Goal: Task Accomplishment & Management: Use online tool/utility

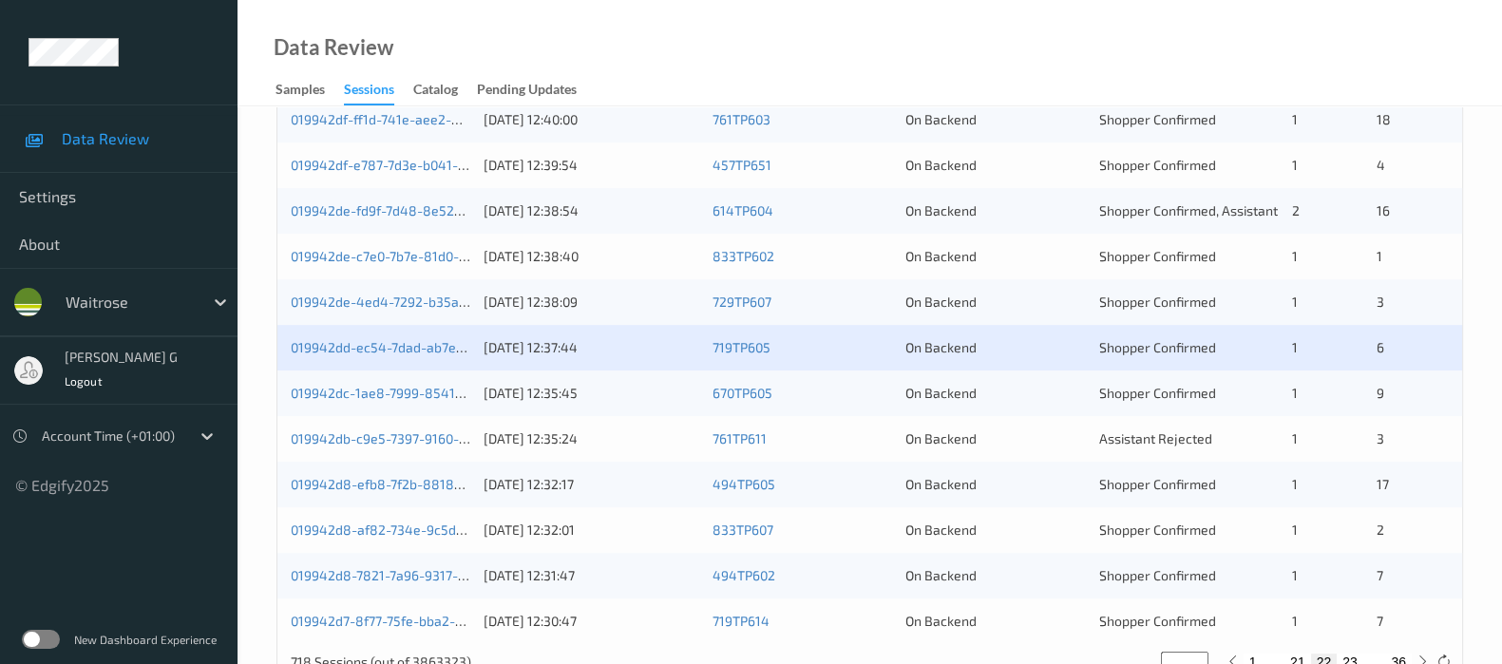
scroll to position [828, 0]
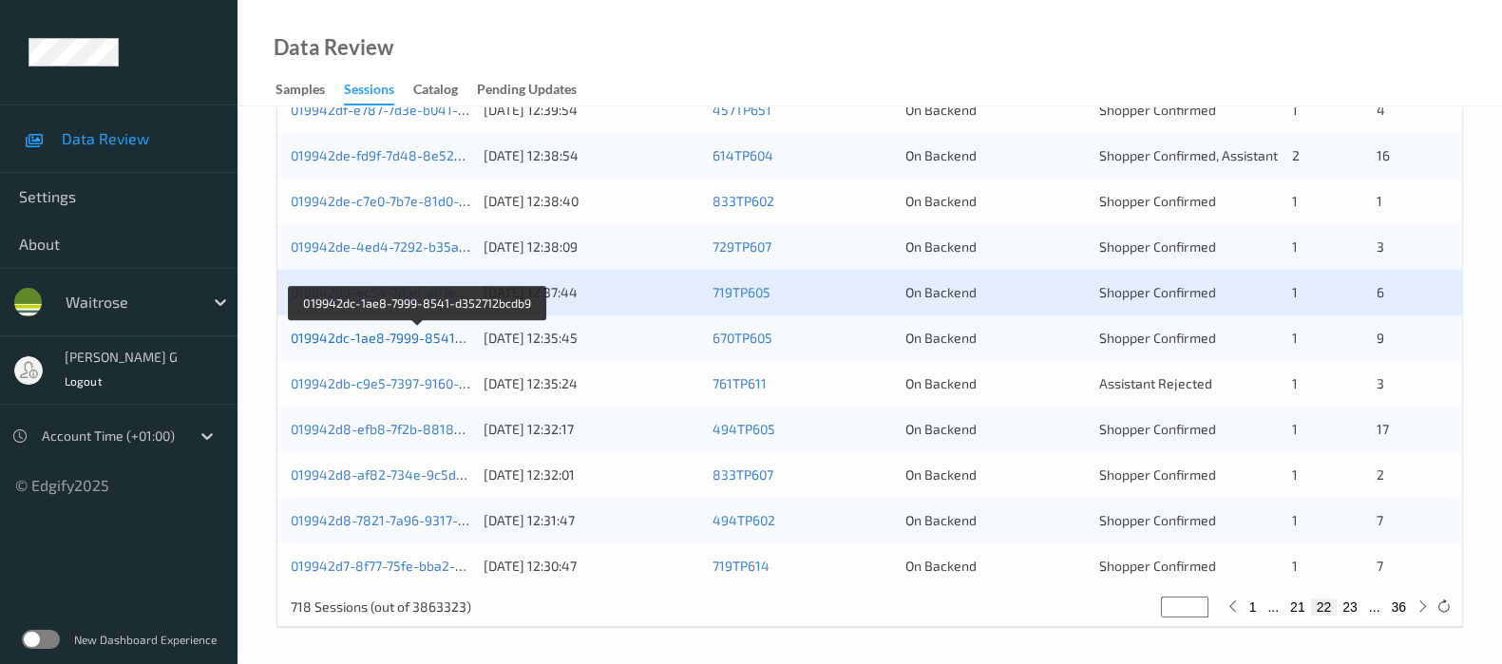
click at [354, 330] on link "019942dc-1ae8-7999-8541-d352712bcdb9" at bounding box center [419, 338] width 257 height 16
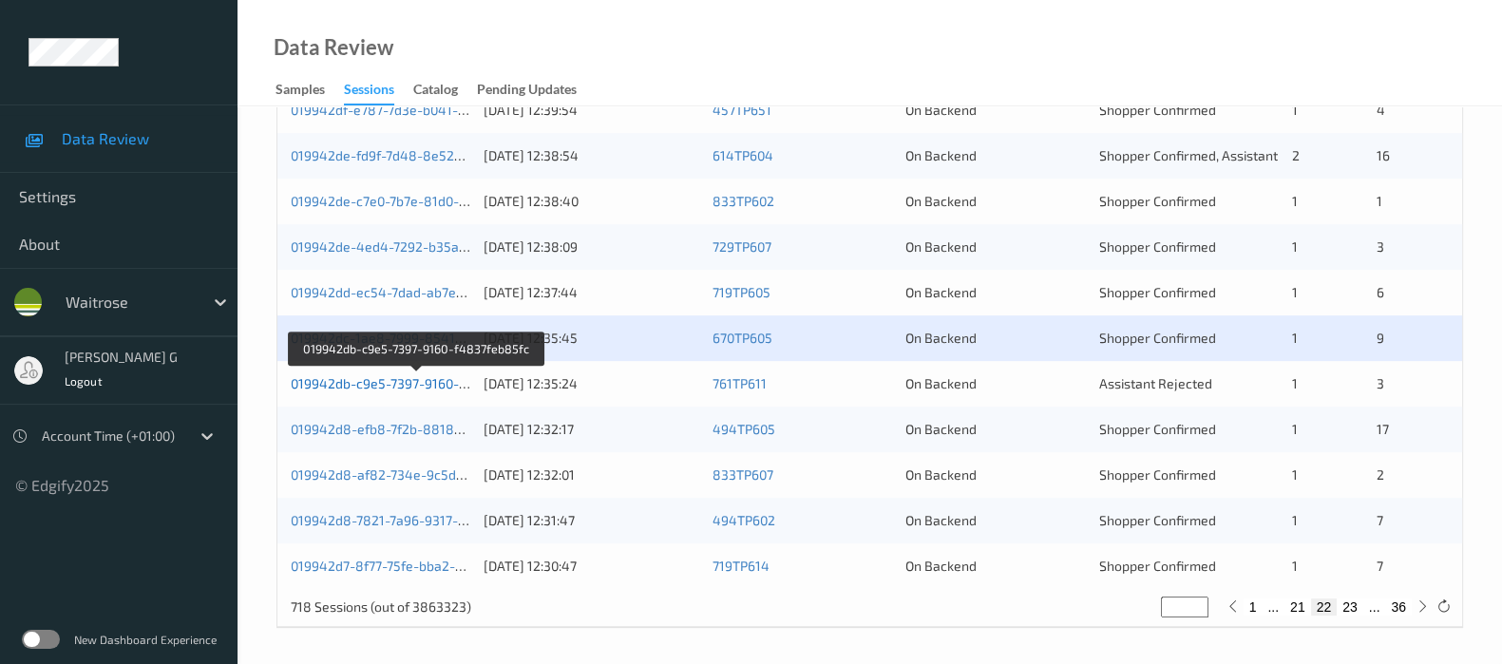
click at [369, 384] on link "019942db-c9e5-7397-9160-f4837feb85fc" at bounding box center [417, 383] width 252 height 16
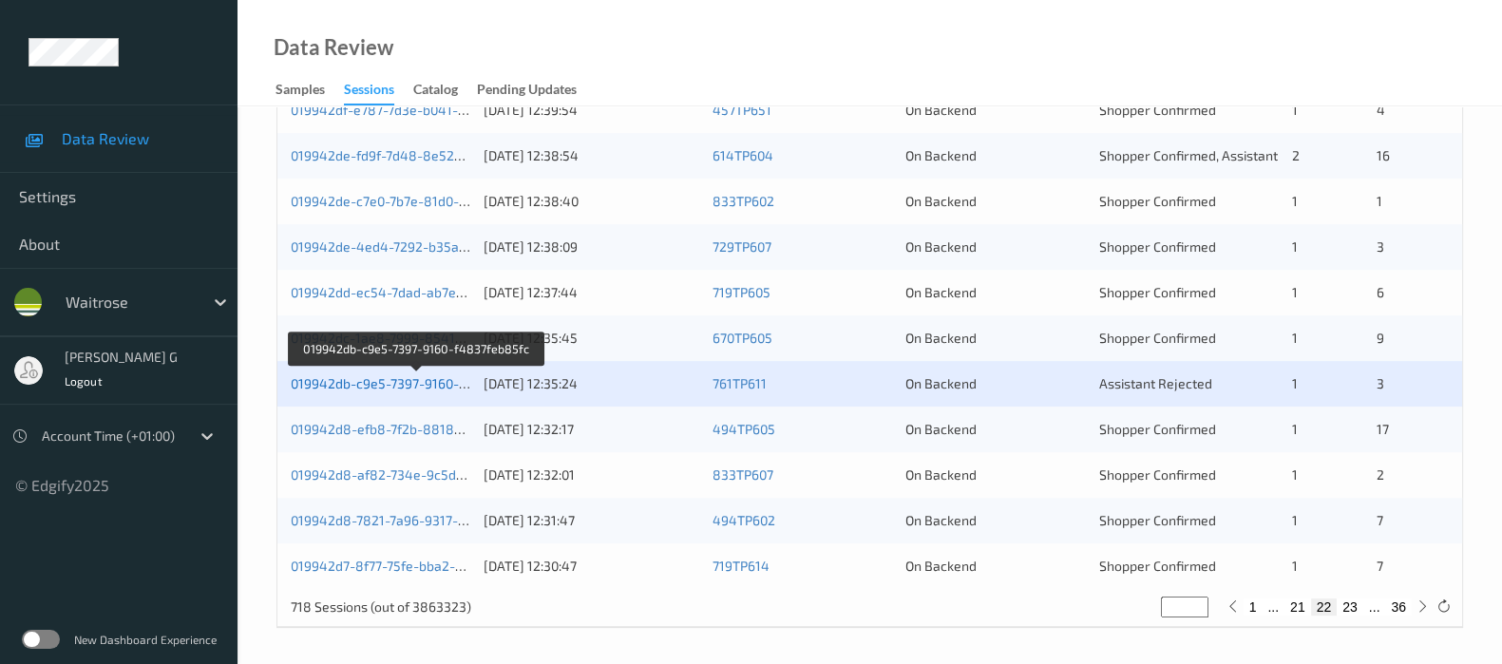
click at [339, 376] on link "019942db-c9e5-7397-9160-f4837feb85fc" at bounding box center [417, 383] width 252 height 16
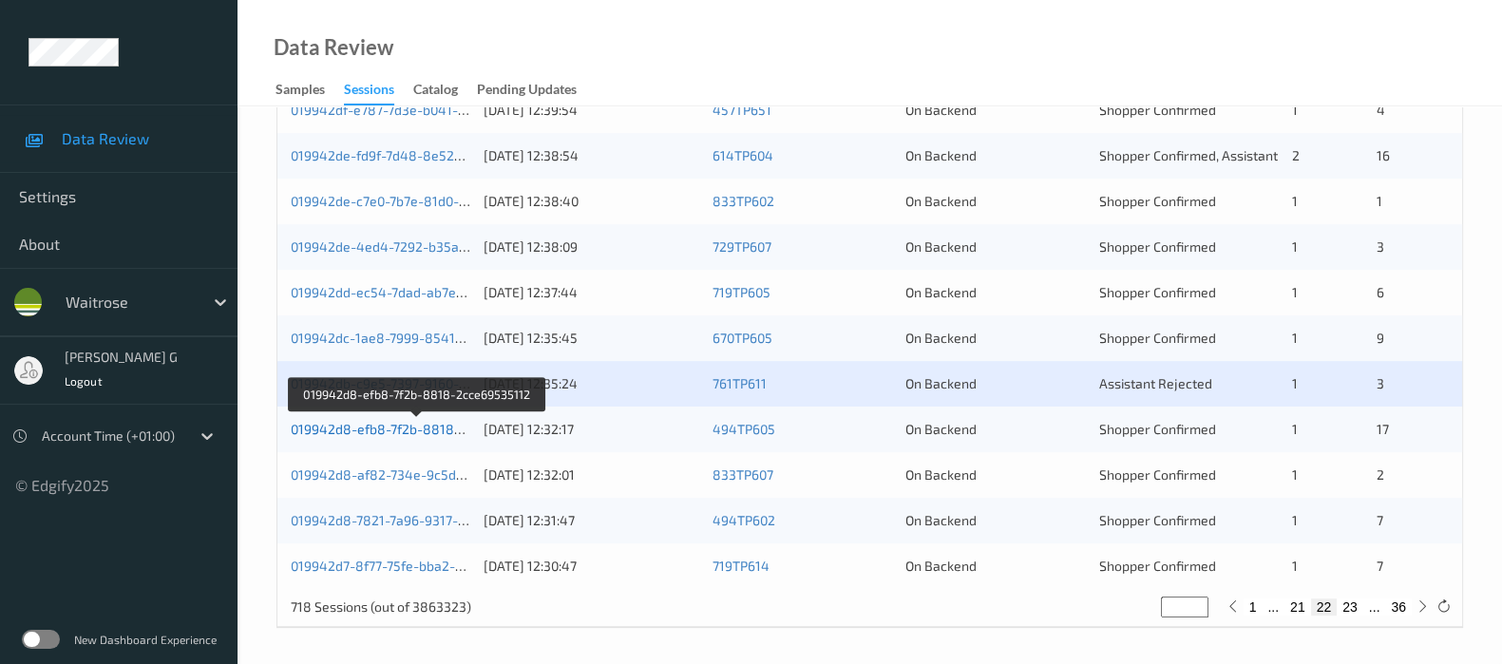
click at [343, 425] on link "019942d8-efb8-7f2b-8818-2cce69535112" at bounding box center [418, 429] width 255 height 16
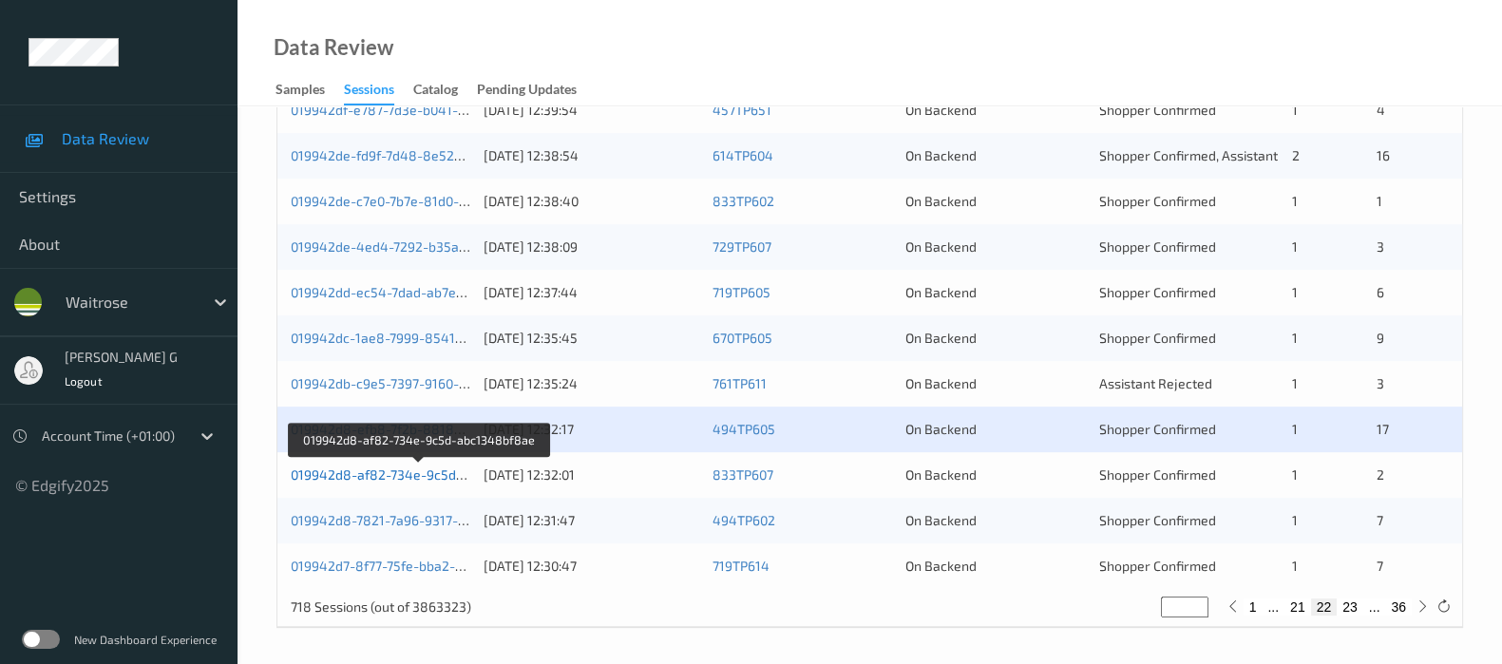
click at [366, 467] on link "019942d8-af82-734e-9c5d-abc1348bf8ae" at bounding box center [420, 474] width 259 height 16
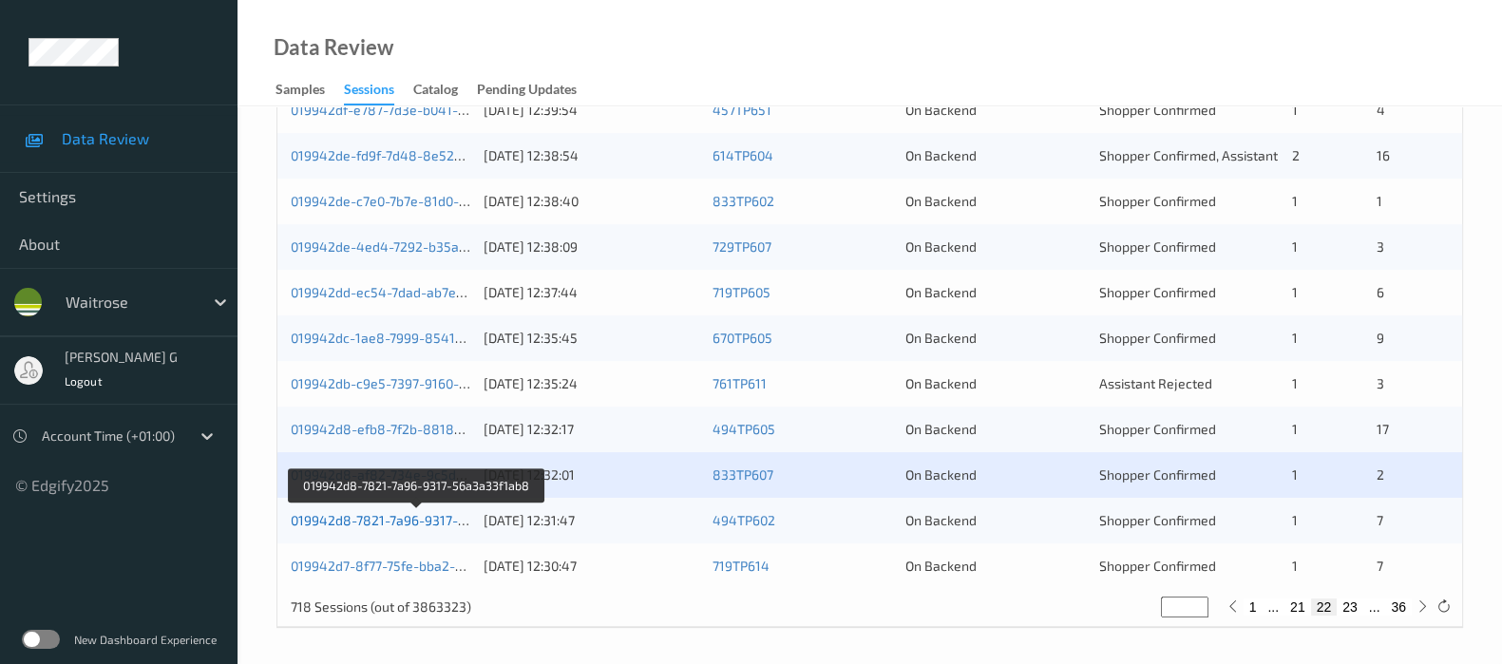
click at [392, 512] on link "019942d8-7821-7a96-9317-56a3a33f1ab8" at bounding box center [418, 520] width 255 height 16
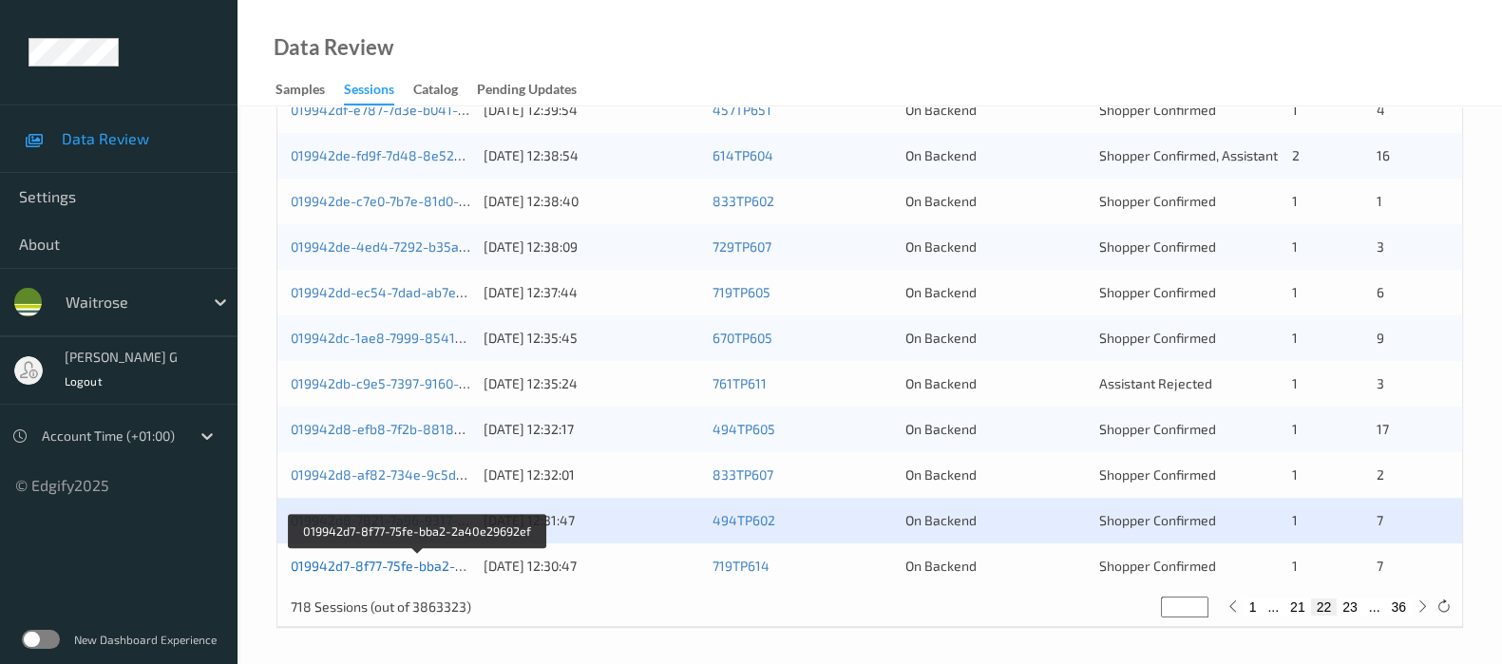
click at [361, 559] on link "019942d7-8f77-75fe-bba2-2a40e29692ef" at bounding box center [418, 566] width 254 height 16
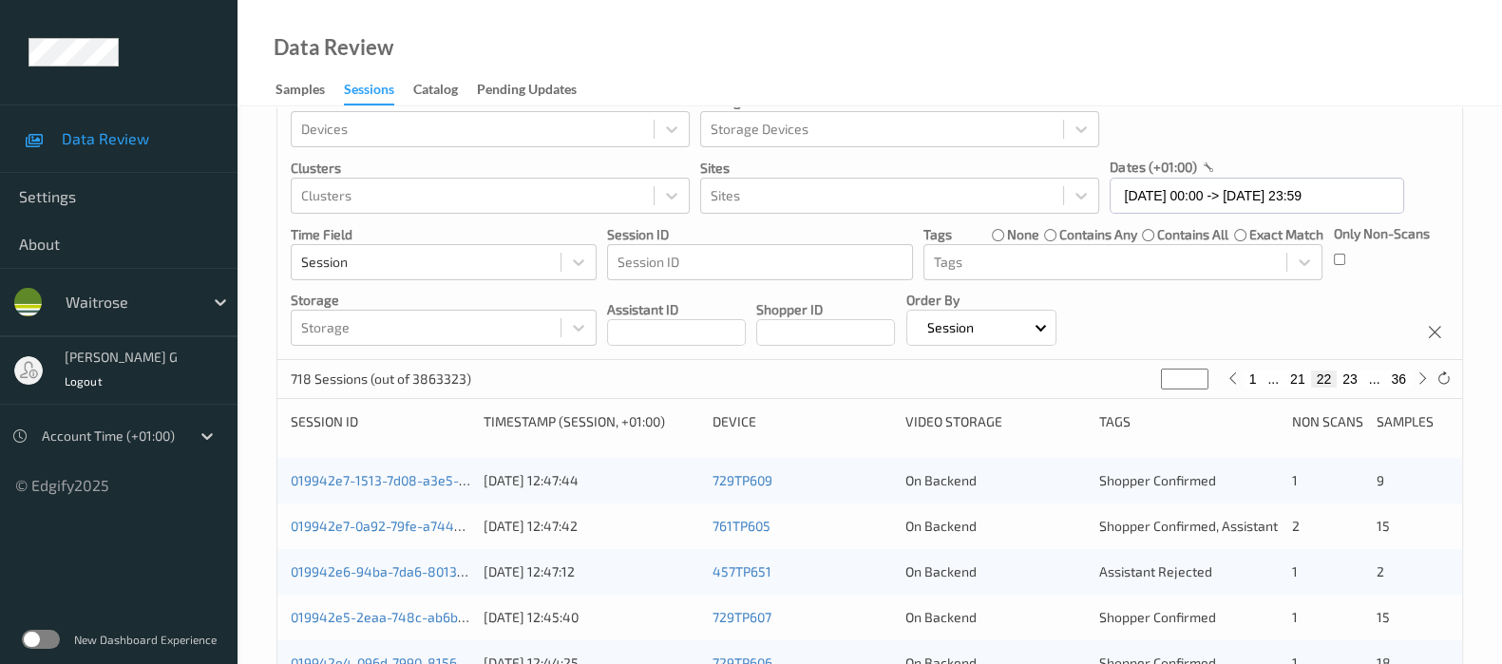
scroll to position [0, 0]
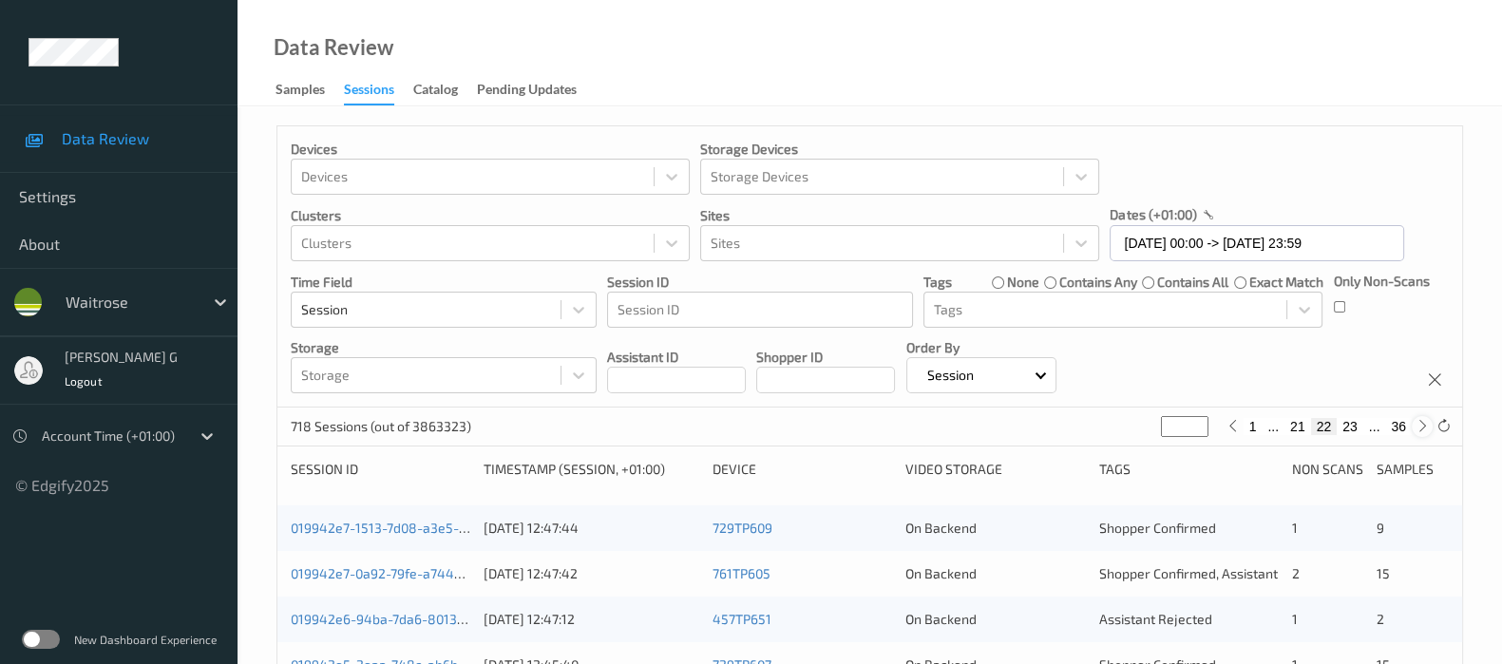
click at [1415, 429] on icon at bounding box center [1422, 426] width 14 height 14
type input "**"
click at [1415, 429] on icon at bounding box center [1422, 426] width 14 height 14
type input "**"
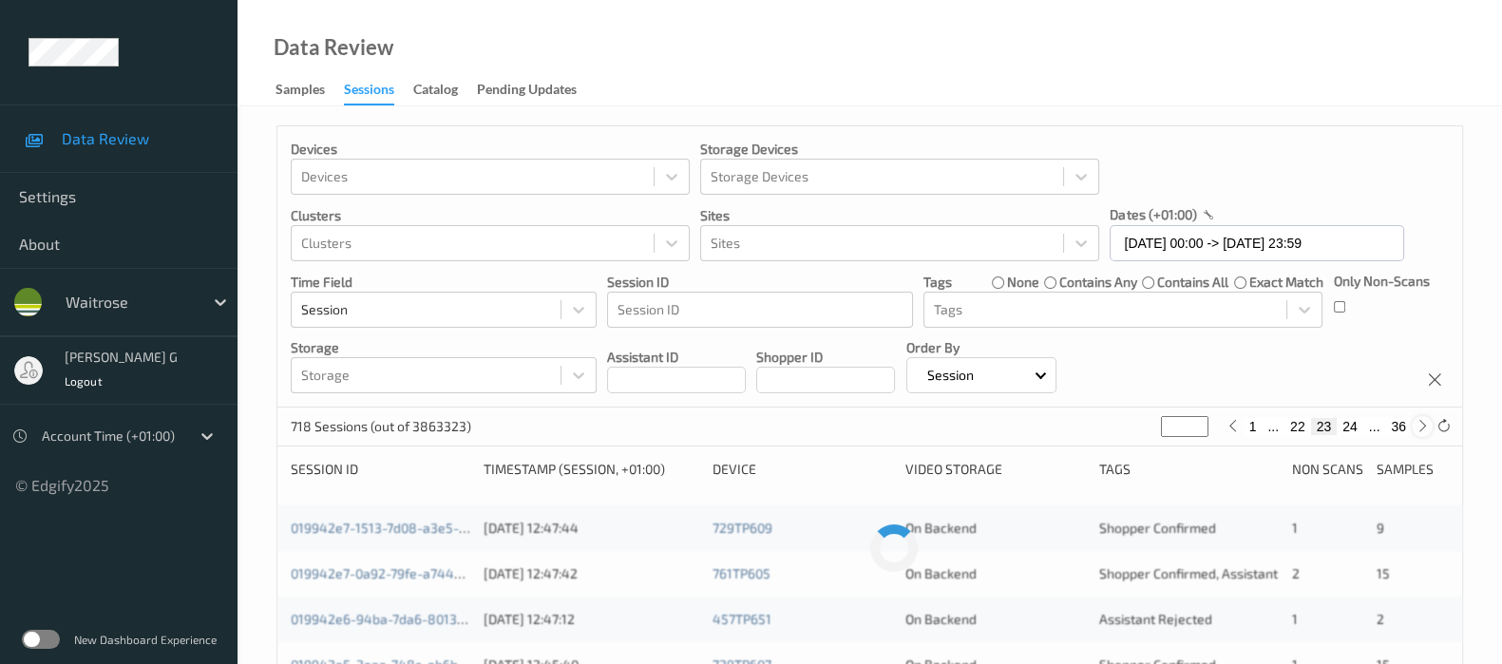
type input "**"
click at [1415, 429] on icon at bounding box center [1422, 426] width 14 height 14
type input "**"
click at [1415, 429] on icon at bounding box center [1422, 426] width 14 height 14
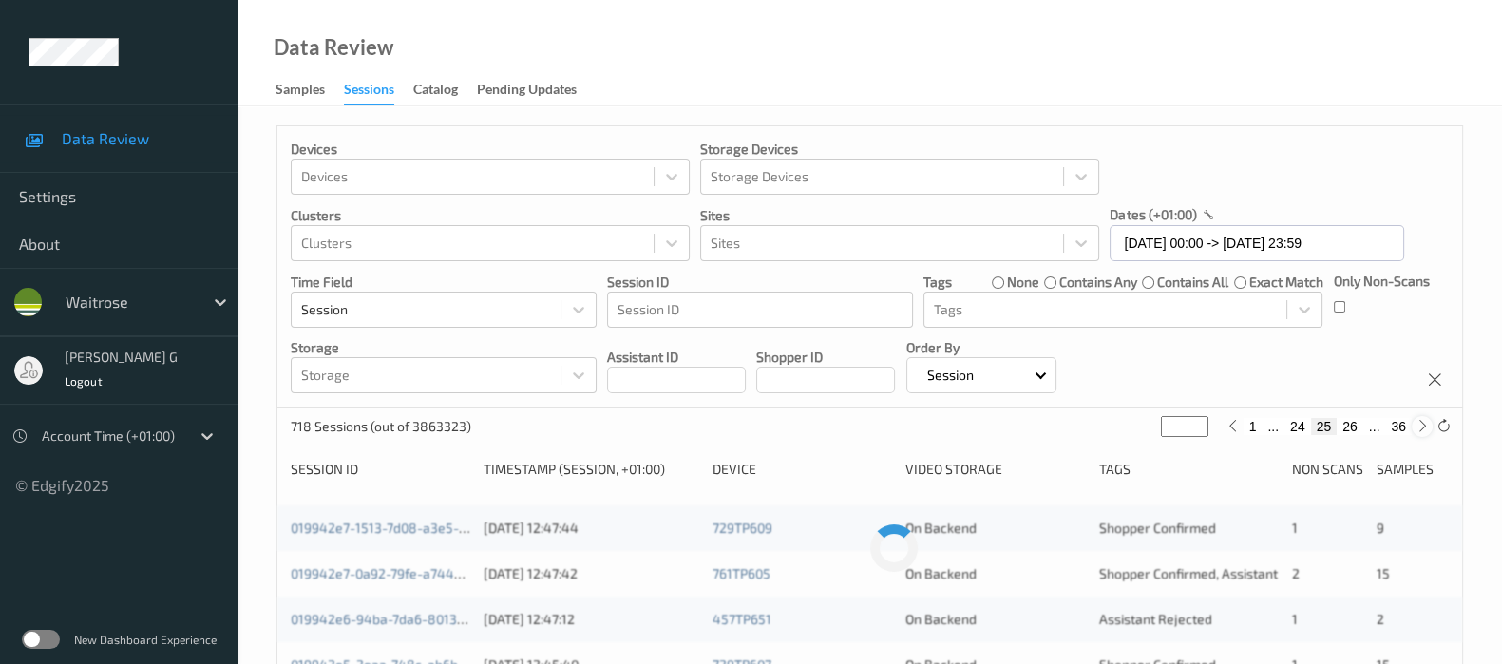
type input "**"
click at [1415, 429] on icon at bounding box center [1422, 426] width 14 height 14
type input "**"
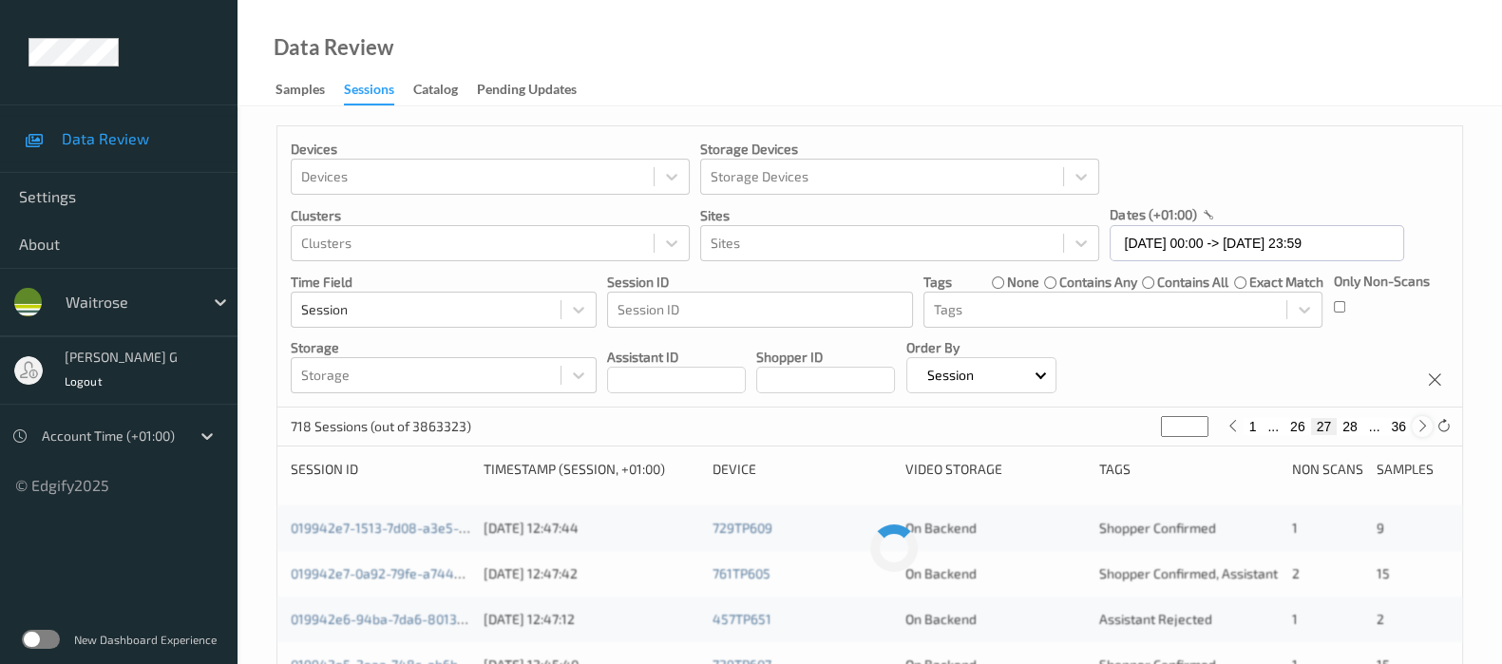
click at [1415, 429] on icon at bounding box center [1422, 426] width 14 height 14
type input "**"
click at [337, 521] on link "01994291-10c4-7241-938e-2733bceb5cff" at bounding box center [416, 528] width 251 height 16
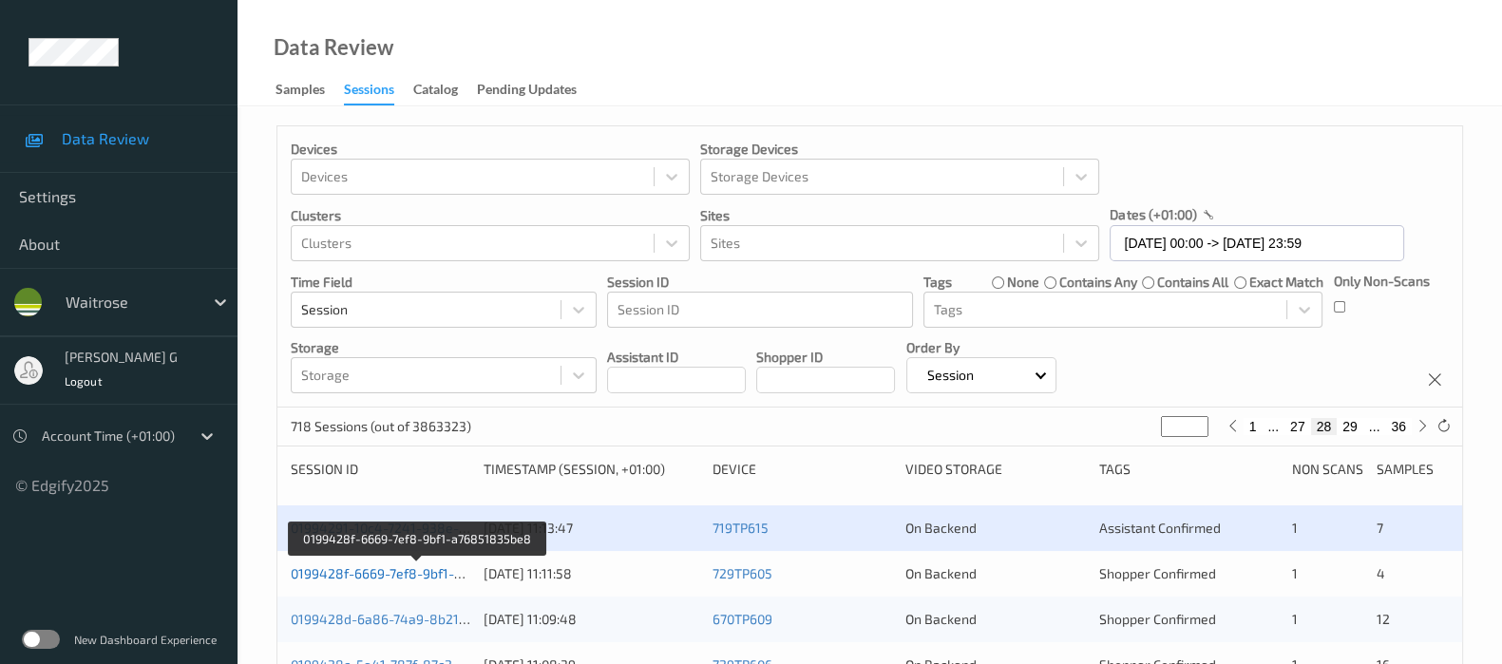
click at [351, 571] on link "0199428f-6669-7ef8-9bf1-a76851835be8" at bounding box center [418, 573] width 255 height 16
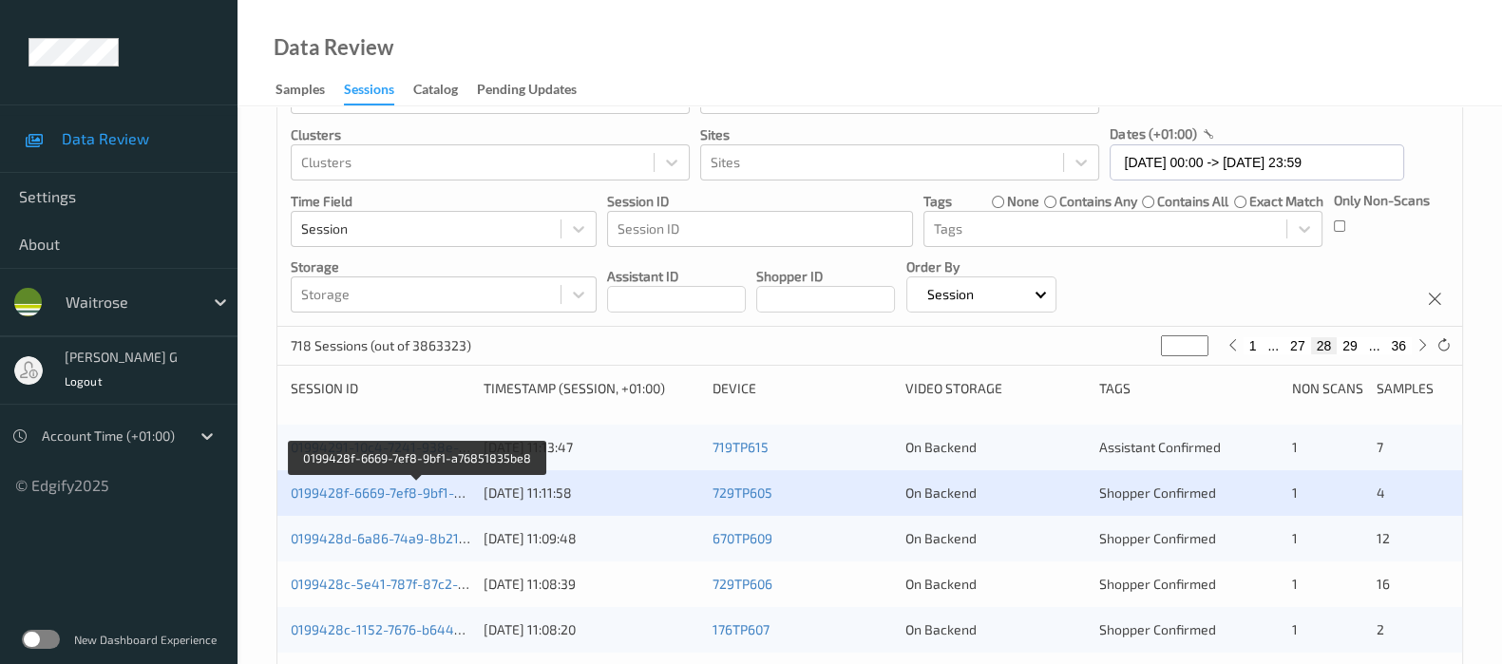
scroll to position [118, 0]
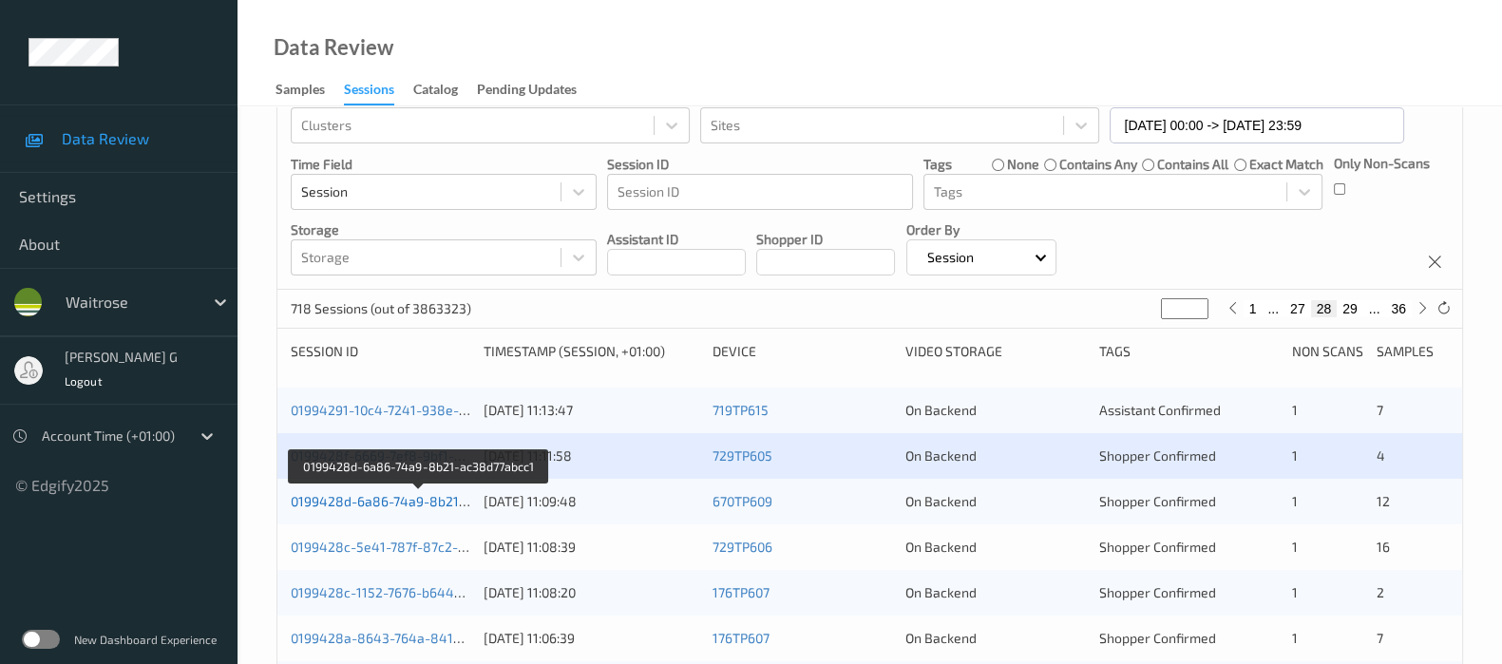
click at [385, 493] on link "0199428d-6a86-74a9-8b21-ac38d77abcc1" at bounding box center [420, 501] width 259 height 16
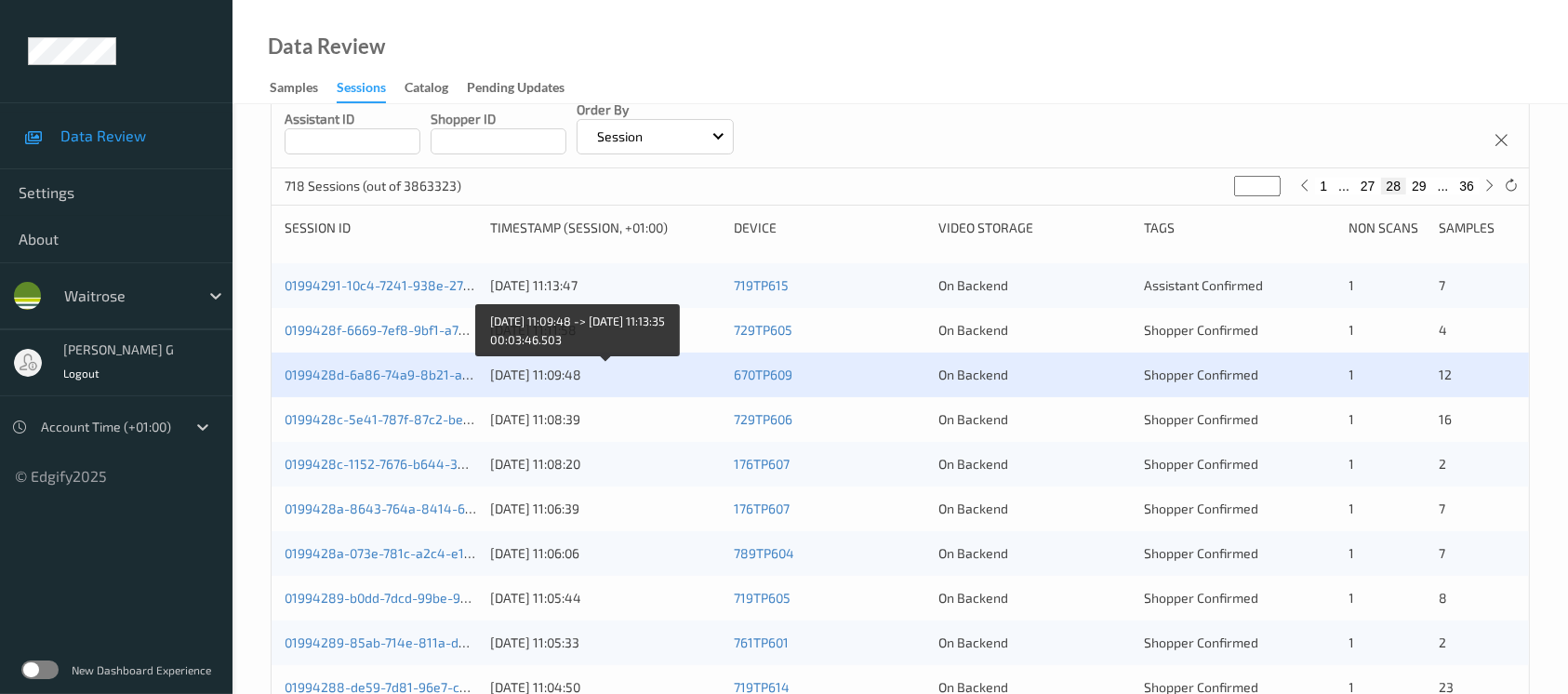
scroll to position [356, 0]
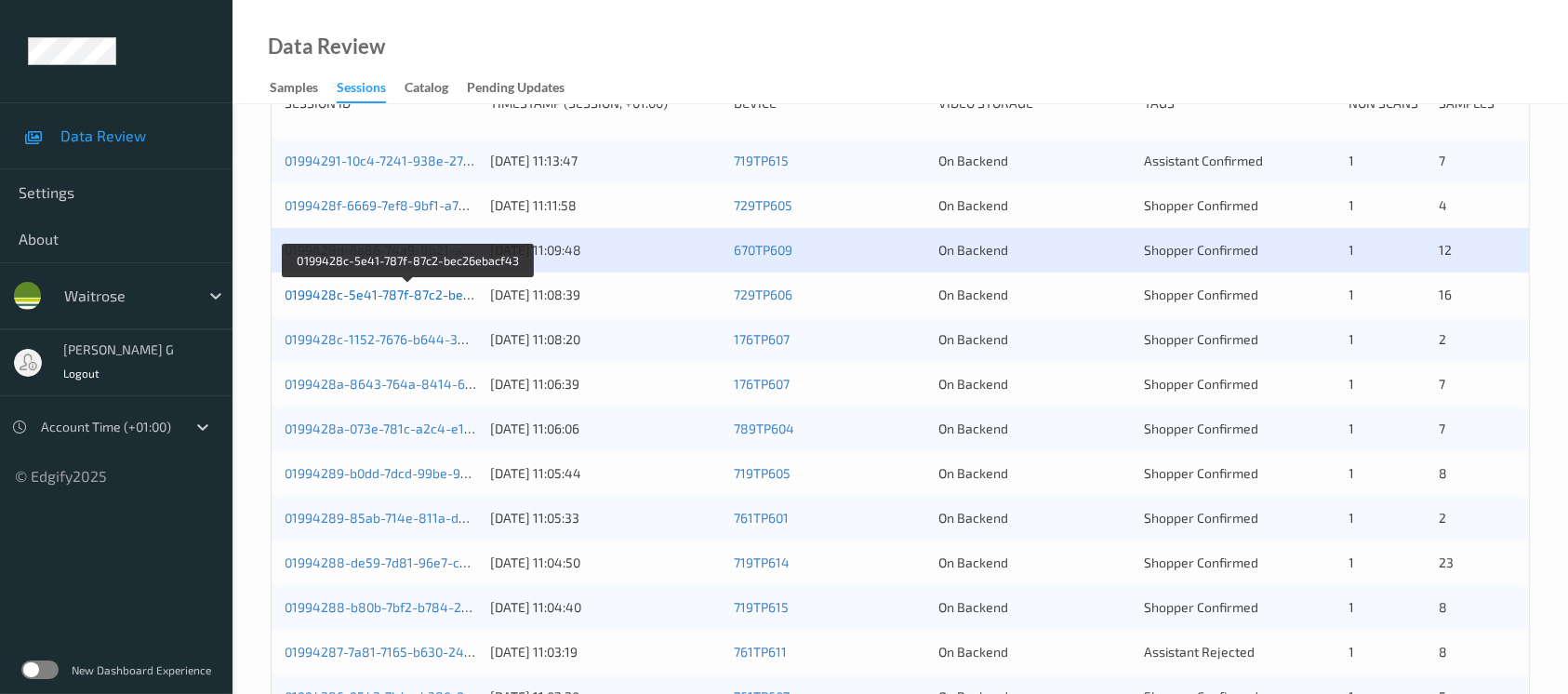
click at [370, 294] on link "0199428c-5e41-787f-87c2-bec26ebacf43" at bounding box center [409, 295] width 250 height 16
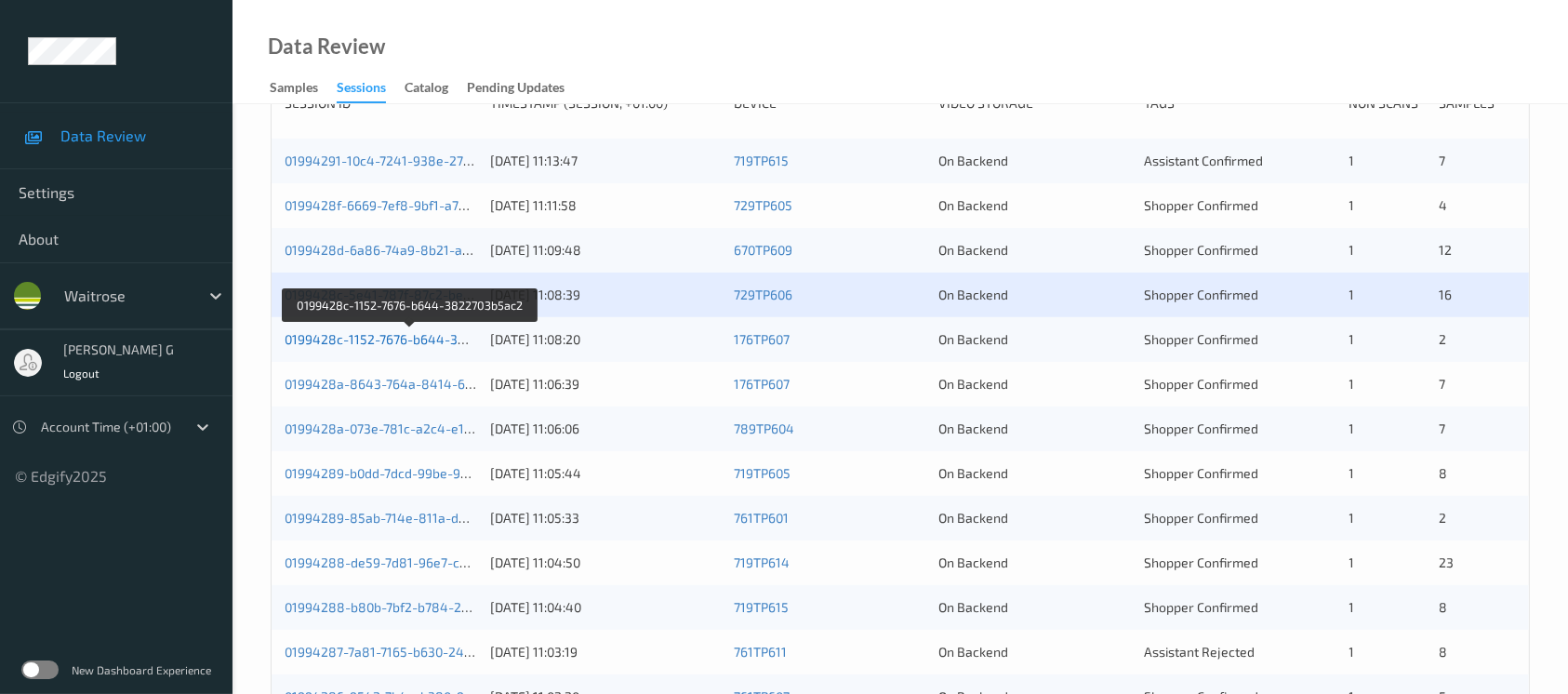
click at [354, 340] on link "0199428c-1152-7676-b644-3822703b5ac2" at bounding box center [411, 339] width 254 height 16
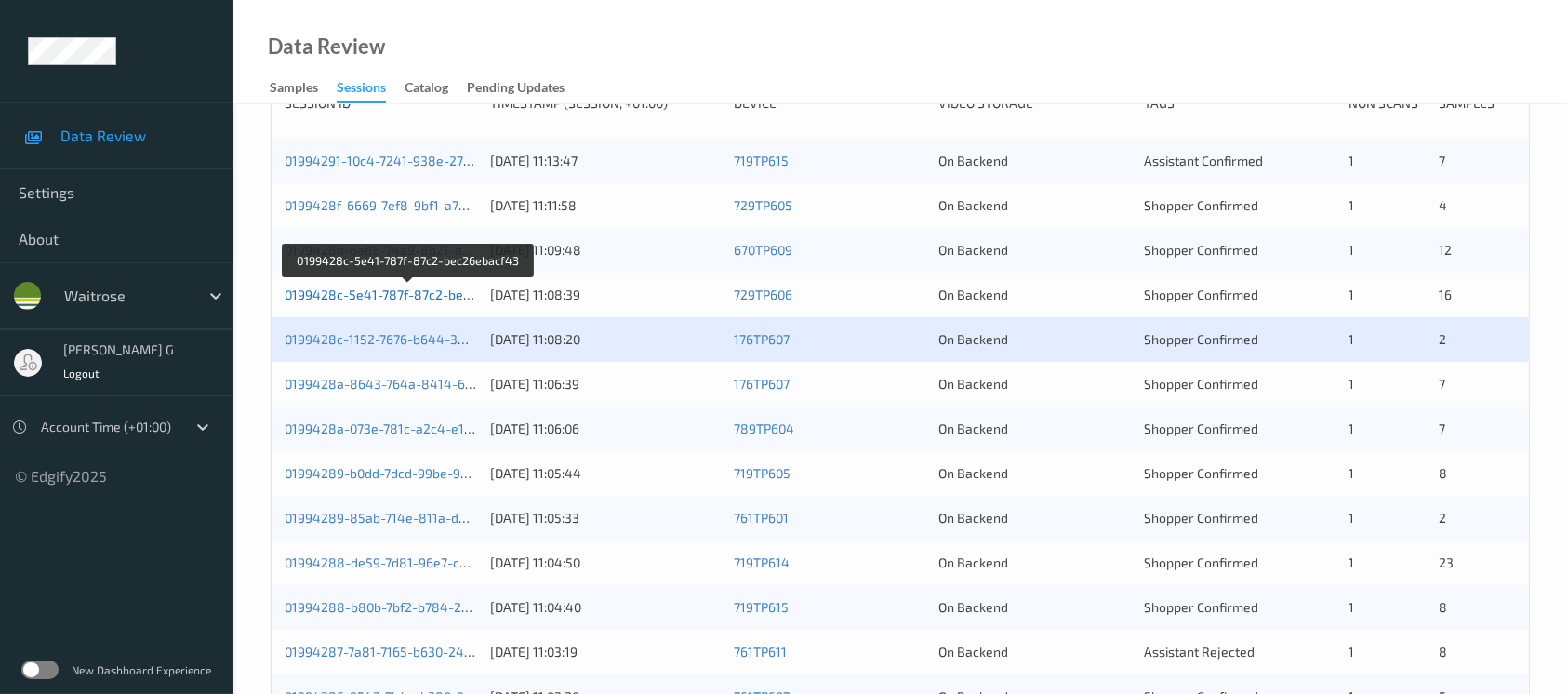
click at [395, 298] on link "0199428c-5e41-787f-87c2-bec26ebacf43" at bounding box center [409, 295] width 250 height 16
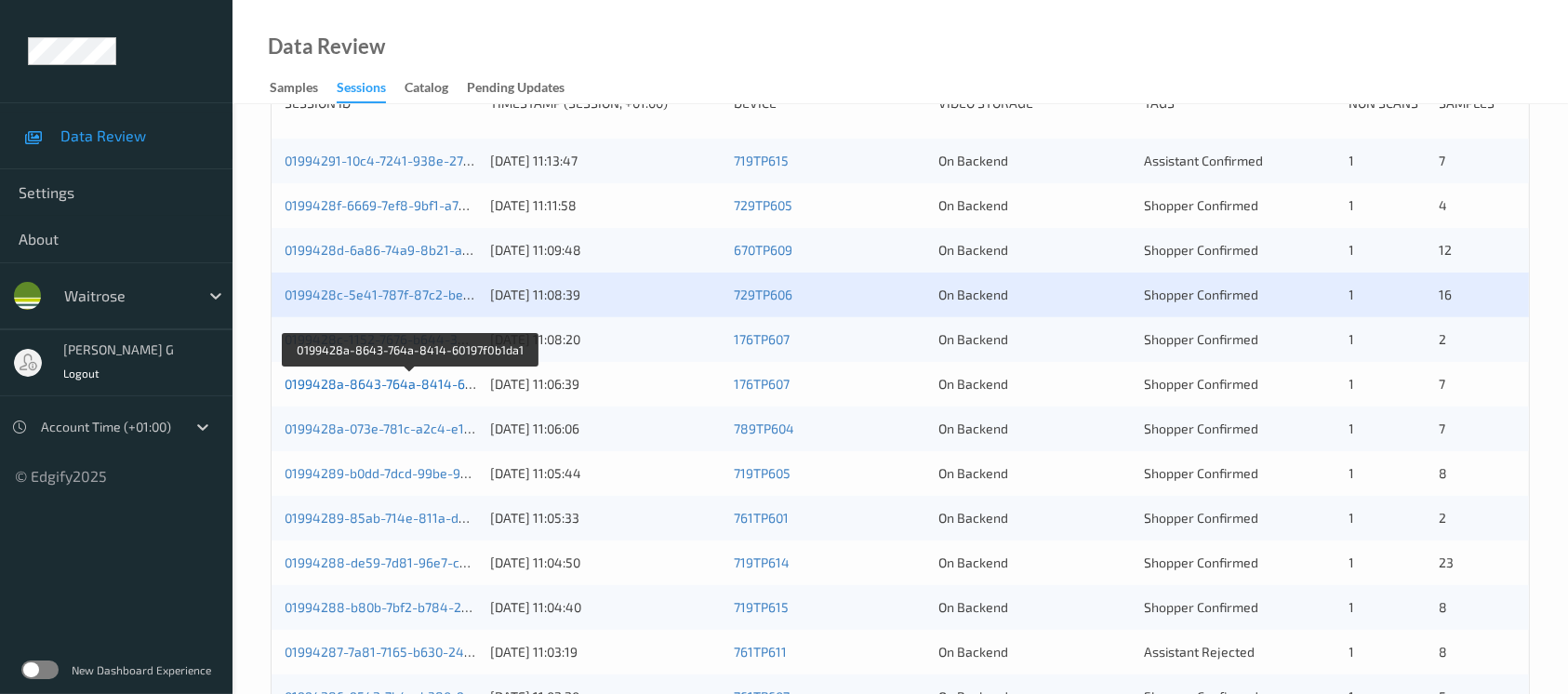
click at [367, 380] on link "0199428a-8643-764a-8414-60197f0b1da1" at bounding box center [411, 384] width 253 height 16
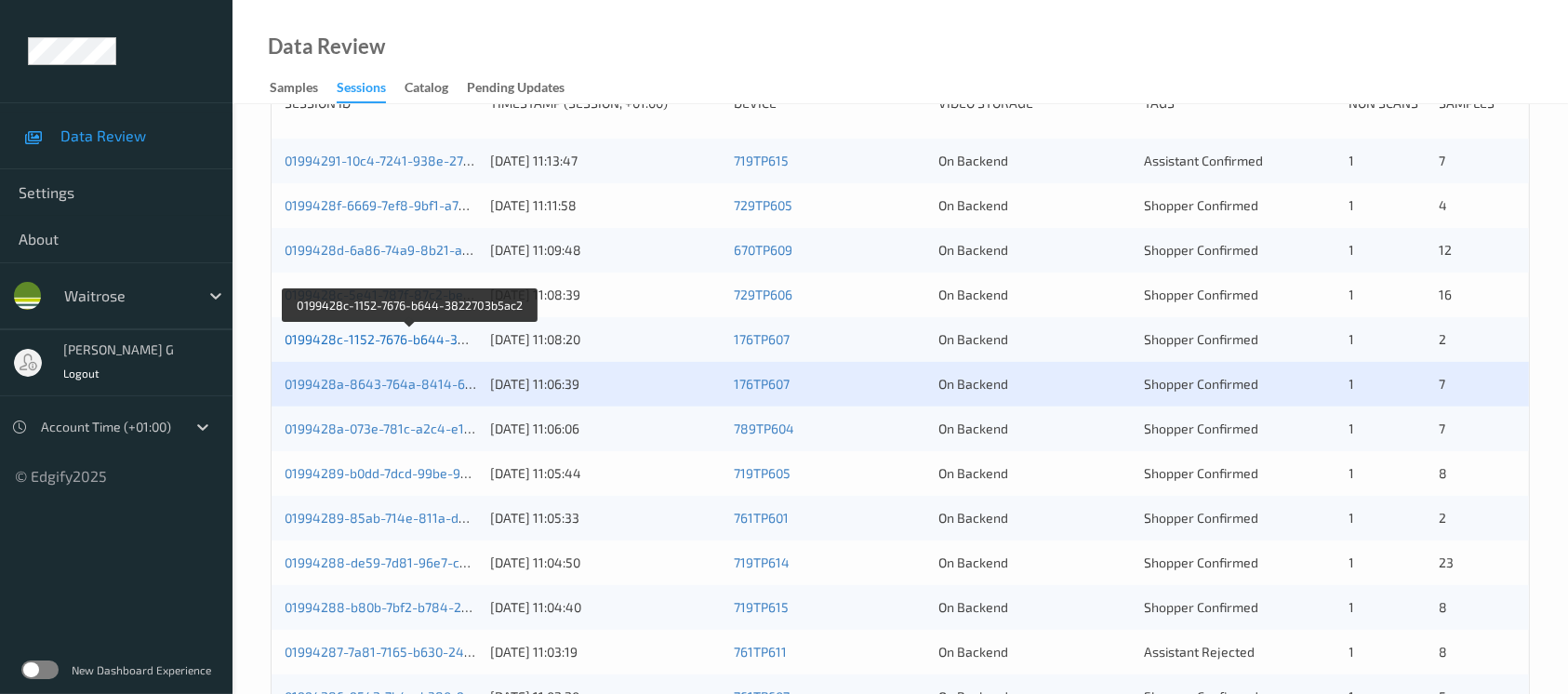
click at [418, 331] on link "0199428c-1152-7676-b644-3822703b5ac2" at bounding box center [411, 339] width 254 height 16
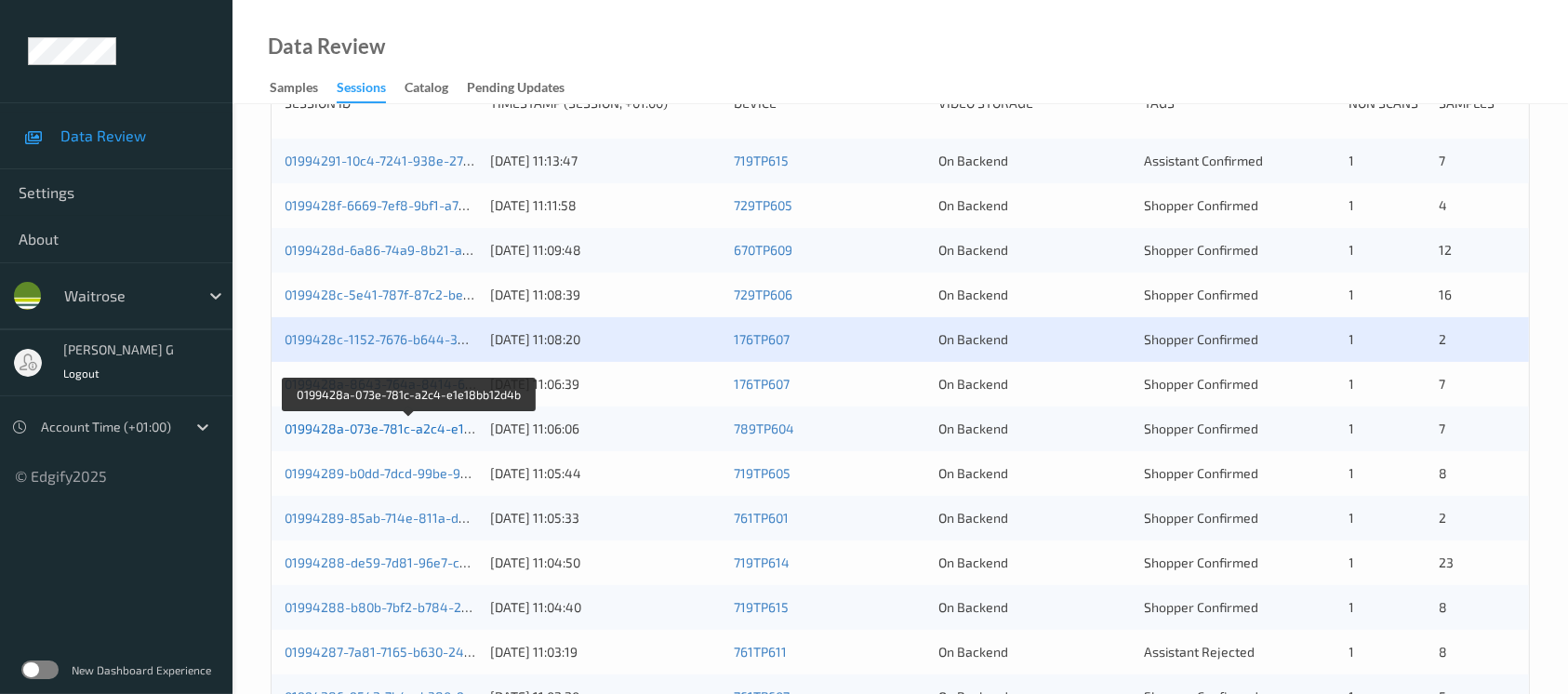
click at [352, 423] on link "0199428a-073e-781c-a2c4-e1e18bb12d4b" at bounding box center [410, 428] width 252 height 16
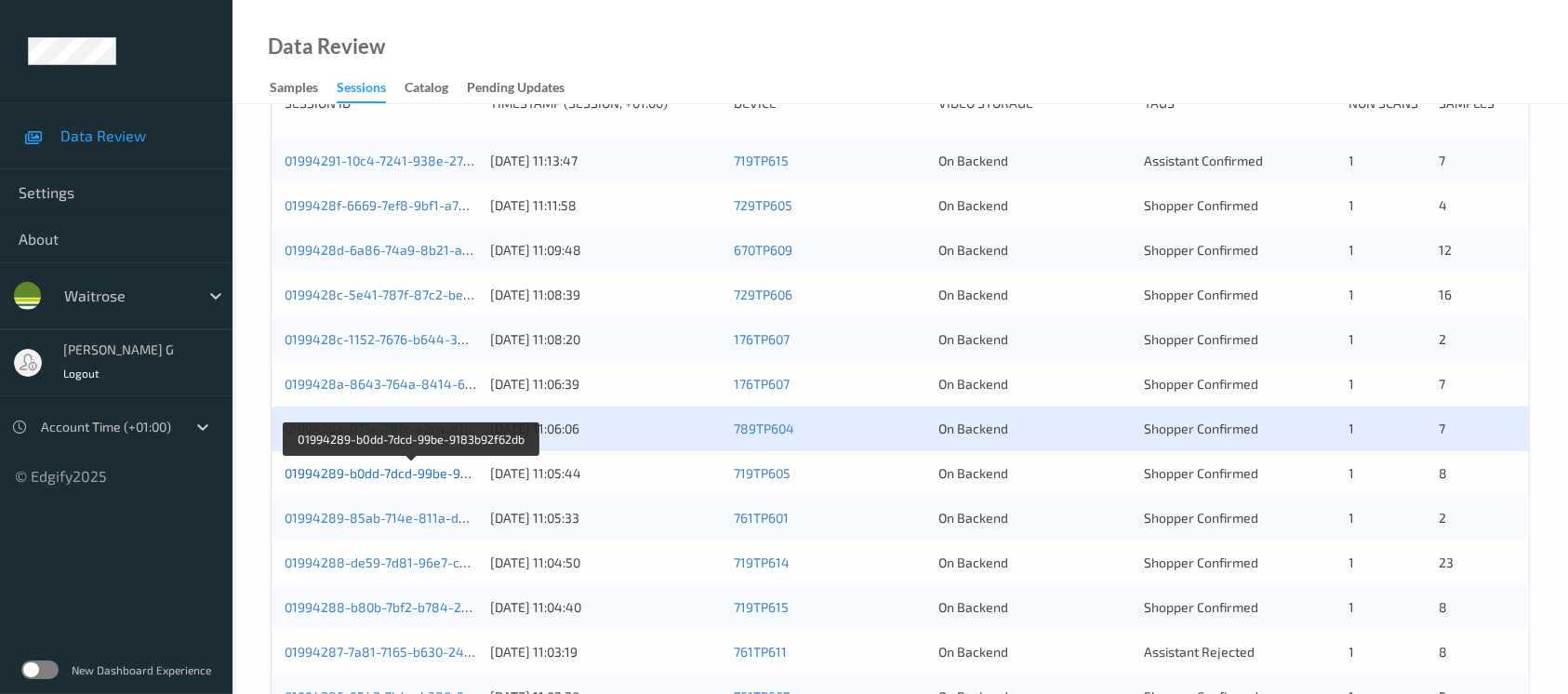
click at [327, 469] on link "01994289-b0dd-7dcd-99be-9183b92f62db" at bounding box center [411, 473] width 254 height 16
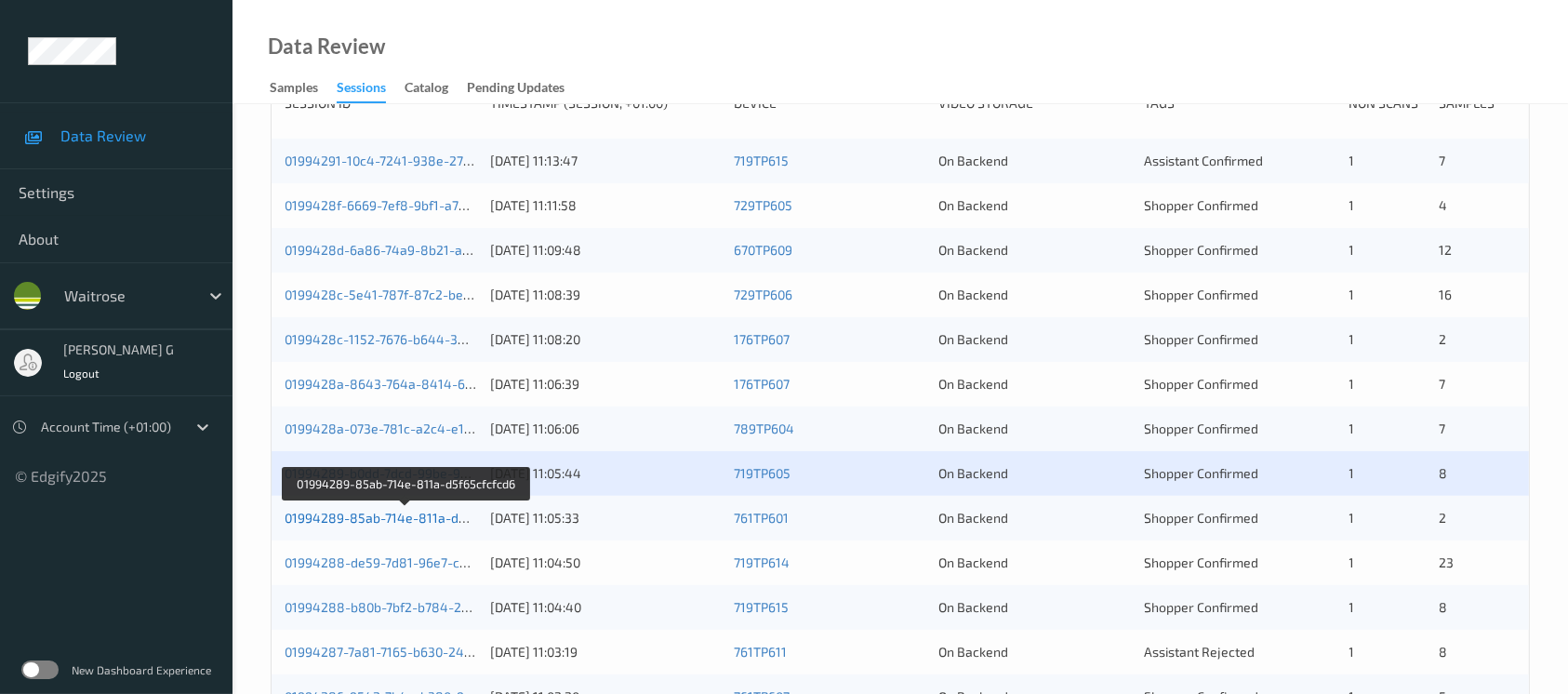
click at [355, 518] on link "01994289-85ab-714e-811a-d5f65cfcfcd6" at bounding box center [407, 517] width 245 height 16
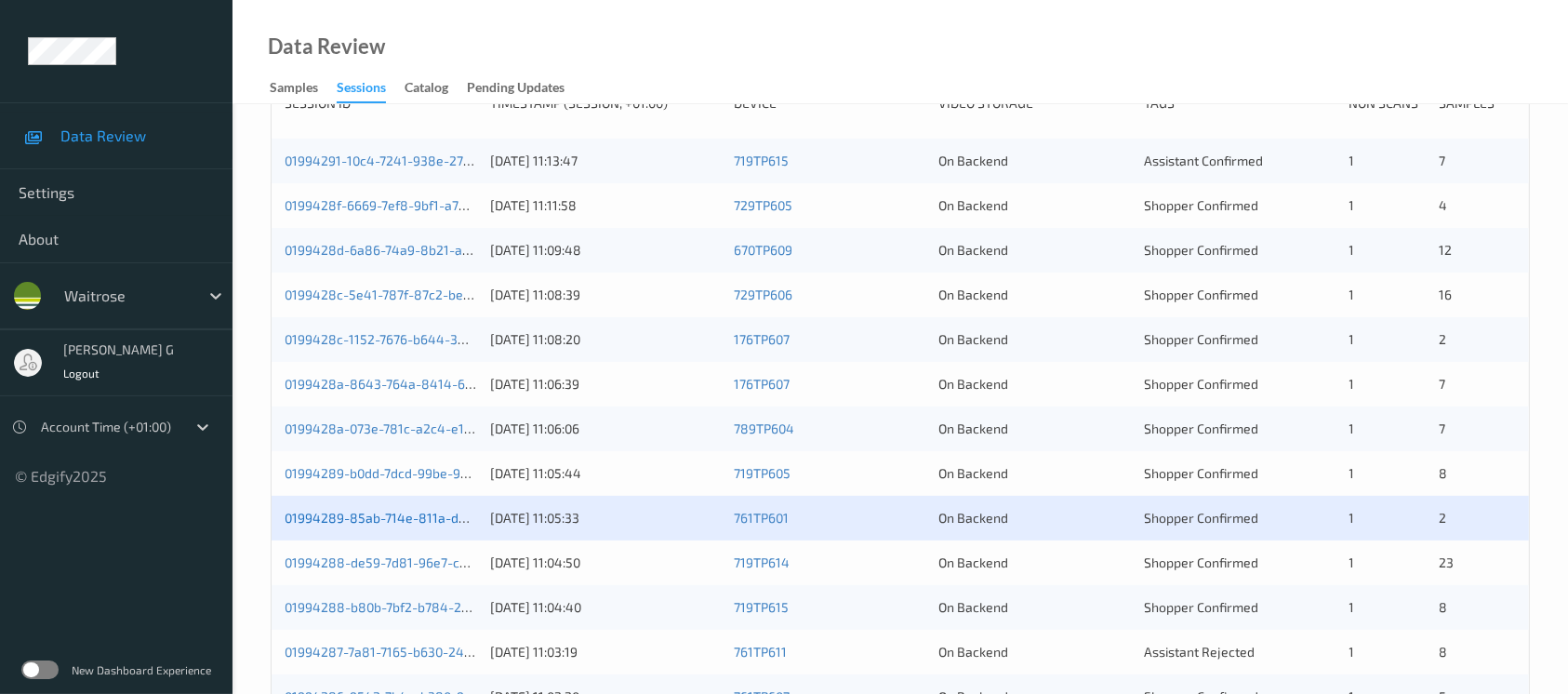
click at [402, 509] on link "01994289-85ab-714e-811a-d5f65cfcfcd6" at bounding box center [407, 517] width 245 height 16
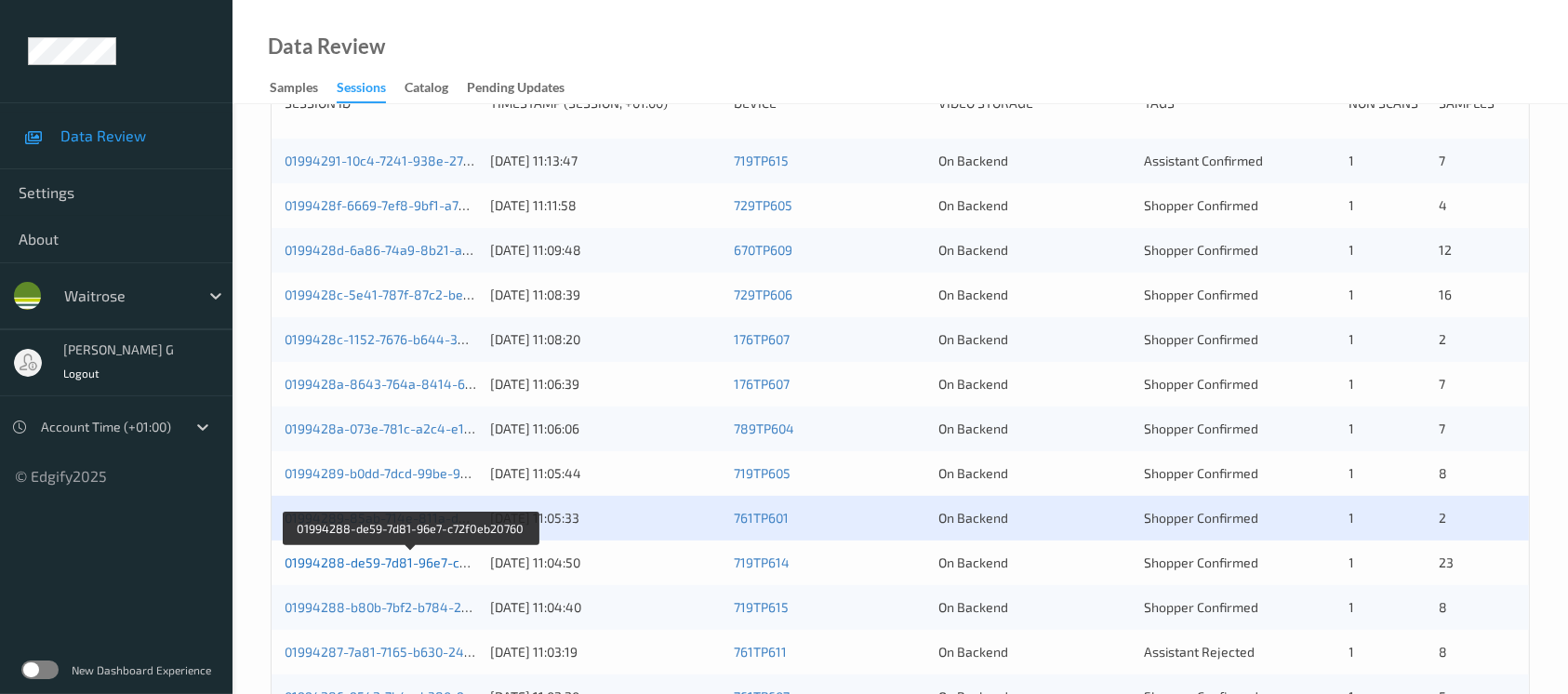
click at [306, 563] on link "01994288-de59-7d81-96e7-c72f0eb20760" at bounding box center [410, 562] width 252 height 16
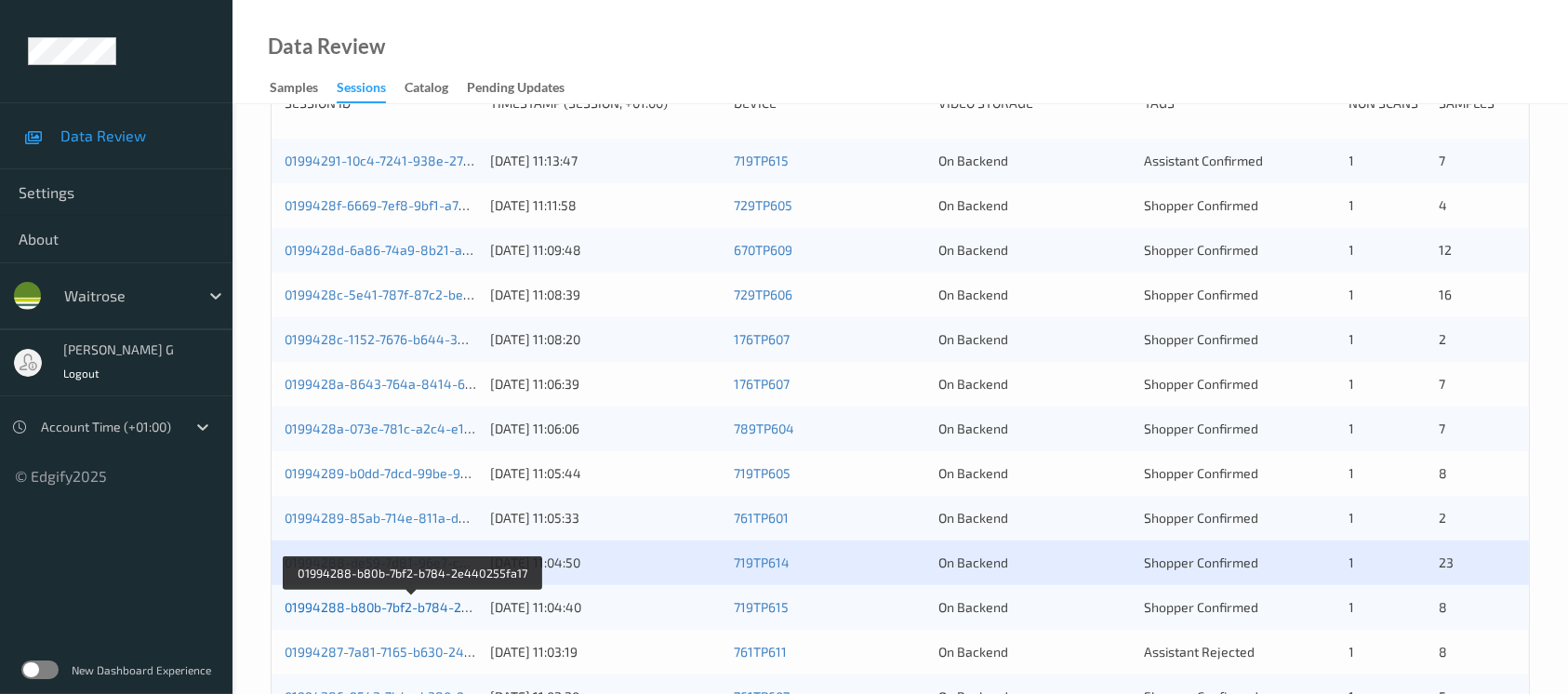
click at [379, 609] on link "01994288-b80b-7bf2-b784-2e440255fa17" at bounding box center [412, 607] width 255 height 16
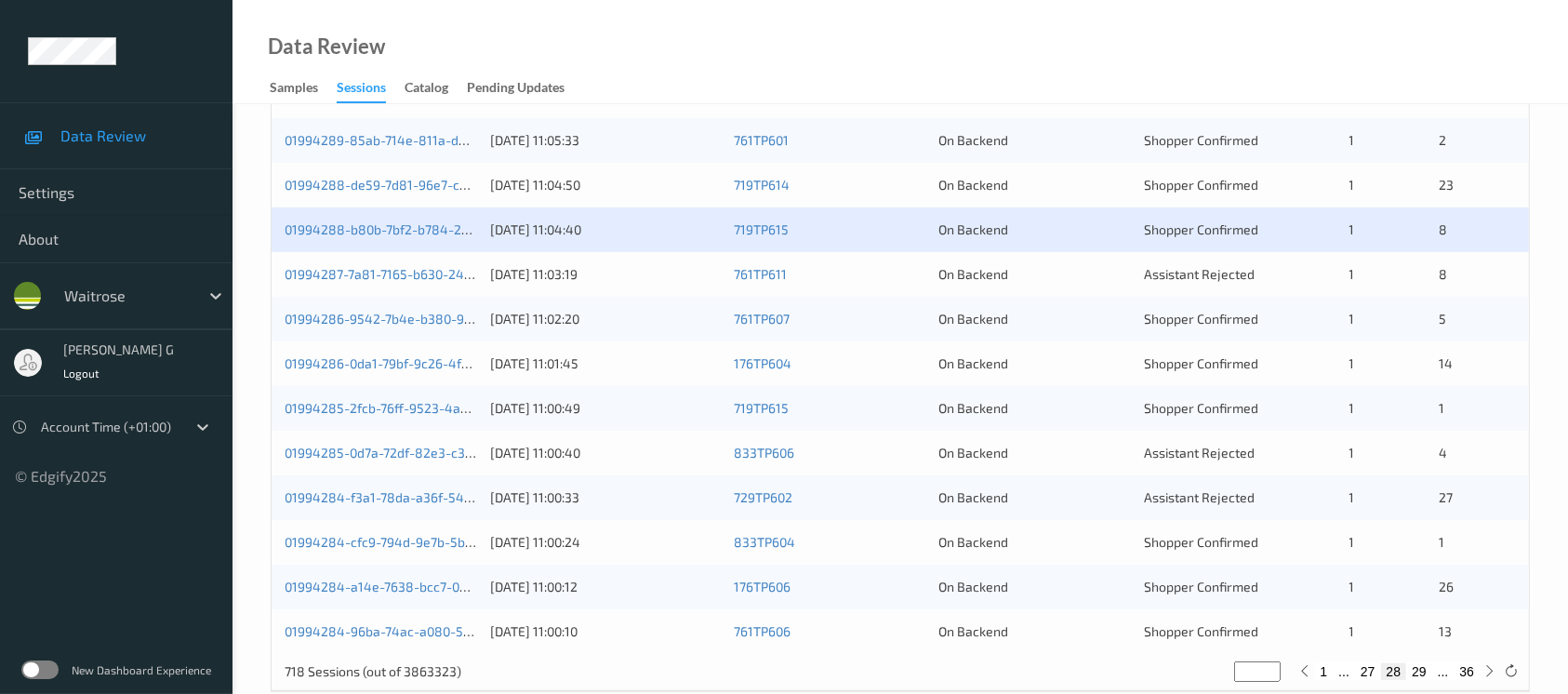
scroll to position [768, 0]
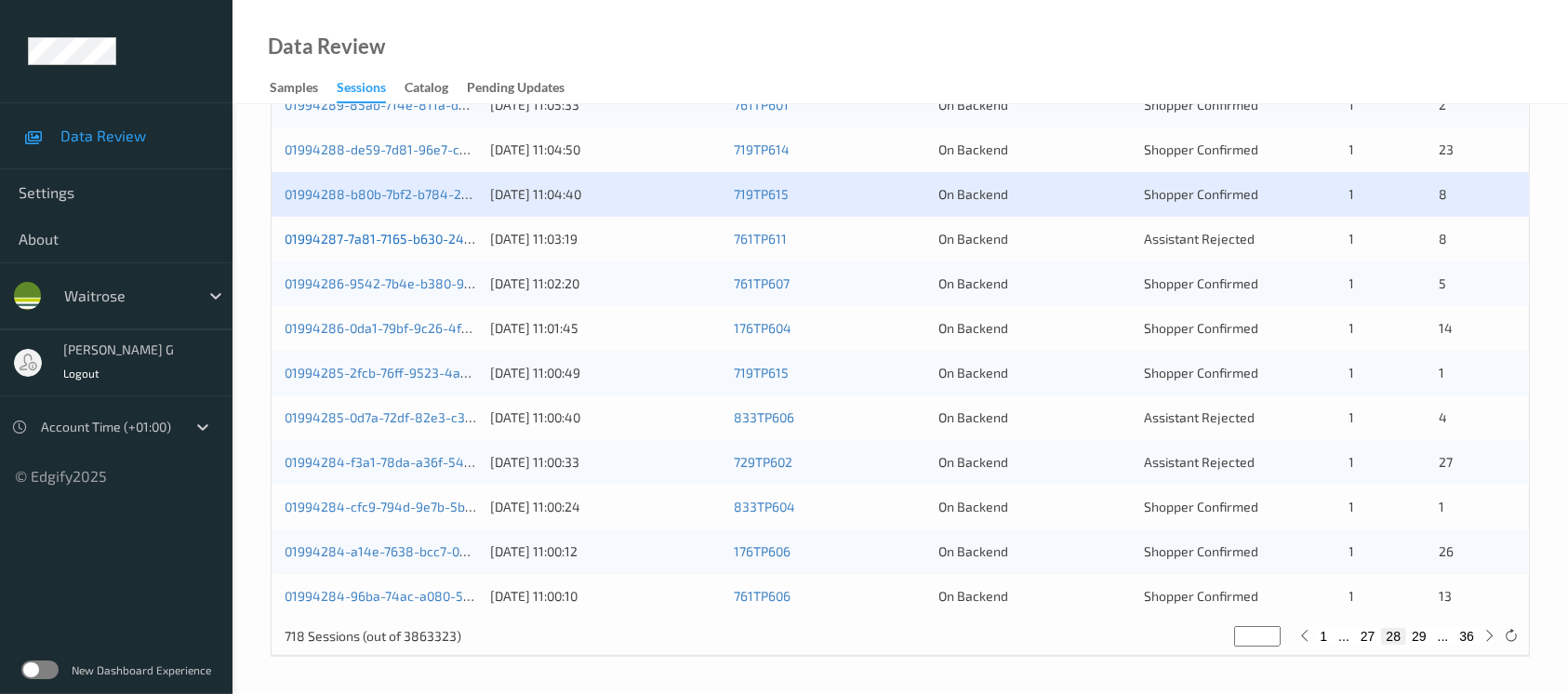
click at [350, 232] on link "01994287-7a81-7165-b630-244a93ca2aae" at bounding box center [411, 239] width 254 height 16
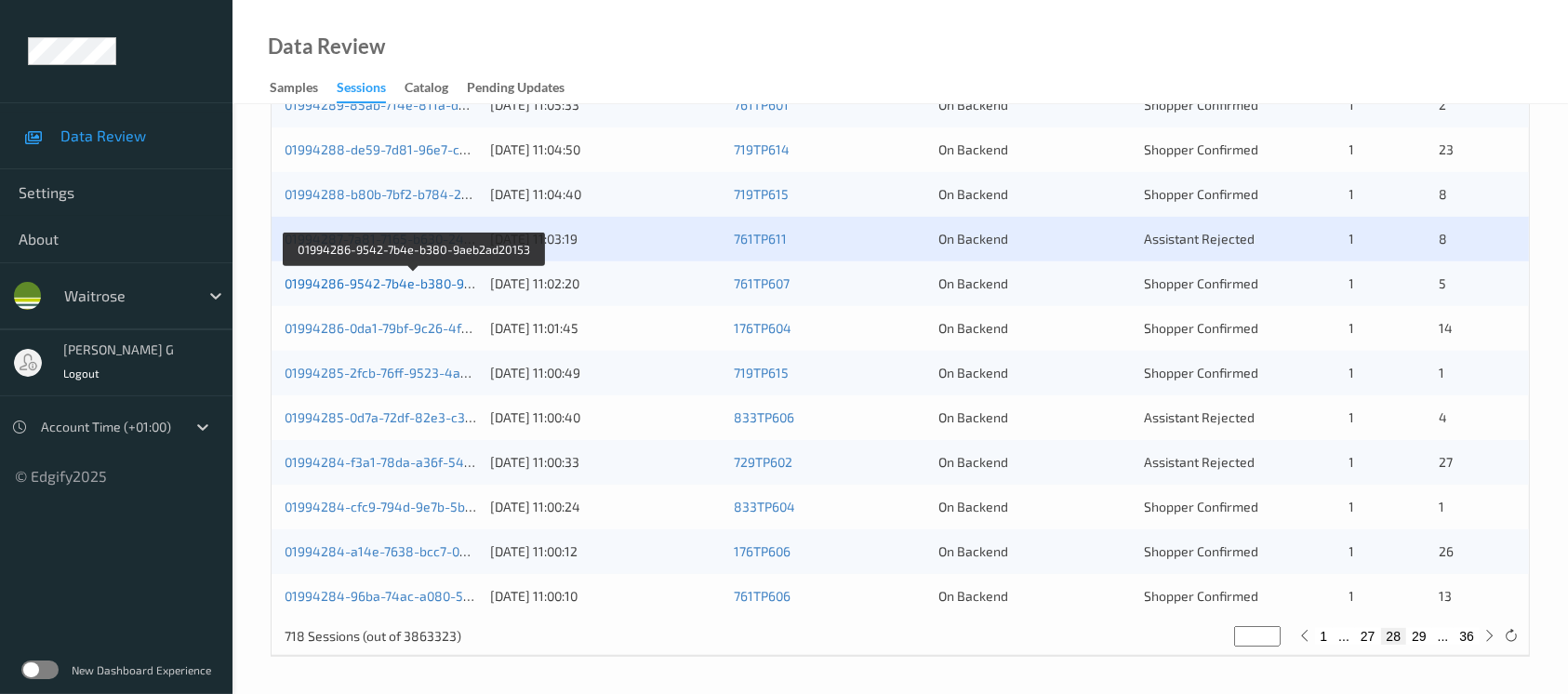
click at [331, 279] on link "01994286-9542-7b4e-b380-9aeb2ad20153" at bounding box center [414, 283] width 260 height 16
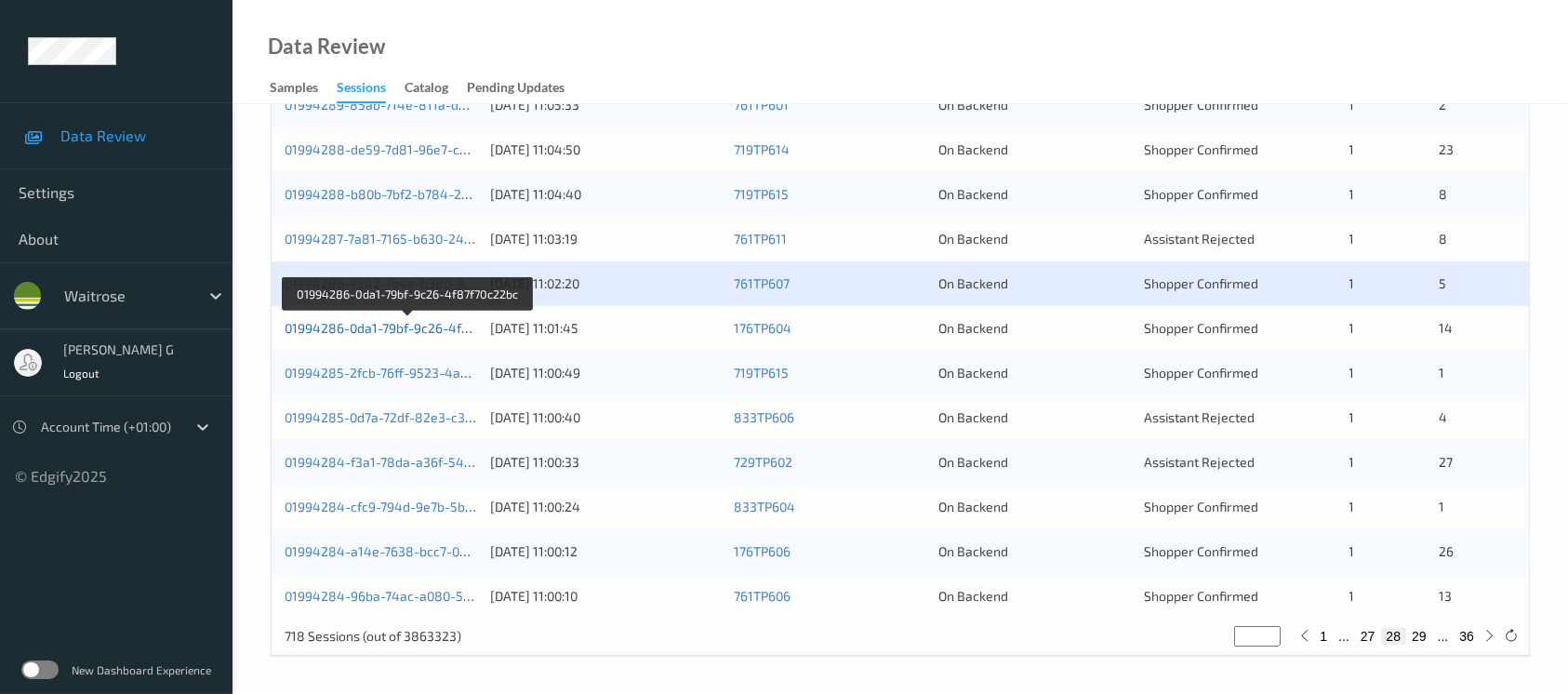
click at [352, 324] on link "01994286-0da1-79bf-9c26-4f87f70c22bc" at bounding box center [407, 328] width 246 height 16
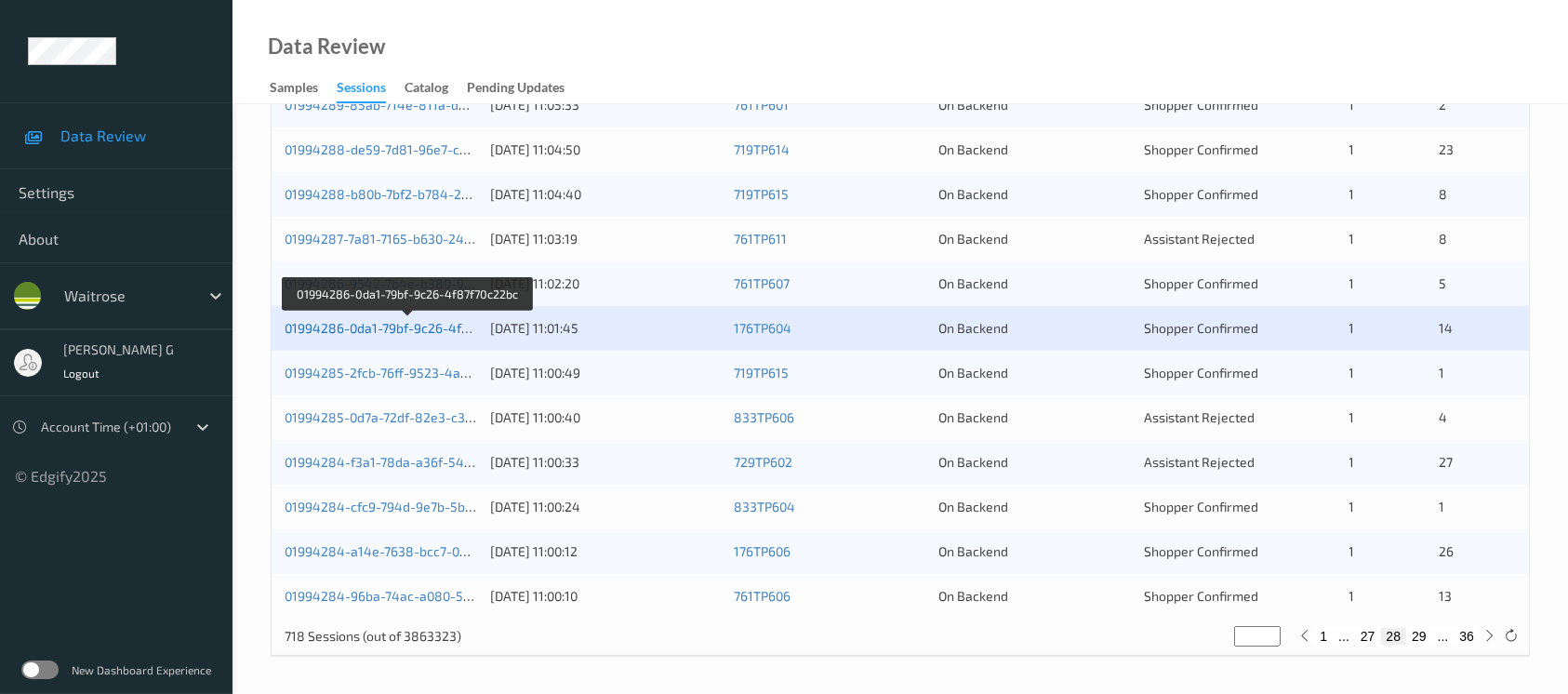
click at [360, 329] on link "01994286-0da1-79bf-9c26-4f87f70c22bc" at bounding box center [407, 328] width 246 height 16
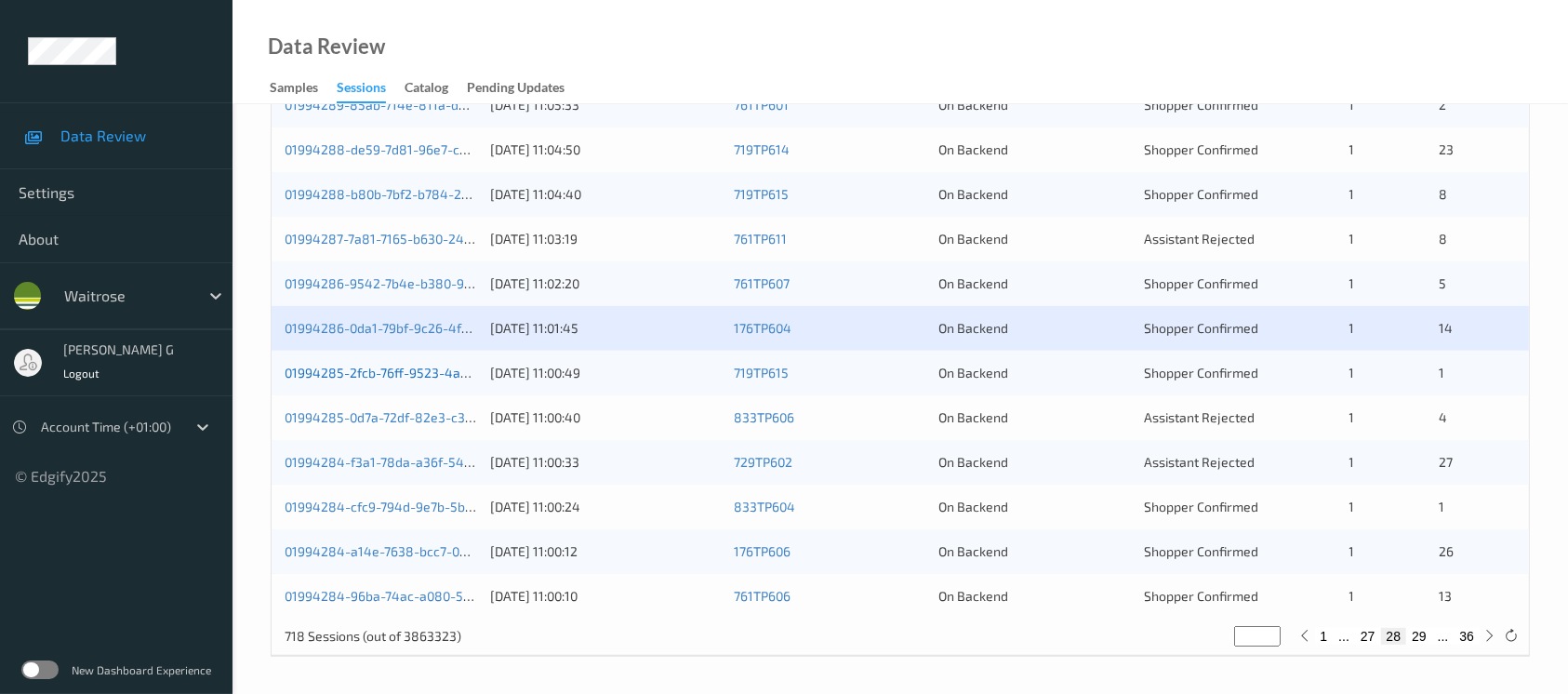
click at [344, 372] on link "01994285-2fcb-76ff-9523-4a79c10b39f0" at bounding box center [406, 372] width 244 height 16
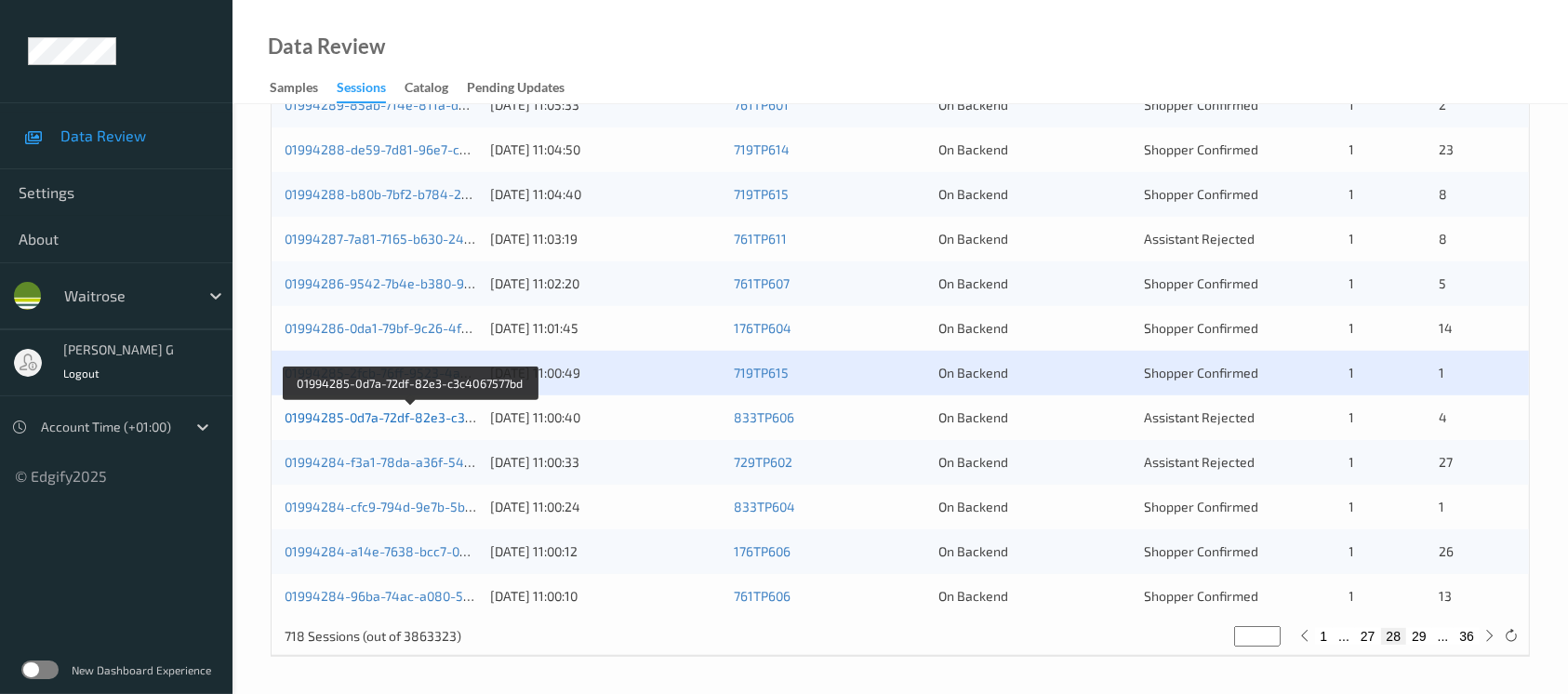
click at [338, 414] on link "01994285-0d7a-72df-82e3-c3c4067577bd" at bounding box center [410, 417] width 252 height 16
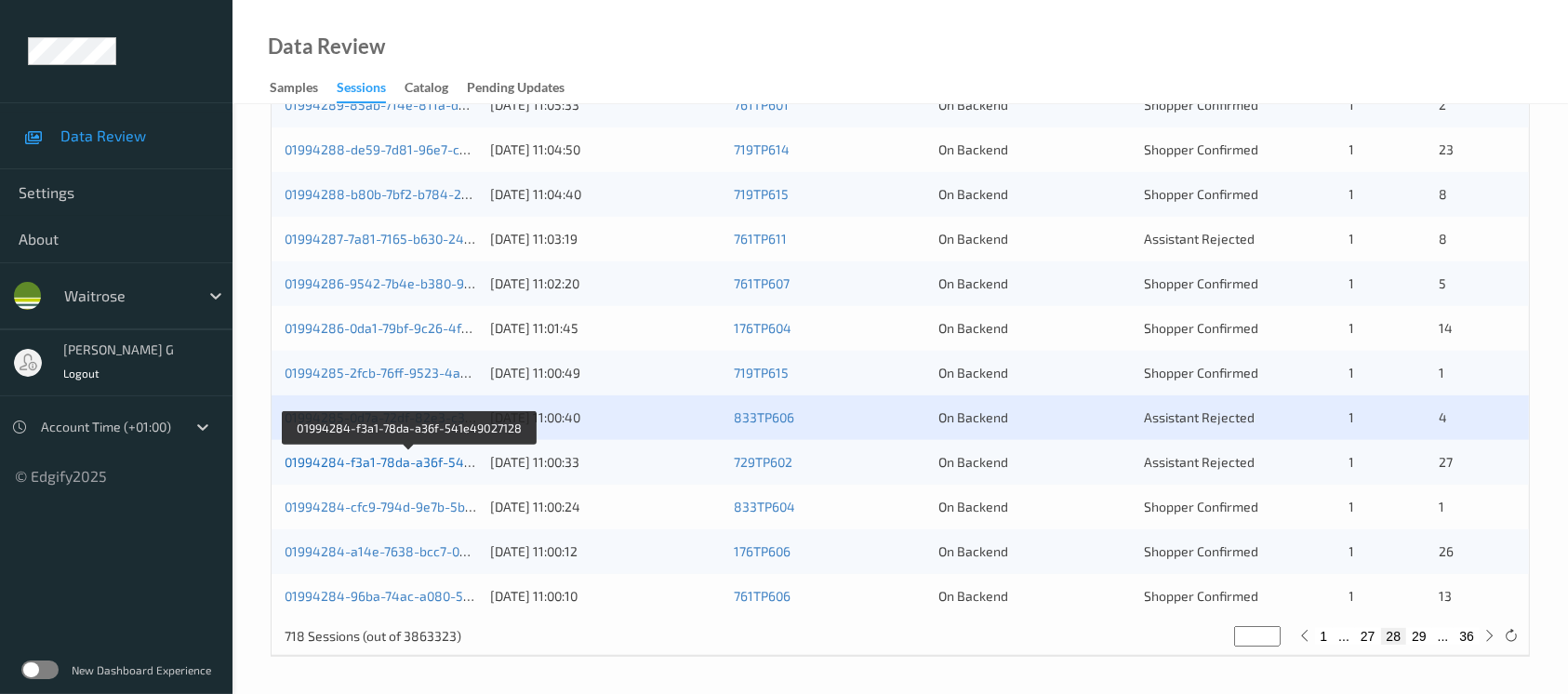
click at [394, 465] on link "01994284-f3a1-78da-a36f-541e49027128" at bounding box center [410, 462] width 251 height 16
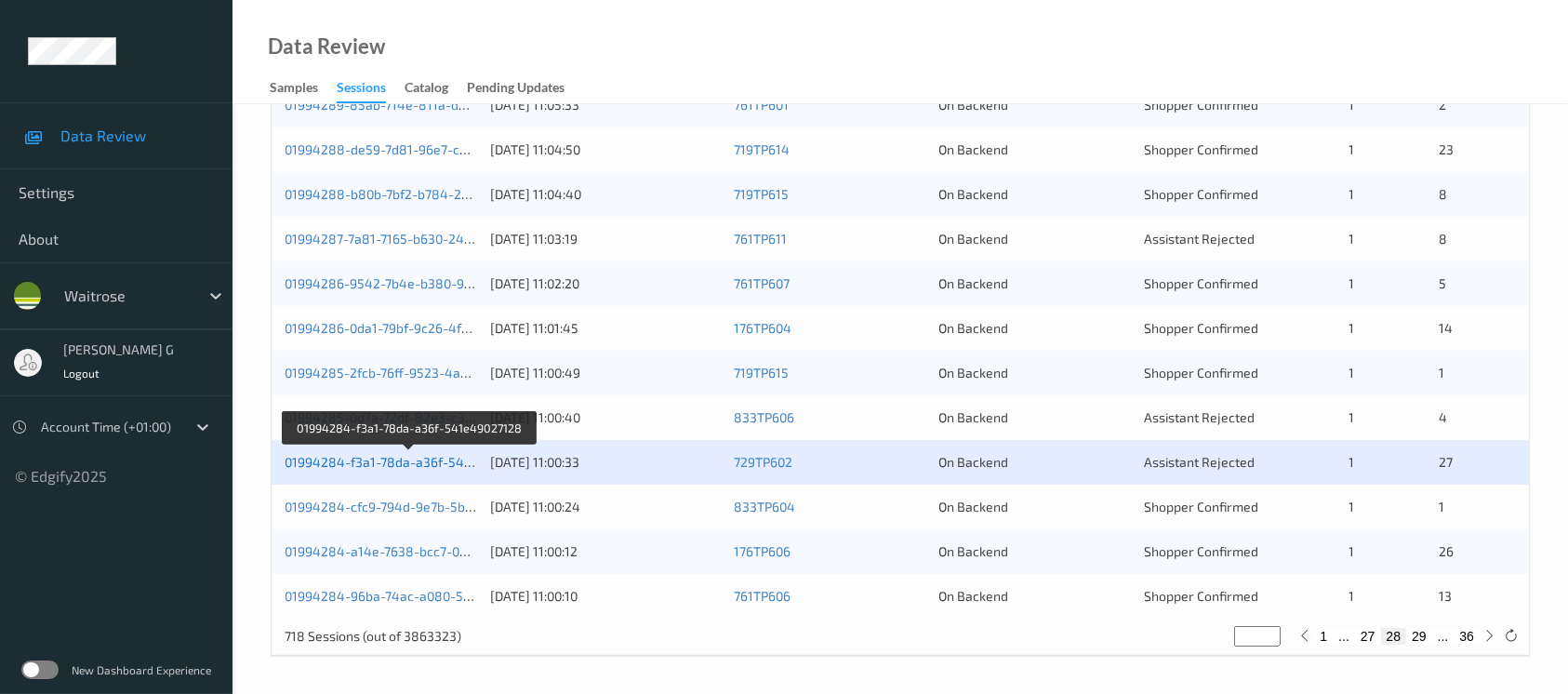
click at [388, 456] on link "01994284-f3a1-78da-a36f-541e49027128" at bounding box center [410, 462] width 251 height 16
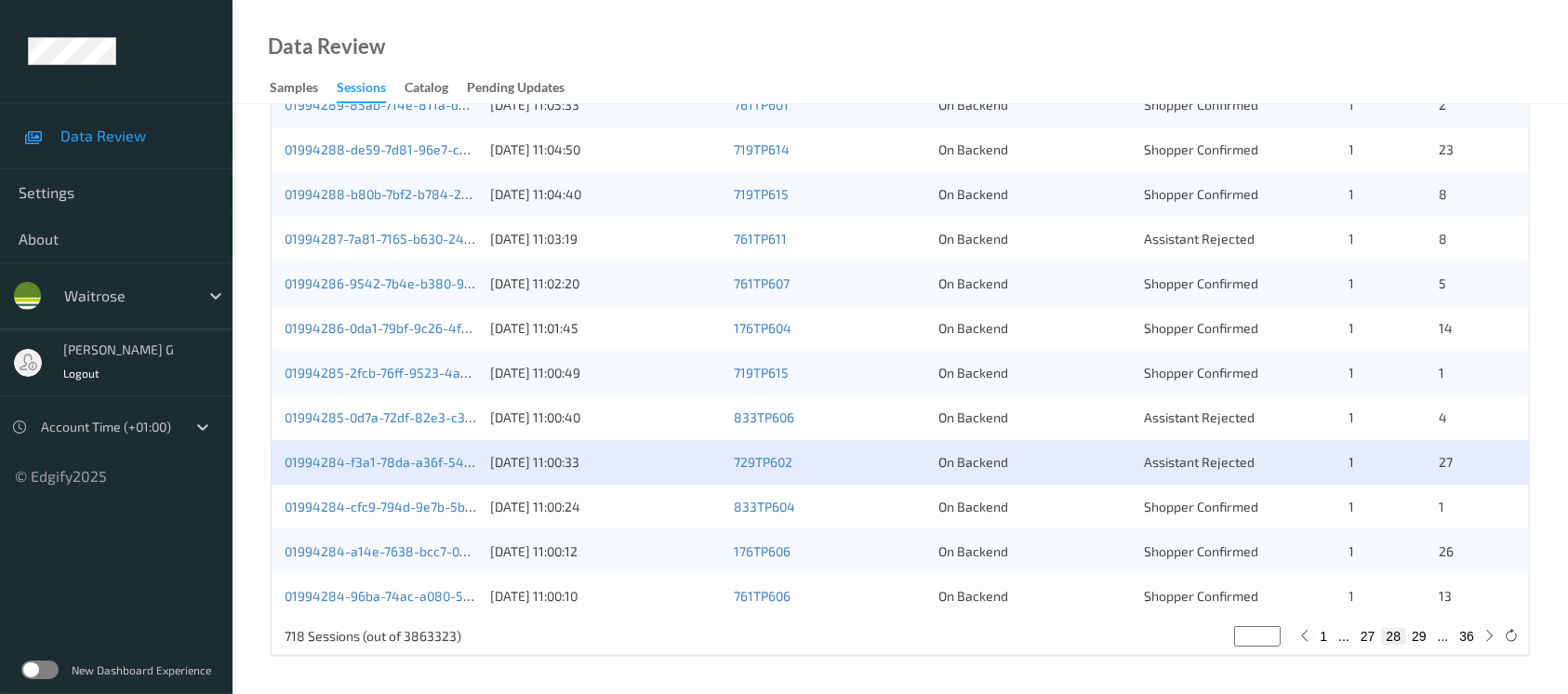
click at [366, 497] on div "01994284-cfc9-794d-9e7b-5bae9117ad00" at bounding box center [381, 506] width 193 height 19
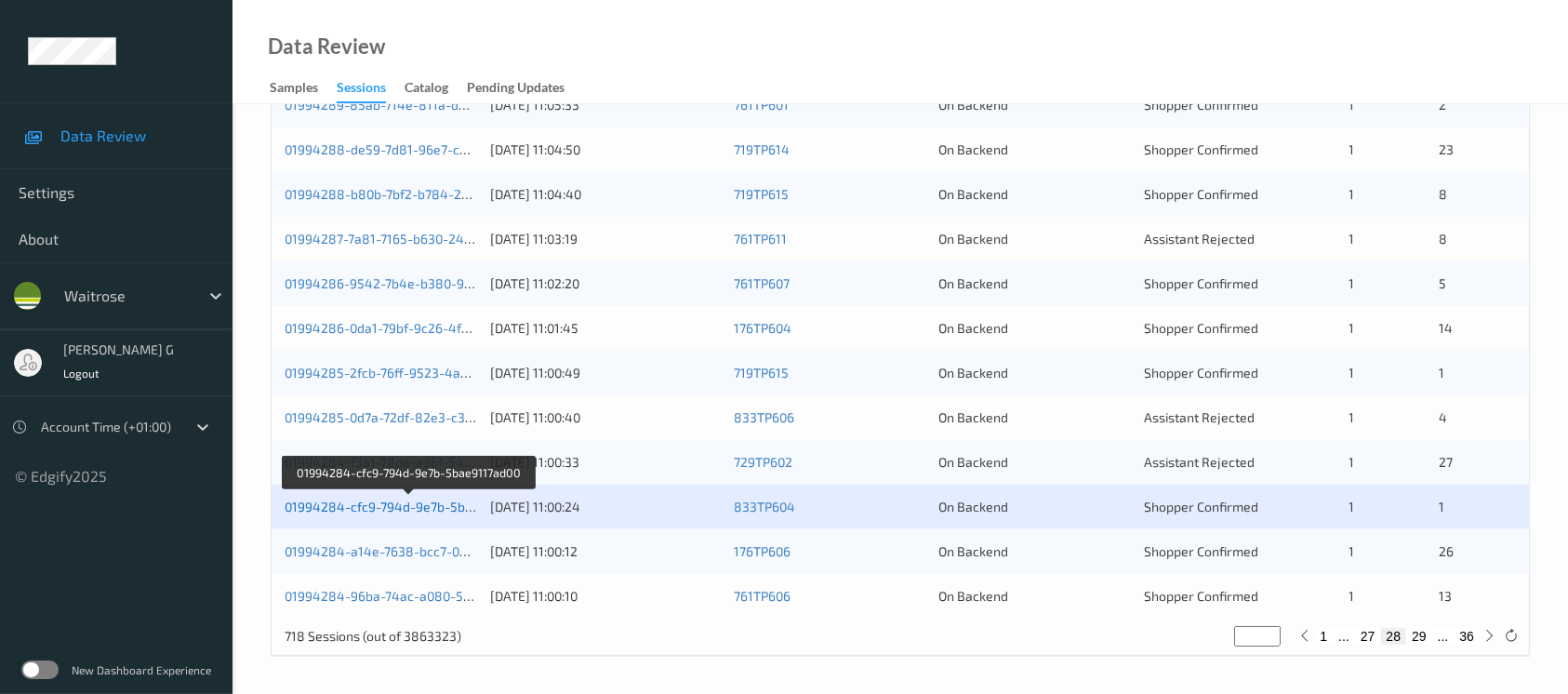
click at [343, 505] on link "01994284-cfc9-794d-9e7b-5bae9117ad00" at bounding box center [409, 506] width 250 height 16
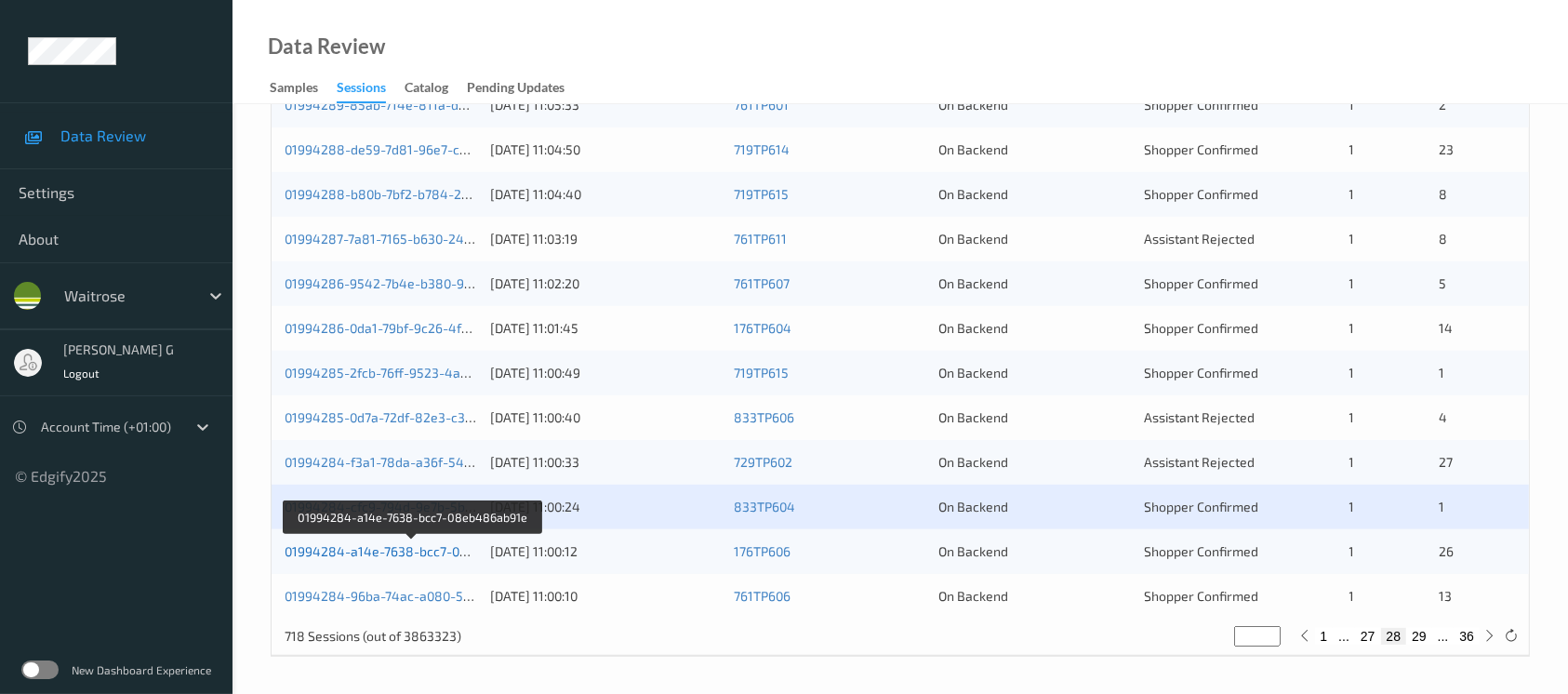
click at [390, 550] on link "01994284-a14e-7638-bcc7-08eb486ab91e" at bounding box center [413, 551] width 258 height 16
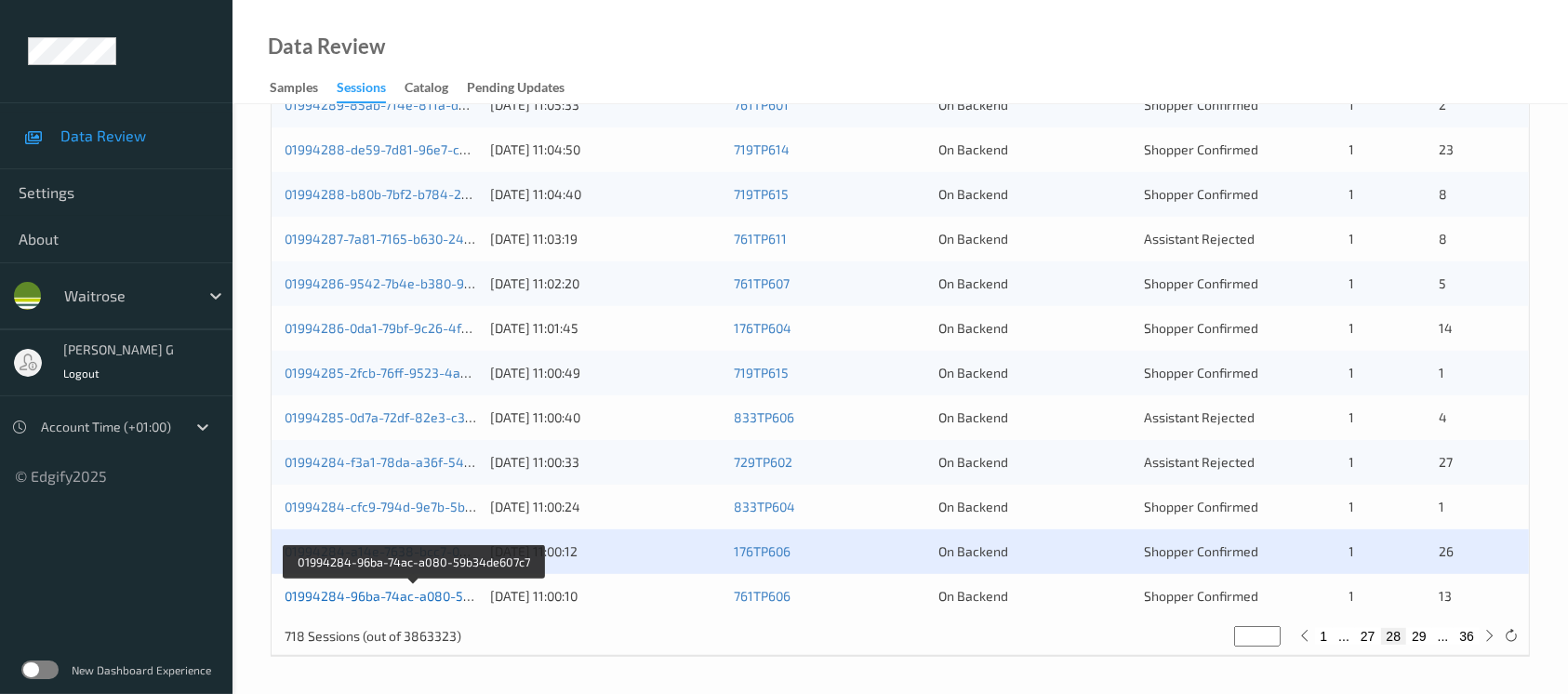
click at [397, 591] on link "01994284-96ba-74ac-a080-59b34de607c7" at bounding box center [414, 595] width 259 height 16
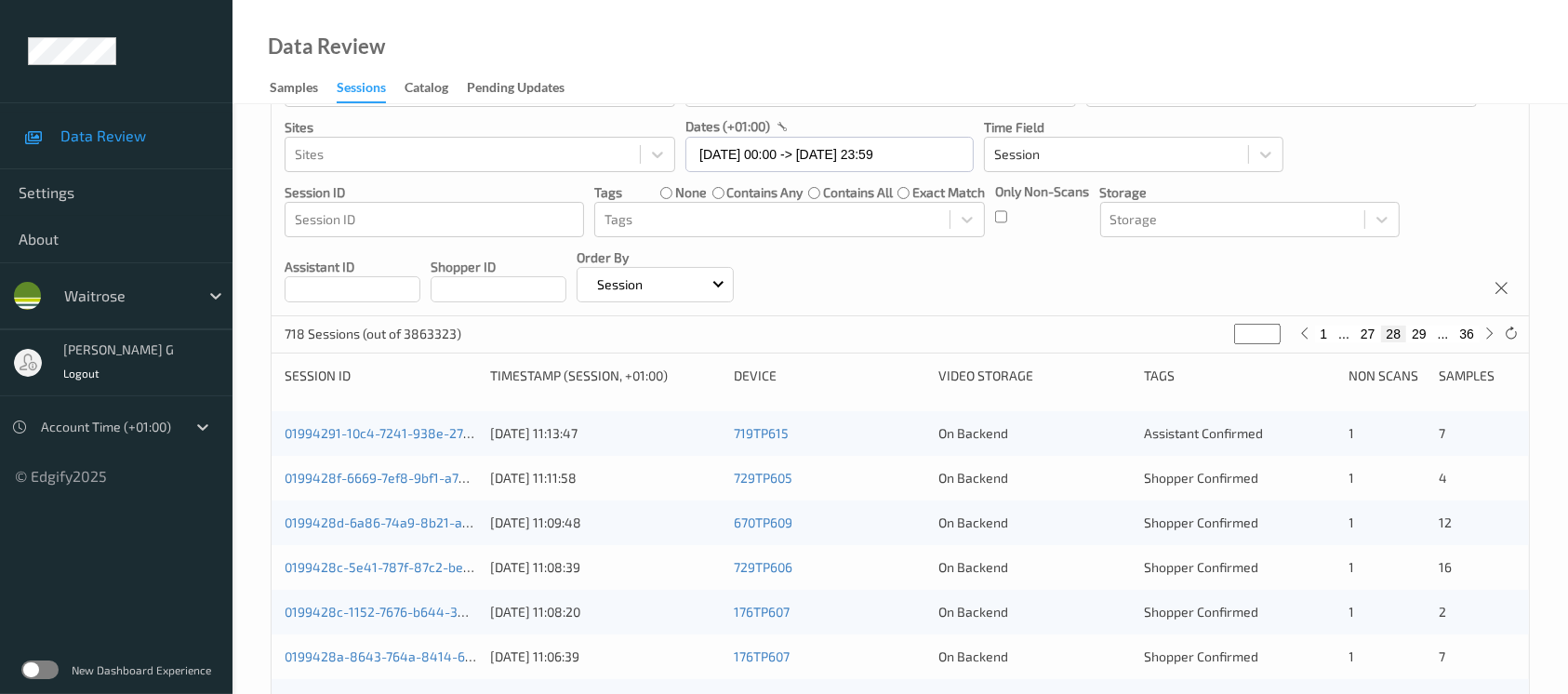
scroll to position [0, 0]
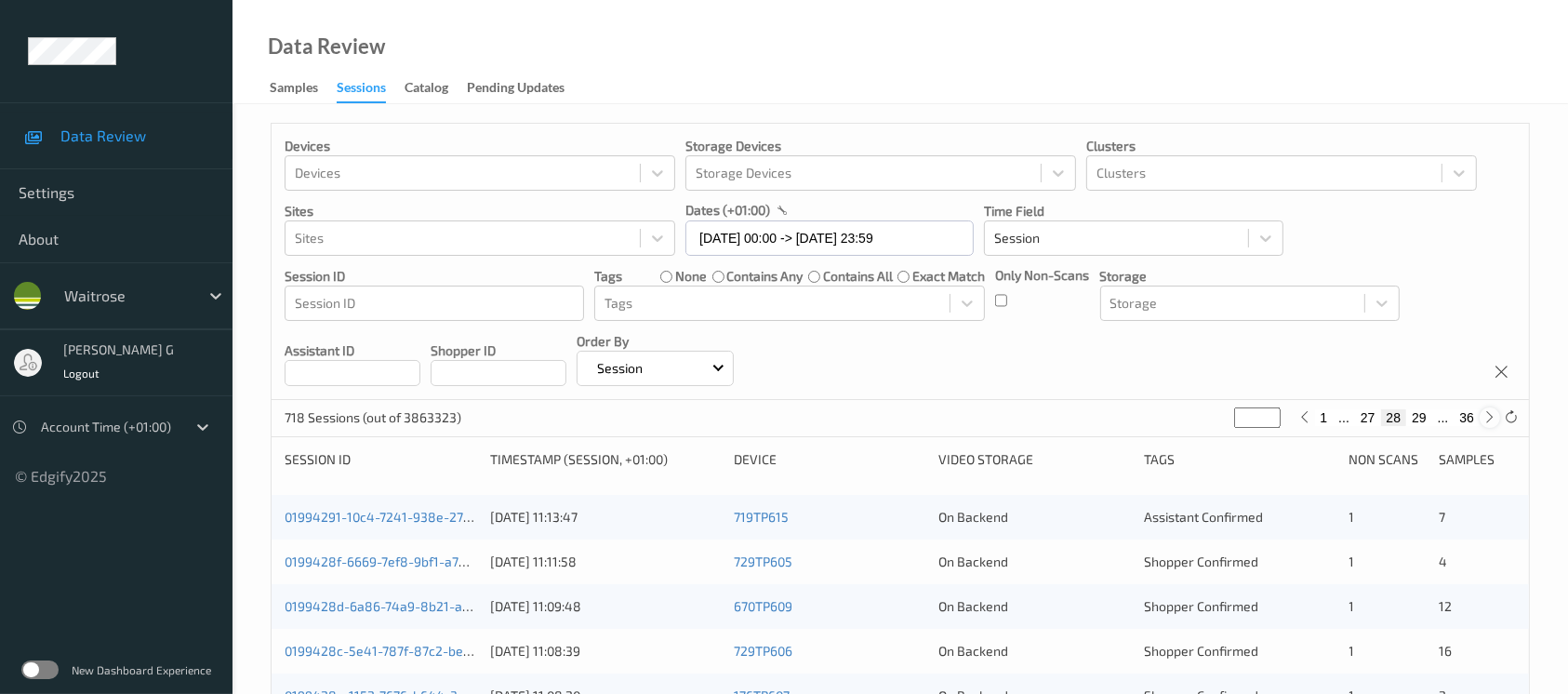
click at [1470, 417] on icon at bounding box center [1491, 417] width 14 height 14
type input "**"
click at [1470, 417] on icon at bounding box center [1491, 417] width 14 height 14
type input "**"
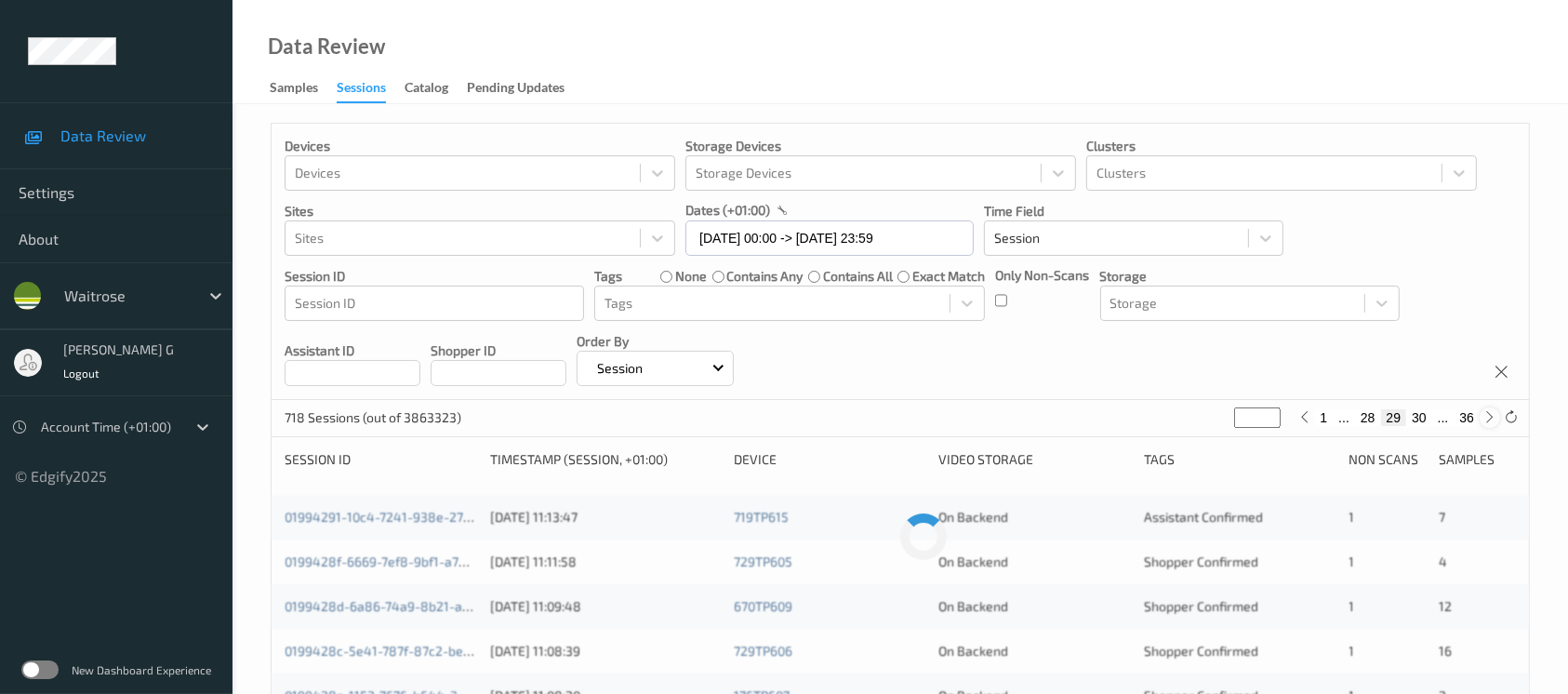
type input "**"
click at [1470, 417] on icon at bounding box center [1491, 417] width 14 height 14
type input "**"
click at [333, 517] on link "01994268-3816-71c4-8603-a3e4983a360b" at bounding box center [414, 517] width 259 height 16
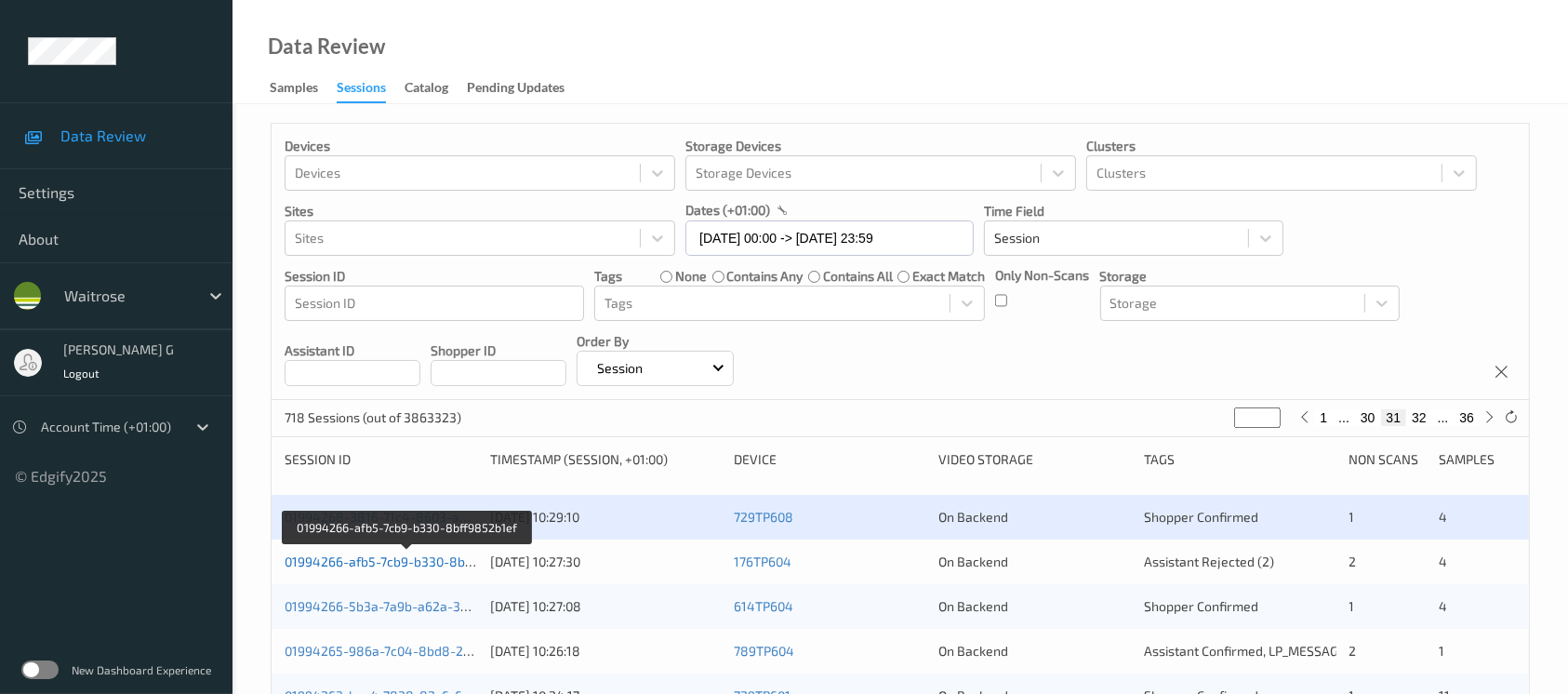
click at [363, 562] on link "01994266-afb5-7cb9-b330-8bff9852b1ef" at bounding box center [407, 561] width 246 height 16
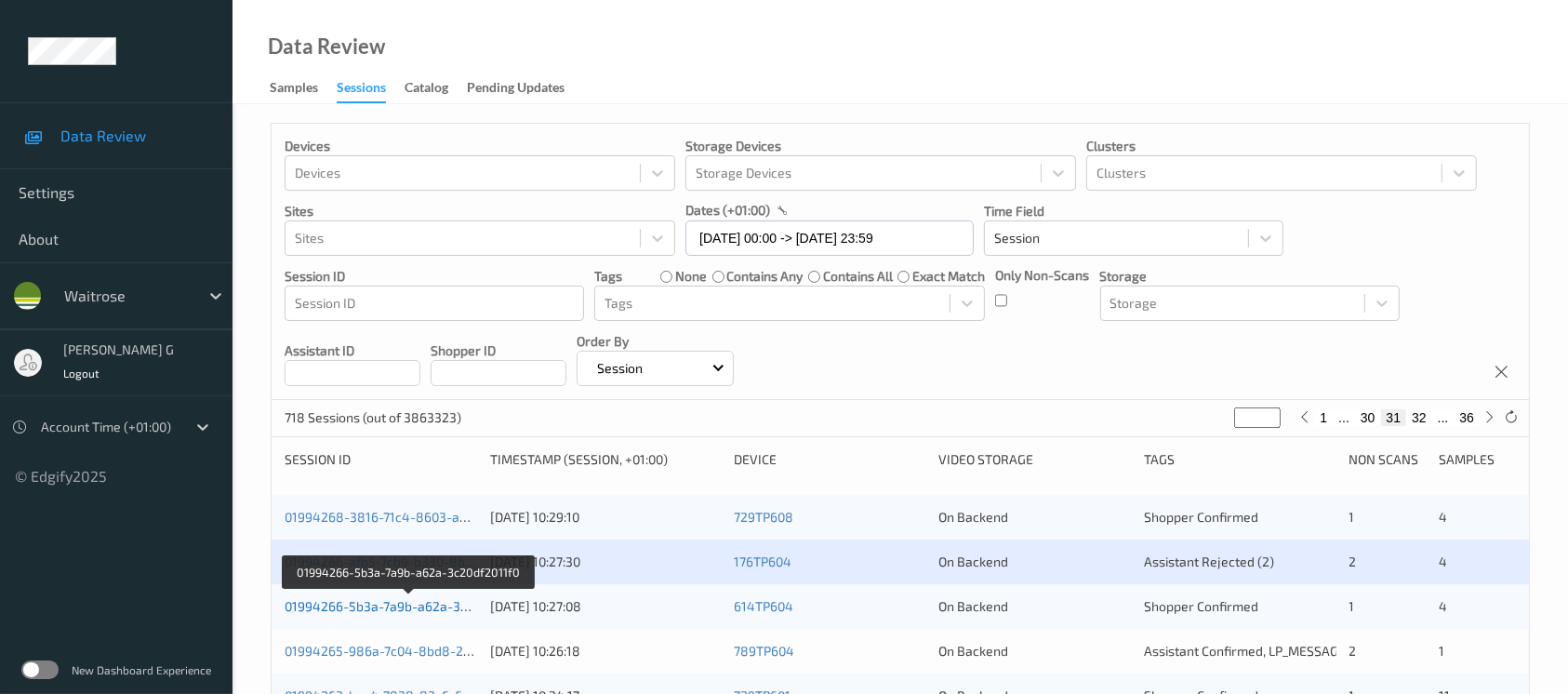
click at [344, 602] on link "01994266-5b3a-7a9b-a62a-3c20df2011f0" at bounding box center [408, 606] width 248 height 16
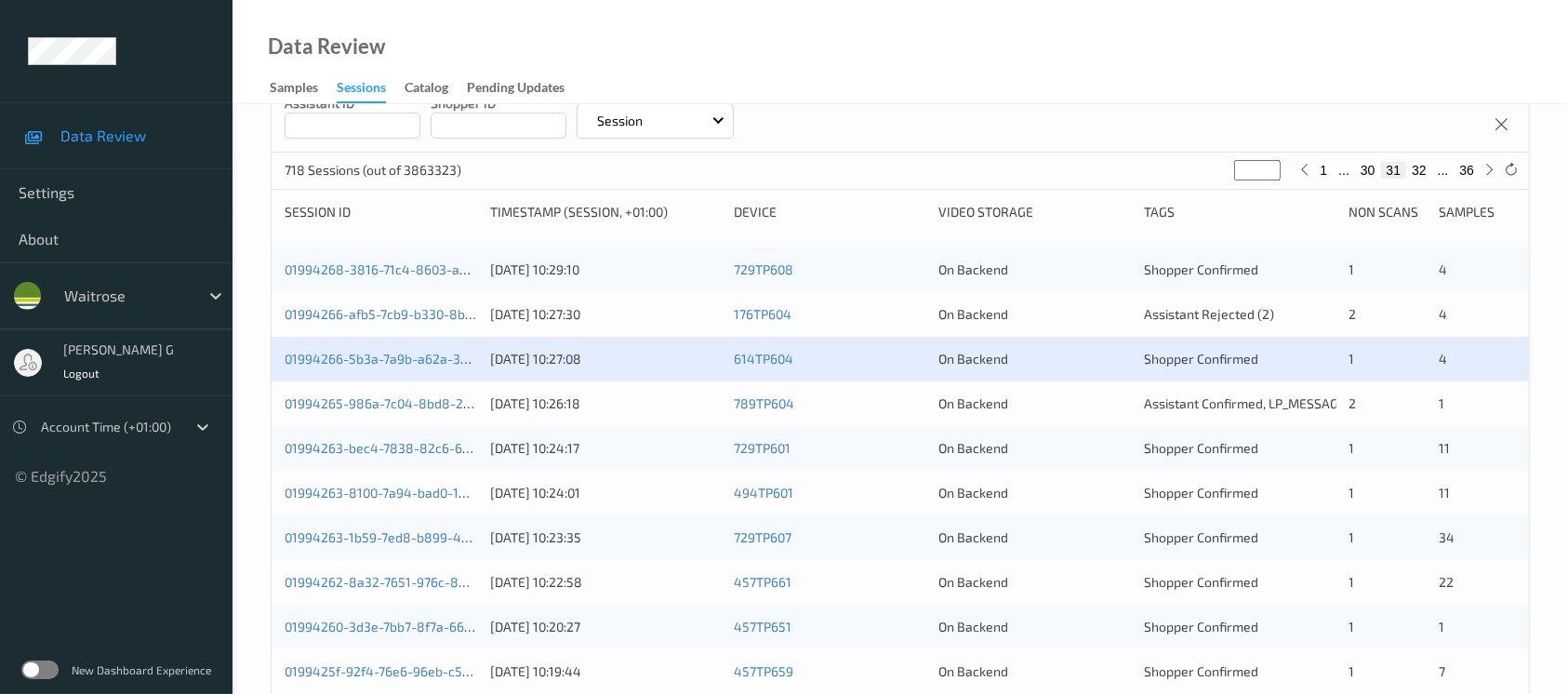
scroll to position [372, 0]
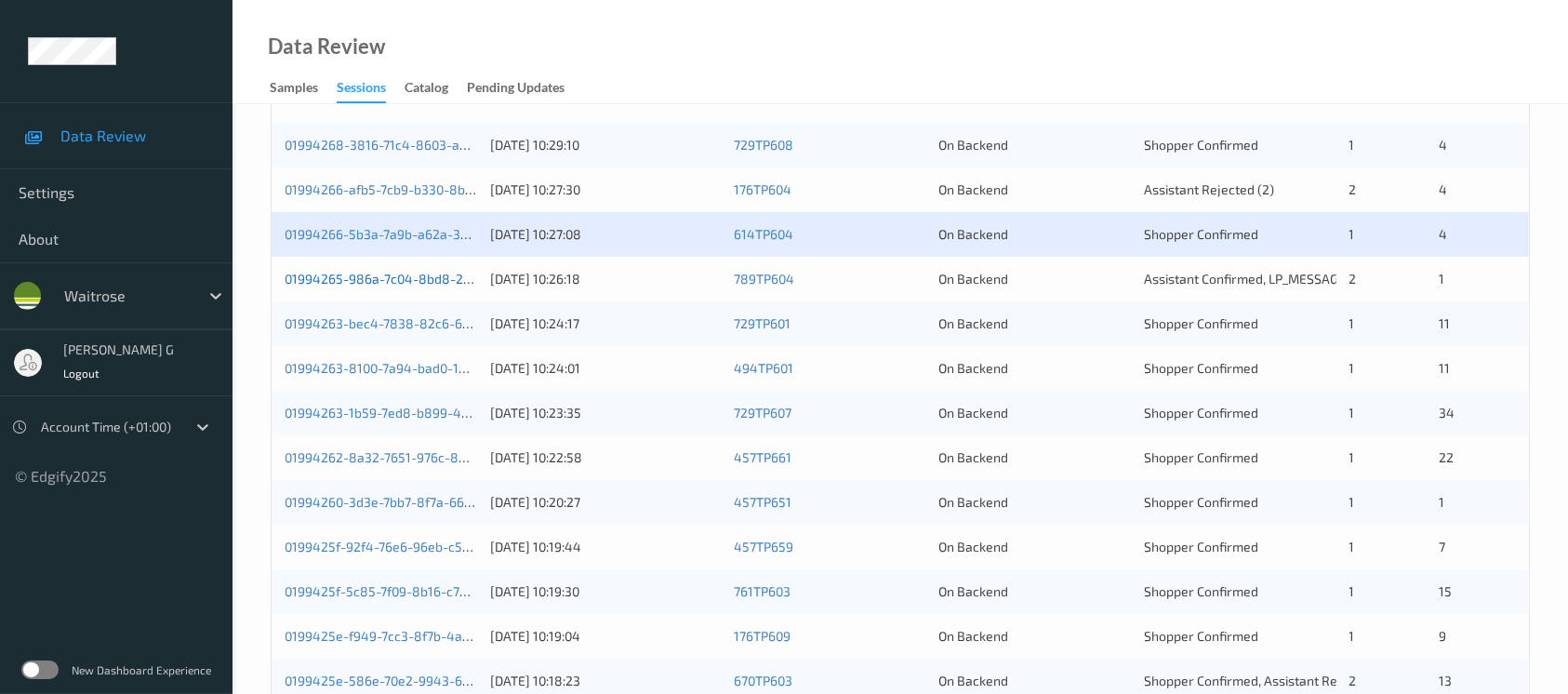
click at [337, 279] on link "01994265-986a-7c04-8bd8-281d2e5ee43a" at bounding box center [415, 278] width 261 height 16
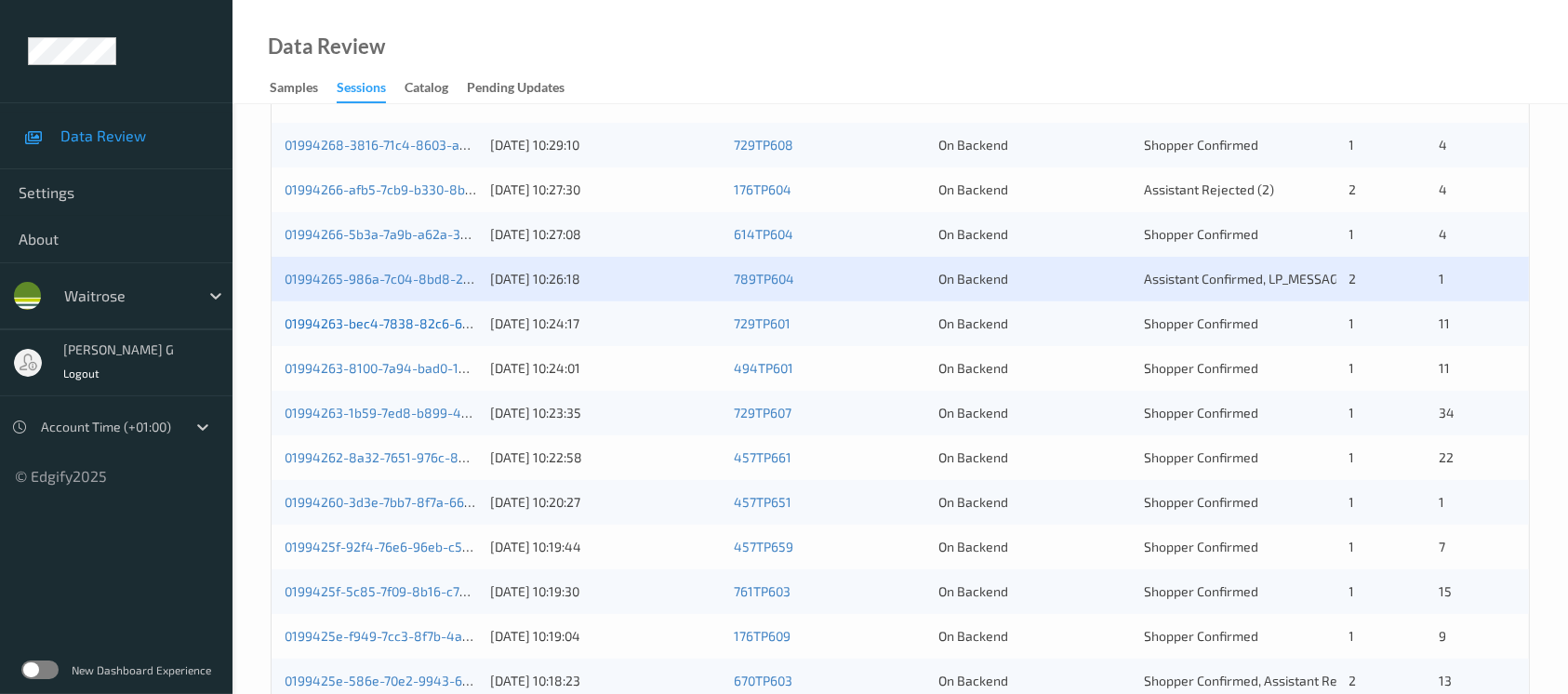
click at [372, 323] on link "01994263-bec4-7838-82c6-6f5a1d35f900" at bounding box center [410, 323] width 252 height 16
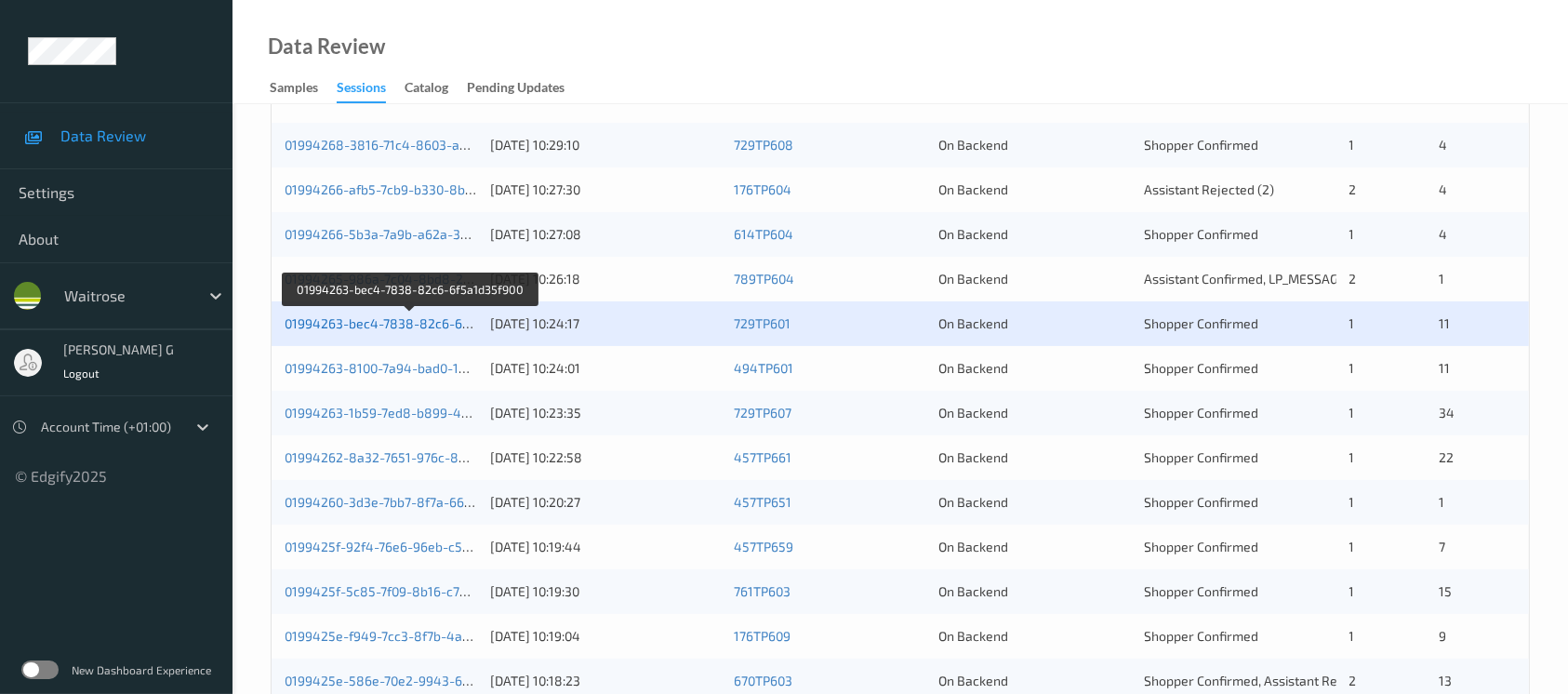
click at [364, 321] on link "01994263-bec4-7838-82c6-6f5a1d35f900" at bounding box center [410, 323] width 252 height 16
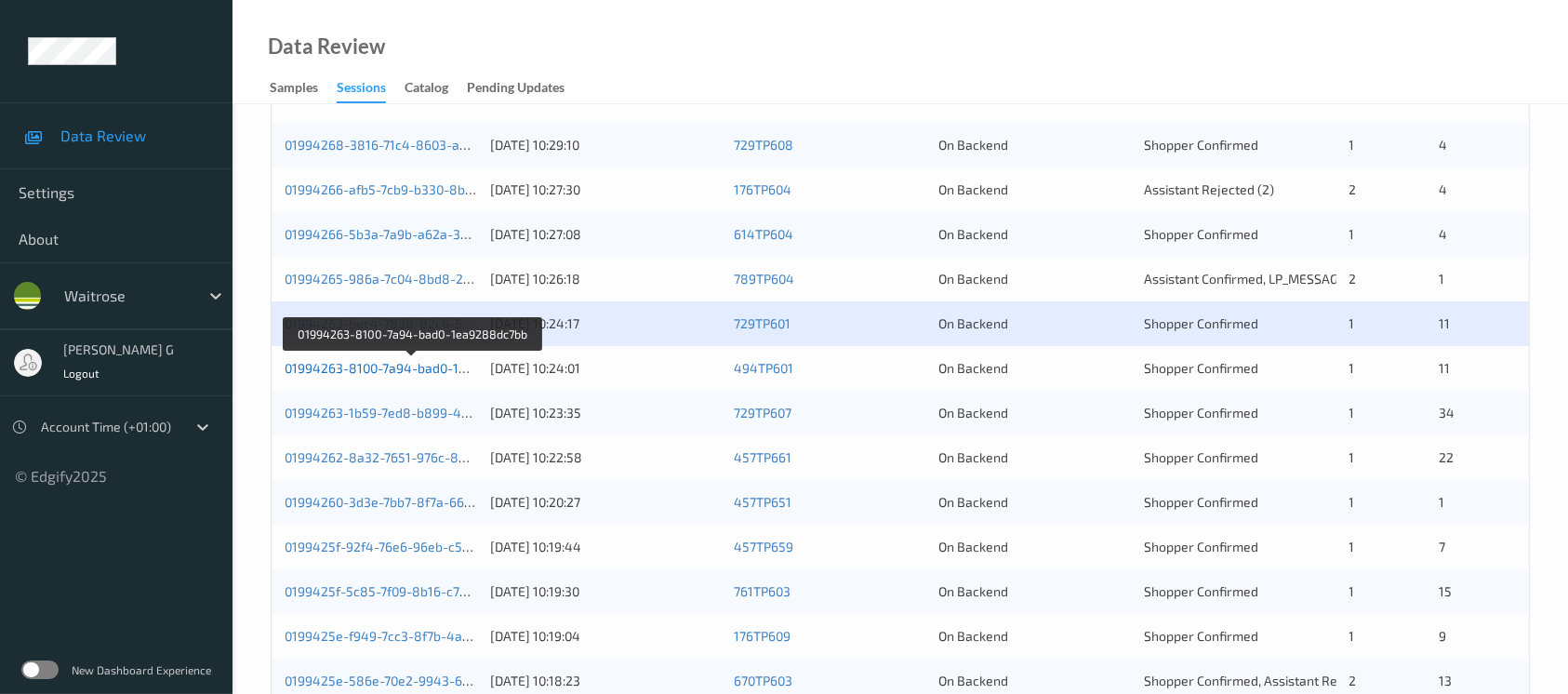
click at [355, 361] on link "01994263-8100-7a94-bad0-1ea9288dc7bb" at bounding box center [412, 368] width 256 height 16
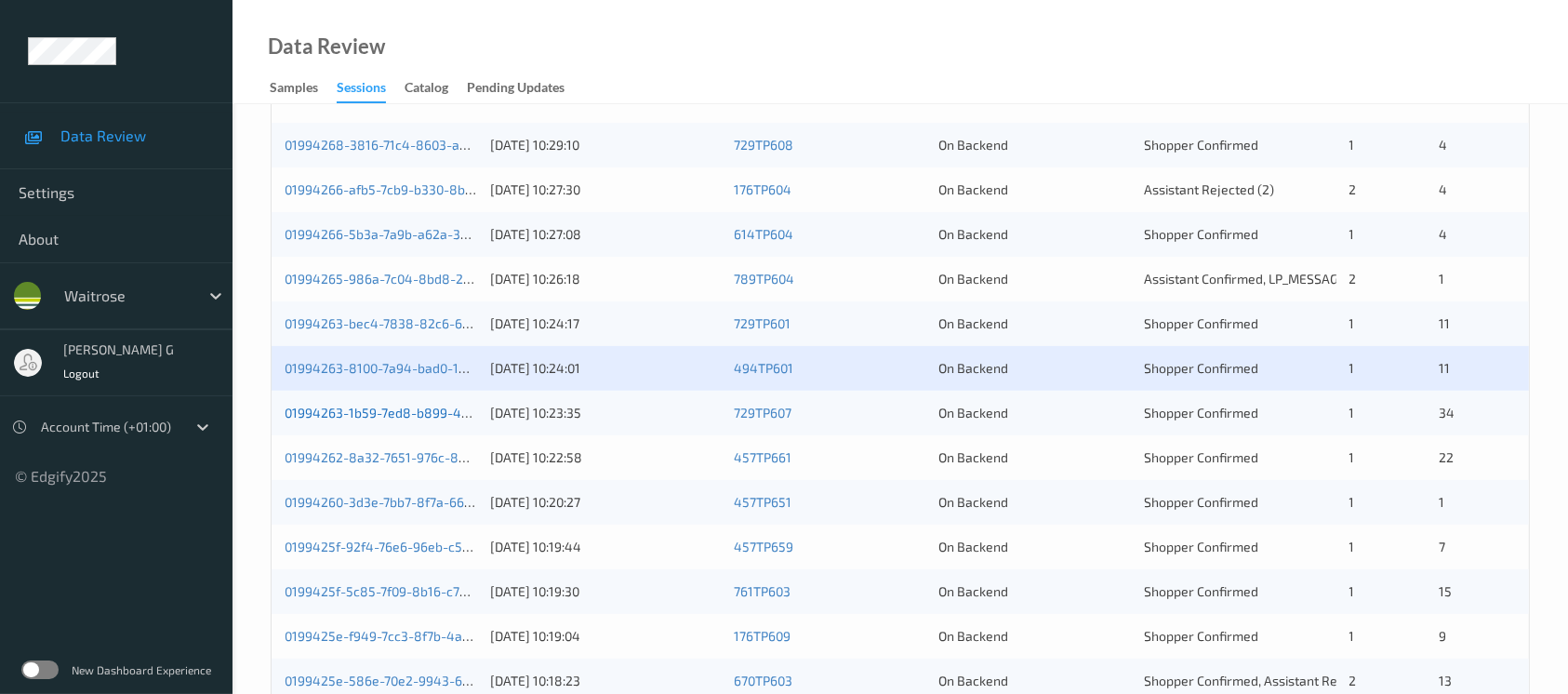
click at [348, 413] on link "01994263-1b59-7ed8-b899-4611e41265ff" at bounding box center [409, 412] width 249 height 16
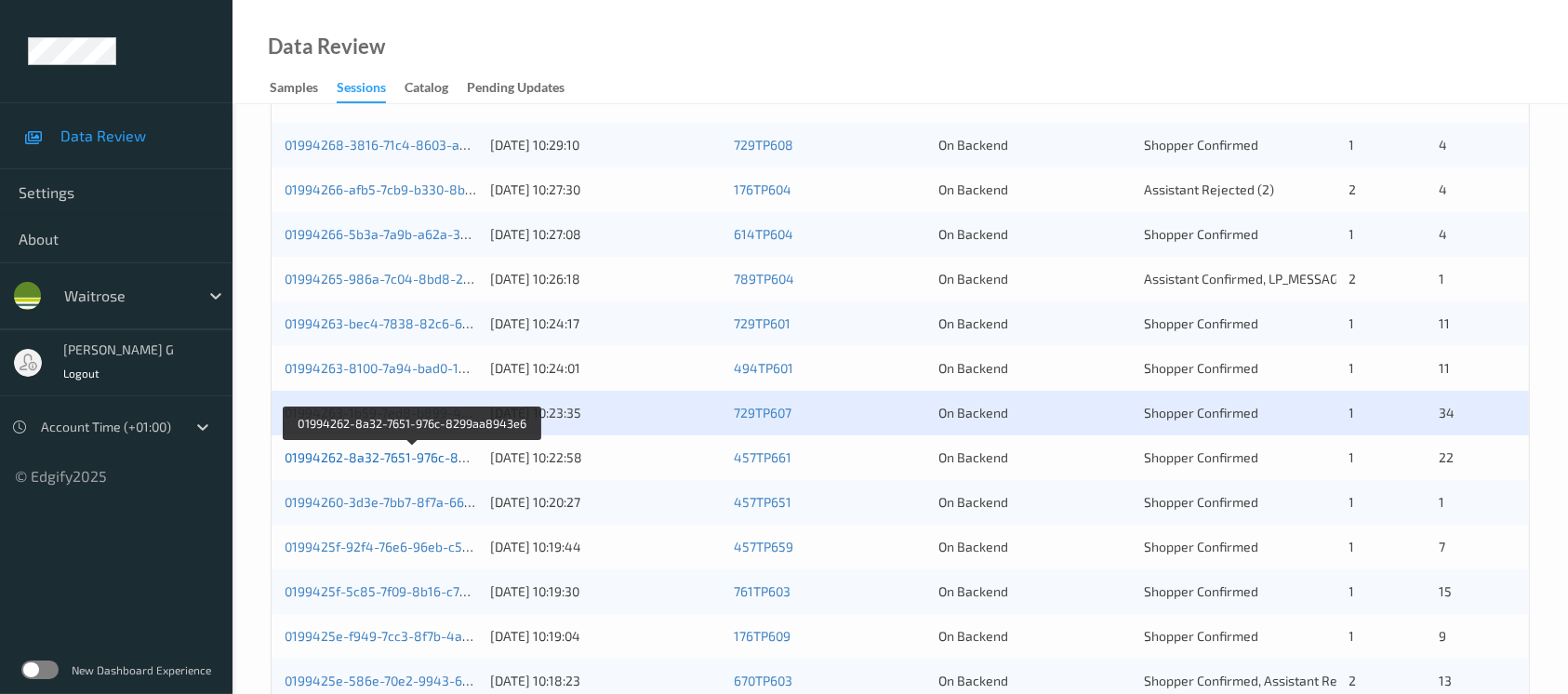
click at [382, 450] on link "01994262-8a32-7651-976c-8299aa8943e6" at bounding box center [413, 457] width 258 height 16
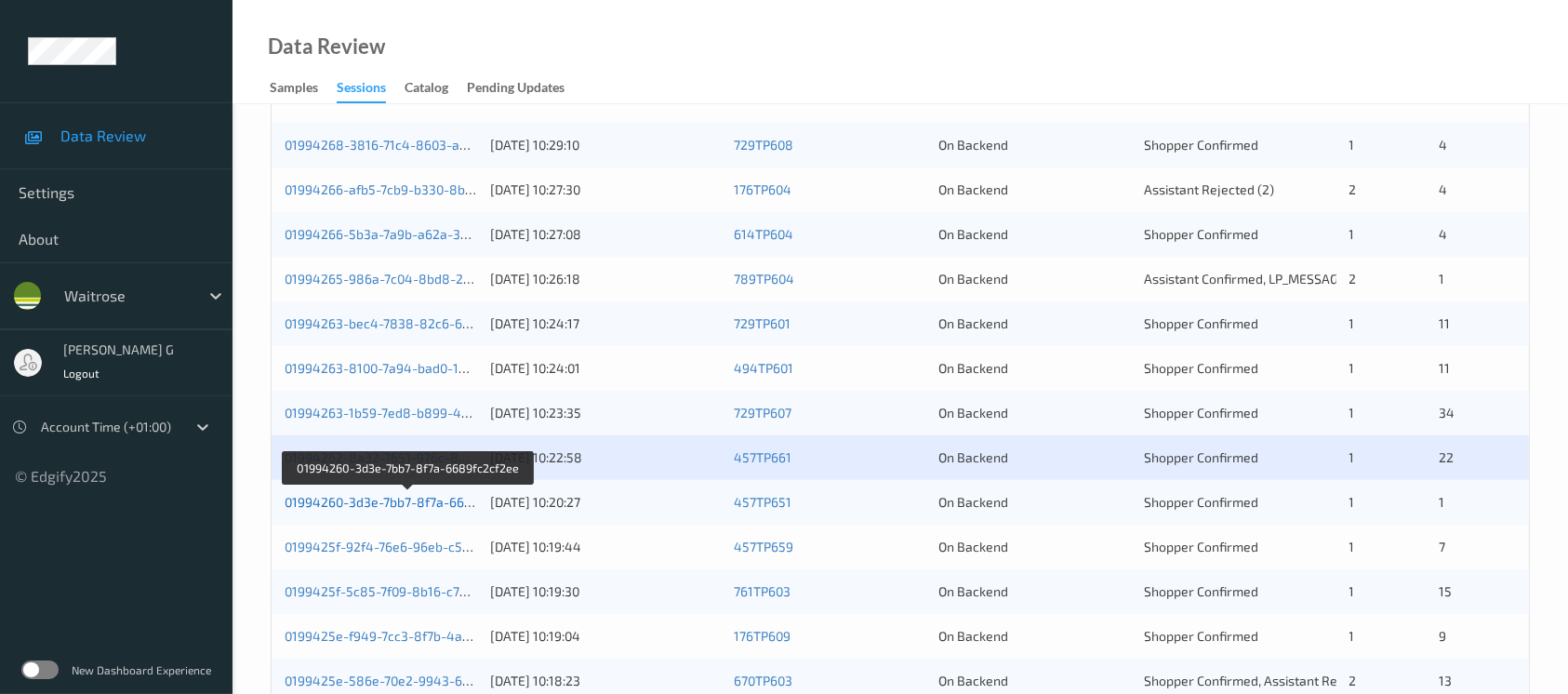
click at [400, 494] on link "01994260-3d3e-7bb7-8f7a-6689fc2cf2ee" at bounding box center [408, 501] width 248 height 16
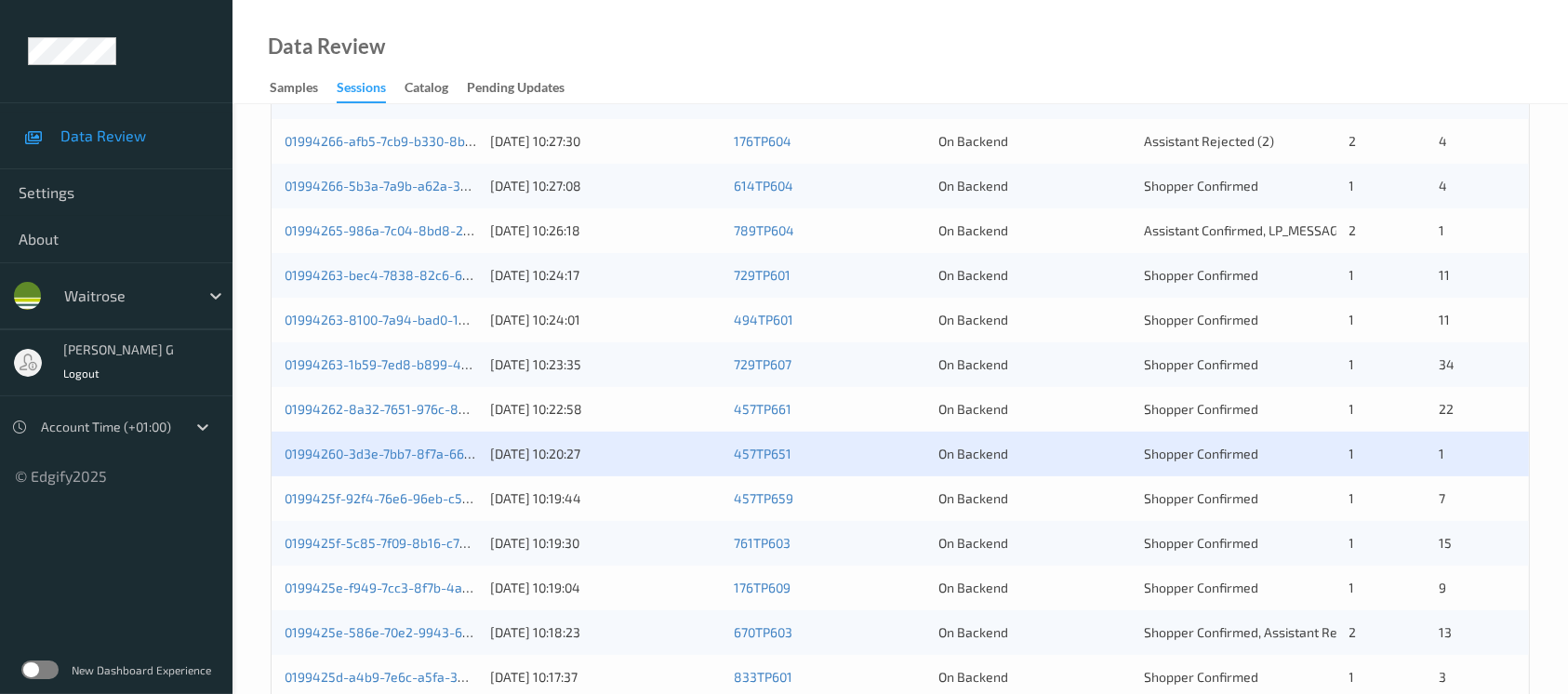
scroll to position [495, 0]
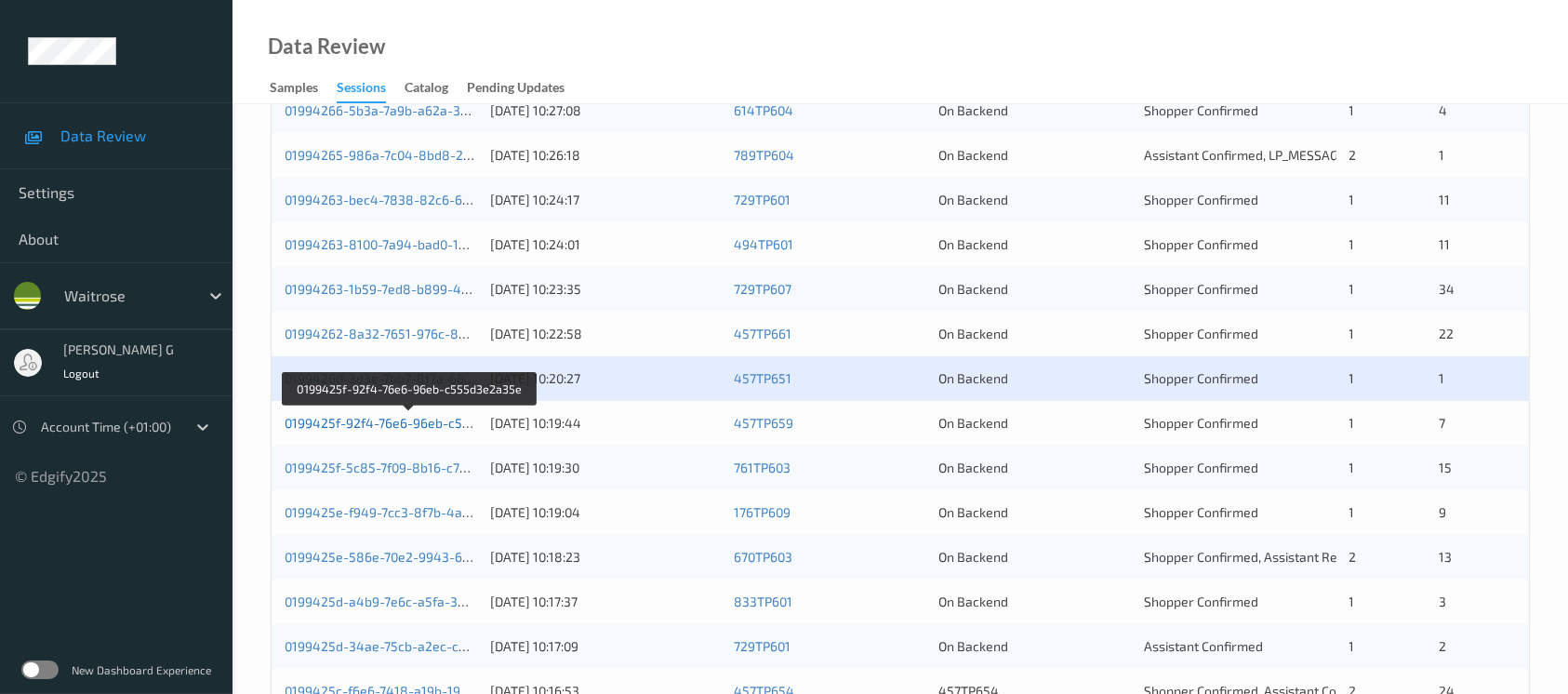
click at [413, 424] on link "0199425f-92f4-76e6-96eb-c555d3e2a35e" at bounding box center [410, 423] width 252 height 16
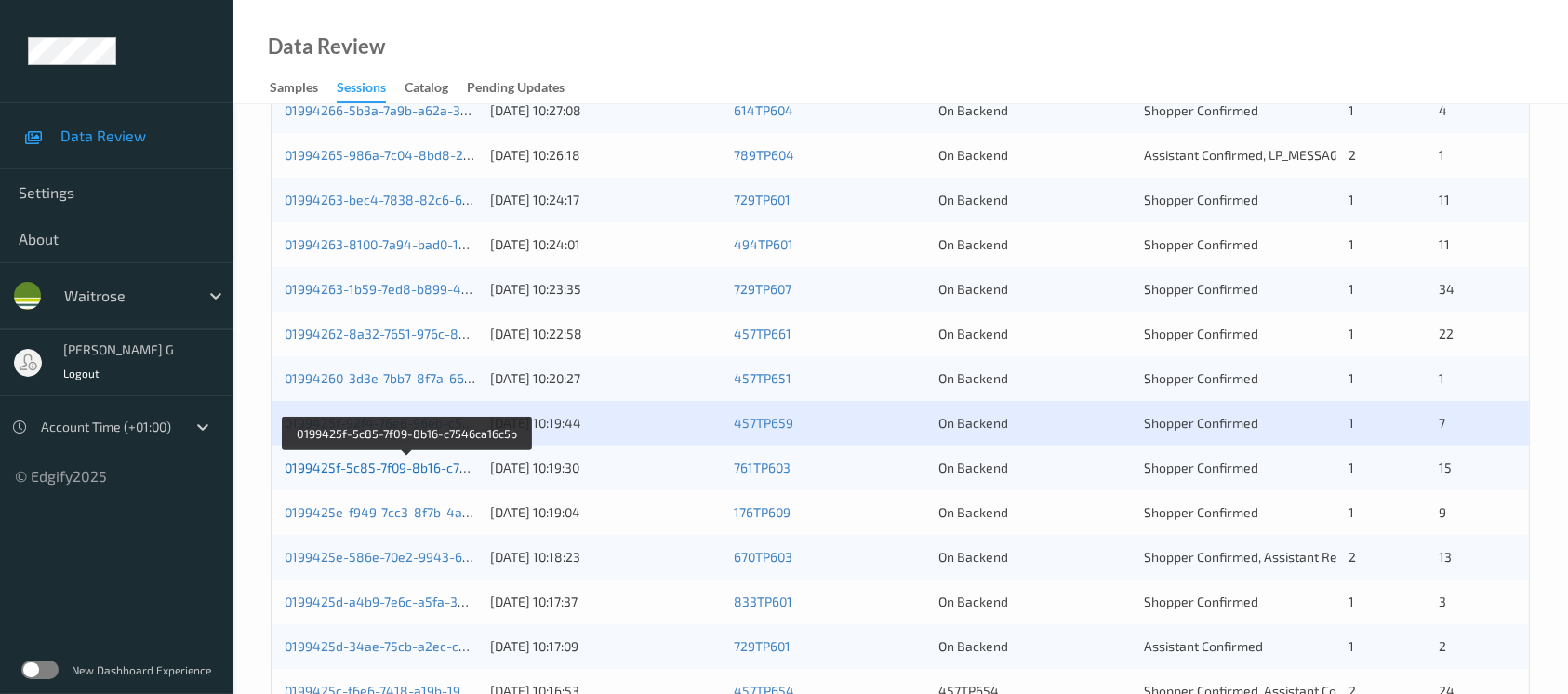
click at [388, 465] on link "0199425f-5c85-7f09-8b16-c7546ca16c5b" at bounding box center [408, 467] width 247 height 16
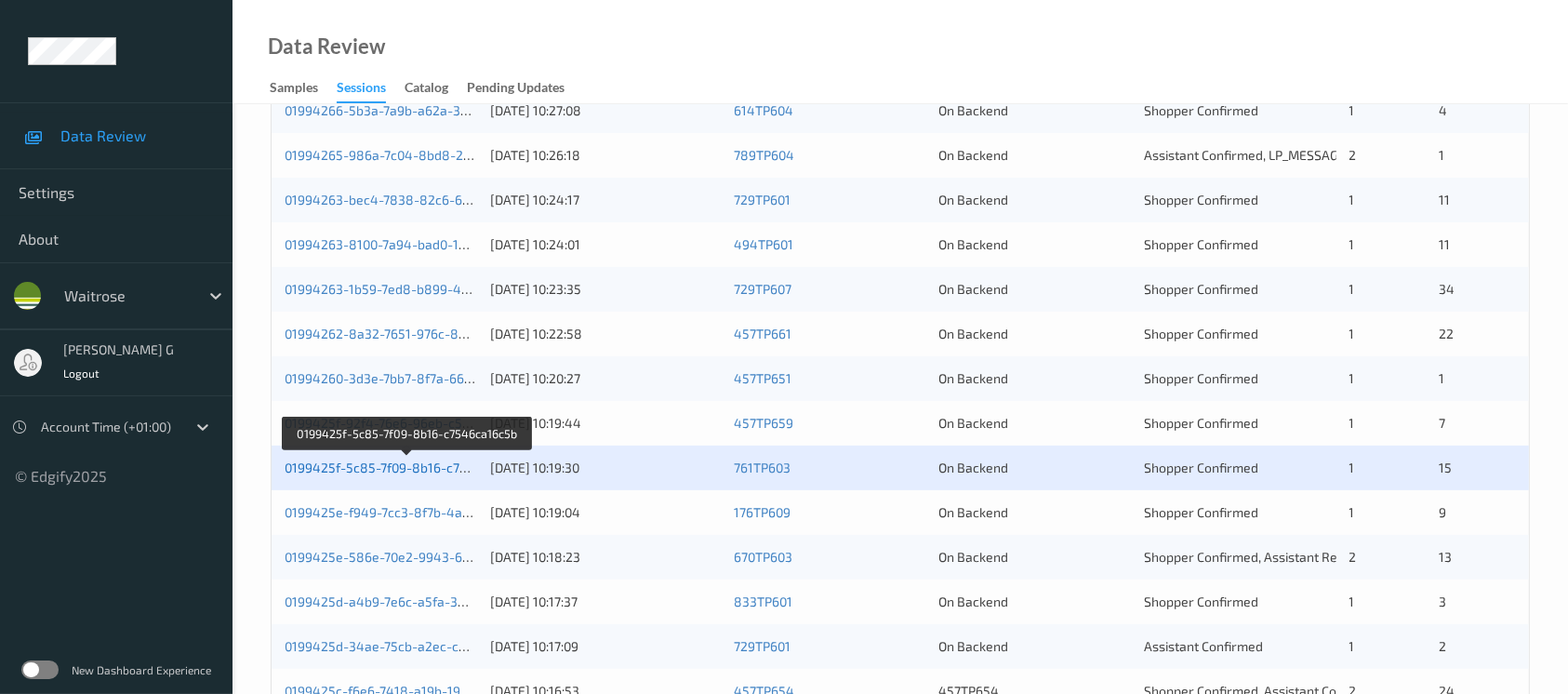
click at [326, 465] on link "0199425f-5c85-7f09-8b16-c7546ca16c5b" at bounding box center [408, 467] width 247 height 16
click at [324, 462] on link "0199425f-5c85-7f09-8b16-c7546ca16c5b" at bounding box center [408, 467] width 247 height 16
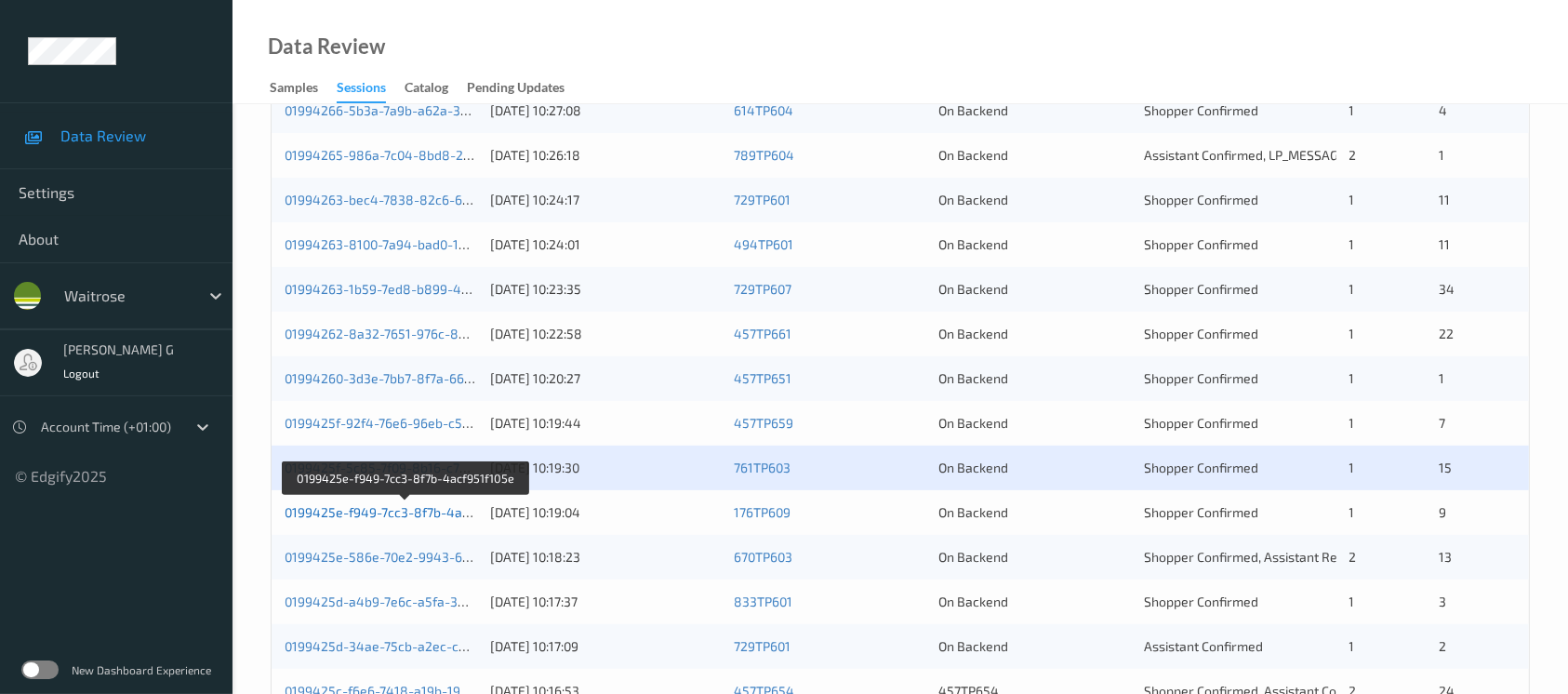
click at [403, 514] on link "0199425e-f949-7cc3-8f7b-4acf951f105e" at bounding box center [405, 512] width 242 height 16
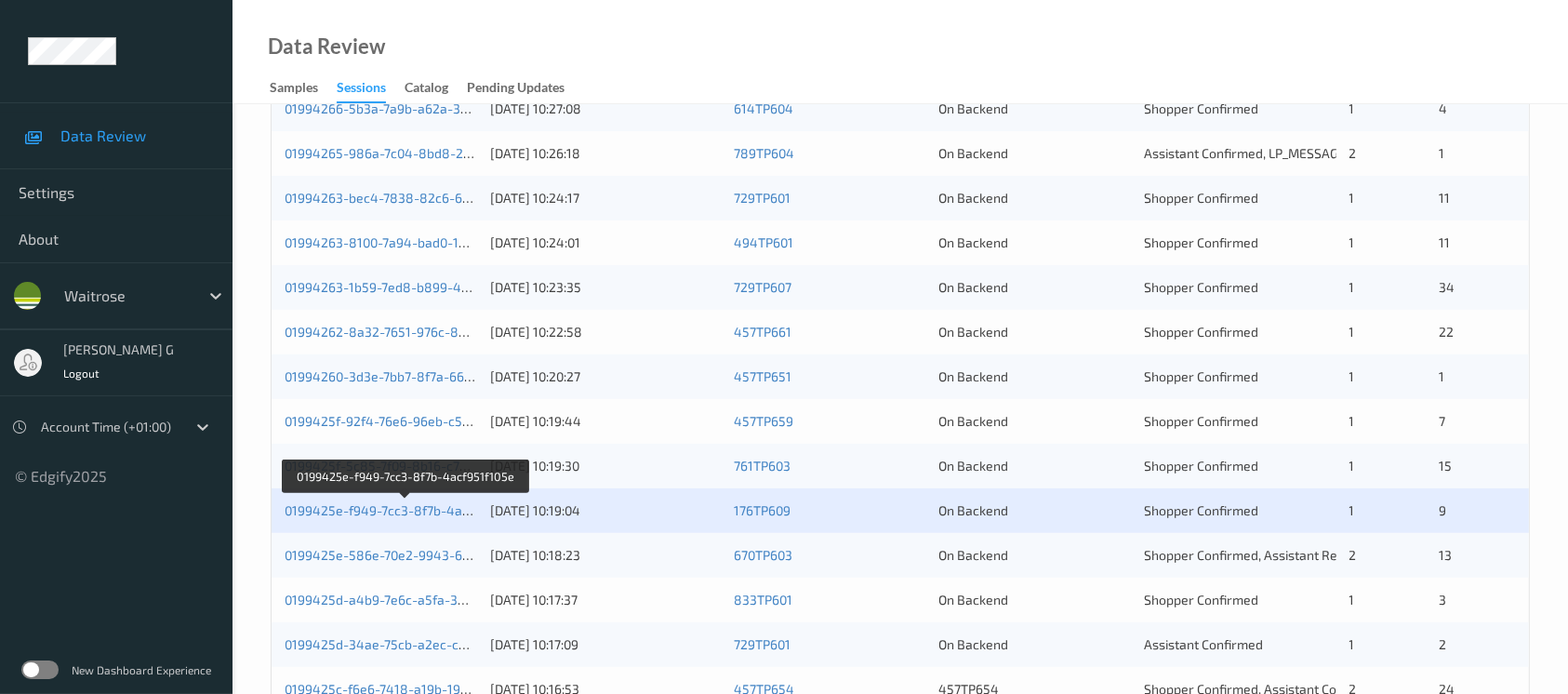
scroll to position [768, 0]
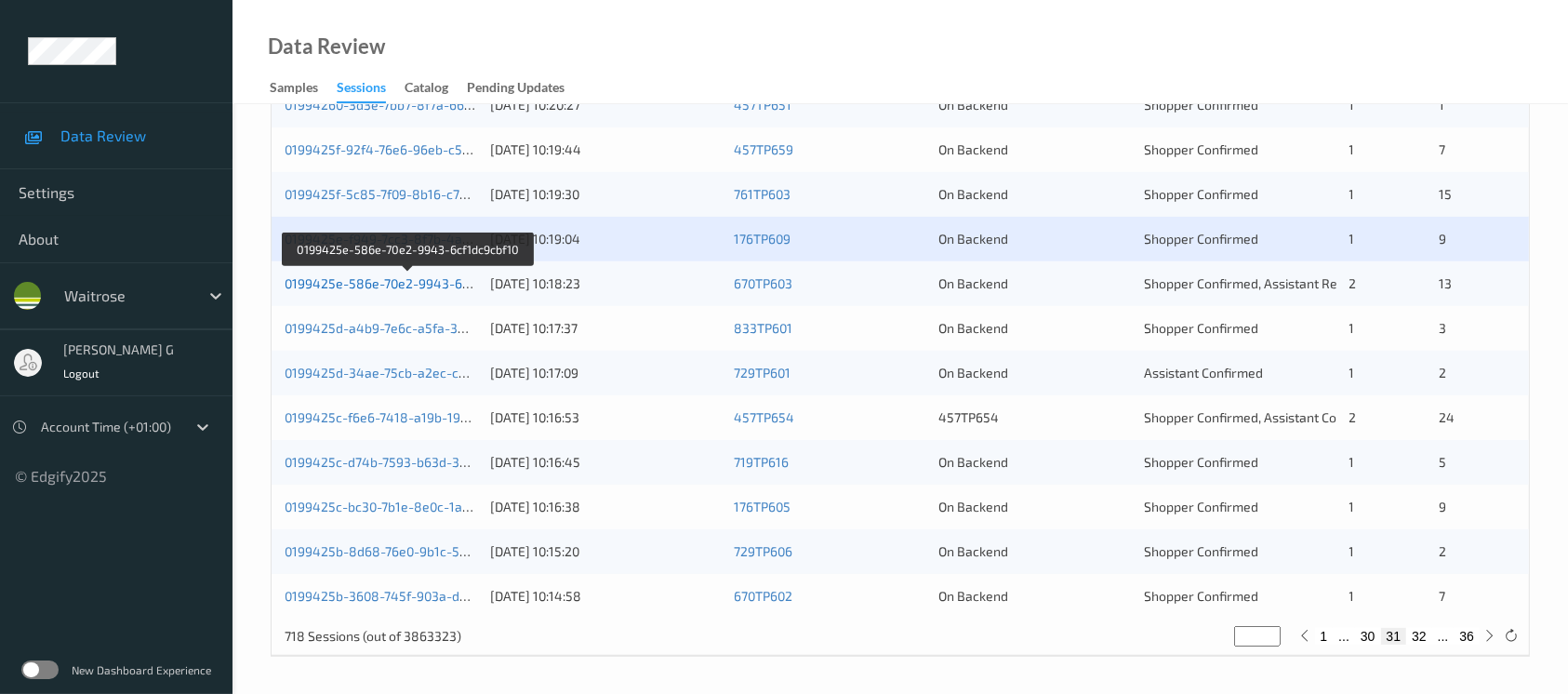
click at [324, 277] on link "0199425e-586e-70e2-9943-6cf1dc9cbf10" at bounding box center [408, 283] width 248 height 16
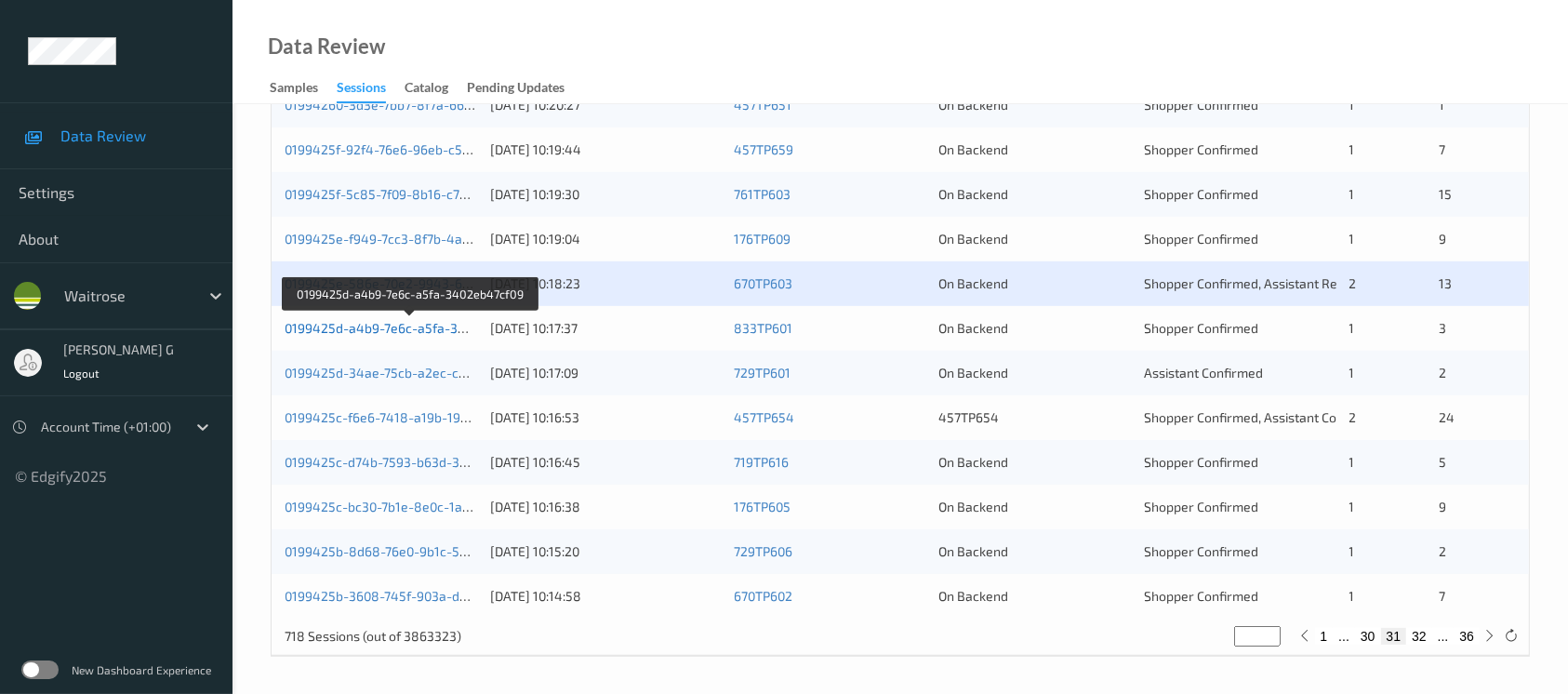
click at [392, 320] on link "0199425d-a4b9-7e6c-a5fa-3402eb47cf09" at bounding box center [410, 328] width 252 height 16
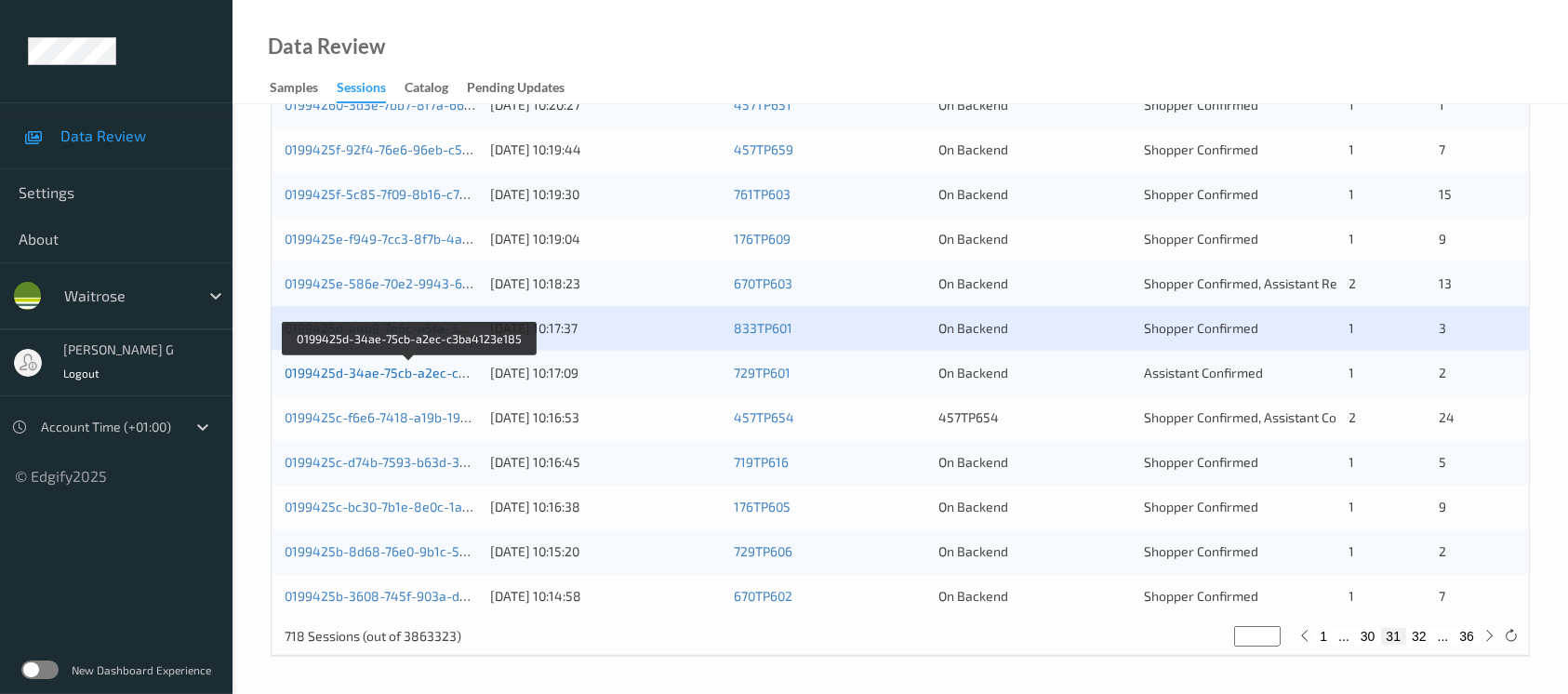
click at [366, 375] on link "0199425d-34ae-75cb-a2ec-c3ba4123e185" at bounding box center [411, 372] width 254 height 16
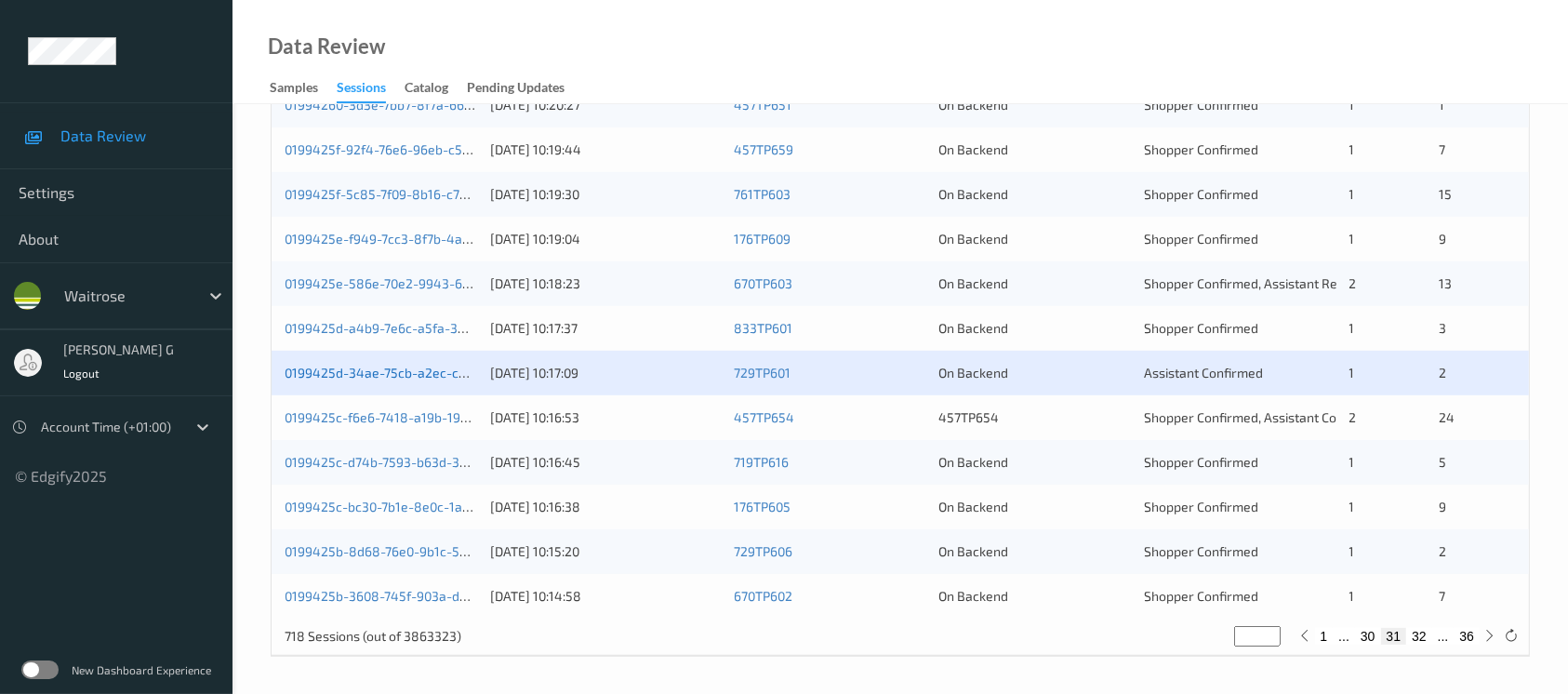
click at [338, 364] on link "0199425d-34ae-75cb-a2ec-c3ba4123e185" at bounding box center [411, 372] width 254 height 16
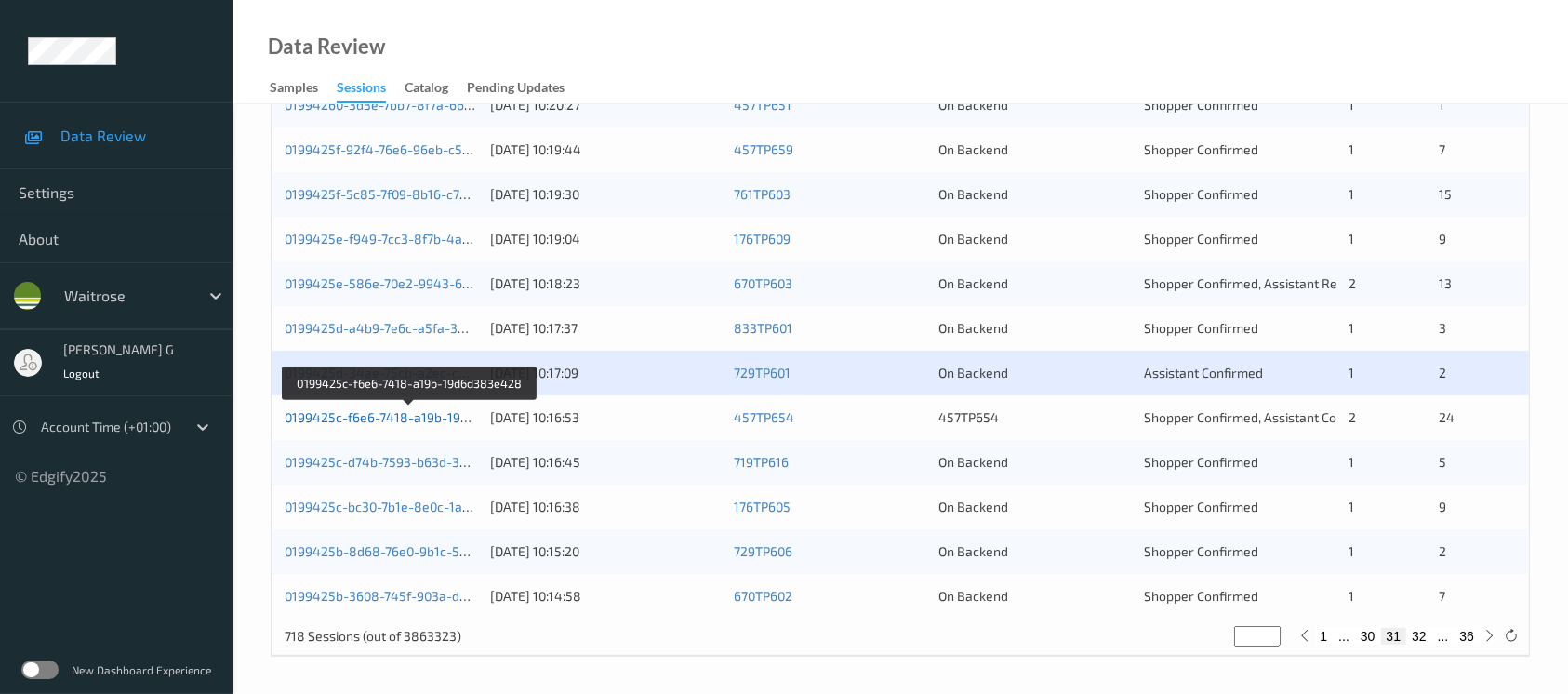
click at [380, 417] on link "0199425c-f6e6-7418-a19b-19d6d383e428" at bounding box center [411, 417] width 253 height 16
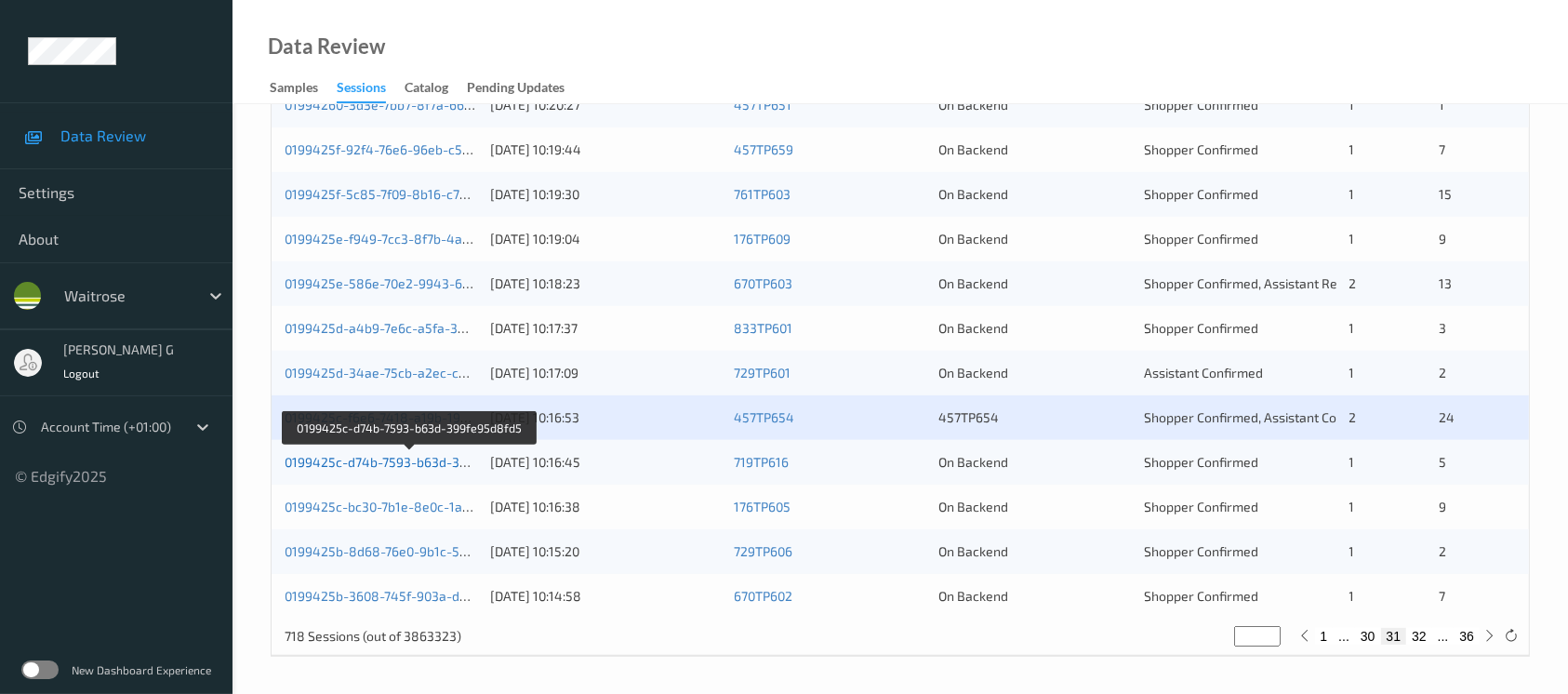
click at [361, 456] on link "0199425c-d74b-7593-b63d-399fe95d8fd5" at bounding box center [410, 462] width 252 height 16
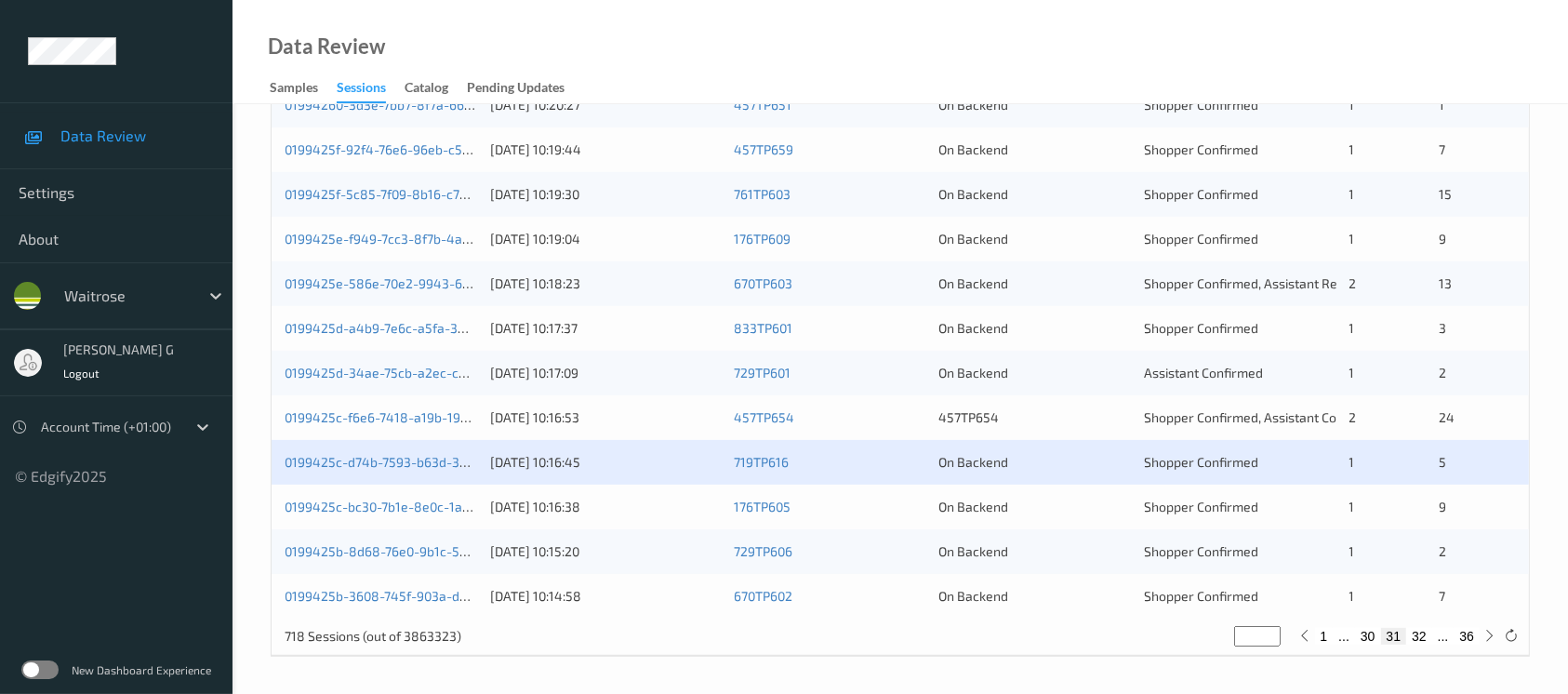
click at [372, 517] on div "0199425c-bc30-7b1e-8e0c-1a200bff9eb9 13/09/2025 10:16:38 176TP605 On Backend Sh…" at bounding box center [900, 507] width 1258 height 45
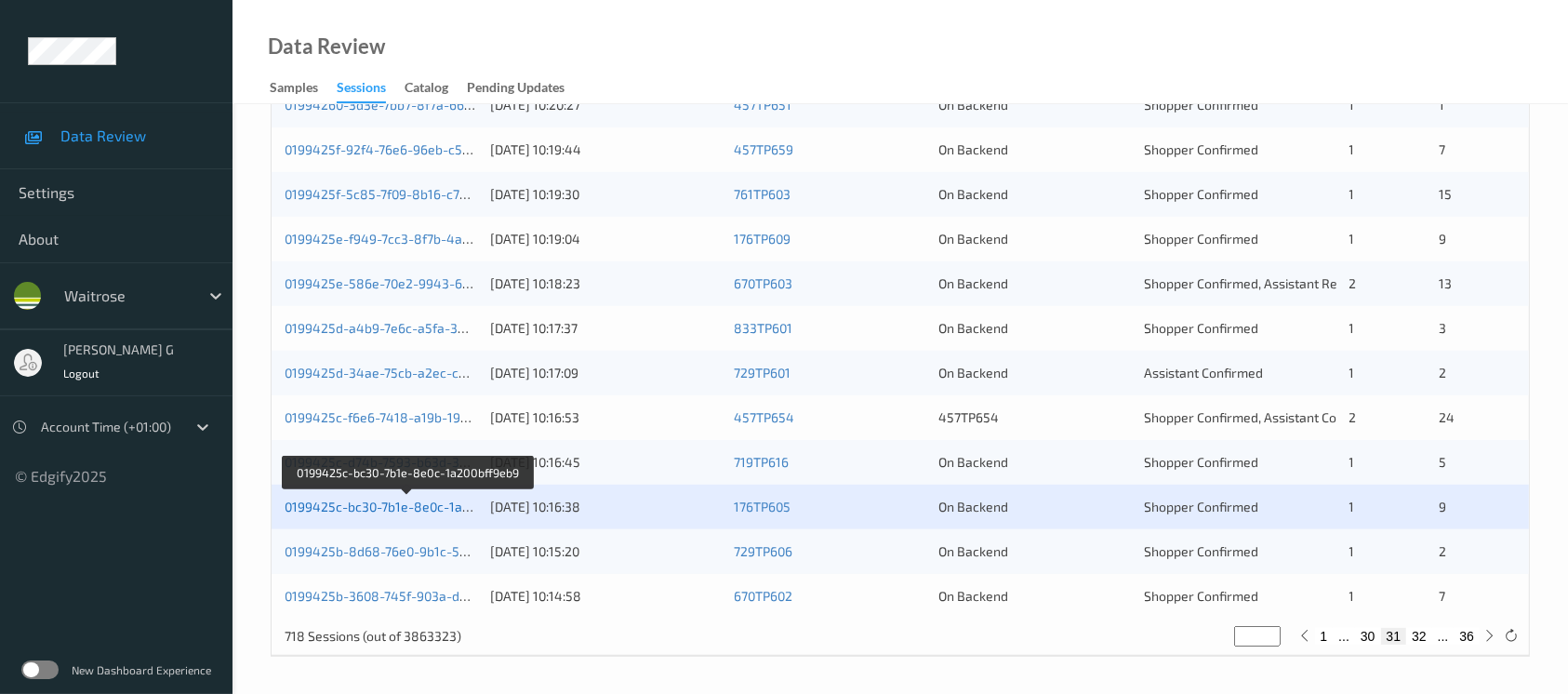
click at [390, 502] on link "0199425c-bc30-7b1e-8e0c-1a200bff9eb9" at bounding box center [408, 506] width 247 height 16
click at [335, 550] on link "0199425b-8d68-76e0-9b1c-57295dfefb35" at bounding box center [409, 551] width 250 height 16
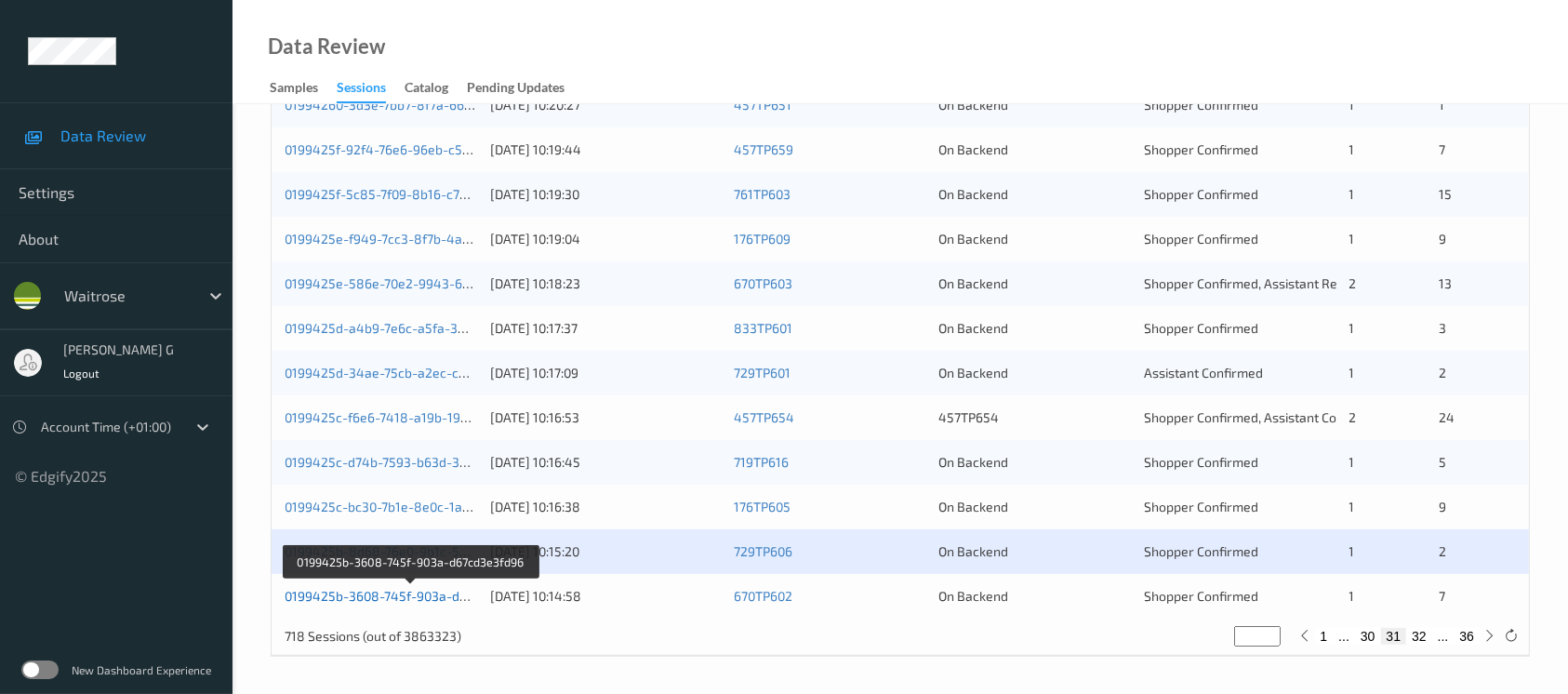
click at [366, 592] on link "0199425b-3608-745f-903a-d67cd3e3fd96" at bounding box center [410, 595] width 252 height 16
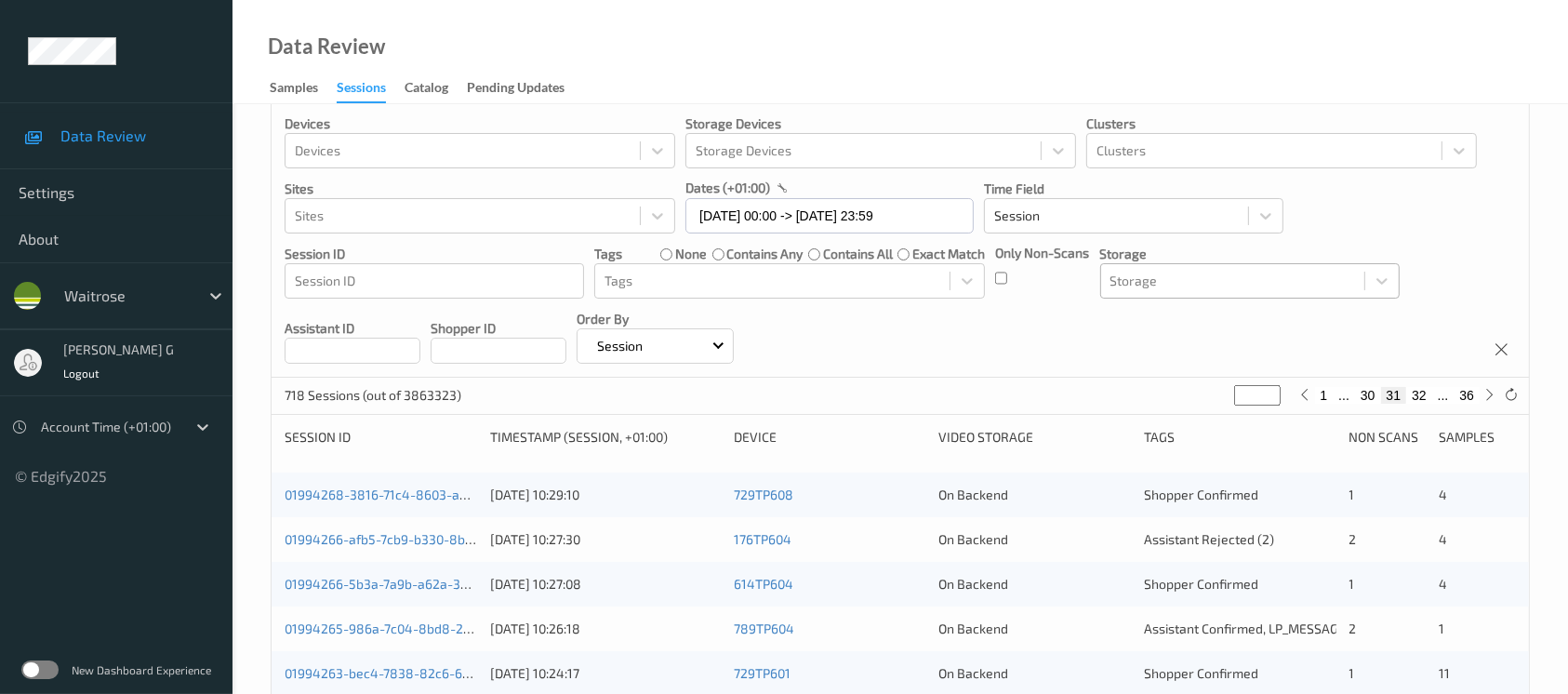
scroll to position [0, 0]
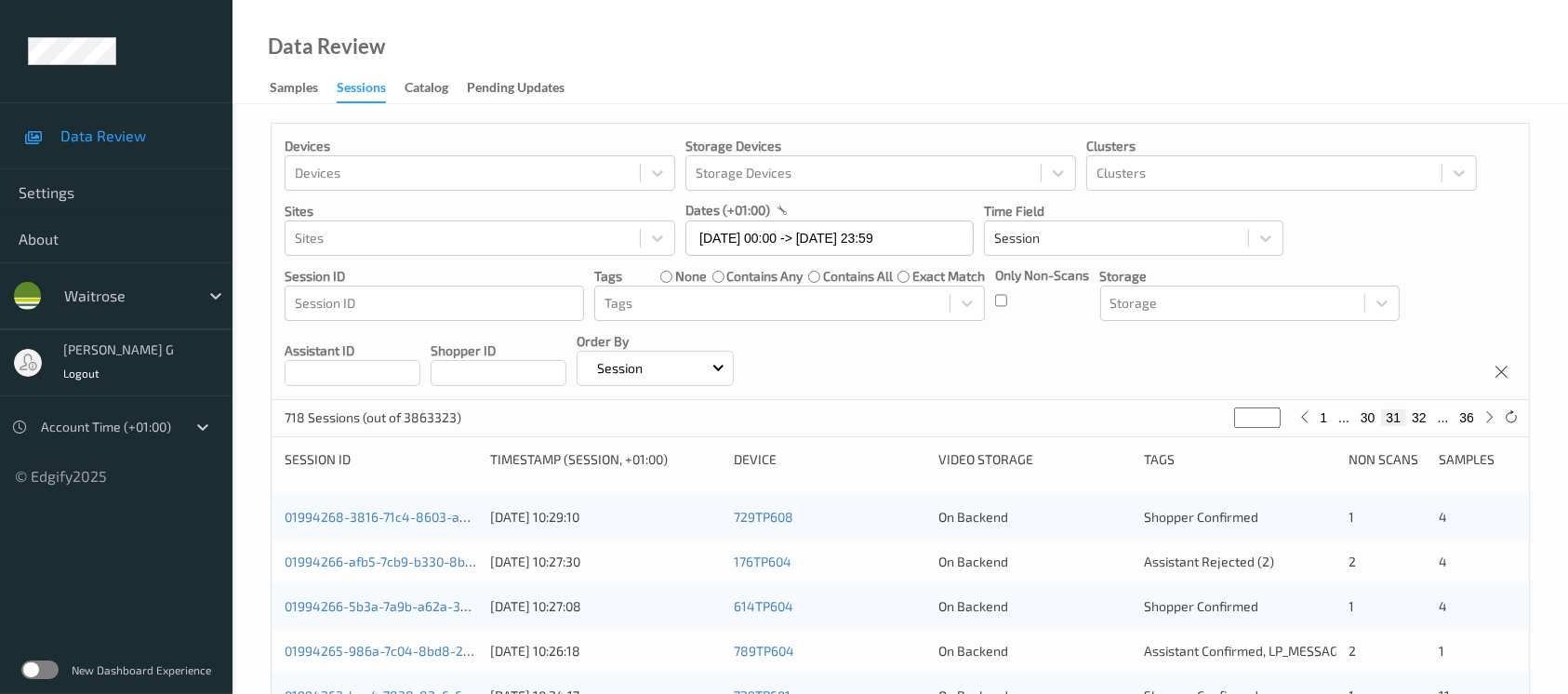
click at [1469, 418] on button "36" at bounding box center [1467, 417] width 26 height 17
type input "**"
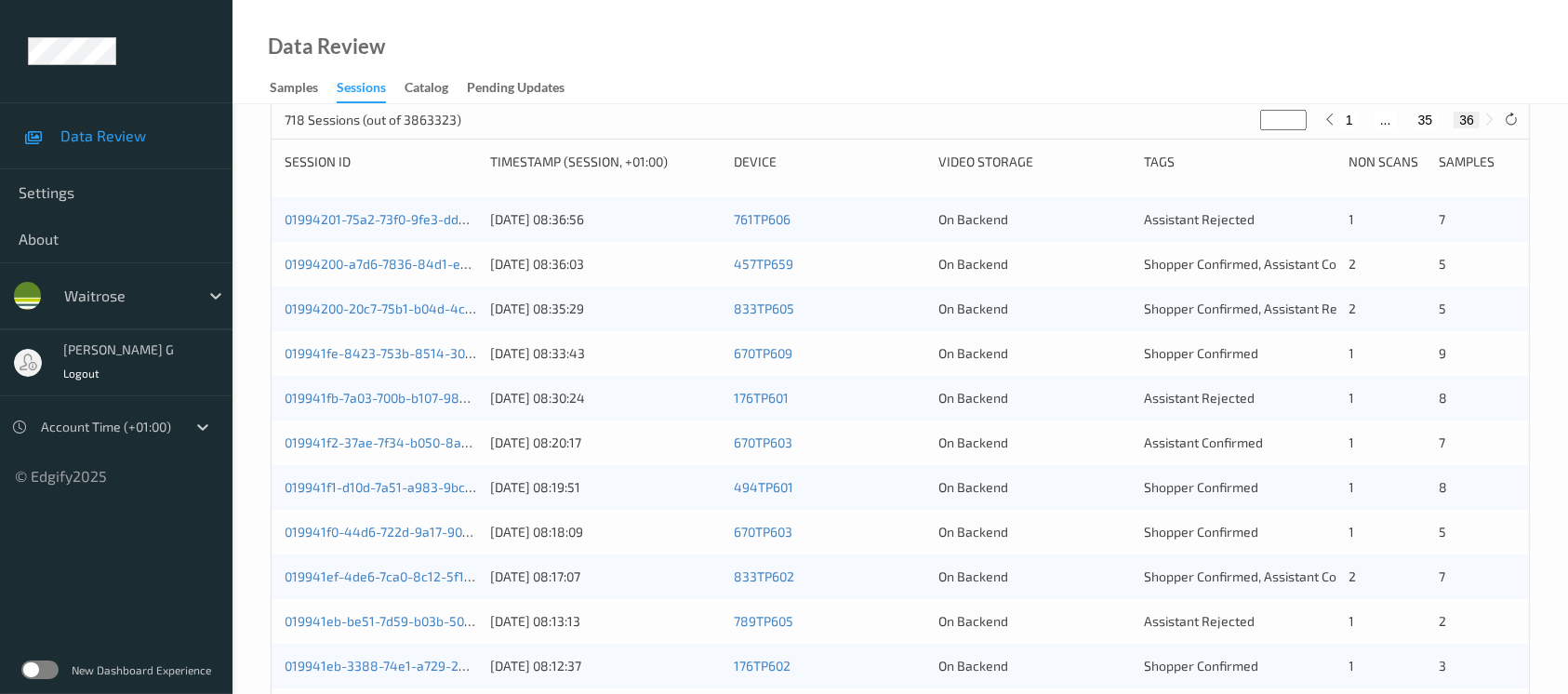
scroll to position [60, 0]
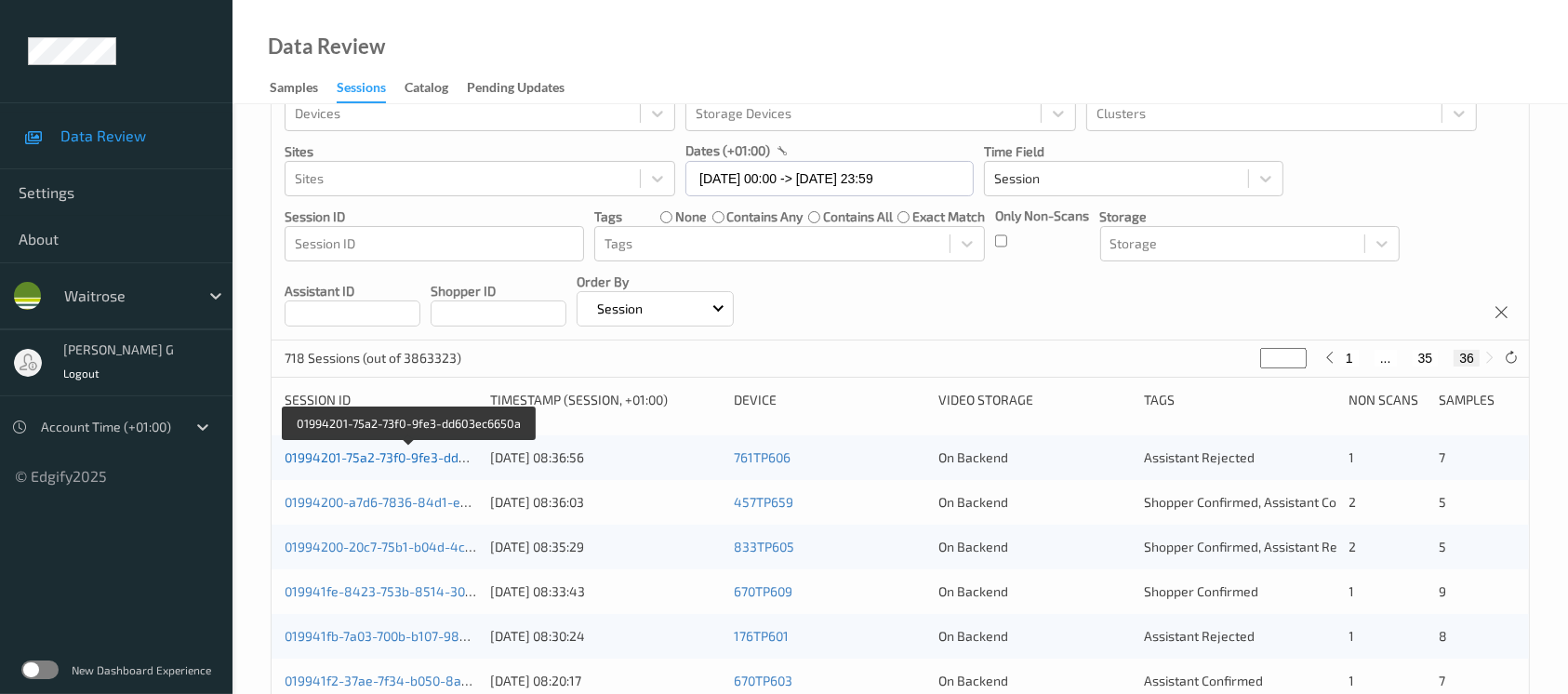
click at [401, 459] on link "01994201-75a2-73f0-9fe3-dd603ec6650a" at bounding box center [408, 457] width 248 height 16
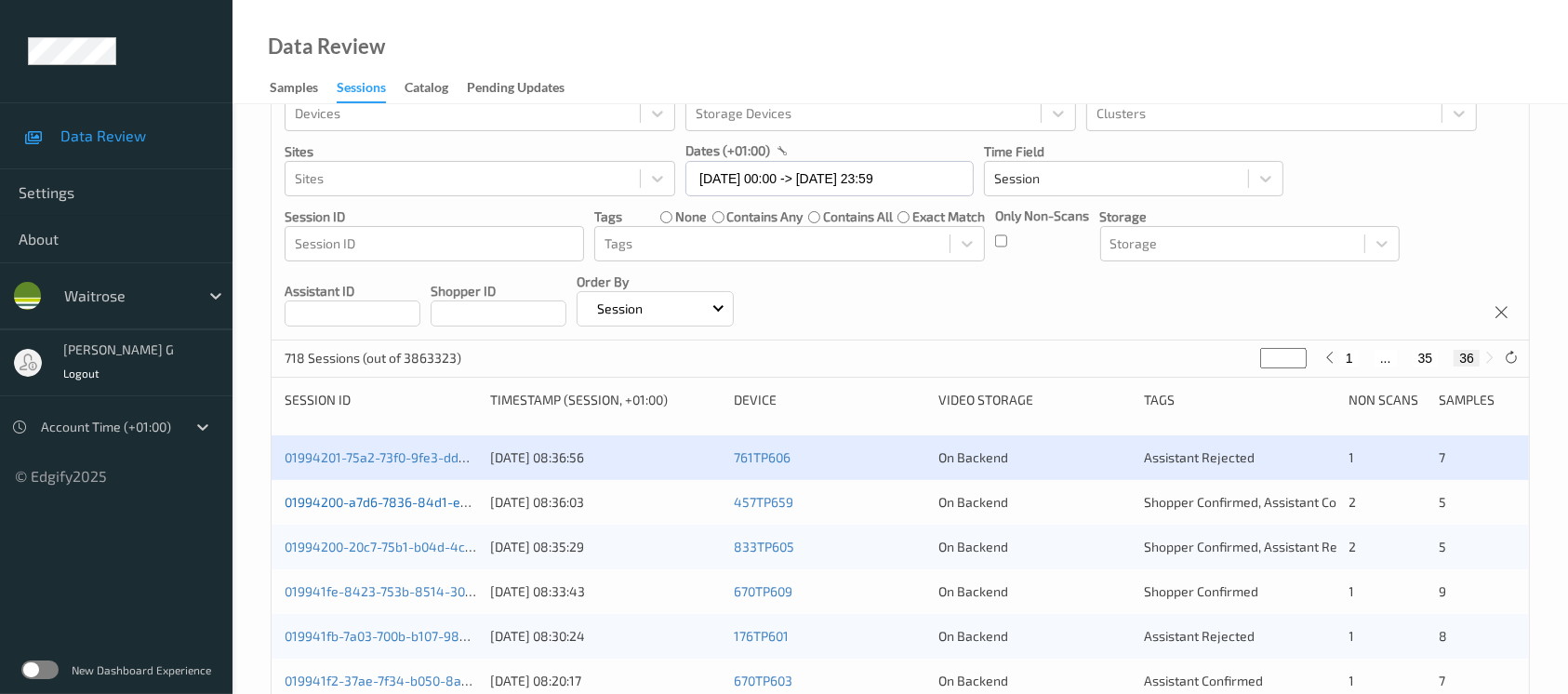
click at [379, 494] on link "01994200-a7d6-7836-84d1-e4fbdf182fcb" at bounding box center [409, 501] width 249 height 16
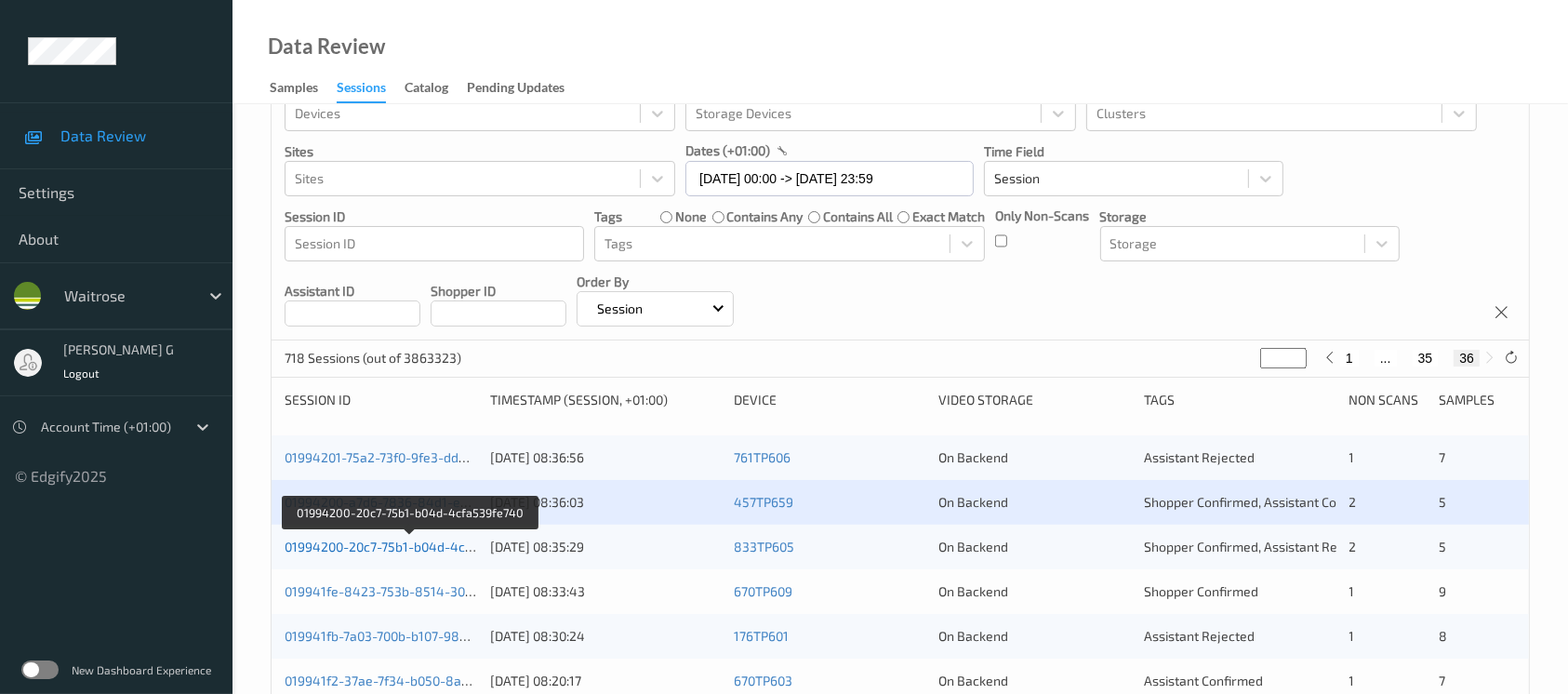
click at [365, 548] on link "01994200-20c7-75b1-b04d-4cfa539fe740" at bounding box center [409, 546] width 250 height 16
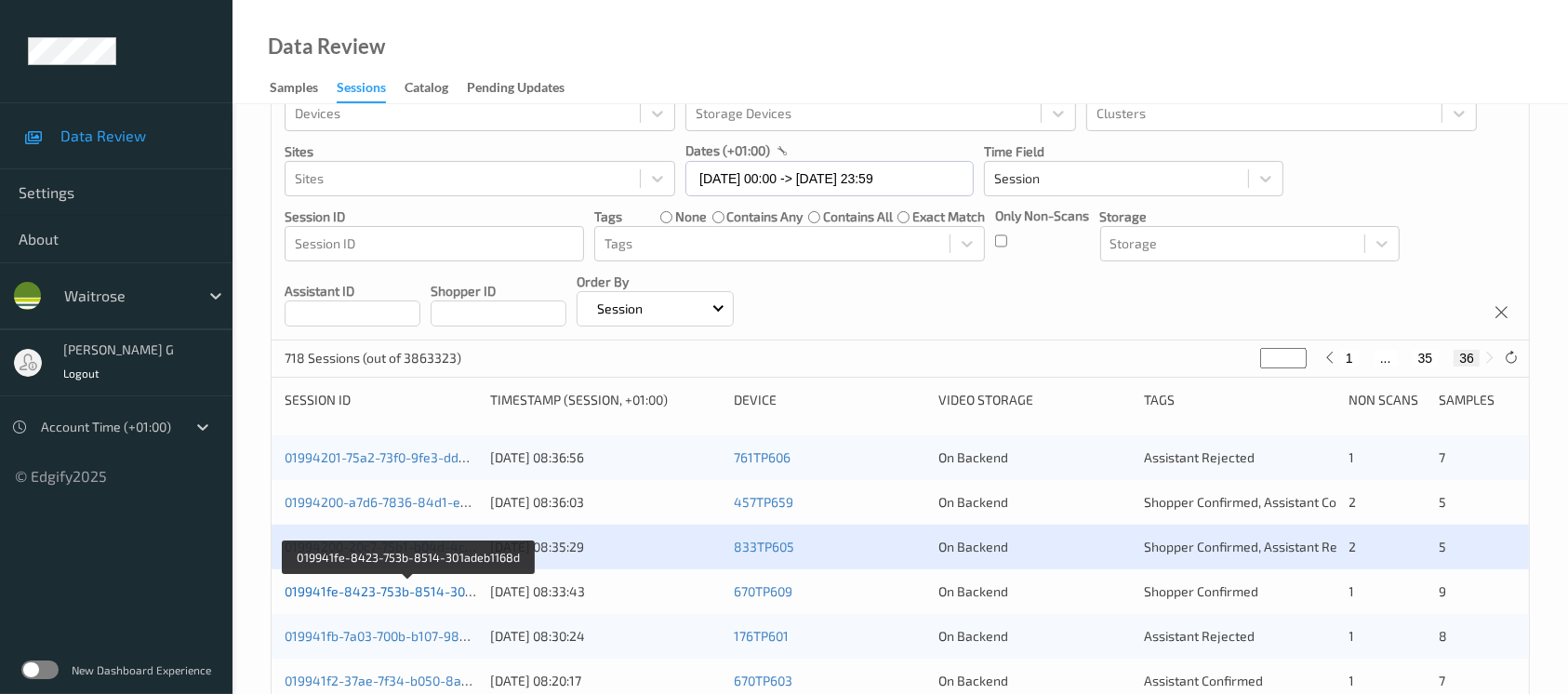
click at [399, 584] on link "019941fe-8423-753b-8514-301adeb1168d" at bounding box center [409, 591] width 250 height 16
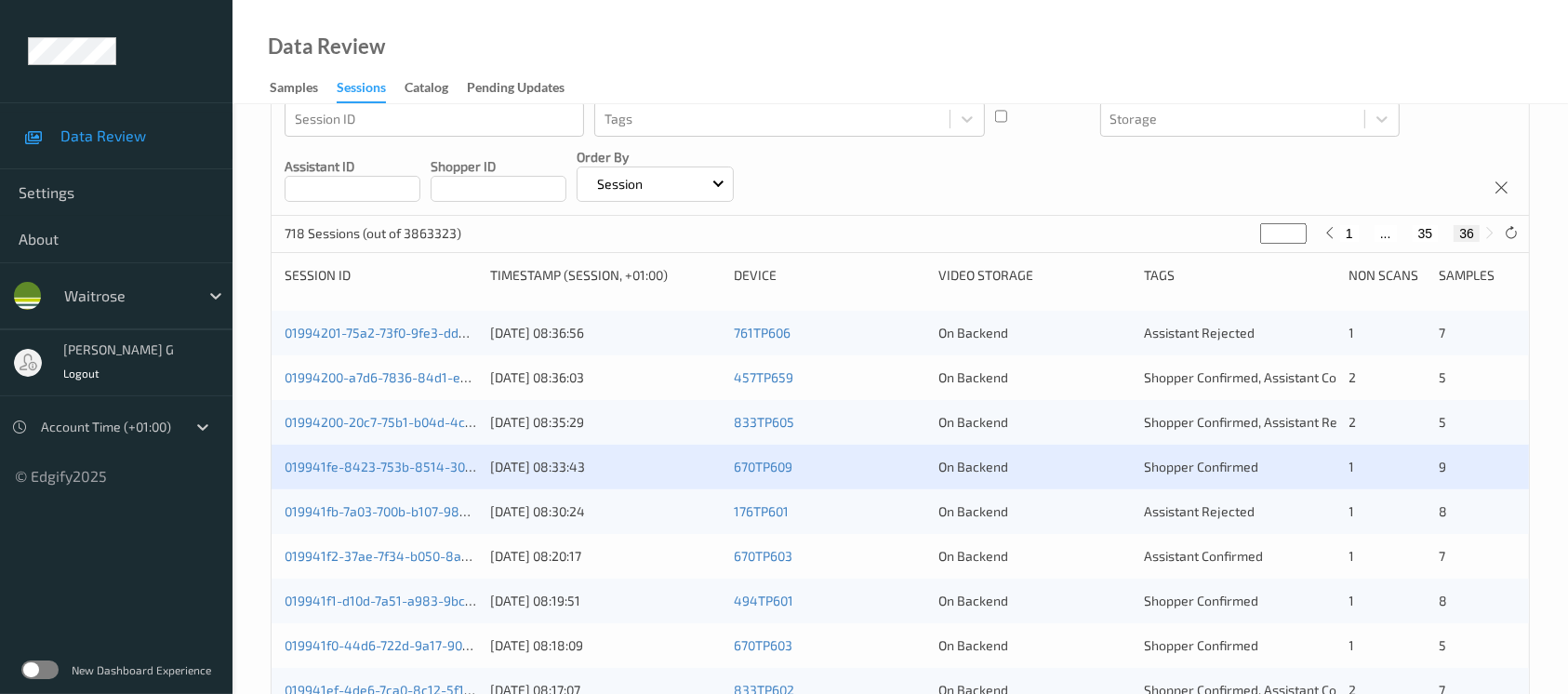
scroll to position [307, 0]
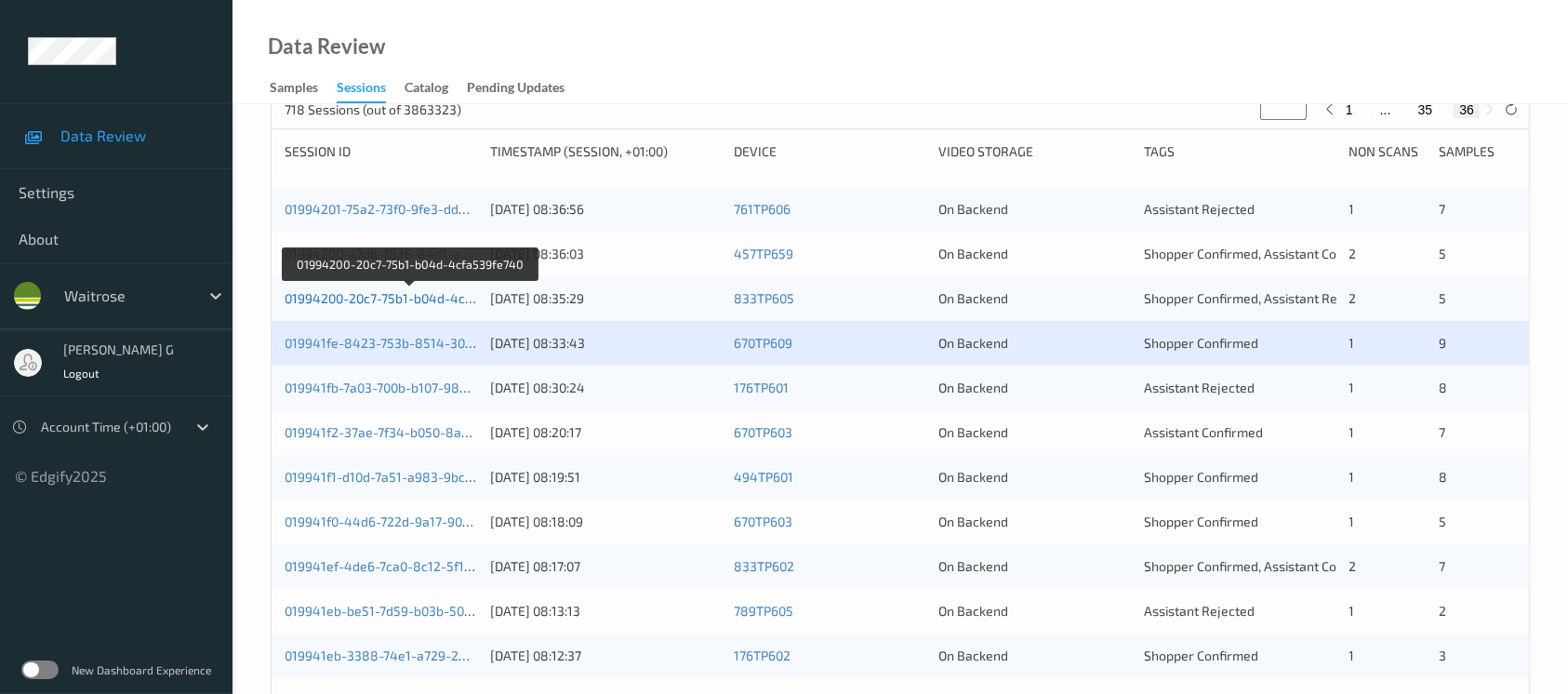
click at [406, 299] on link "01994200-20c7-75b1-b04d-4cfa539fe740" at bounding box center [409, 298] width 250 height 16
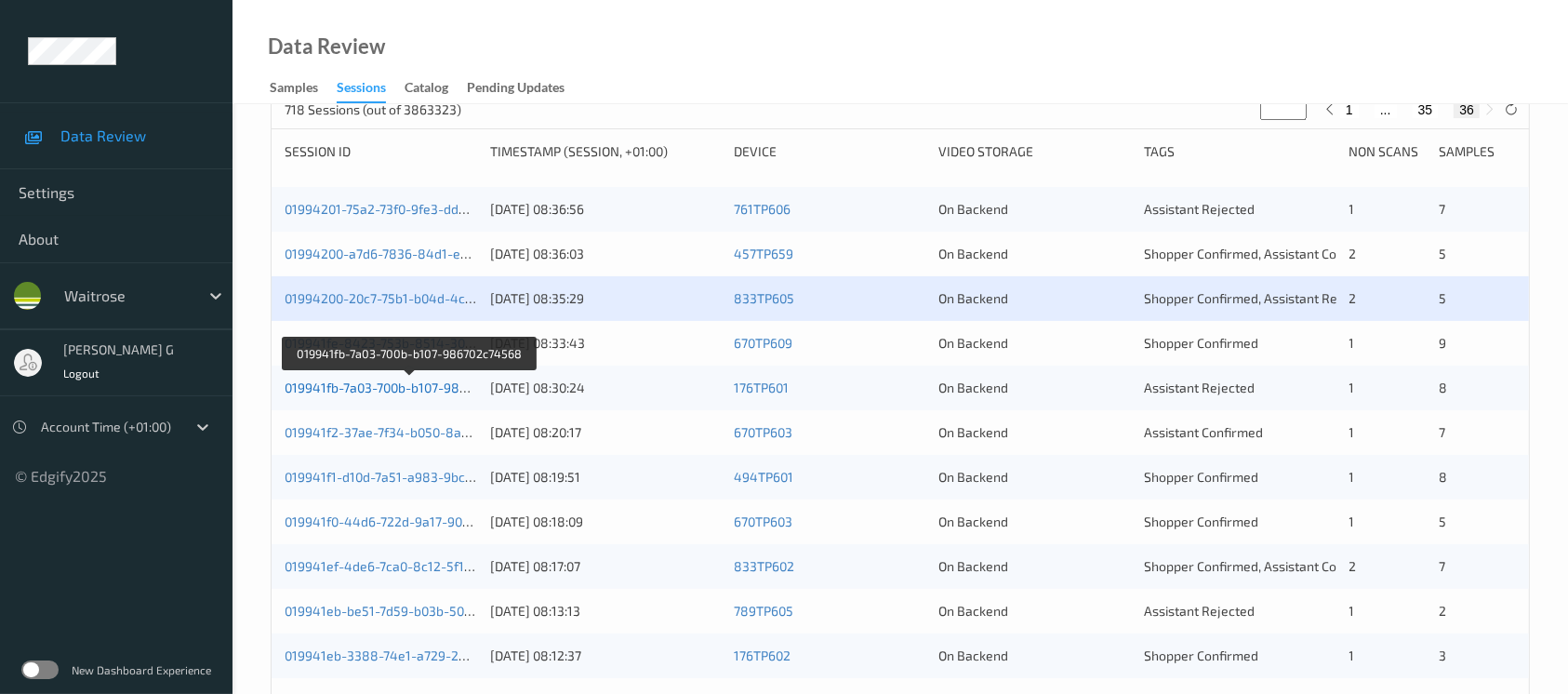
click at [390, 380] on link "019941fb-7a03-700b-b107-986702c74568" at bounding box center [409, 388] width 249 height 16
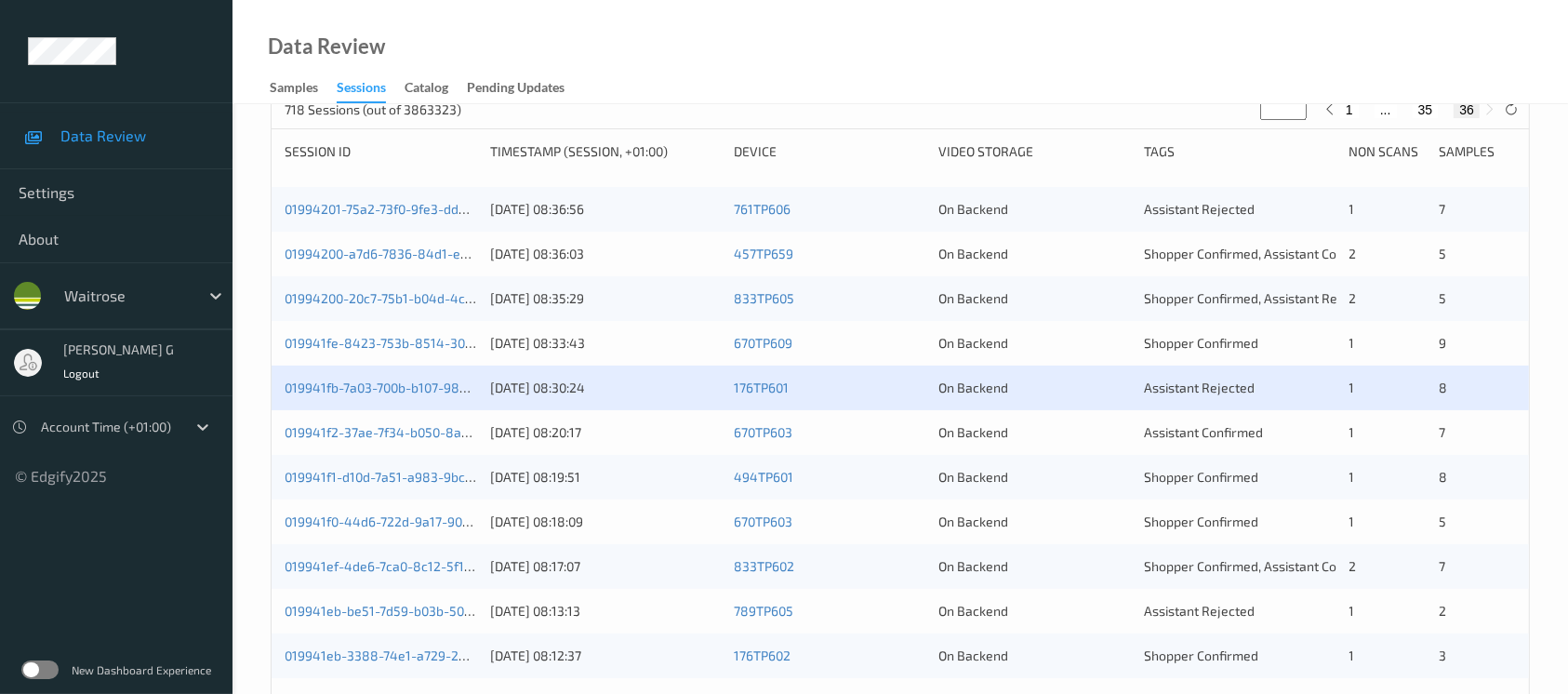
click at [349, 438] on div "019941f2-37ae-7f34-b050-8a67bddd62b4" at bounding box center [381, 432] width 193 height 19
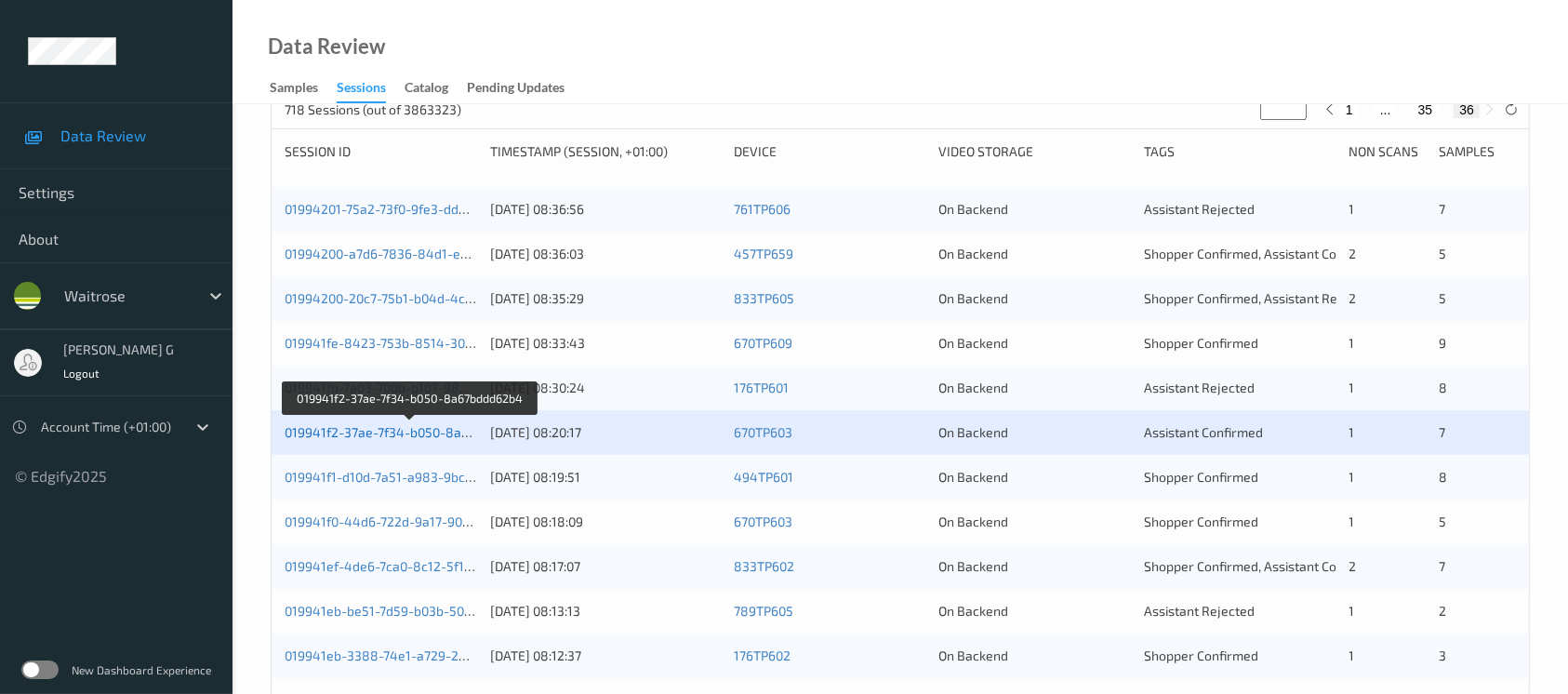
click at [371, 430] on link "019941f2-37ae-7f34-b050-8a67bddd62b4" at bounding box center [410, 432] width 251 height 16
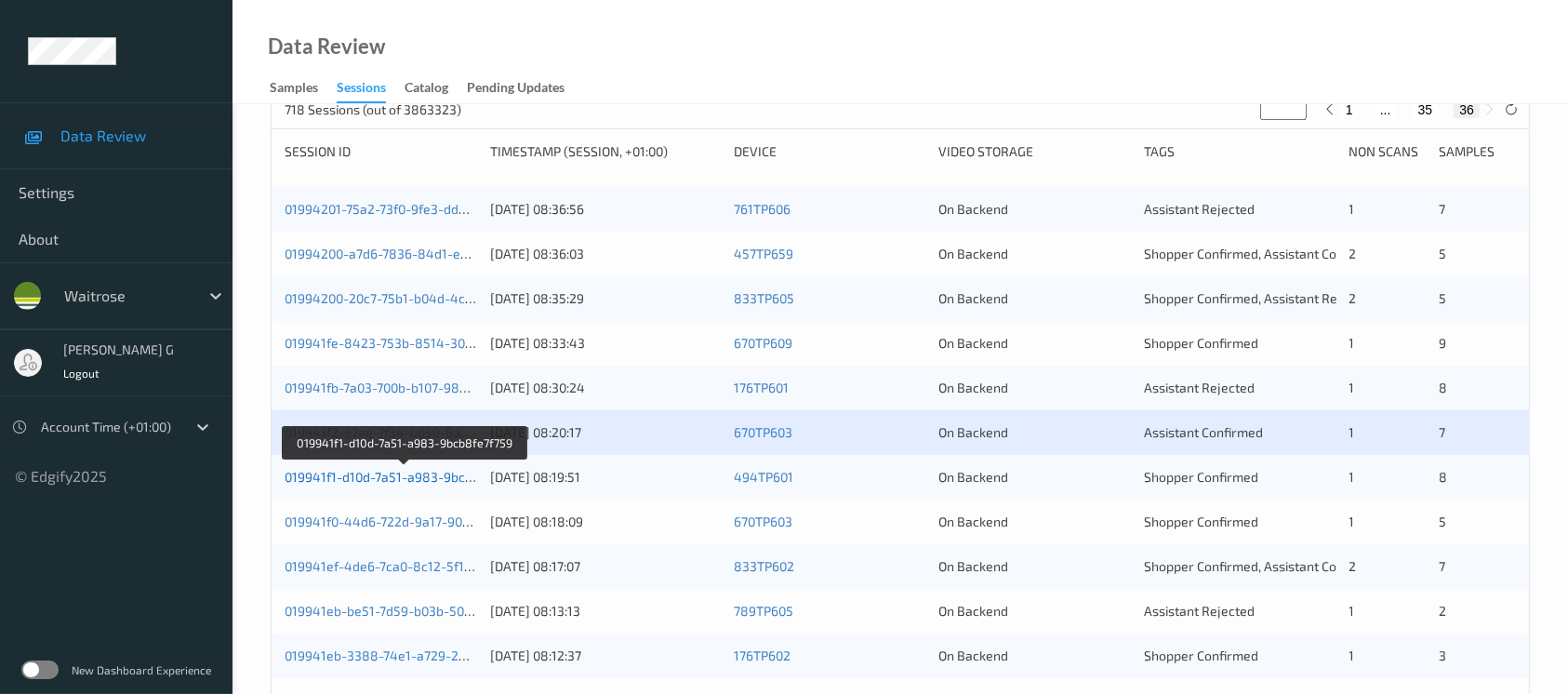
click at [311, 473] on link "019941f1-d10d-7a51-a983-9bcb8fe7f759" at bounding box center [405, 477] width 241 height 16
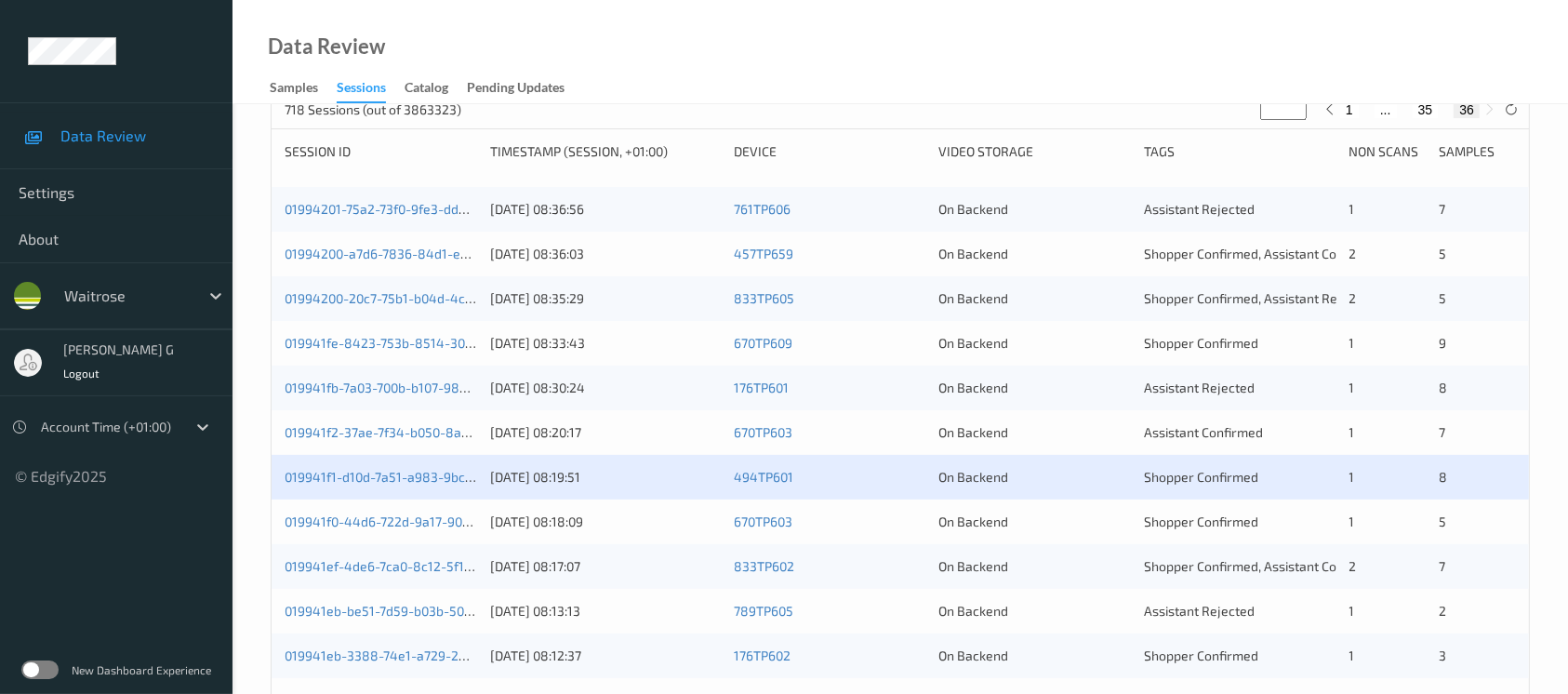
click at [397, 528] on div "019941f0-44d6-722d-9a17-9003b0a41928" at bounding box center [381, 521] width 193 height 19
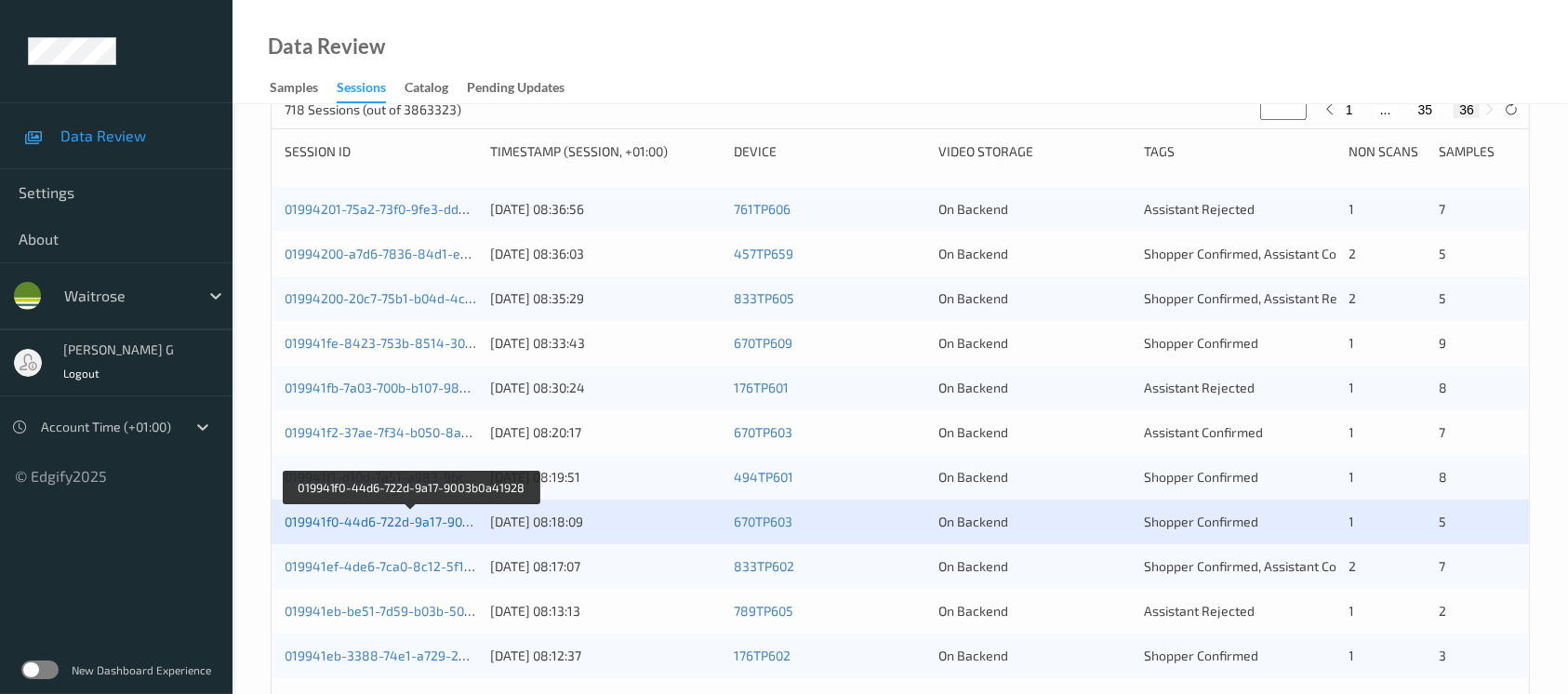
click at [361, 516] on link "019941f0-44d6-722d-9a17-9003b0a41928" at bounding box center [410, 521] width 252 height 16
click at [343, 565] on link "019941ef-4de6-7ca0-8c12-5f1a1f7d86e8" at bounding box center [406, 566] width 243 height 16
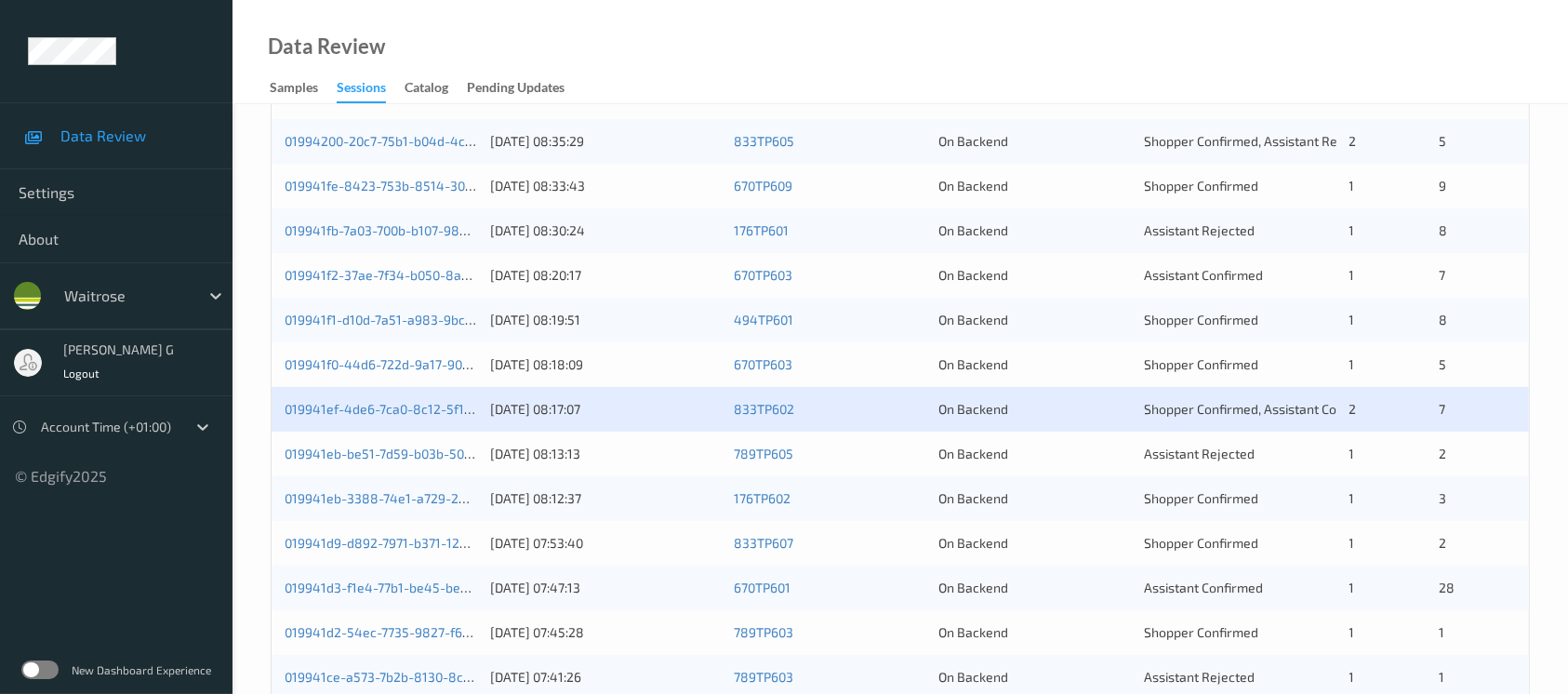
scroll to position [679, 0]
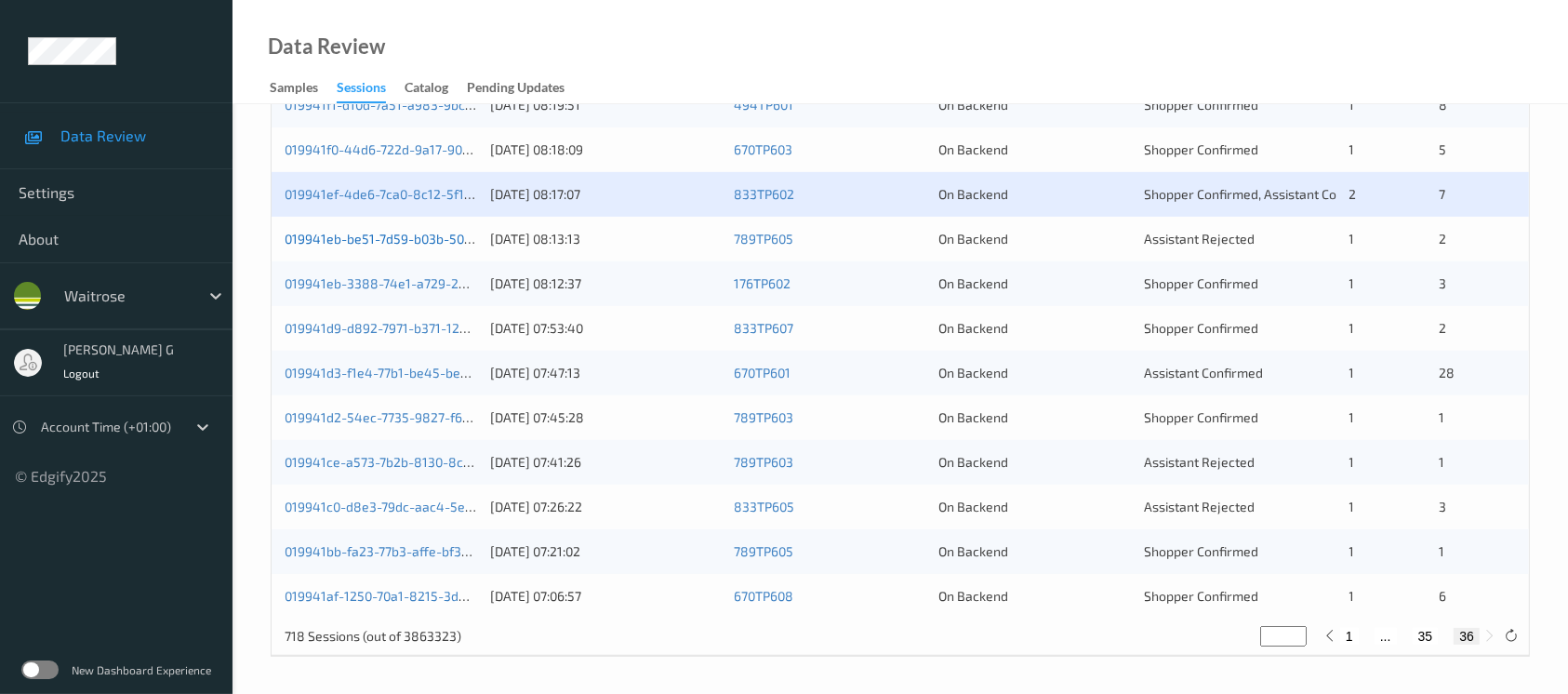
click at [386, 236] on link "019941eb-be51-7d59-b03b-50c2ae7bb84b" at bounding box center [411, 239] width 254 height 16
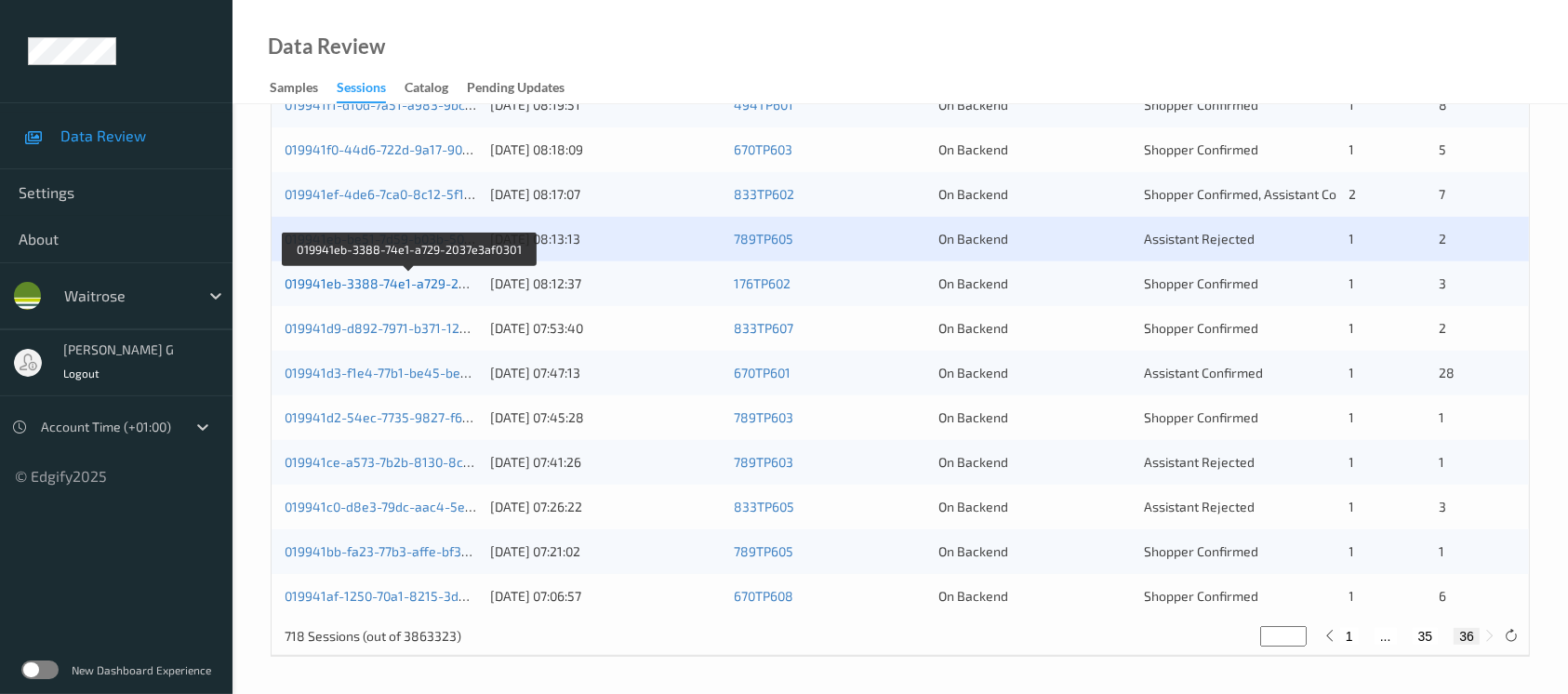
click at [326, 285] on link "019941eb-3388-74e1-a729-2037e3af0301" at bounding box center [409, 283] width 250 height 16
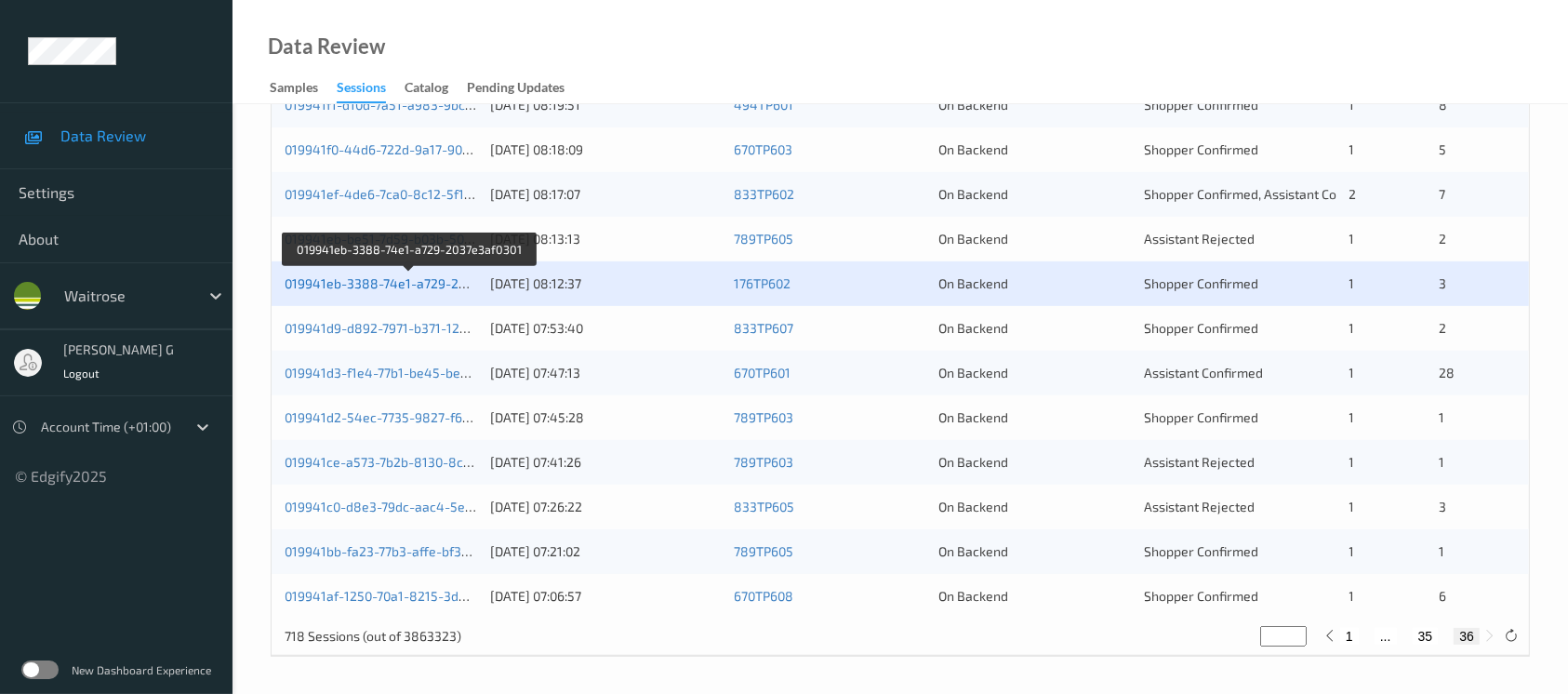
click at [361, 280] on link "019941eb-3388-74e1-a729-2037e3af0301" at bounding box center [409, 283] width 250 height 16
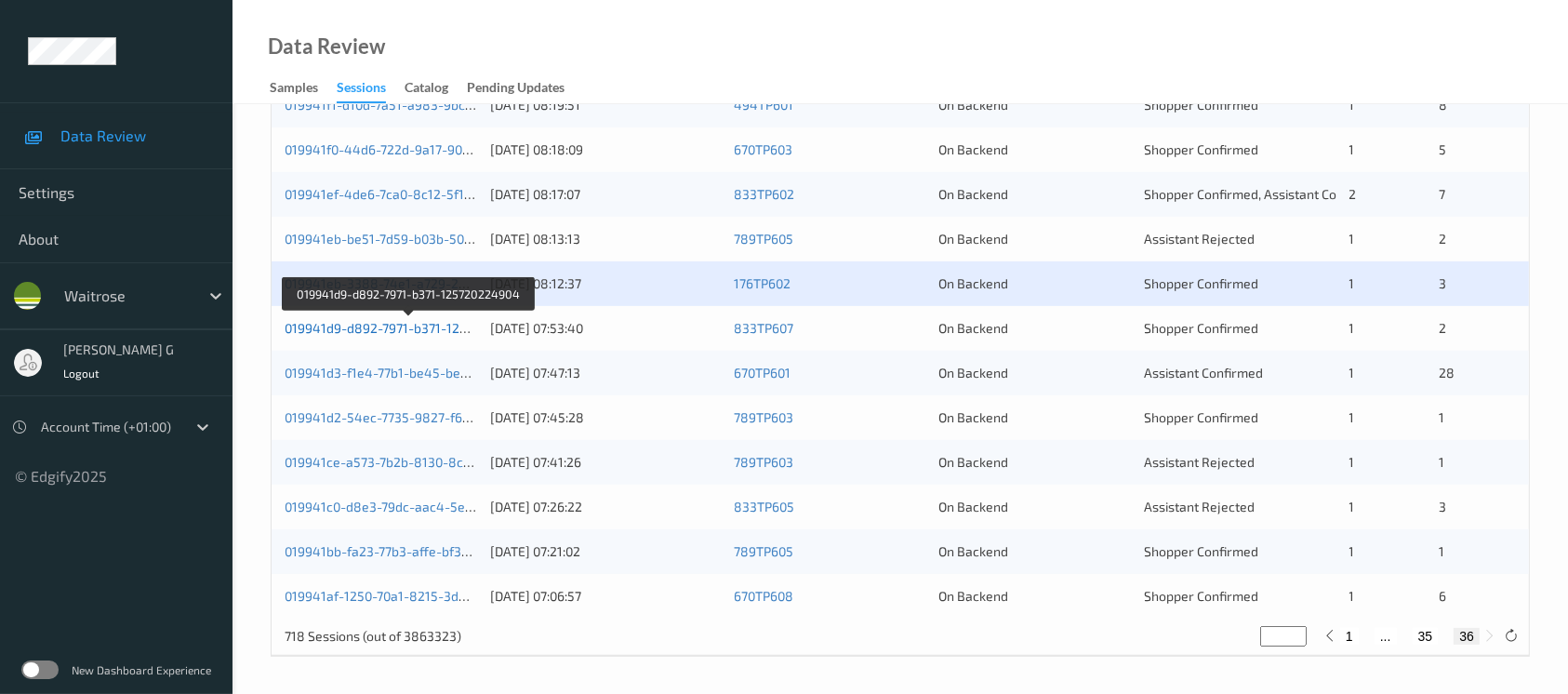
click at [348, 324] on link "019941d9-d892-7971-b371-125720224904" at bounding box center [409, 328] width 250 height 16
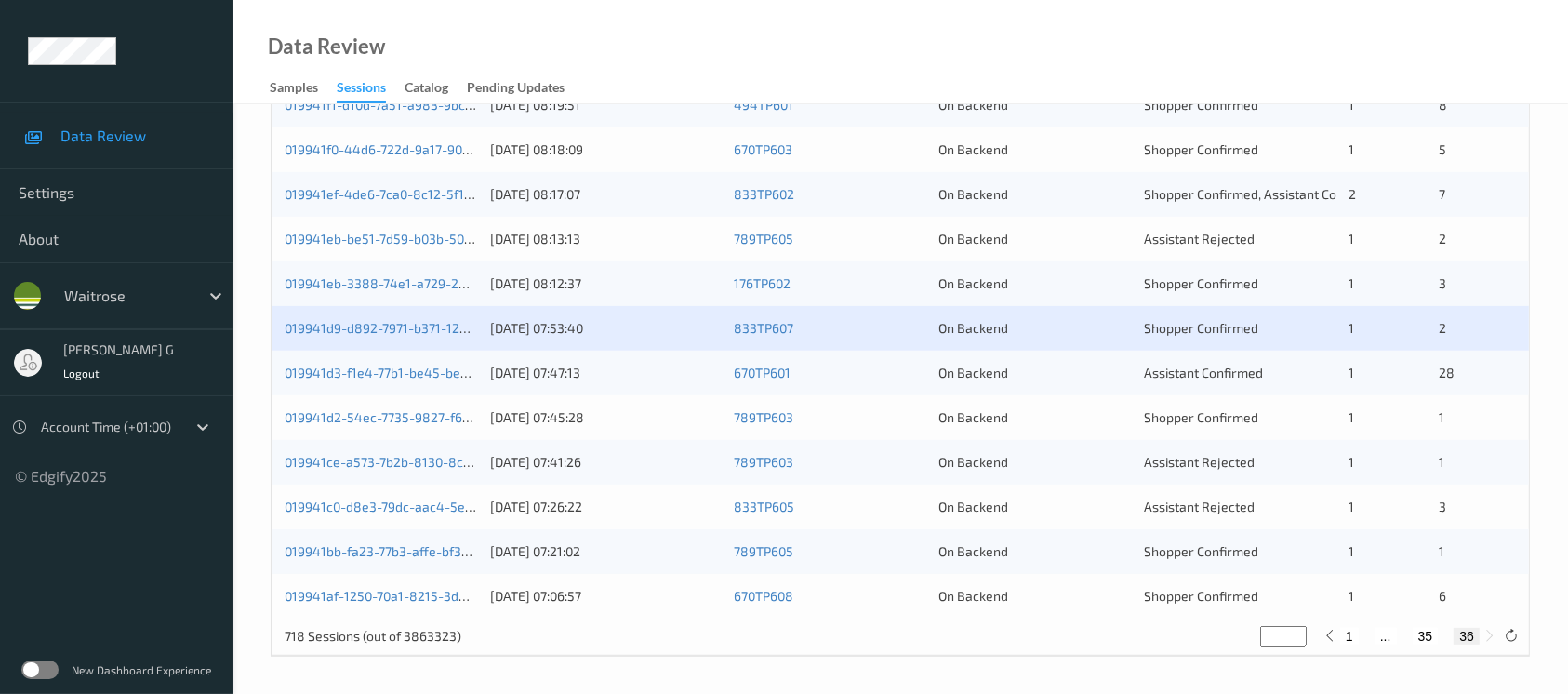
click at [353, 334] on div "019941d9-d892-7971-b371-125720224904" at bounding box center [381, 328] width 193 height 19
click at [335, 326] on link "019941d9-d892-7971-b371-125720224904" at bounding box center [409, 328] width 250 height 16
click at [347, 369] on link "019941d3-f1e4-77b1-be45-be2800e6eefe" at bounding box center [409, 372] width 249 height 16
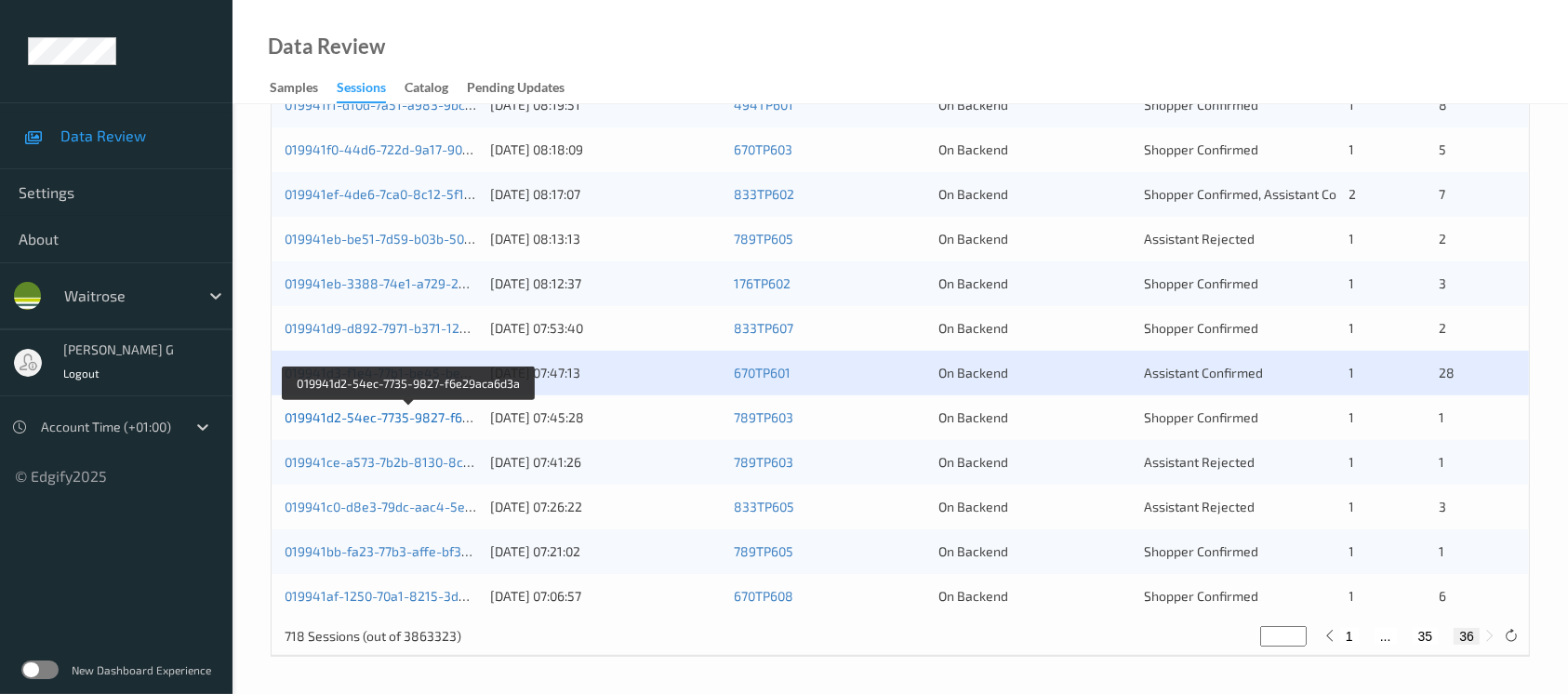
click at [343, 418] on link "019941d2-54ec-7735-9827-f6e29aca6d3a" at bounding box center [410, 417] width 251 height 16
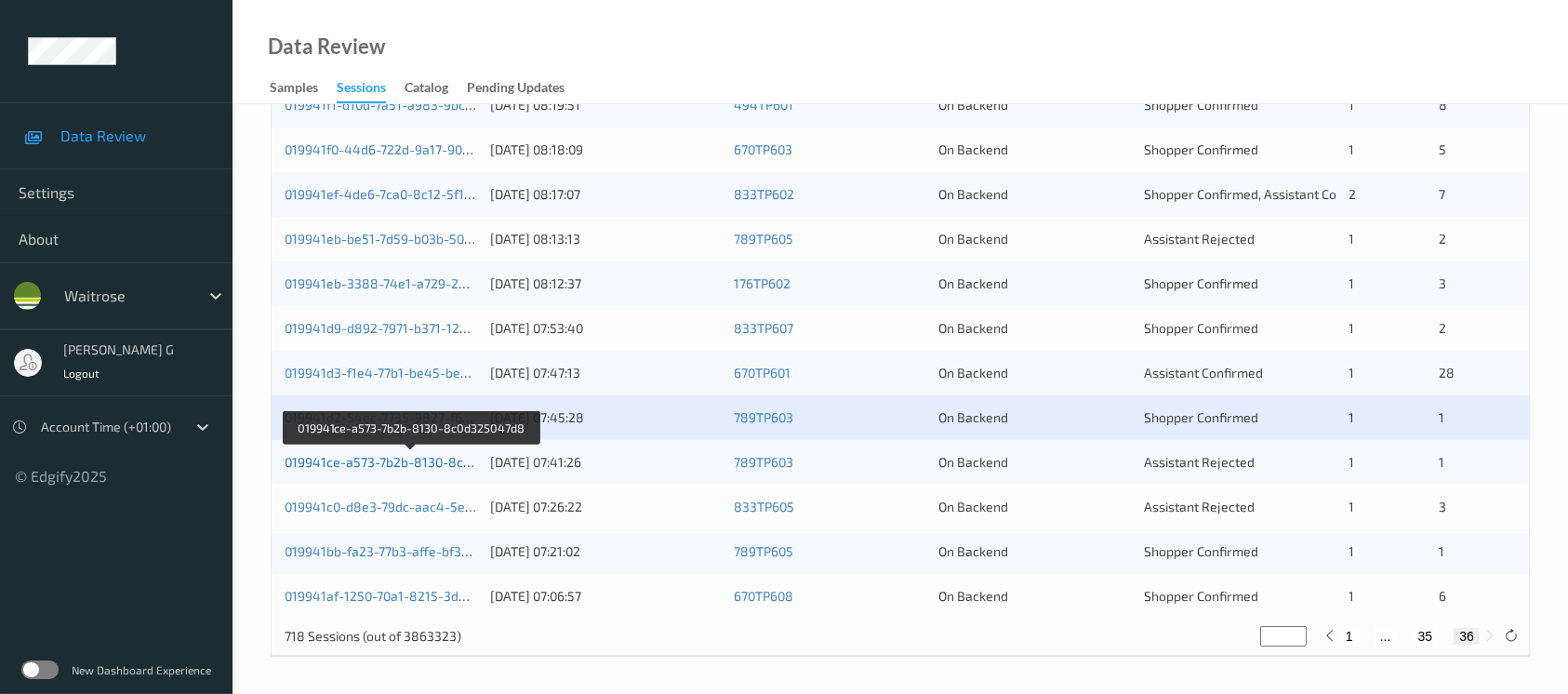
click at [369, 454] on link "019941ce-a573-7b2b-8130-8c0d325047d8" at bounding box center [411, 462] width 254 height 16
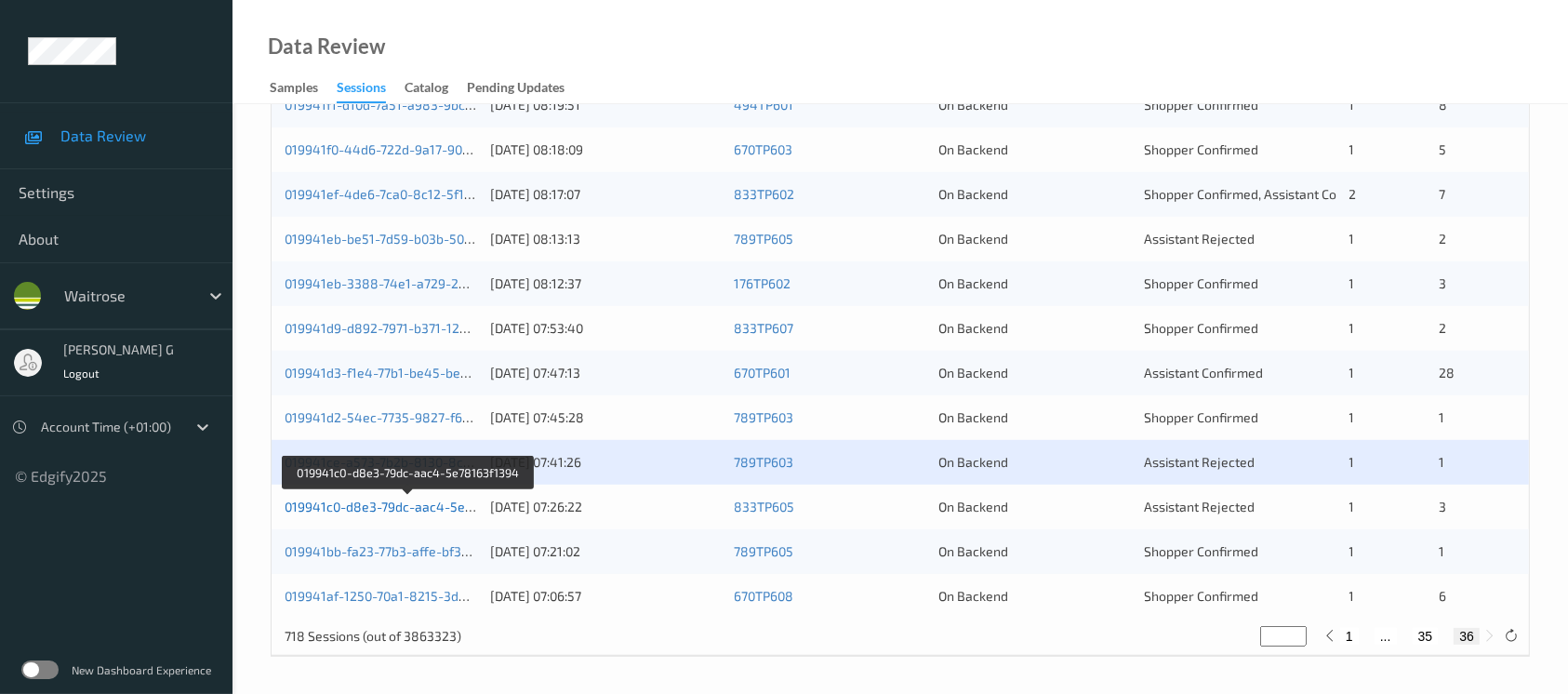
click at [356, 498] on link "019941c0-d8e3-79dc-aac4-5e78163f1394" at bounding box center [409, 506] width 250 height 16
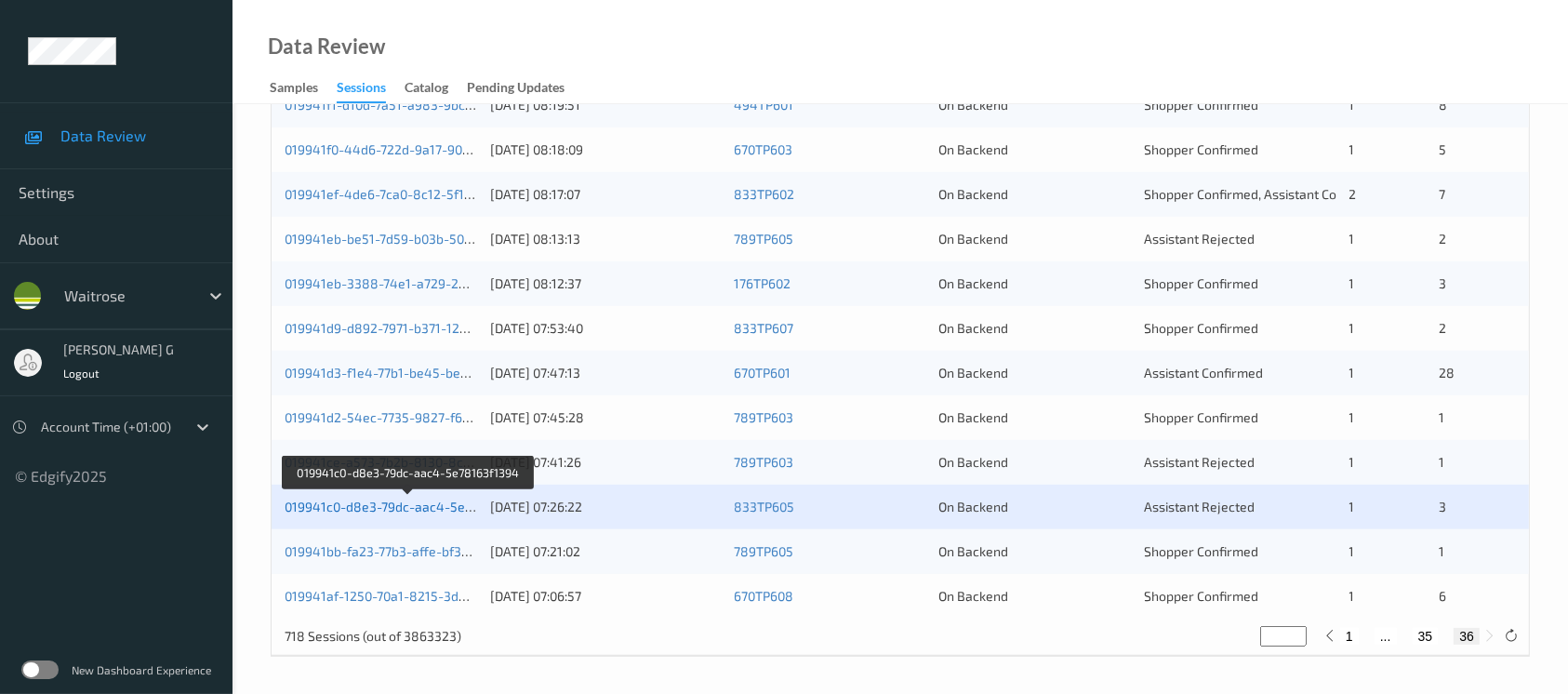
click at [339, 499] on link "019941c0-d8e3-79dc-aac4-5e78163f1394" at bounding box center [409, 506] width 250 height 16
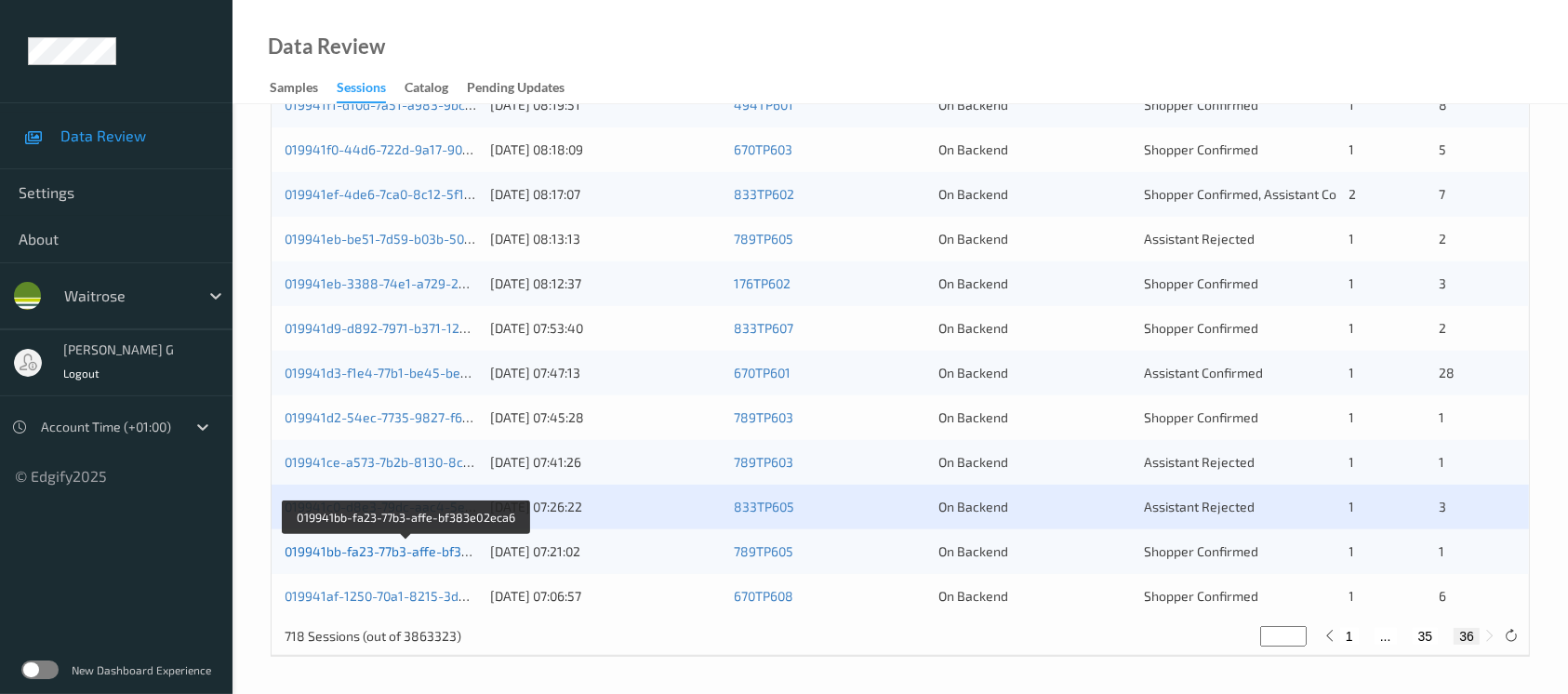
click at [356, 549] on link "019941bb-fa23-77b3-affe-bf383e02eca6" at bounding box center [406, 551] width 244 height 16
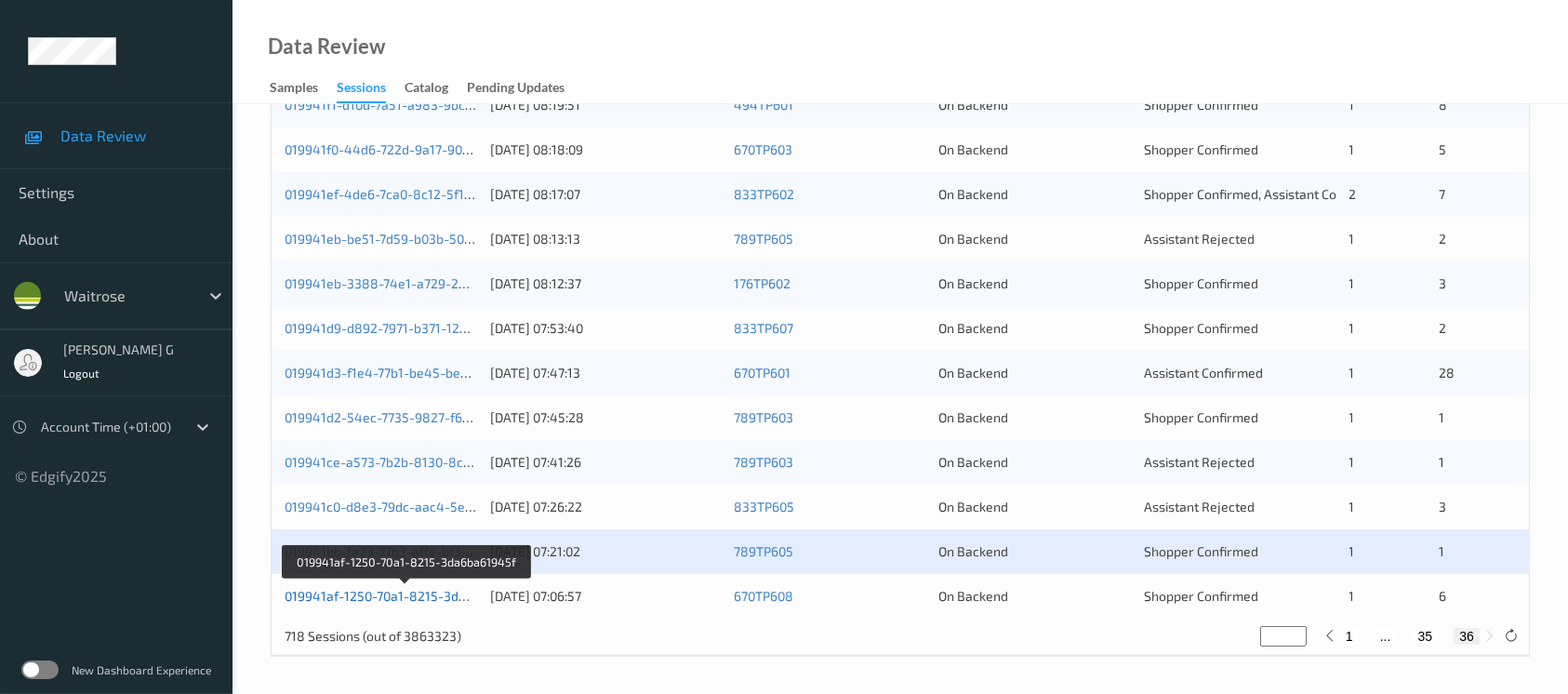
click at [337, 588] on link "019941af-1250-70a1-8215-3da6ba61945f" at bounding box center [407, 595] width 245 height 16
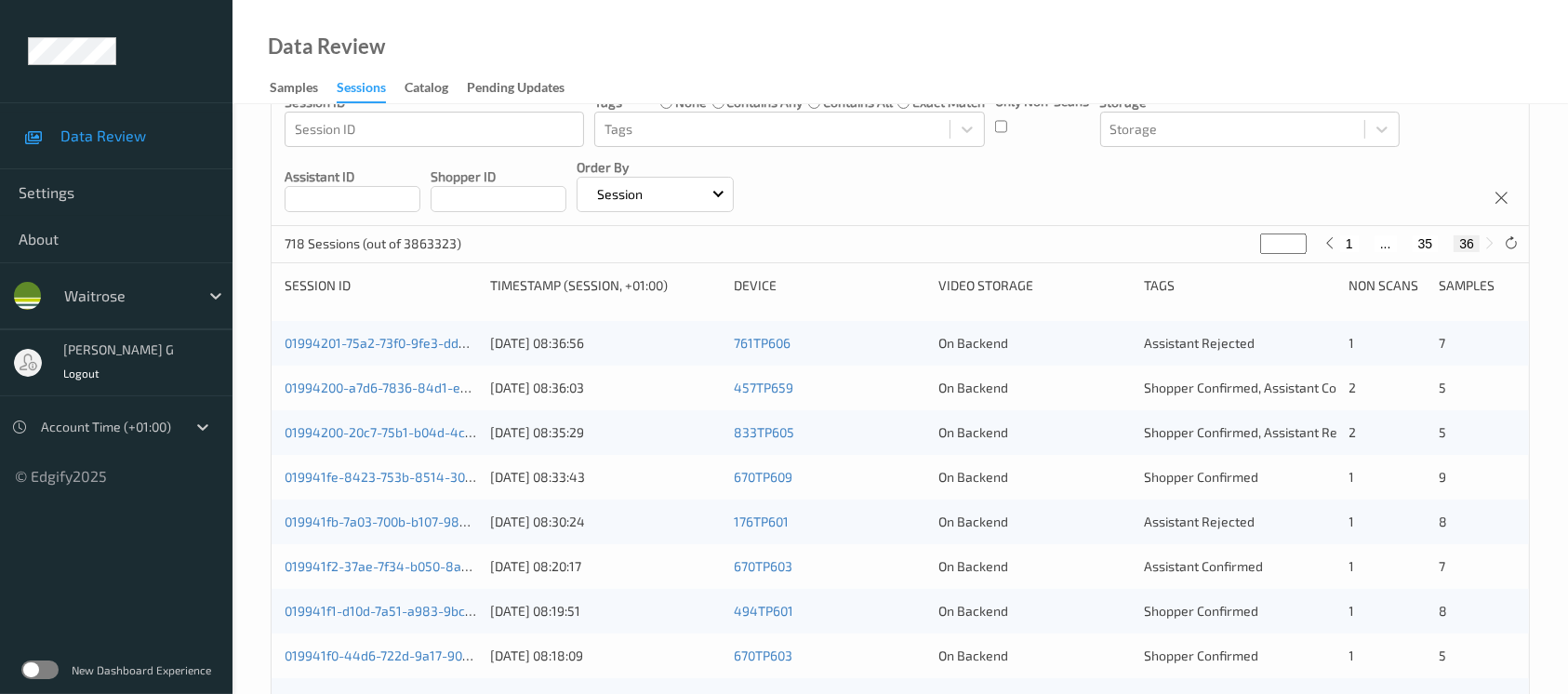
scroll to position [0, 0]
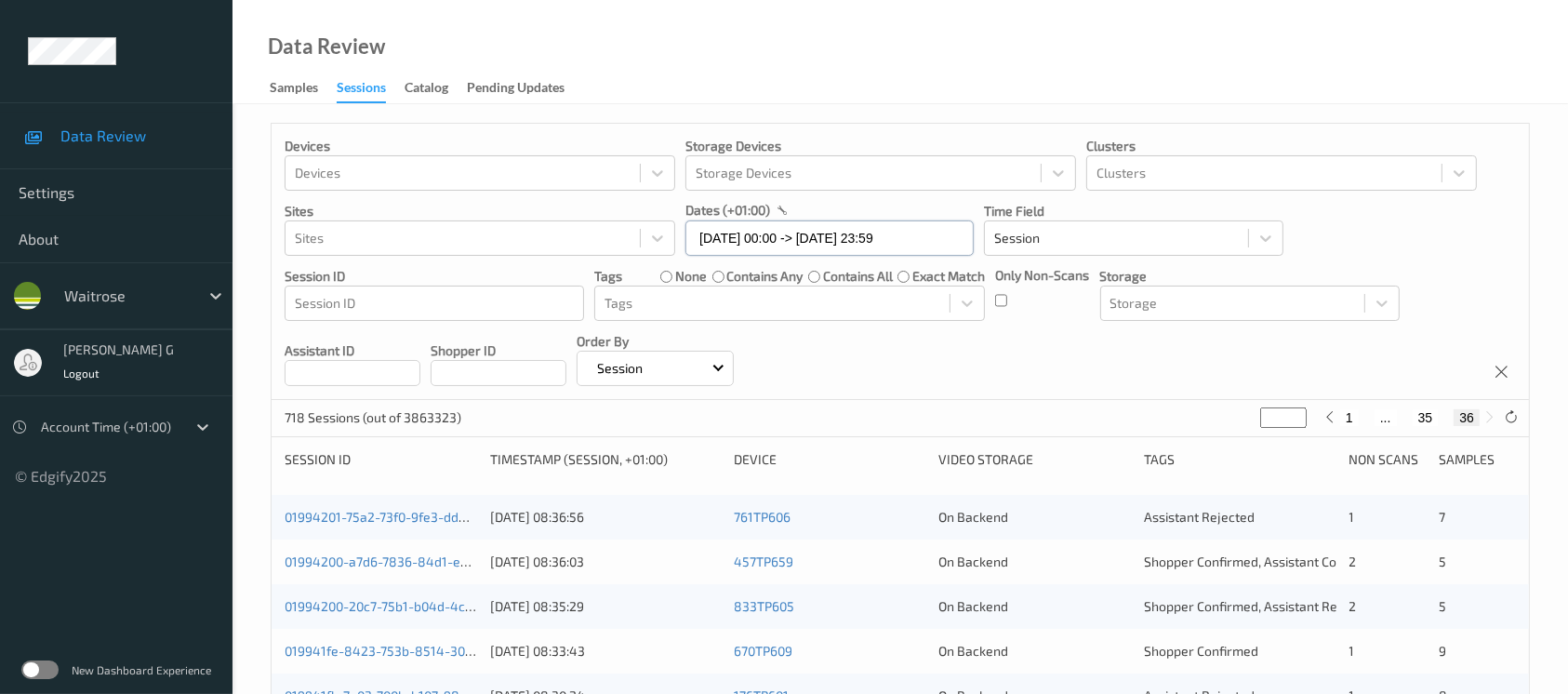
click at [842, 238] on input "13/09/2025 00:00 -> 13/09/2025 23:59" at bounding box center [830, 238] width 288 height 35
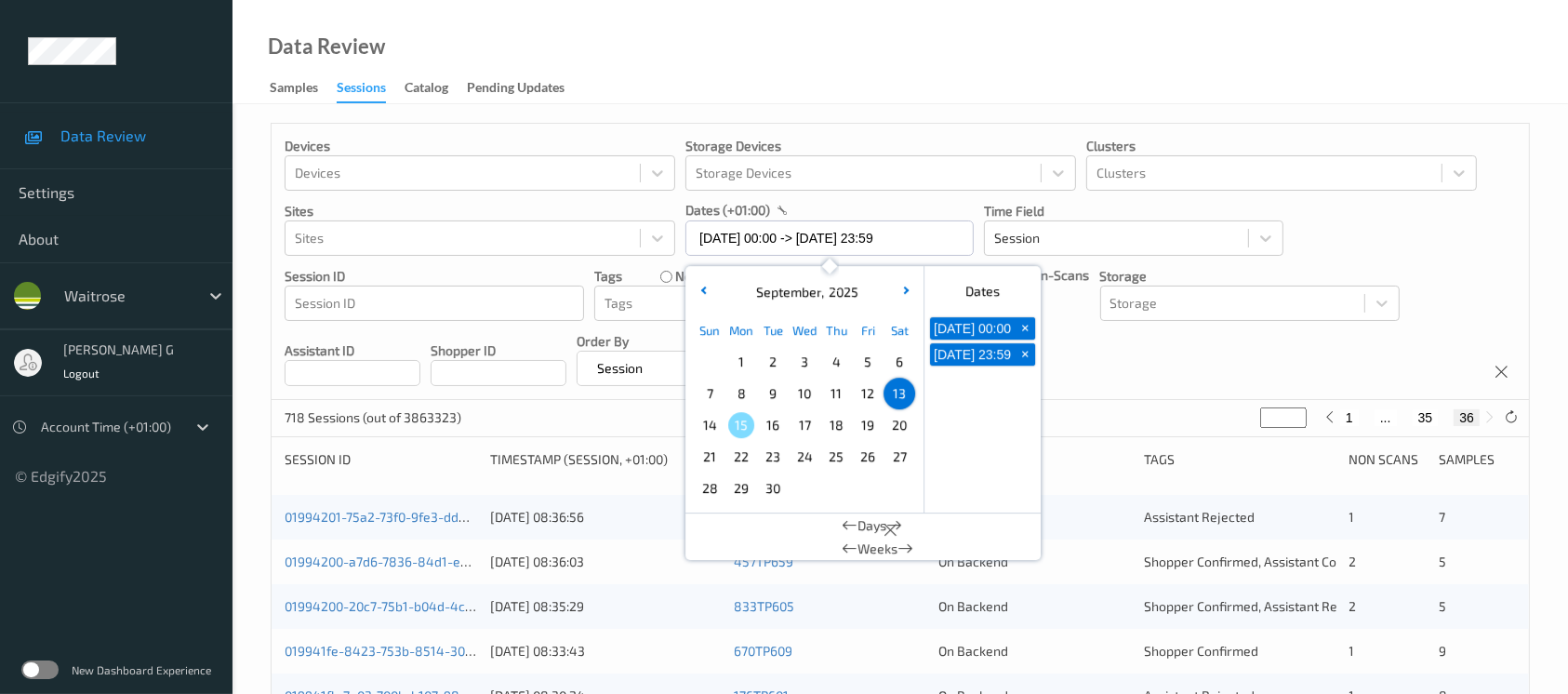
click at [709, 424] on span "14" at bounding box center [709, 425] width 26 height 26
type input "14/09/2025 00:00"
type input "*"
click at [709, 424] on span "14" at bounding box center [709, 425] width 26 height 26
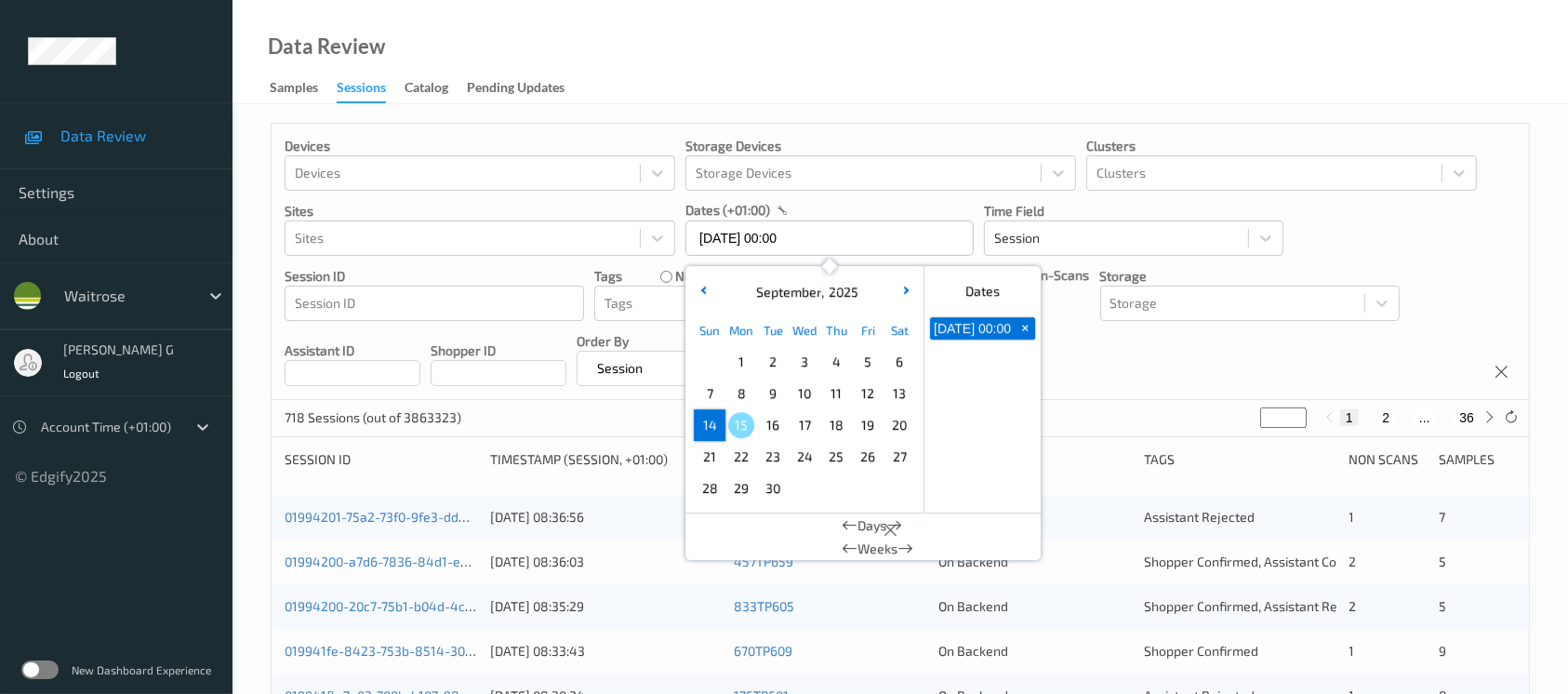
type input "14/09/2025 00:00 -> 14/09/2025 23:59"
click at [1143, 383] on div "Devices Devices Storage Devices Storage Devices Clusters Clusters Sites Sites d…" at bounding box center [900, 261] width 1258 height 276
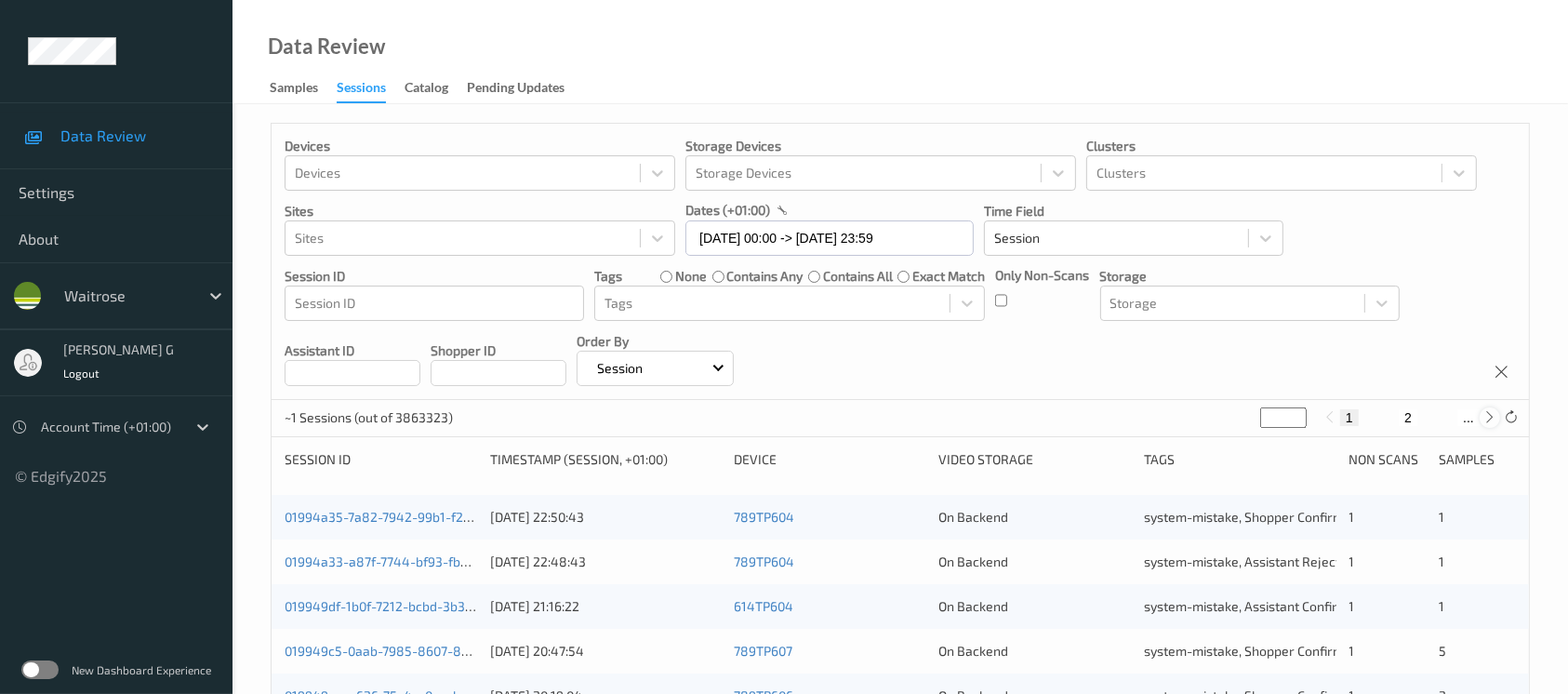
click at [1470, 419] on icon at bounding box center [1491, 417] width 14 height 14
type input "*"
click at [1470, 419] on icon at bounding box center [1491, 417] width 14 height 14
type input "*"
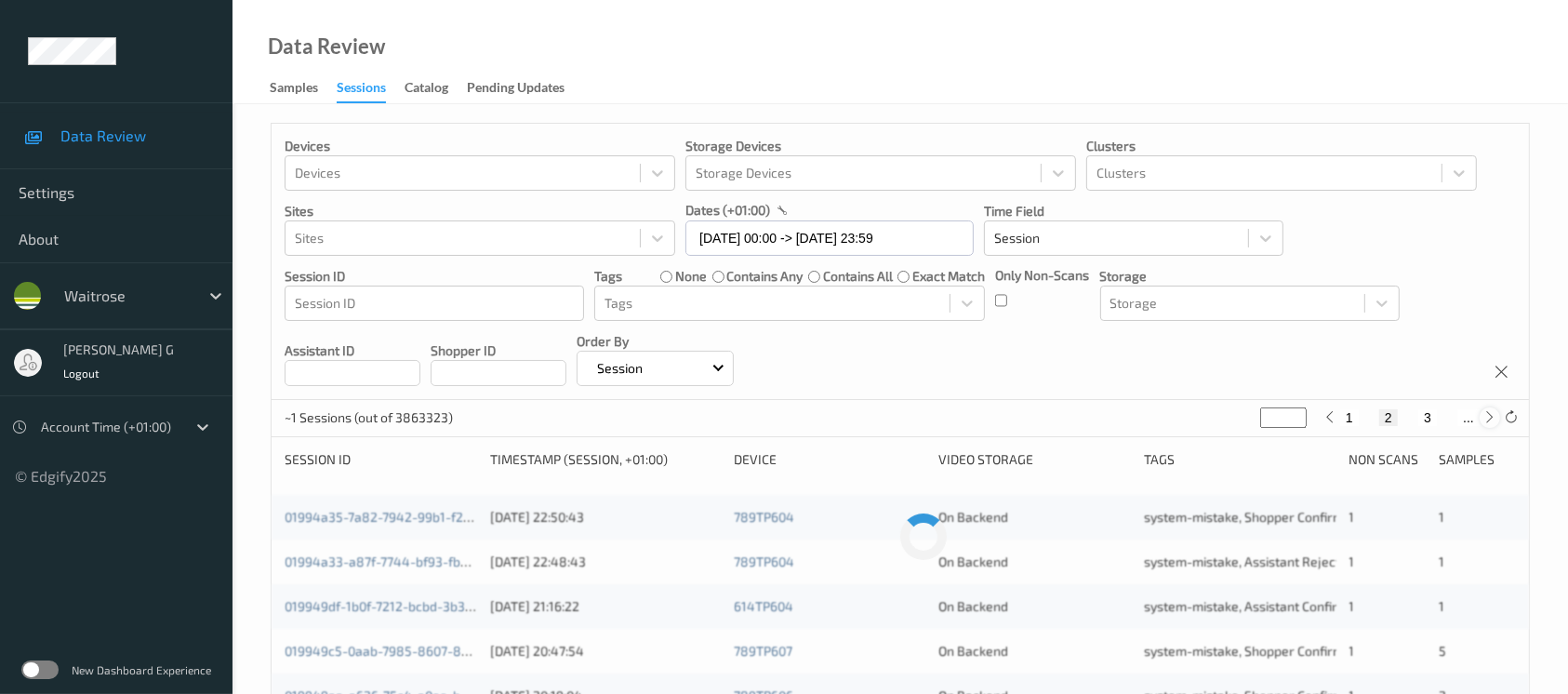
type input "*"
click at [1470, 419] on icon at bounding box center [1491, 417] width 14 height 14
type input "*"
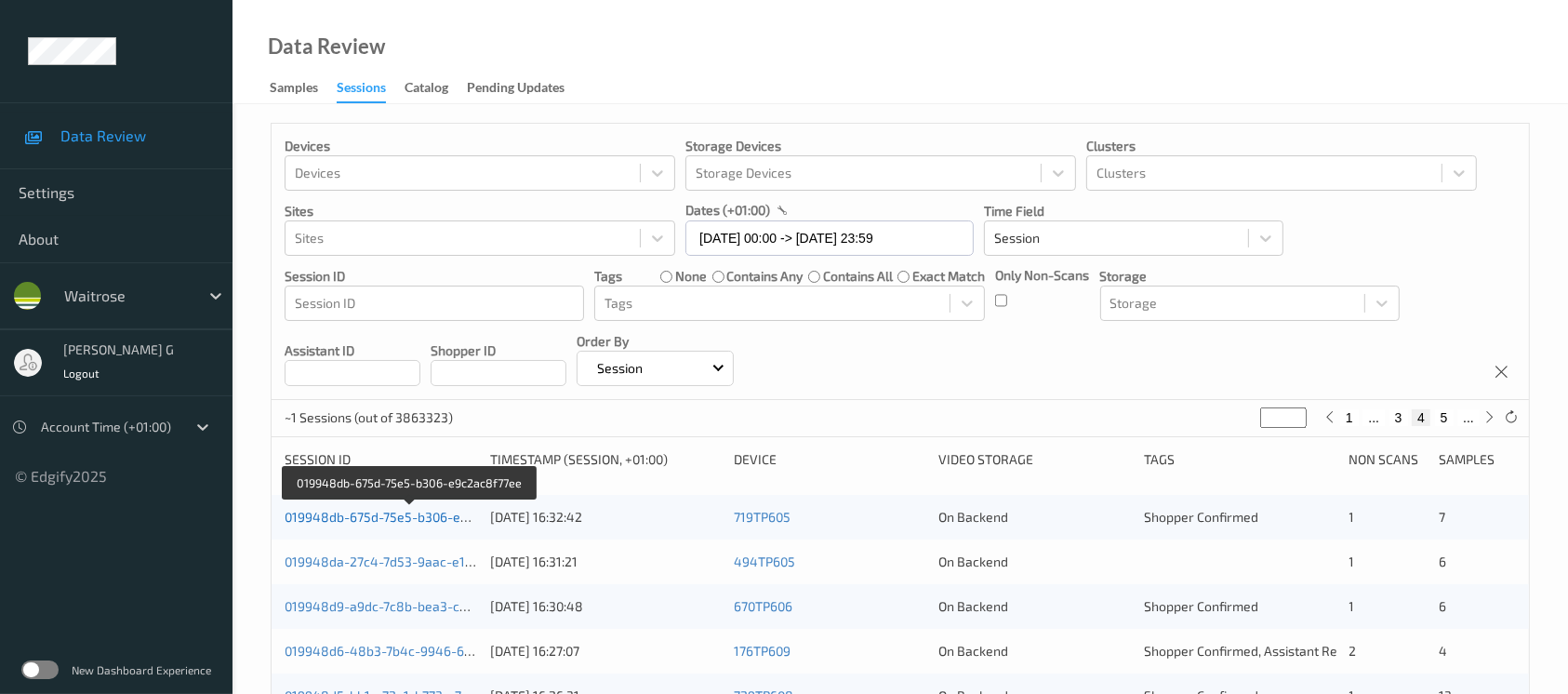
click at [382, 516] on link "019948db-675d-75e5-b306-e9c2ac8f77ee" at bounding box center [410, 517] width 252 height 16
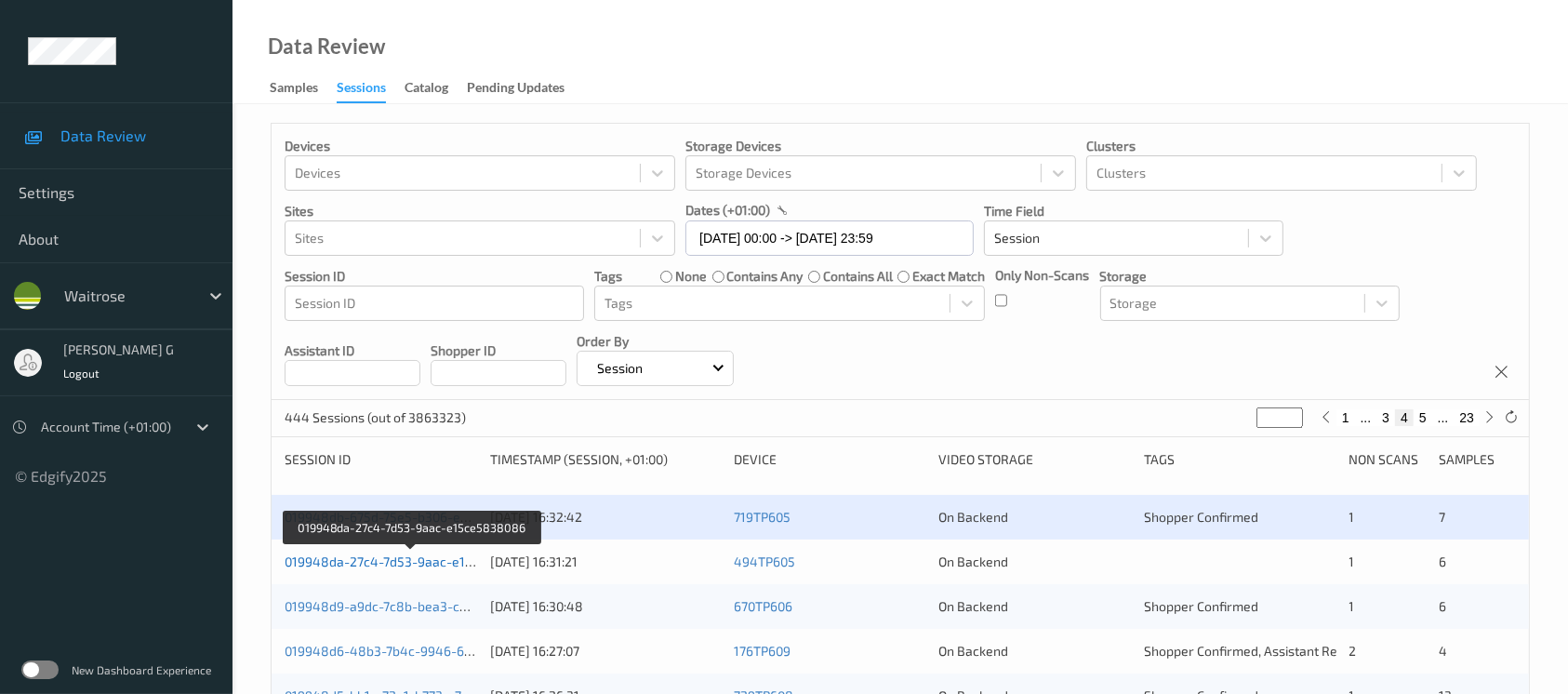
click at [362, 563] on link "019948da-27c4-7d53-9aac-e15ce5838086" at bounding box center [413, 561] width 257 height 16
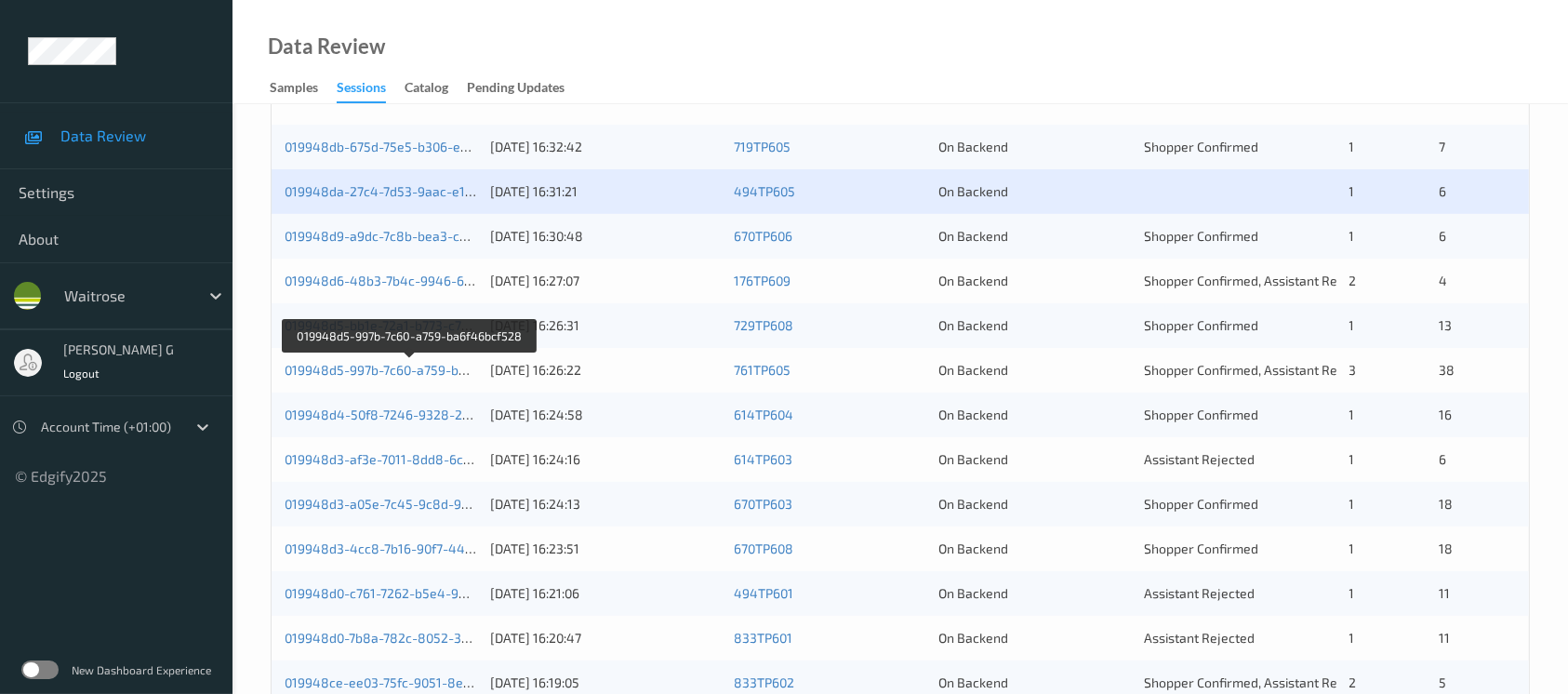
scroll to position [372, 0]
click at [390, 221] on div "019948d9-a9dc-7c8b-bea3-c93b60c43e85 14/09/2025 16:30:48 670TP606 On Backend Sh…" at bounding box center [900, 235] width 1258 height 45
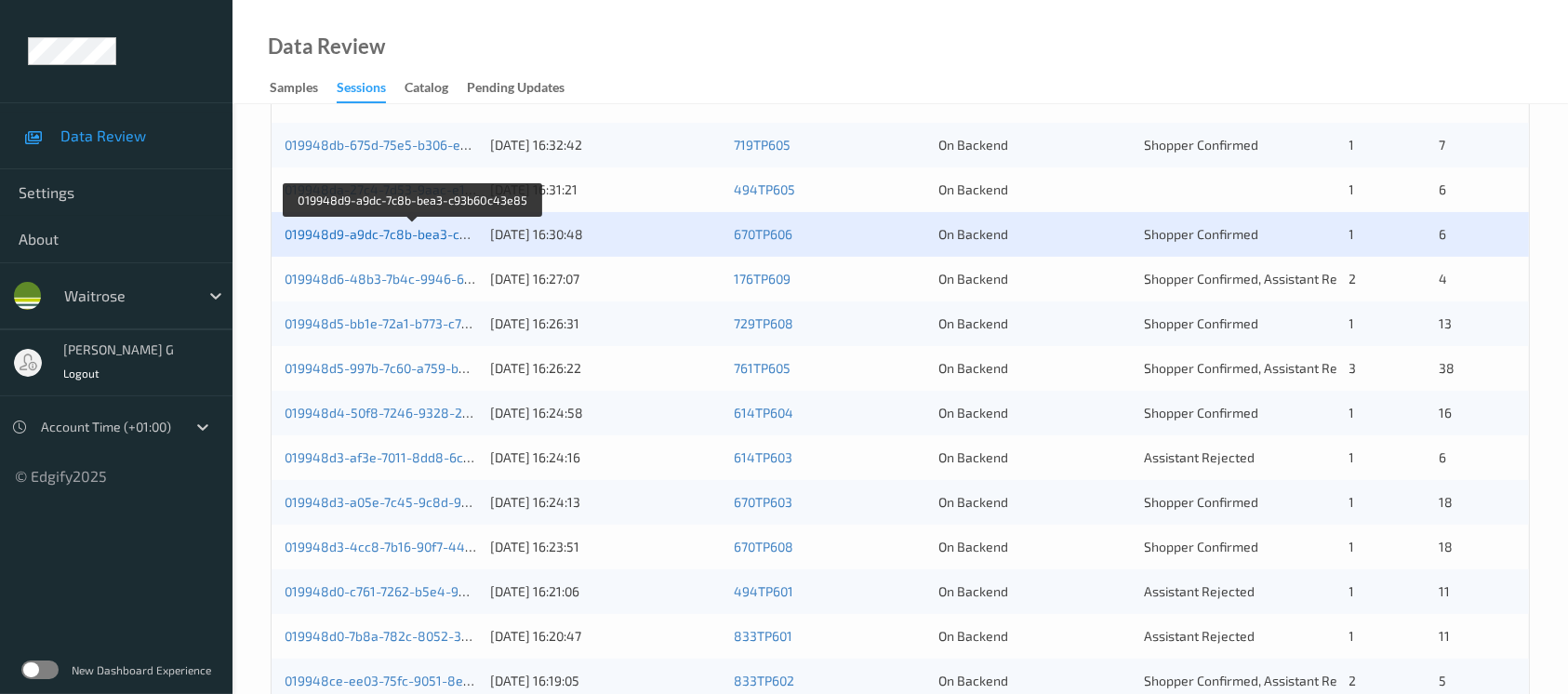
click at [361, 237] on link "019948d9-a9dc-7c8b-bea3-c93b60c43e85" at bounding box center [413, 234] width 258 height 16
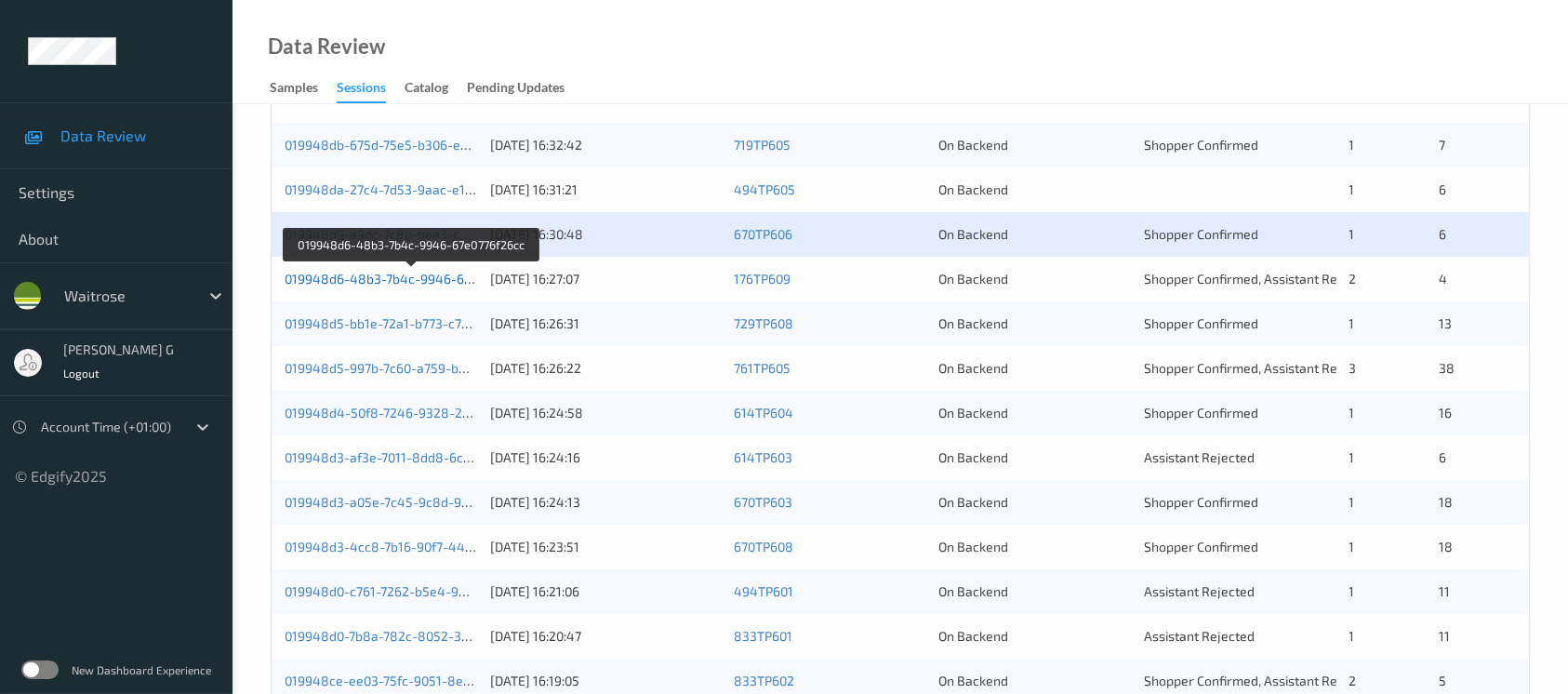
click at [391, 282] on link "019948d6-48b3-7b4c-9946-67e0776f26cc" at bounding box center [411, 278] width 254 height 16
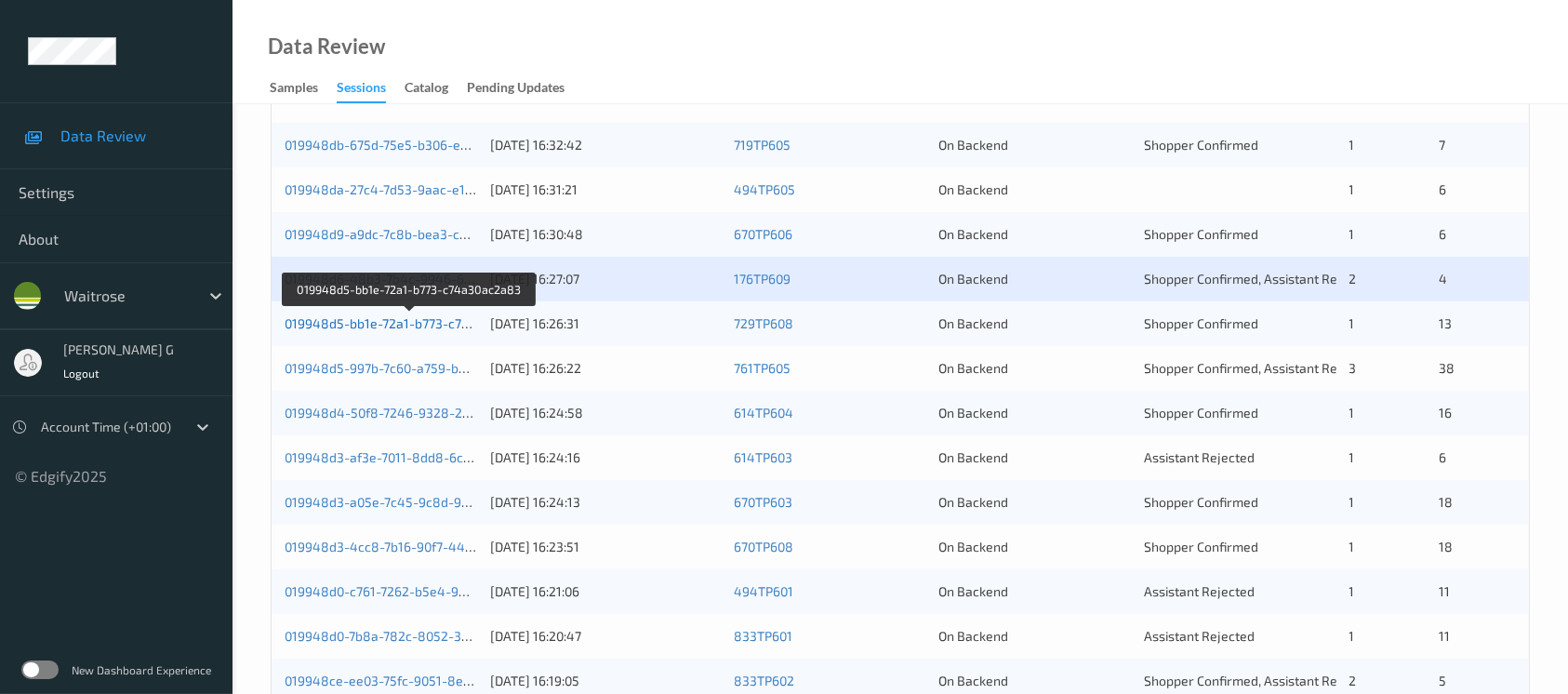
click at [388, 319] on link "019948d5-bb1e-72a1-b773-c74a30ac2a83" at bounding box center [410, 323] width 252 height 16
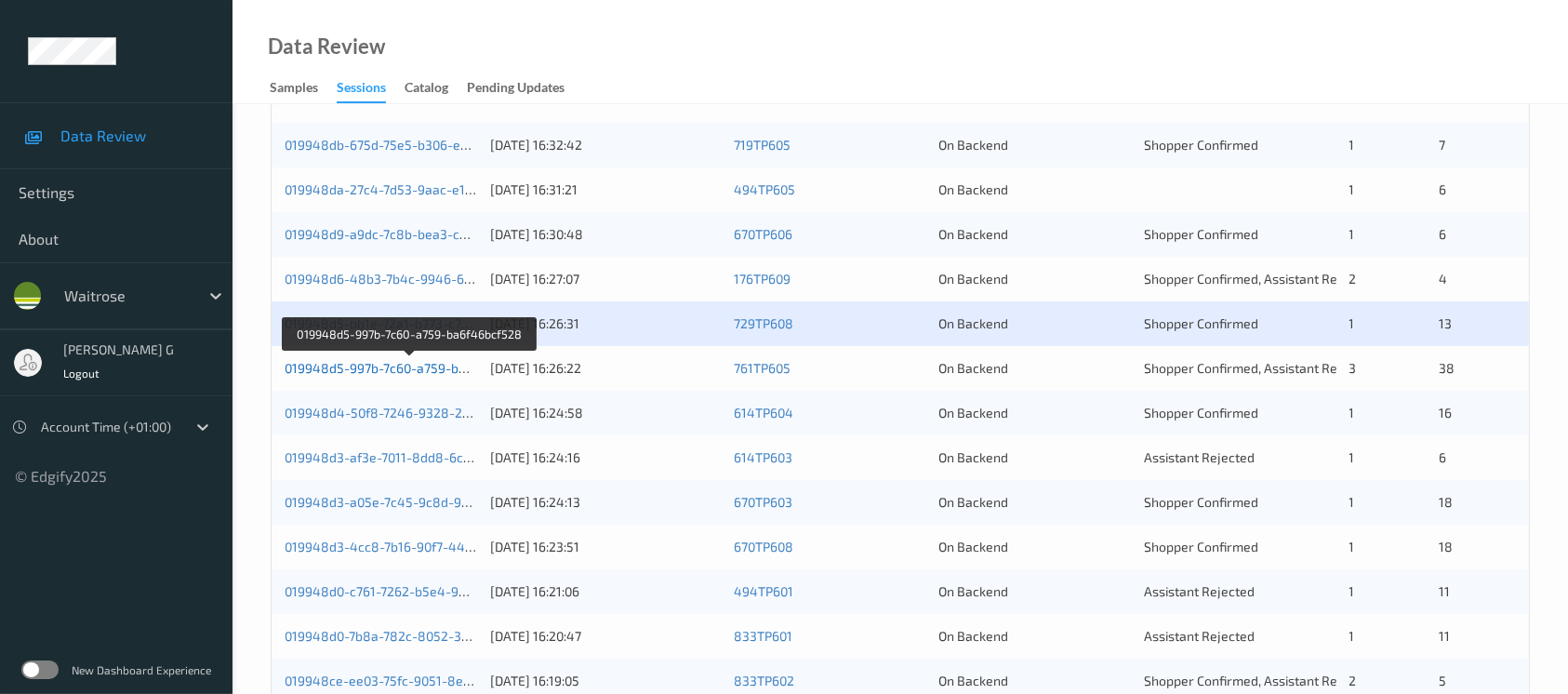
click at [403, 365] on link "019948d5-997b-7c60-a759-ba6f46bcf528" at bounding box center [410, 368] width 251 height 16
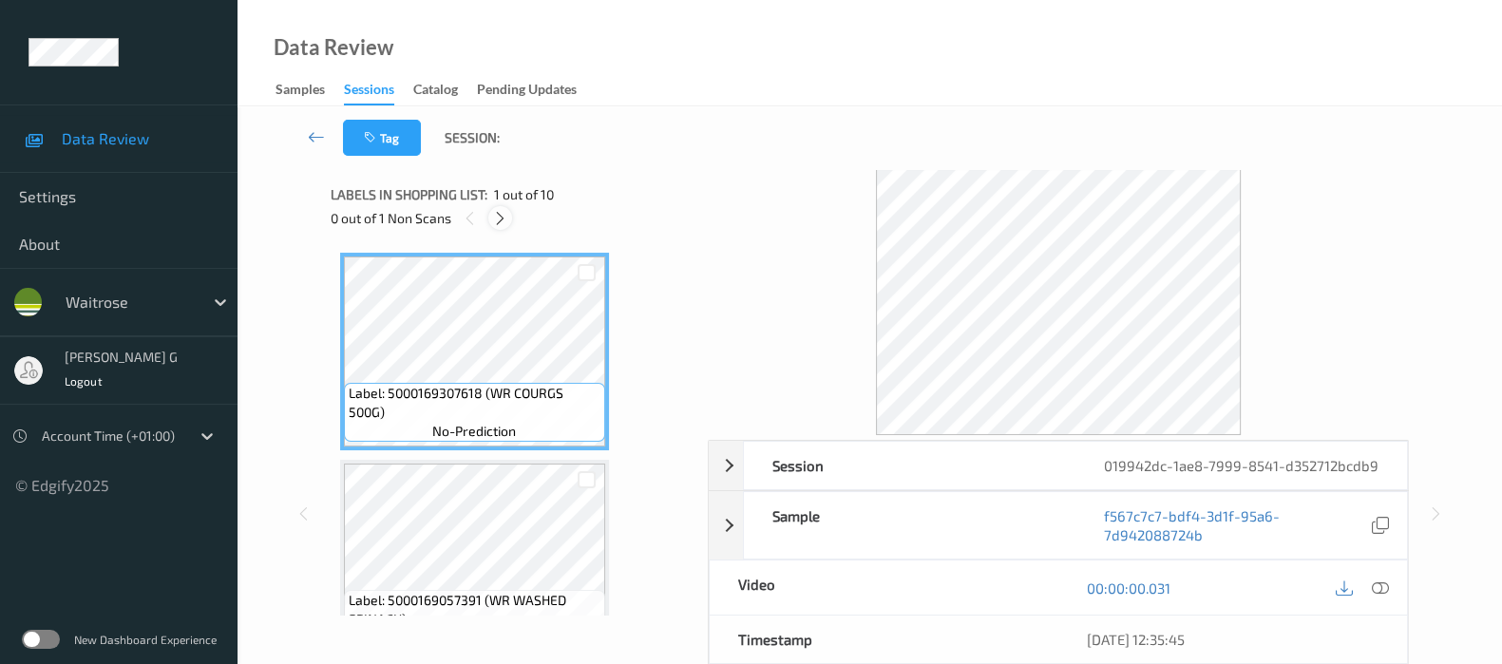
click at [492, 217] on icon at bounding box center [500, 218] width 16 height 17
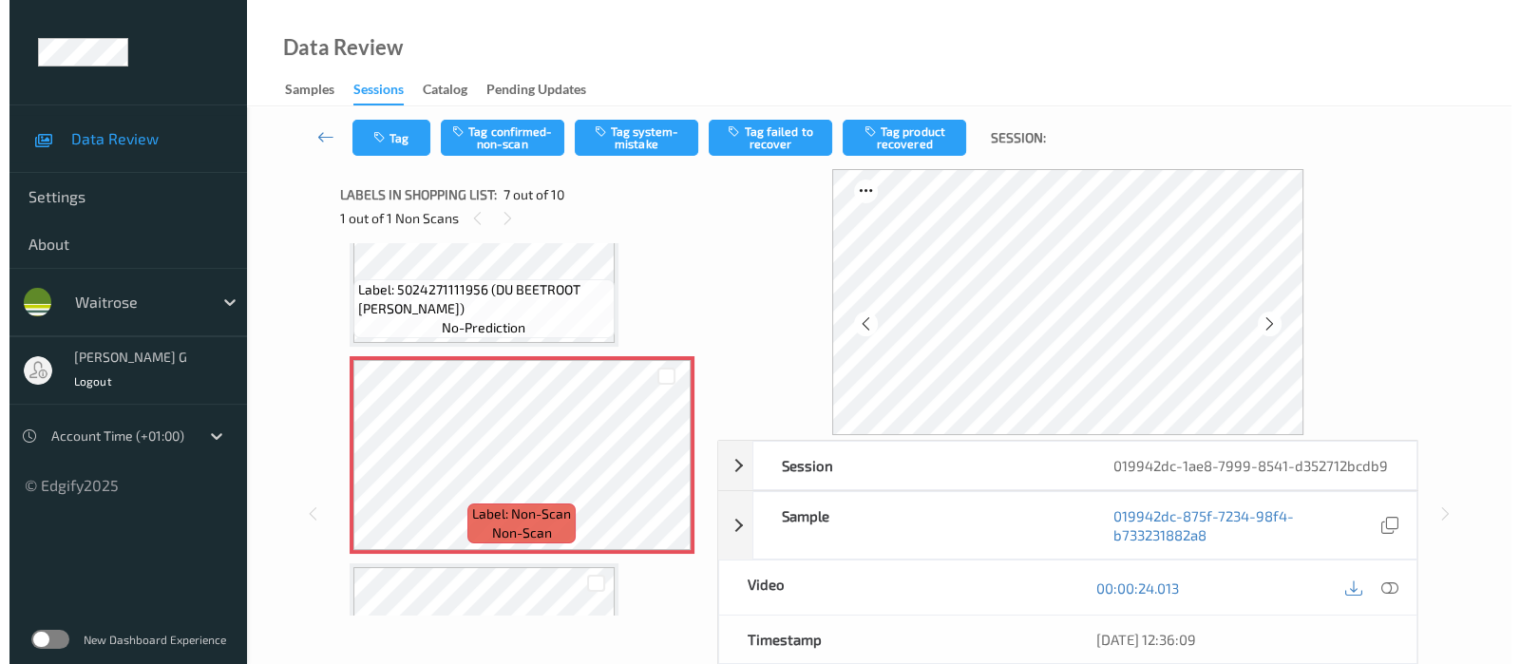
scroll to position [1202, 0]
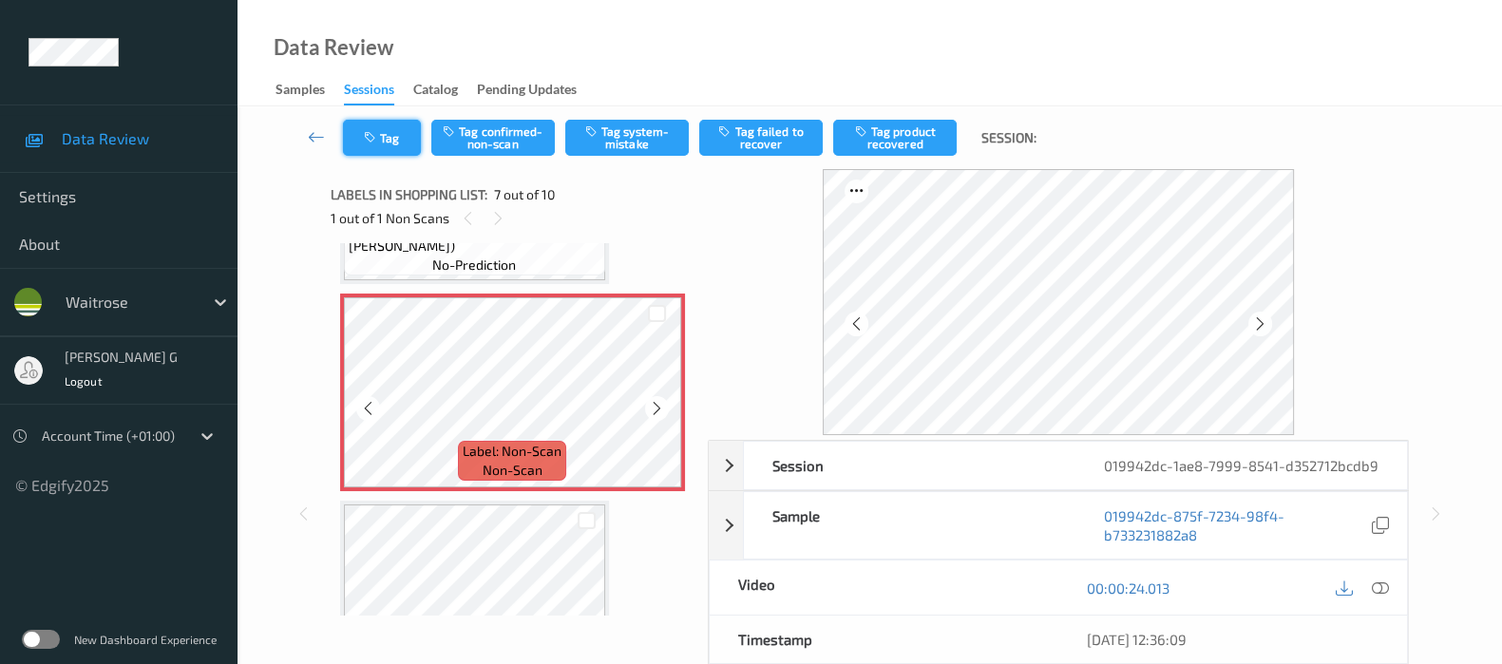
click at [361, 126] on button "Tag" at bounding box center [382, 138] width 78 height 36
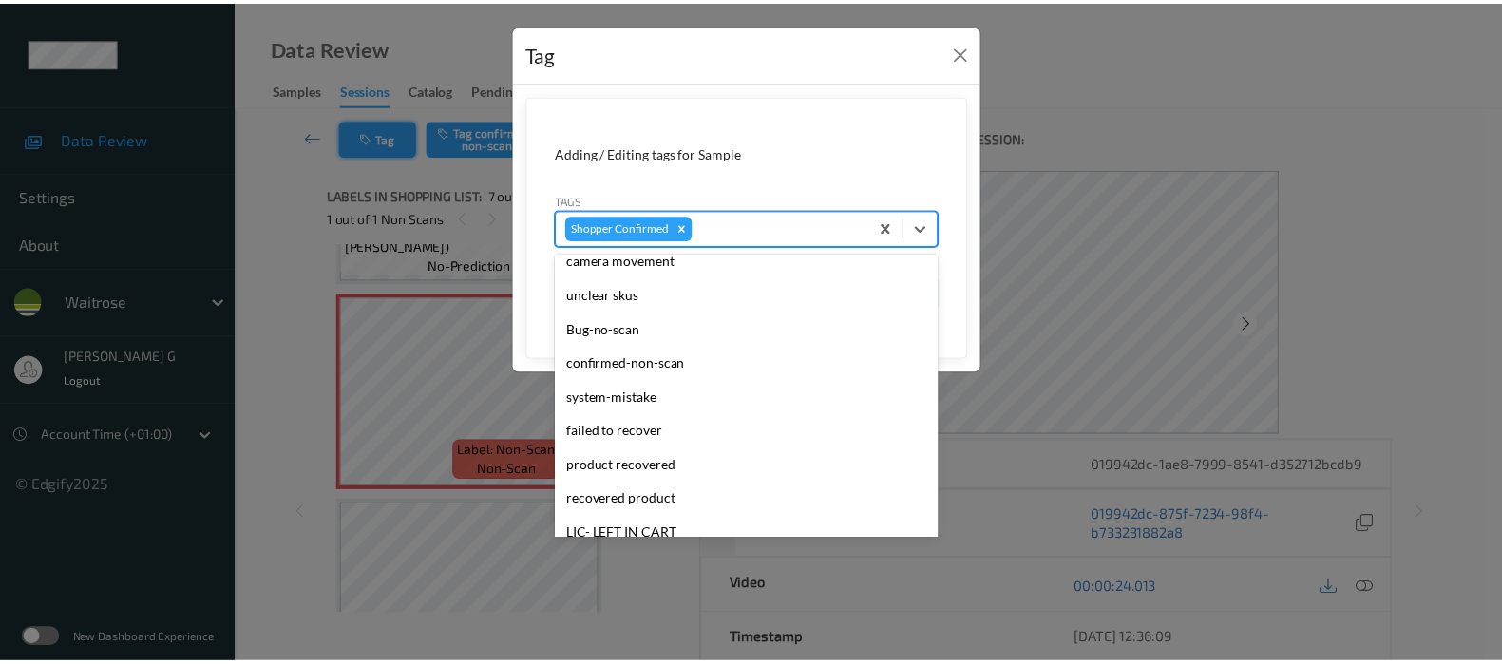
scroll to position [117, 0]
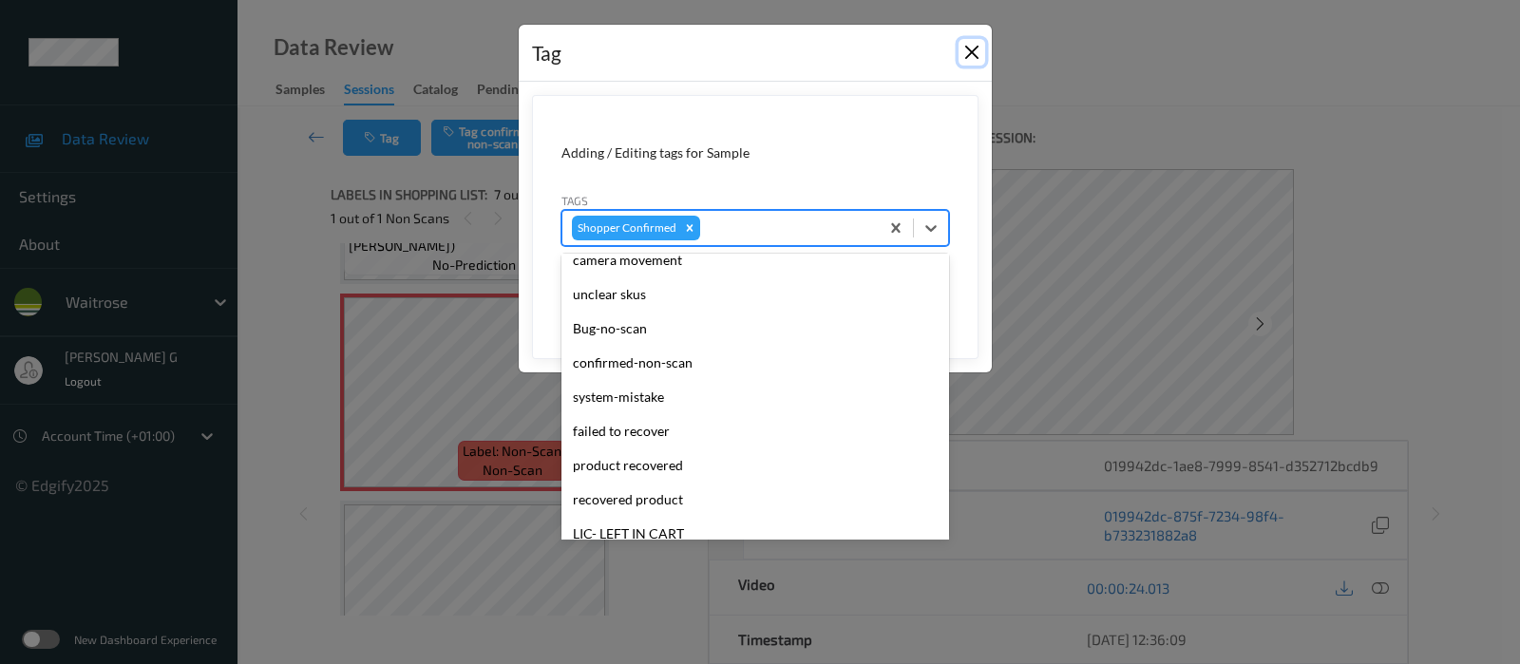
click at [960, 39] on button "Close" at bounding box center [971, 52] width 27 height 27
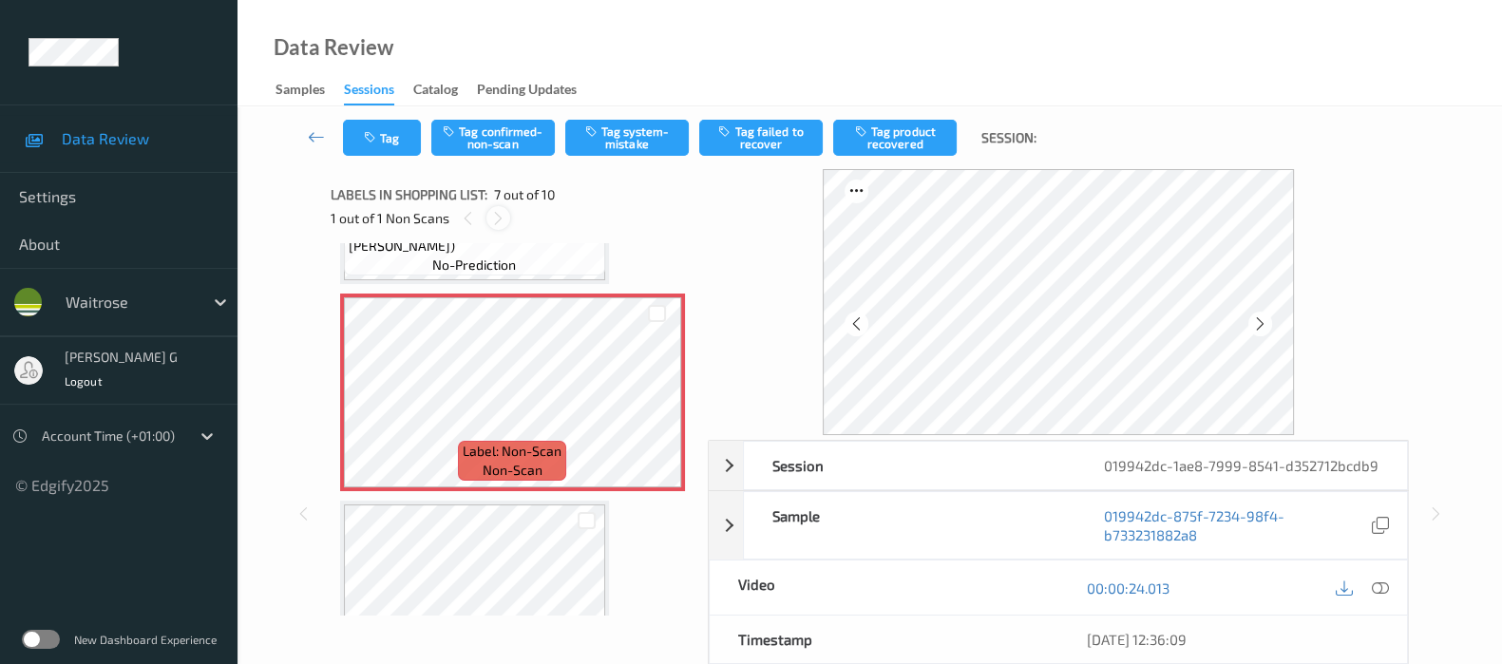
click at [499, 216] on icon at bounding box center [498, 218] width 16 height 17
click at [467, 220] on icon at bounding box center [468, 218] width 16 height 17
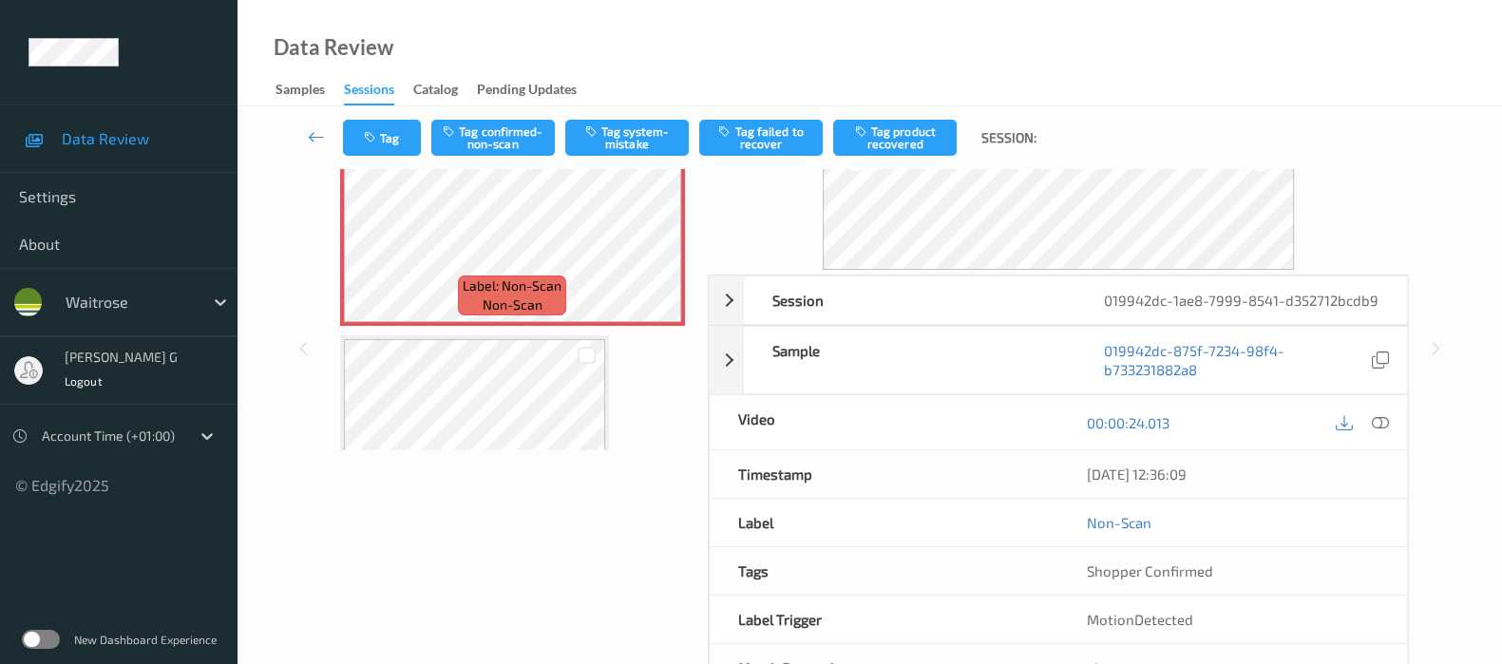
scroll to position [0, 0]
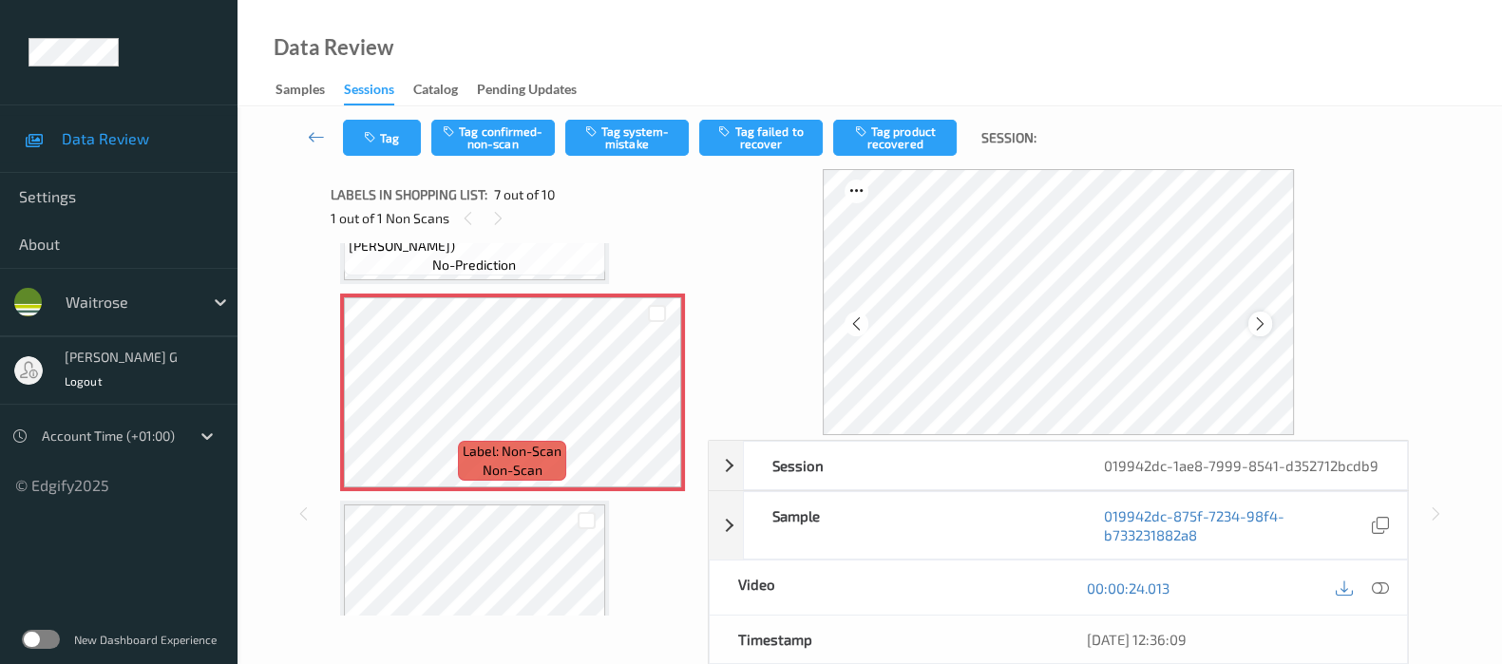
click at [1263, 322] on icon at bounding box center [1260, 323] width 16 height 17
click at [1259, 325] on icon at bounding box center [1260, 323] width 16 height 17
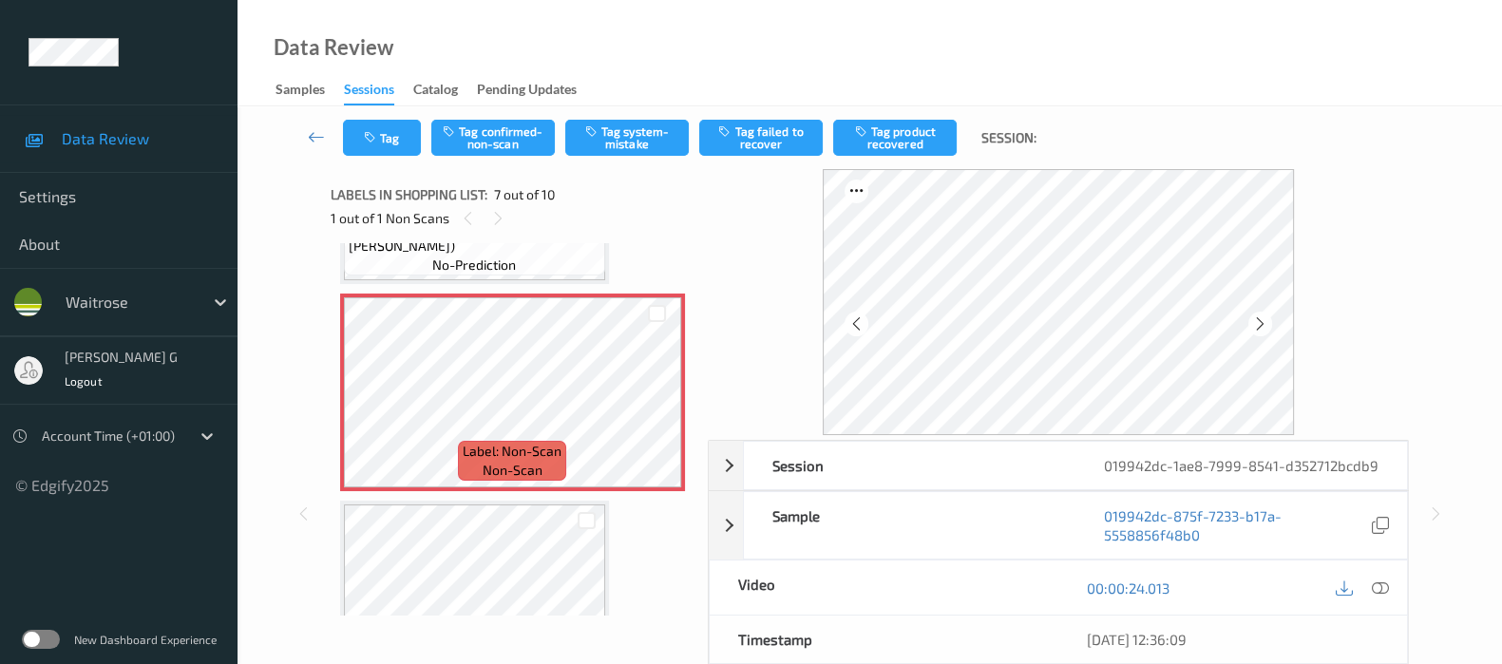
click at [1259, 325] on icon at bounding box center [1260, 323] width 16 height 17
click at [1382, 596] on icon at bounding box center [1380, 587] width 17 height 17
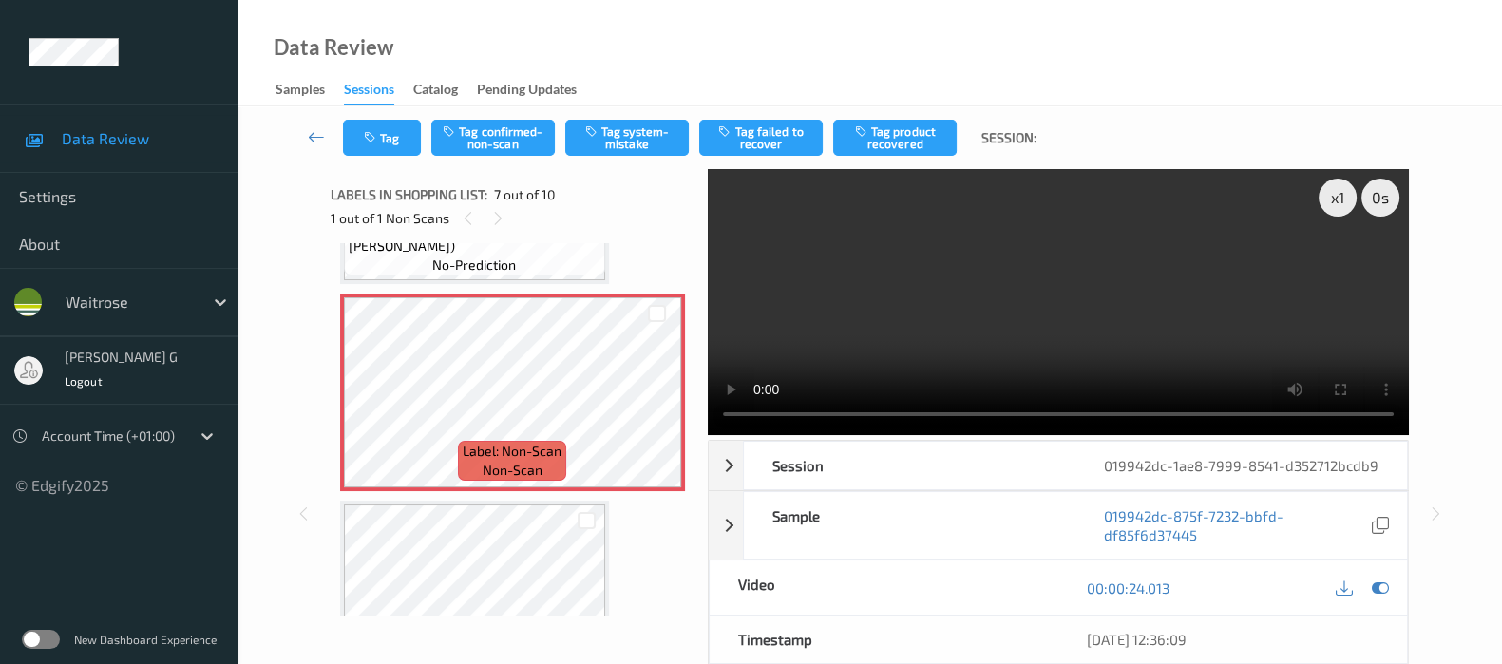
click at [1372, 592] on div at bounding box center [1362, 588] width 62 height 26
click at [1379, 596] on icon at bounding box center [1380, 587] width 17 height 17
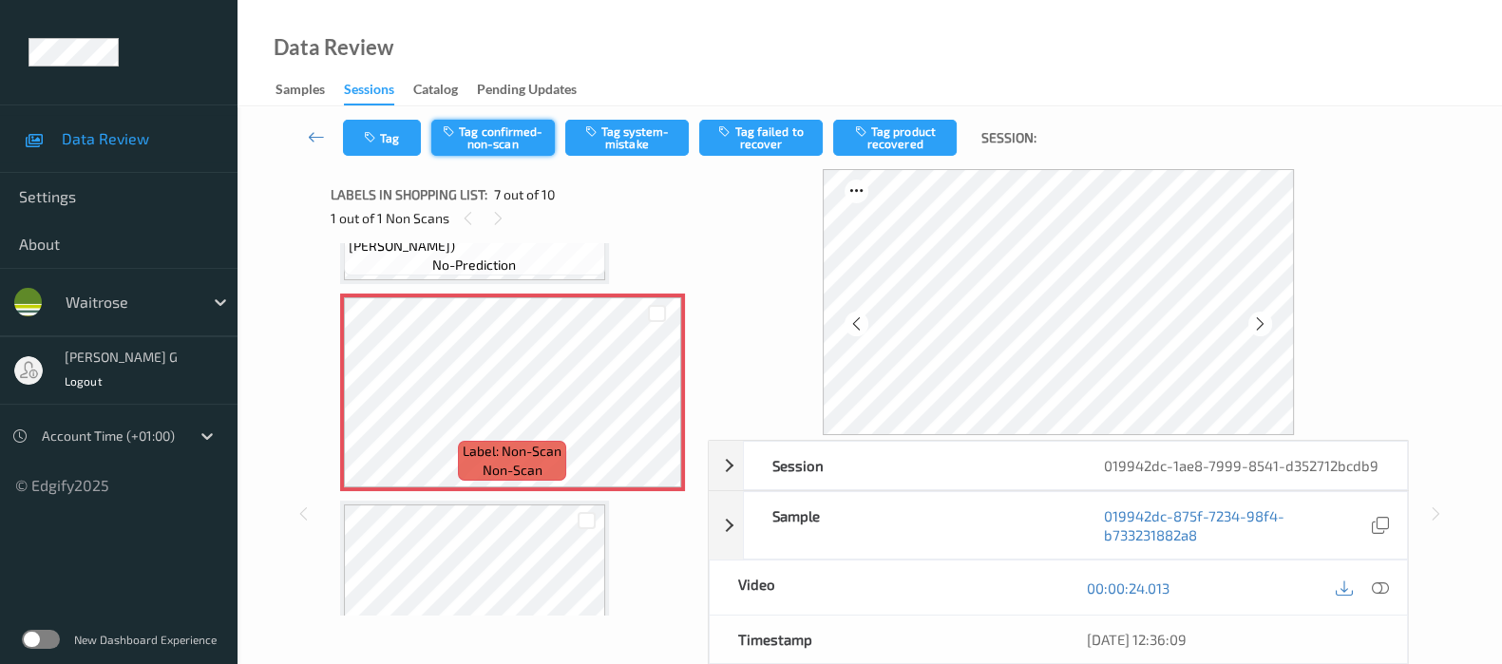
click at [520, 129] on button "Tag confirmed-non-scan" at bounding box center [492, 138] width 123 height 36
click at [749, 140] on button "Tag failed to recover" at bounding box center [760, 138] width 123 height 36
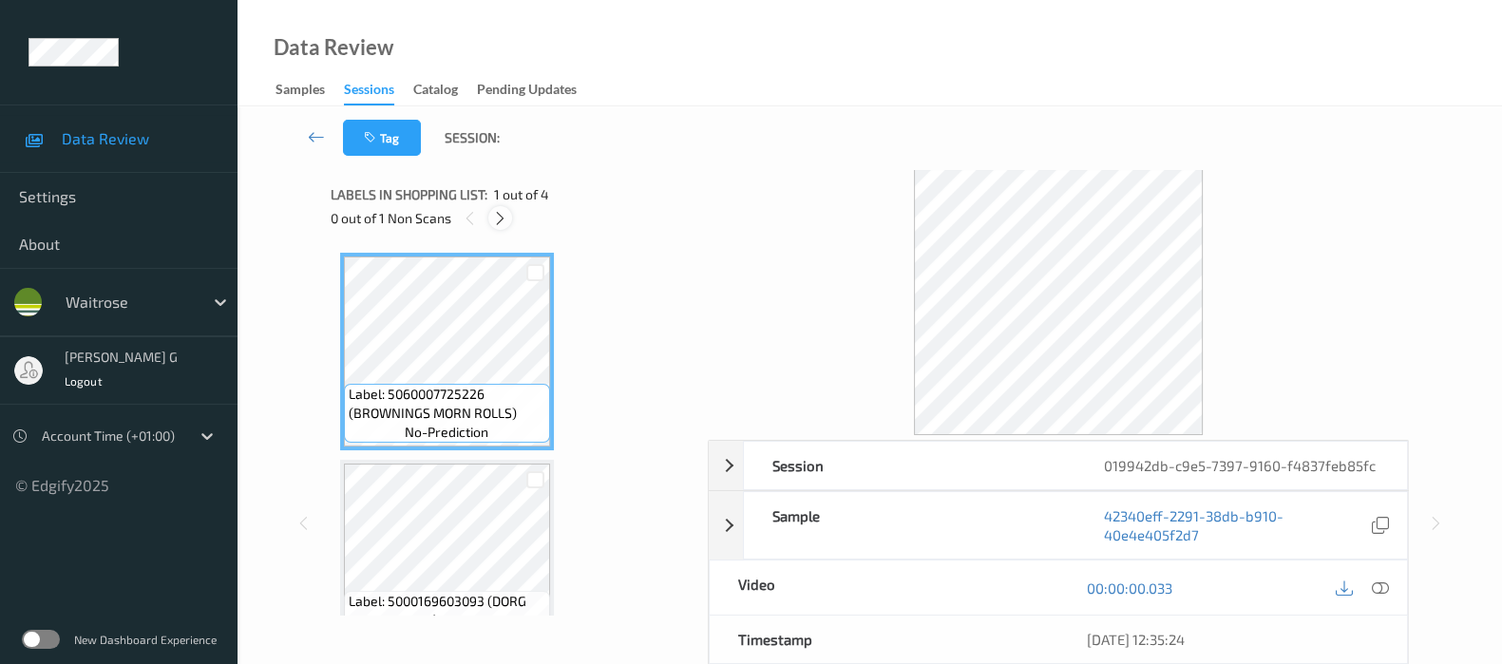
click at [495, 216] on icon at bounding box center [500, 218] width 16 height 17
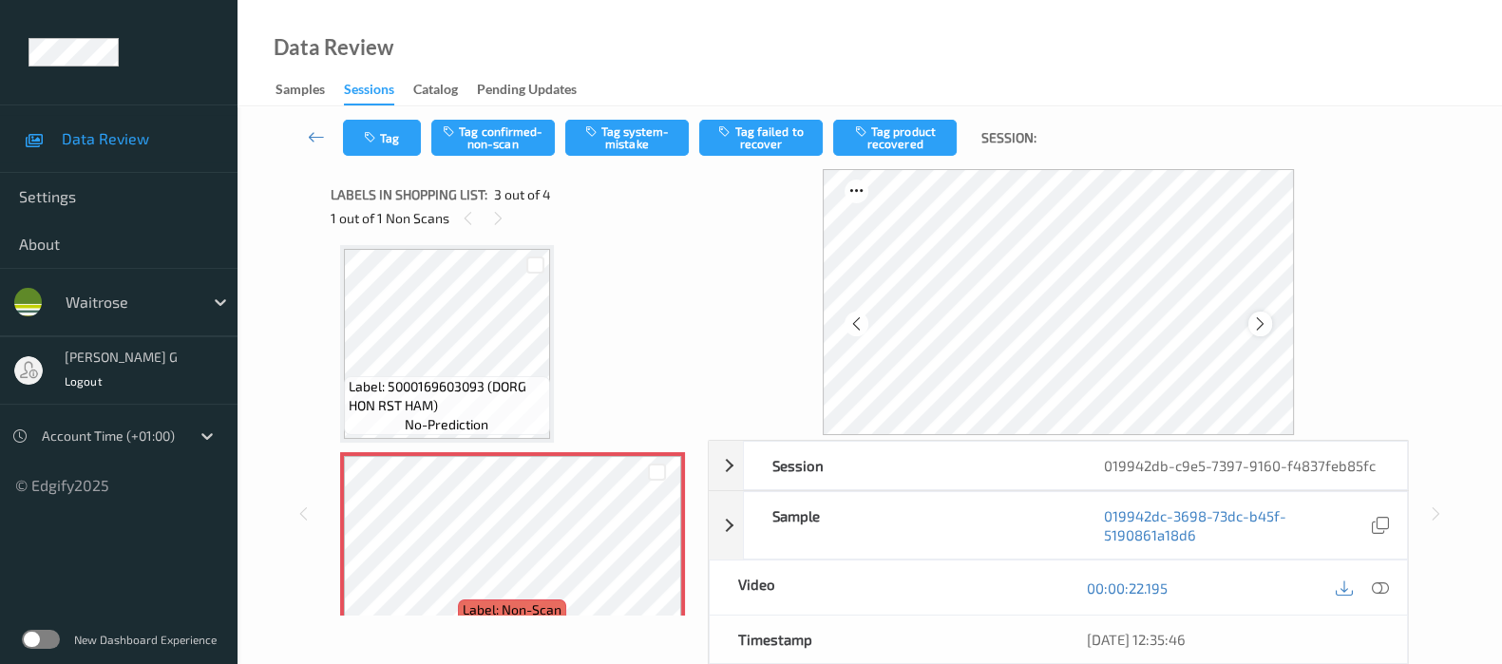
click at [1260, 317] on icon at bounding box center [1260, 323] width 16 height 17
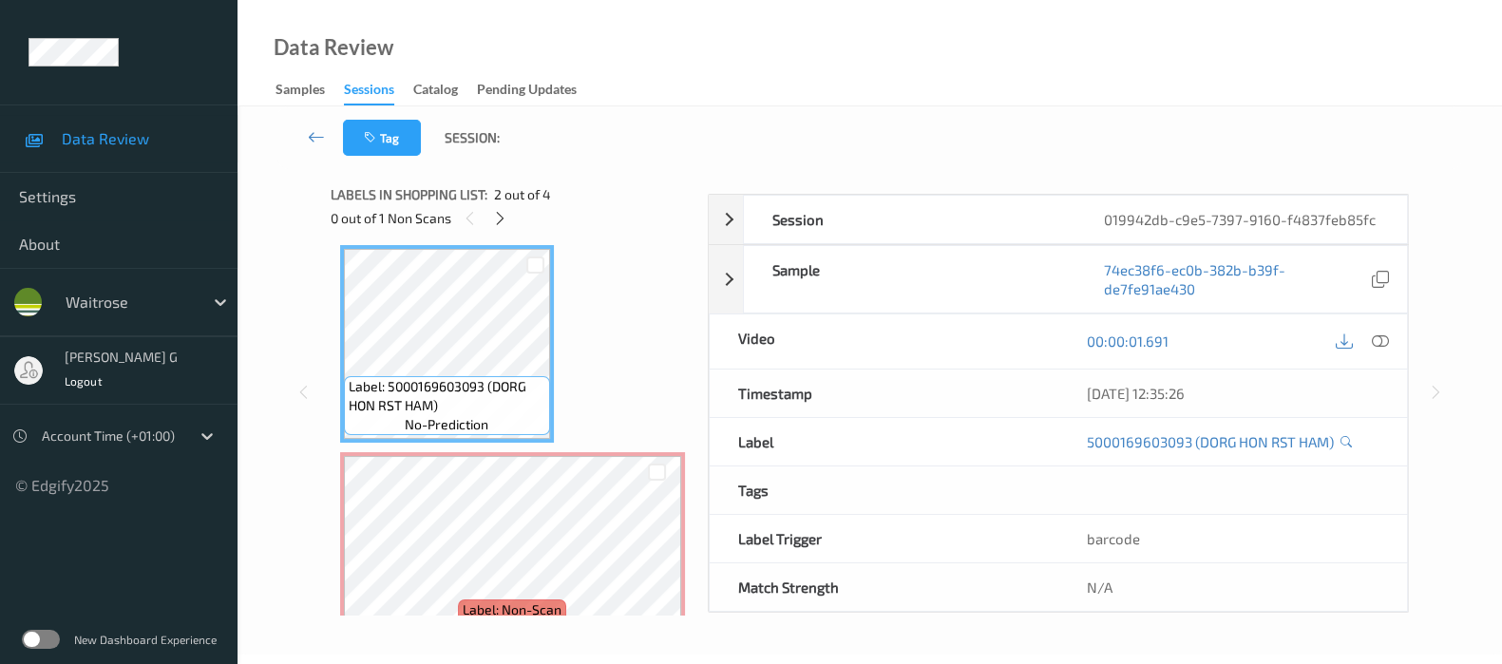
scroll to position [0, 0]
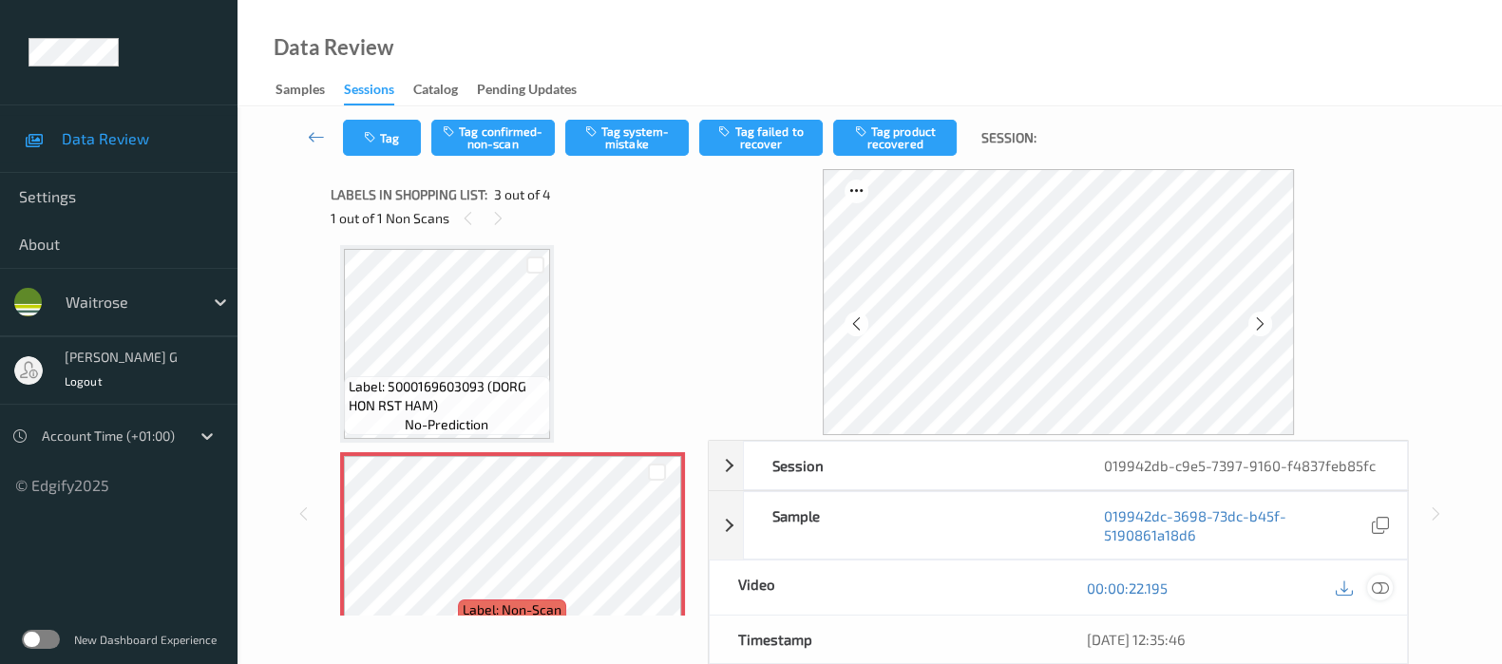
click at [1376, 593] on icon at bounding box center [1380, 587] width 17 height 17
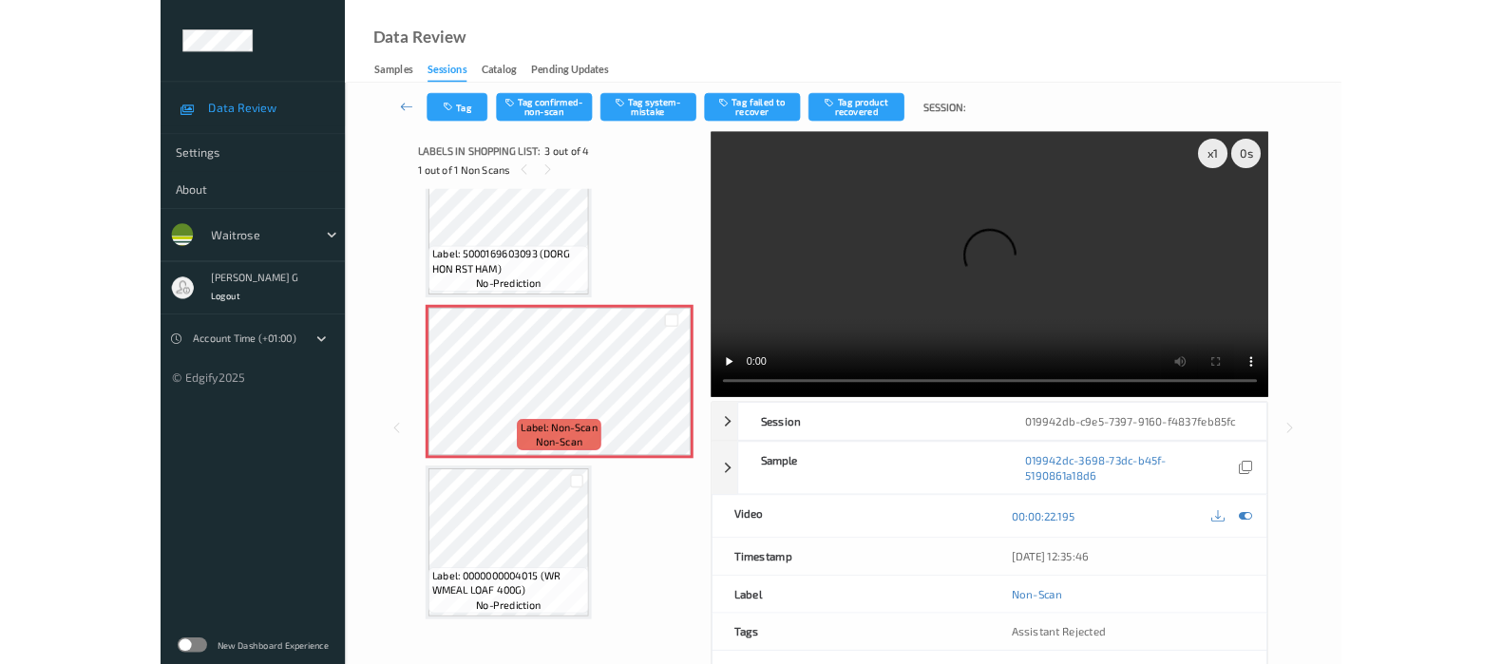
scroll to position [269, 0]
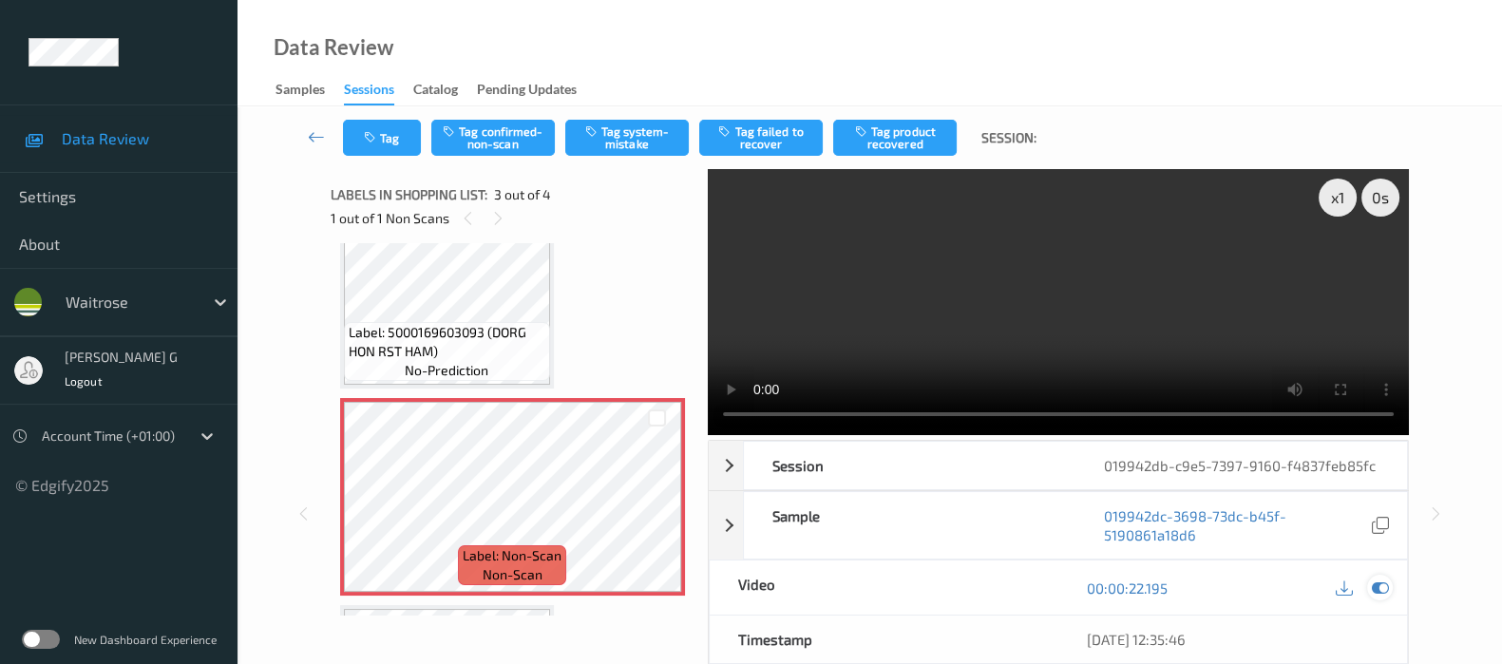
click at [1381, 595] on icon at bounding box center [1380, 587] width 17 height 17
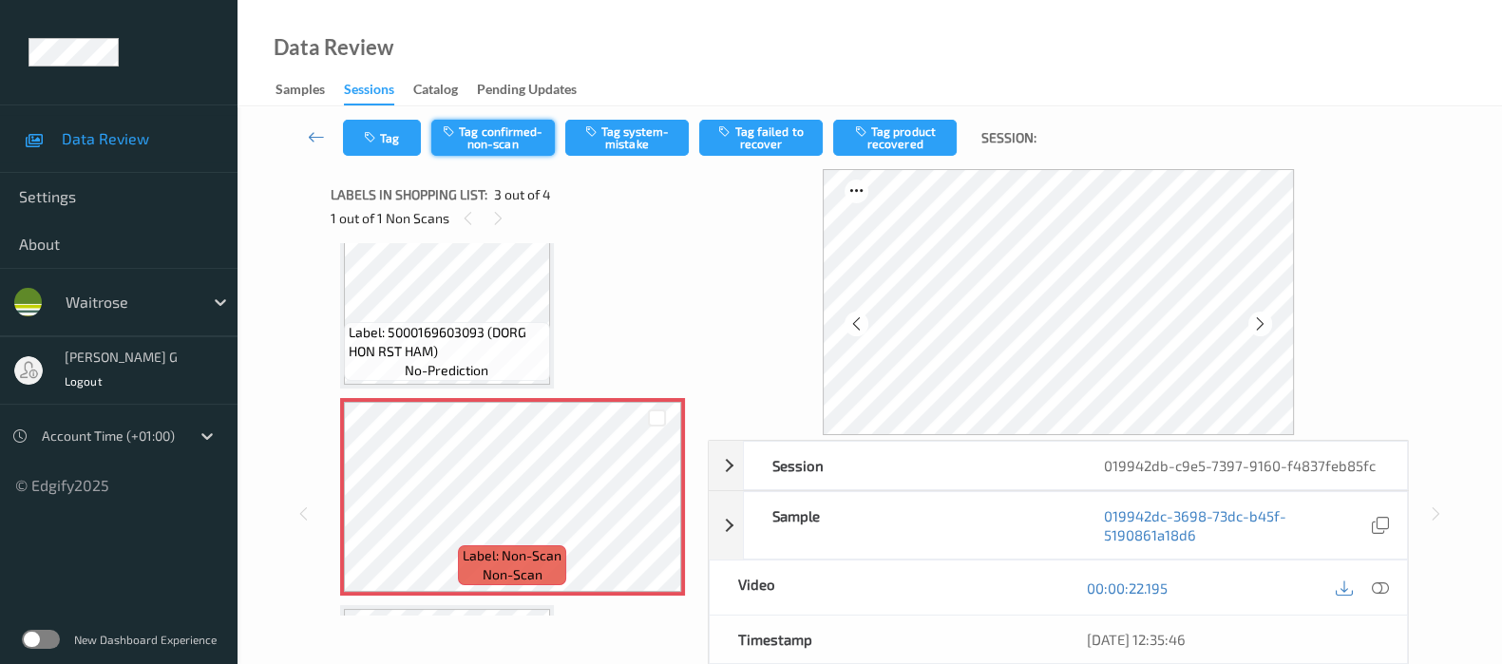
click at [489, 140] on button "Tag confirmed-non-scan" at bounding box center [492, 138] width 123 height 36
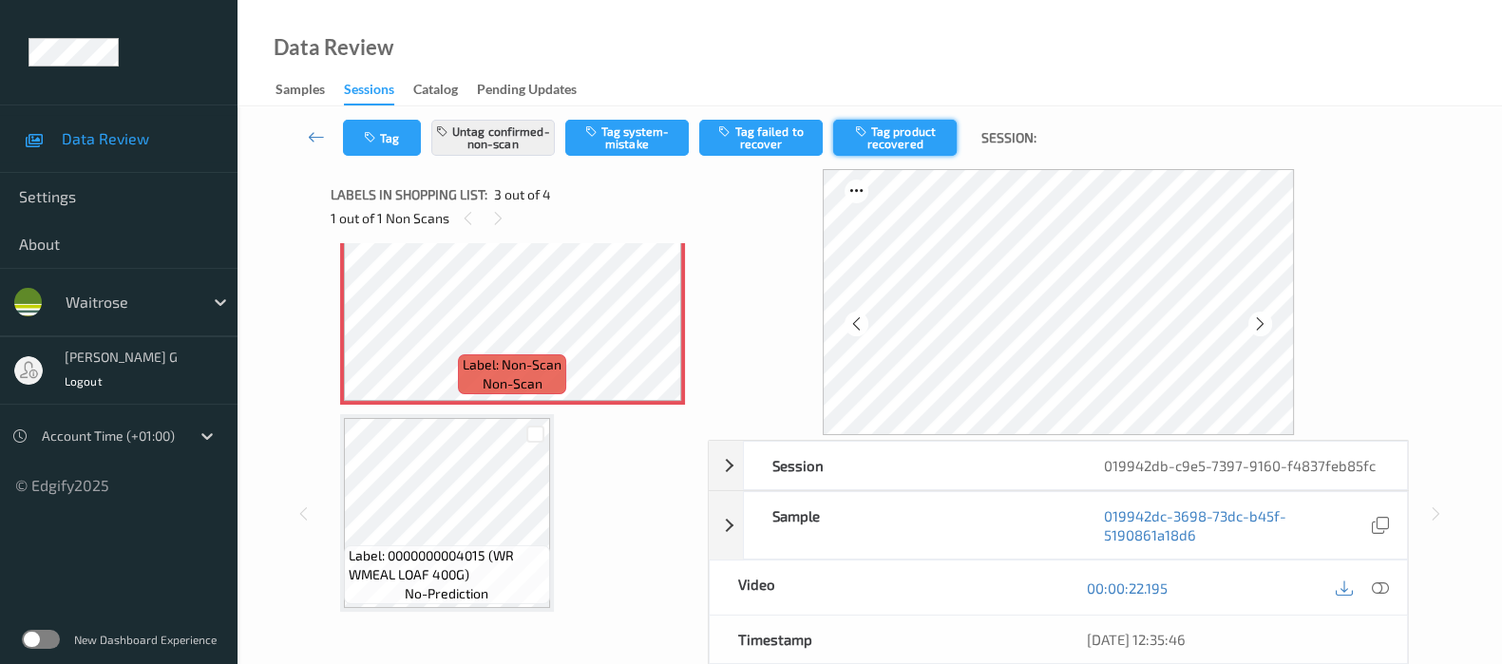
click at [938, 121] on button "Tag product recovered" at bounding box center [894, 138] width 123 height 36
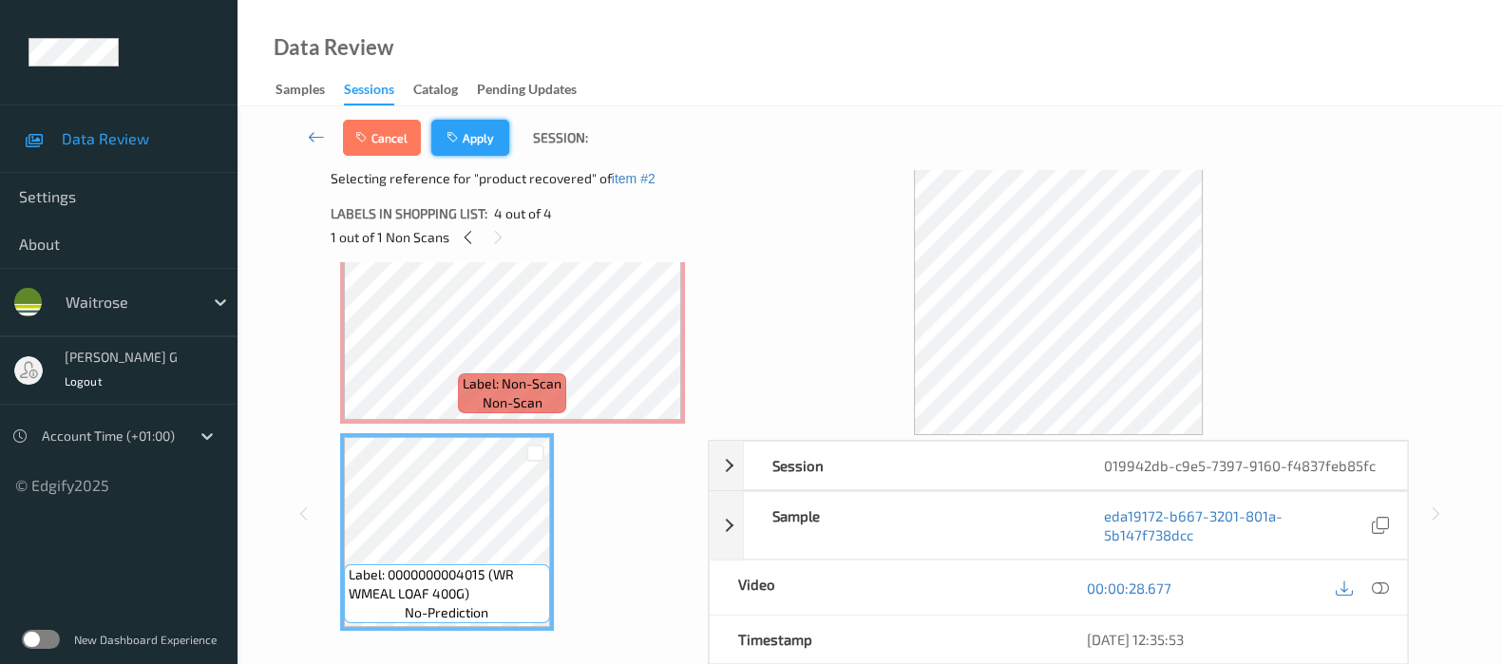
click at [481, 139] on button "Apply" at bounding box center [470, 138] width 78 height 36
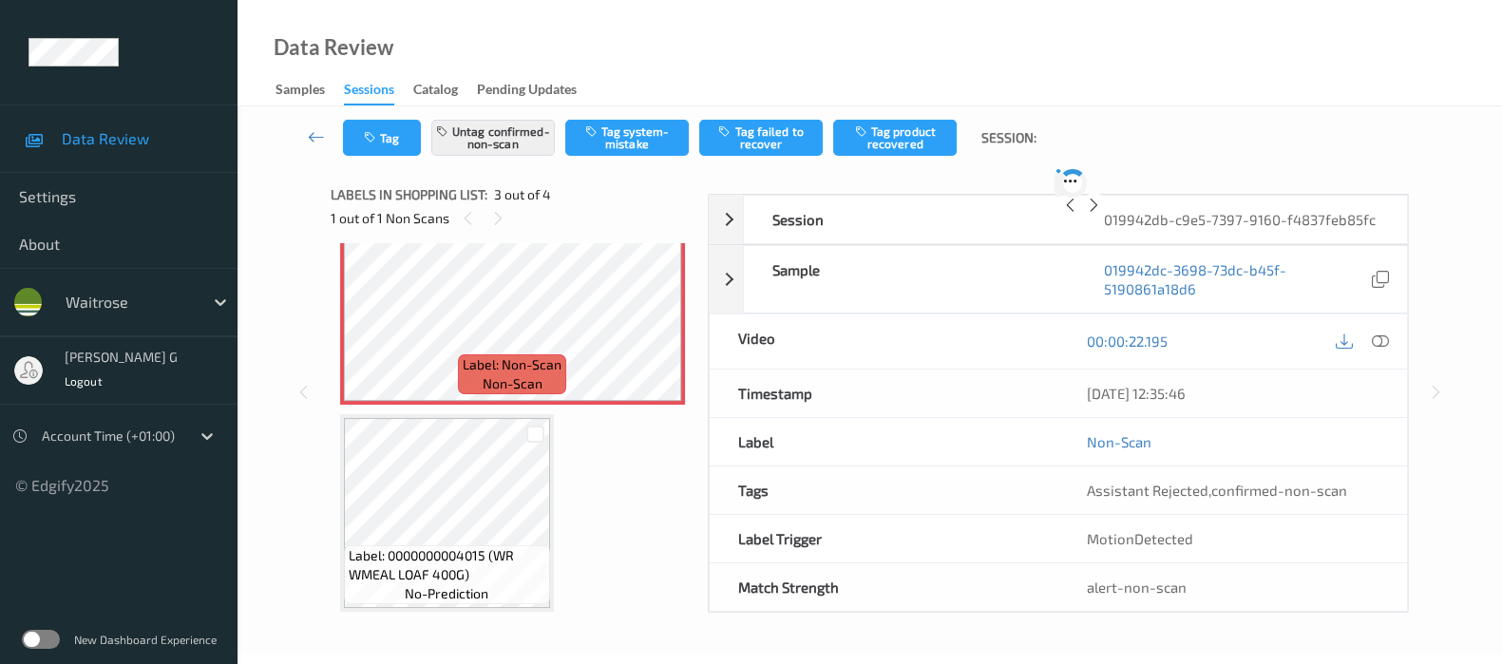
scroll to position [215, 0]
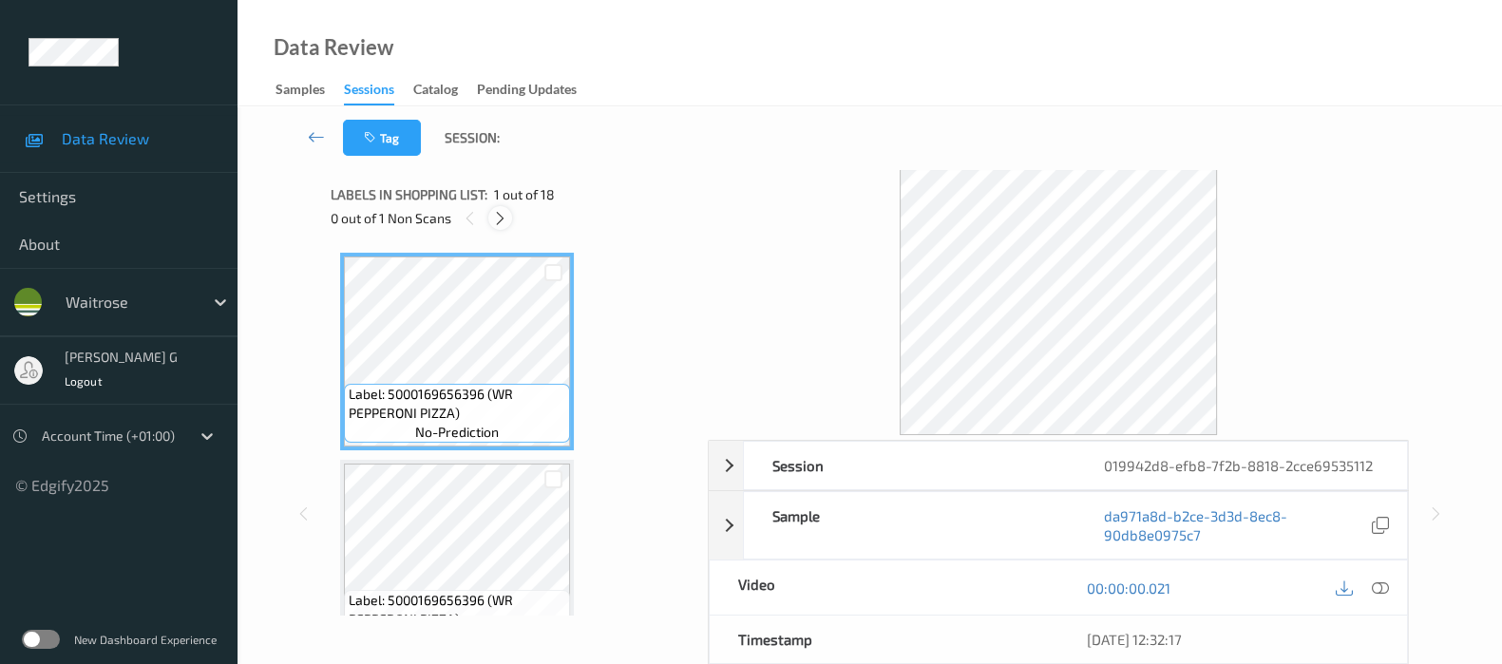
click at [504, 220] on icon at bounding box center [500, 218] width 16 height 17
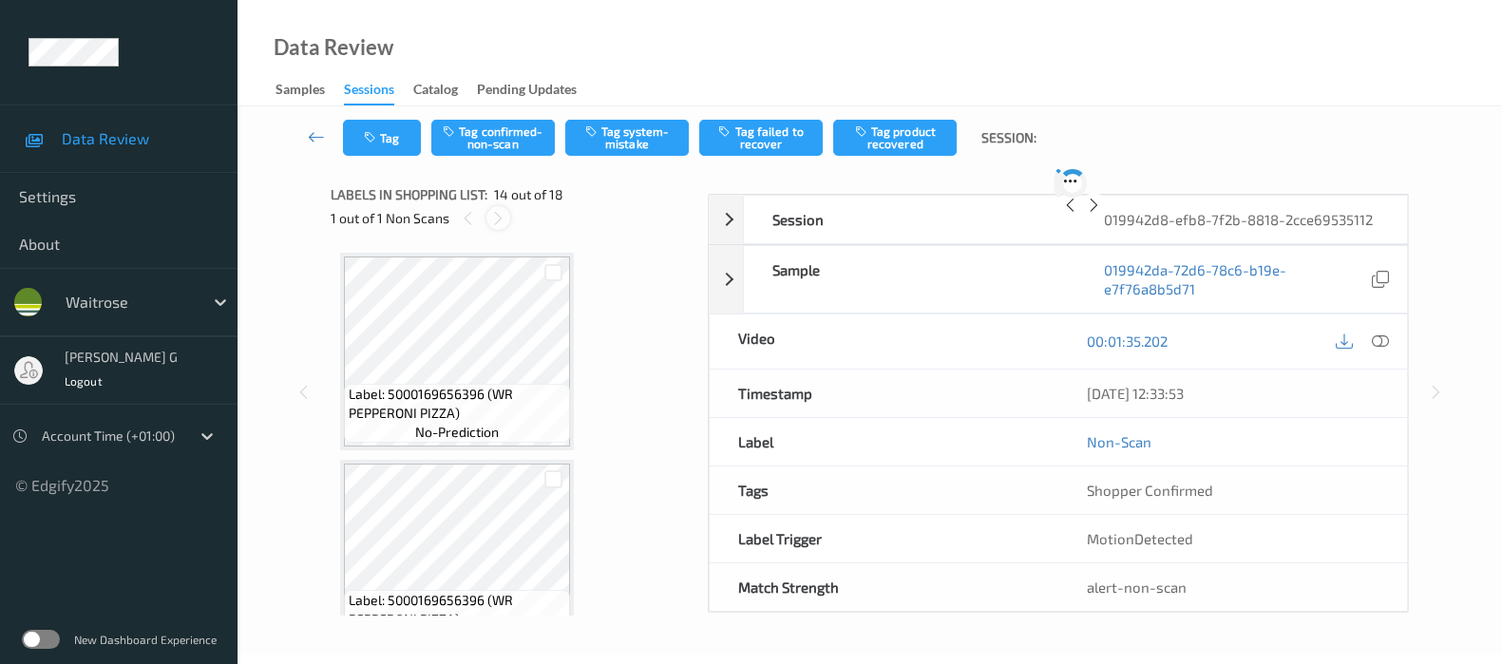
scroll to position [2479, 0]
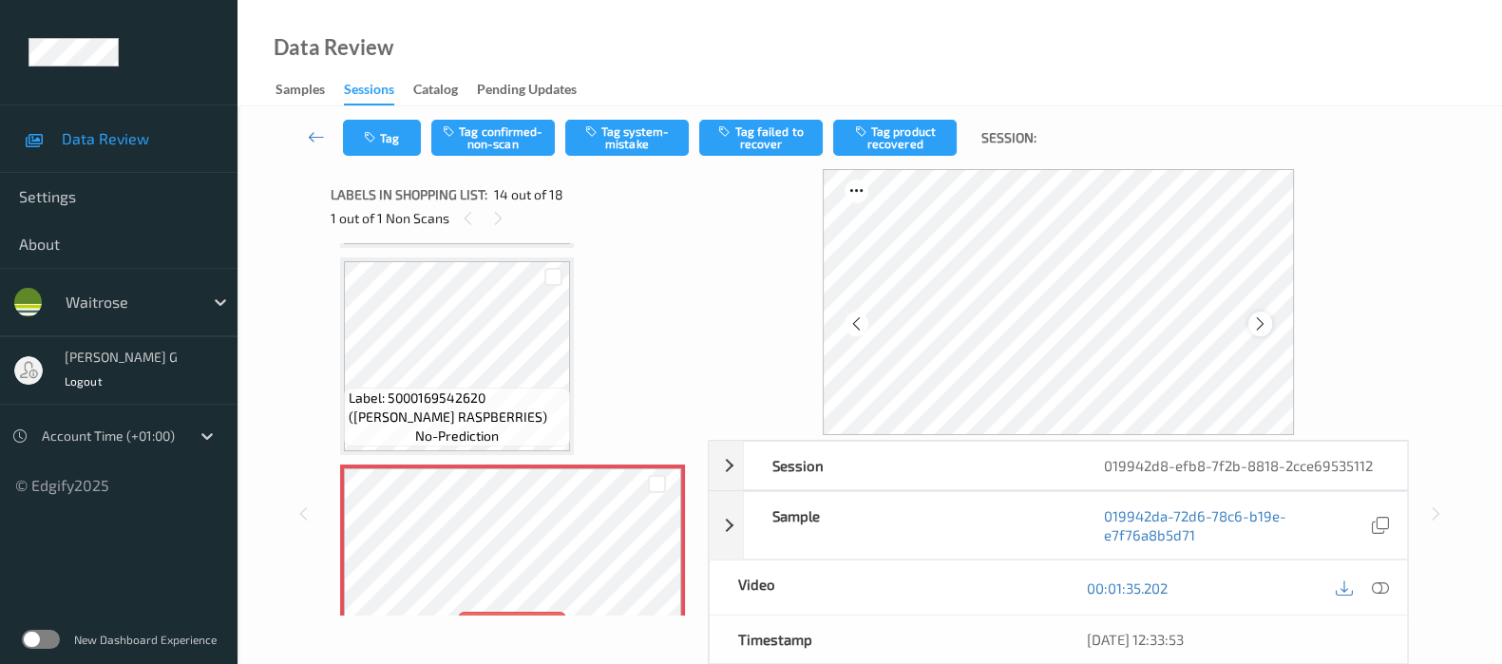
click at [1264, 320] on icon at bounding box center [1260, 323] width 16 height 17
click at [1389, 592] on div at bounding box center [1380, 588] width 26 height 26
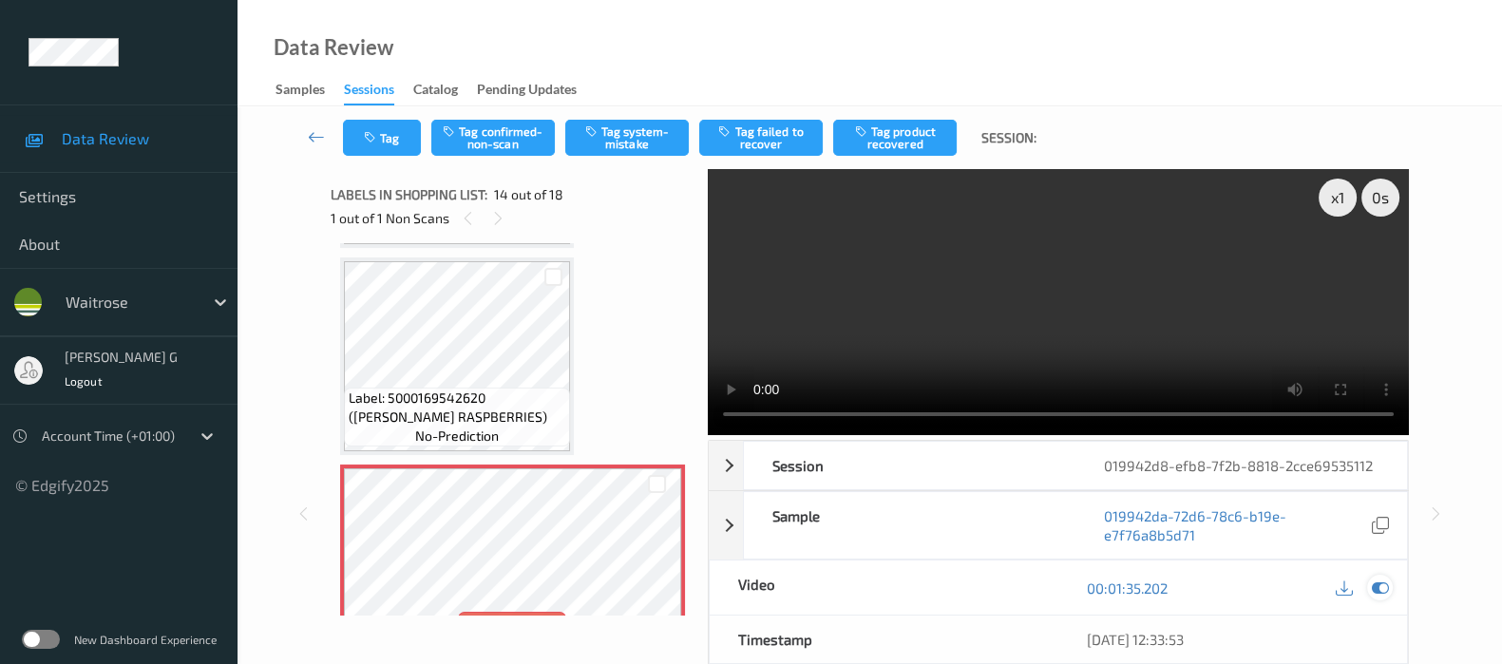
click at [1385, 575] on div at bounding box center [1380, 588] width 26 height 26
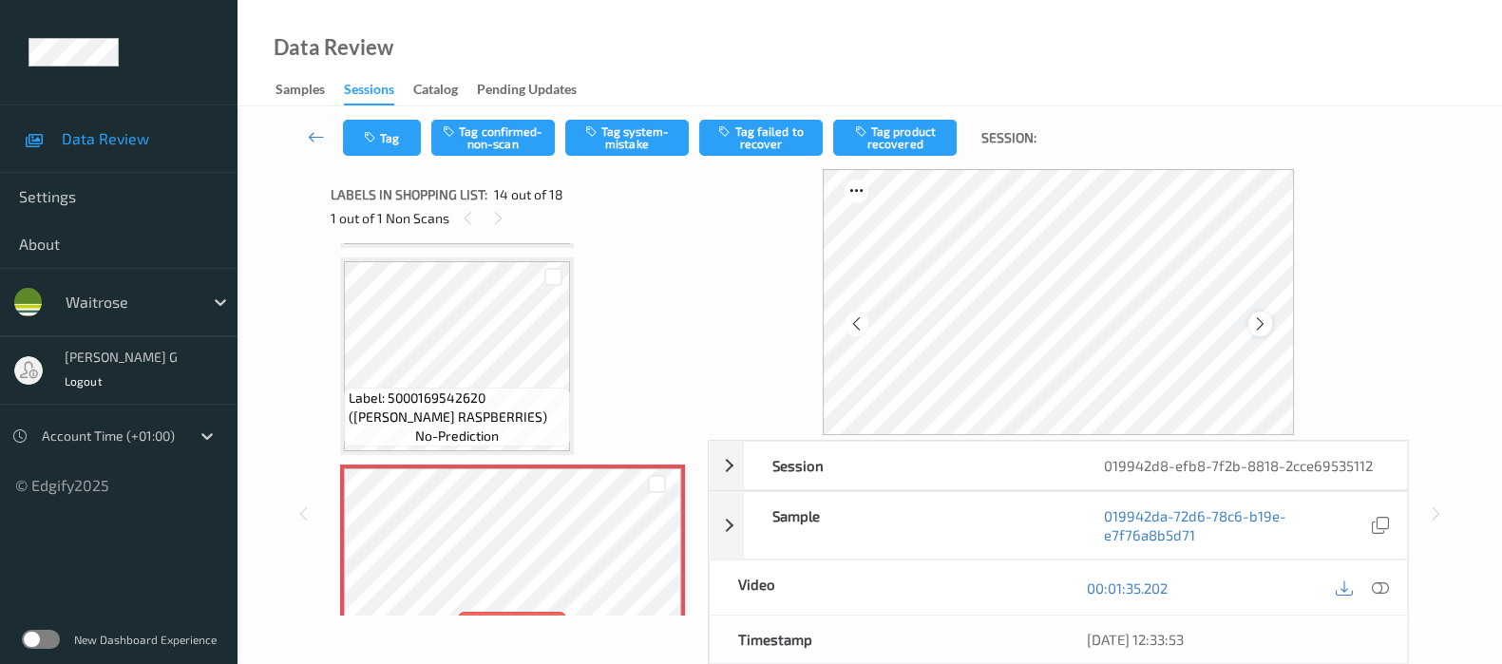
click at [1261, 326] on icon at bounding box center [1260, 323] width 16 height 17
click at [1373, 604] on div "00:01:35.202" at bounding box center [1232, 587] width 349 height 54
click at [1377, 586] on icon at bounding box center [1380, 587] width 17 height 17
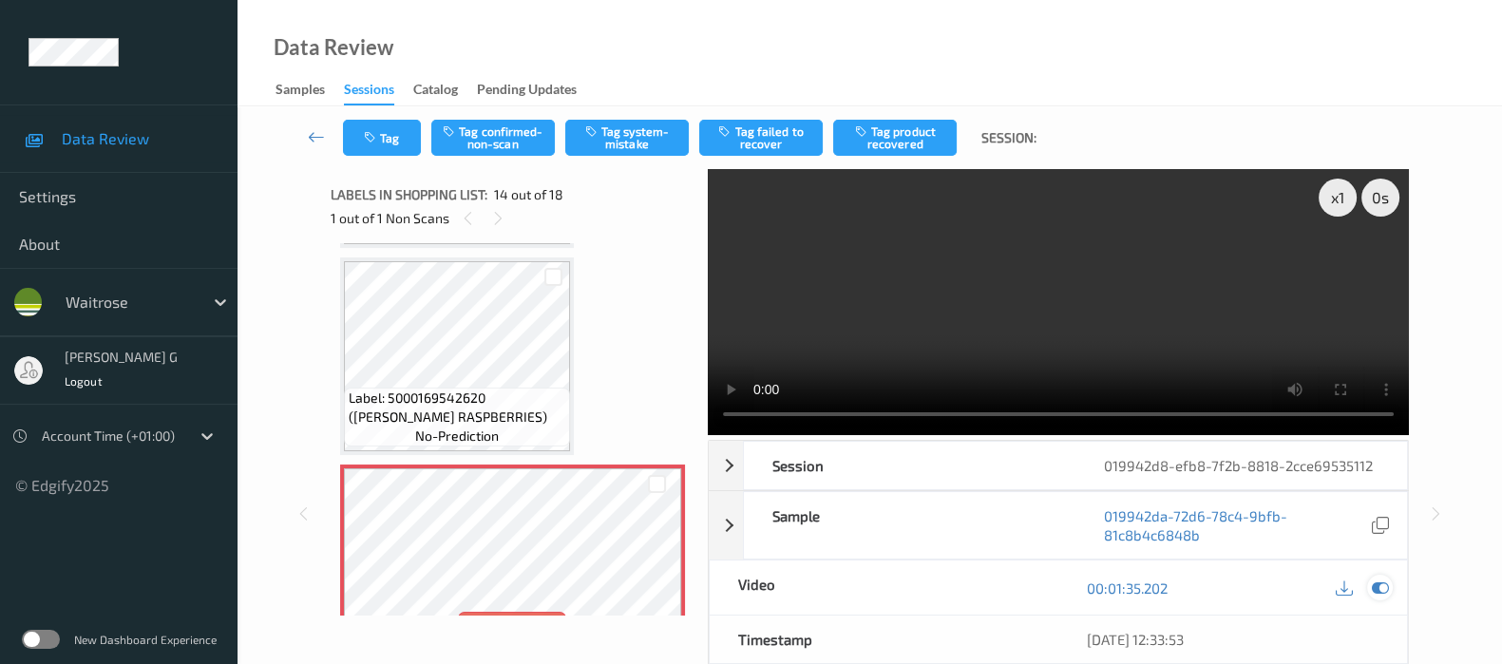
click at [1381, 579] on icon at bounding box center [1380, 587] width 17 height 17
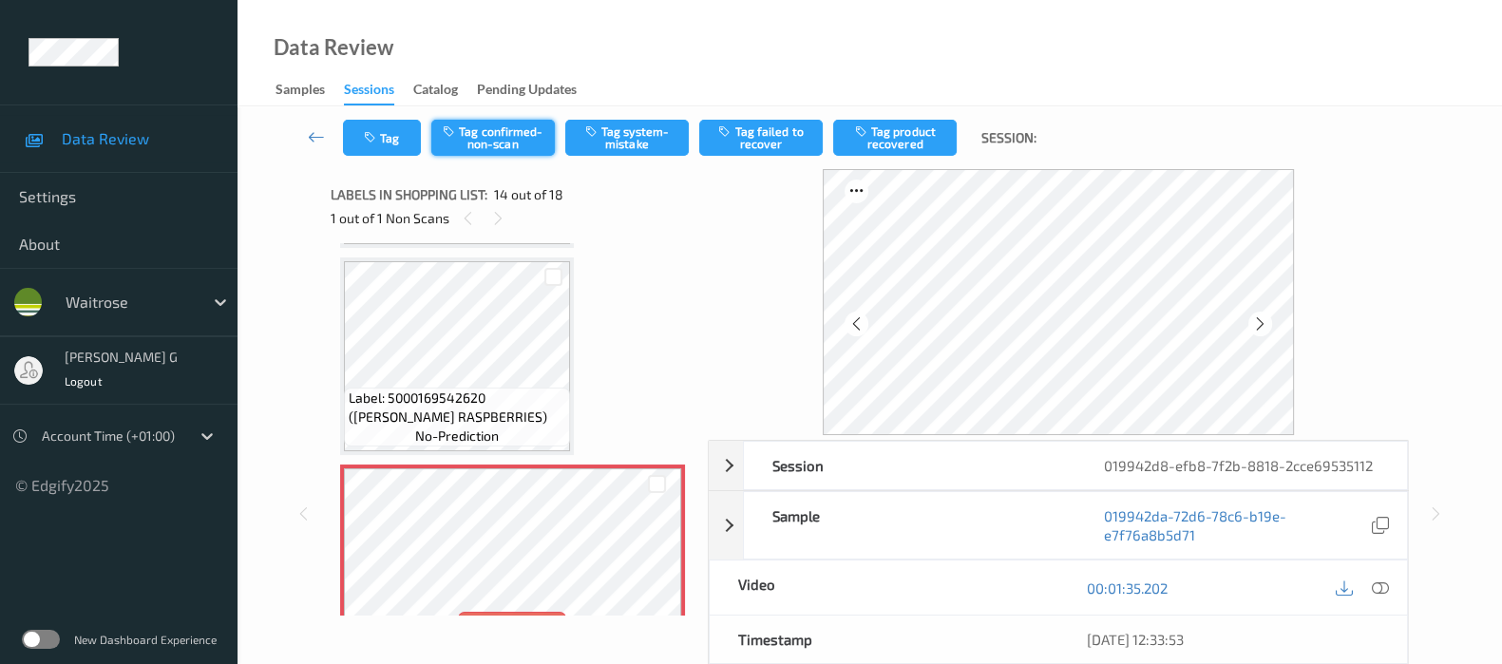
click at [480, 137] on button "Tag confirmed-non-scan" at bounding box center [492, 138] width 123 height 36
click at [902, 139] on button "Tag product recovered" at bounding box center [894, 138] width 123 height 36
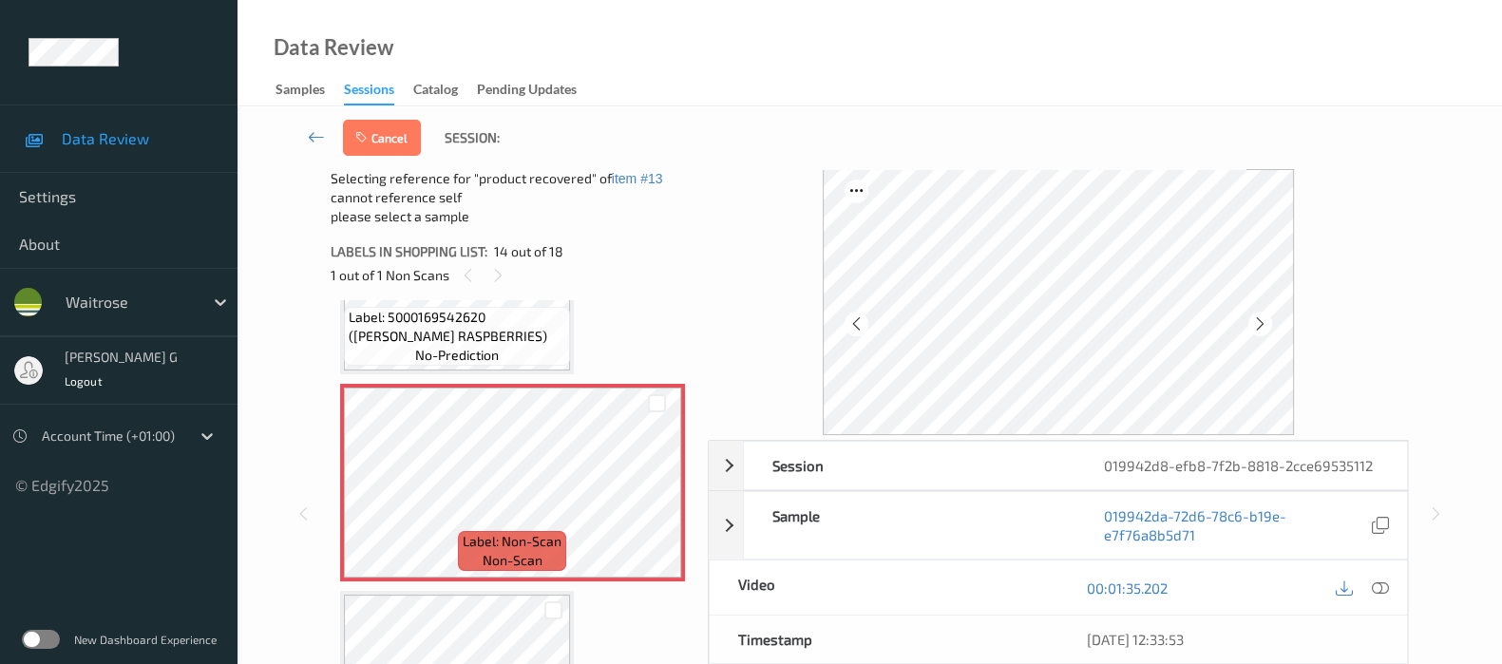
scroll to position [2716, 0]
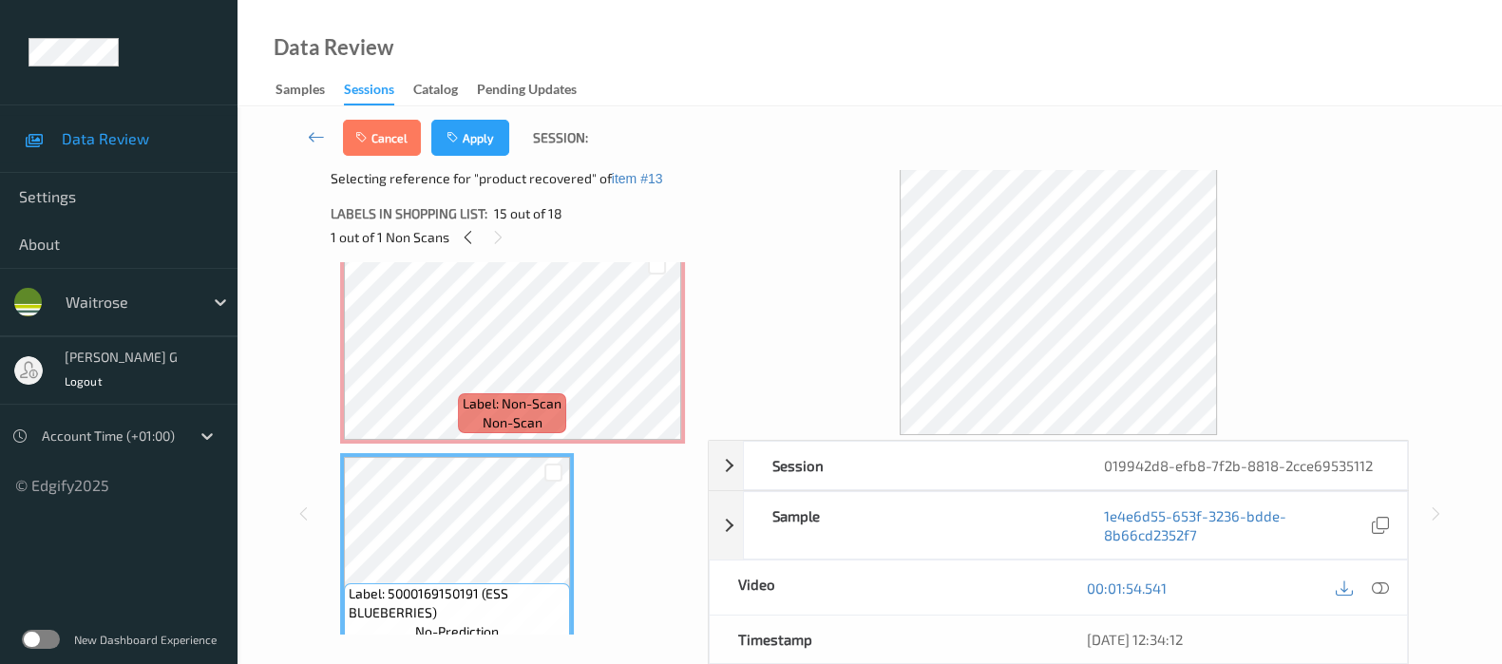
click at [489, 159] on div "Cancel Apply Session:" at bounding box center [869, 137] width 1186 height 63
click at [484, 140] on button "Apply" at bounding box center [470, 138] width 78 height 36
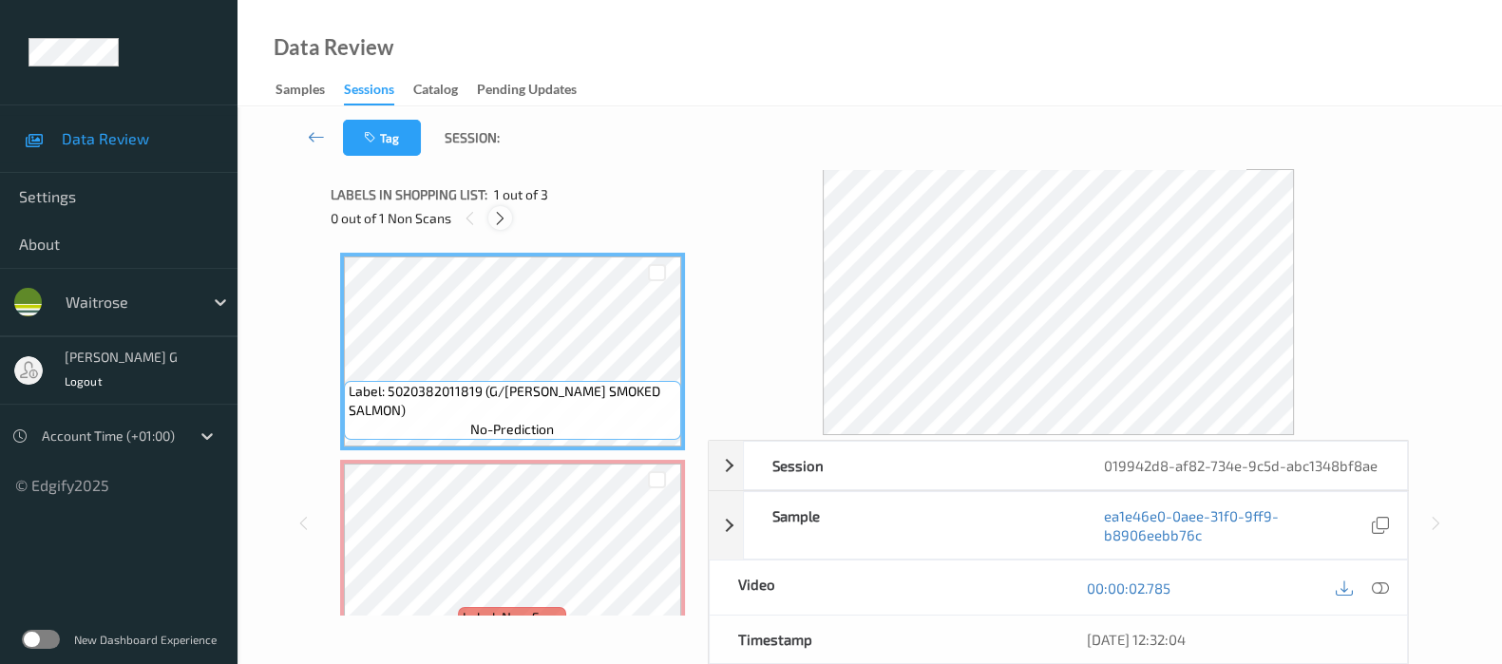
click at [503, 213] on icon at bounding box center [500, 218] width 16 height 17
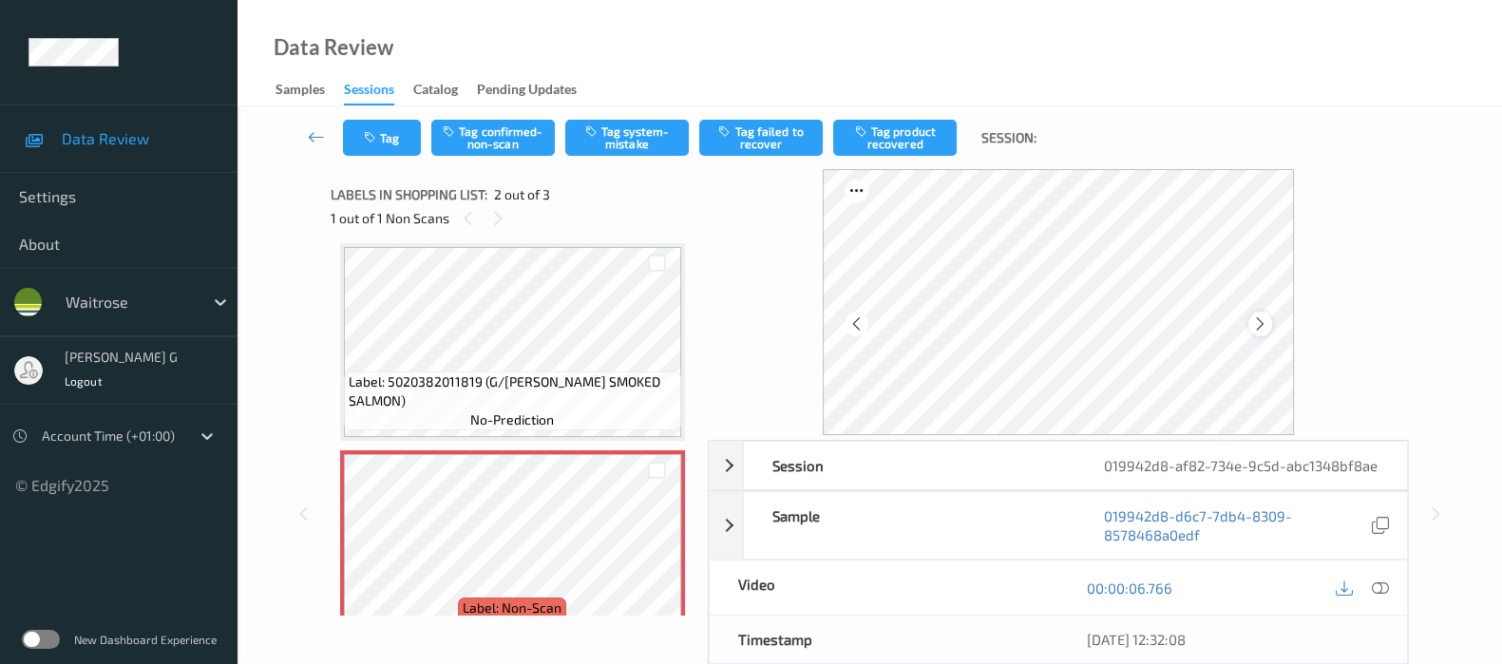
click at [1254, 327] on div at bounding box center [1260, 324] width 24 height 24
click at [617, 140] on button "Tag system-mistake" at bounding box center [626, 138] width 123 height 36
click at [383, 147] on button "Tag" at bounding box center [382, 138] width 78 height 36
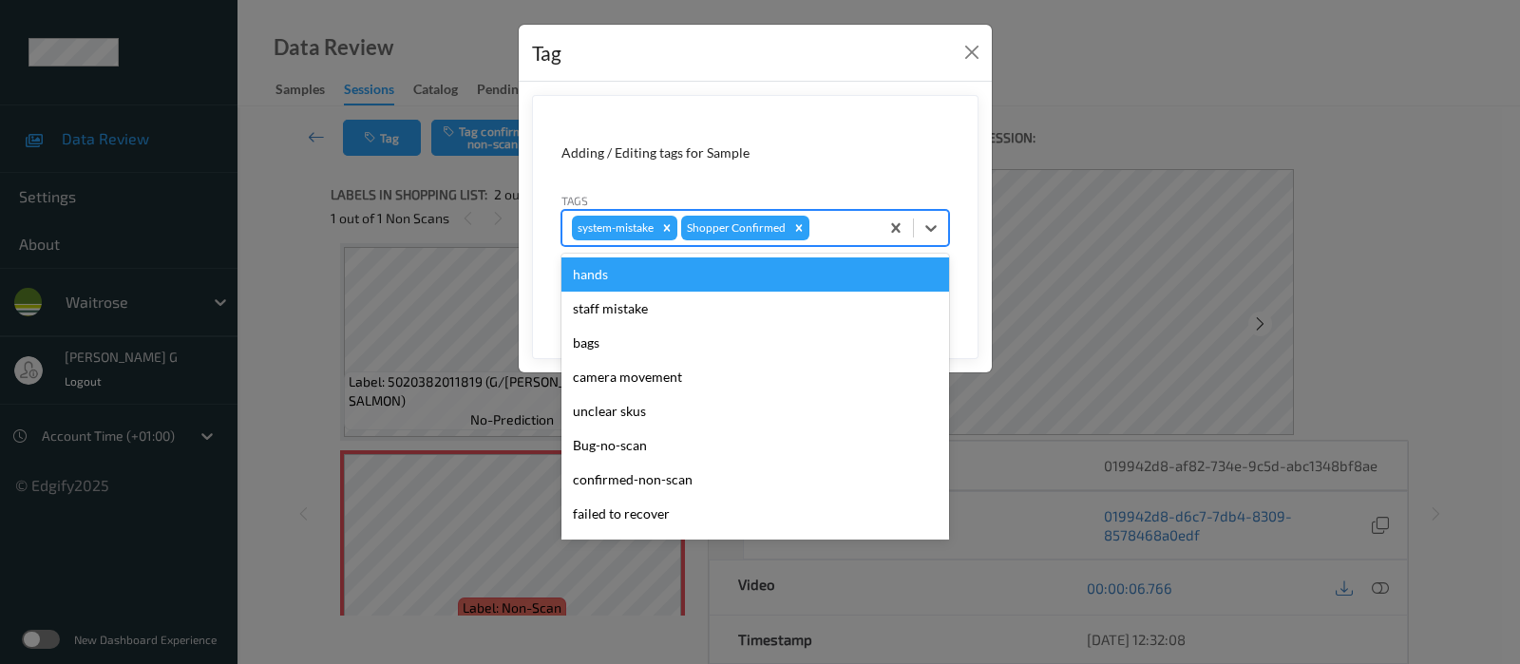
click at [848, 220] on div at bounding box center [841, 228] width 56 height 23
type input "un"
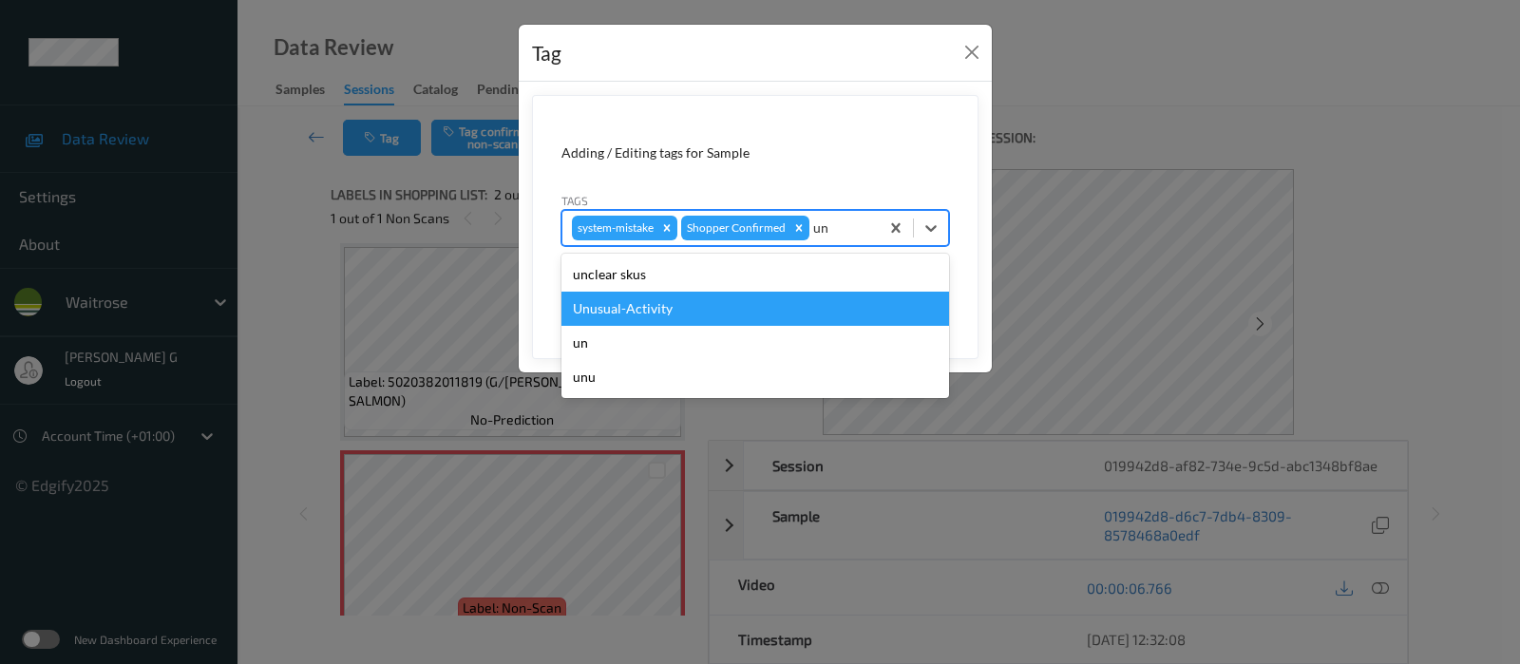
click at [634, 312] on div "Unusual-Activity" at bounding box center [755, 309] width 388 height 34
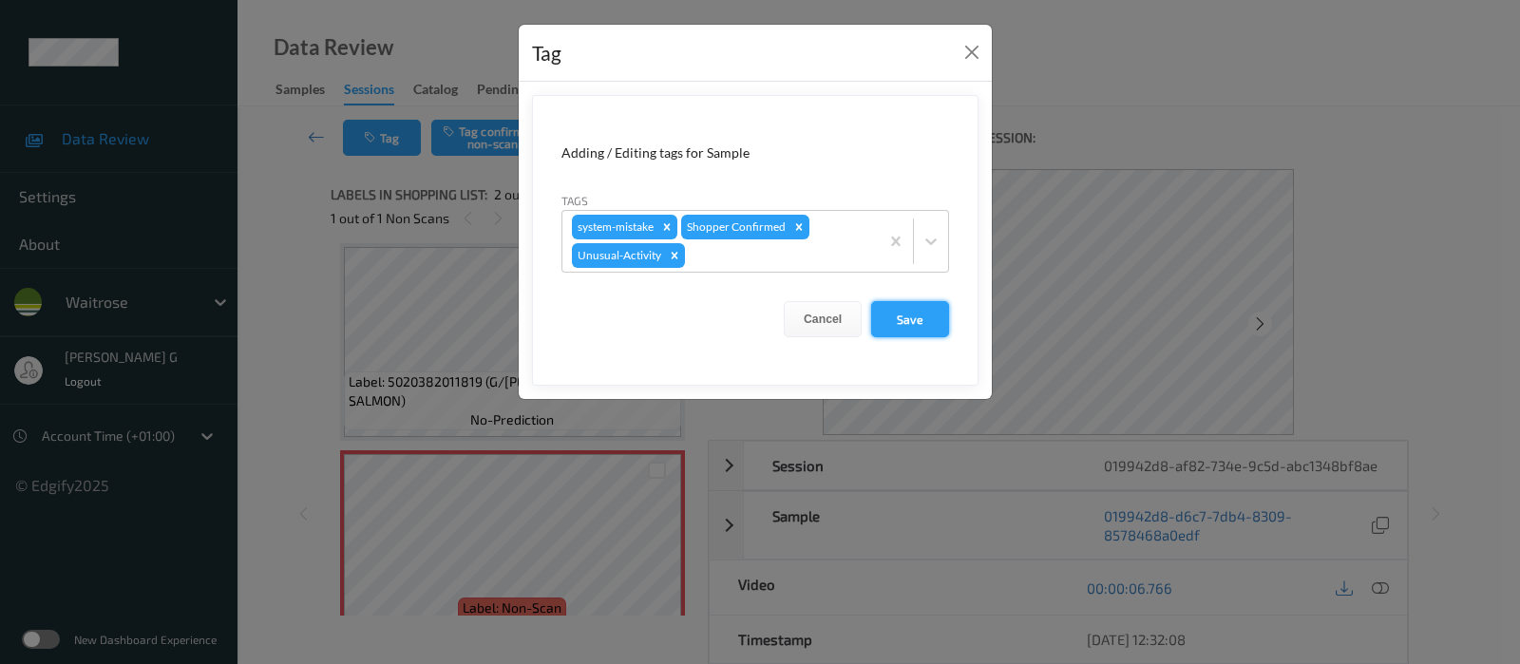
click at [909, 313] on button "Save" at bounding box center [910, 319] width 78 height 36
click at [912, 324] on button "Save" at bounding box center [910, 319] width 78 height 36
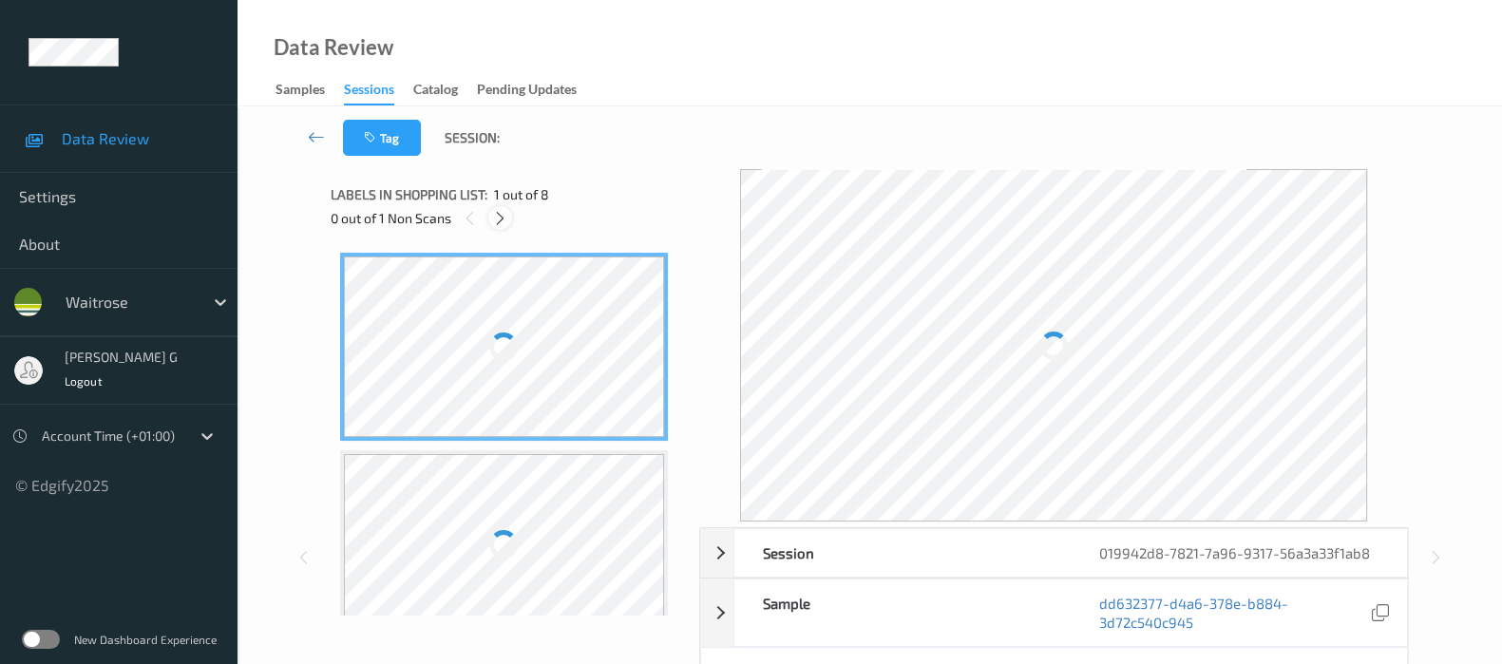
click at [498, 220] on icon at bounding box center [500, 218] width 16 height 17
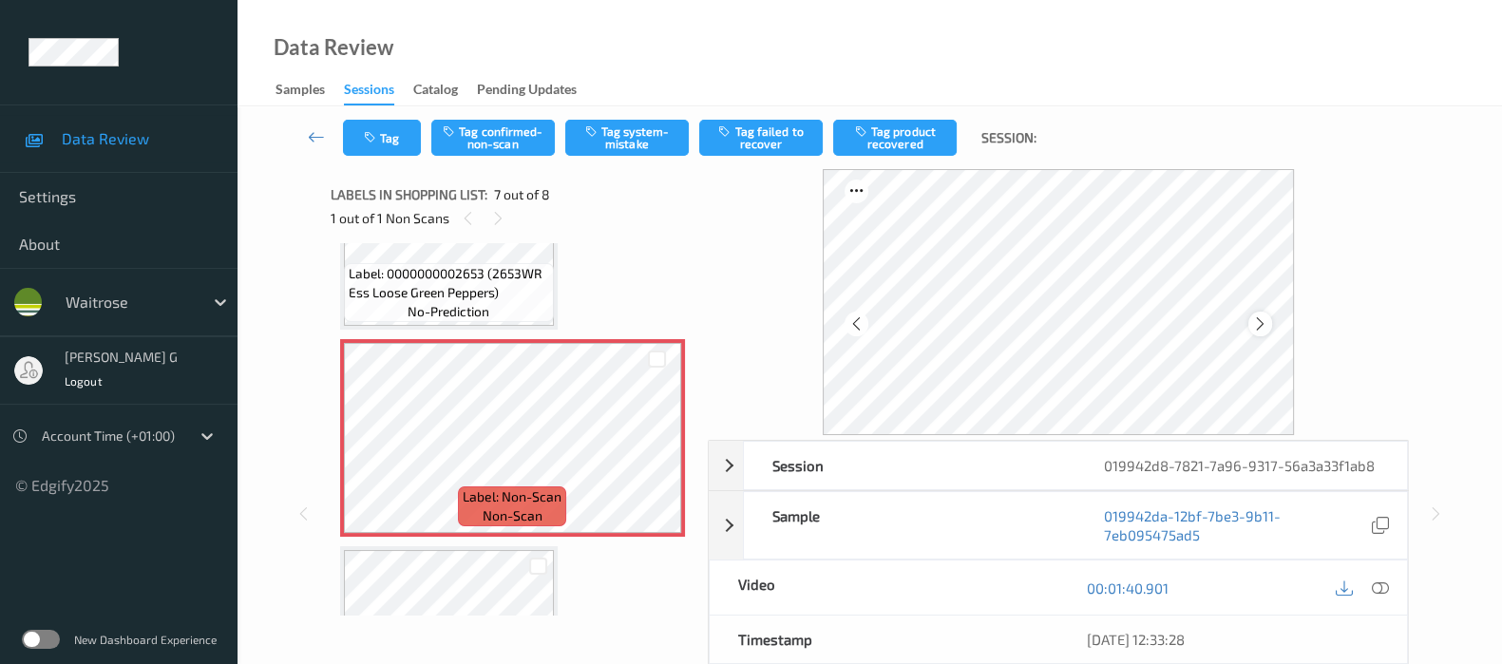
click at [1268, 320] on icon at bounding box center [1260, 323] width 16 height 17
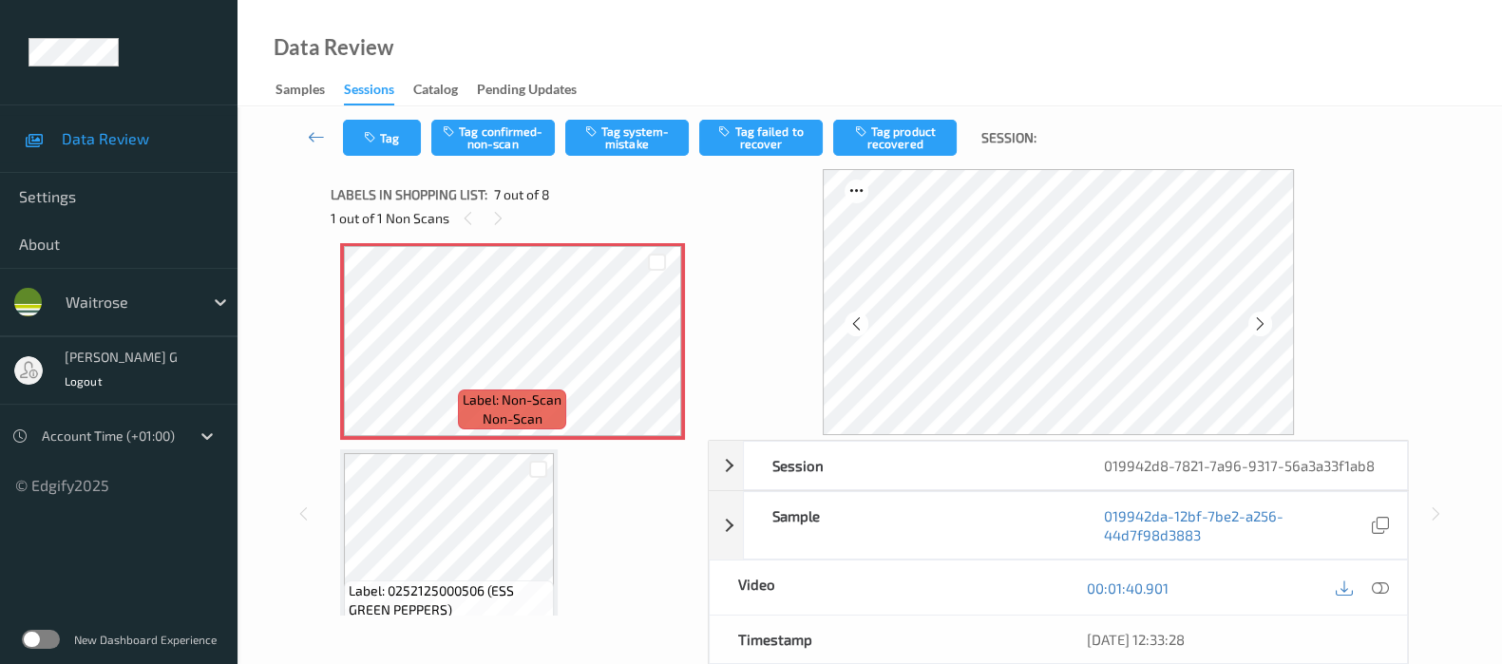
scroll to position [1275, 0]
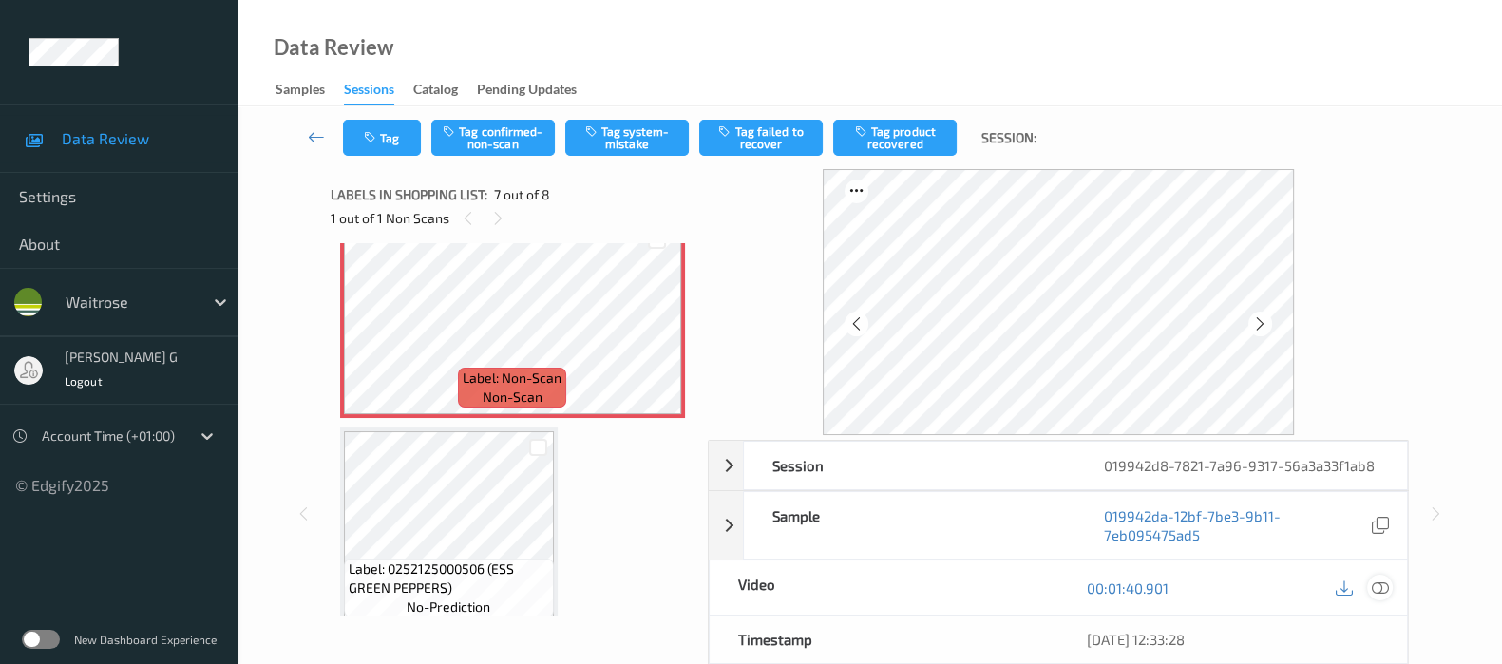
click at [1379, 588] on icon at bounding box center [1380, 587] width 17 height 17
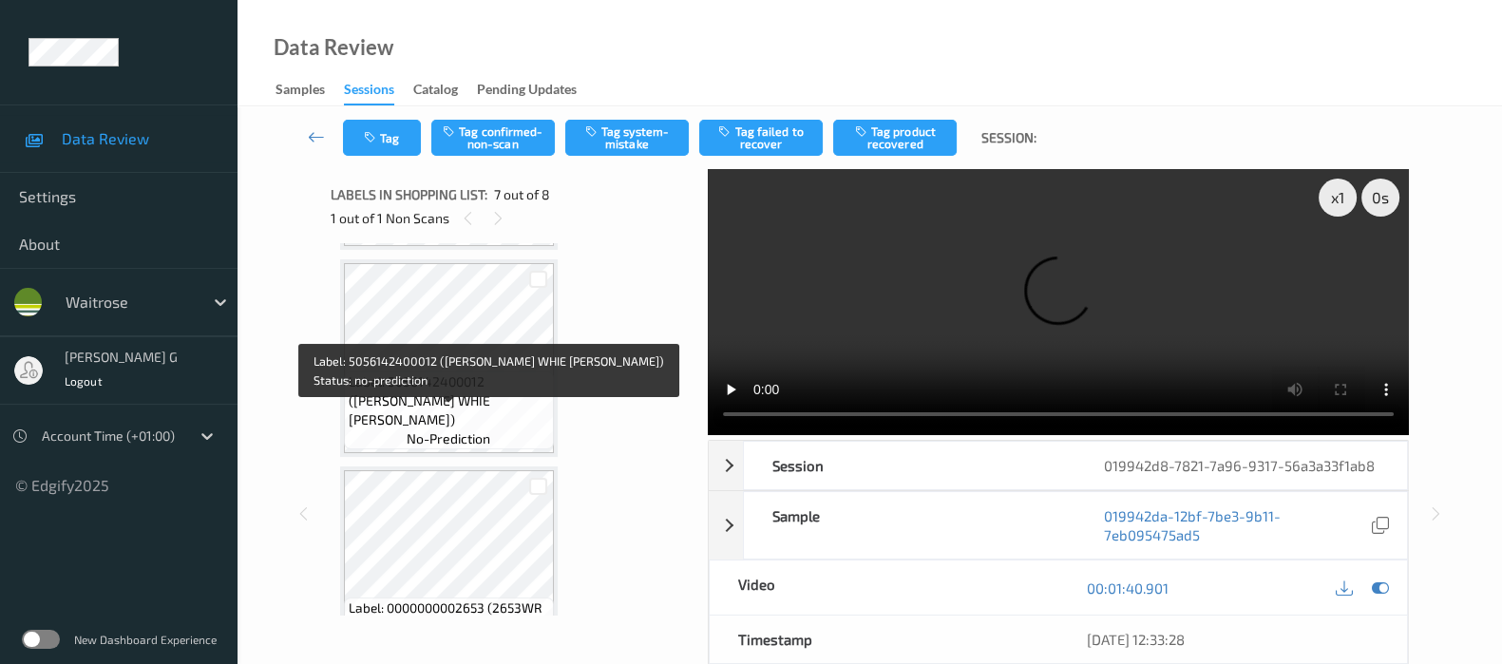
scroll to position [800, 0]
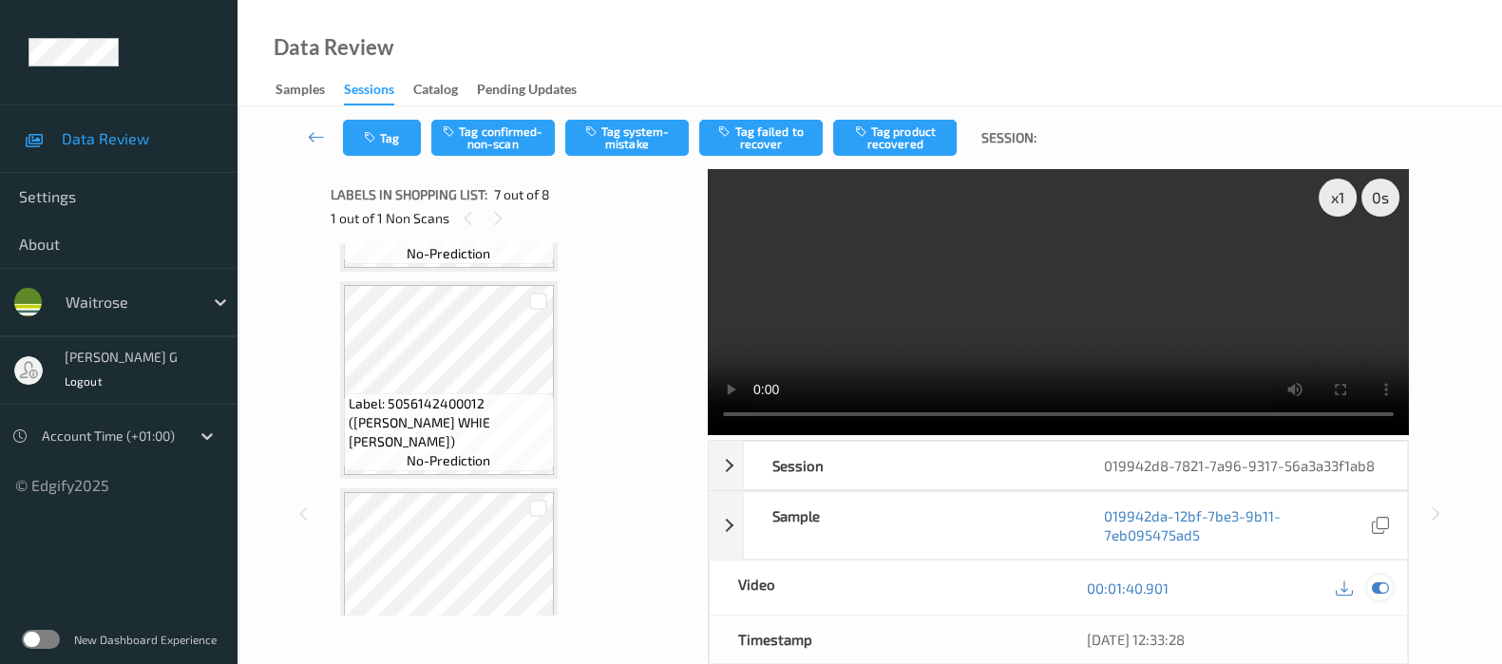
click at [1382, 579] on icon at bounding box center [1380, 587] width 17 height 17
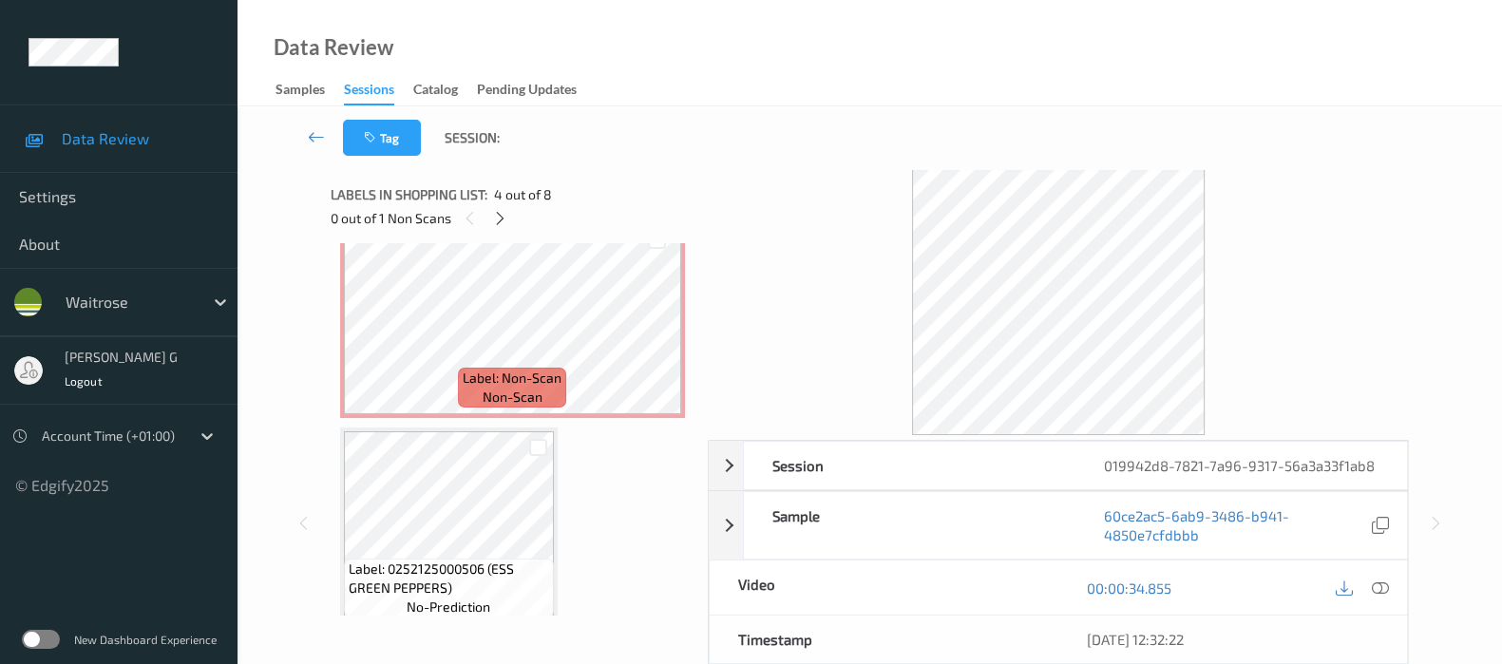
scroll to position [1282, 0]
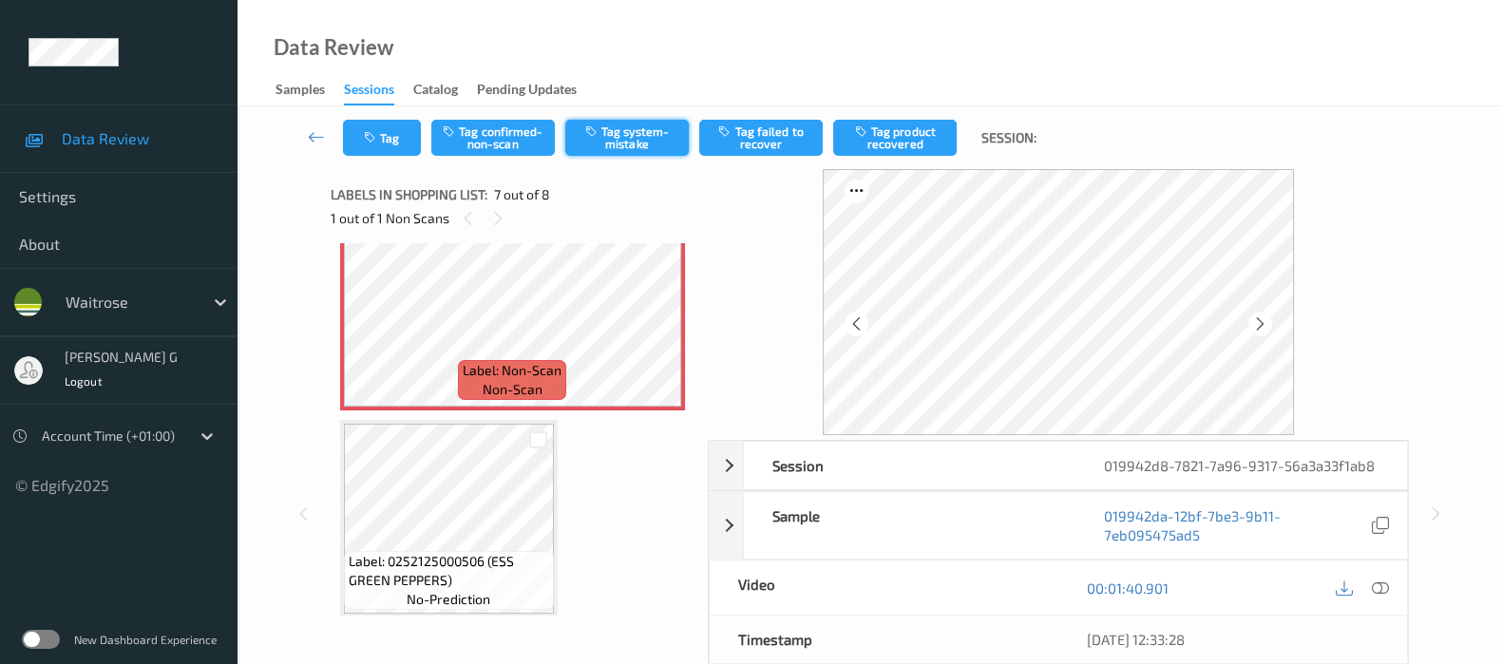
click at [632, 140] on button "Tag system-mistake" at bounding box center [626, 138] width 123 height 36
click at [371, 123] on button "Tag" at bounding box center [382, 138] width 78 height 36
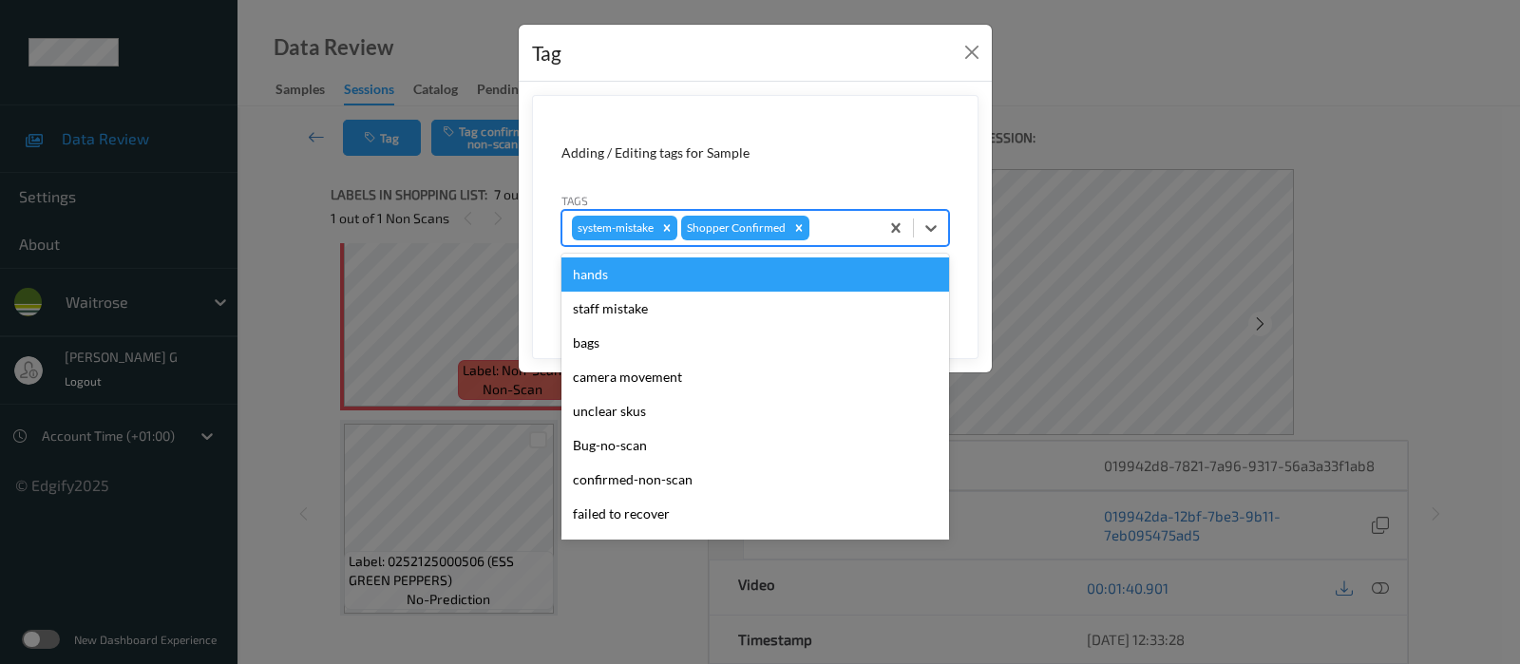
click at [850, 224] on div at bounding box center [841, 228] width 56 height 23
type input "un"
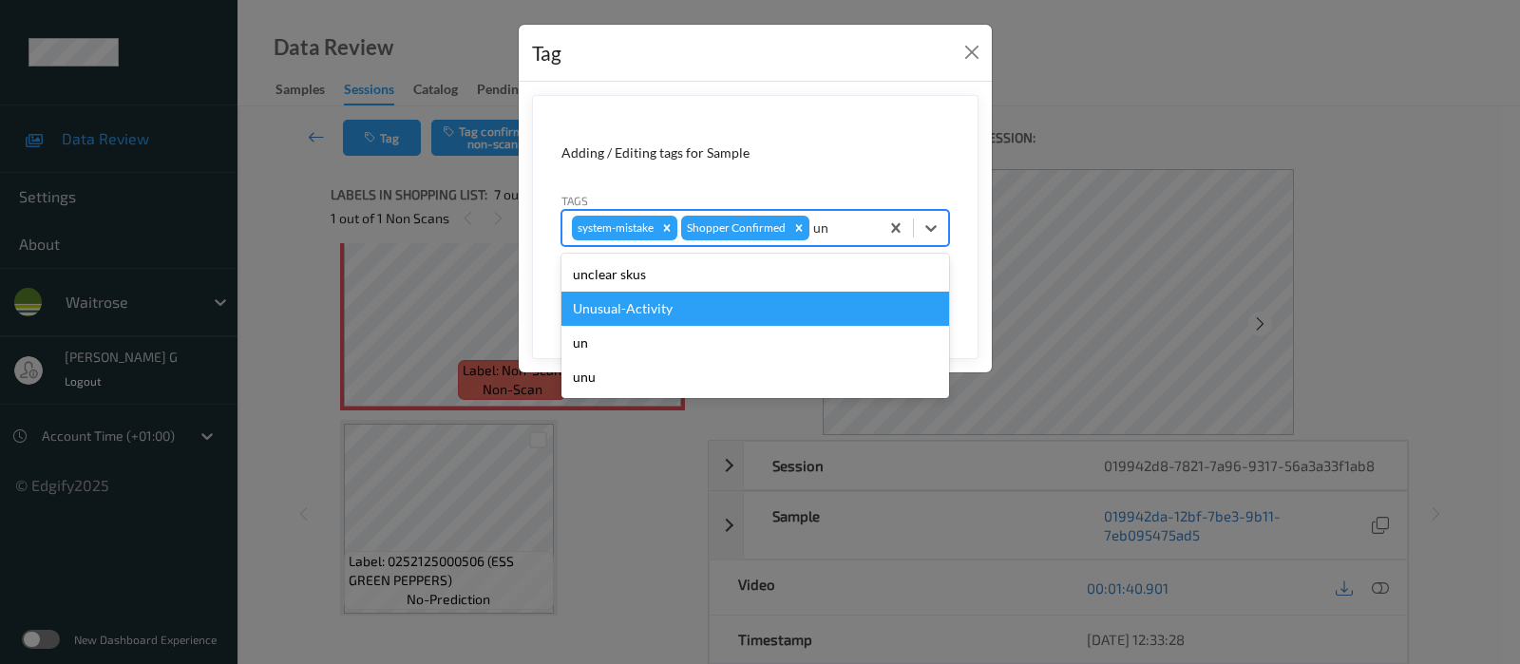
click at [619, 312] on div "Unusual-Activity" at bounding box center [755, 309] width 388 height 34
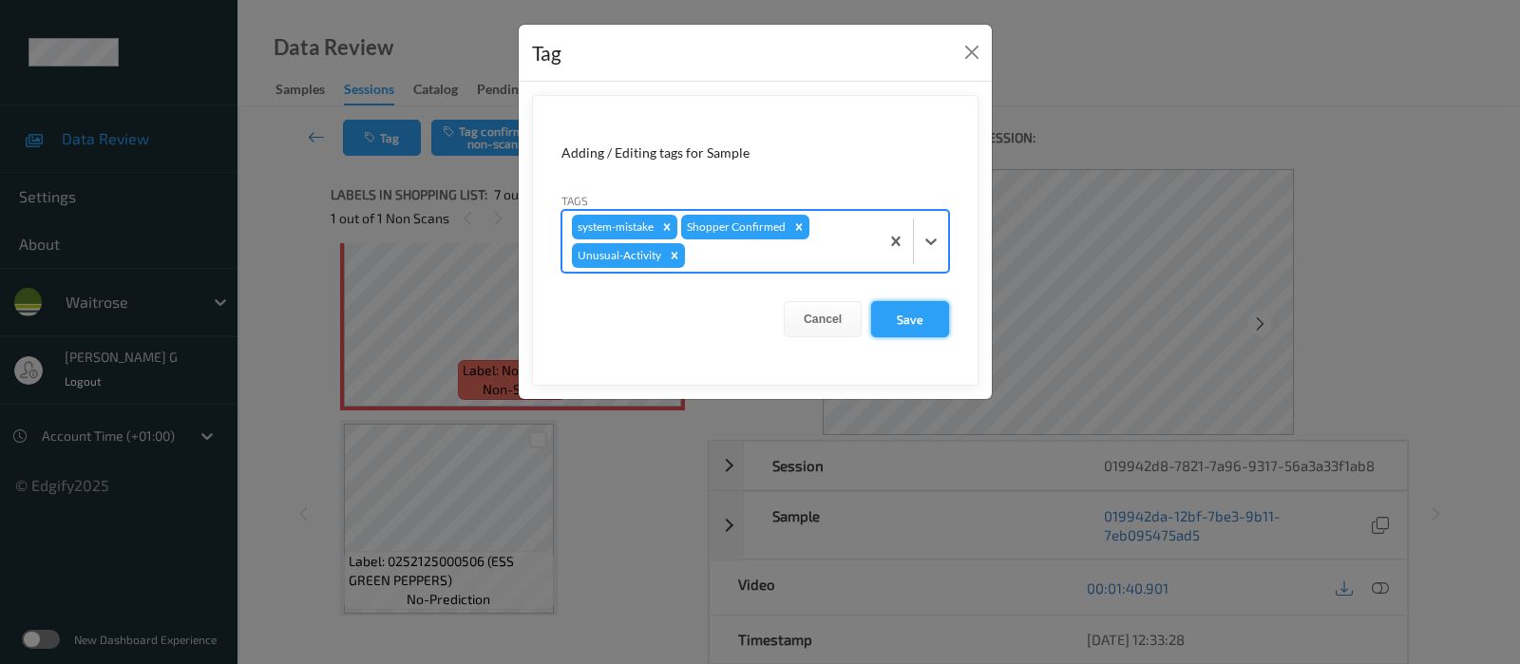
click at [895, 308] on button "Save" at bounding box center [910, 319] width 78 height 36
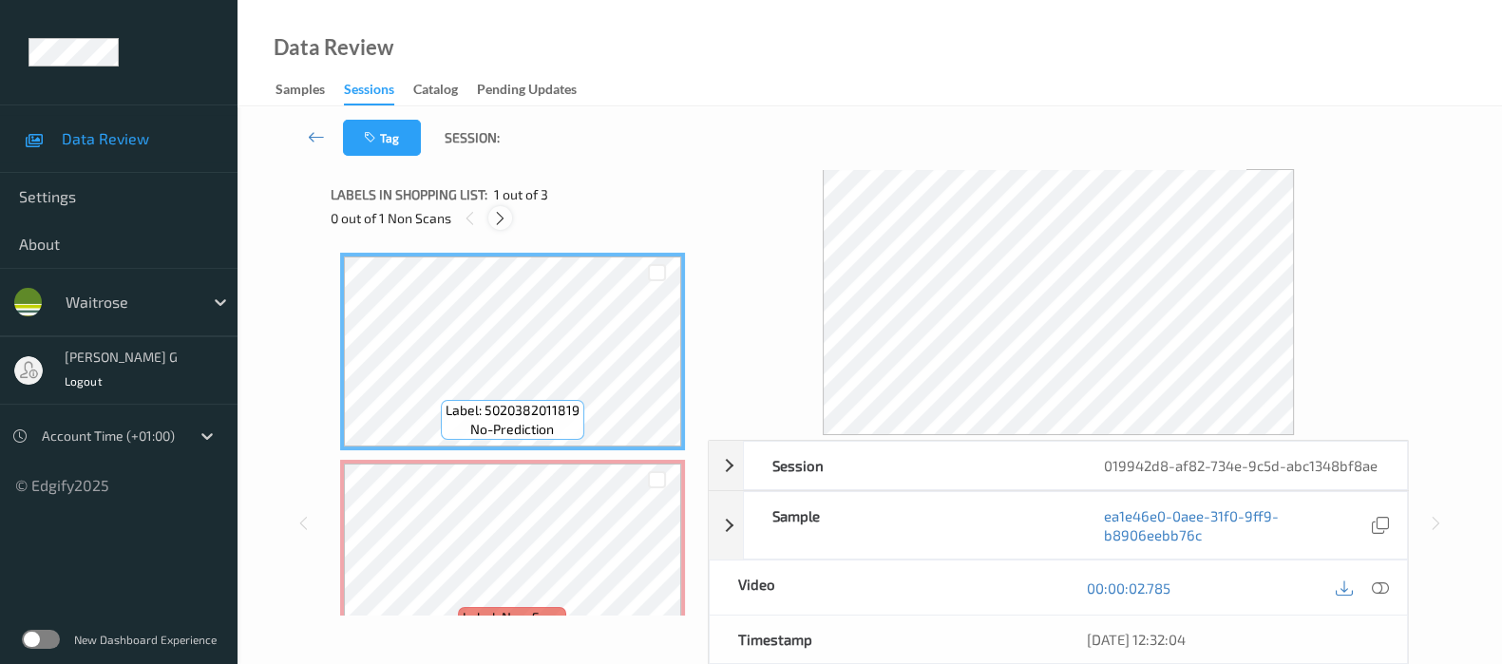
click at [499, 224] on icon at bounding box center [500, 218] width 16 height 17
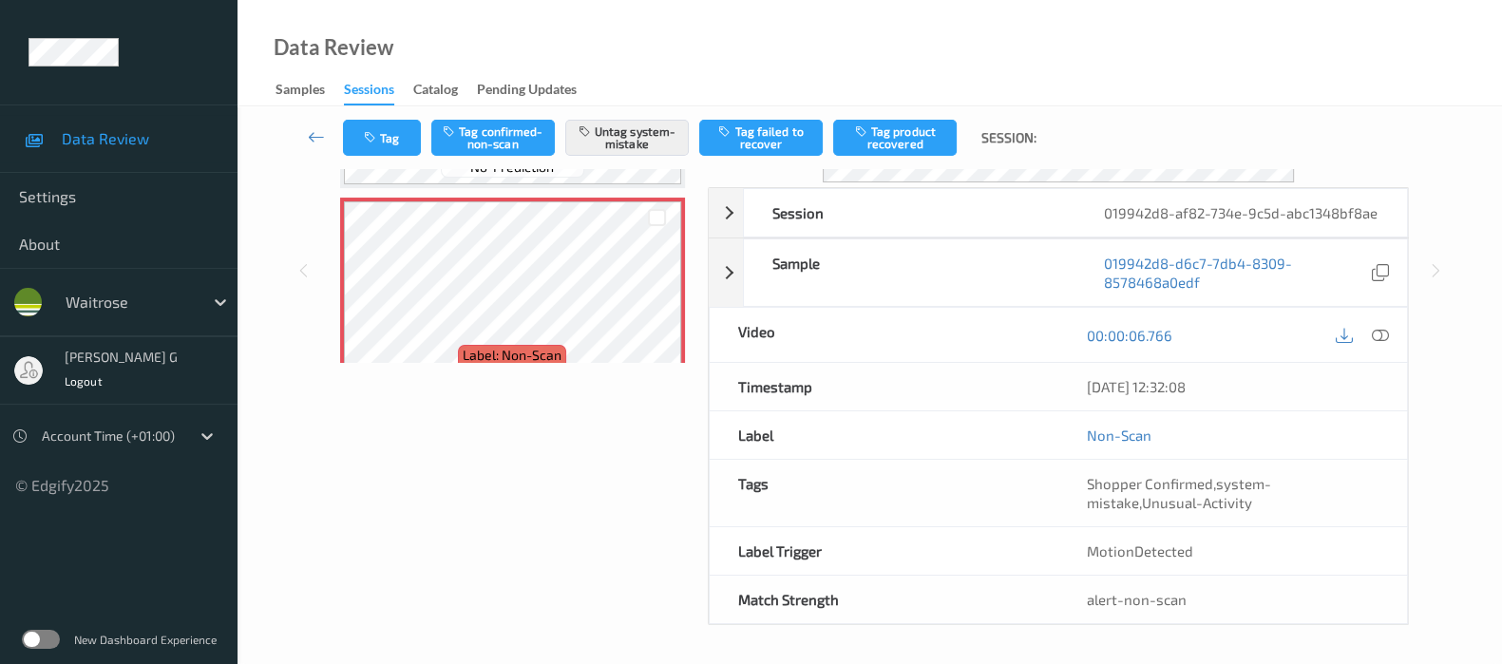
scroll to position [150, 0]
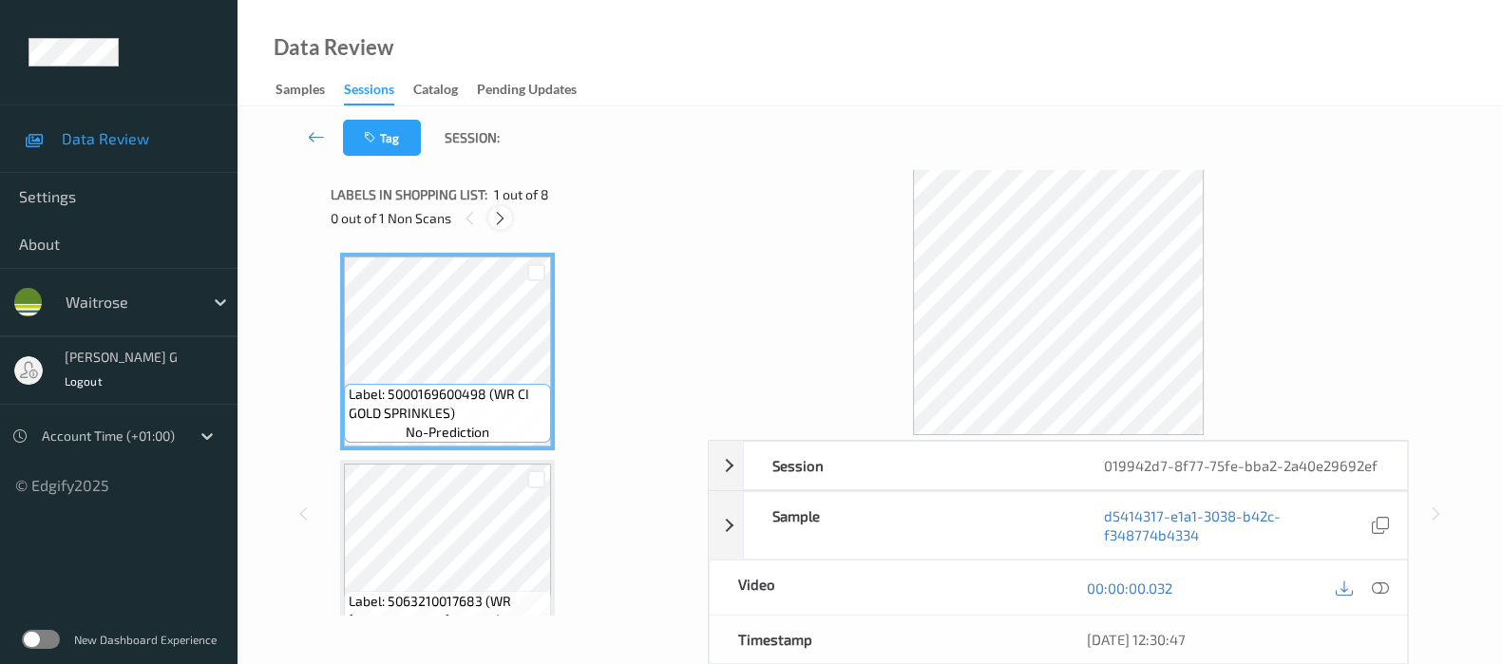
click at [497, 221] on icon at bounding box center [500, 218] width 16 height 17
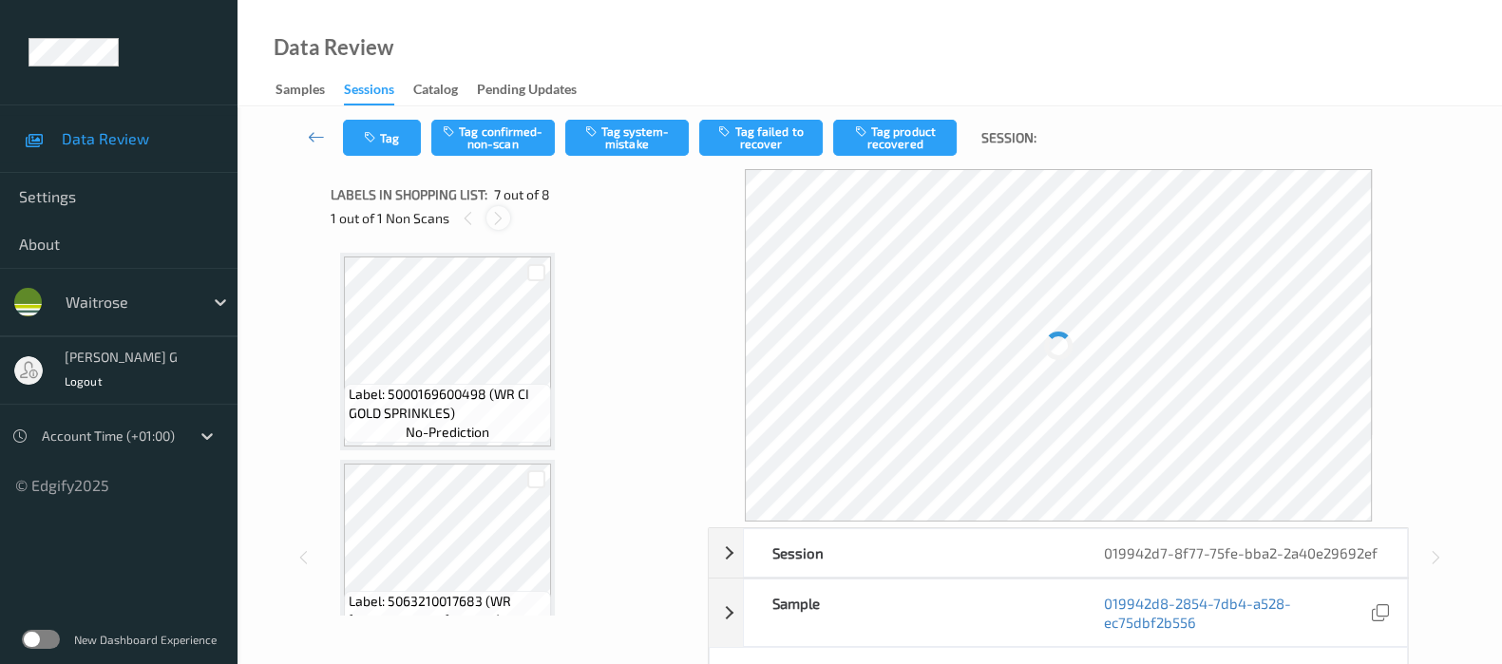
scroll to position [1038, 0]
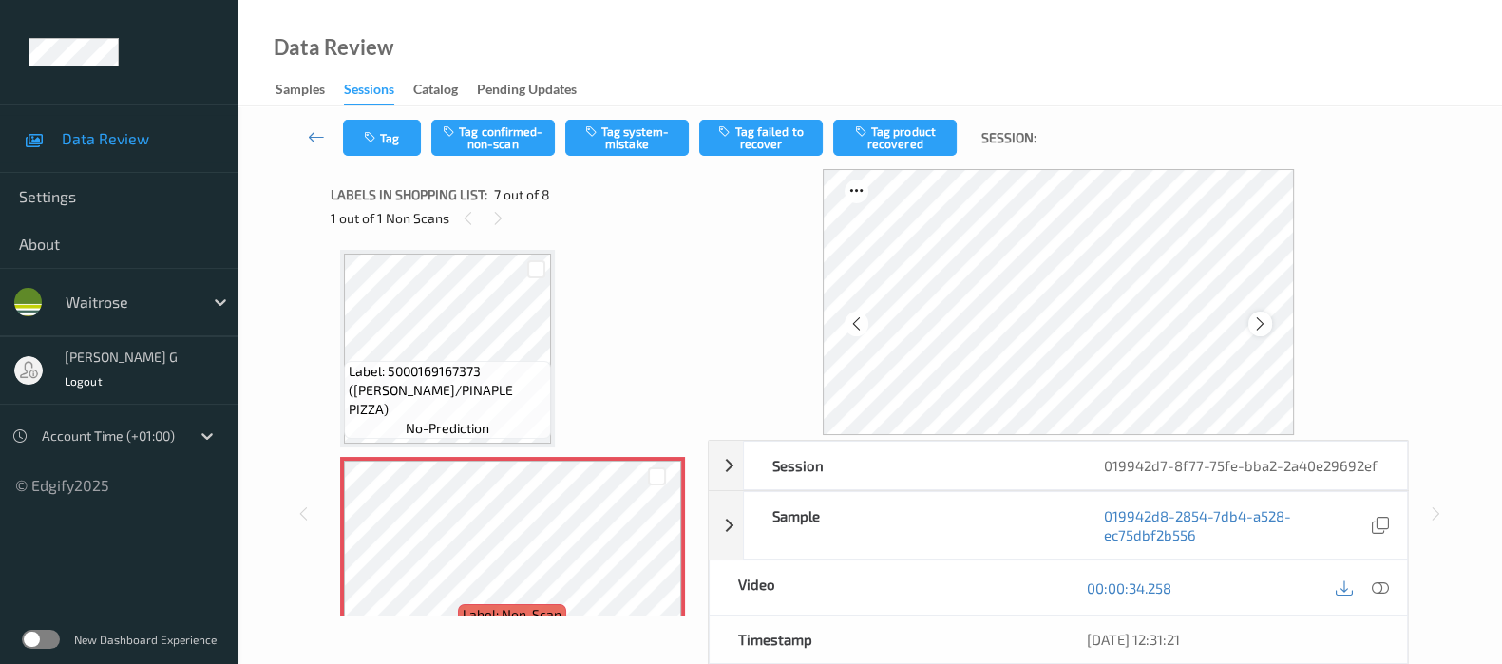
click at [1258, 325] on icon at bounding box center [1260, 323] width 16 height 17
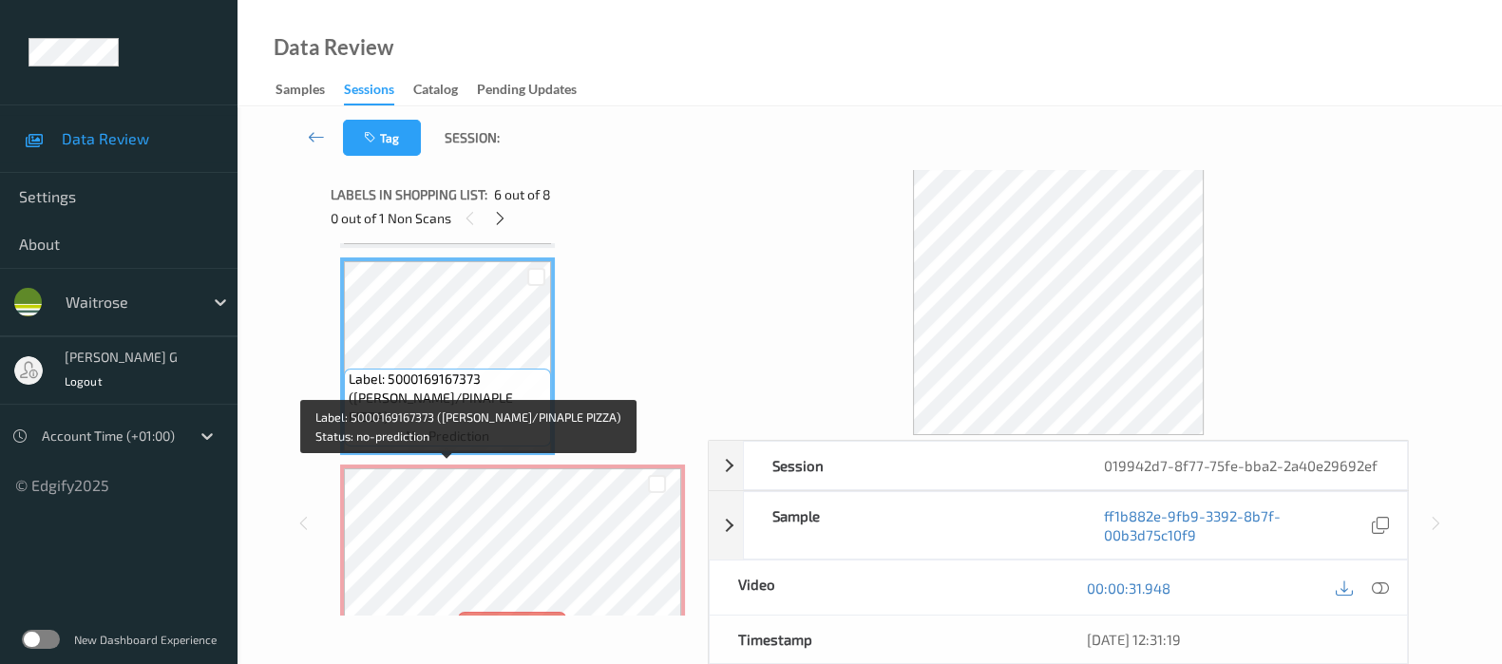
scroll to position [1069, 0]
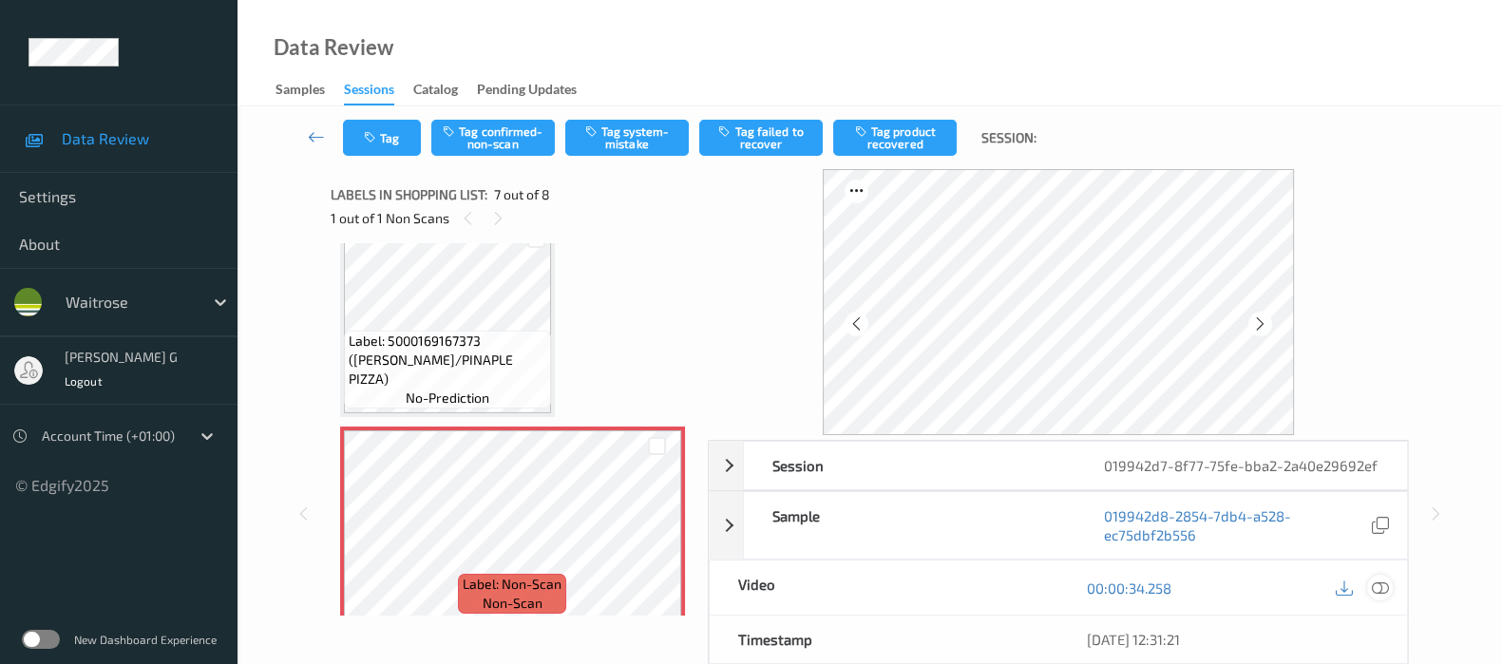
click at [1389, 587] on div at bounding box center [1380, 588] width 26 height 26
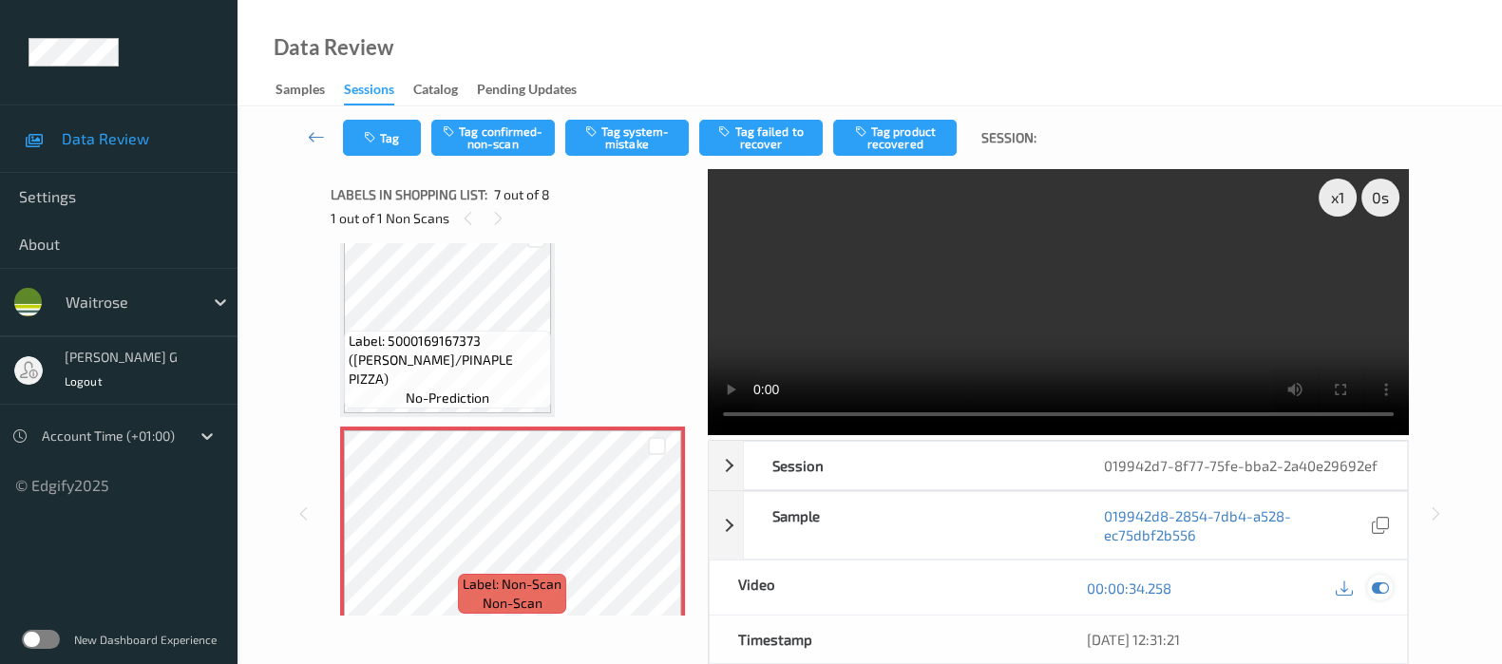
click at [1384, 588] on icon at bounding box center [1380, 587] width 17 height 17
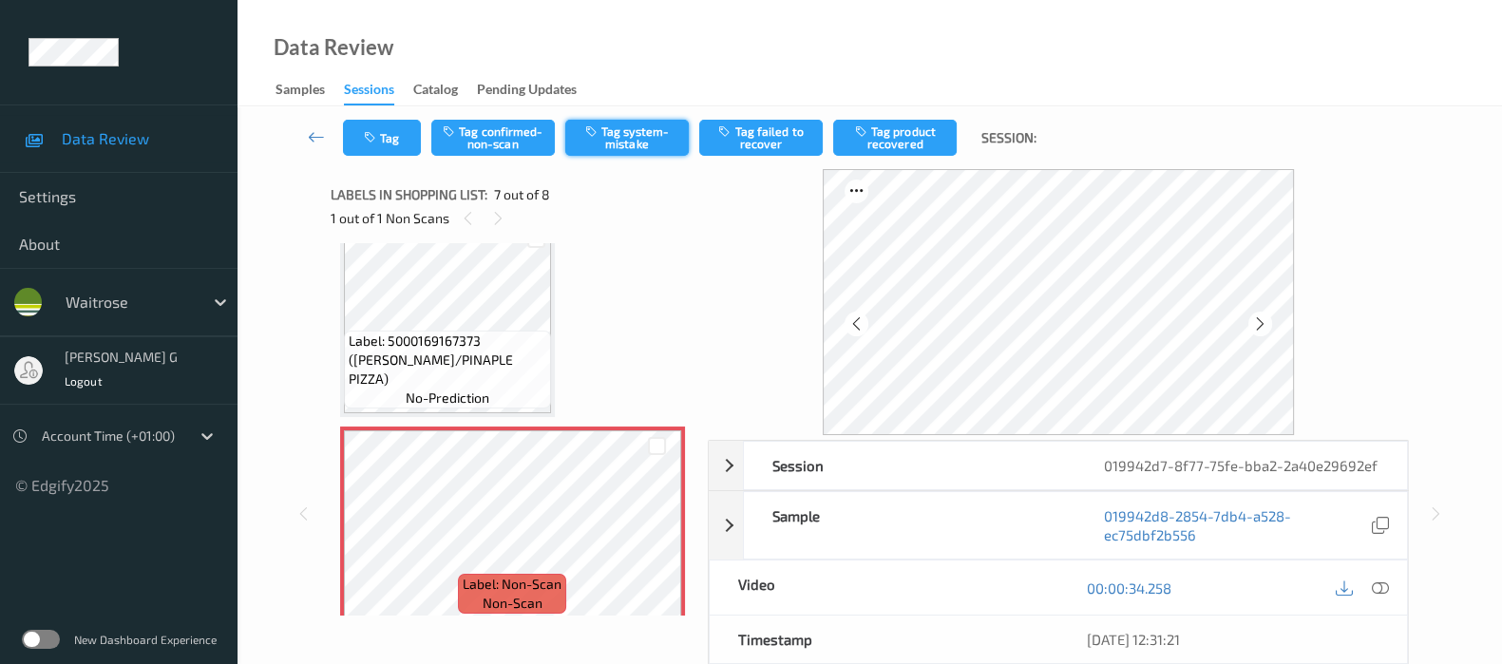
click at [648, 144] on button "Tag system-mistake" at bounding box center [626, 138] width 123 height 36
click at [378, 152] on button "Tag" at bounding box center [382, 138] width 78 height 36
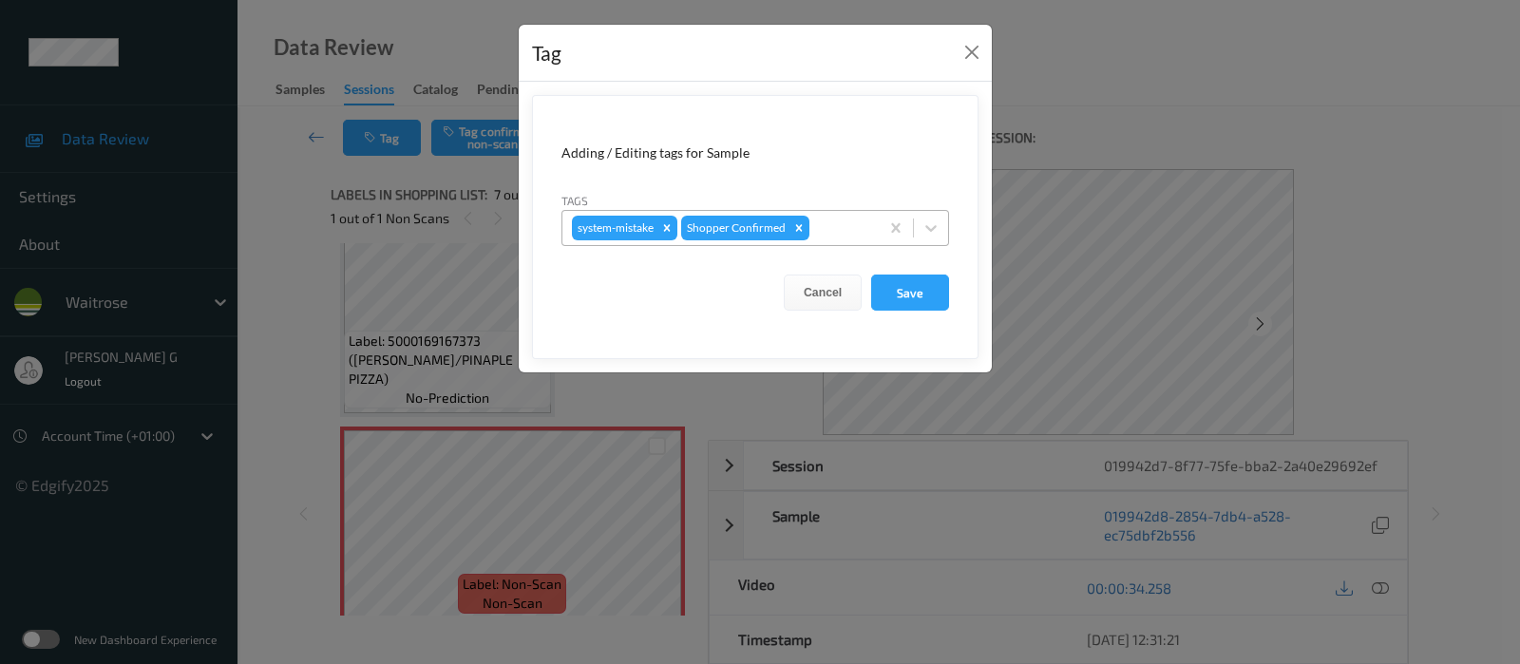
click at [846, 217] on div at bounding box center [841, 228] width 56 height 23
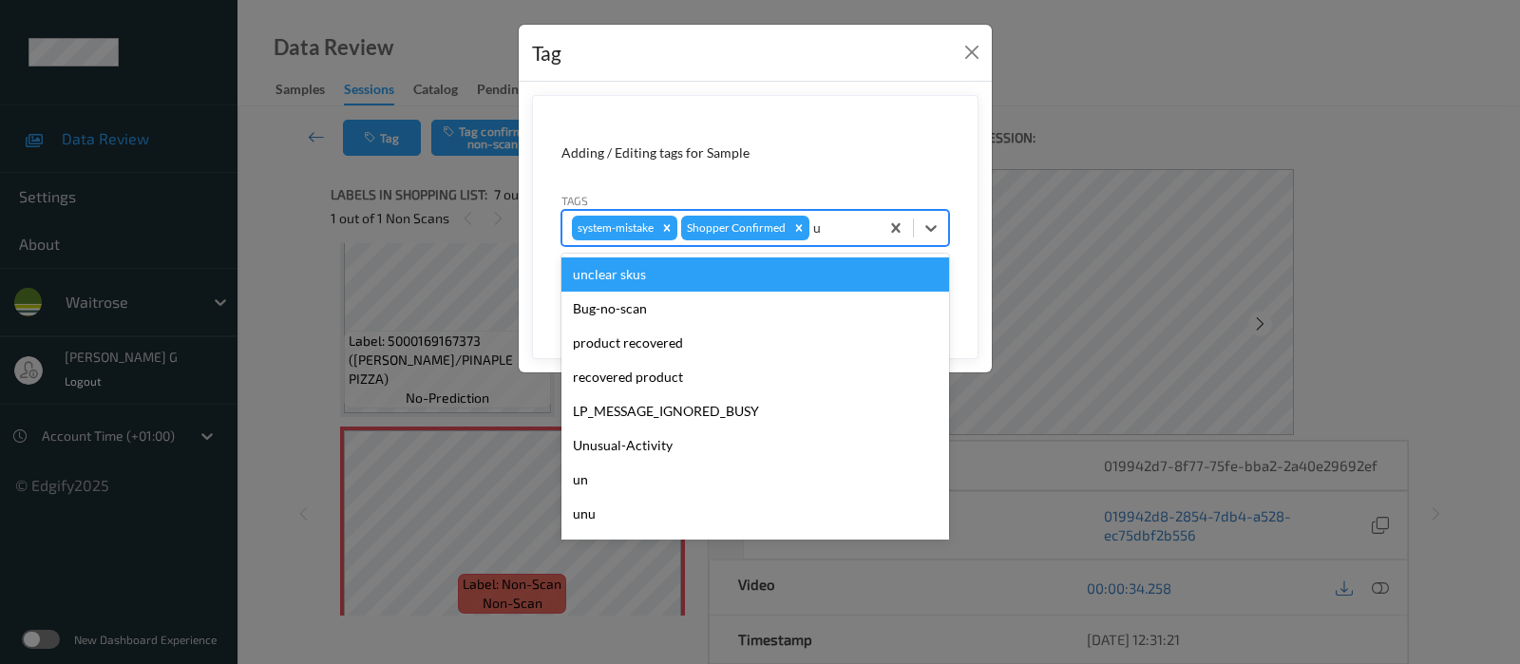
type input "un"
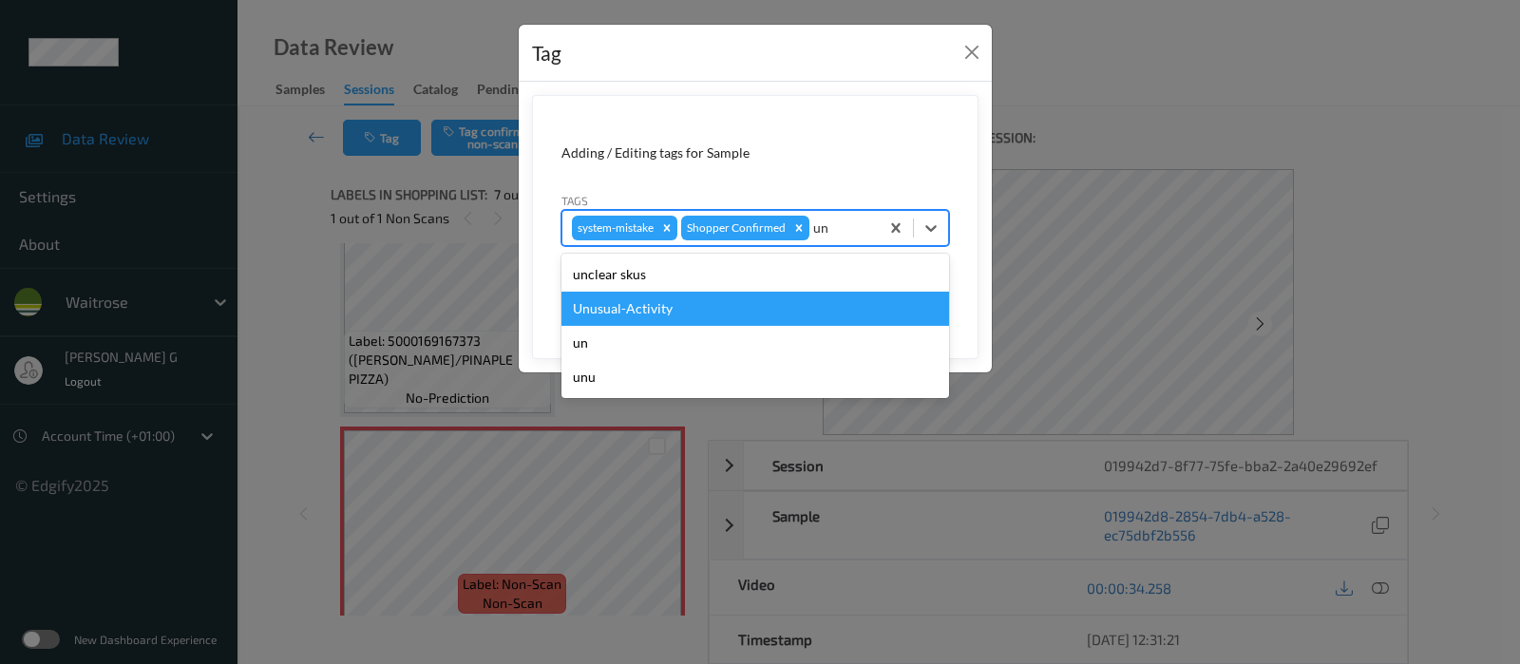
click at [671, 302] on div "Unusual-Activity" at bounding box center [755, 309] width 388 height 34
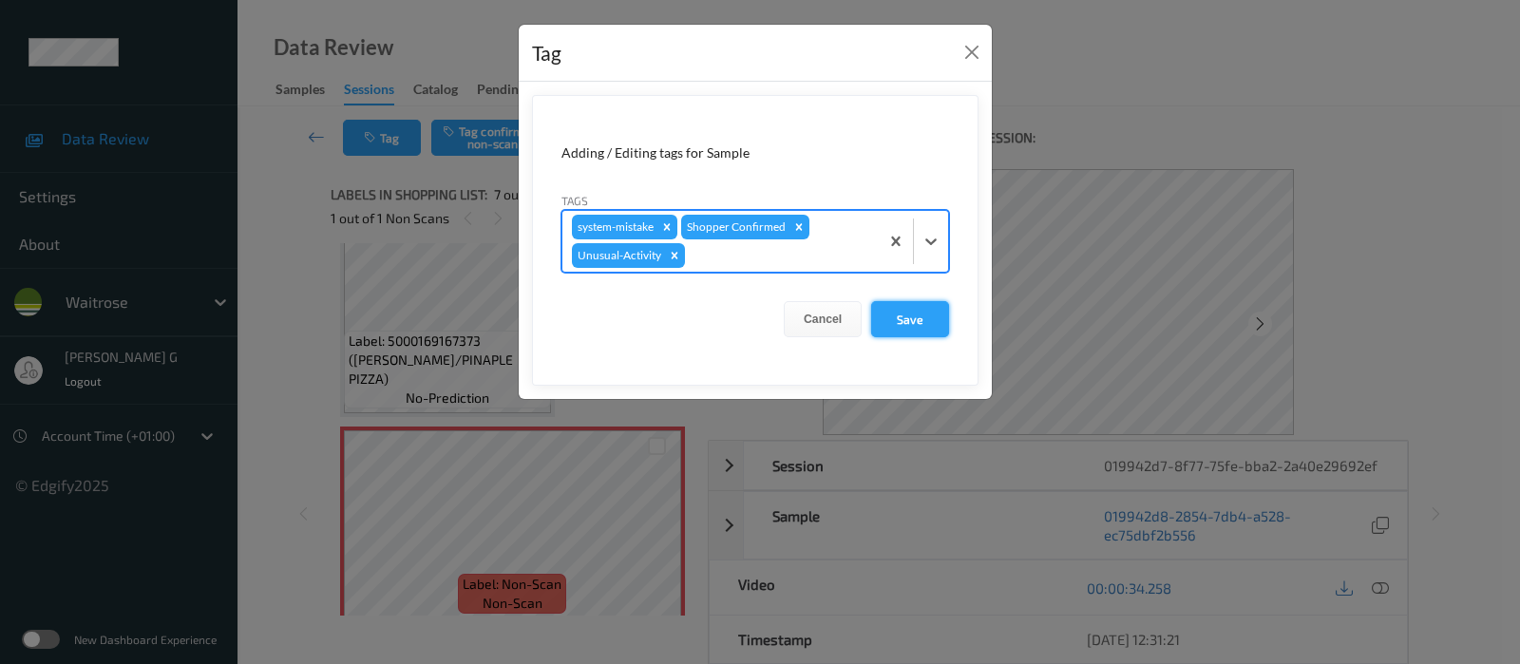
click at [919, 316] on button "Save" at bounding box center [910, 319] width 78 height 36
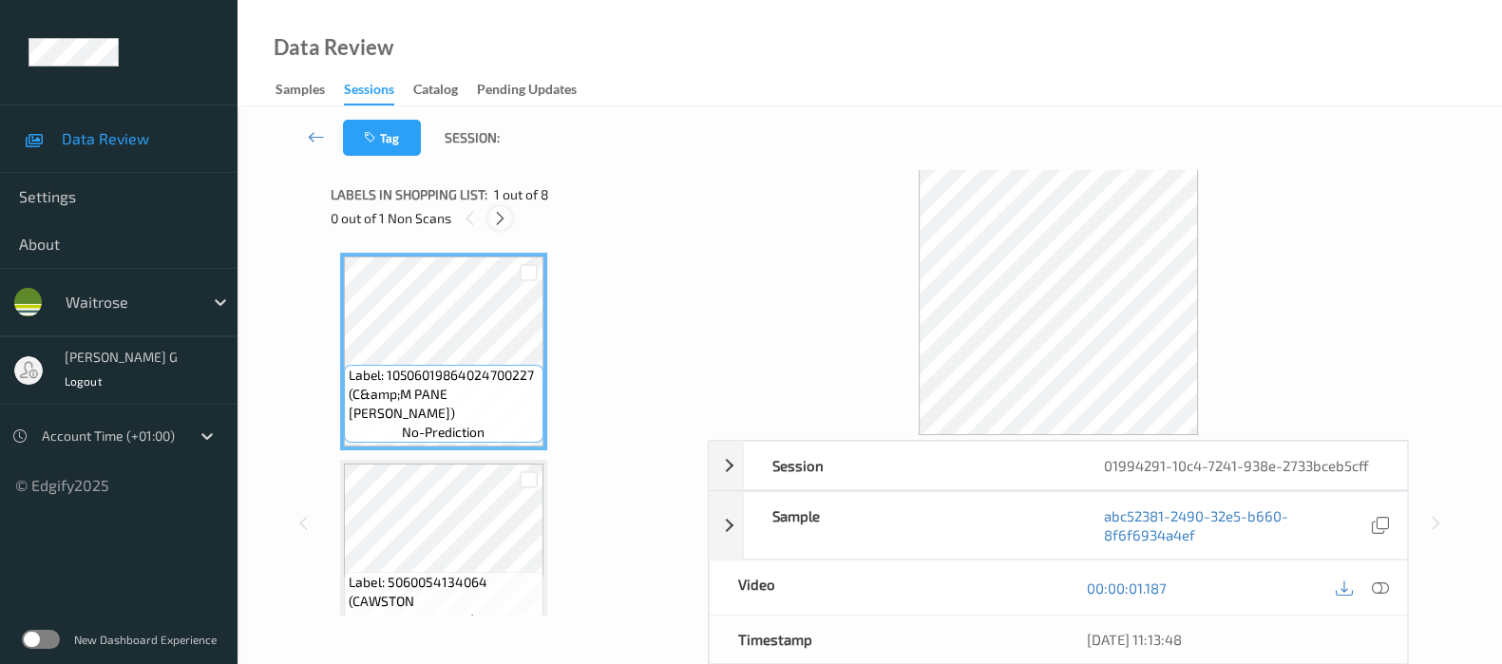
click at [493, 220] on icon at bounding box center [500, 218] width 16 height 17
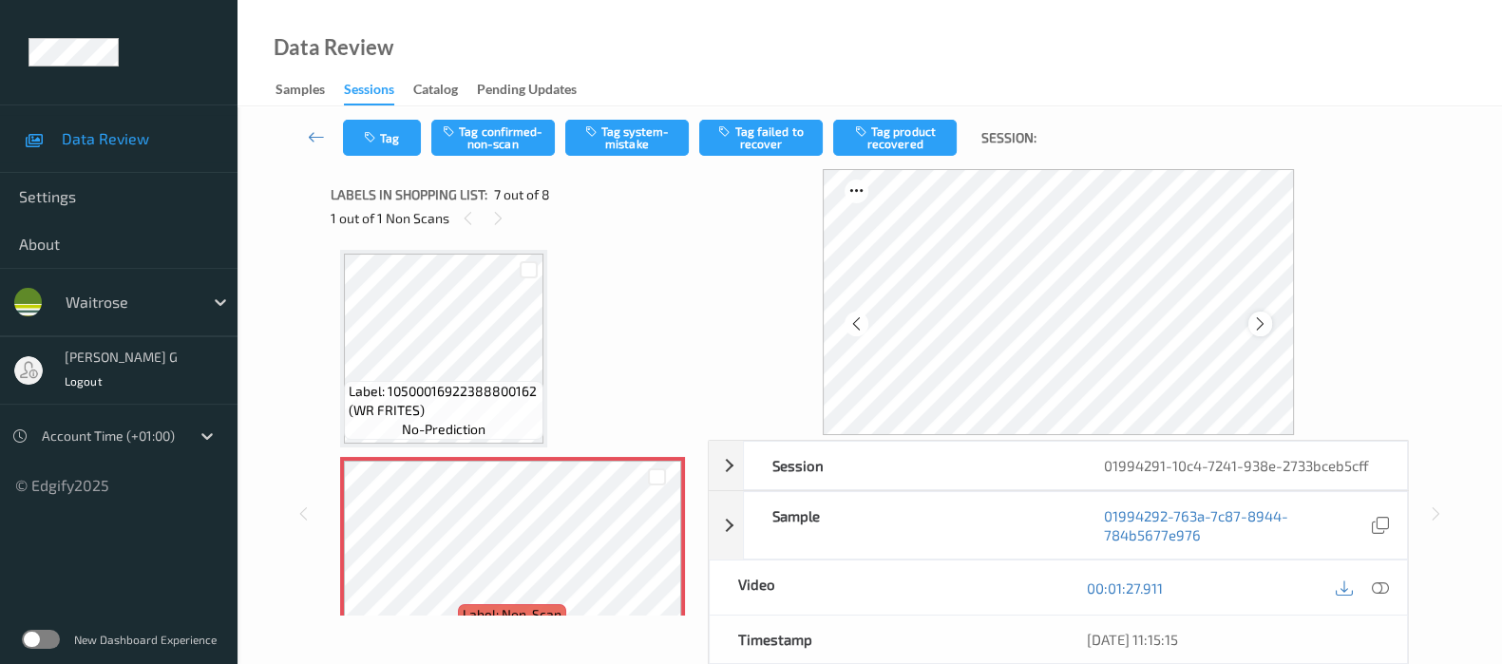
click at [1258, 325] on icon at bounding box center [1260, 323] width 16 height 17
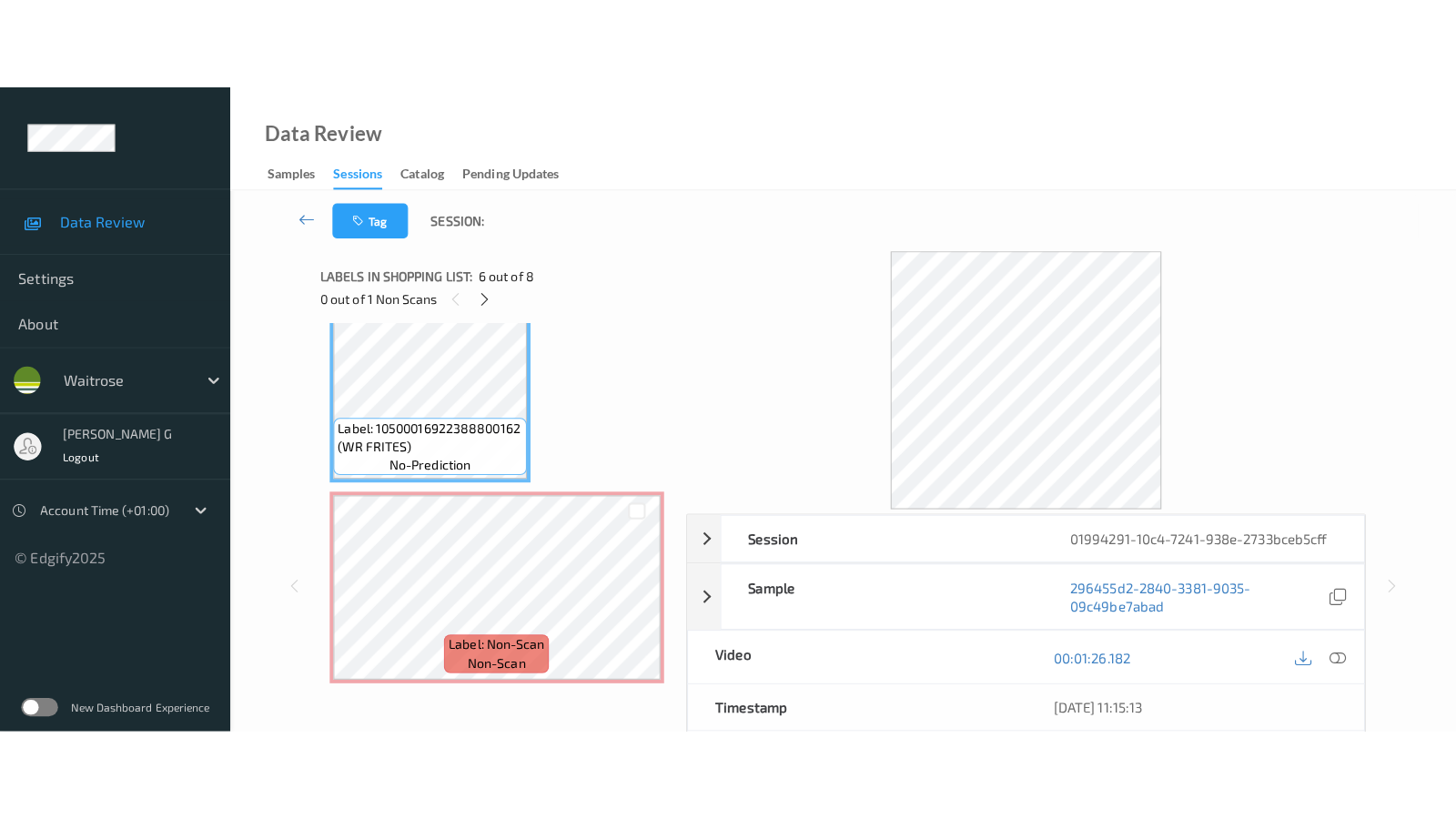
scroll to position [1108, 0]
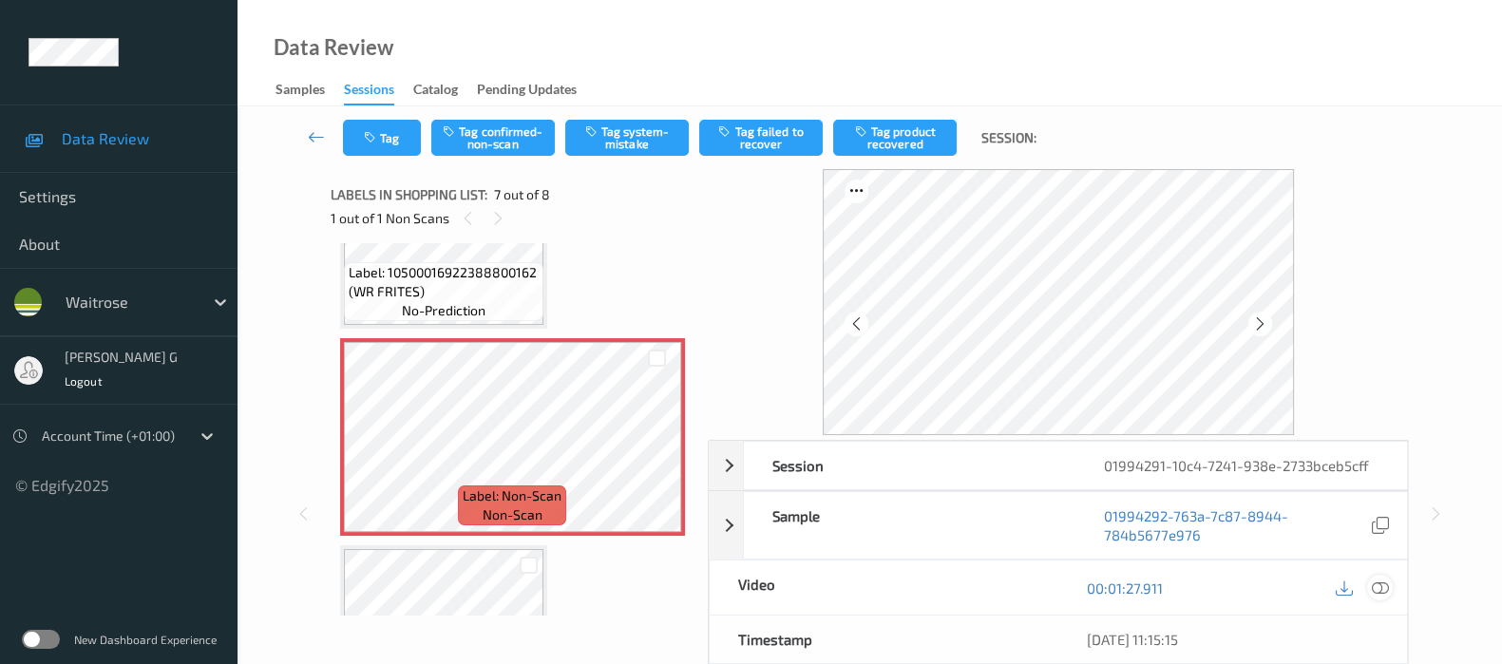
click at [1373, 582] on icon at bounding box center [1380, 587] width 17 height 17
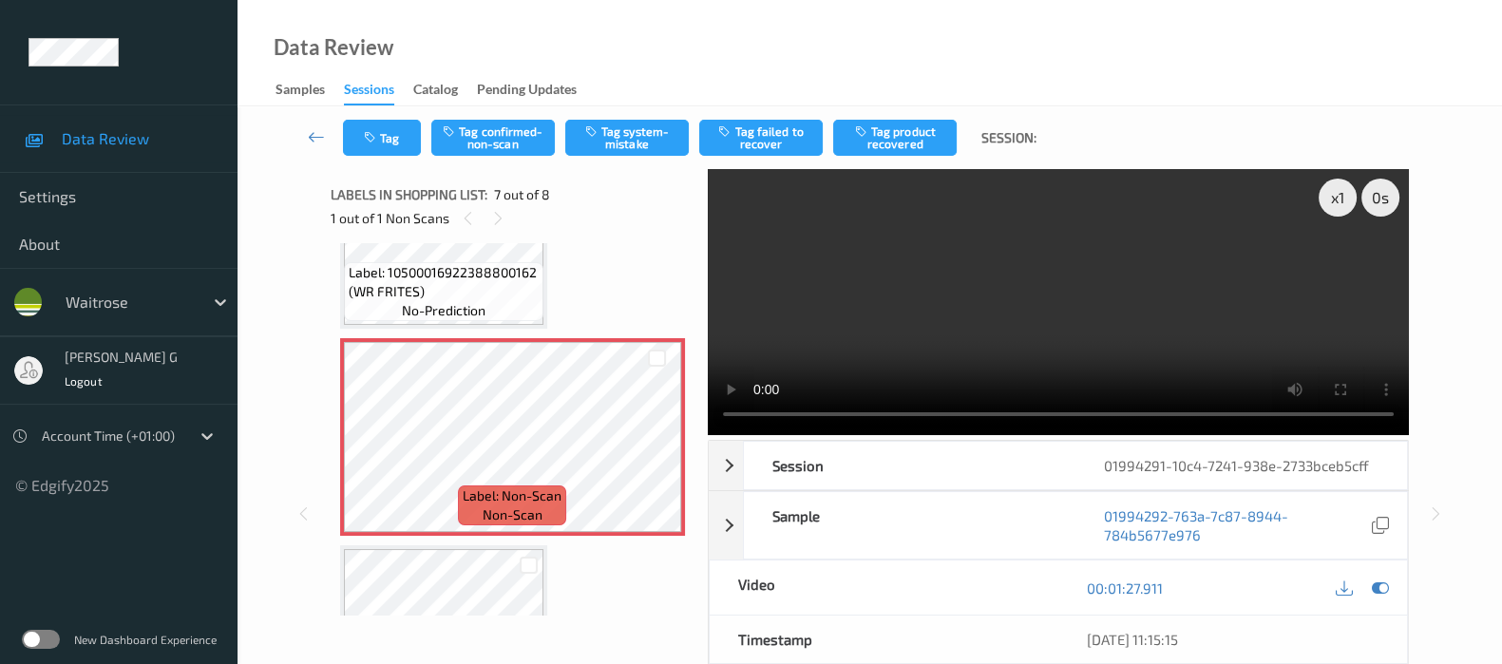
scroll to position [1092, 0]
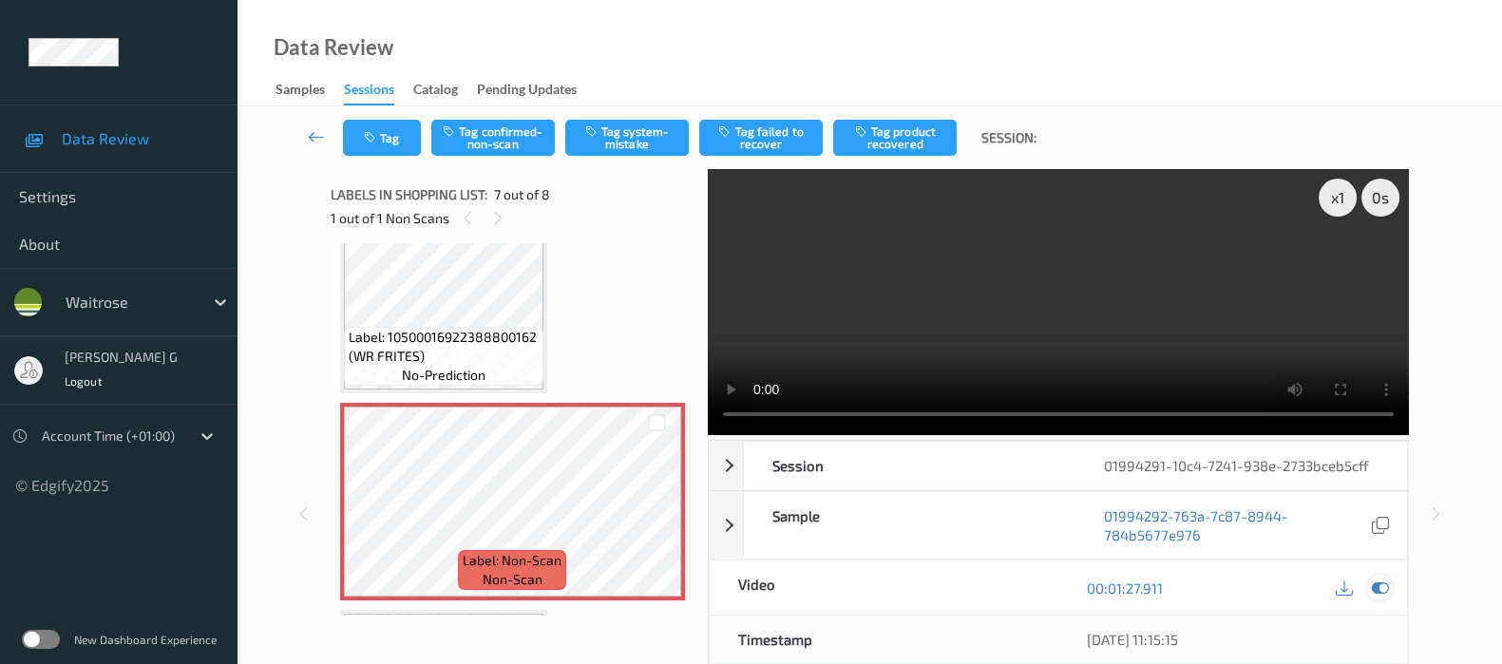
click at [1380, 586] on icon at bounding box center [1380, 587] width 17 height 17
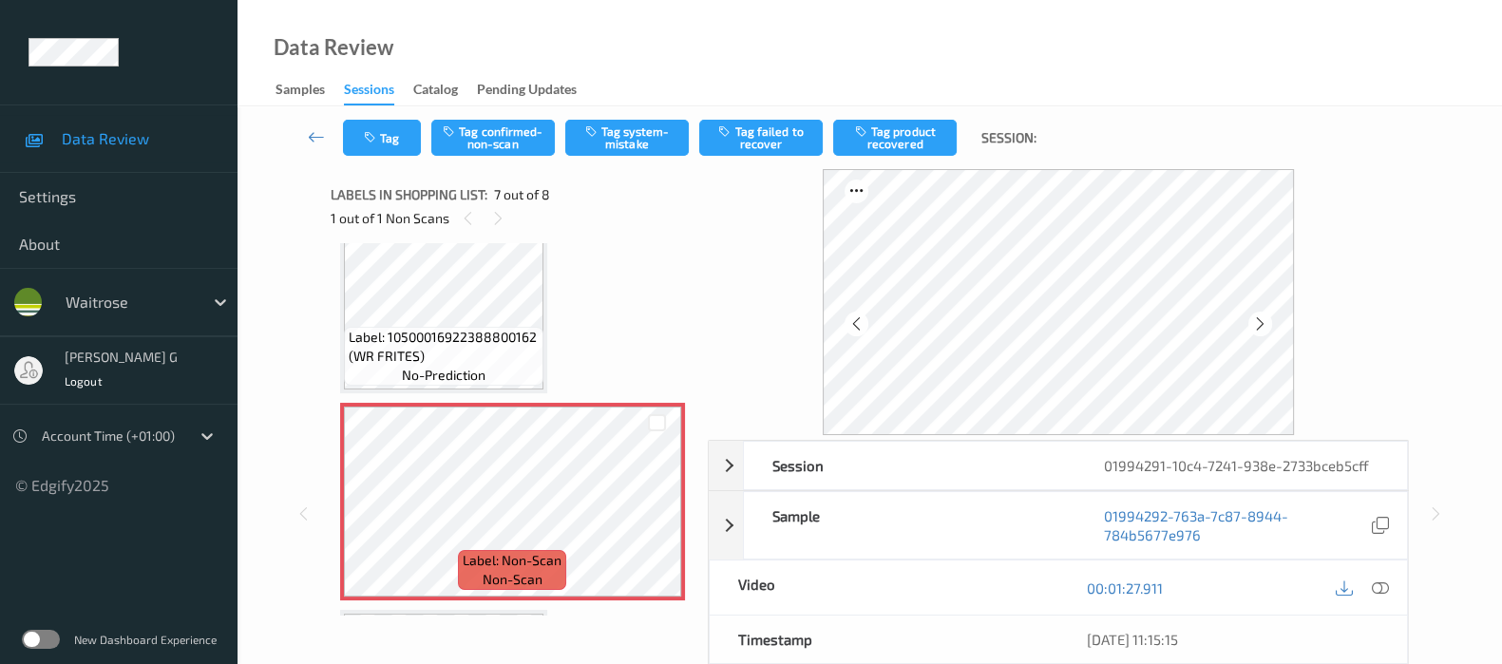
click at [237, 451] on div "Tag Tag confirmed-non-scan Tag system-mistake Tag failed to recover Tag product…" at bounding box center [869, 501] width 1264 height 791
click at [1259, 322] on icon at bounding box center [1260, 323] width 16 height 17
click at [1260, 322] on icon at bounding box center [1260, 323] width 16 height 17
click at [1263, 318] on icon at bounding box center [1260, 323] width 16 height 17
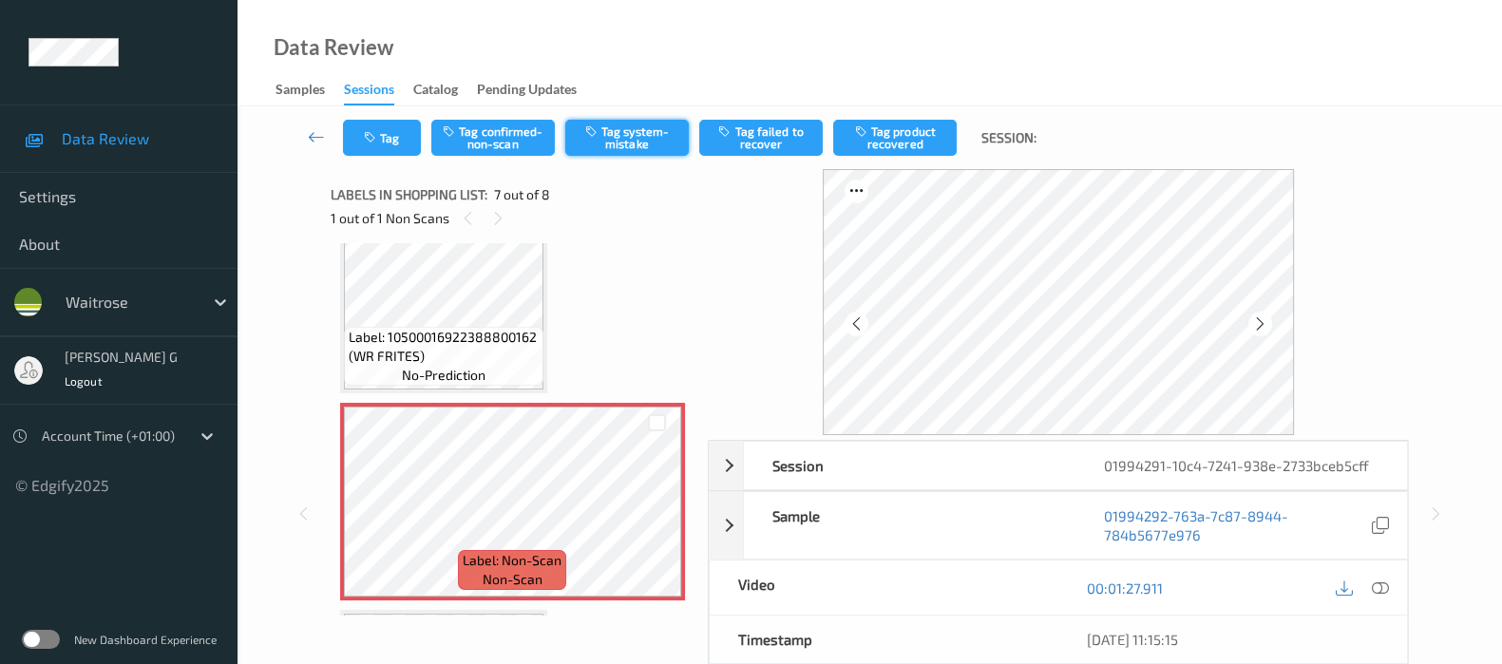
click at [600, 127] on icon "button" at bounding box center [593, 130] width 16 height 13
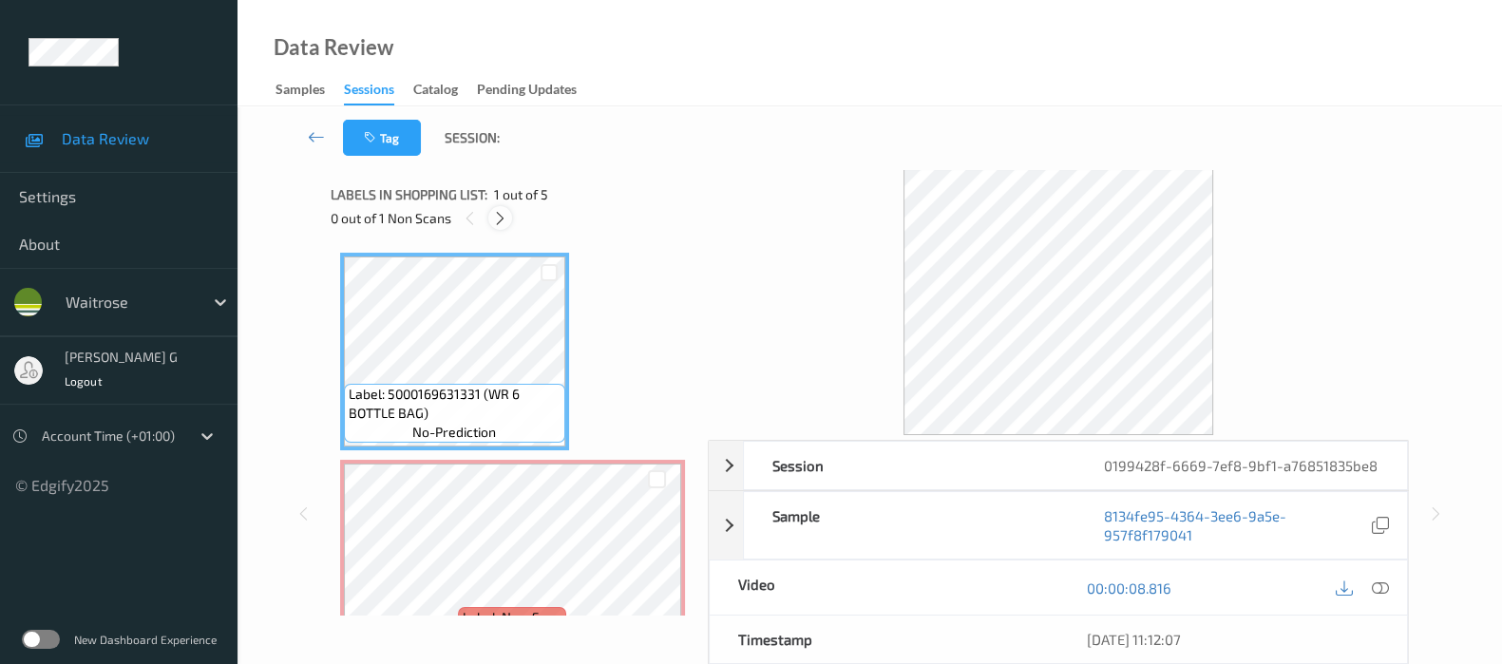
click at [500, 216] on icon at bounding box center [500, 218] width 16 height 17
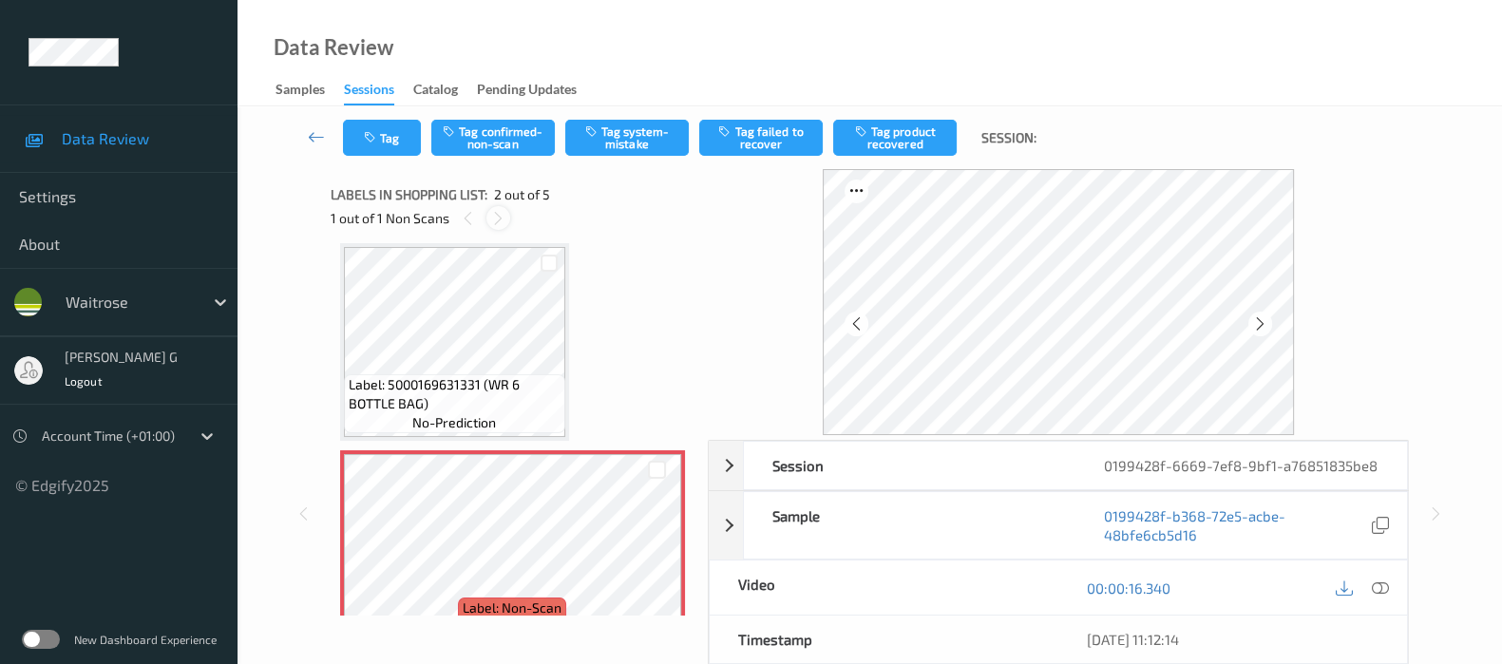
click at [494, 225] on icon at bounding box center [498, 218] width 16 height 17
click at [1382, 583] on icon at bounding box center [1380, 587] width 17 height 17
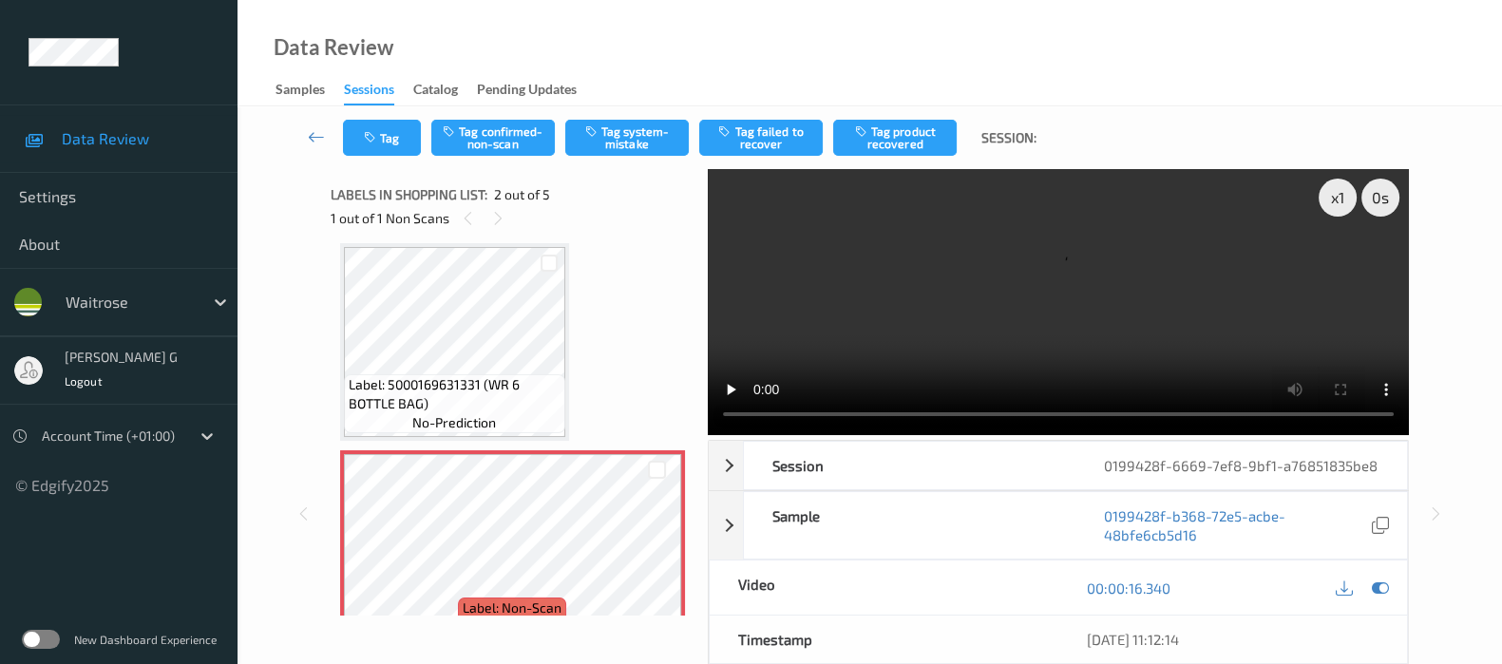
scroll to position [0, 0]
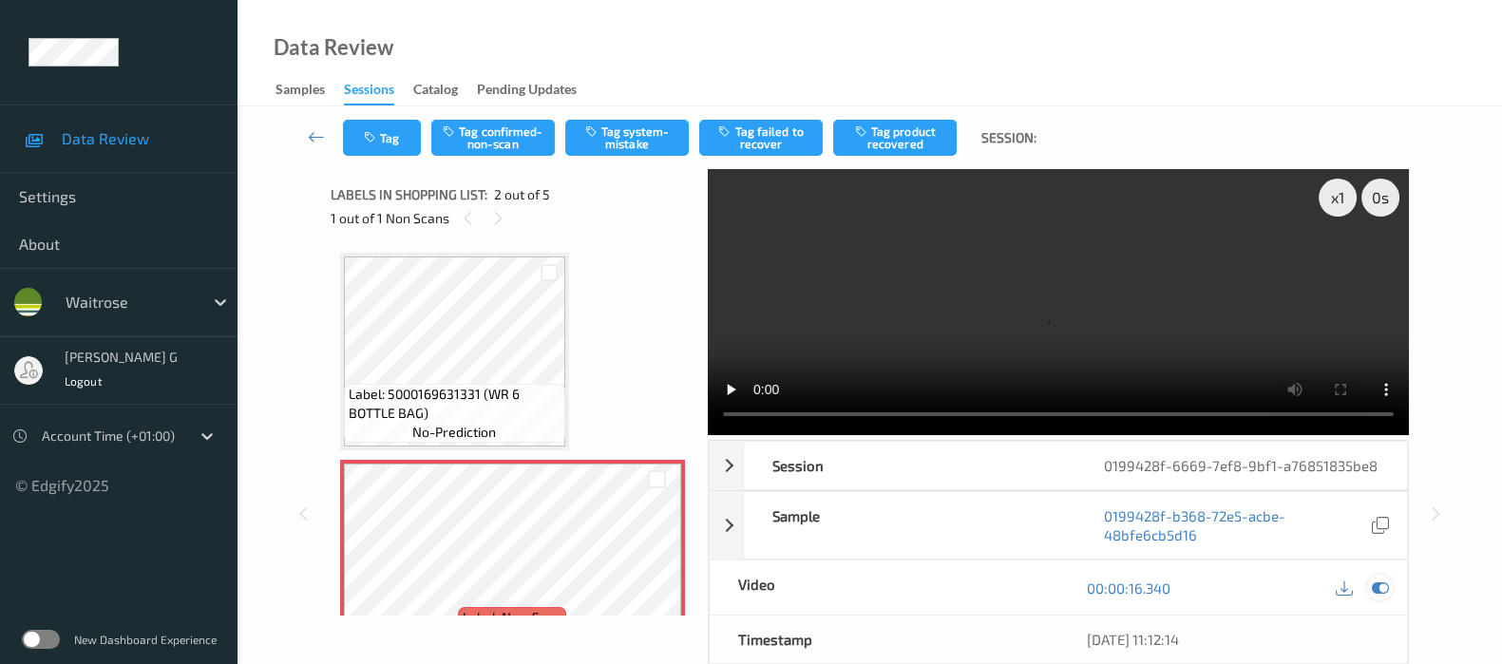
click at [1376, 579] on icon at bounding box center [1380, 587] width 17 height 17
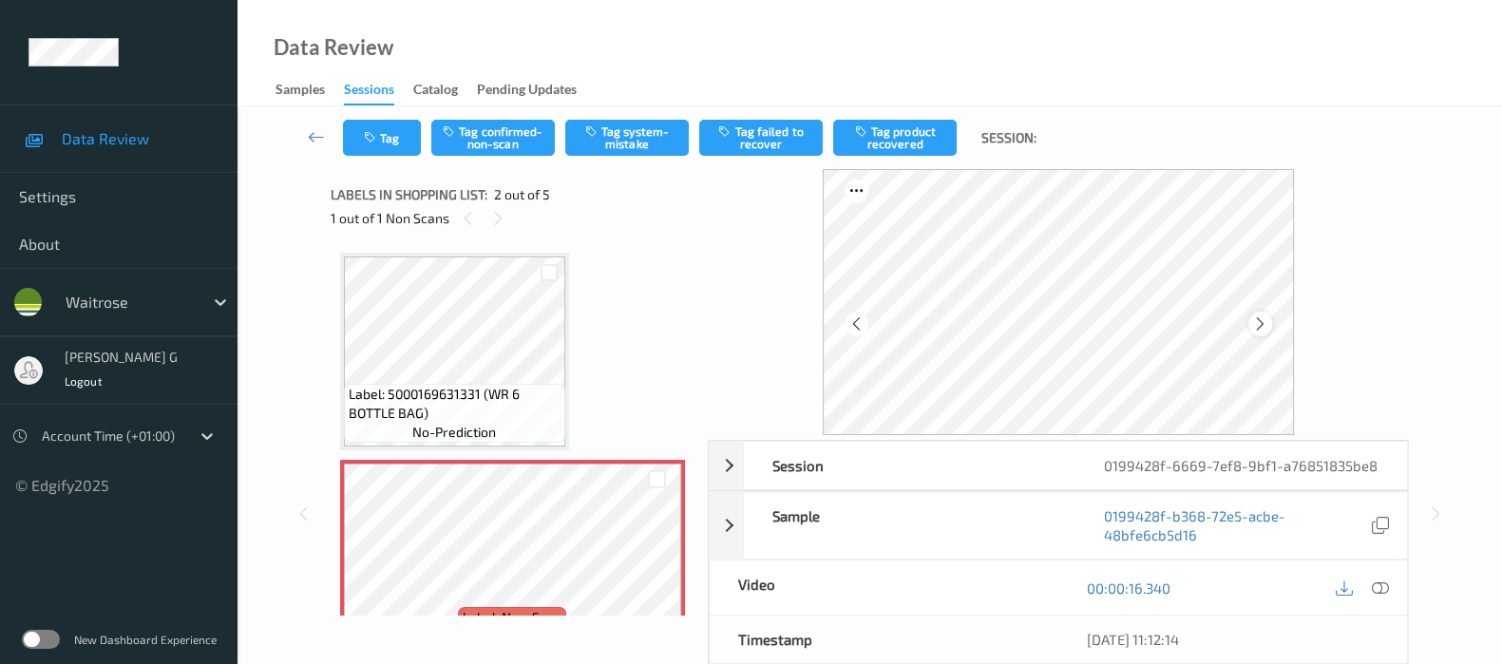
click at [1268, 326] on icon at bounding box center [1260, 323] width 16 height 17
click at [1391, 584] on div at bounding box center [1380, 588] width 26 height 26
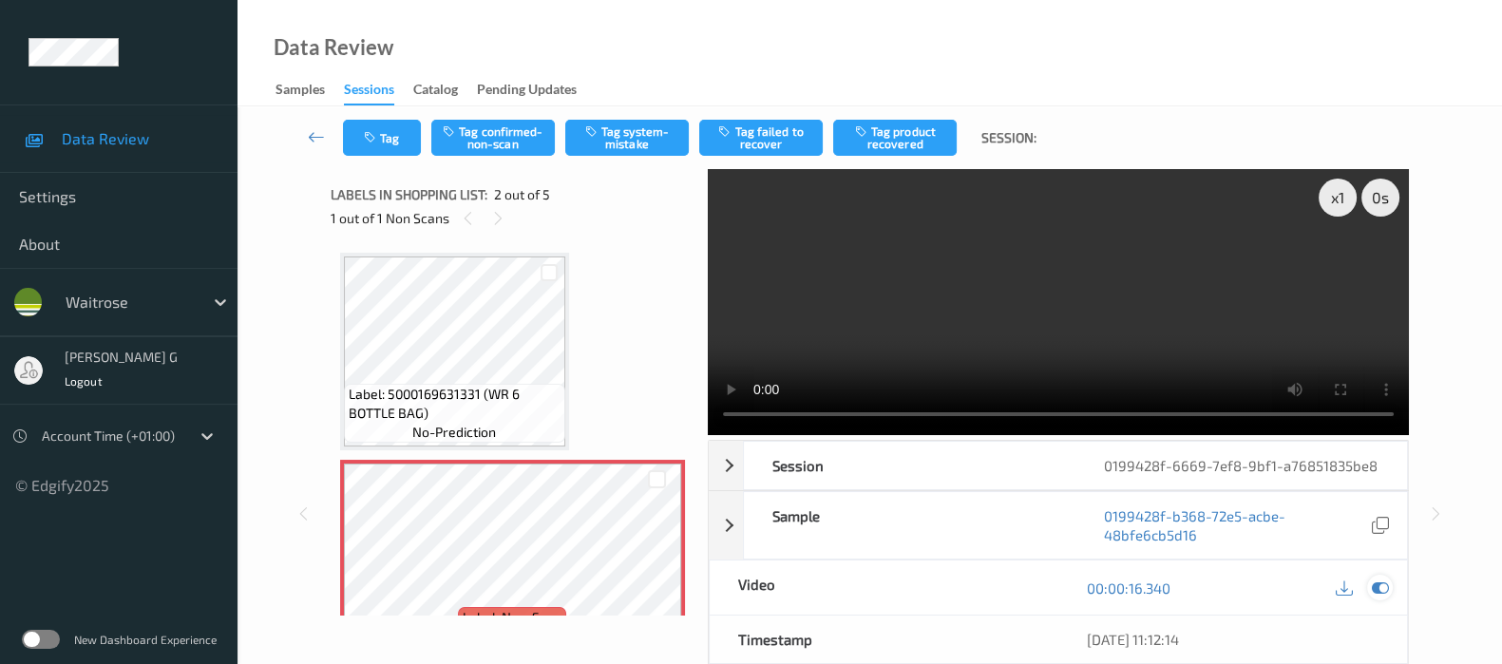
click at [1390, 584] on div at bounding box center [1380, 588] width 26 height 26
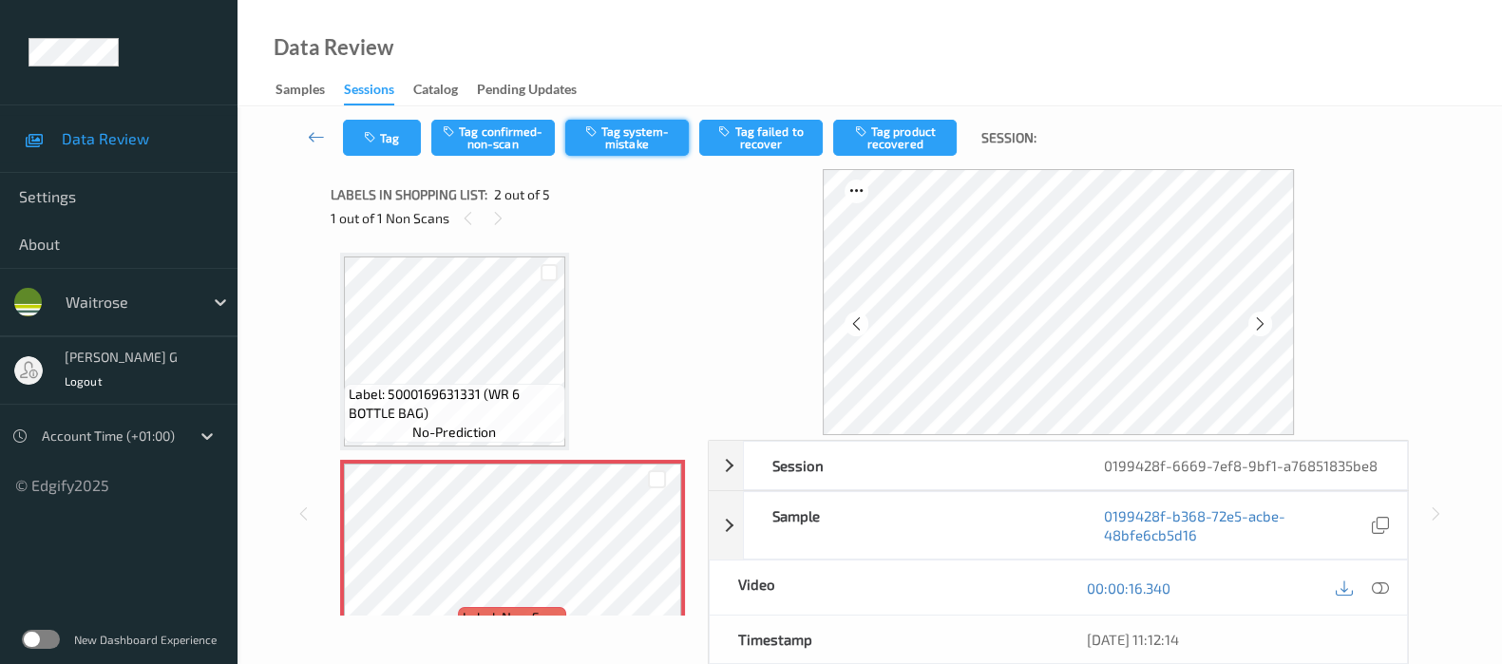
click at [625, 135] on button "Tag system-mistake" at bounding box center [626, 138] width 123 height 36
click at [388, 146] on button "Tag" at bounding box center [382, 138] width 78 height 36
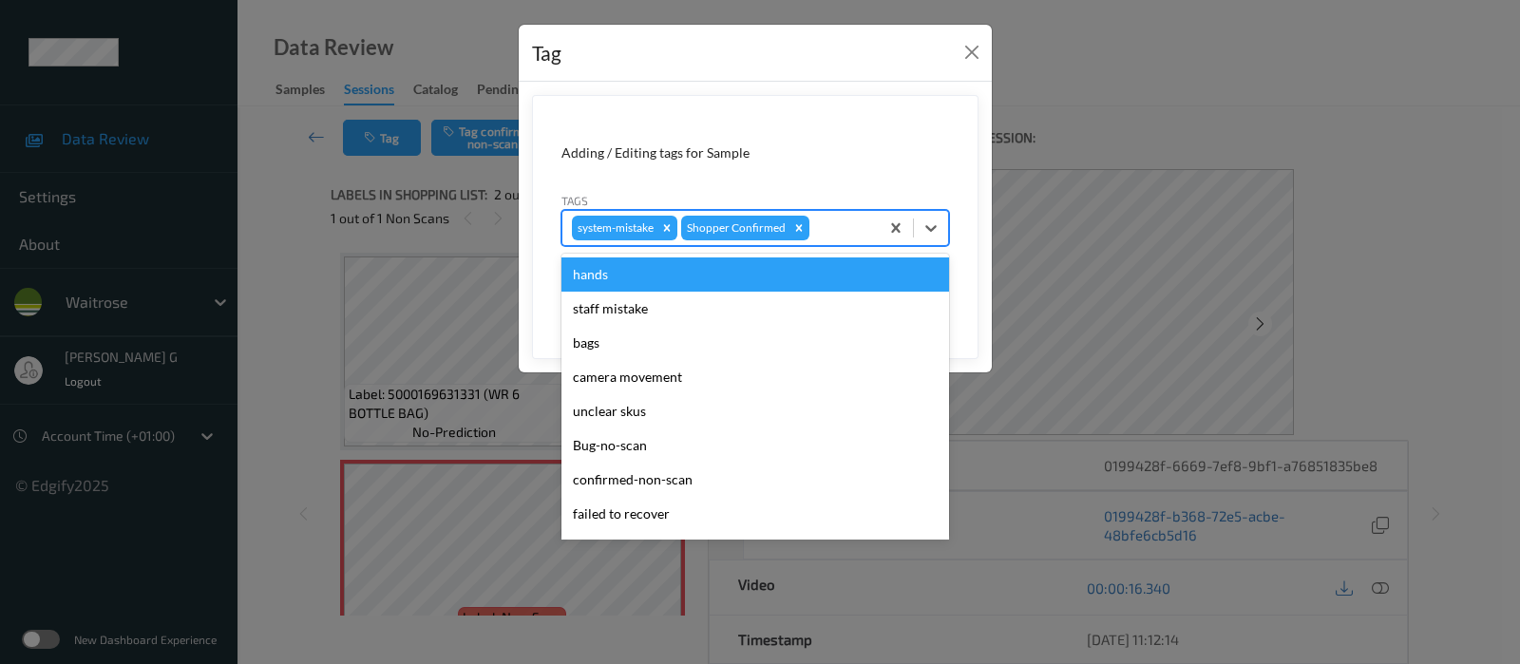
click at [845, 227] on div at bounding box center [841, 228] width 56 height 23
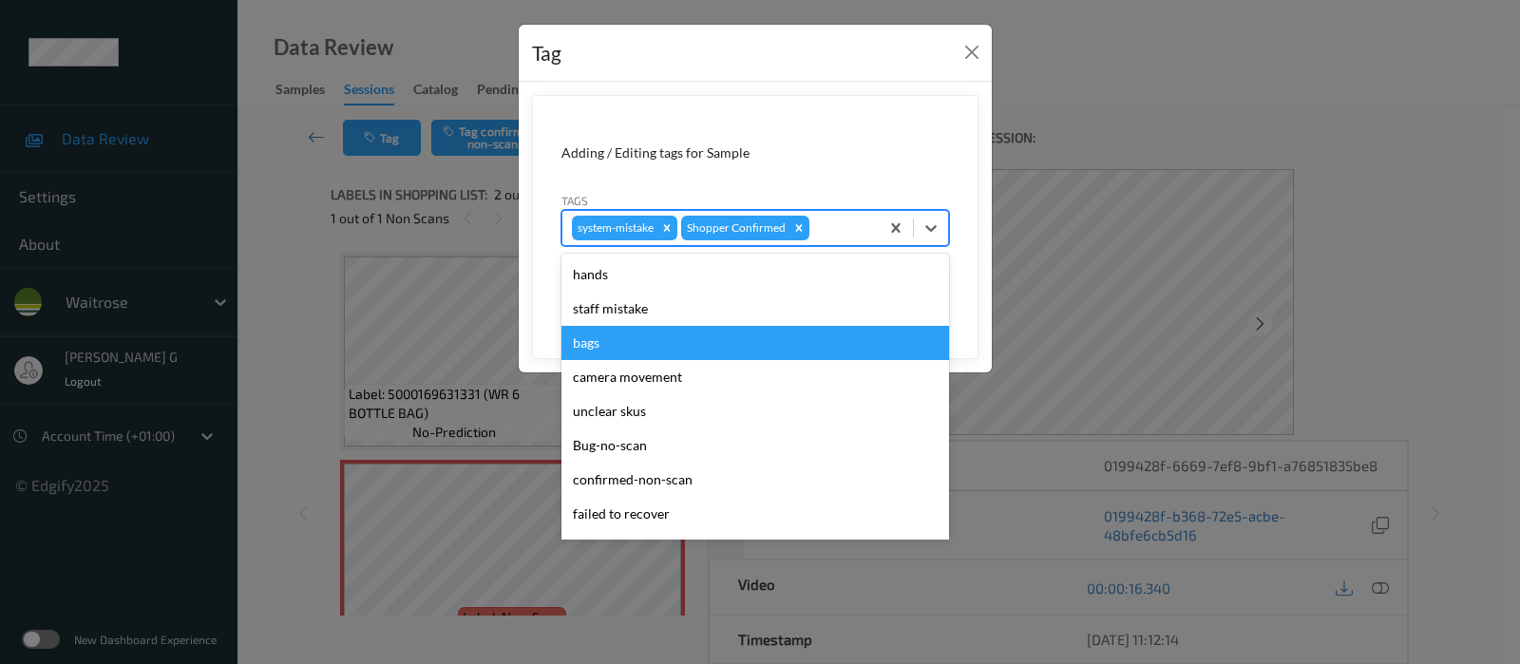
click at [614, 344] on div "bags" at bounding box center [755, 343] width 388 height 34
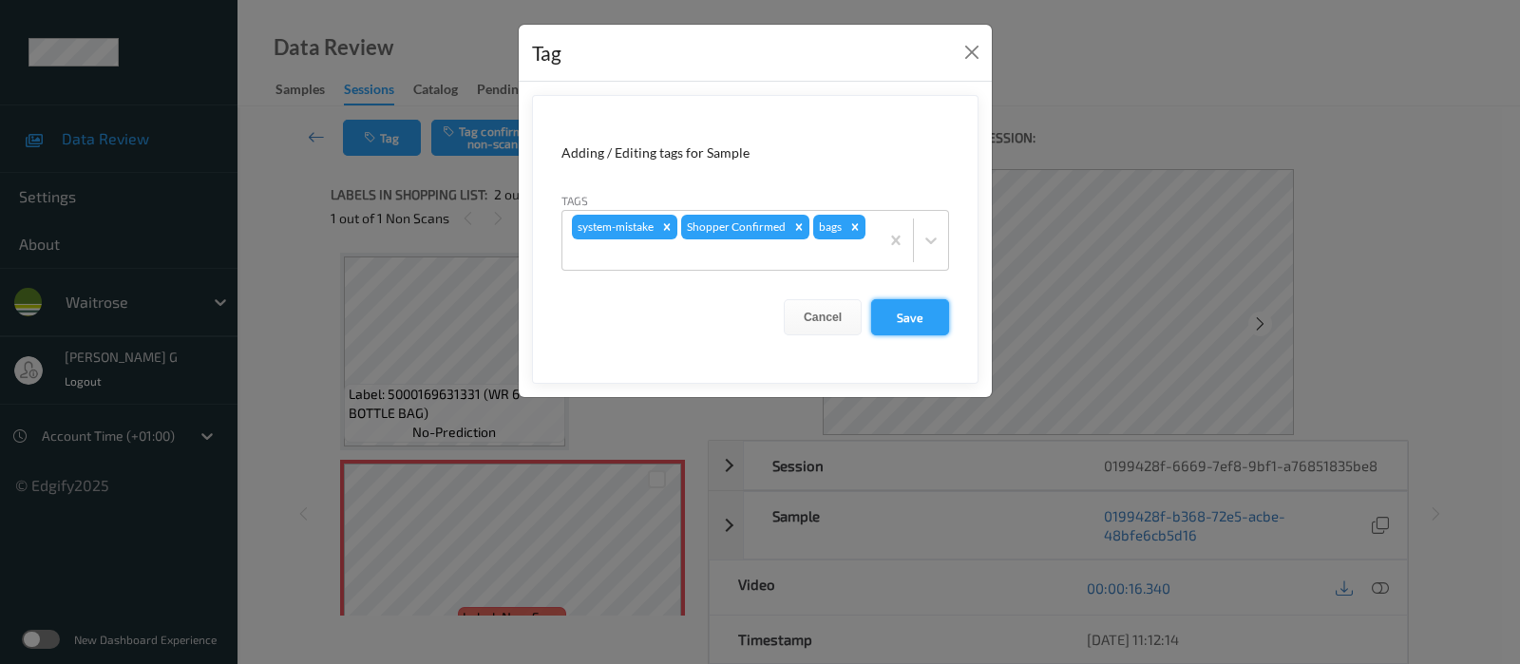
click at [908, 315] on button "Save" at bounding box center [910, 317] width 78 height 36
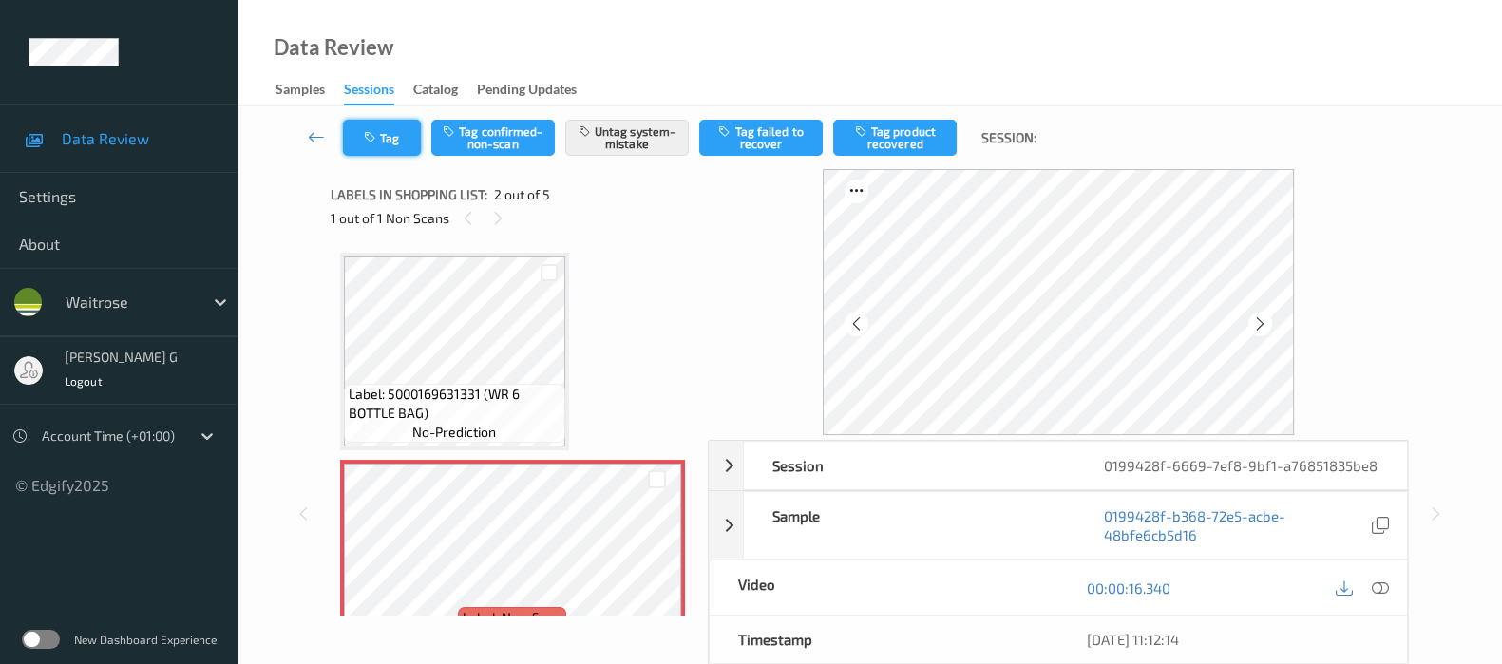
click at [397, 130] on button "Tag" at bounding box center [382, 138] width 78 height 36
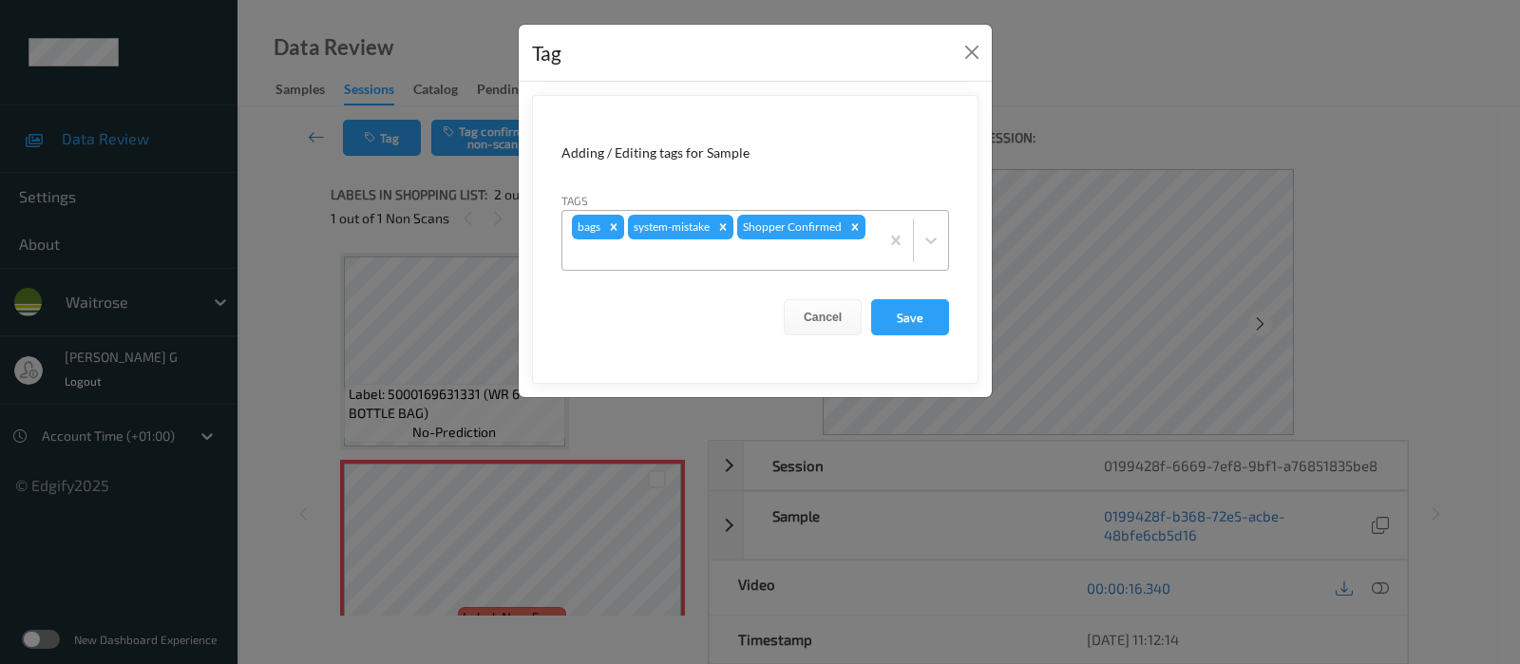
click at [768, 259] on div at bounding box center [720, 254] width 297 height 23
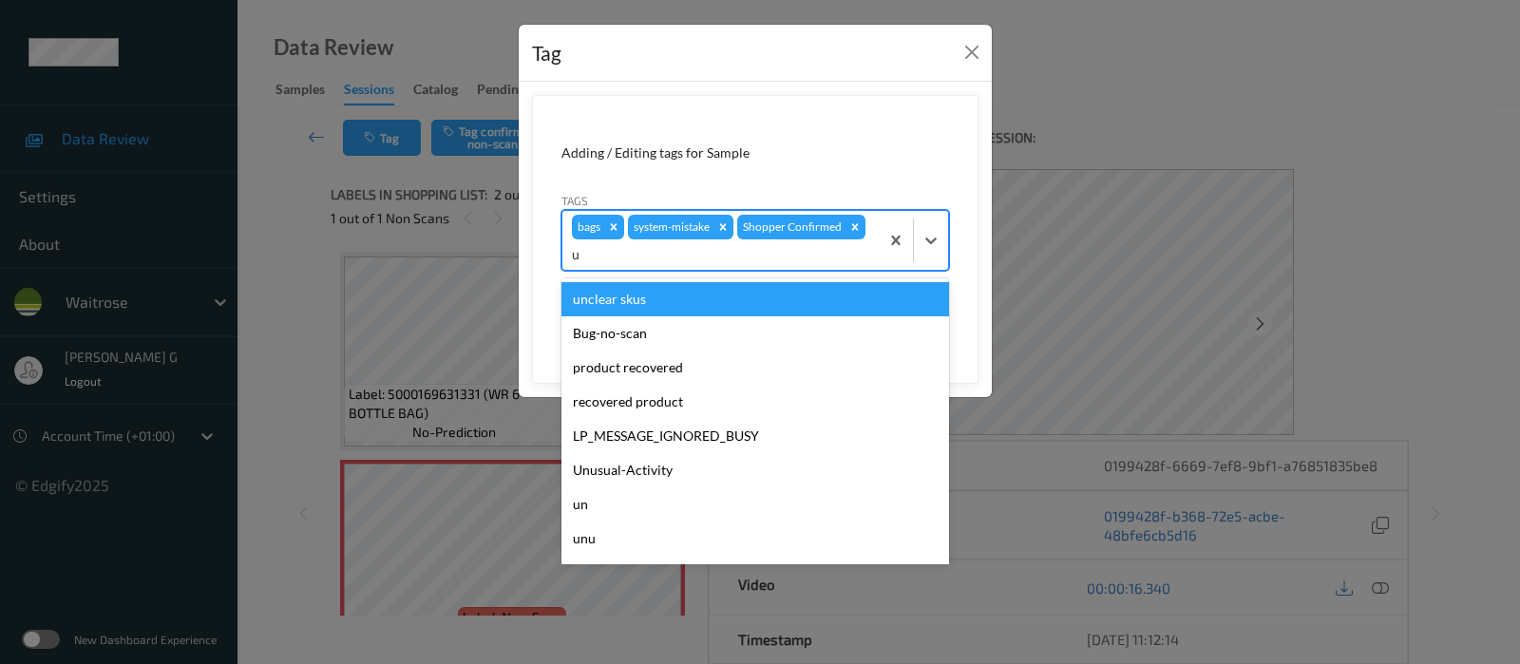
type input "un"
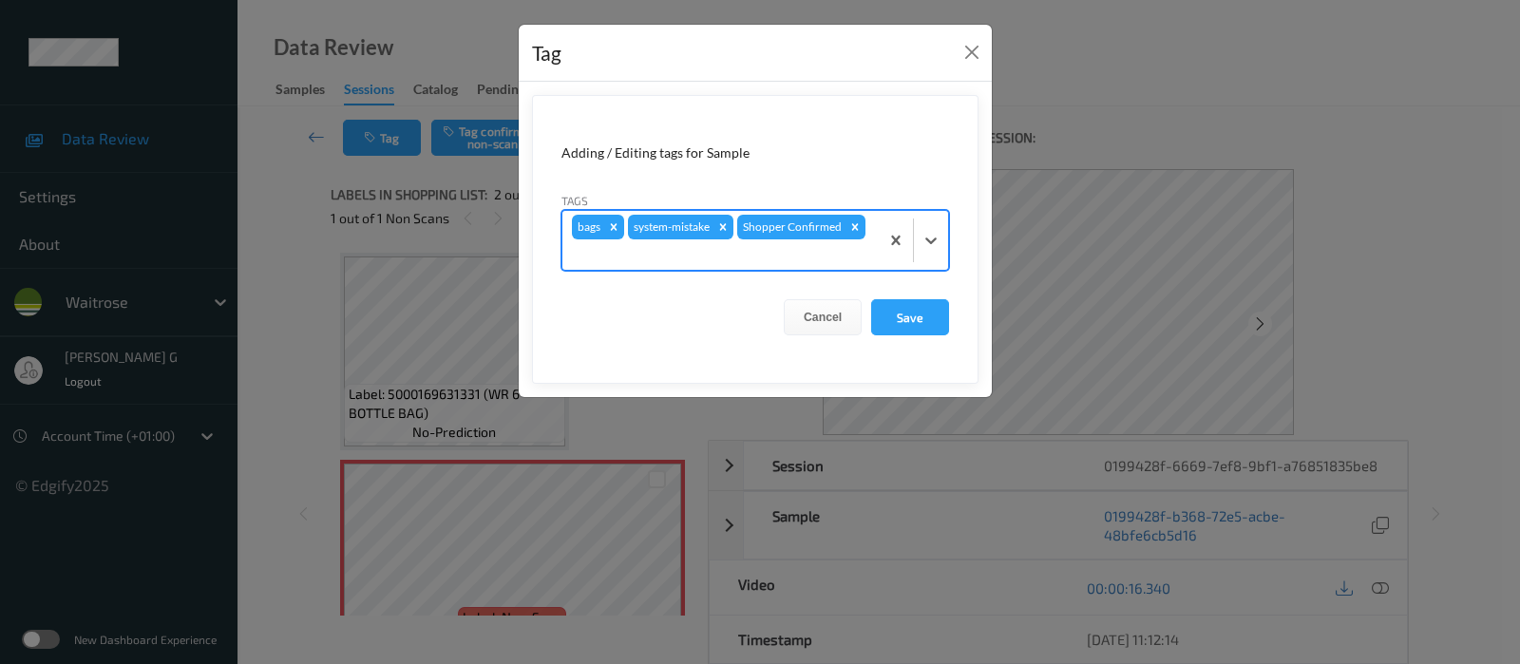
drag, startPoint x: 599, startPoint y: 260, endPoint x: 480, endPoint y: 269, distance: 120.0
click at [480, 269] on div "Tag Adding / Editing tags for Sample Tags Select is focused ,type to refine lis…" at bounding box center [760, 332] width 1520 height 664
click at [1220, 108] on div "Tag Adding / Editing tags for Sample Tags Select is focused ,type to refine lis…" at bounding box center [760, 332] width 1520 height 664
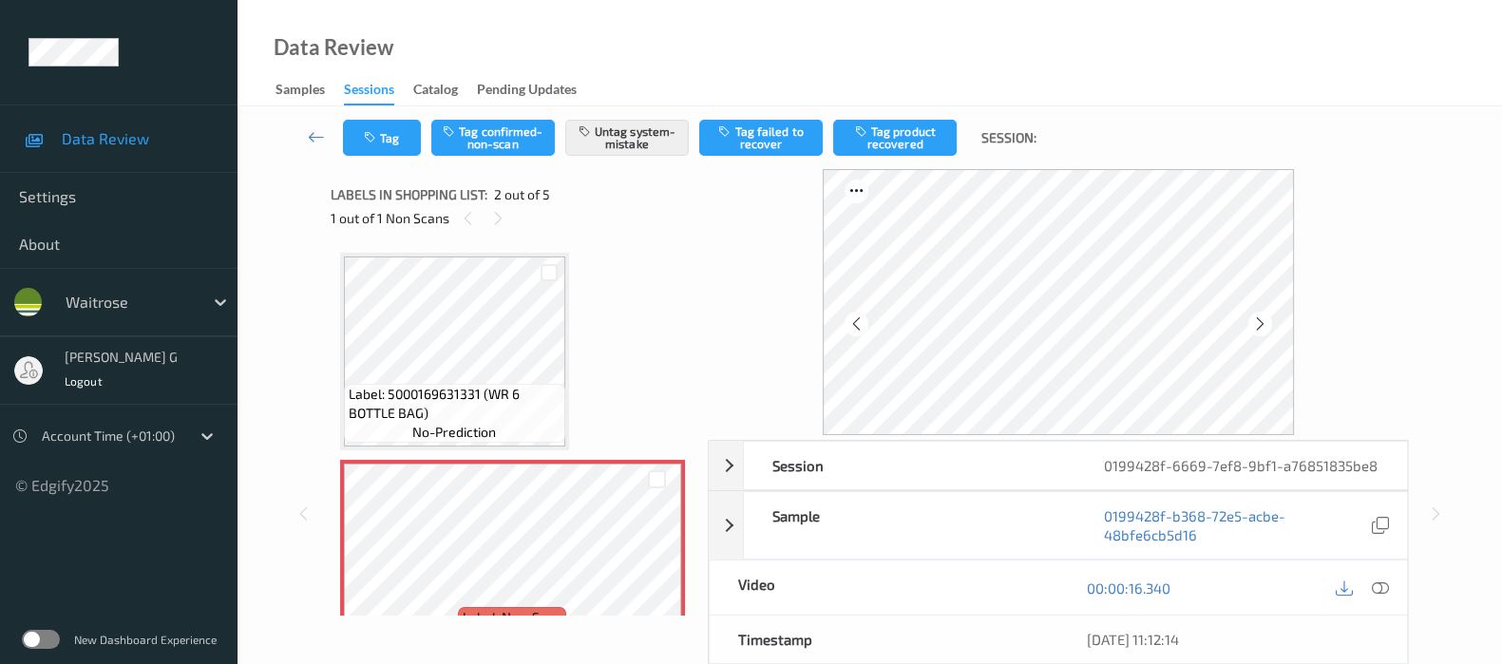
click at [397, 118] on div "Tag Tag confirmed-non-scan Untag system-mistake Tag failed to recover Tag produ…" at bounding box center [869, 137] width 1186 height 63
click at [388, 142] on button "Tag" at bounding box center [382, 138] width 78 height 36
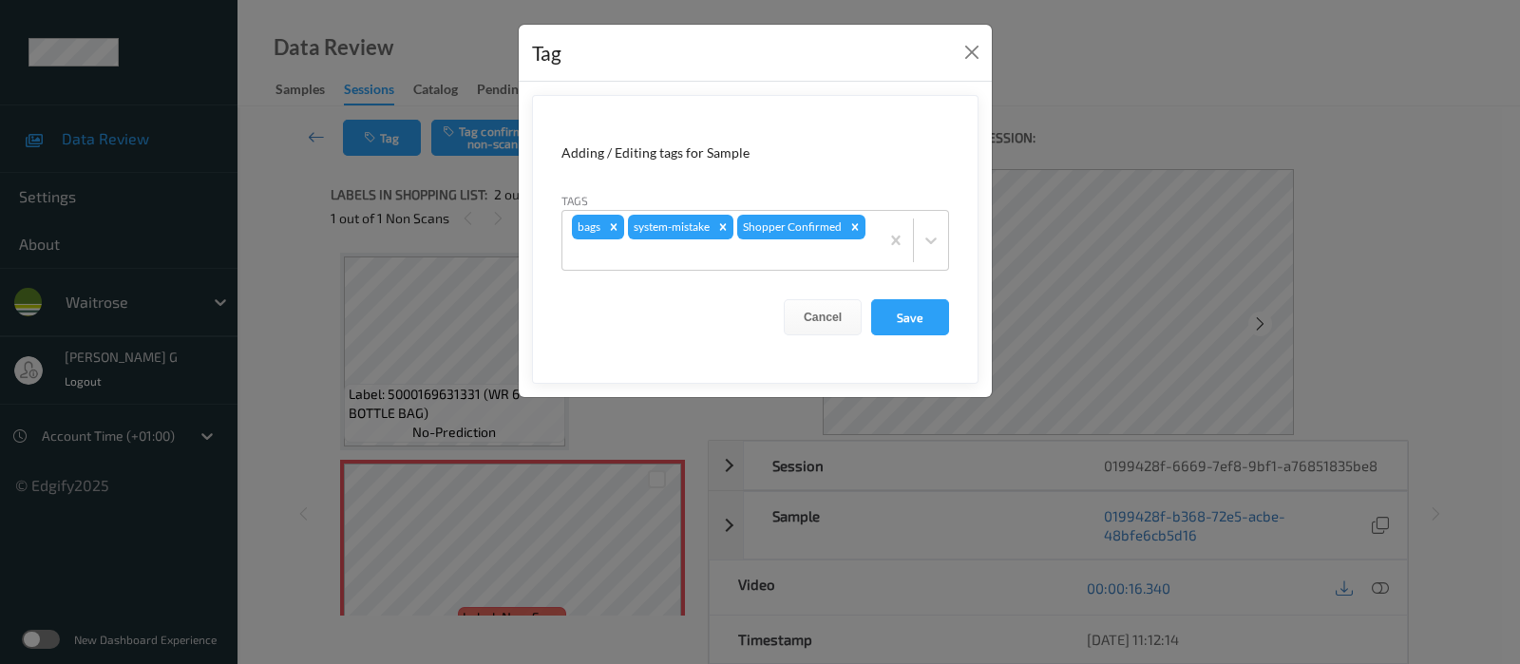
click at [319, 261] on div "Tag Adding / Editing tags for Sample Tags bags system-mistake Shopper Confirmed…" at bounding box center [760, 332] width 1520 height 664
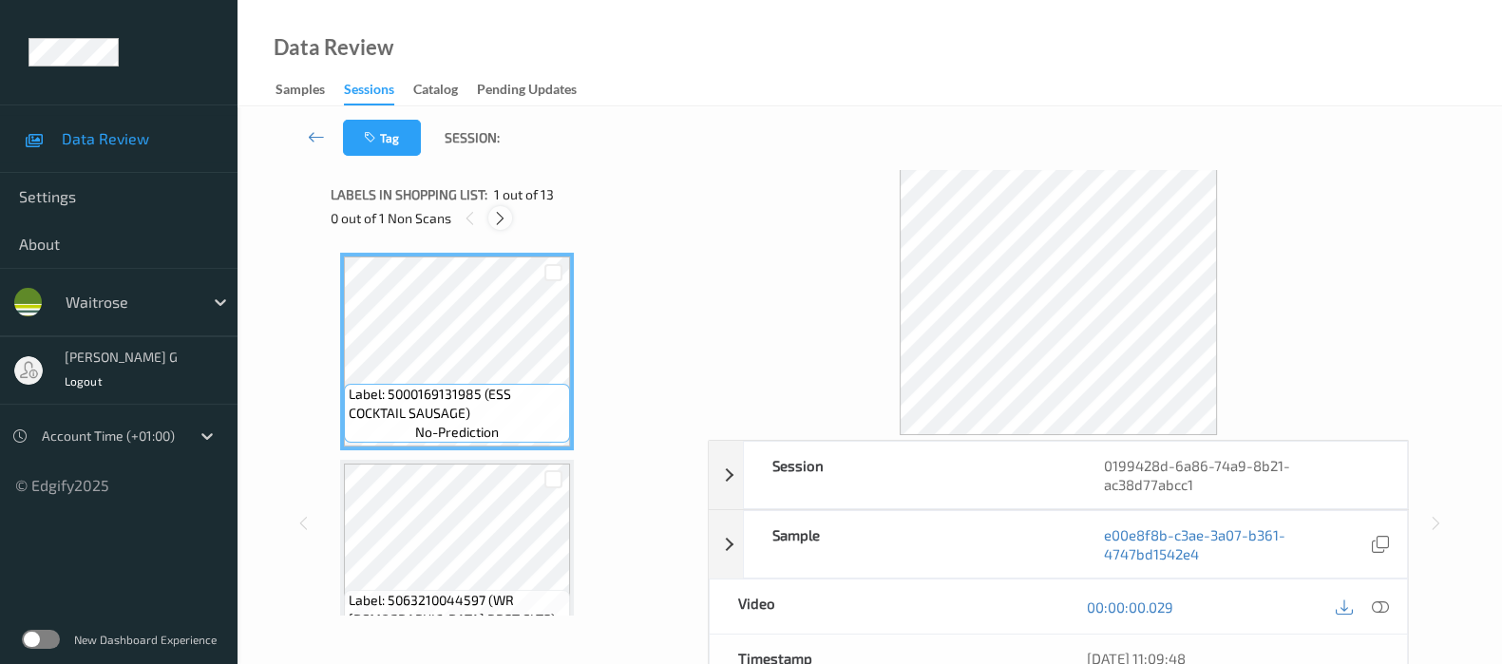
click at [499, 222] on icon at bounding box center [500, 218] width 16 height 17
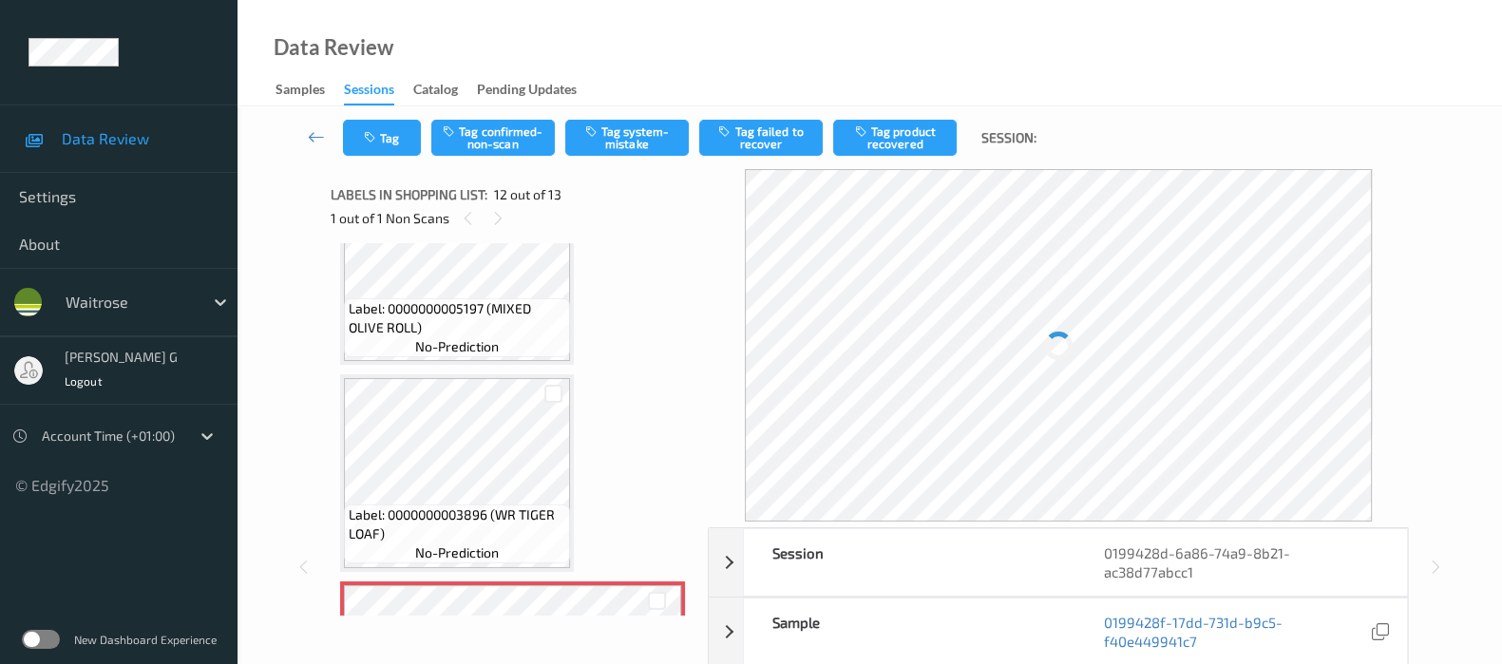
scroll to position [2067, 0]
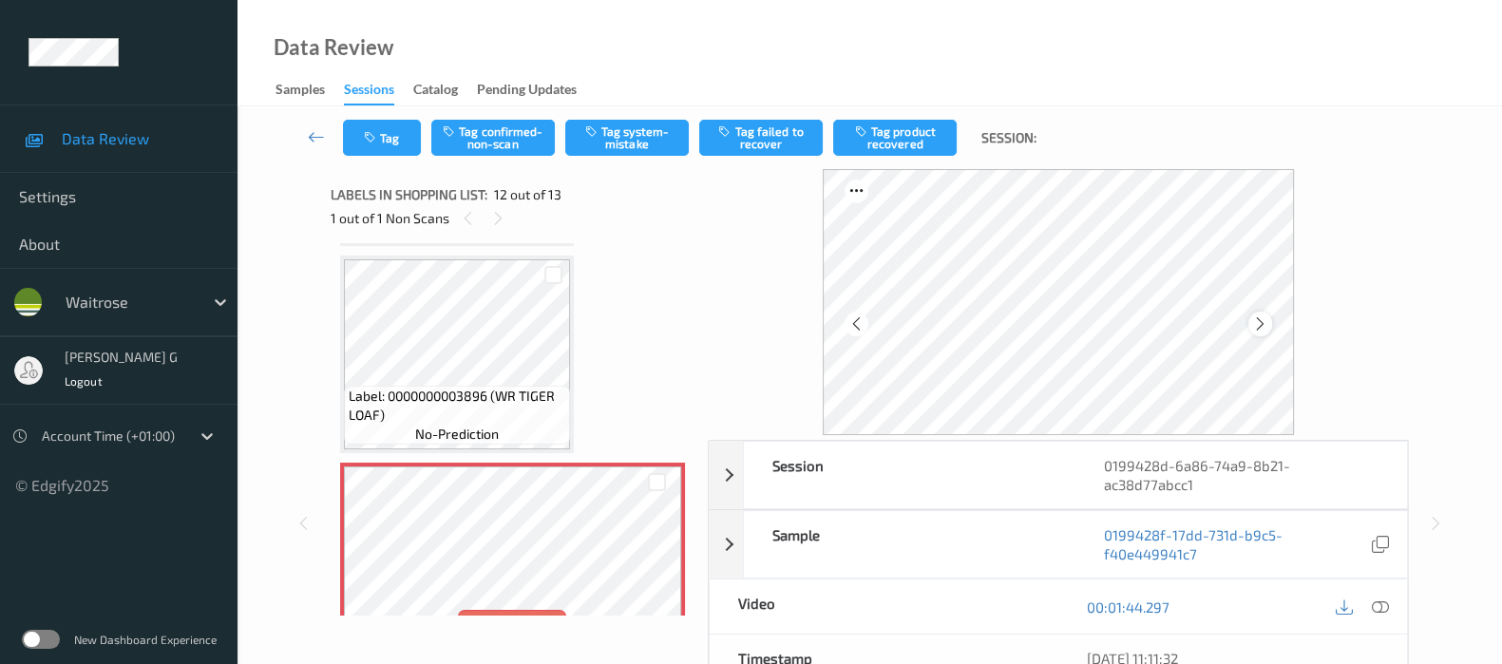
click at [1256, 323] on icon at bounding box center [1260, 323] width 16 height 17
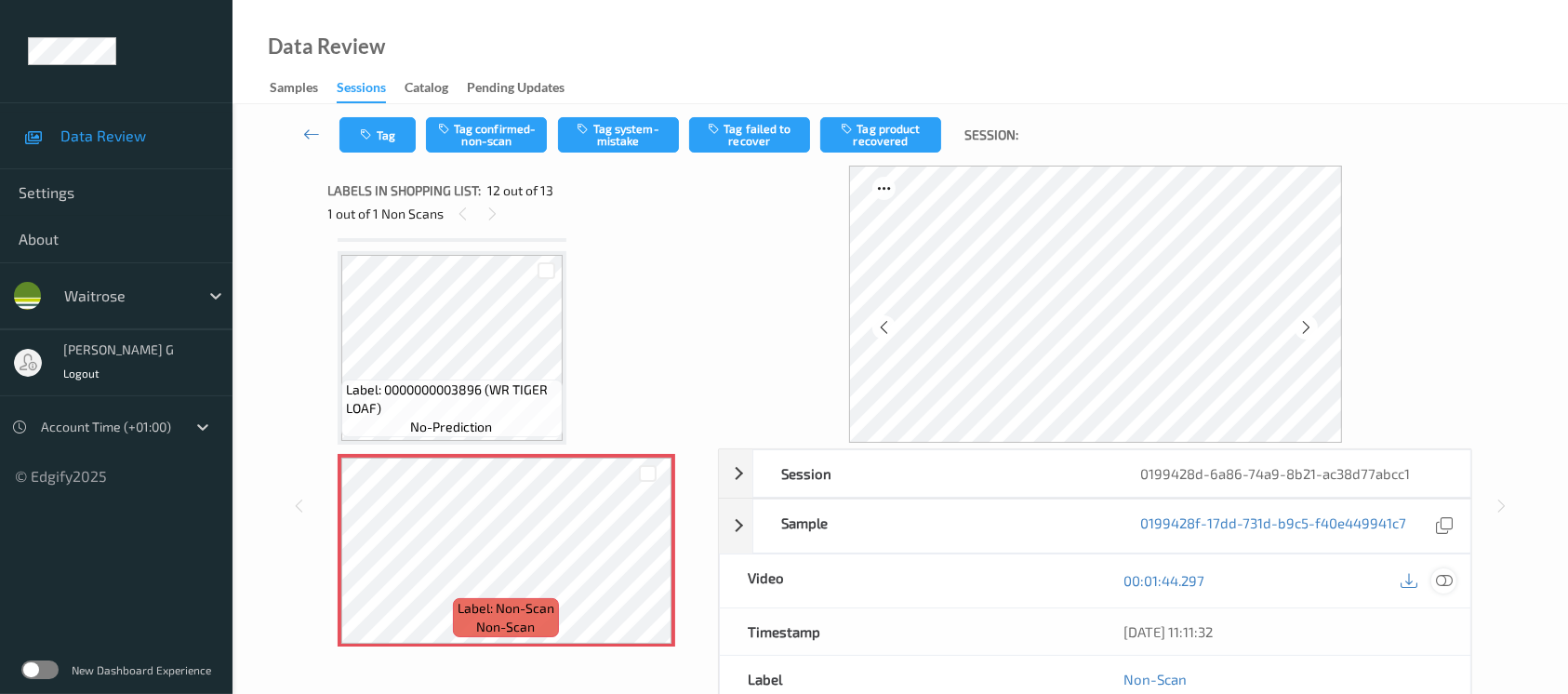
click at [1438, 578] on icon at bounding box center [1444, 579] width 17 height 17
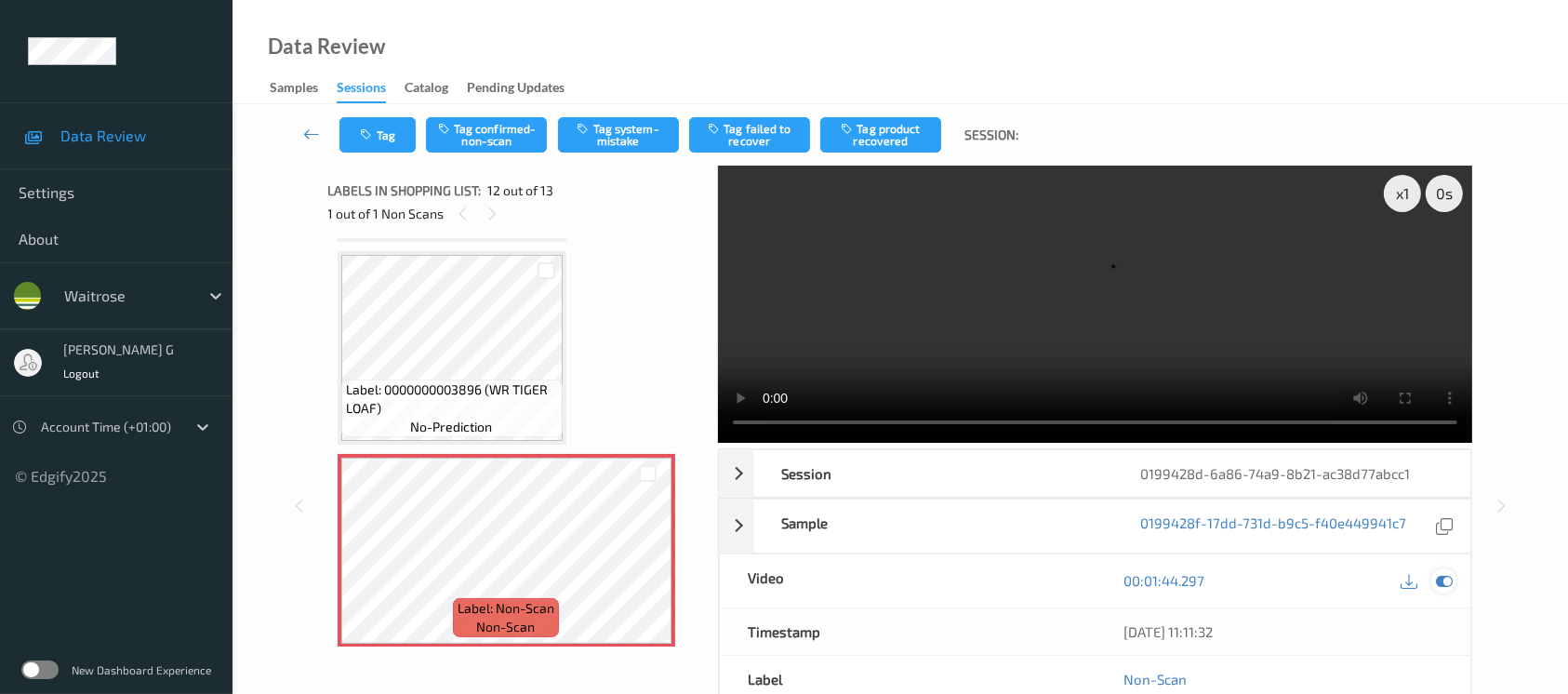
click at [1440, 573] on icon at bounding box center [1444, 579] width 17 height 17
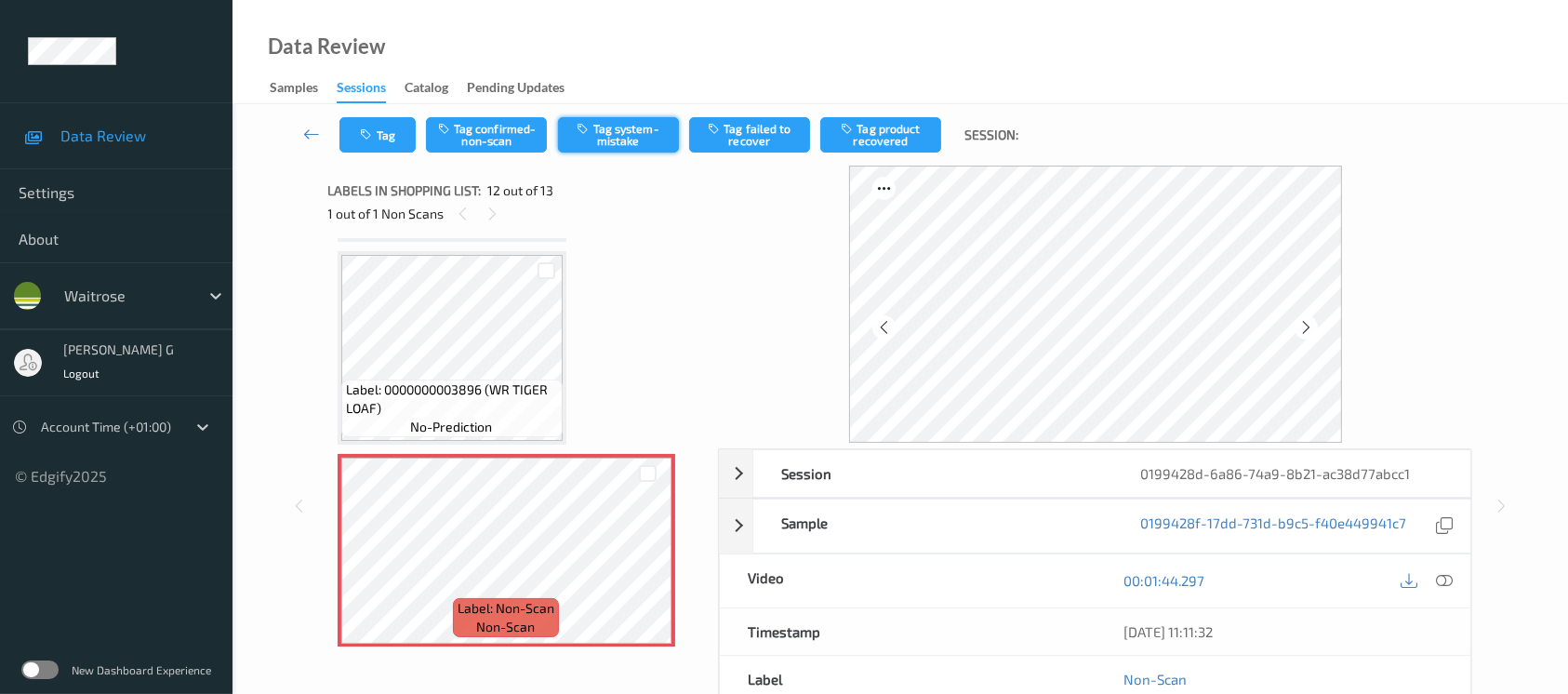
click at [610, 129] on button "Tag system-mistake" at bounding box center [618, 135] width 120 height 35
click at [378, 137] on button "Tag" at bounding box center [378, 135] width 76 height 35
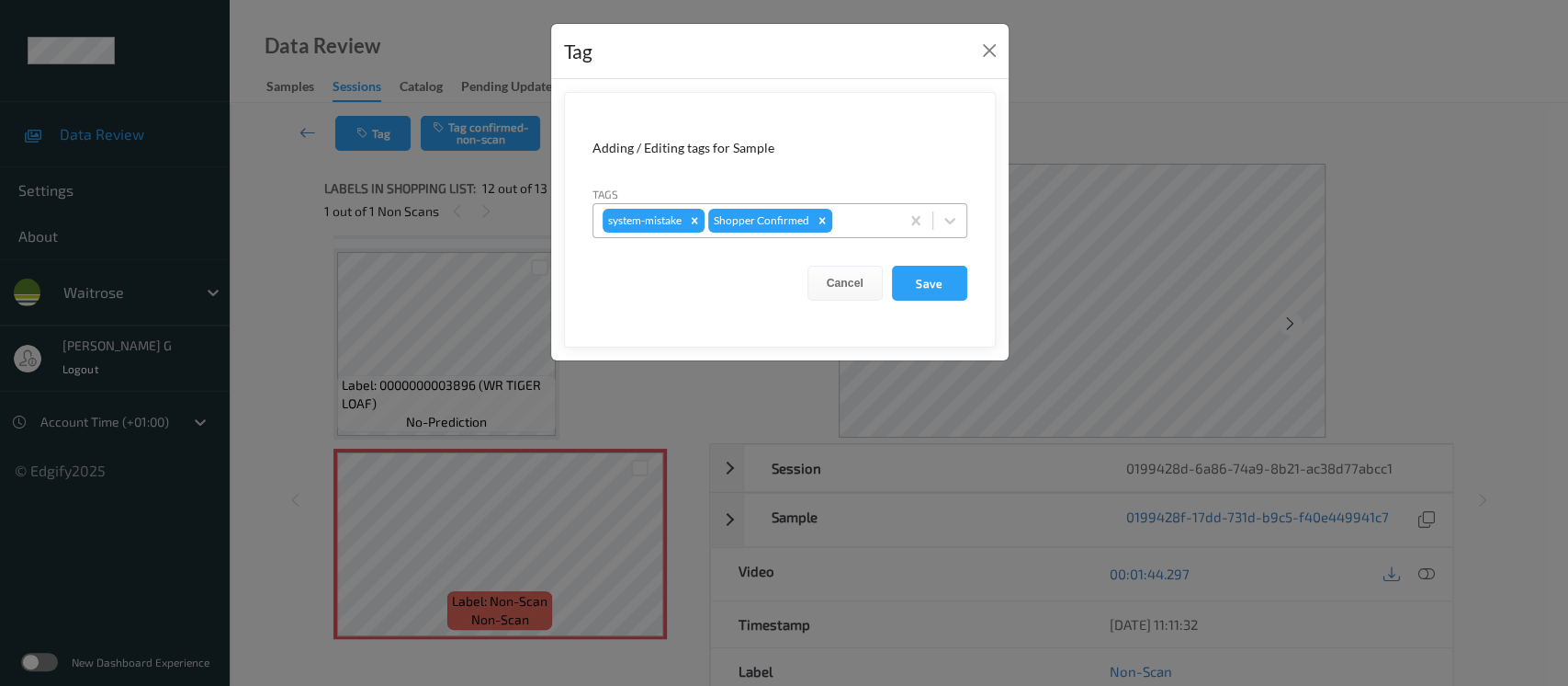
click at [854, 217] on div at bounding box center [863, 221] width 54 height 22
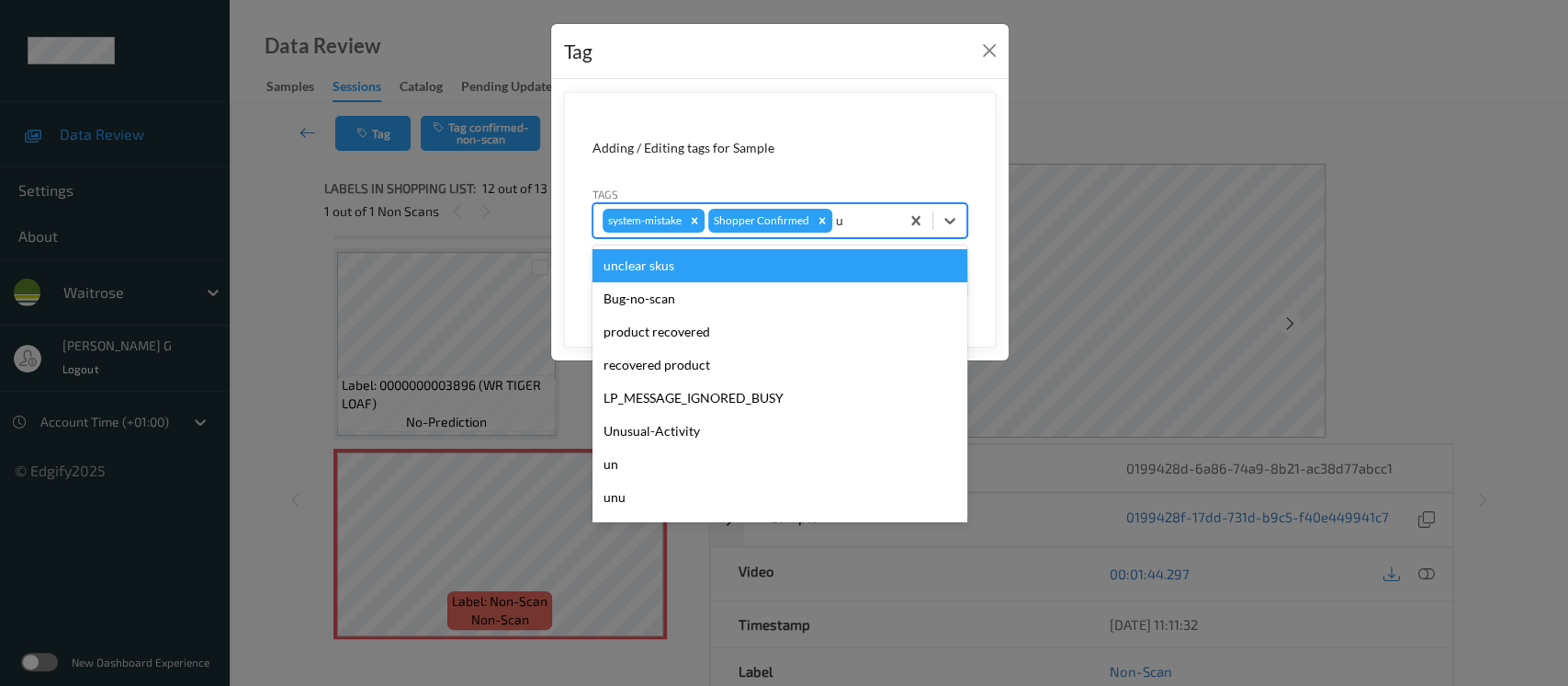
type input "un"
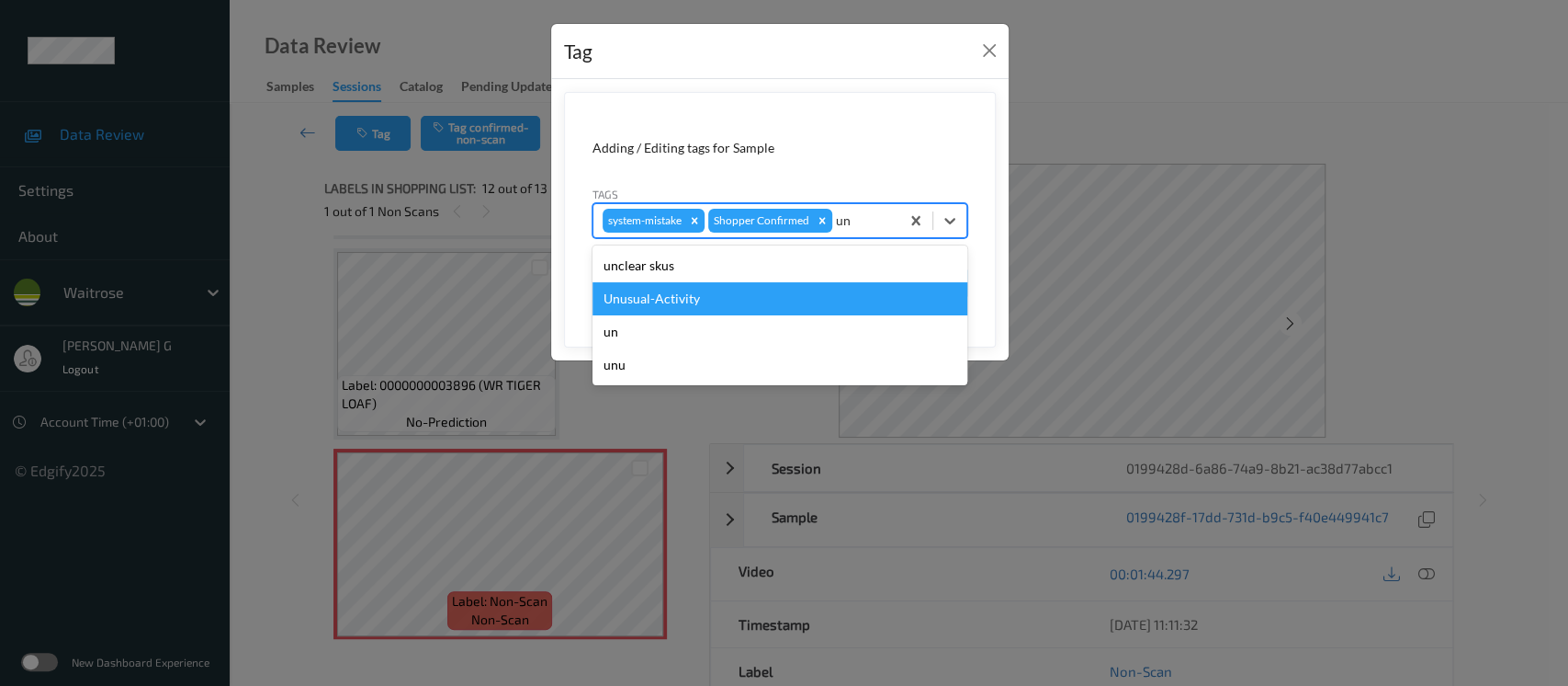
click at [678, 293] on div "Unusual-Activity" at bounding box center [781, 299] width 375 height 33
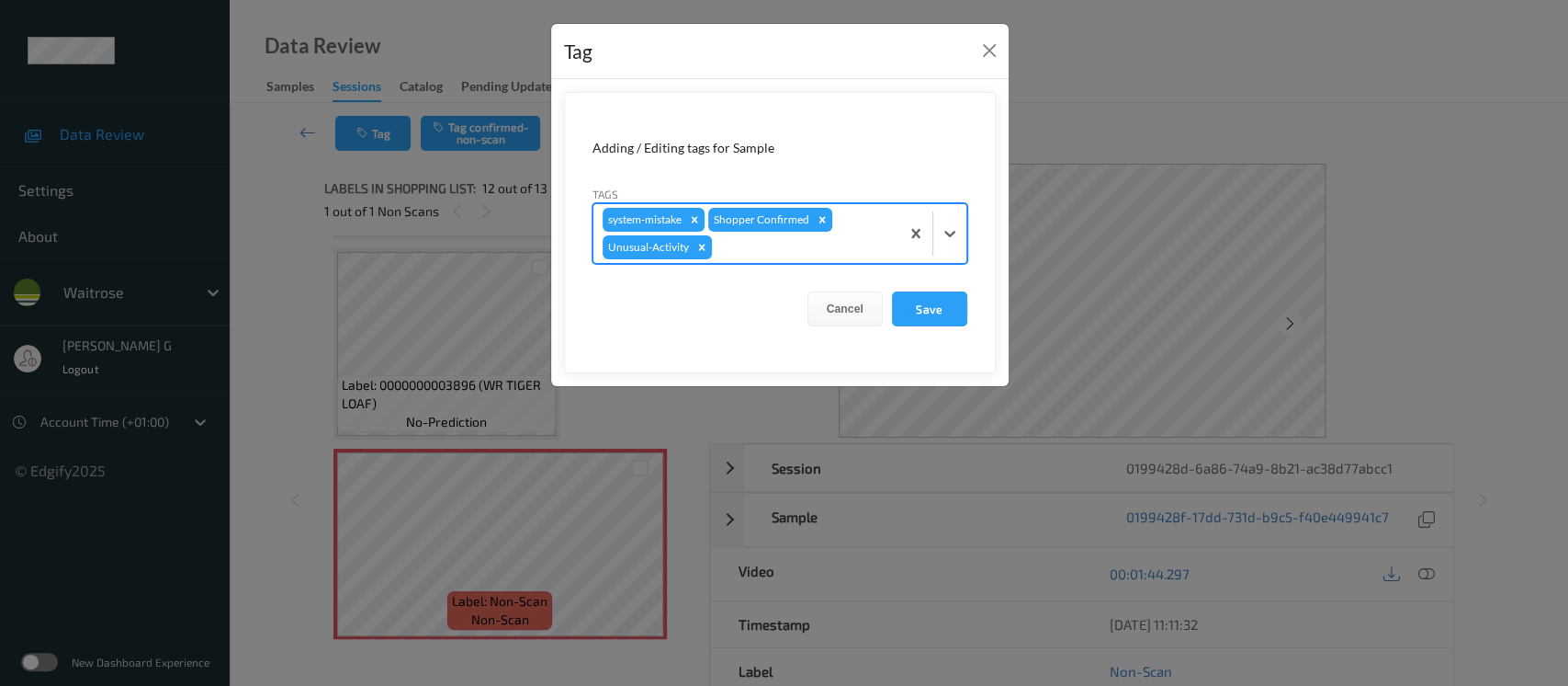
click at [870, 246] on div at bounding box center [803, 247] width 174 height 22
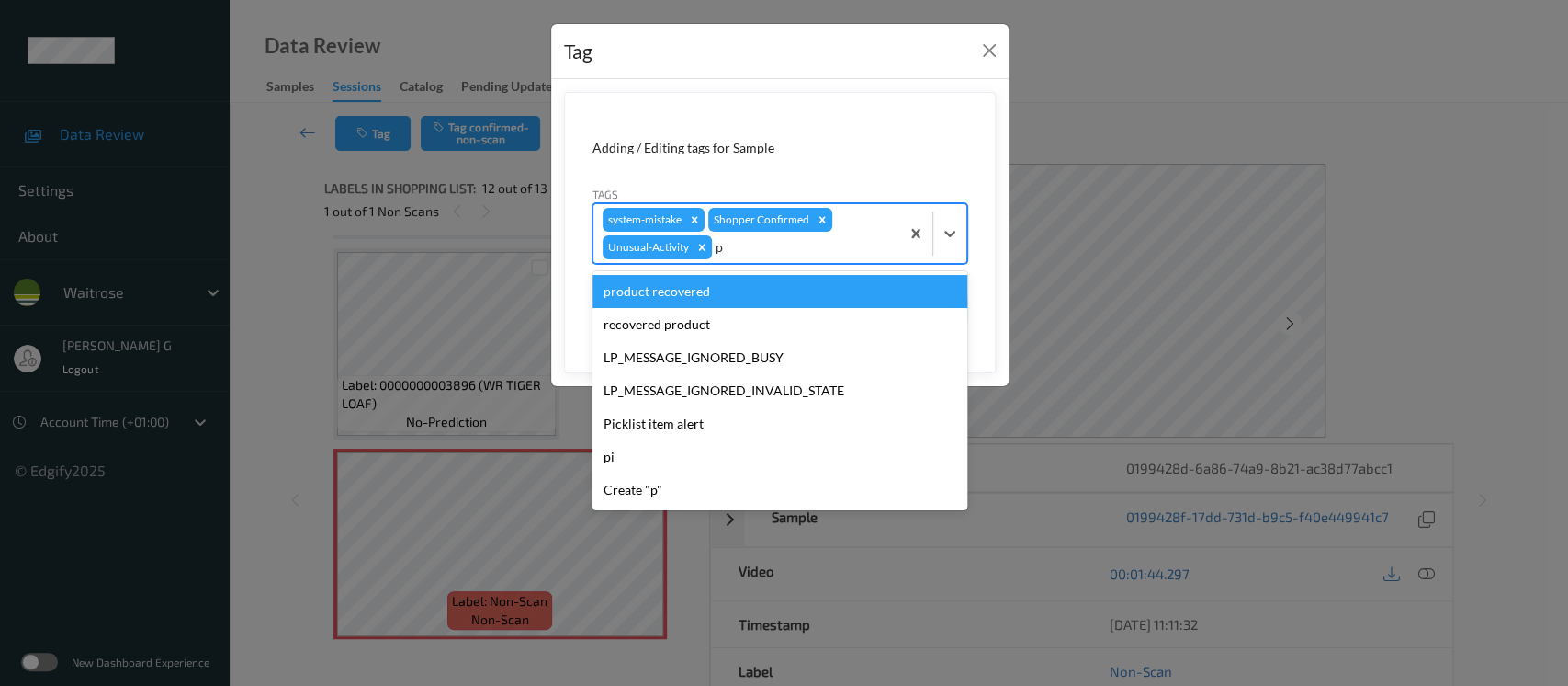
type input "pi"
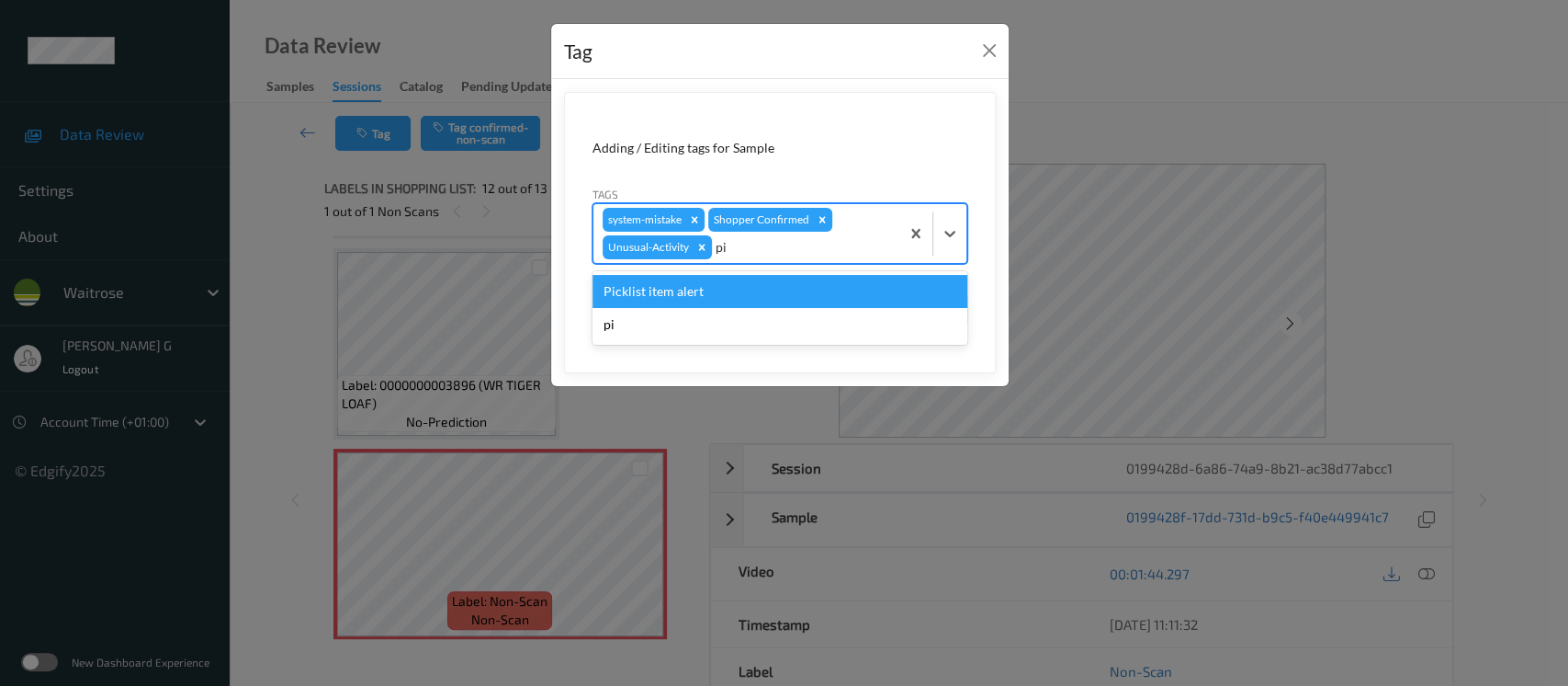
click at [710, 288] on div "Picklist item alert" at bounding box center [781, 291] width 375 height 33
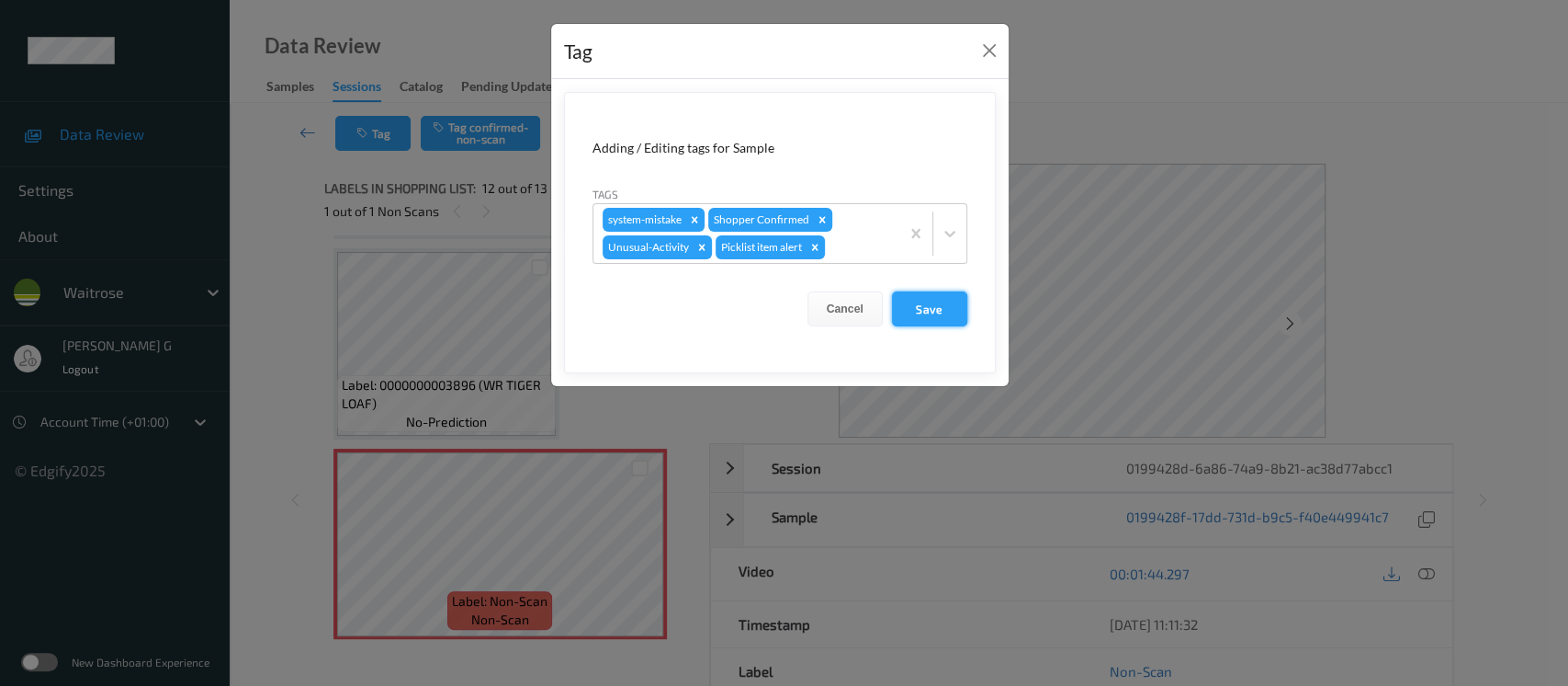
click at [927, 311] on button "Save" at bounding box center [930, 309] width 75 height 35
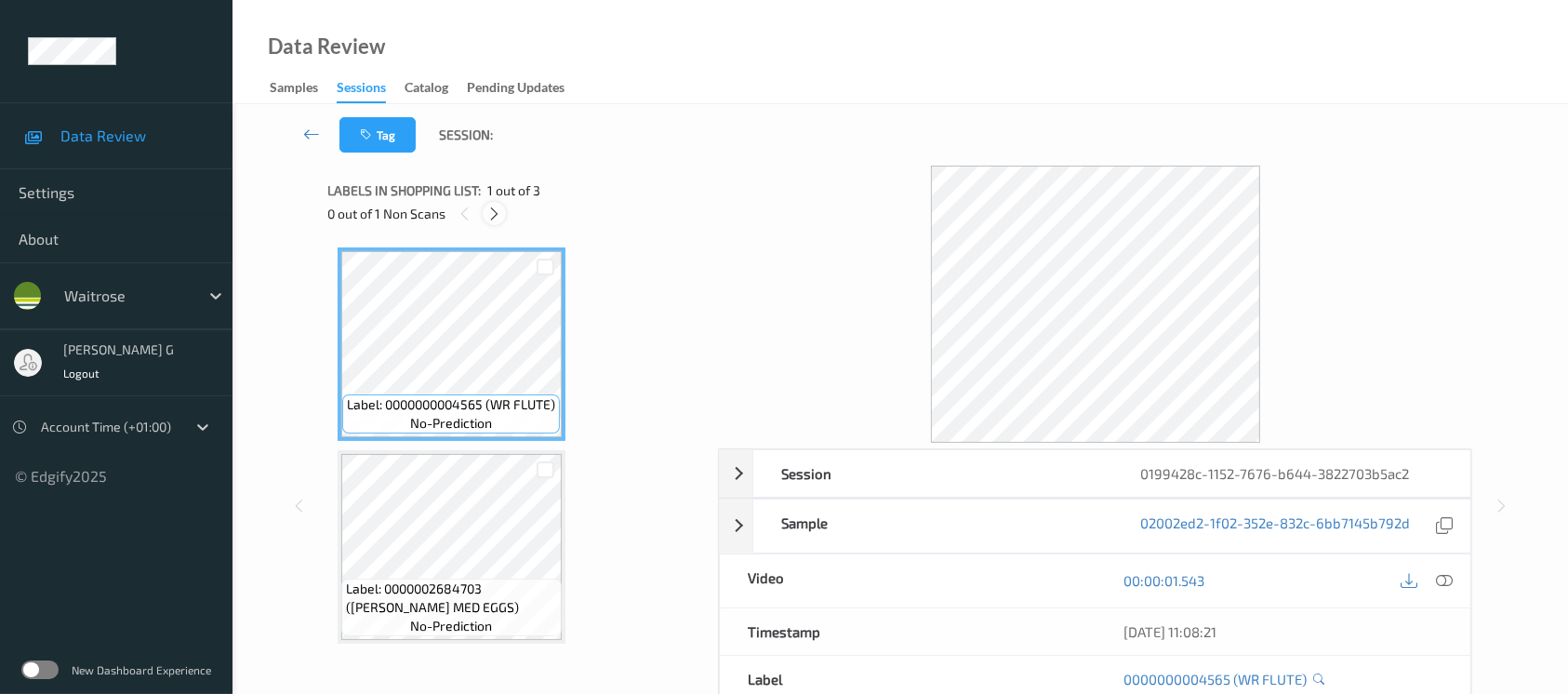
click at [496, 208] on icon at bounding box center [495, 213] width 16 height 17
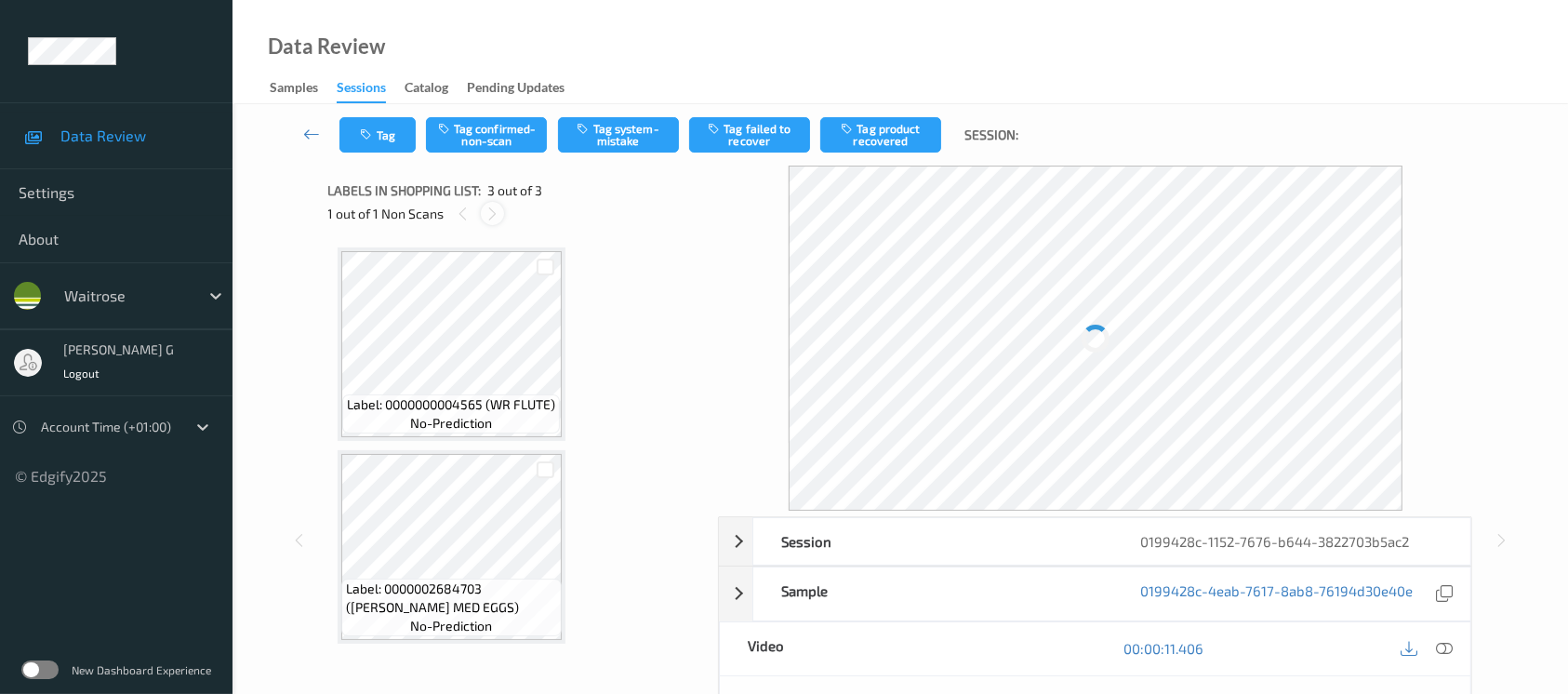
scroll to position [207, 0]
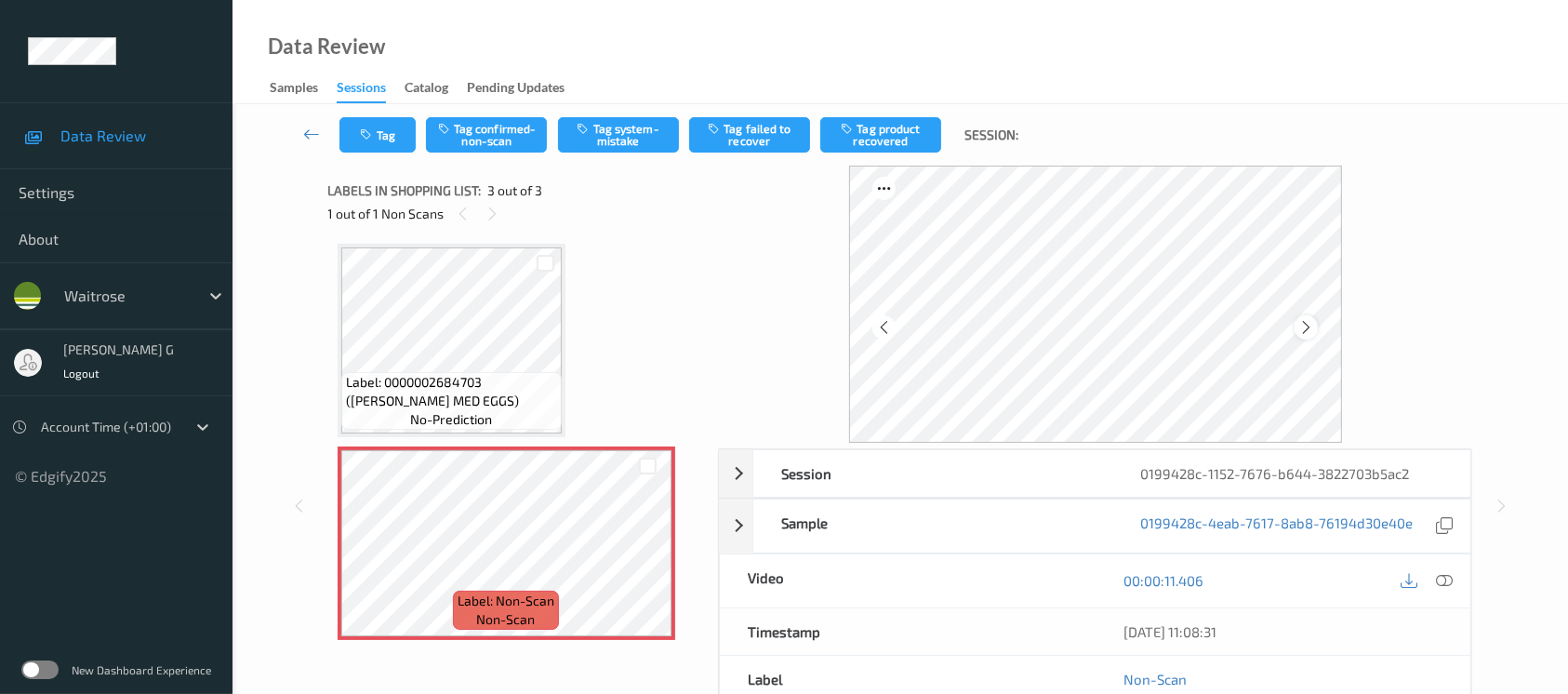
click at [1307, 321] on icon at bounding box center [1307, 327] width 16 height 17
click at [1444, 580] on icon at bounding box center [1444, 579] width 17 height 17
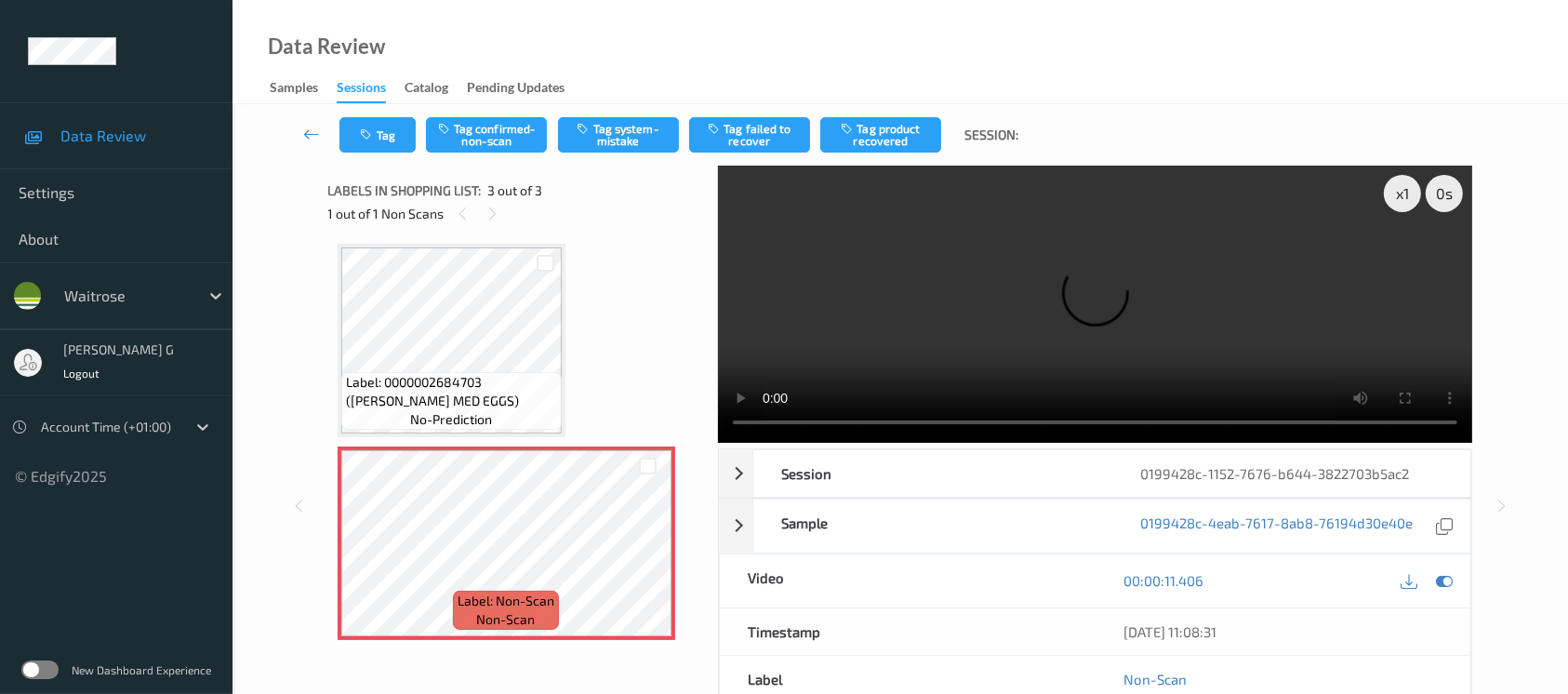
scroll to position [8, 0]
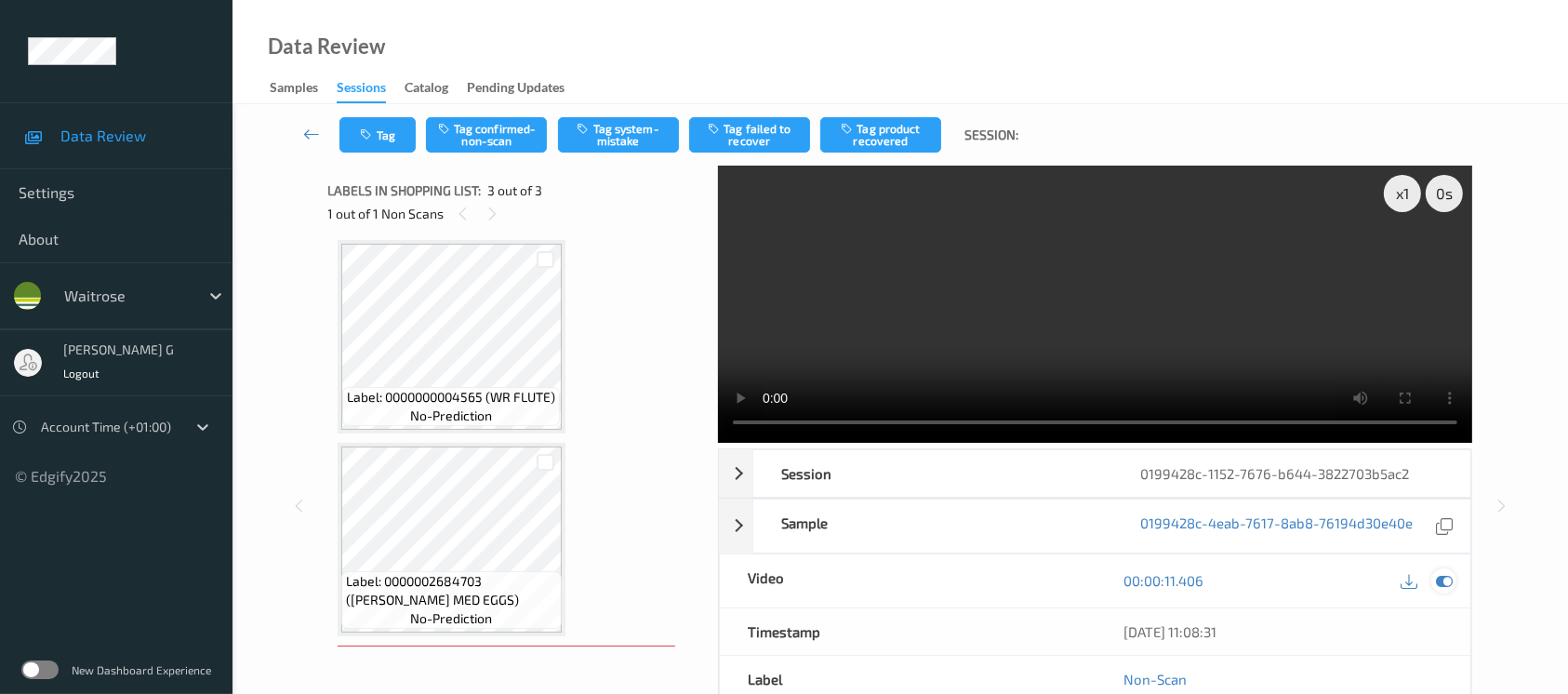
click at [1446, 577] on icon at bounding box center [1444, 579] width 17 height 17
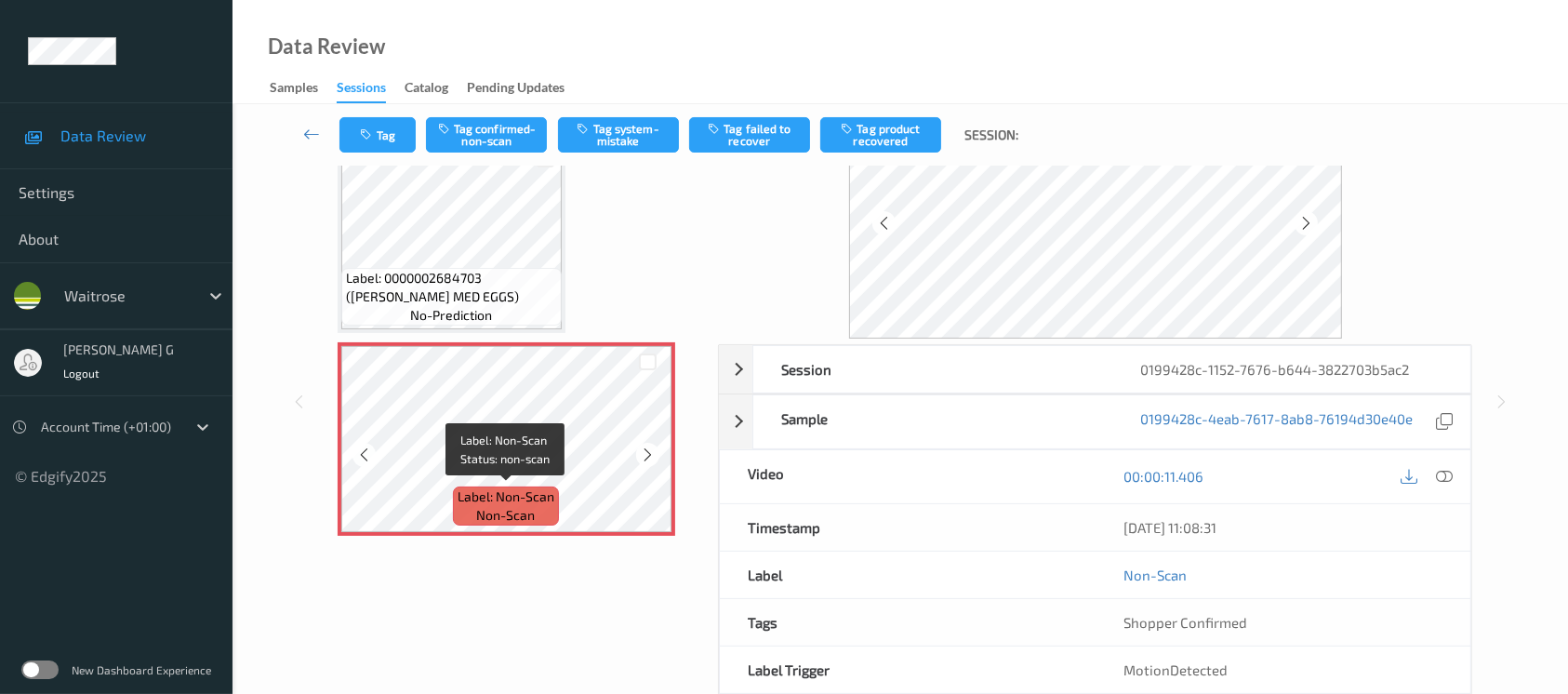
scroll to position [65, 0]
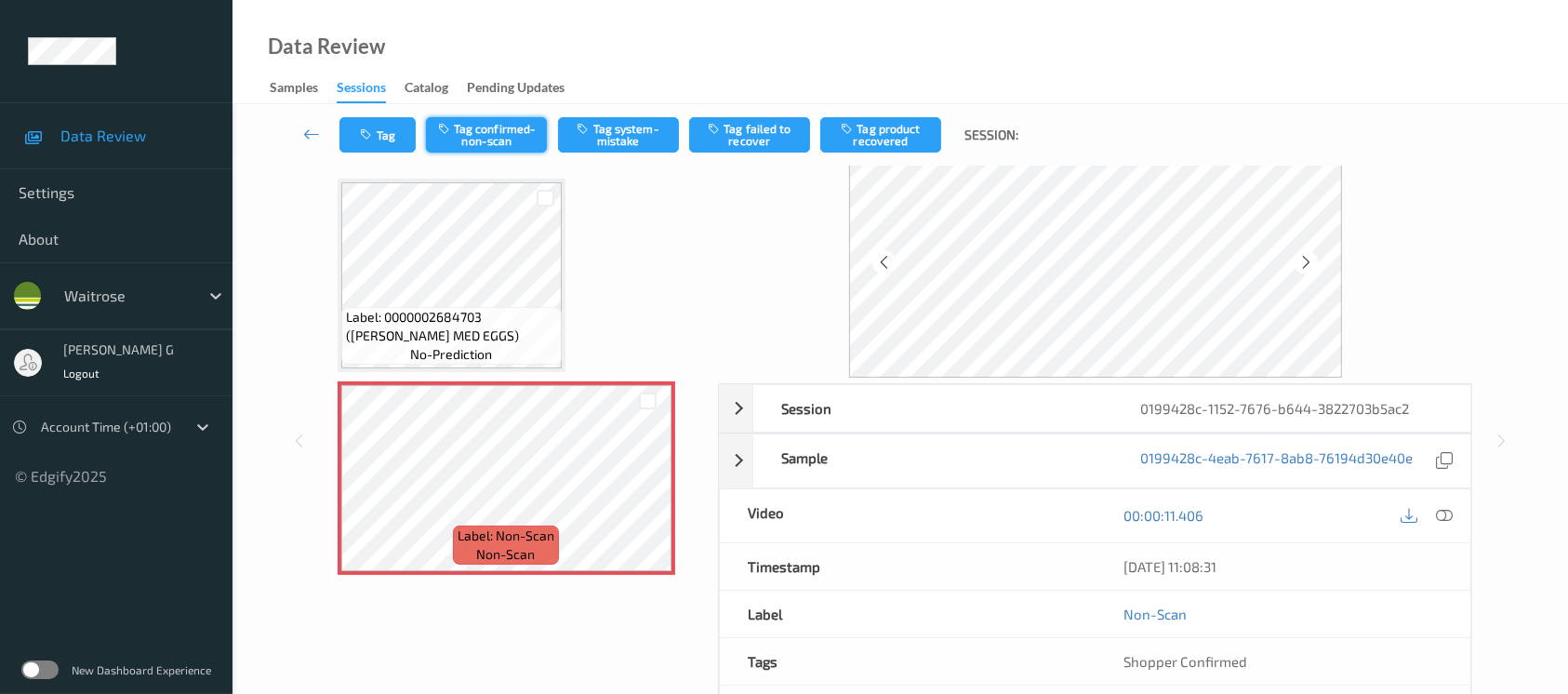
click at [467, 130] on button "Tag confirmed-non-scan" at bounding box center [486, 135] width 120 height 35
click at [741, 145] on button "Tag failed to recover" at bounding box center [749, 135] width 120 height 35
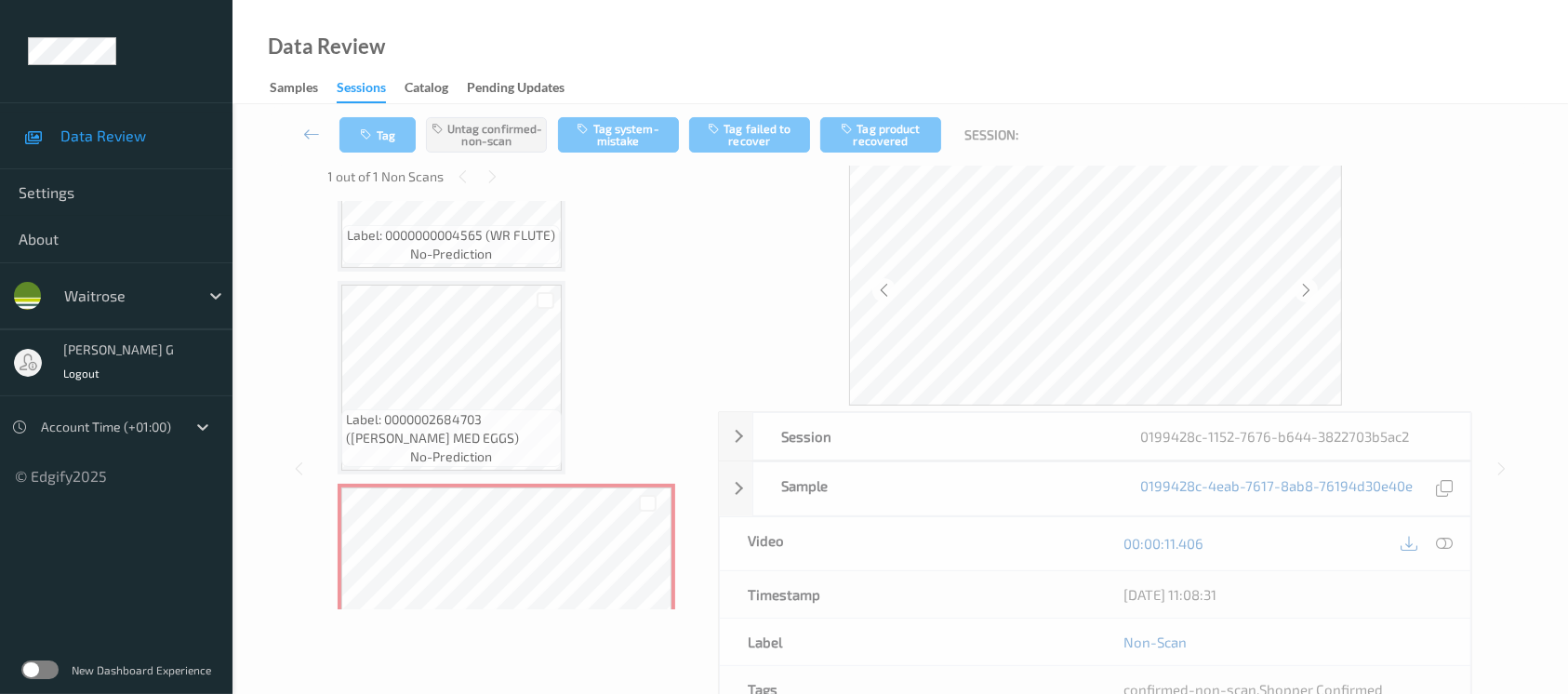
scroll to position [0, 0]
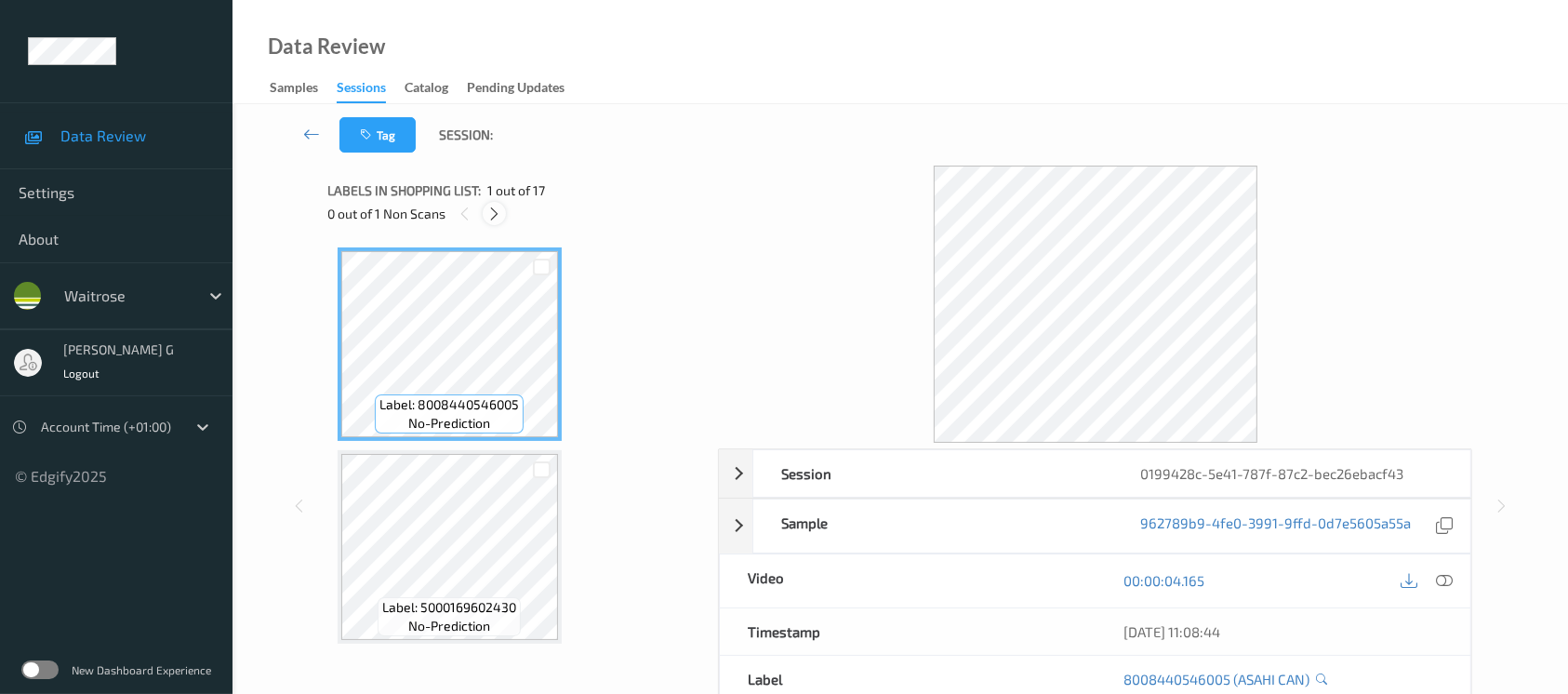
click at [495, 212] on icon at bounding box center [495, 213] width 16 height 17
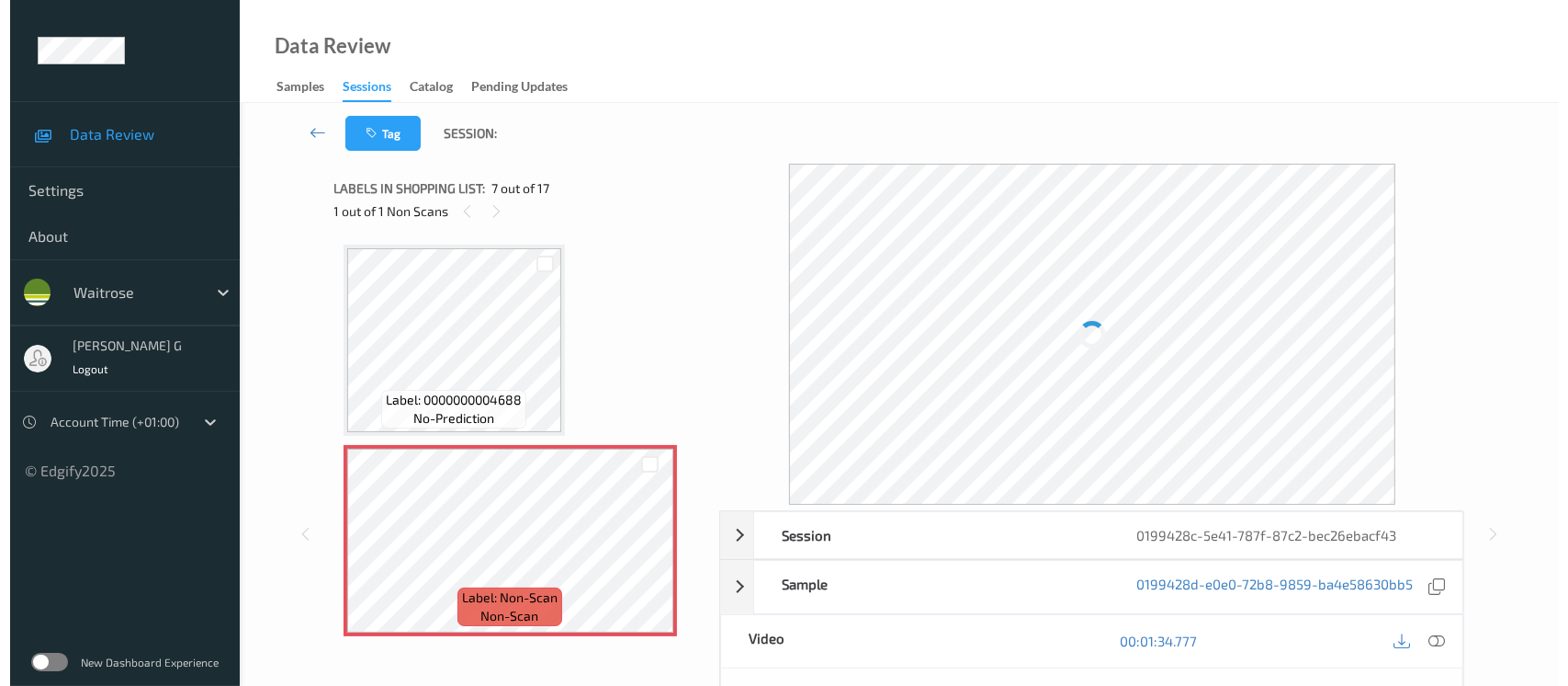
scroll to position [1007, 0]
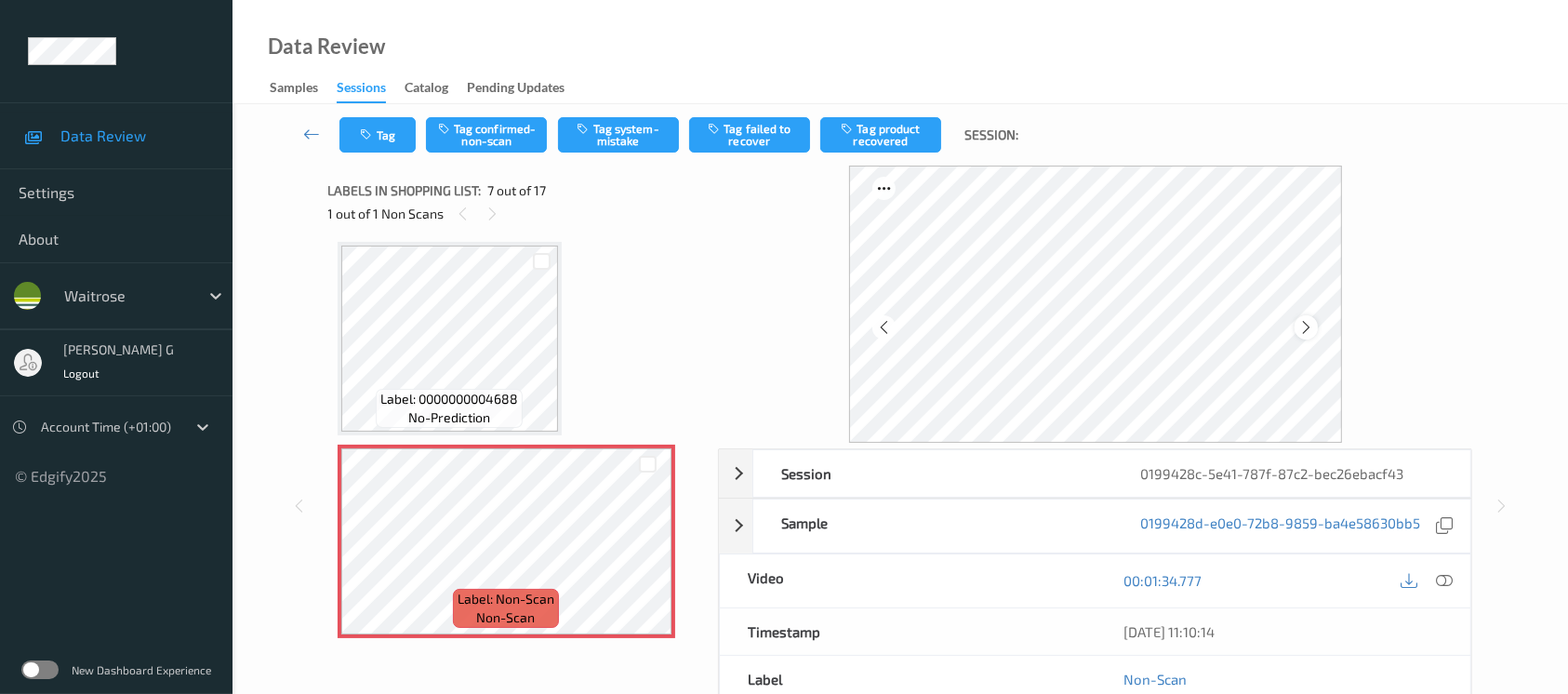
click at [1297, 329] on div at bounding box center [1307, 327] width 24 height 23
click at [1304, 325] on icon at bounding box center [1307, 327] width 16 height 17
click at [596, 134] on button "Tag system-mistake" at bounding box center [618, 135] width 120 height 35
click at [366, 134] on icon "button" at bounding box center [369, 134] width 16 height 13
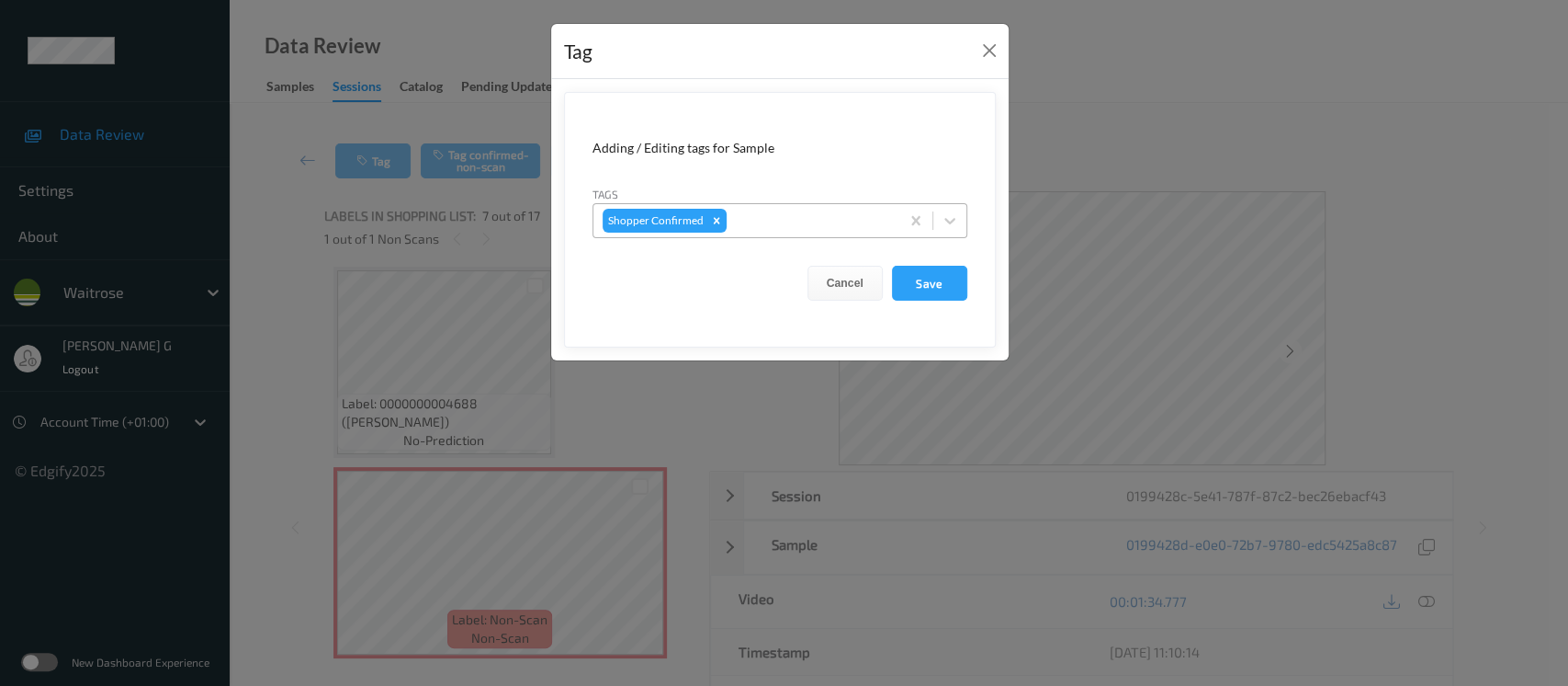
click at [803, 215] on div at bounding box center [810, 221] width 160 height 22
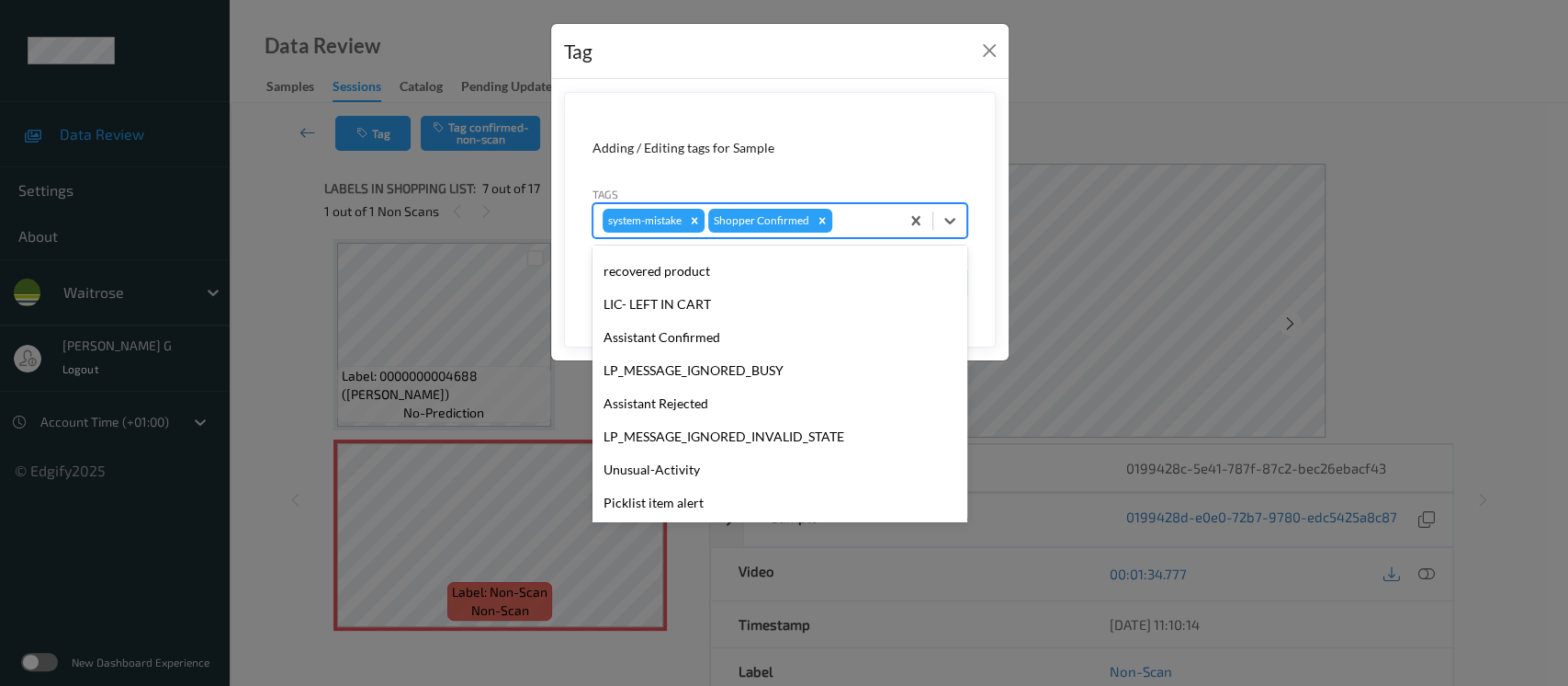
scroll to position [459, 0]
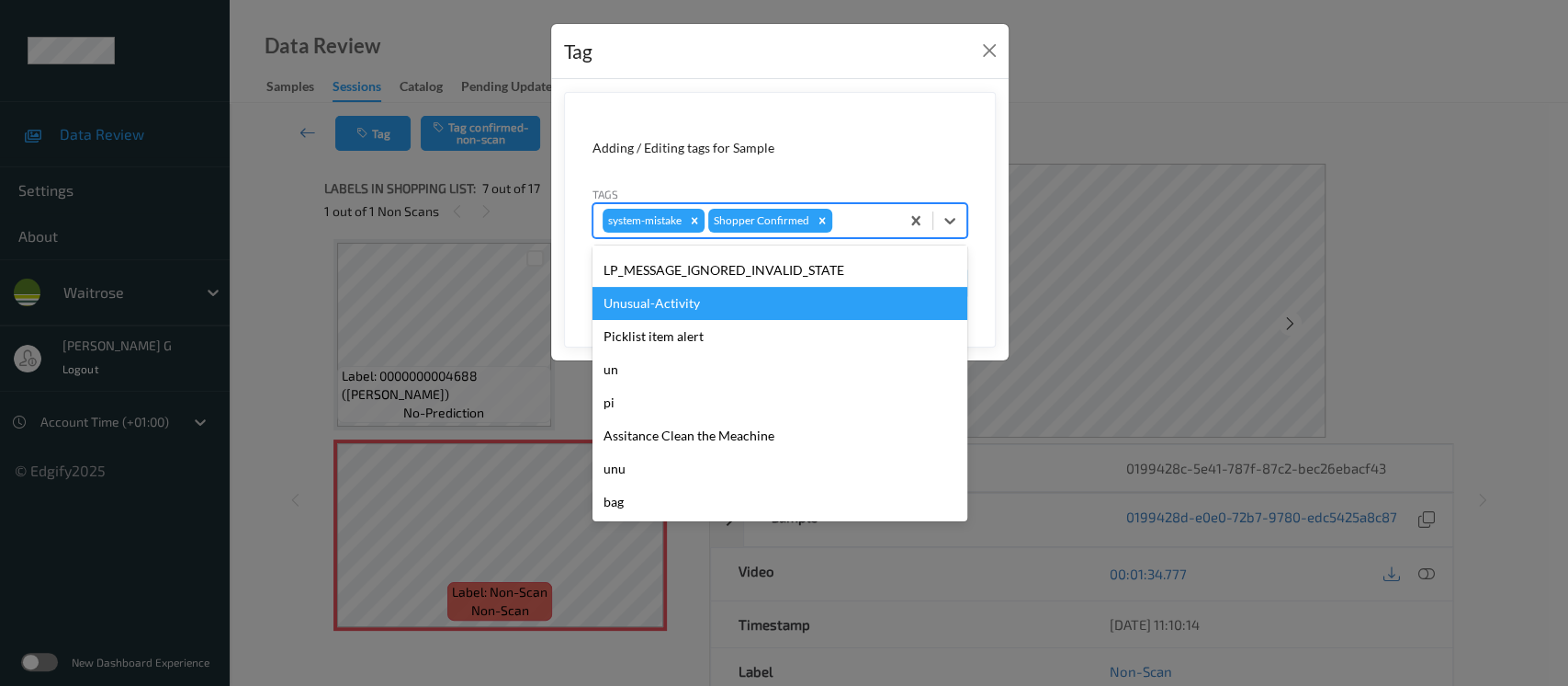
click at [665, 294] on div "Unusual-Activity" at bounding box center [781, 303] width 375 height 33
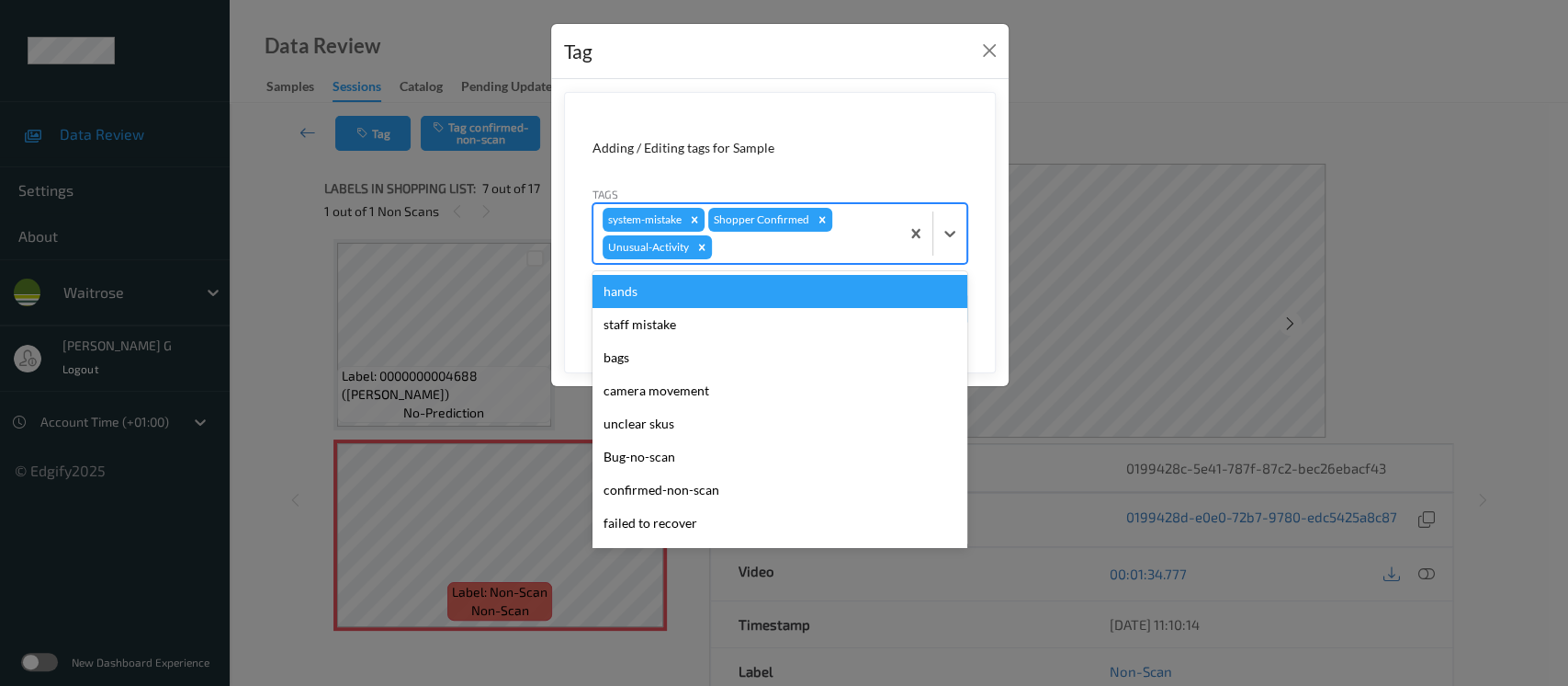
click at [750, 254] on div at bounding box center [803, 247] width 174 height 22
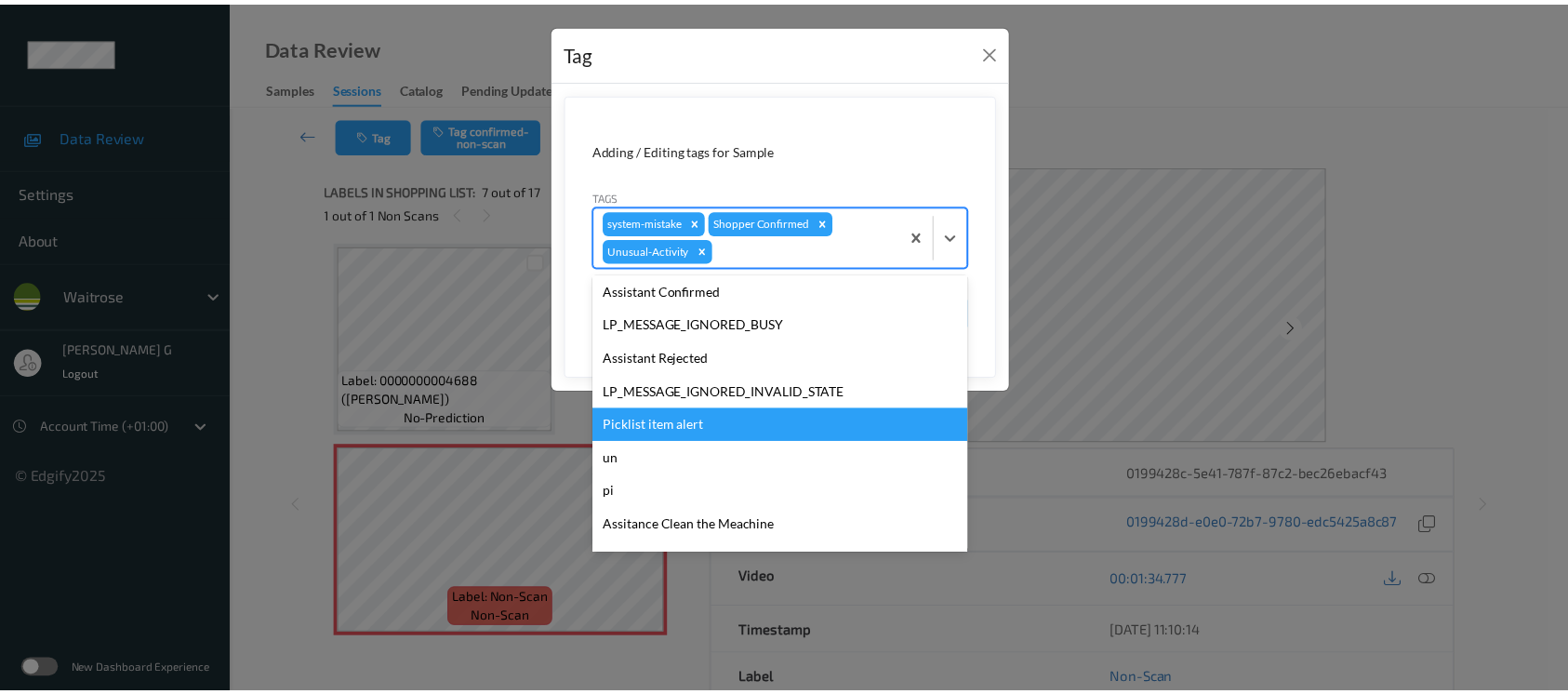
scroll to position [432, 0]
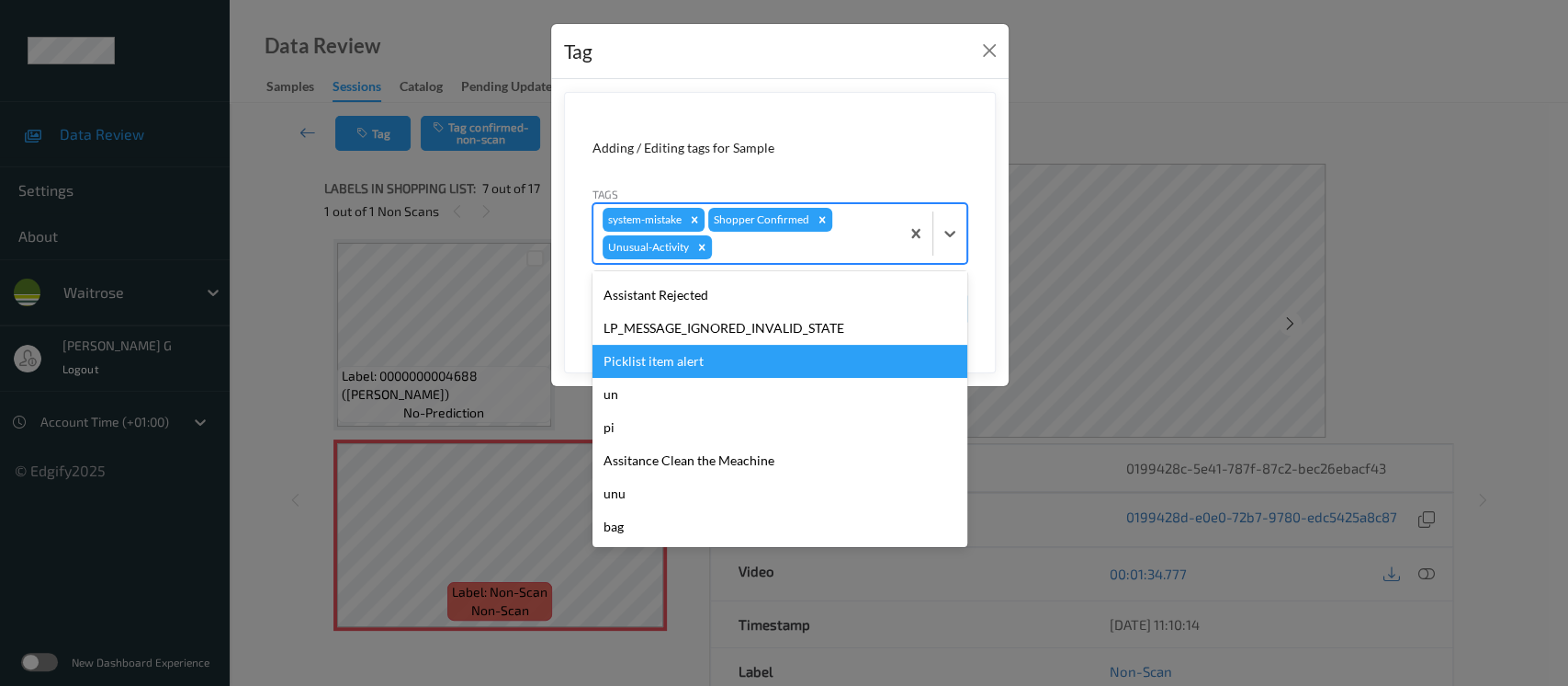
click at [670, 353] on div "Picklist item alert" at bounding box center [781, 361] width 375 height 33
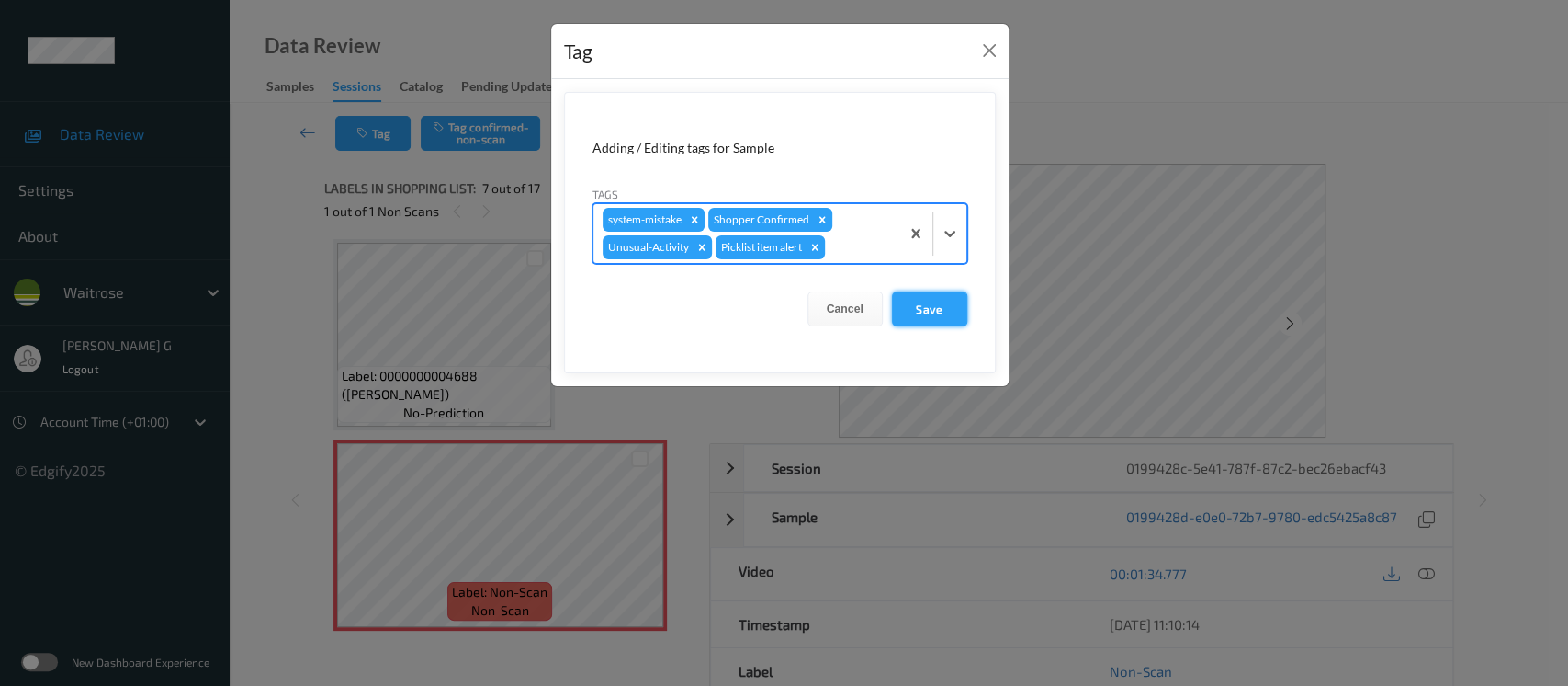
click at [917, 298] on button "Save" at bounding box center [930, 309] width 75 height 35
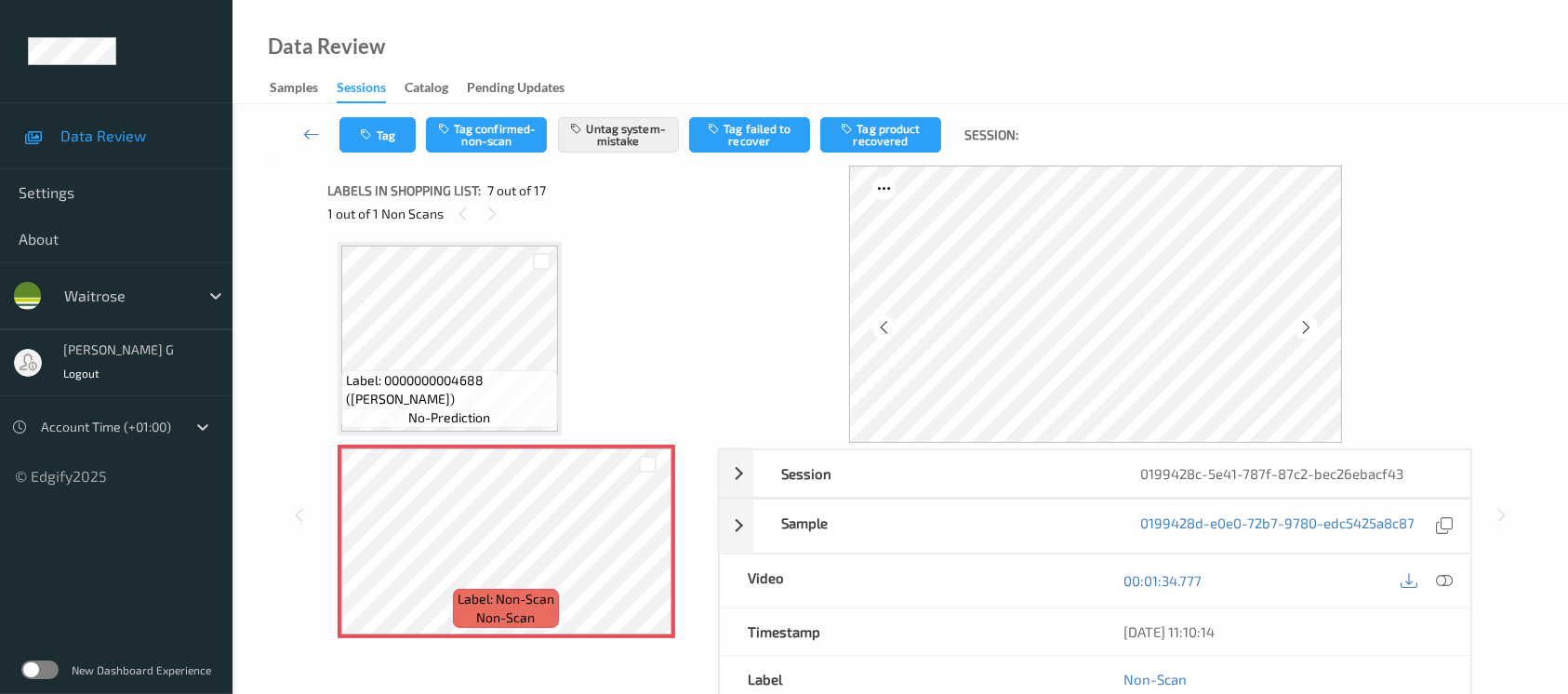
click at [380, 109] on div "Tag Tag confirmed-non-scan Untag system-mistake Tag failed to recover Tag produ…" at bounding box center [900, 134] width 1259 height 62
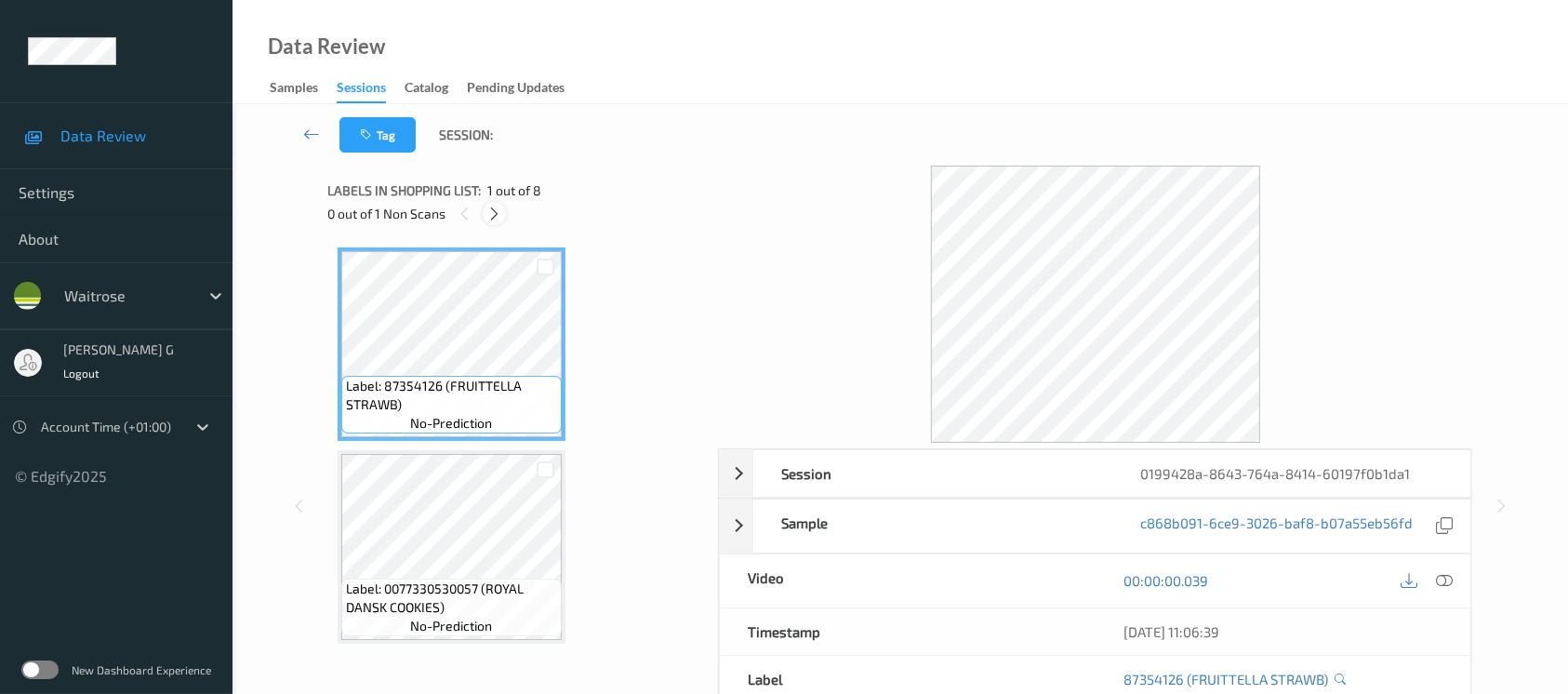
click at [501, 211] on icon at bounding box center [495, 213] width 16 height 17
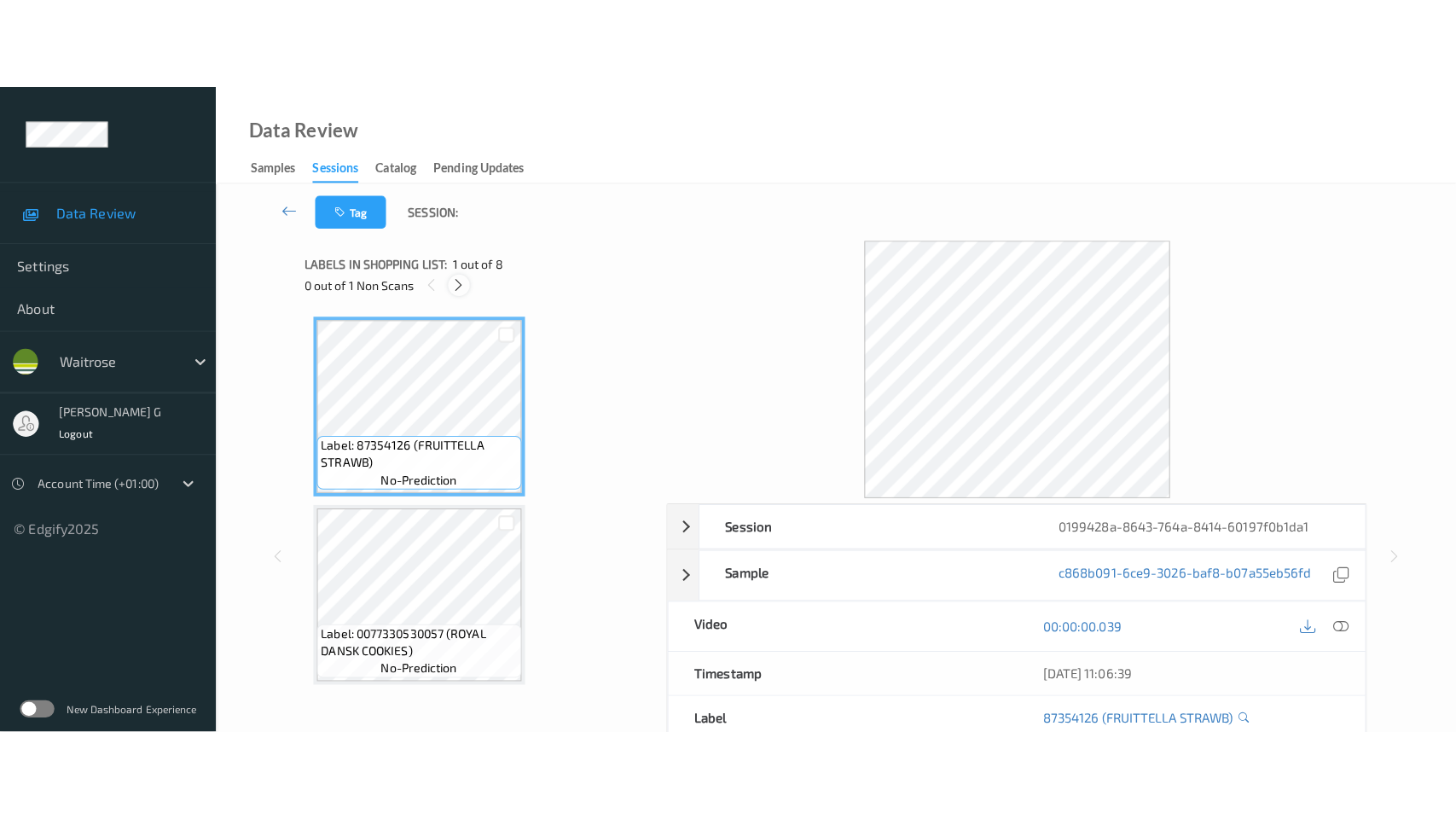
scroll to position [935, 0]
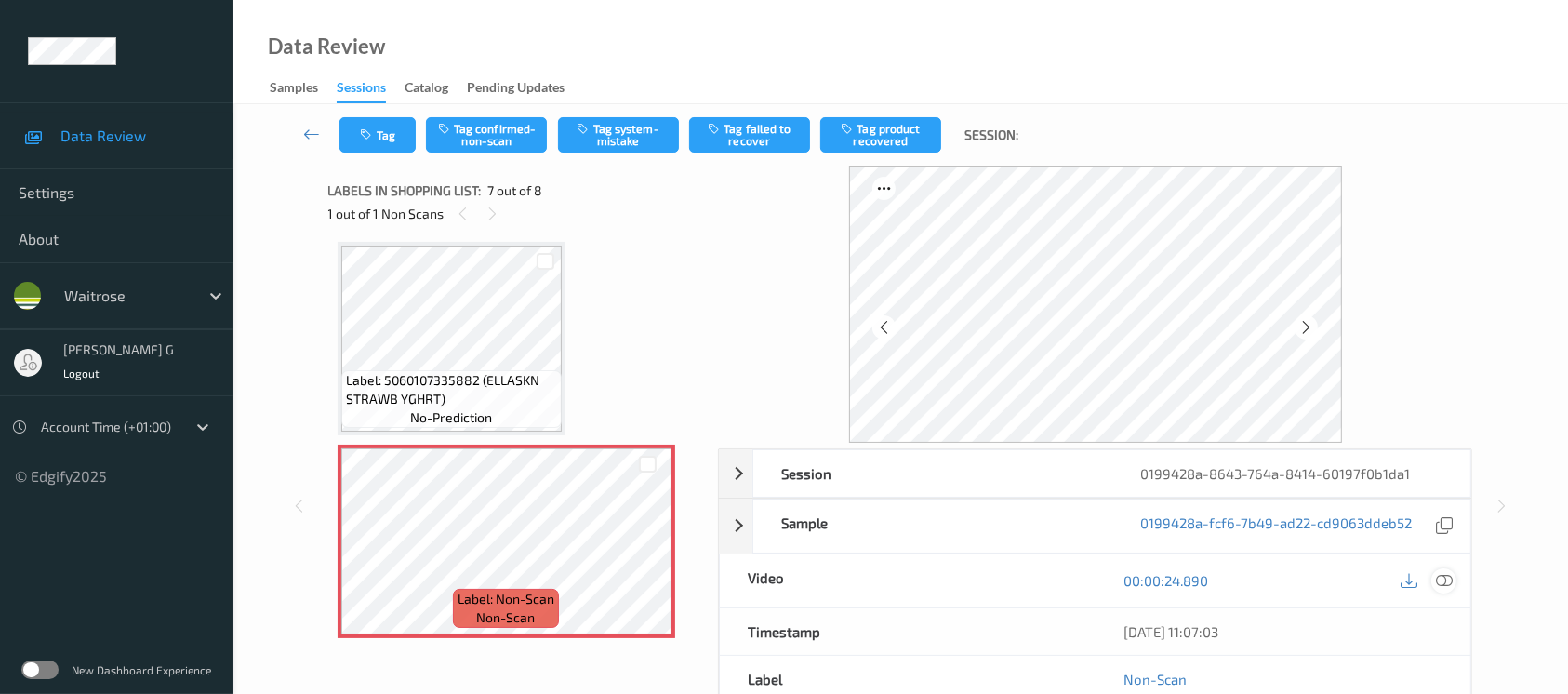
click at [1451, 583] on icon at bounding box center [1444, 579] width 17 height 17
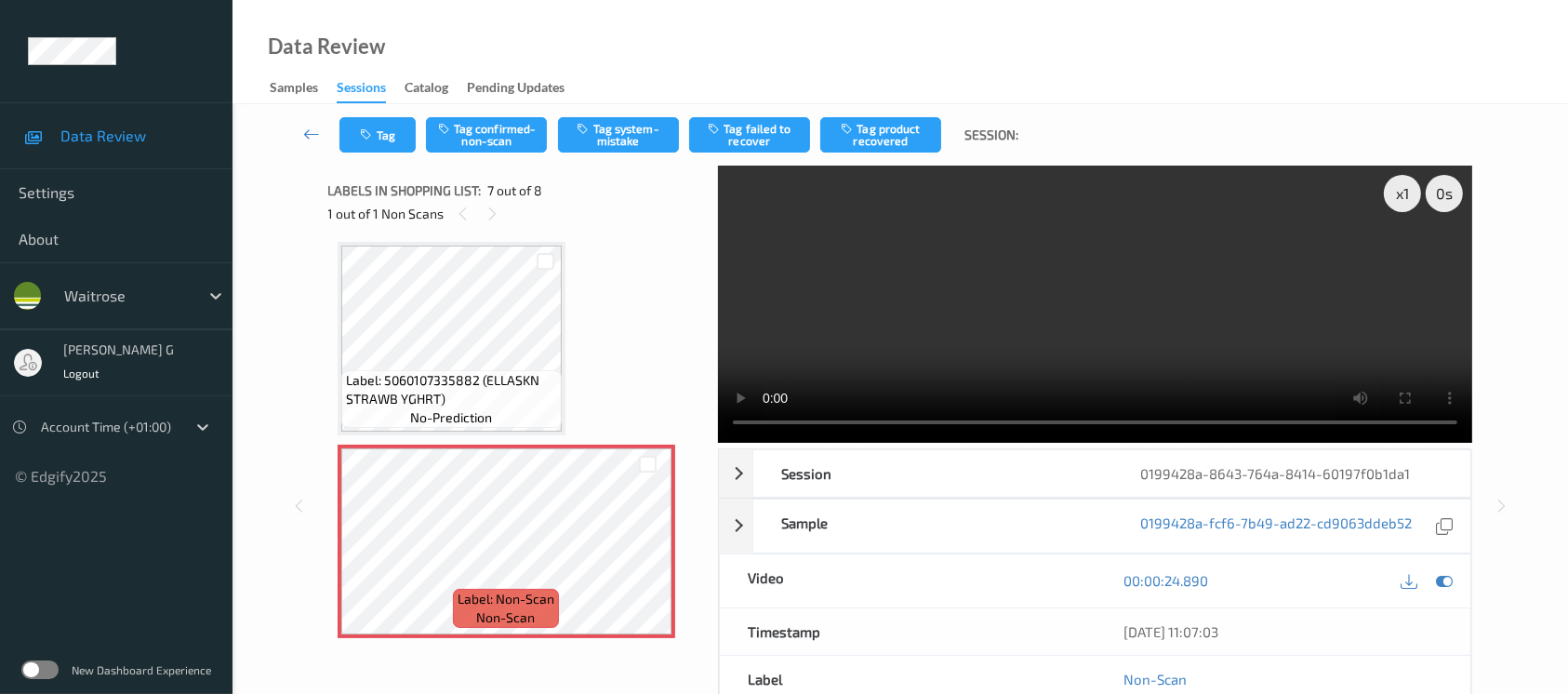
scroll to position [1016, 0]
click at [1444, 578] on icon at bounding box center [1444, 579] width 17 height 17
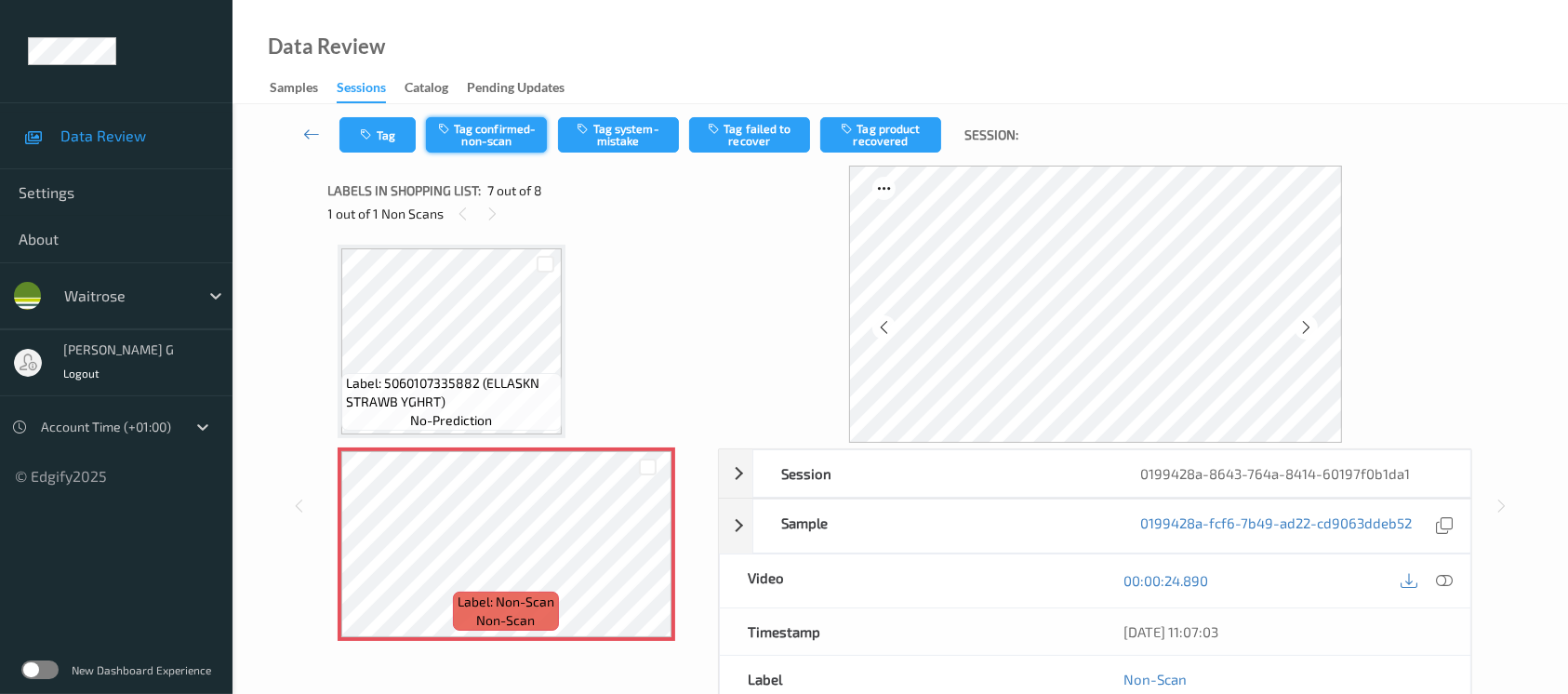
click at [485, 125] on button "Tag confirmed-non-scan" at bounding box center [486, 135] width 120 height 35
click at [897, 131] on button "Tag product recovered" at bounding box center [880, 135] width 120 height 35
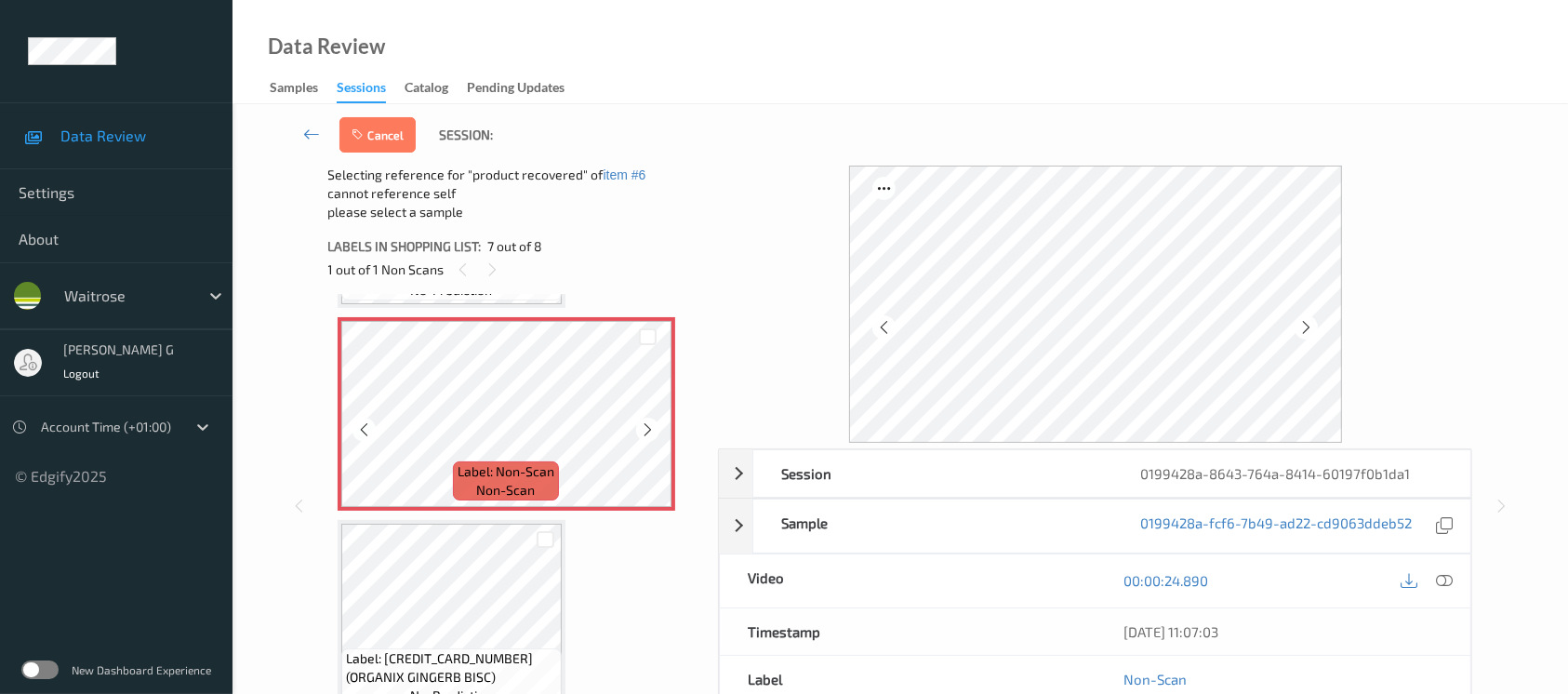
scroll to position [1215, 0]
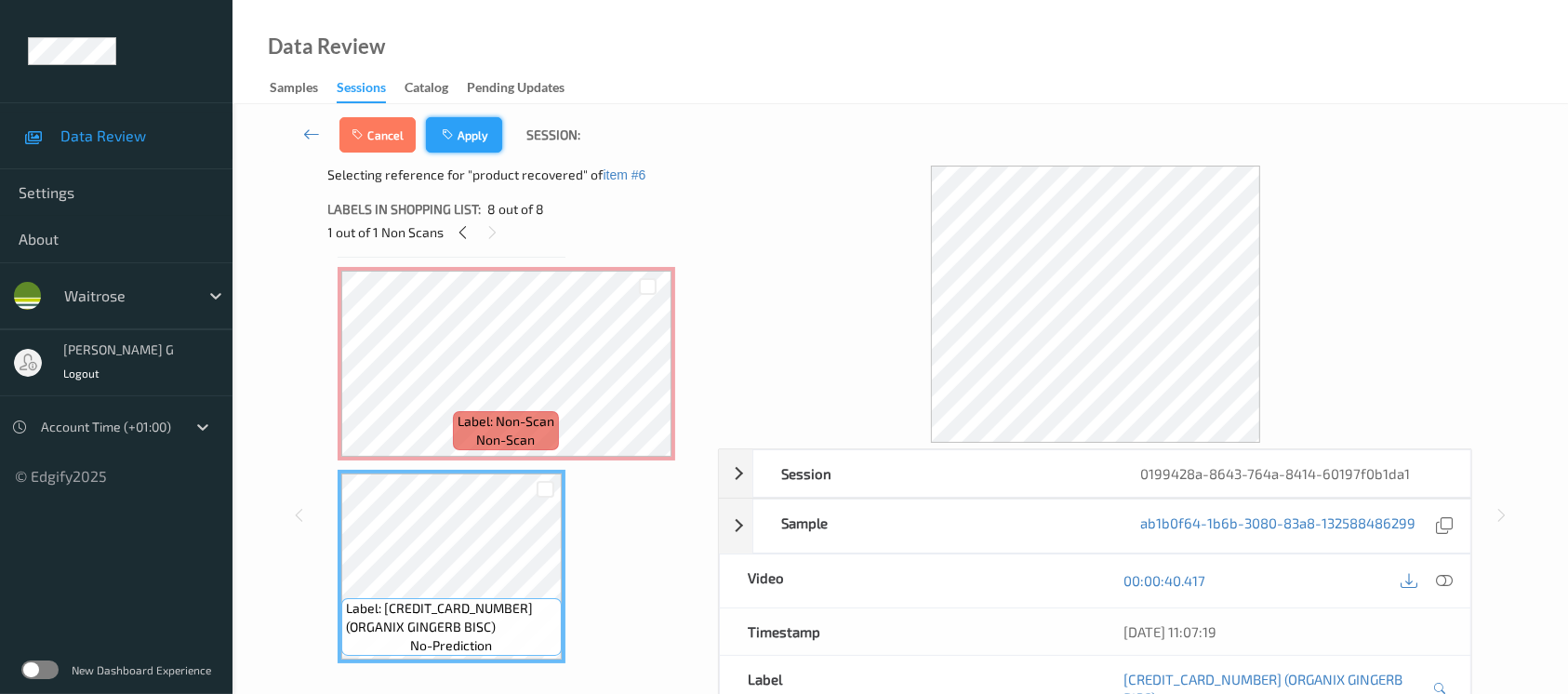
click at [460, 137] on button "Apply" at bounding box center [464, 135] width 76 height 35
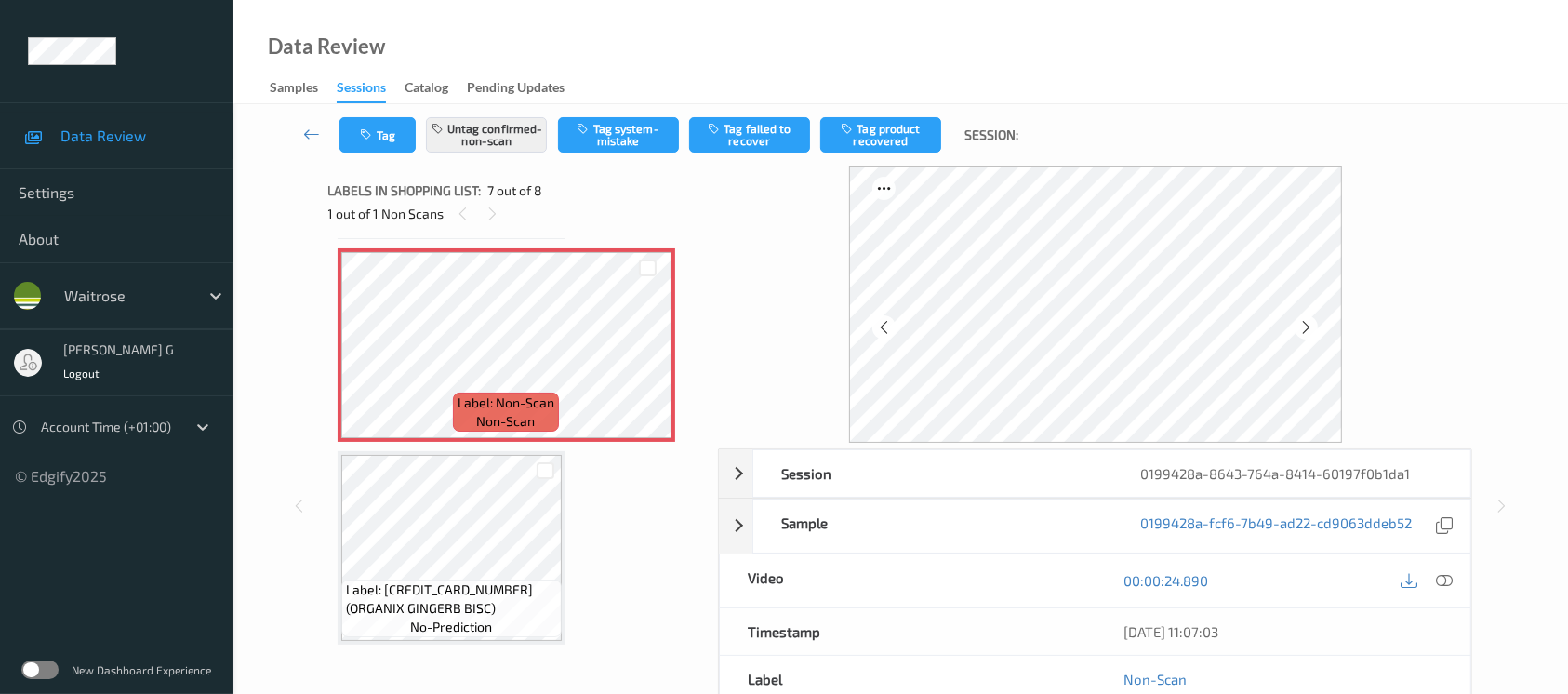
scroll to position [1019, 0]
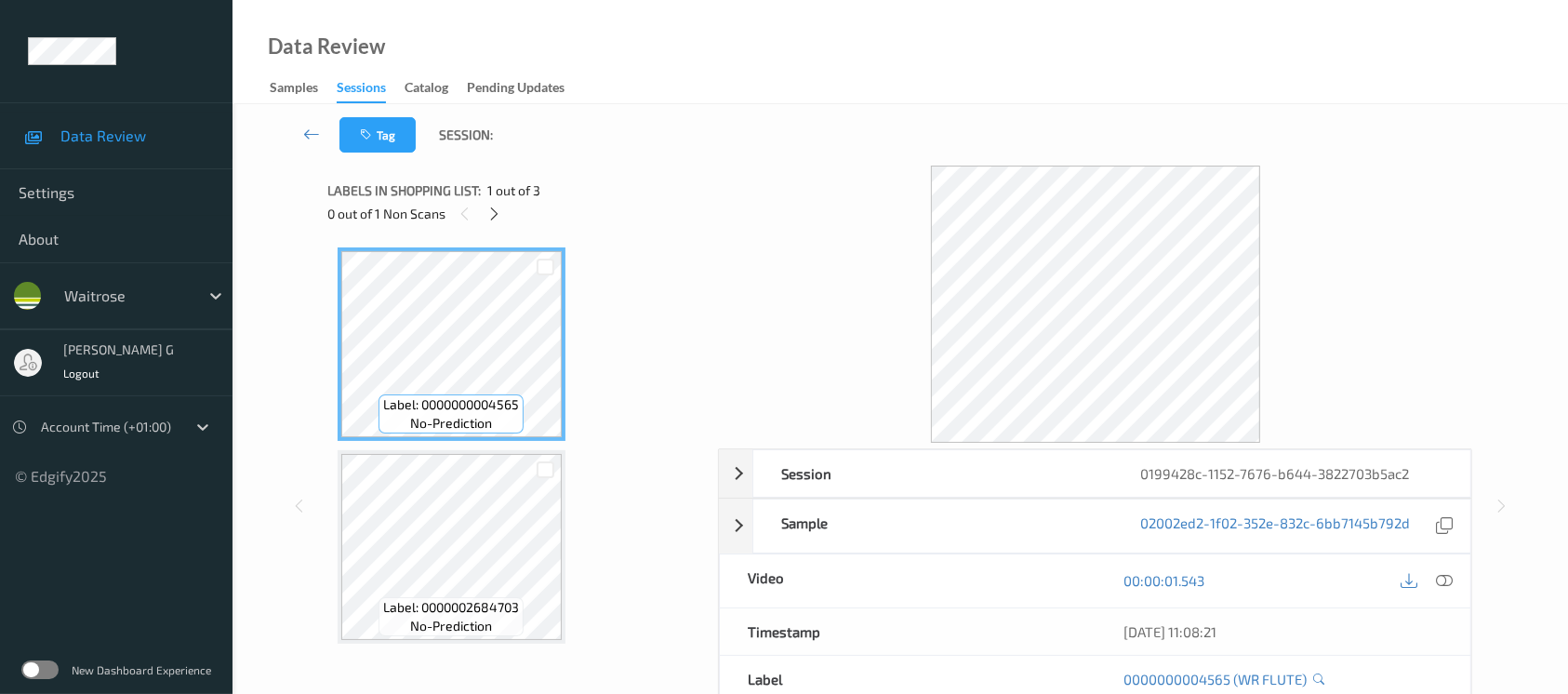
click at [499, 229] on div "Labels in shopping list: 1 out of 3 0 out of 1 Non Scans" at bounding box center [517, 202] width 378 height 72
click at [495, 222] on div at bounding box center [495, 213] width 24 height 23
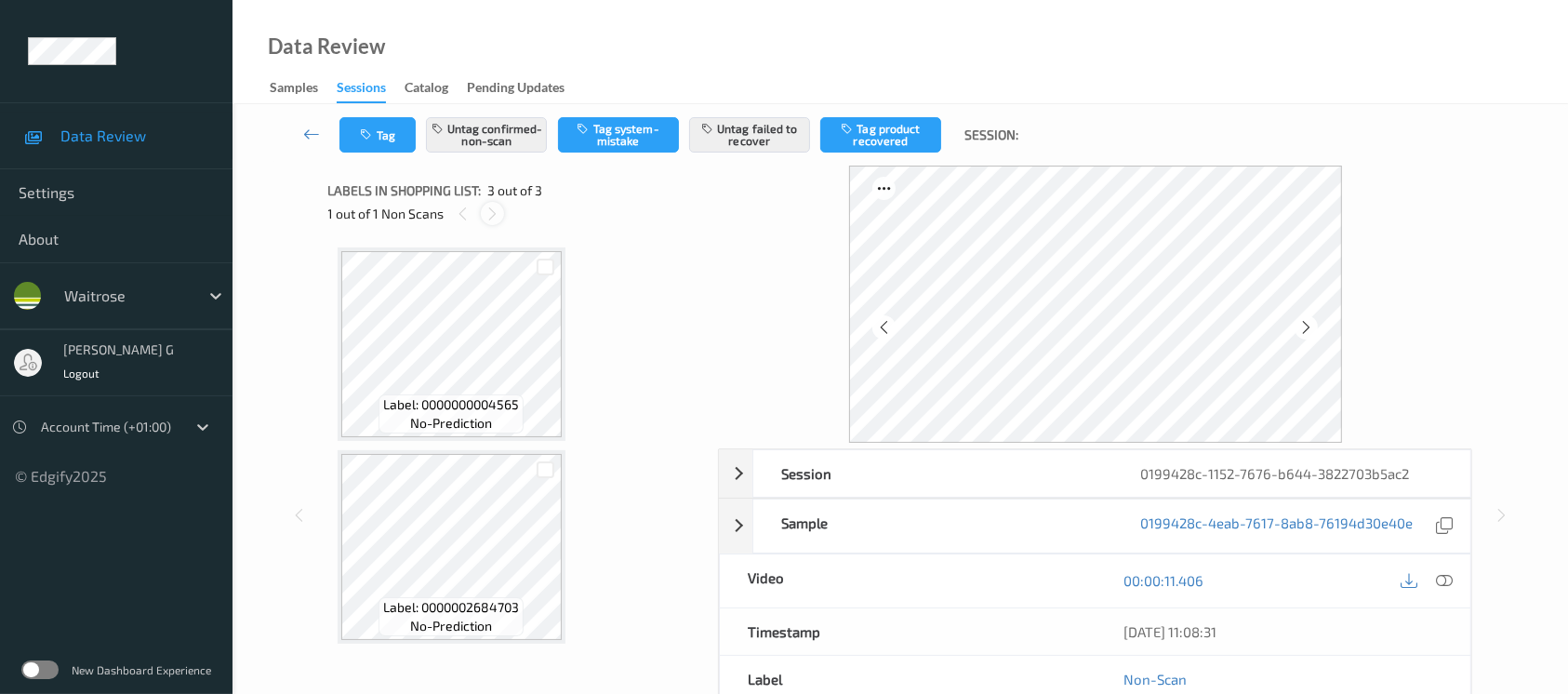
scroll to position [207, 0]
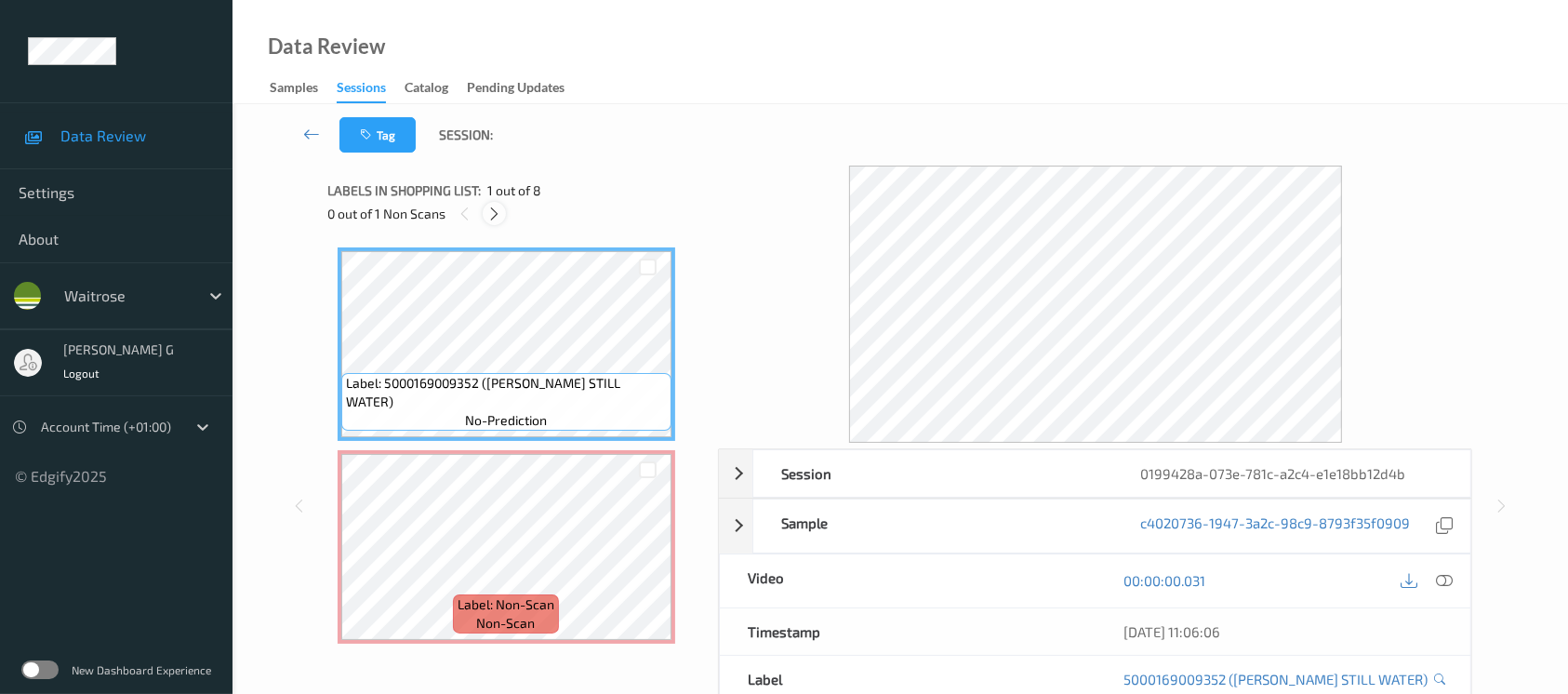
click at [498, 206] on icon at bounding box center [495, 213] width 16 height 17
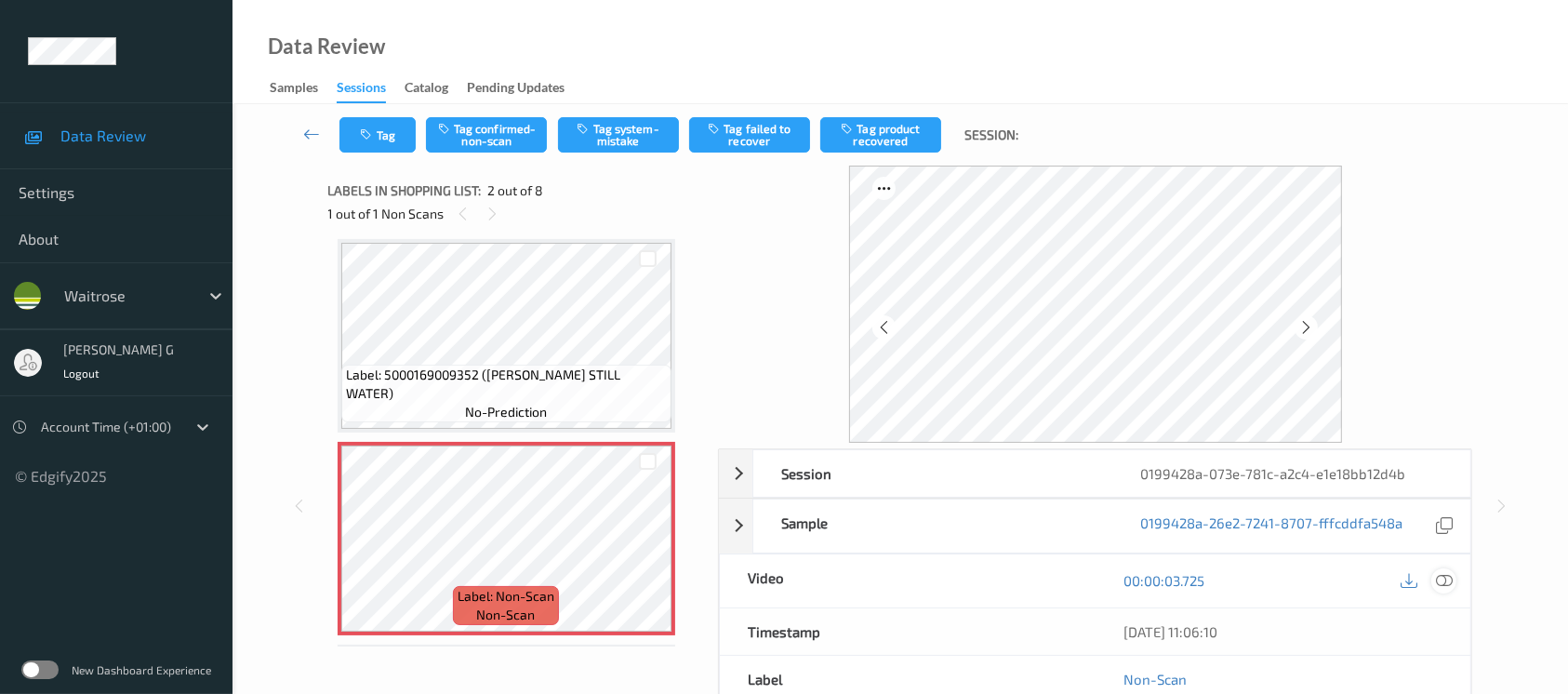
click at [1444, 586] on icon at bounding box center [1444, 579] width 17 height 17
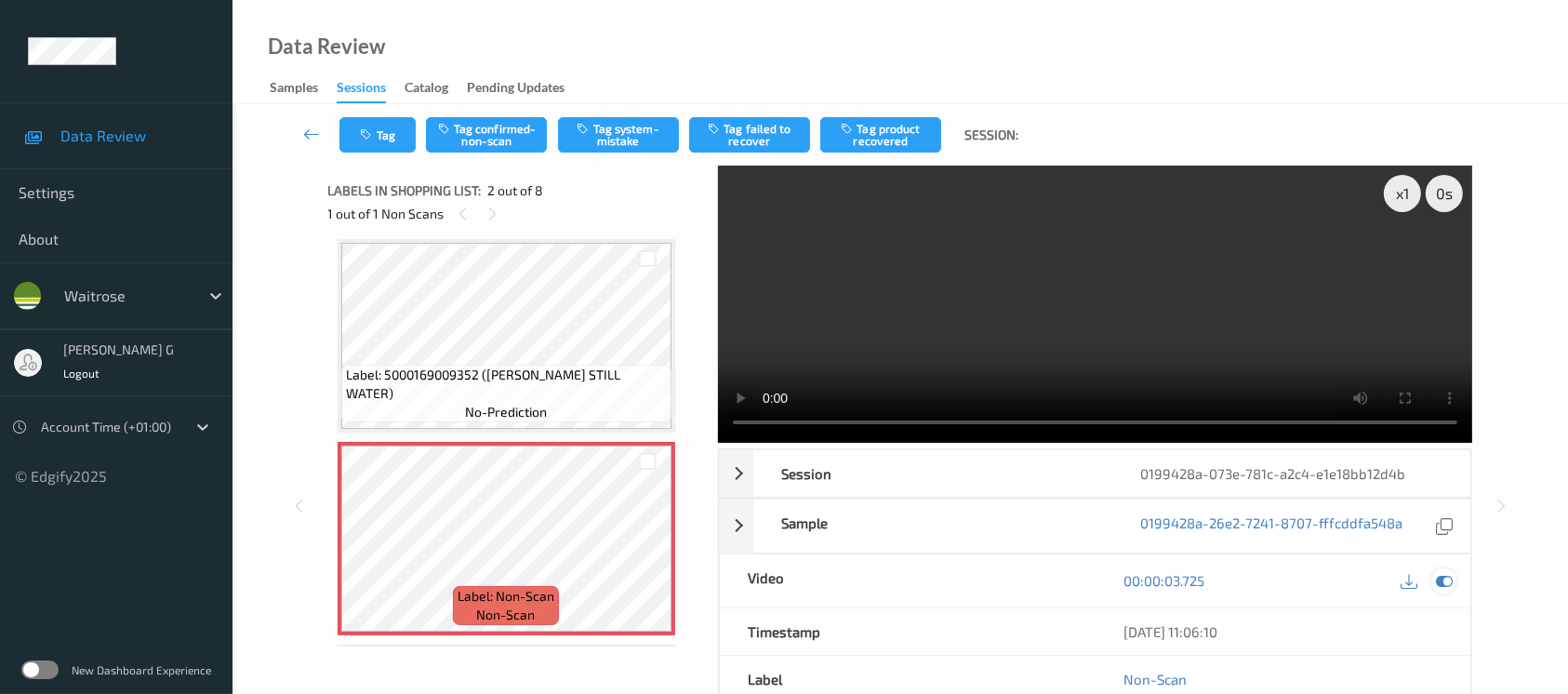
click at [1448, 582] on icon at bounding box center [1444, 579] width 17 height 17
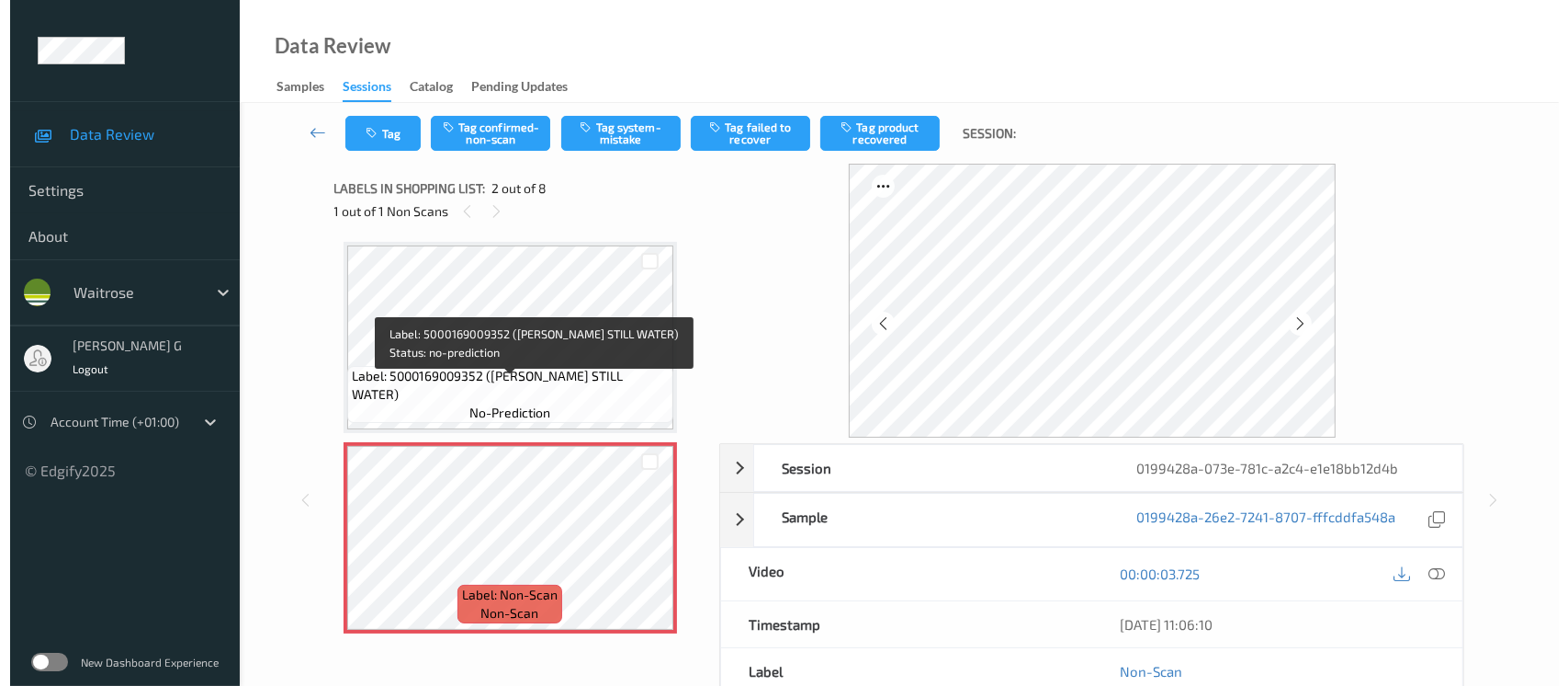
scroll to position [0, 0]
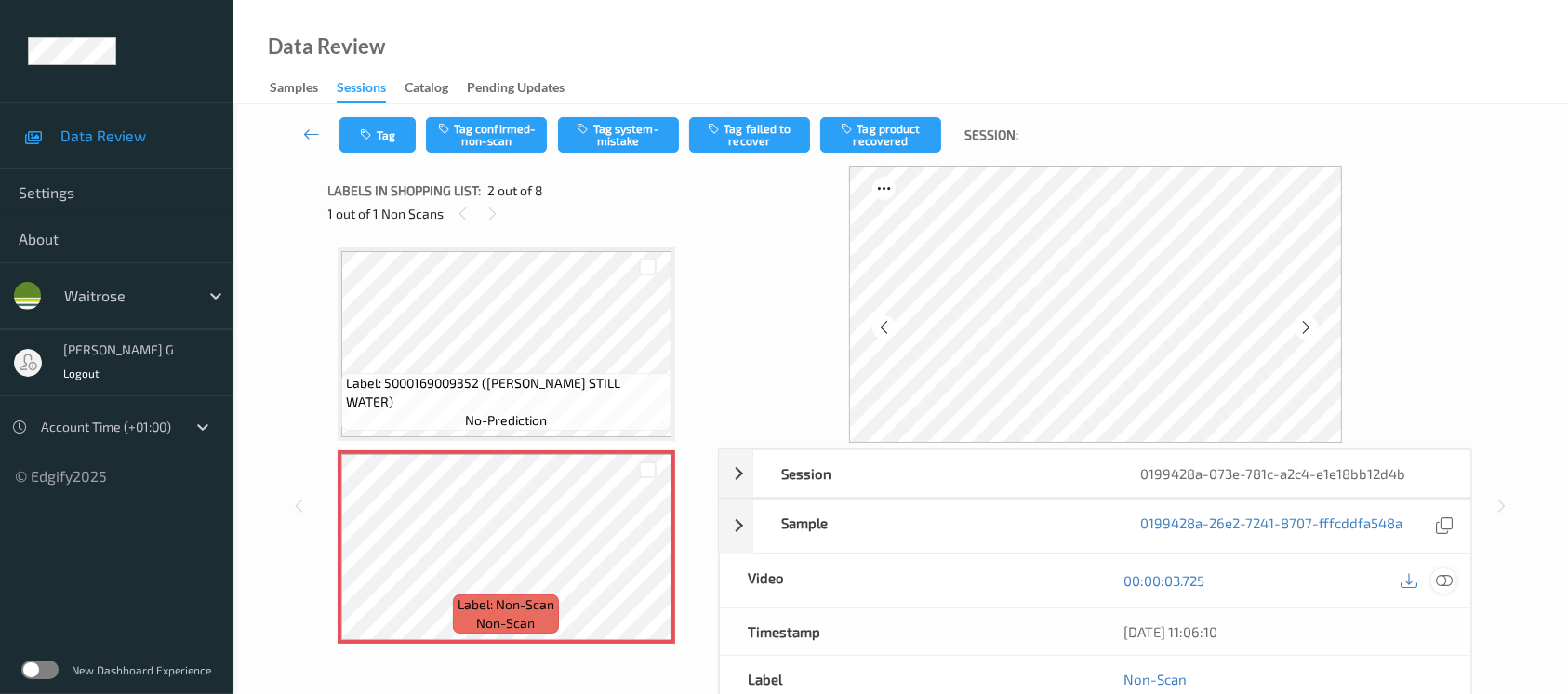
click at [1445, 579] on icon at bounding box center [1444, 579] width 17 height 17
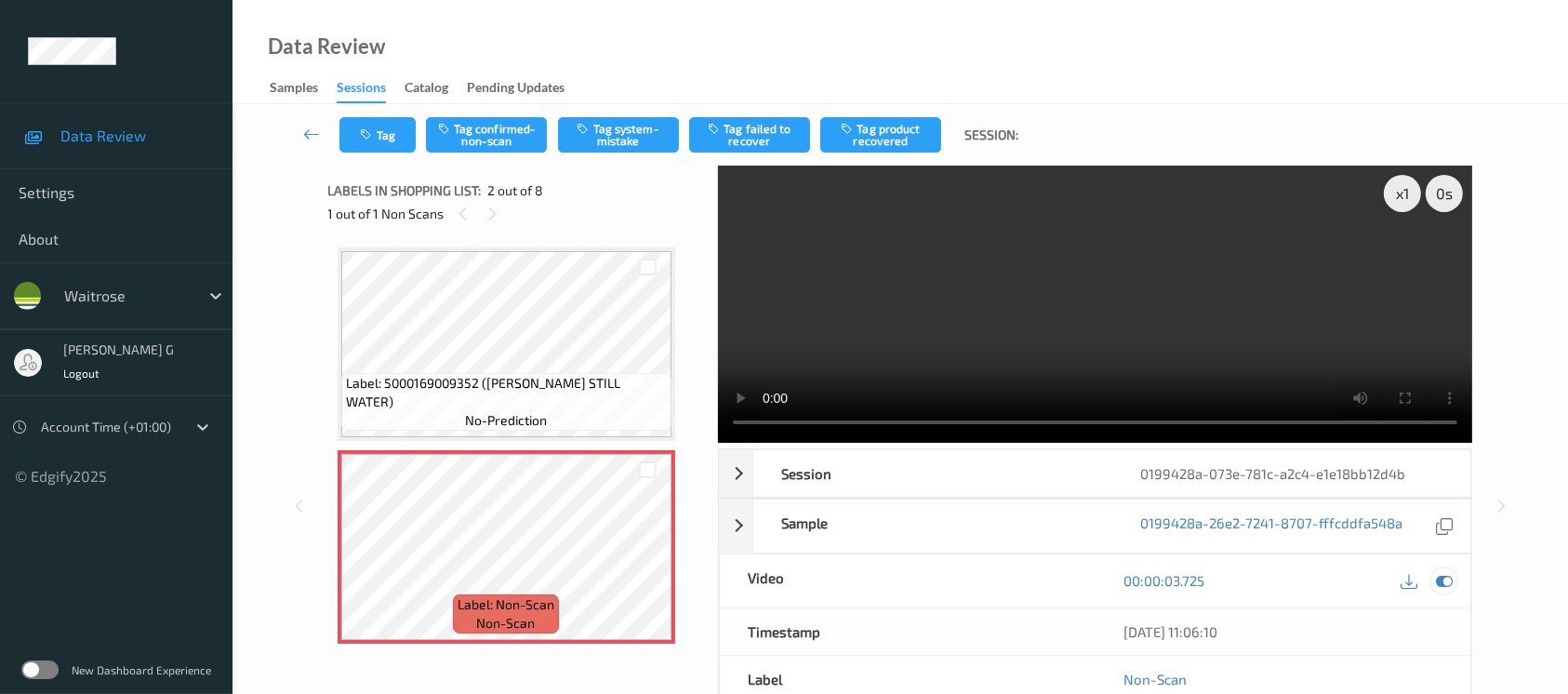
click at [1444, 572] on icon at bounding box center [1444, 579] width 17 height 17
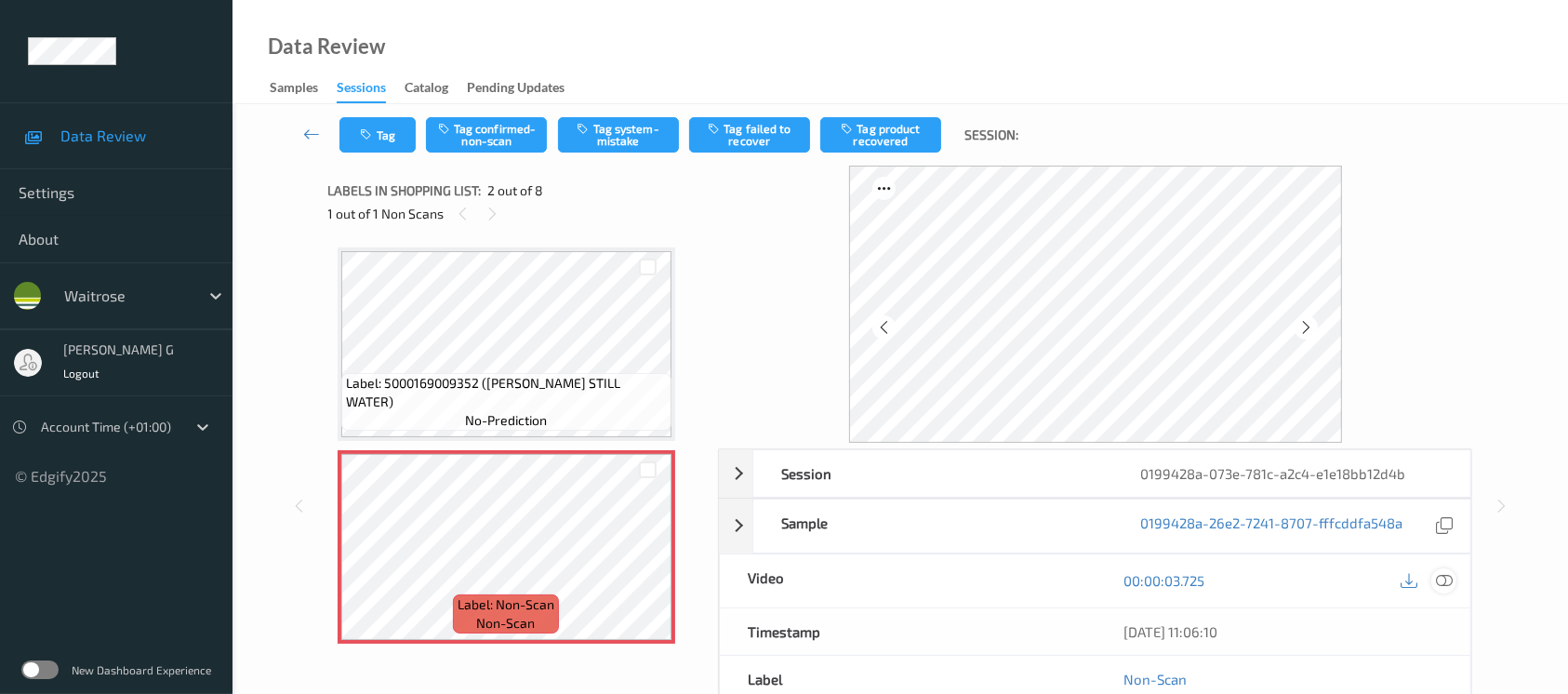
click at [1451, 574] on icon at bounding box center [1444, 579] width 17 height 17
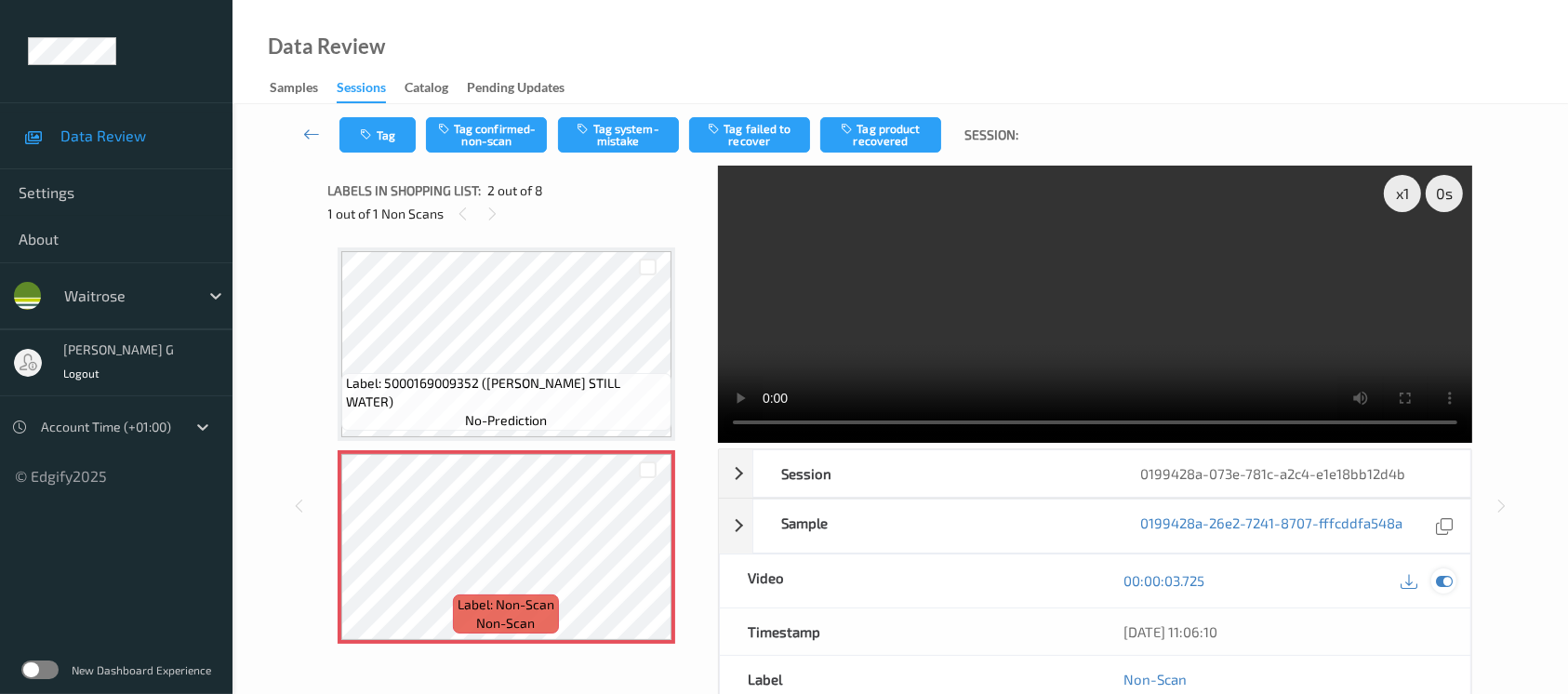
click at [1432, 579] on div at bounding box center [1445, 580] width 25 height 25
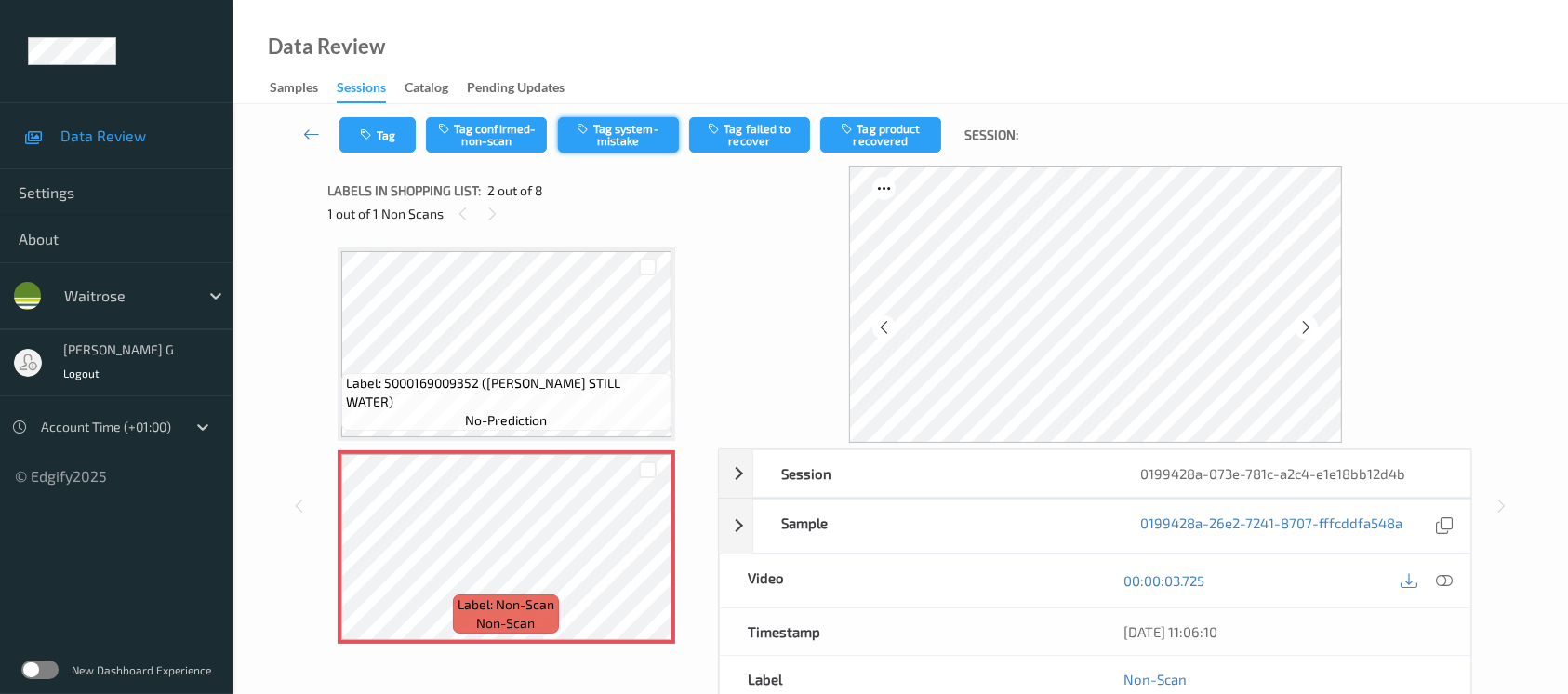
click at [612, 120] on button "Tag system-mistake" at bounding box center [618, 135] width 120 height 35
click at [362, 128] on icon "button" at bounding box center [369, 134] width 16 height 13
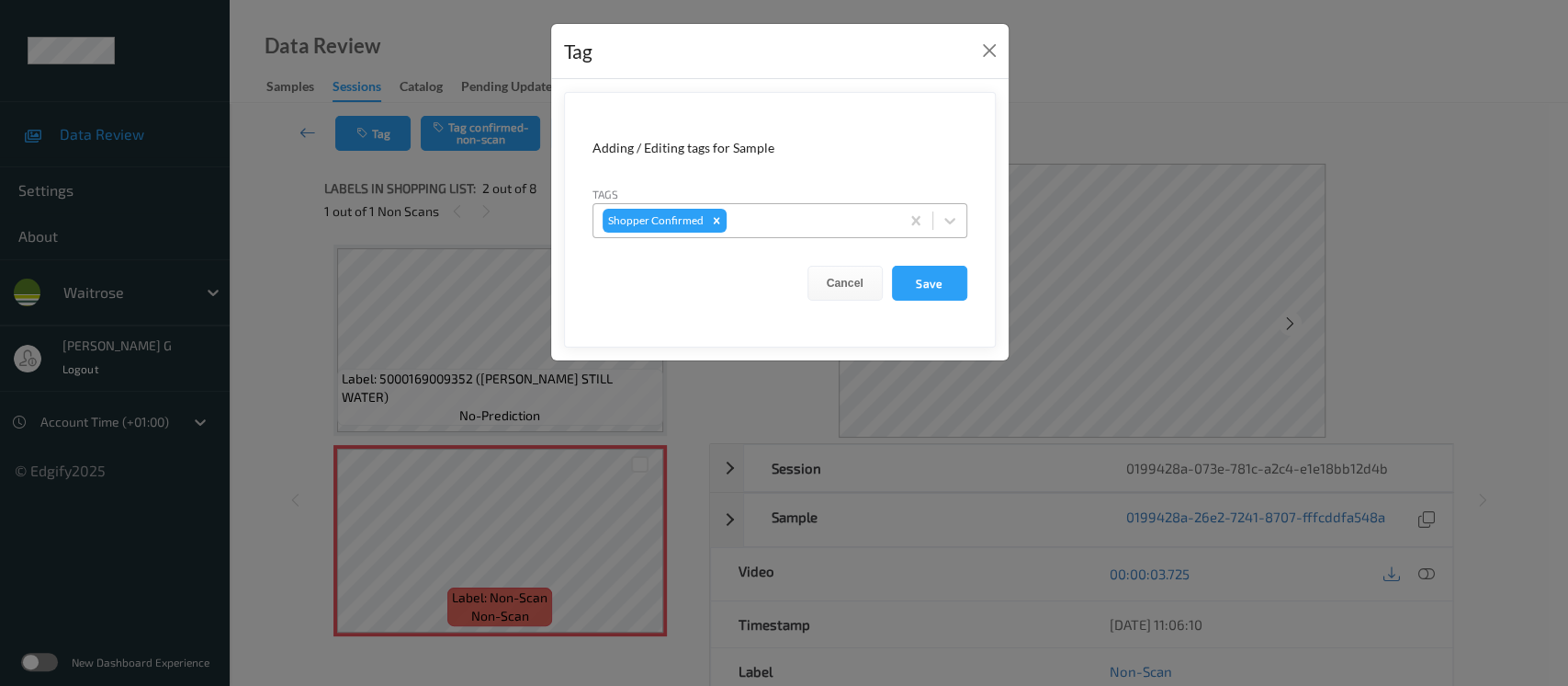
click at [754, 223] on div at bounding box center [810, 221] width 160 height 22
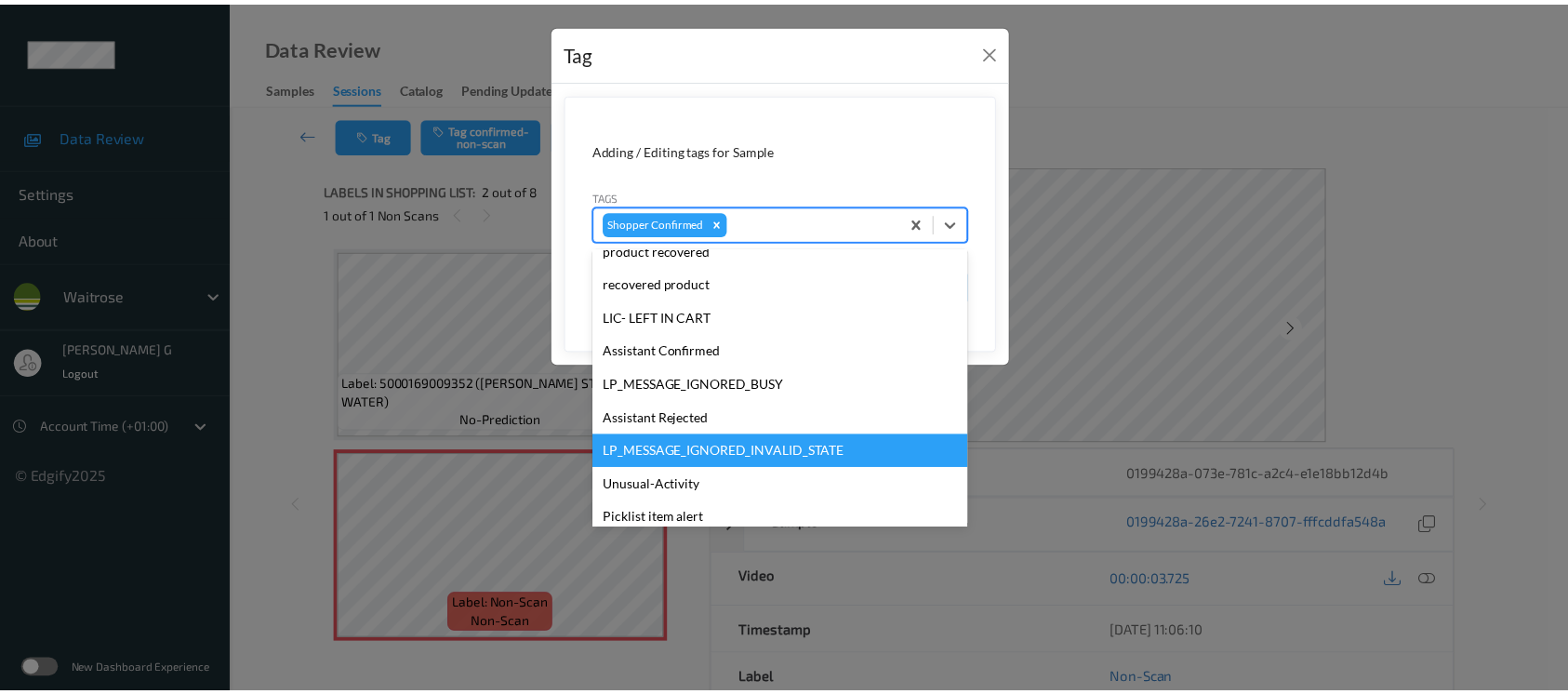
scroll to position [372, 0]
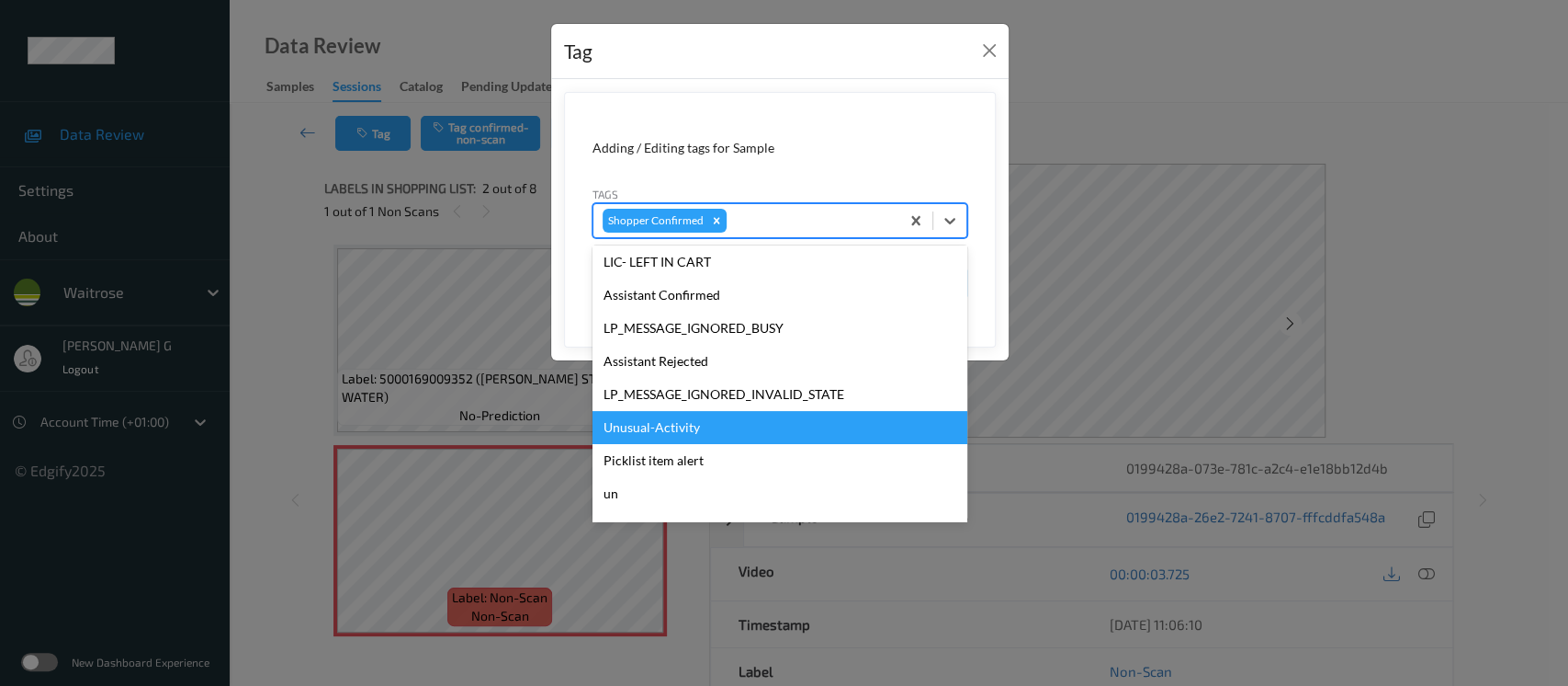
click at [642, 428] on div "Unusual-Activity" at bounding box center [781, 428] width 375 height 33
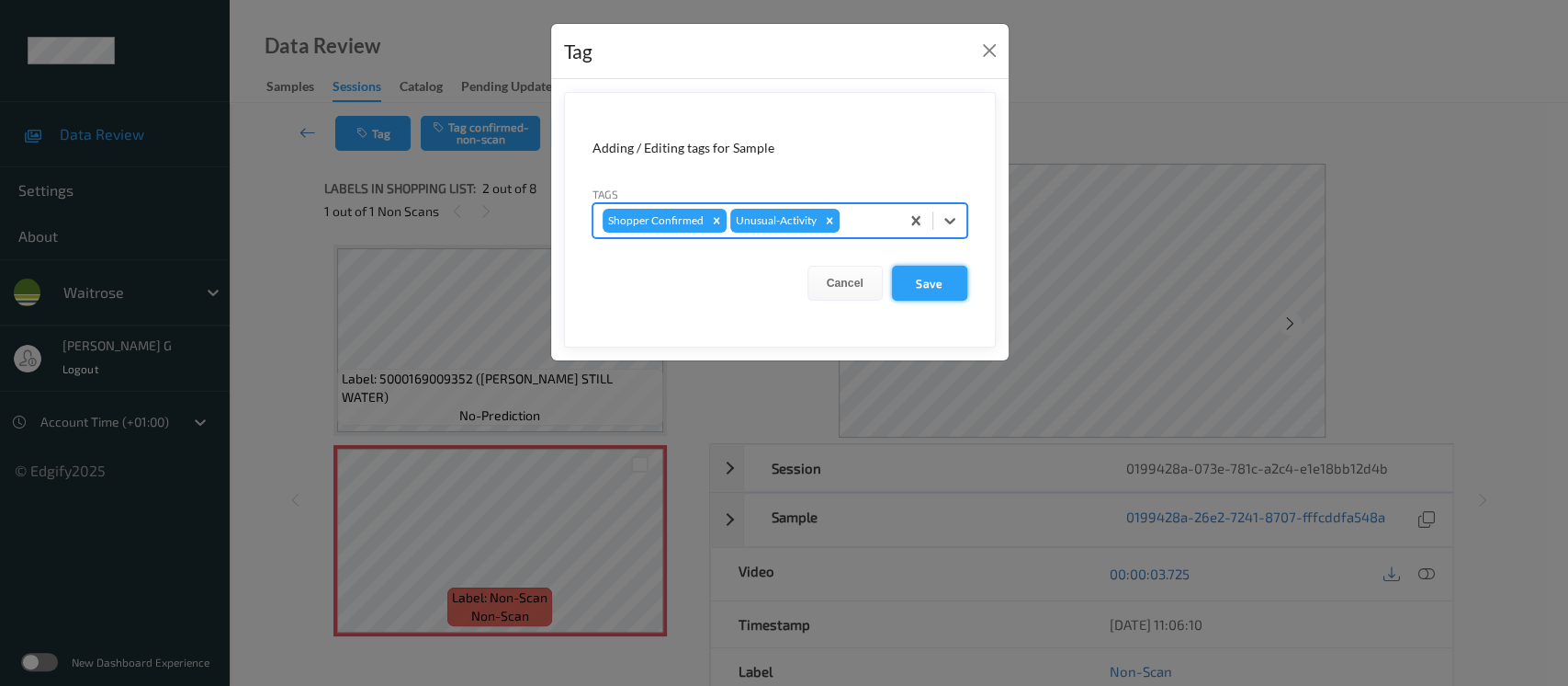
click at [933, 293] on button "Save" at bounding box center [930, 283] width 75 height 35
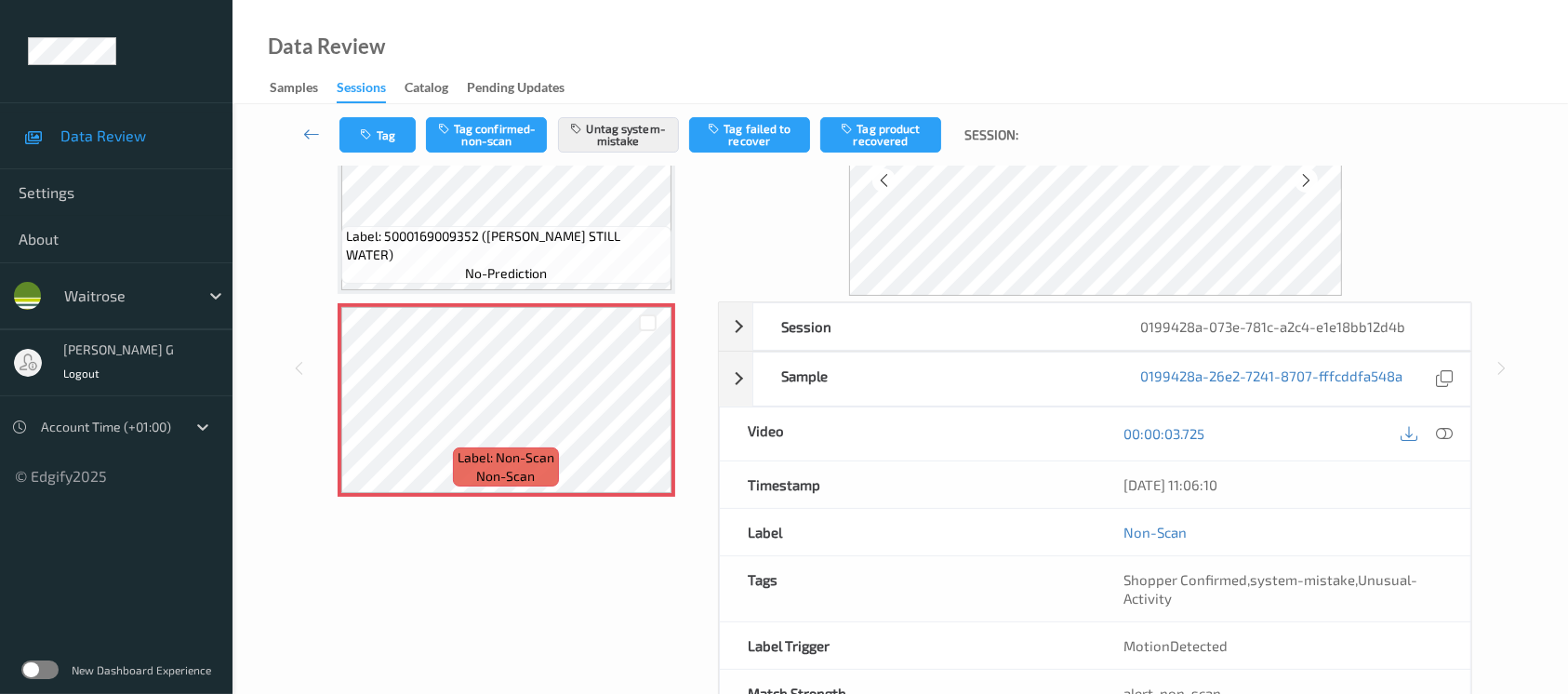
scroll to position [208, 0]
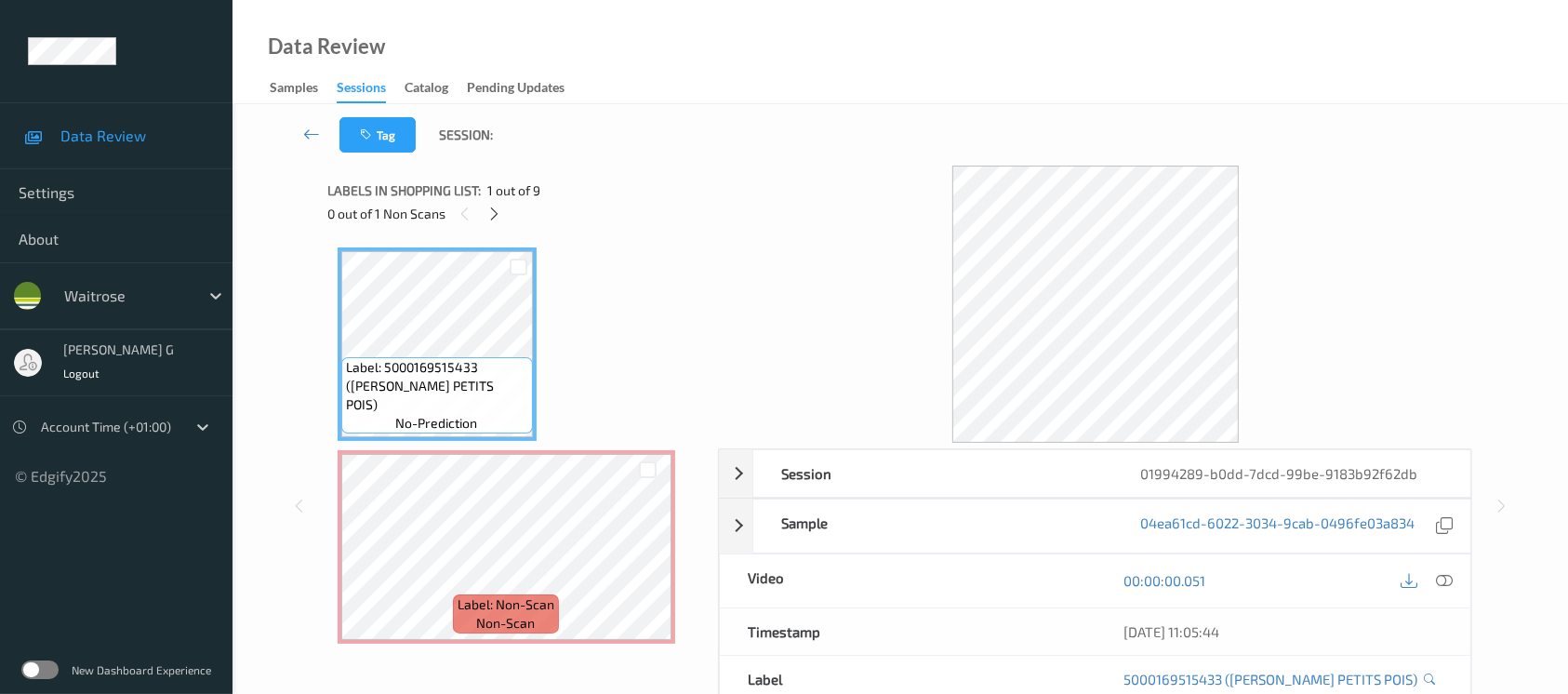
click at [505, 219] on div "0 out of 1 Non Scans" at bounding box center [517, 213] width 378 height 23
click at [495, 210] on icon at bounding box center [495, 213] width 16 height 17
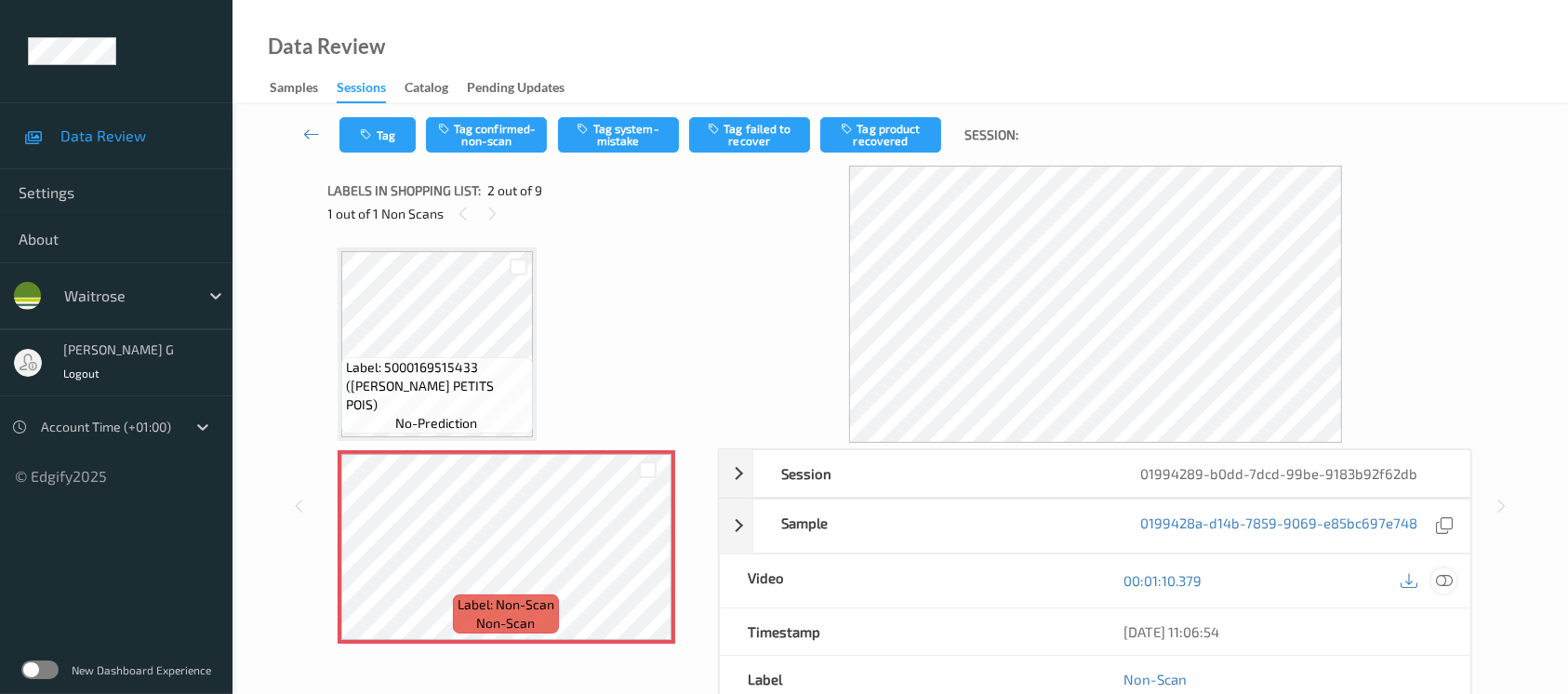
click at [1439, 577] on icon at bounding box center [1444, 579] width 17 height 17
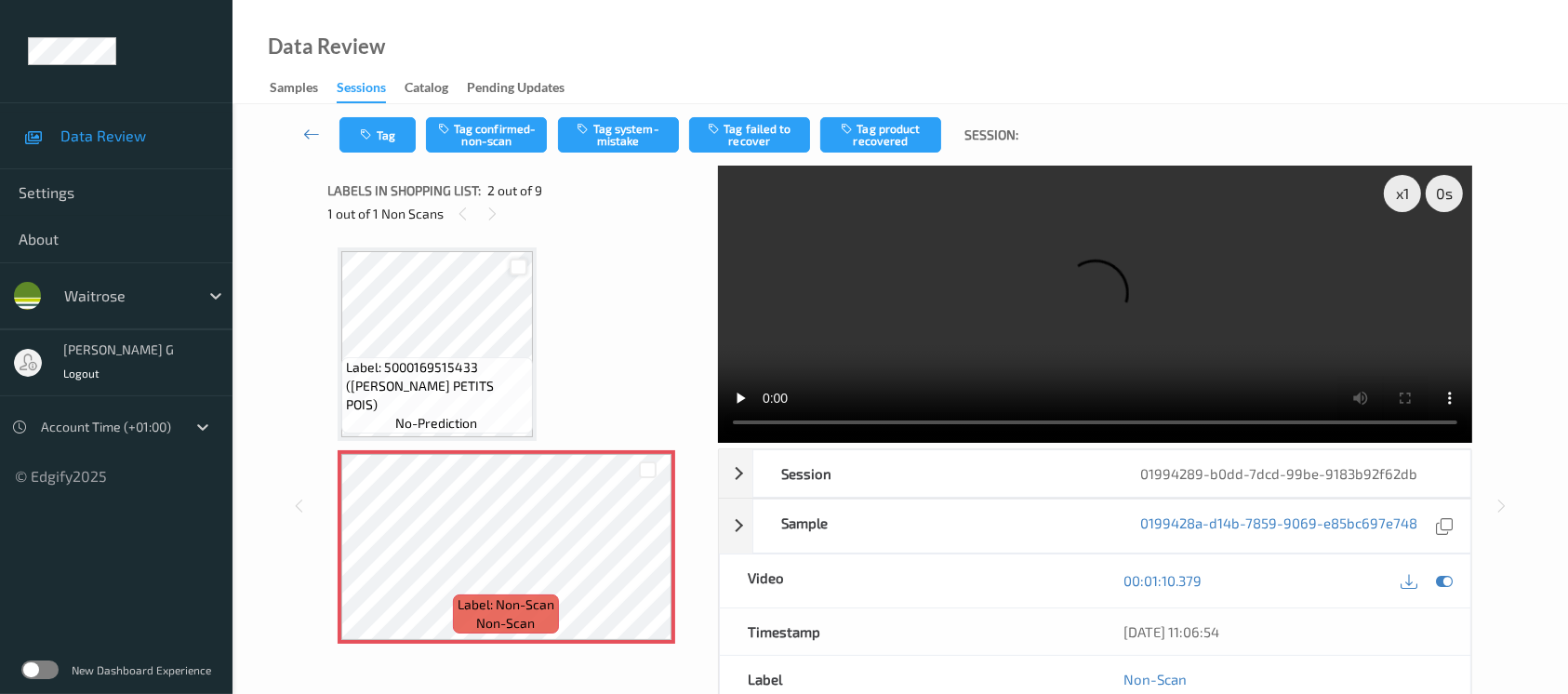
click at [521, 266] on div at bounding box center [518, 267] width 18 height 18
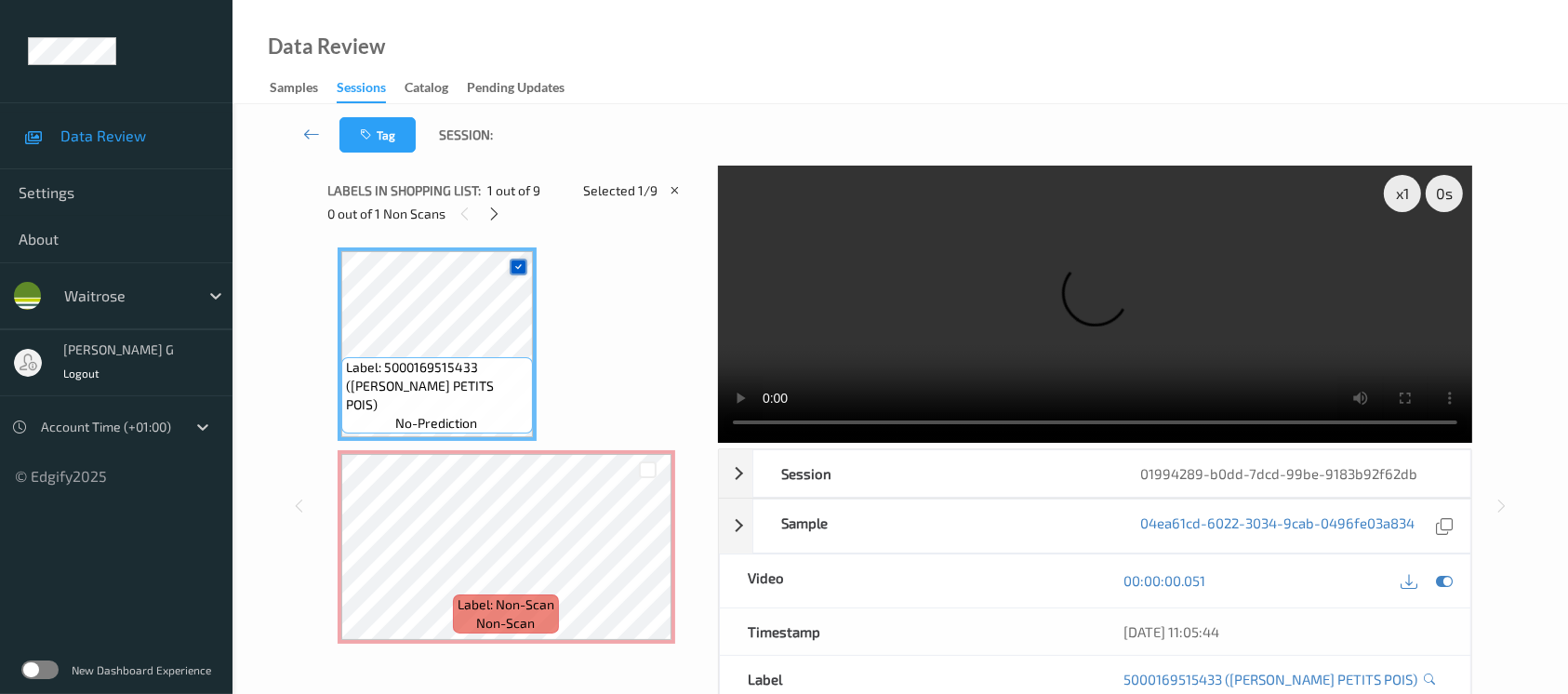
click at [521, 269] on icon at bounding box center [518, 266] width 12 height 12
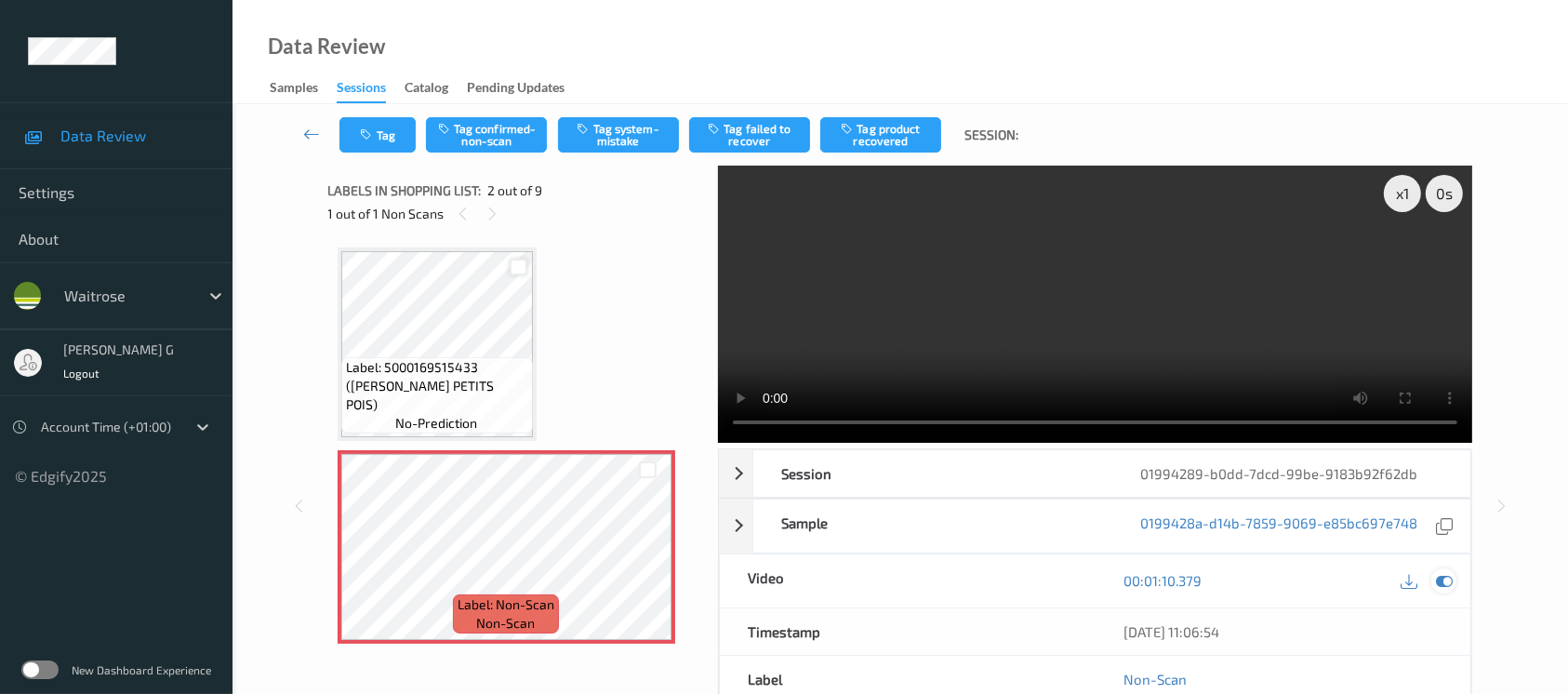
click at [1449, 581] on icon at bounding box center [1444, 579] width 17 height 17
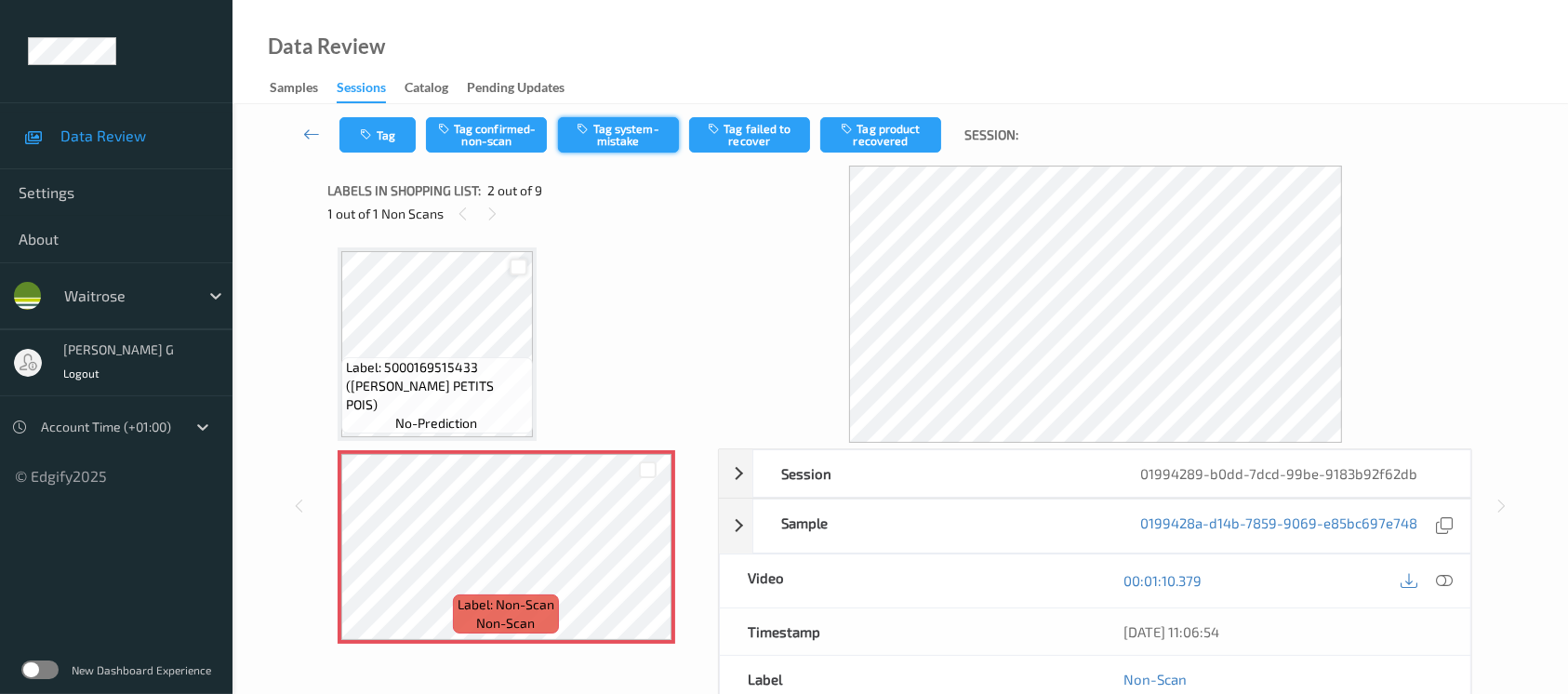
click at [594, 137] on button "Tag system-mistake" at bounding box center [618, 135] width 120 height 35
click at [375, 137] on icon "button" at bounding box center [369, 134] width 16 height 13
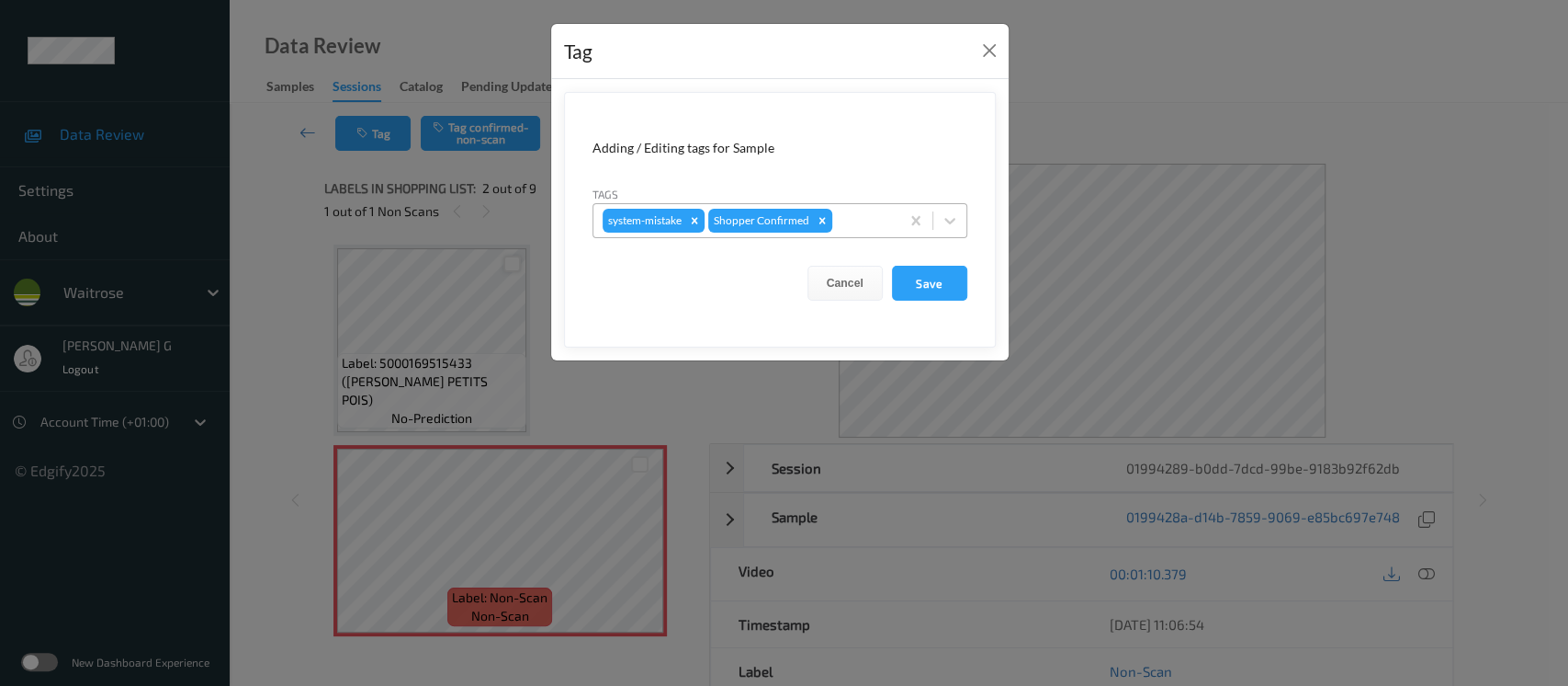
click at [863, 228] on div at bounding box center [863, 221] width 54 height 22
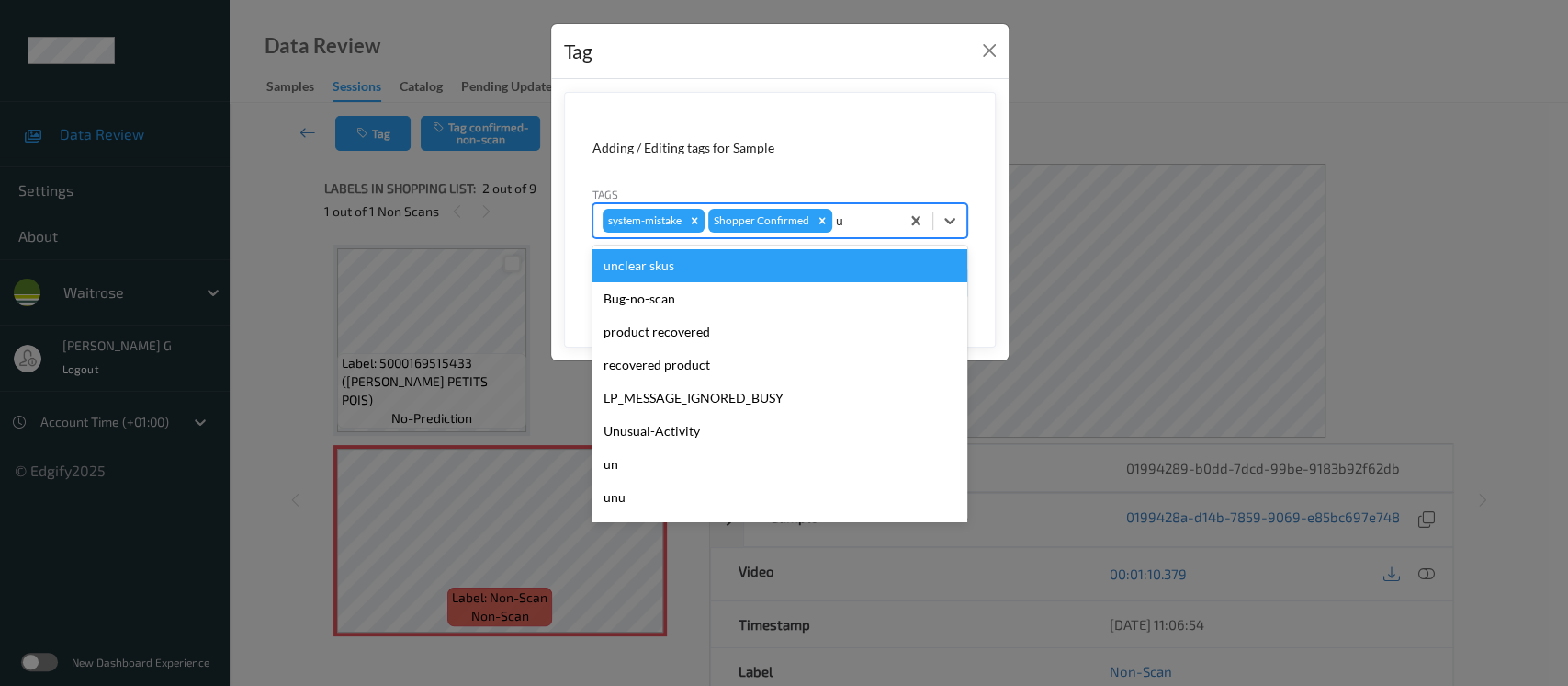
type input "un"
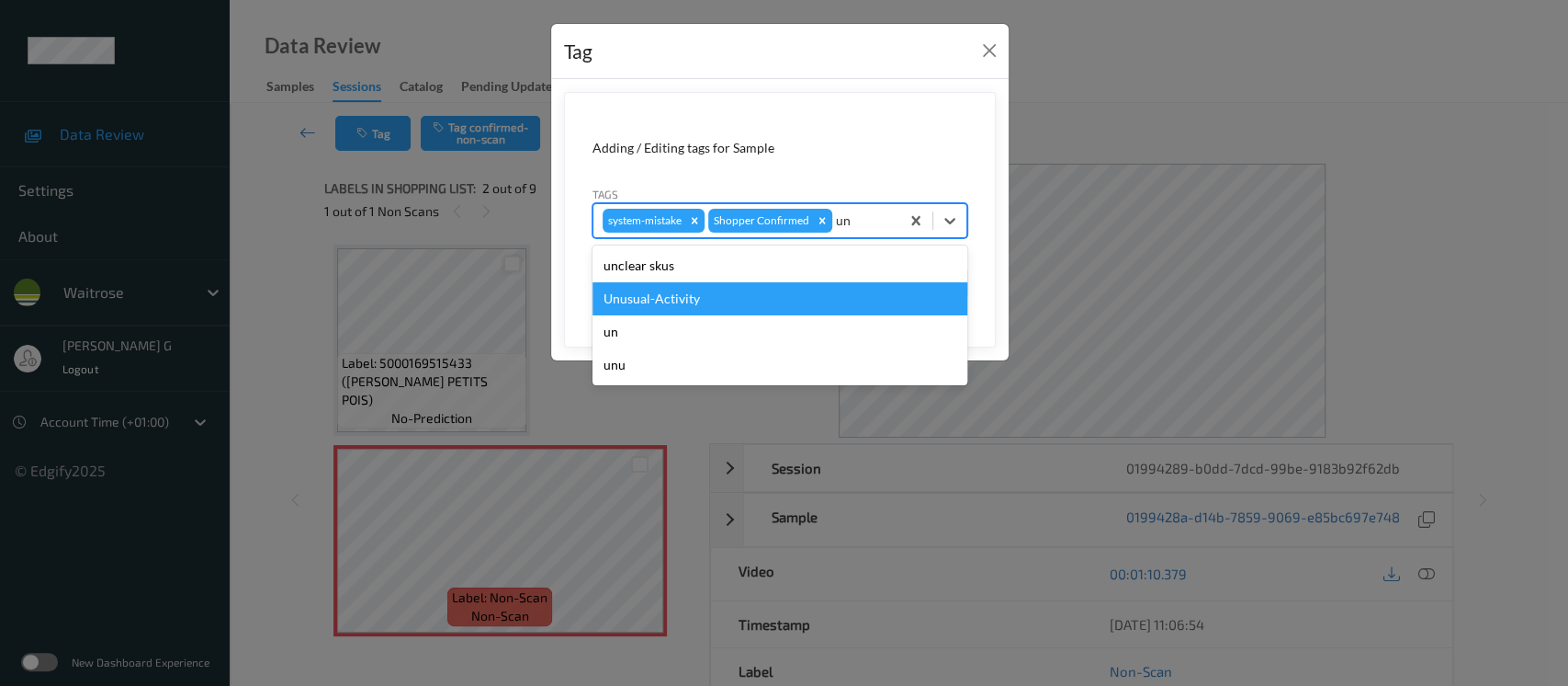
click at [651, 302] on div "Unusual-Activity" at bounding box center [781, 299] width 375 height 33
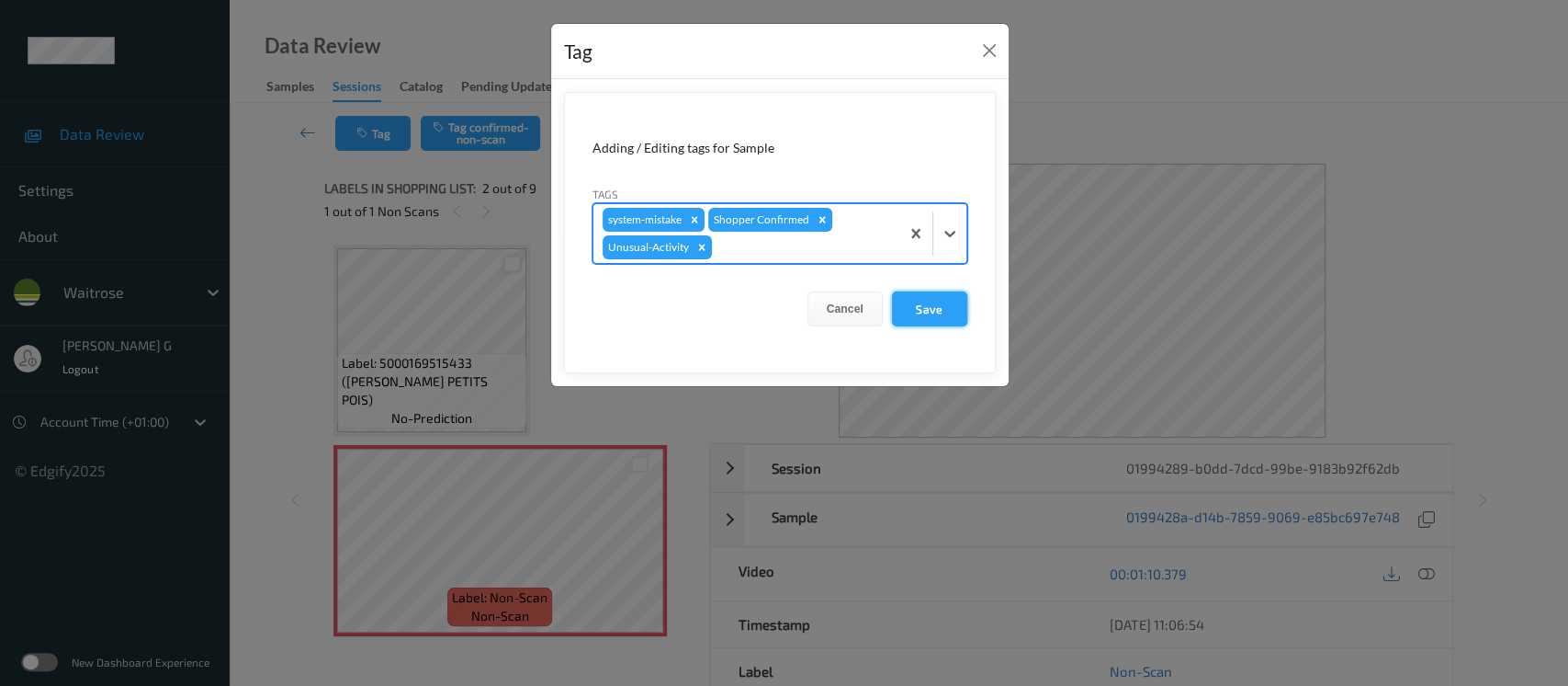
click at [932, 306] on button "Save" at bounding box center [930, 309] width 75 height 35
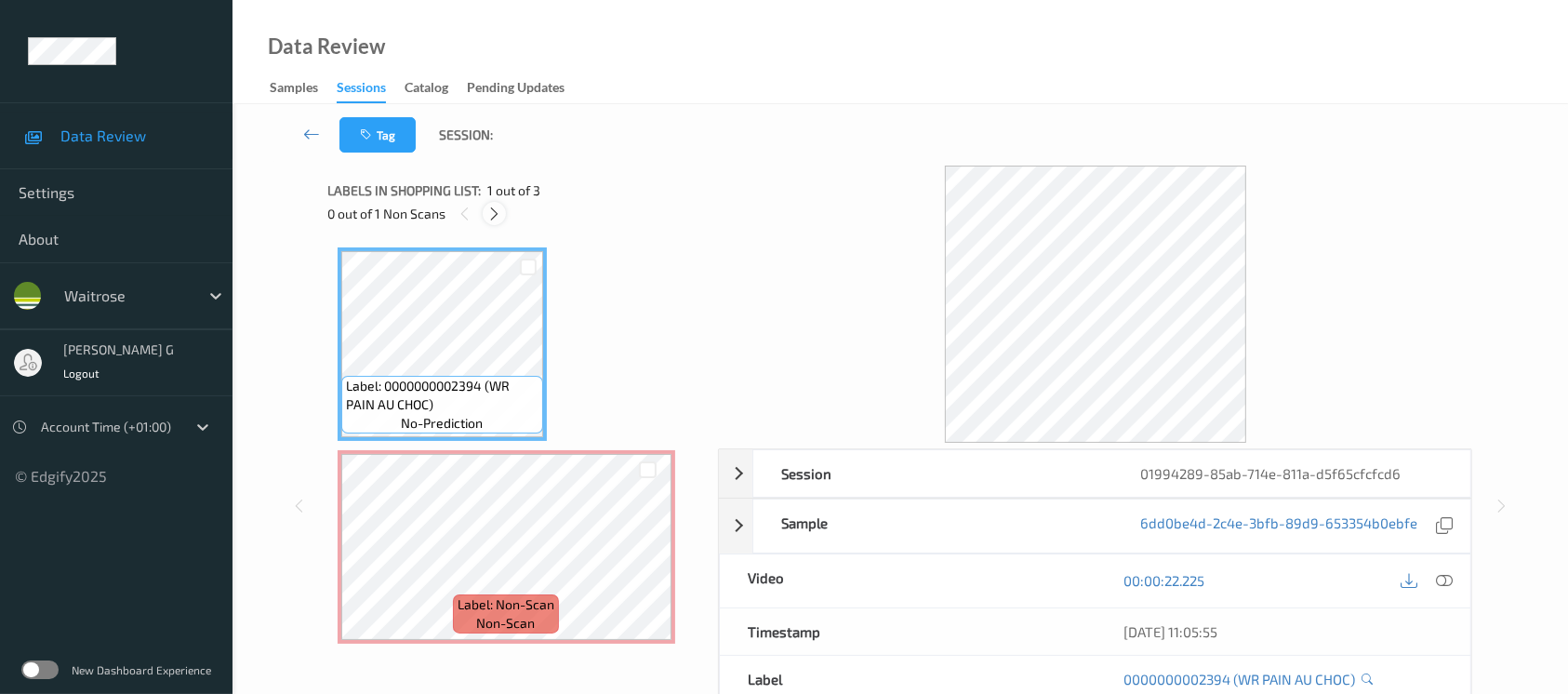
click at [491, 213] on icon at bounding box center [495, 213] width 16 height 17
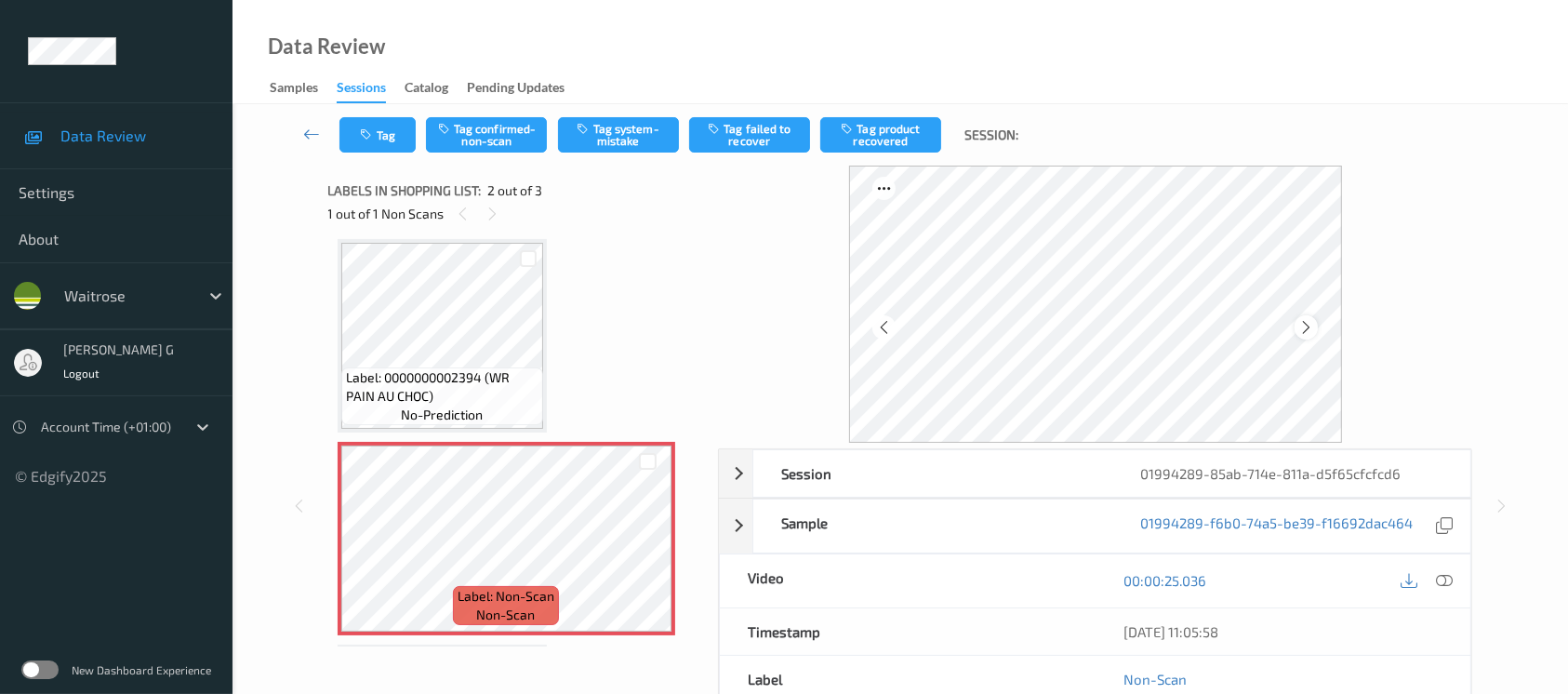
click at [1307, 324] on icon at bounding box center [1307, 327] width 16 height 17
click at [1444, 587] on icon at bounding box center [1444, 579] width 17 height 17
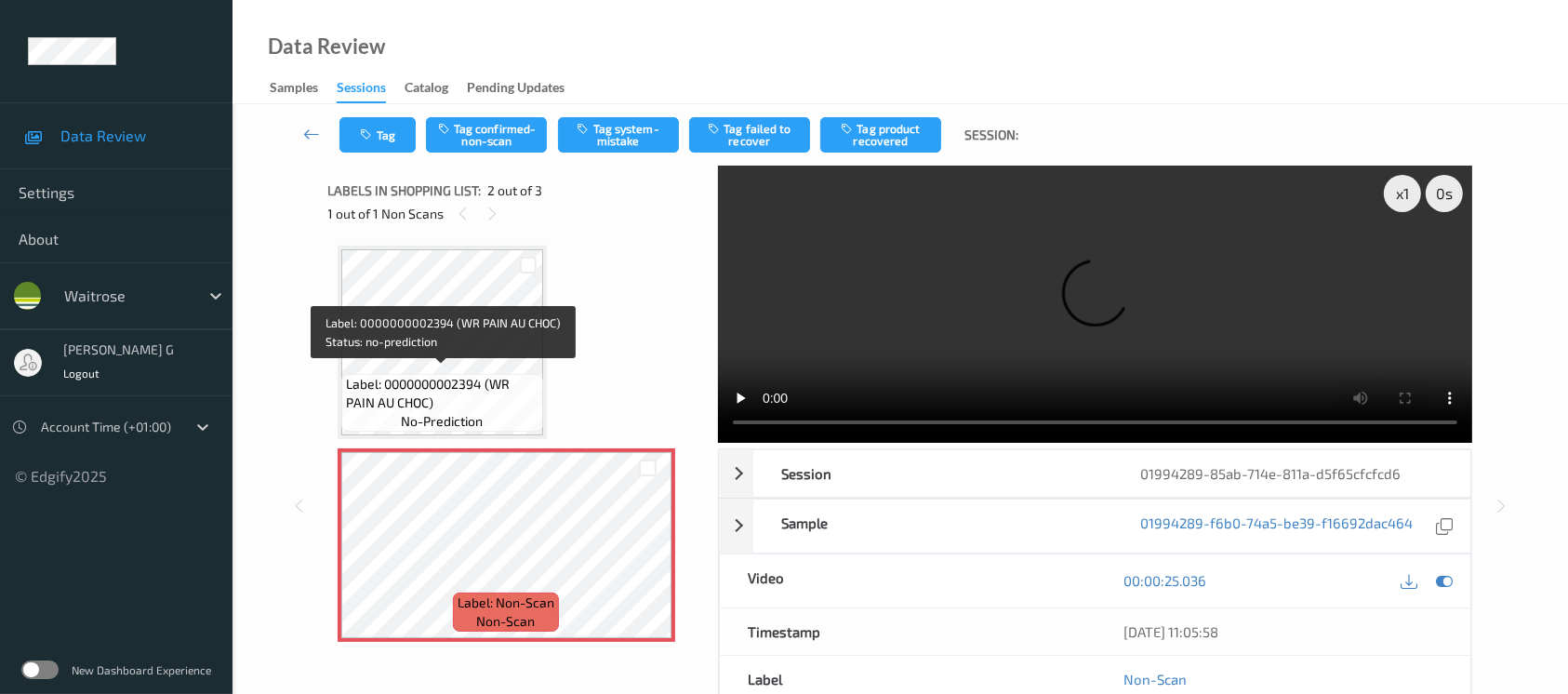
scroll to position [0, 0]
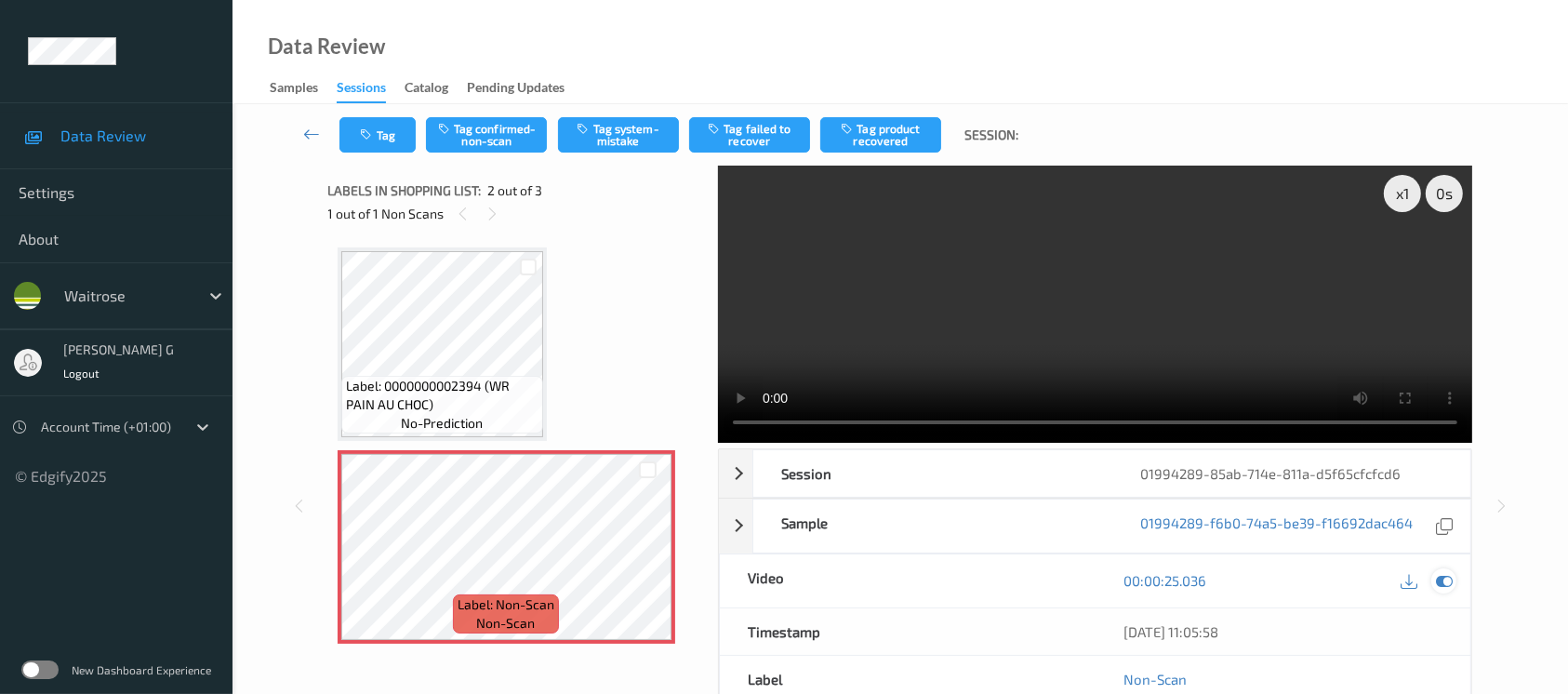
click at [1442, 585] on icon at bounding box center [1444, 579] width 17 height 17
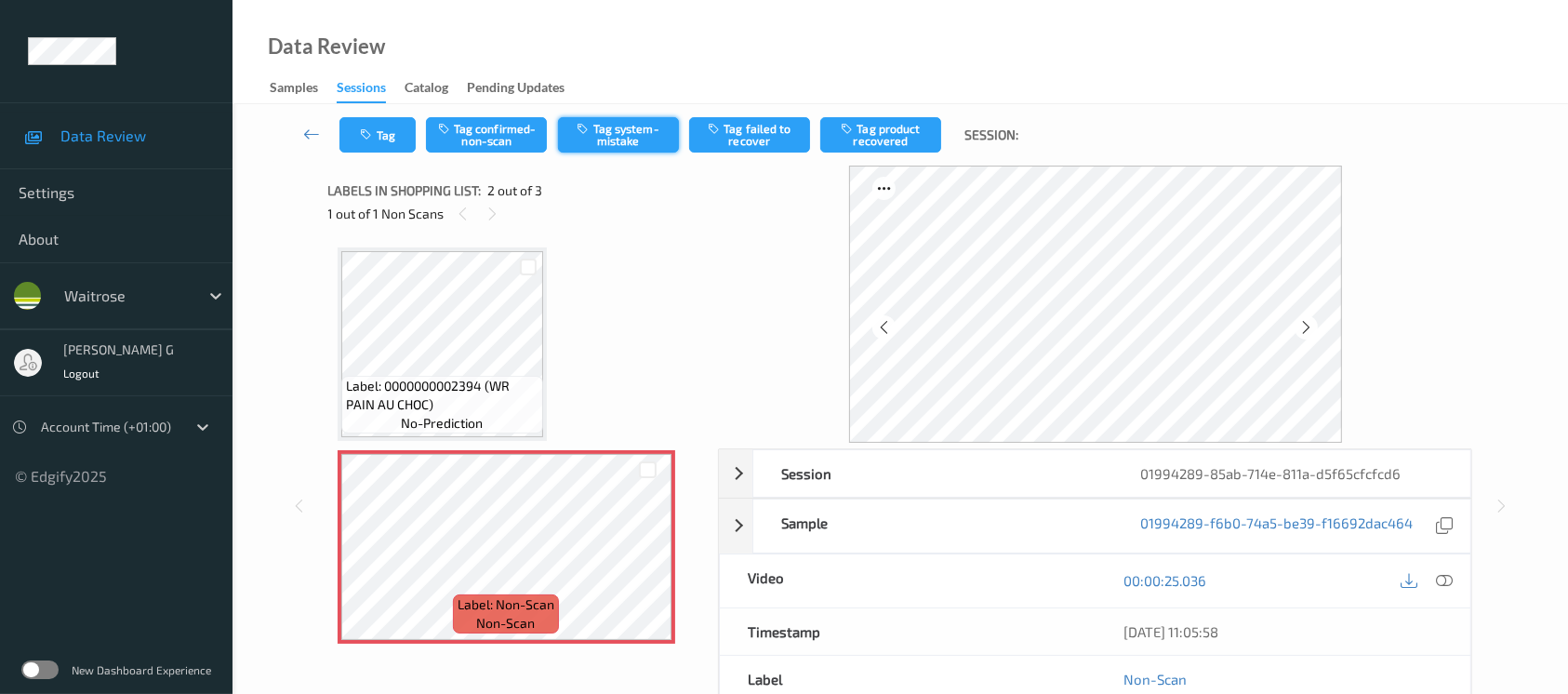
click at [605, 130] on button "Tag system-mistake" at bounding box center [618, 135] width 120 height 35
click at [379, 147] on button "Tag" at bounding box center [378, 135] width 76 height 35
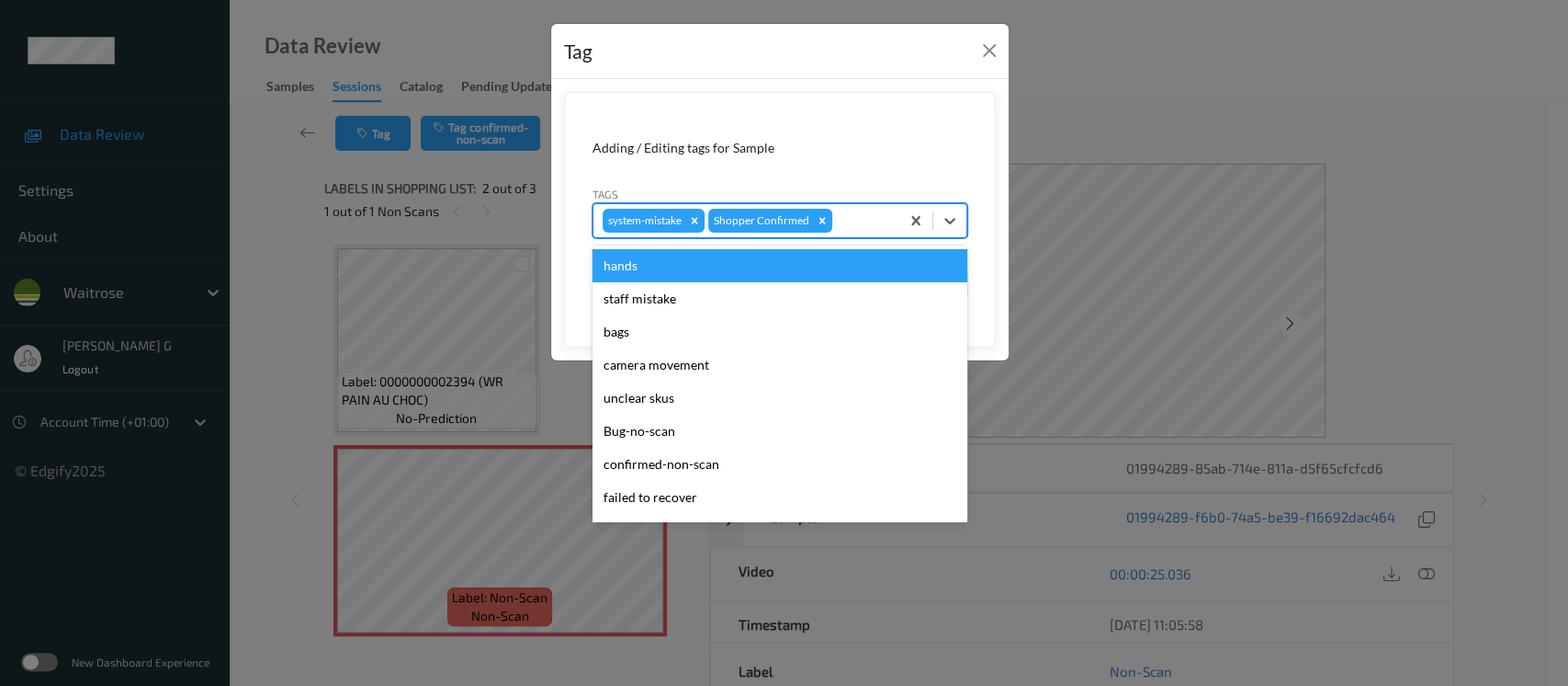
click at [851, 214] on div at bounding box center [863, 221] width 54 height 22
type input "un"
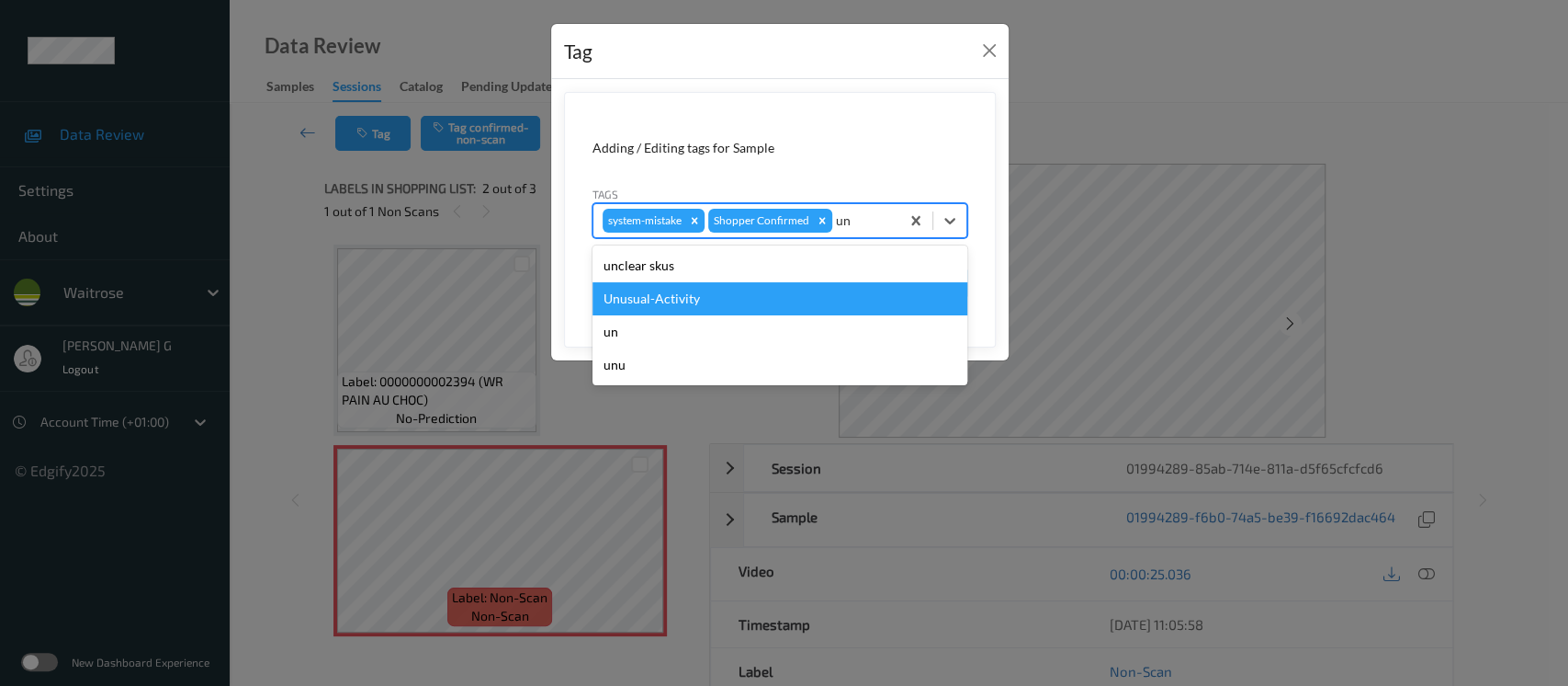
click at [707, 297] on div "Unusual-Activity" at bounding box center [781, 299] width 375 height 33
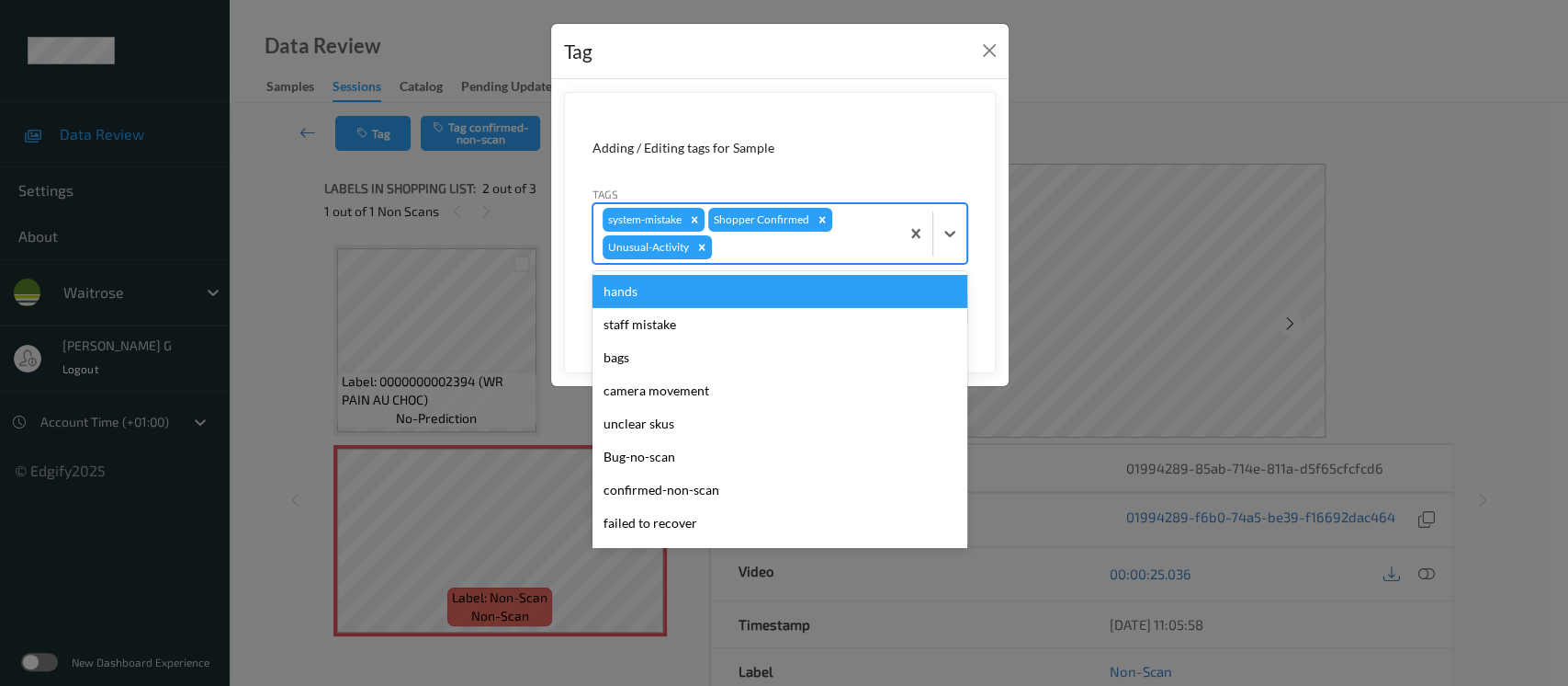
click at [771, 254] on div at bounding box center [803, 247] width 174 height 22
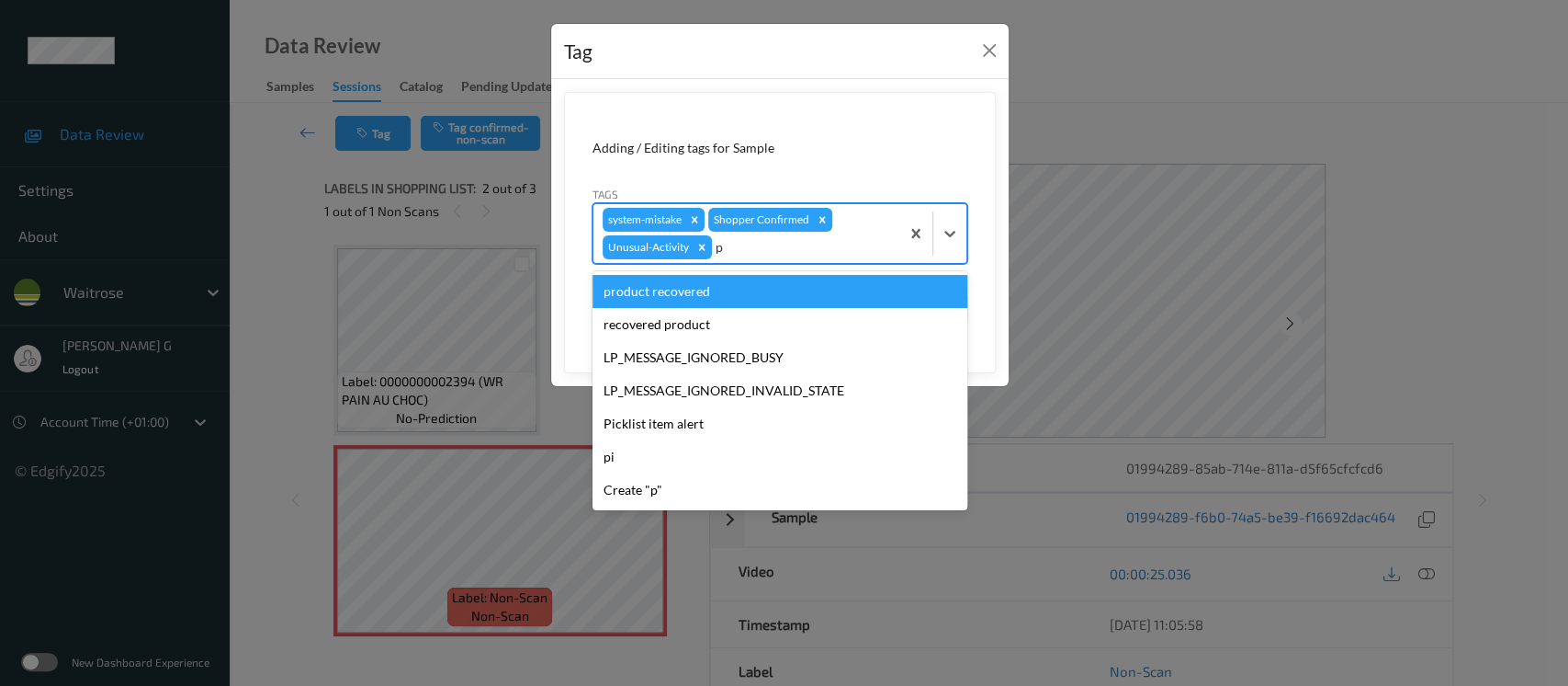
type input "pi"
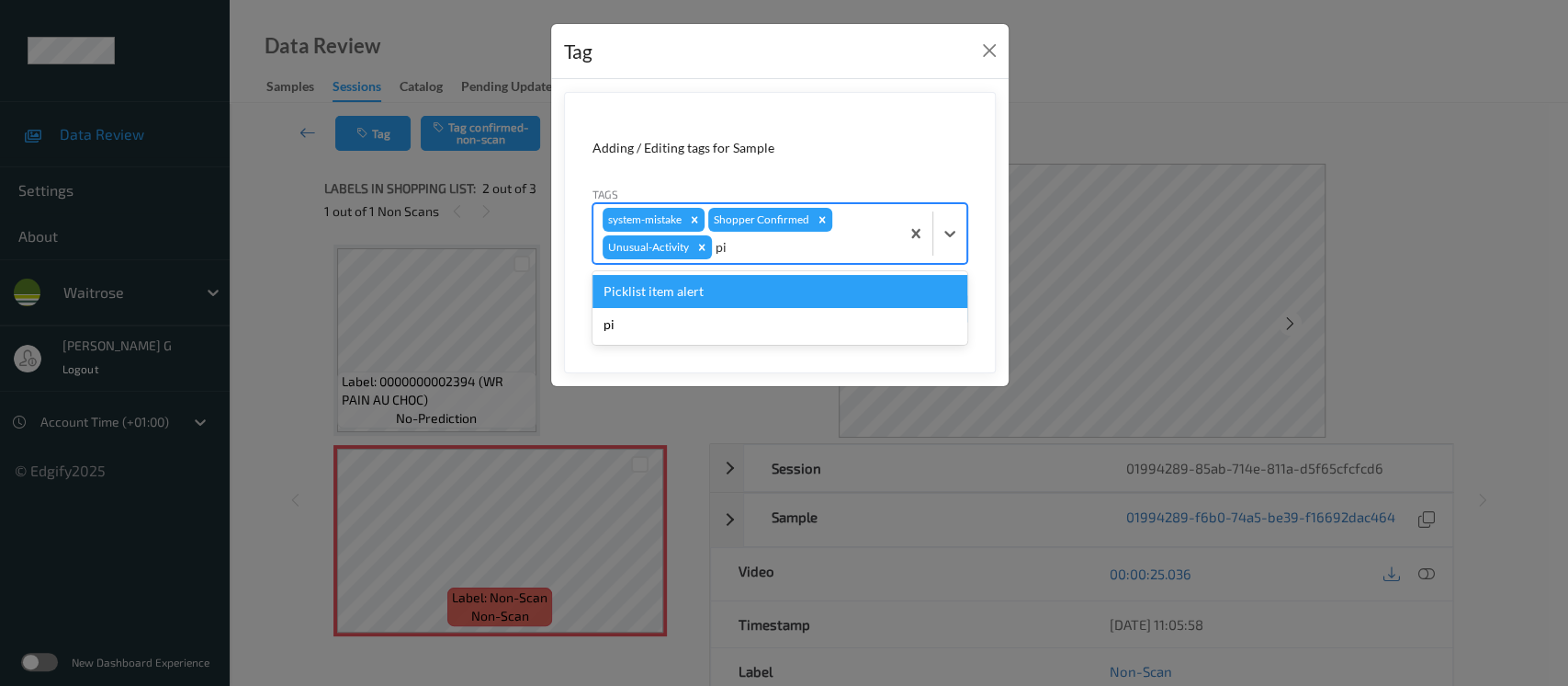
click at [654, 298] on div "Picklist item alert" at bounding box center [781, 291] width 375 height 33
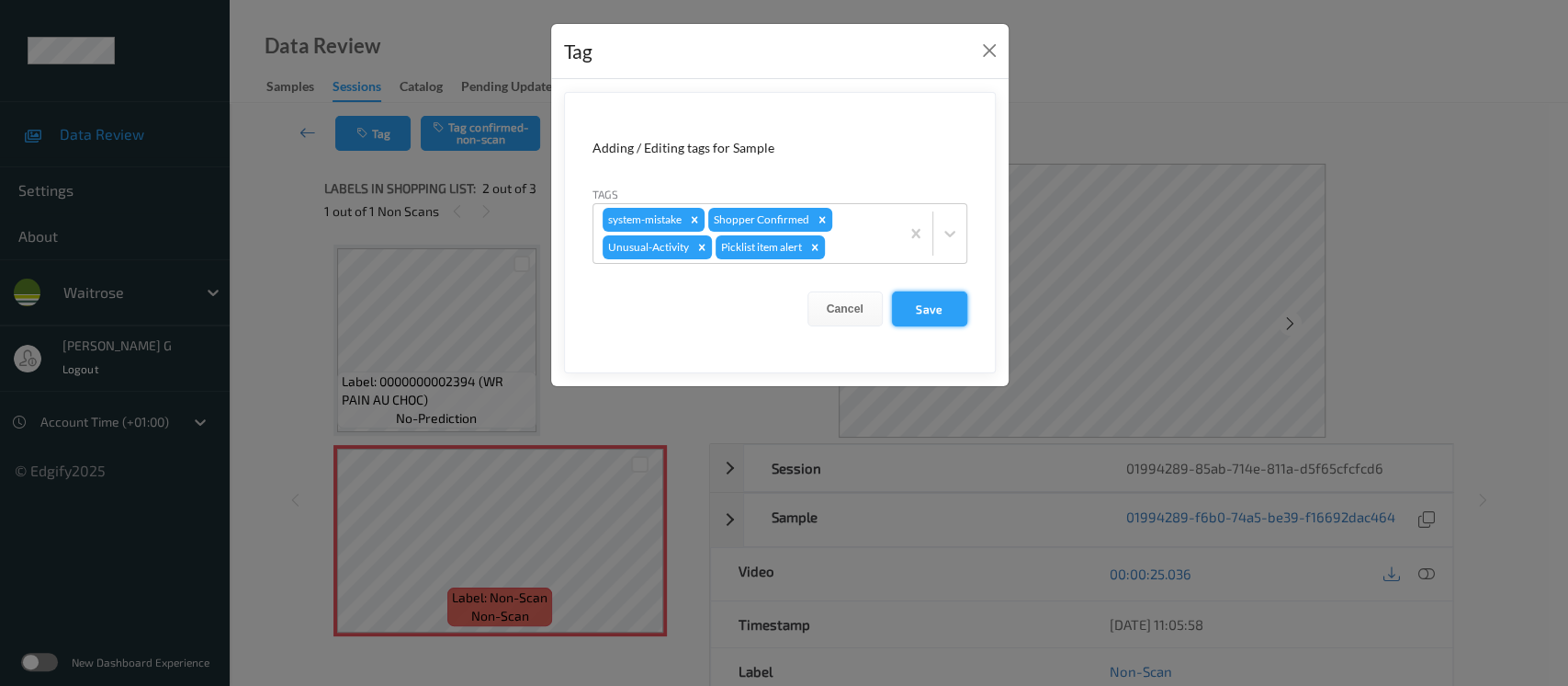
click at [931, 301] on button "Save" at bounding box center [930, 309] width 75 height 35
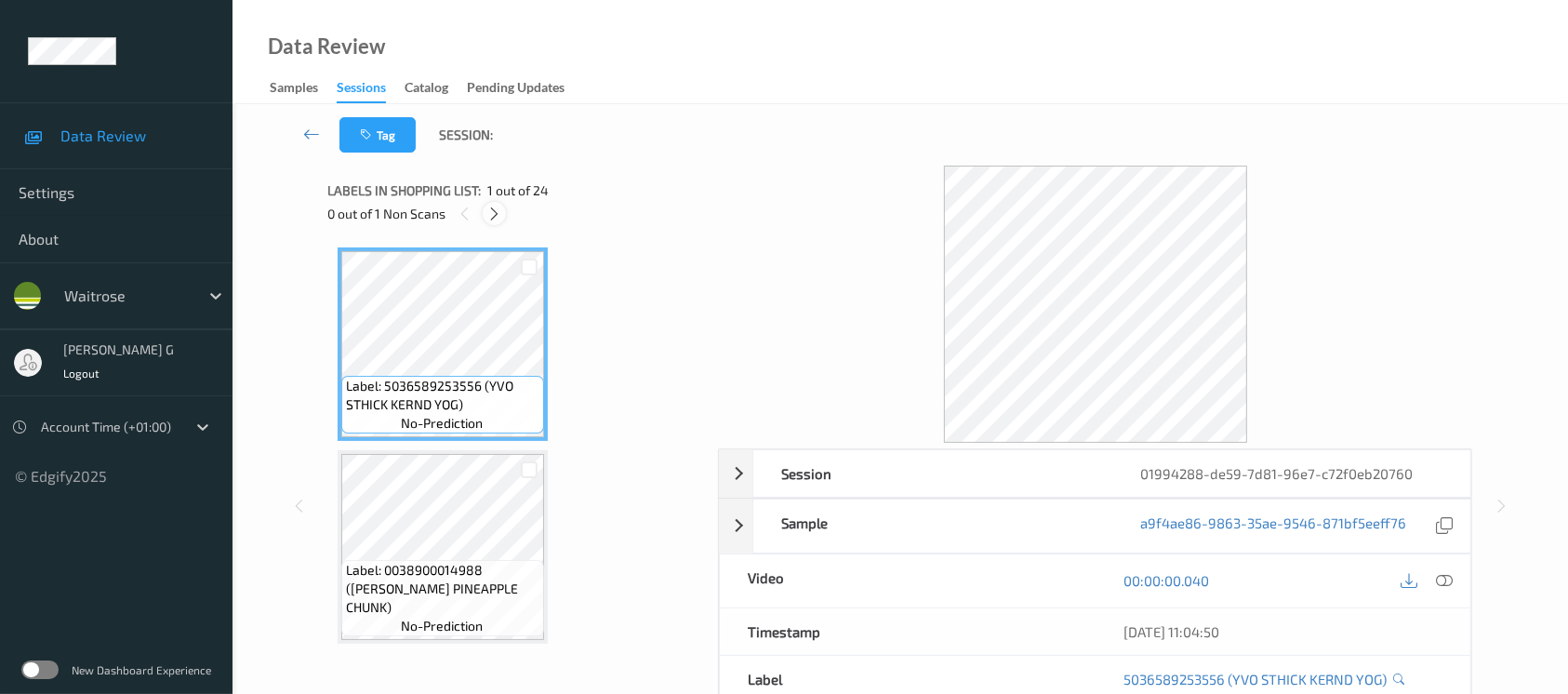
click at [487, 208] on icon at bounding box center [495, 213] width 16 height 17
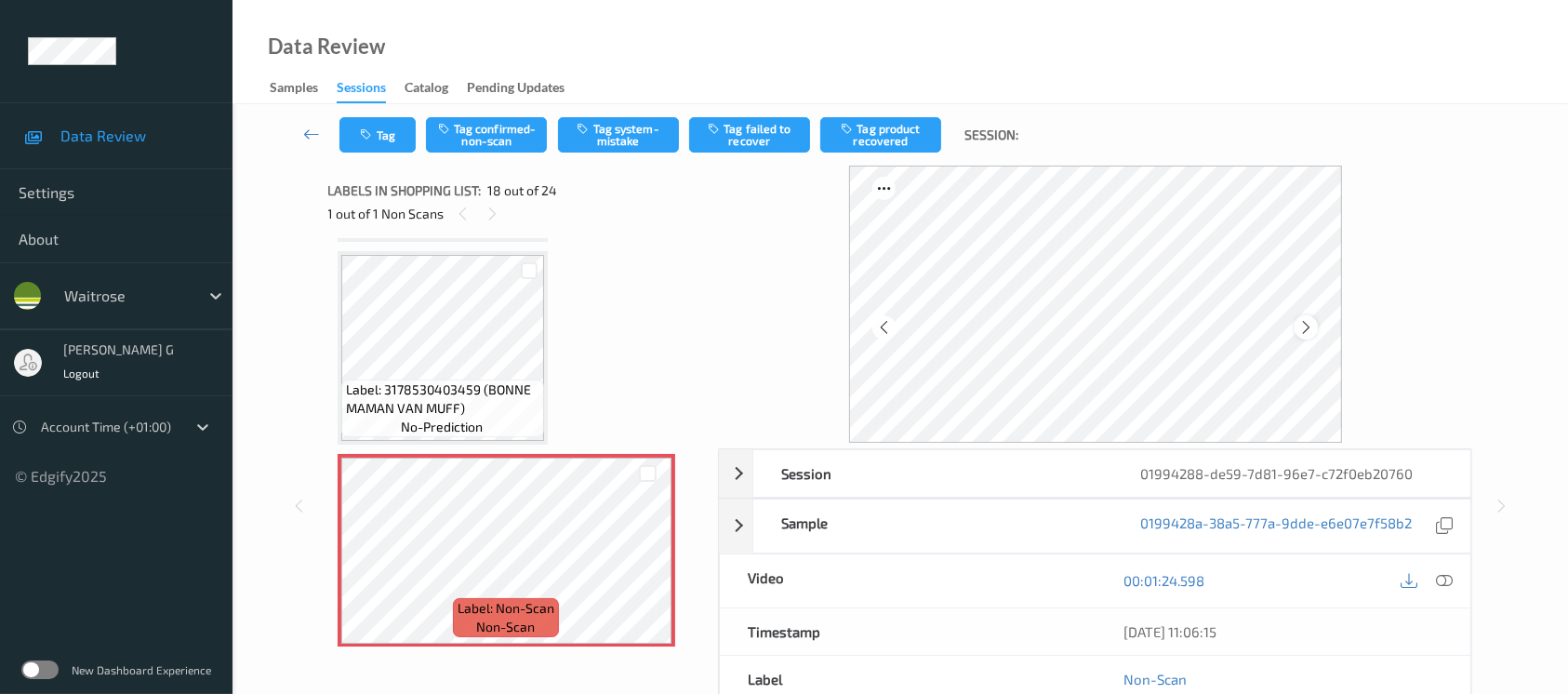
click at [1303, 324] on icon at bounding box center [1307, 327] width 16 height 17
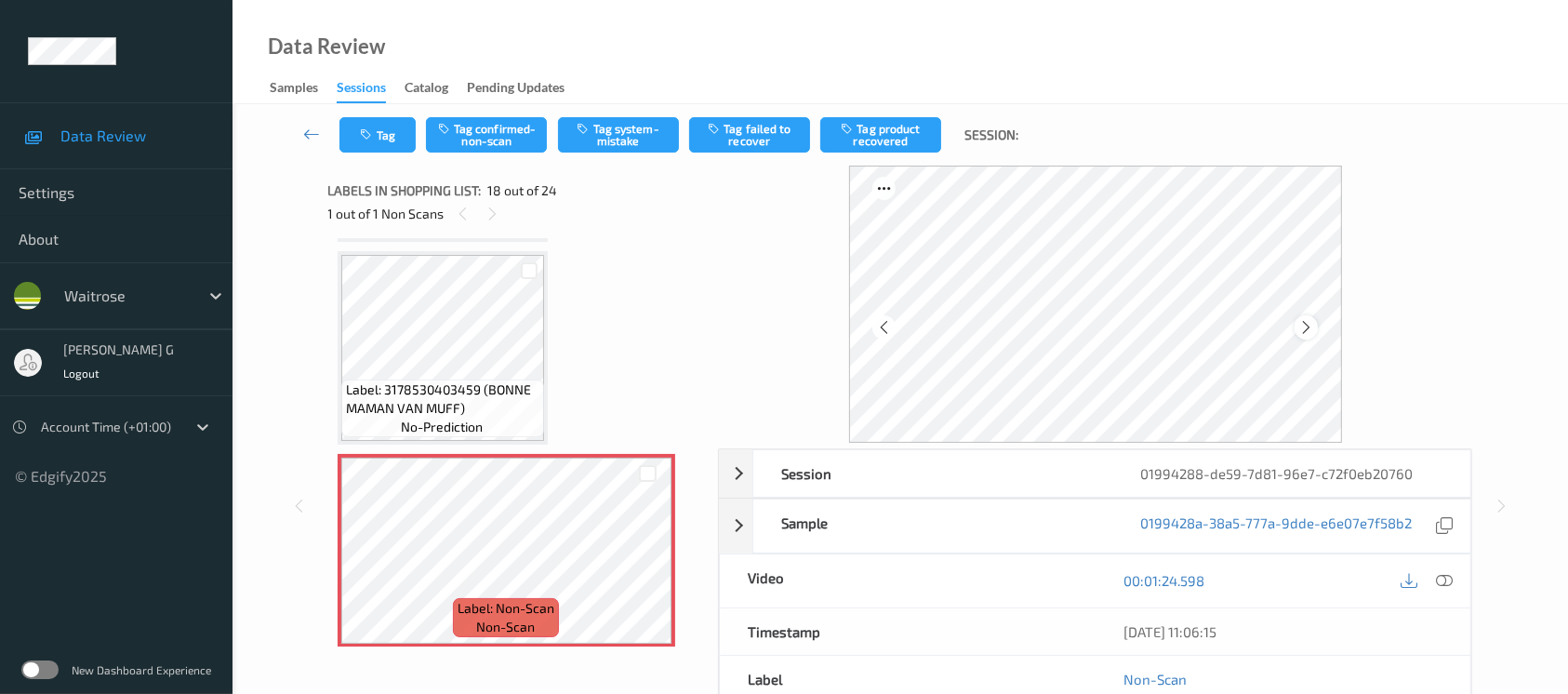
click at [1307, 325] on icon at bounding box center [1307, 327] width 16 height 17
click at [324, 347] on div "Session 01994288-de59-7d81-96e7-c72f0eb20760 Session ID 01994288-de59-7d81-96e7…" at bounding box center [900, 505] width 1259 height 680
click at [1451, 581] on icon at bounding box center [1444, 579] width 17 height 17
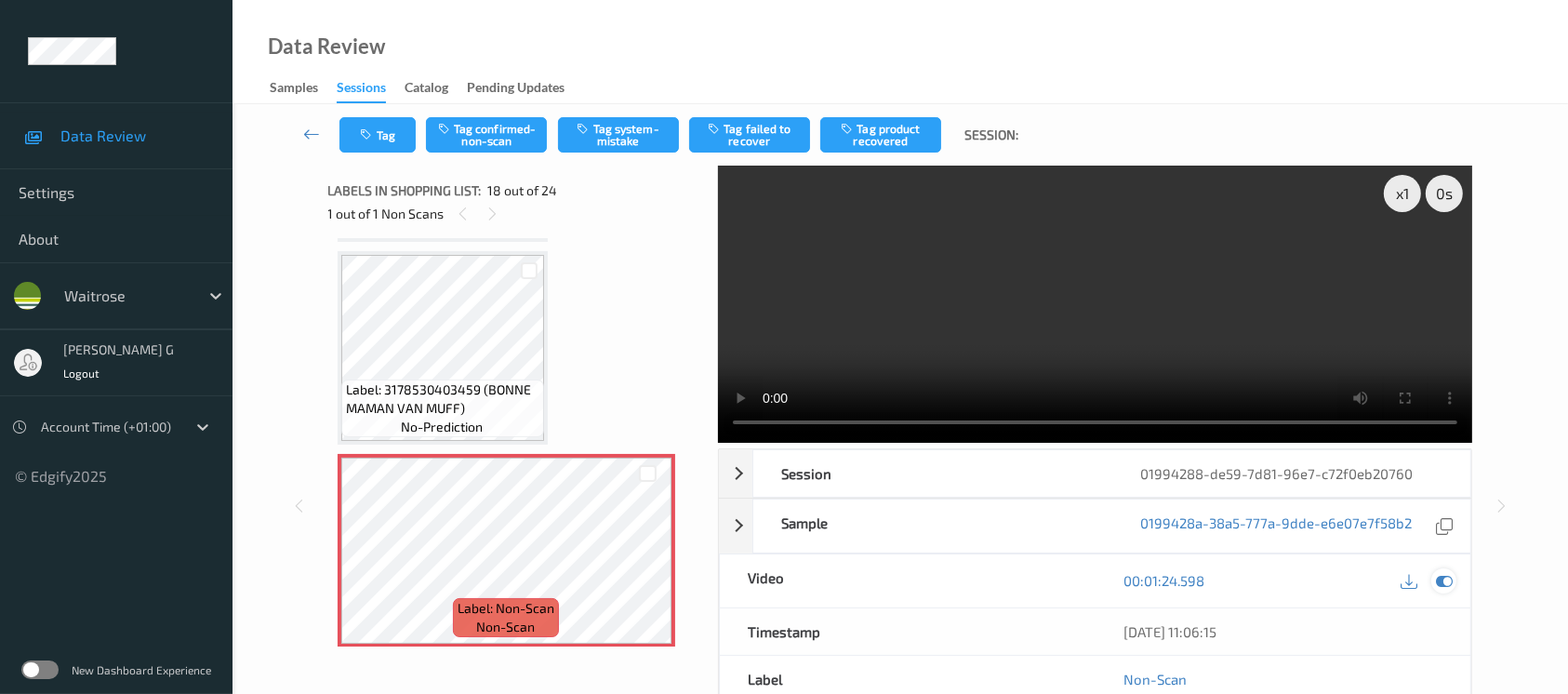
click at [1441, 583] on icon at bounding box center [1444, 579] width 17 height 17
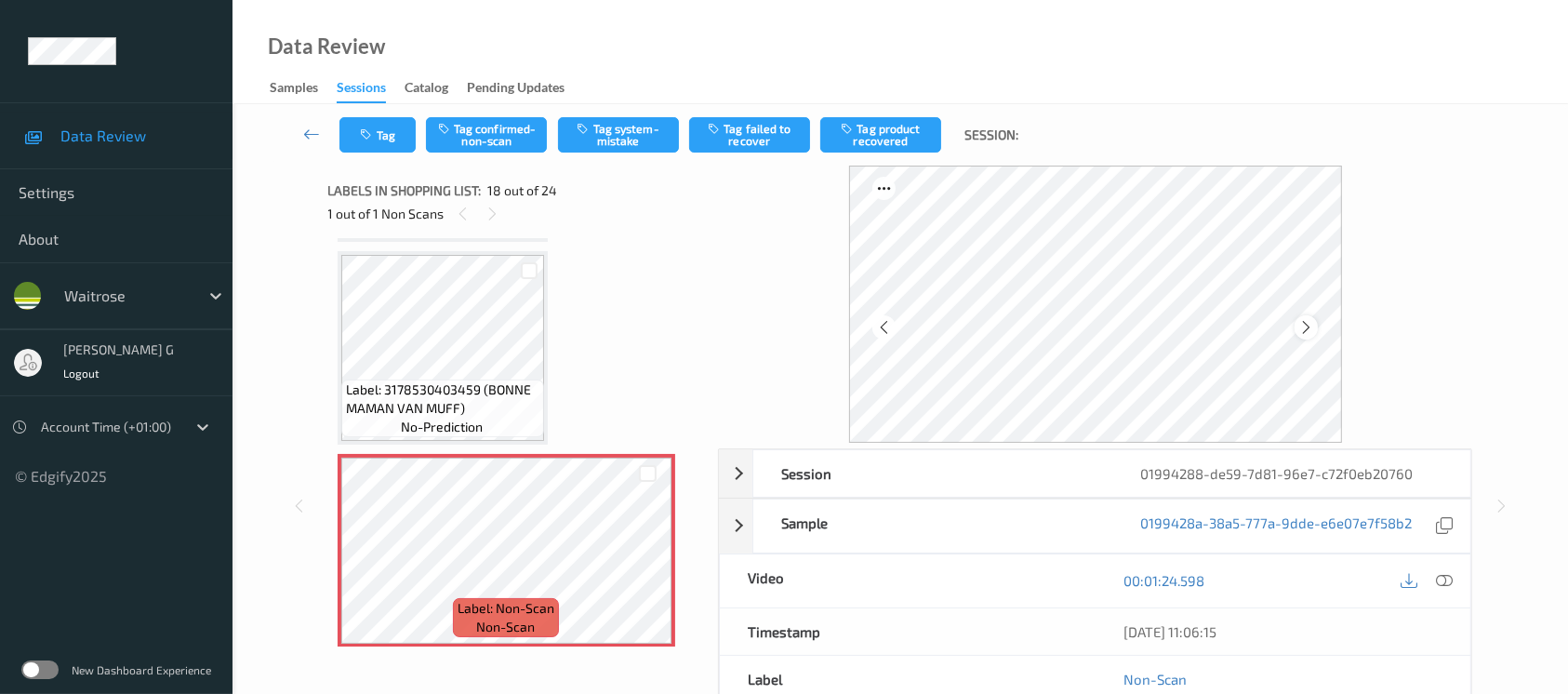
click at [1309, 332] on icon at bounding box center [1307, 327] width 16 height 17
click at [477, 131] on button "Tag confirmed-non-scan" at bounding box center [486, 135] width 120 height 35
click at [751, 138] on button "Tag failed to recover" at bounding box center [749, 135] width 120 height 35
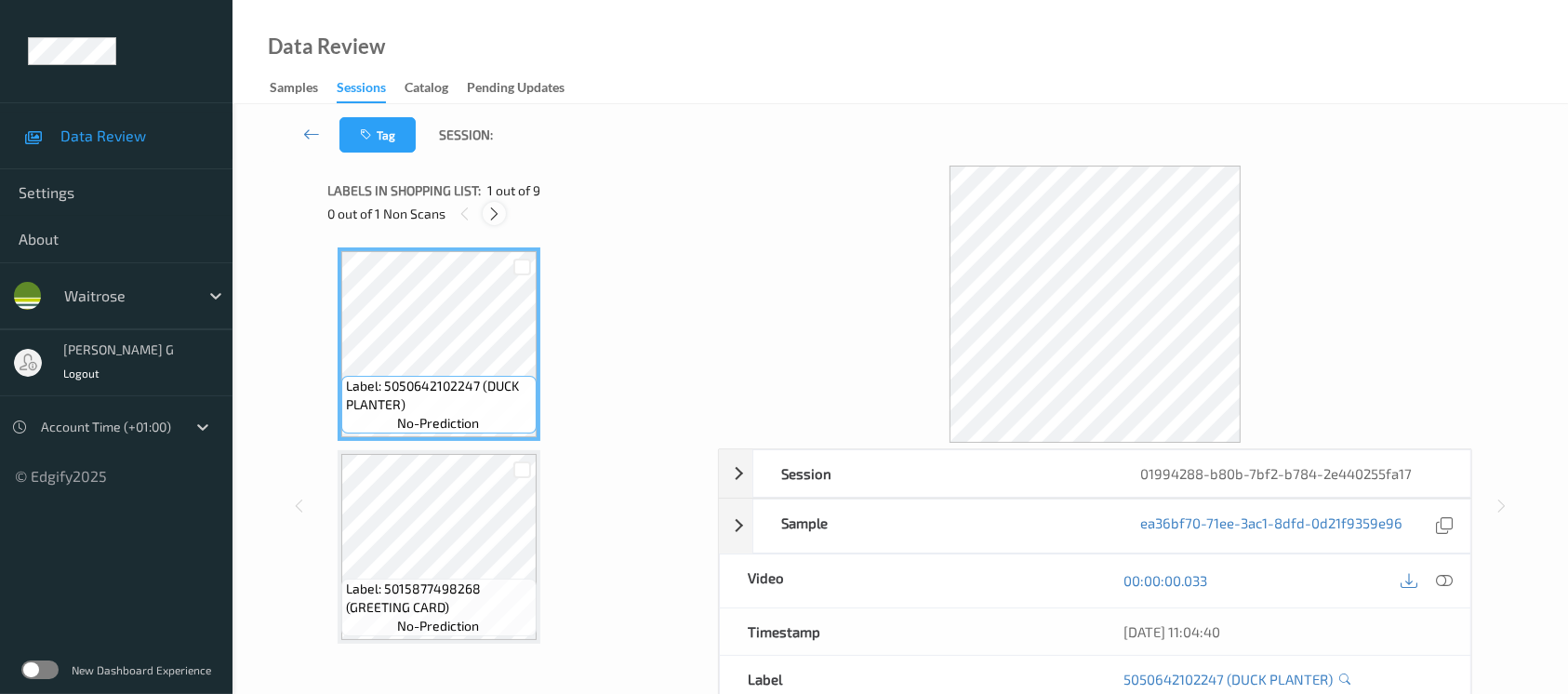
click at [491, 218] on icon at bounding box center [495, 213] width 16 height 17
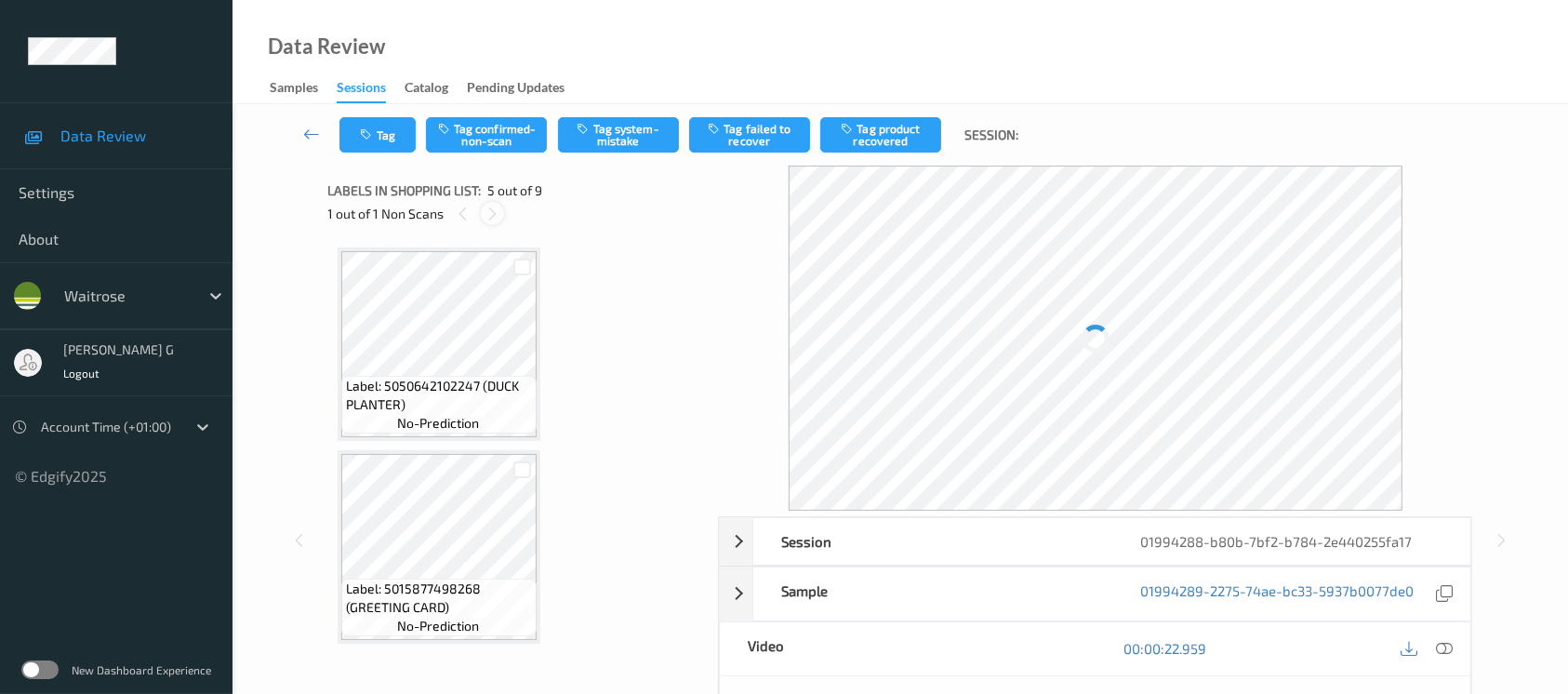
scroll to position [615, 0]
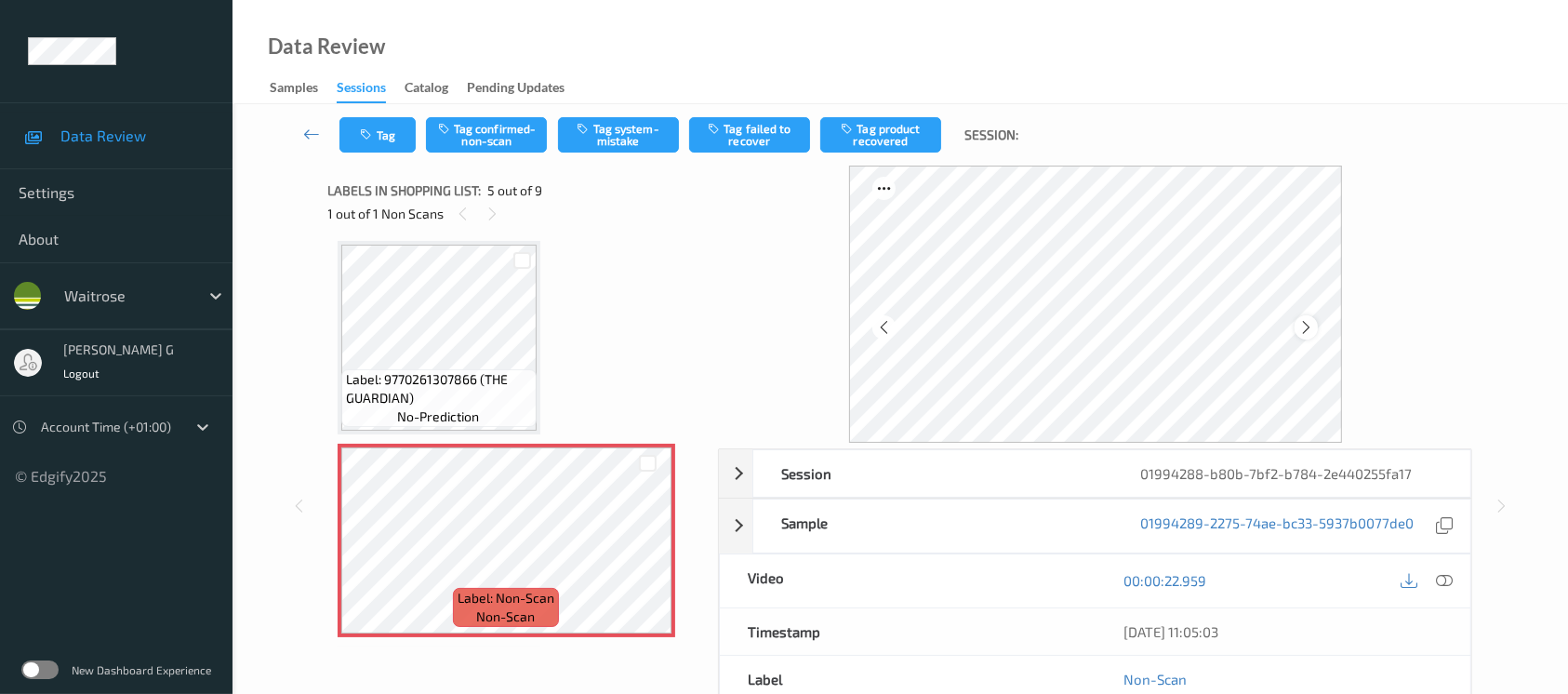
click at [1314, 327] on div at bounding box center [1307, 327] width 24 height 23
click at [1309, 324] on icon at bounding box center [1307, 327] width 16 height 17
click at [1451, 583] on icon at bounding box center [1444, 579] width 17 height 17
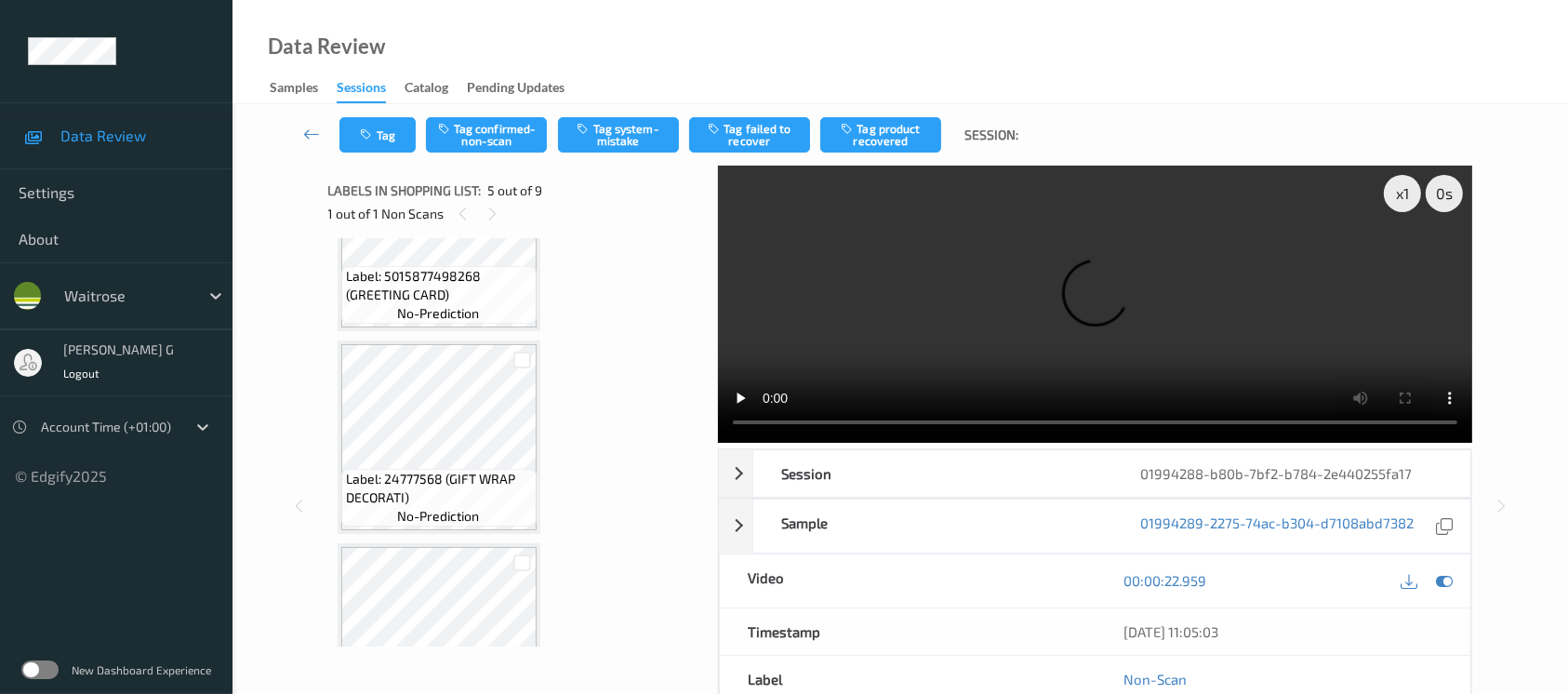
scroll to position [243, 0]
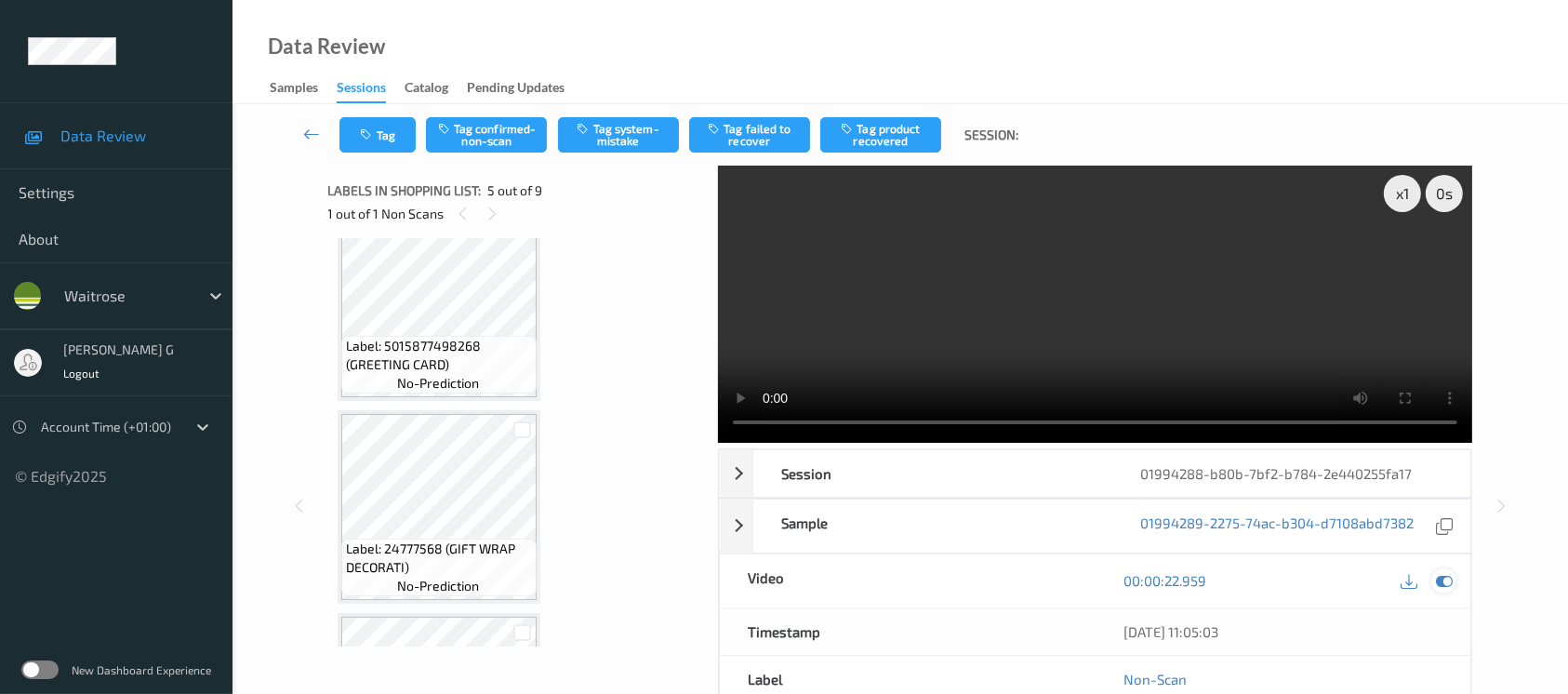
click at [1448, 582] on icon at bounding box center [1444, 579] width 17 height 17
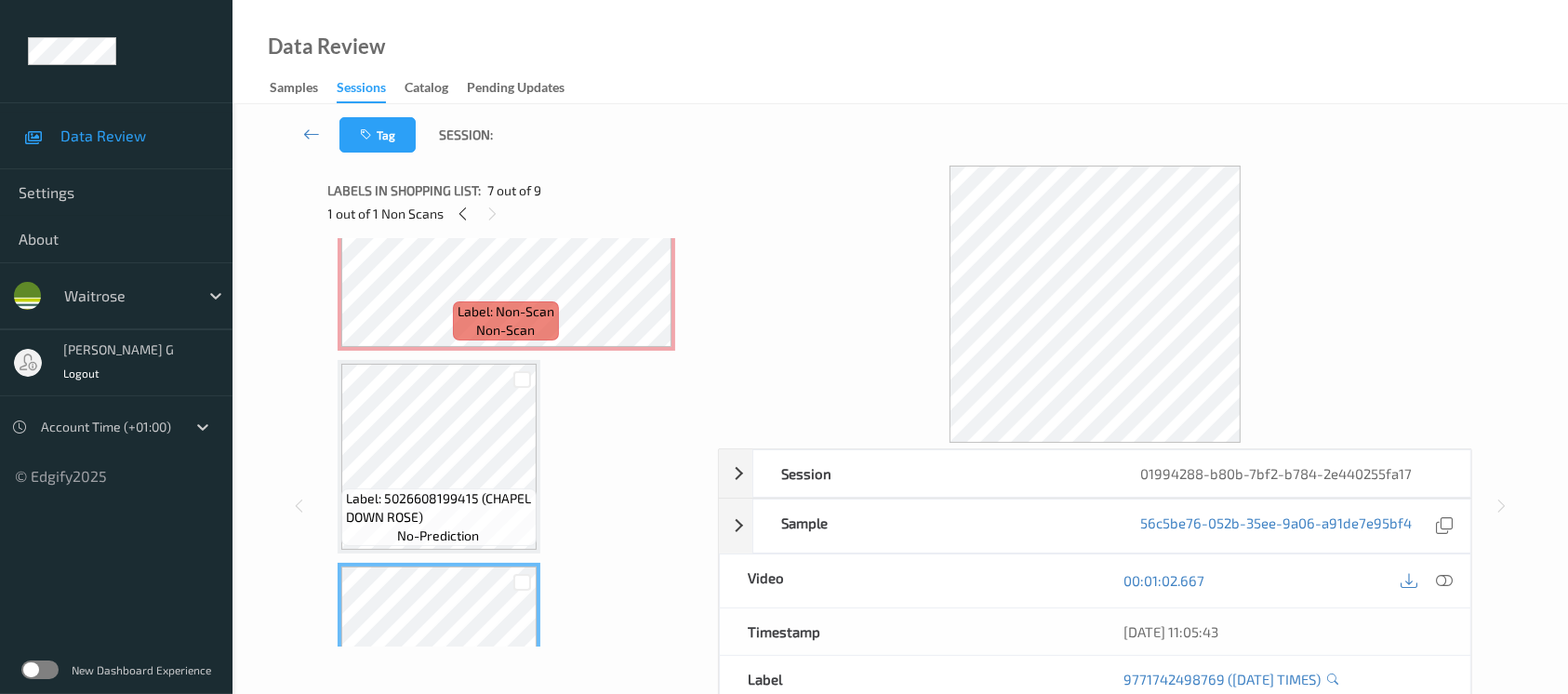
scroll to position [862, 0]
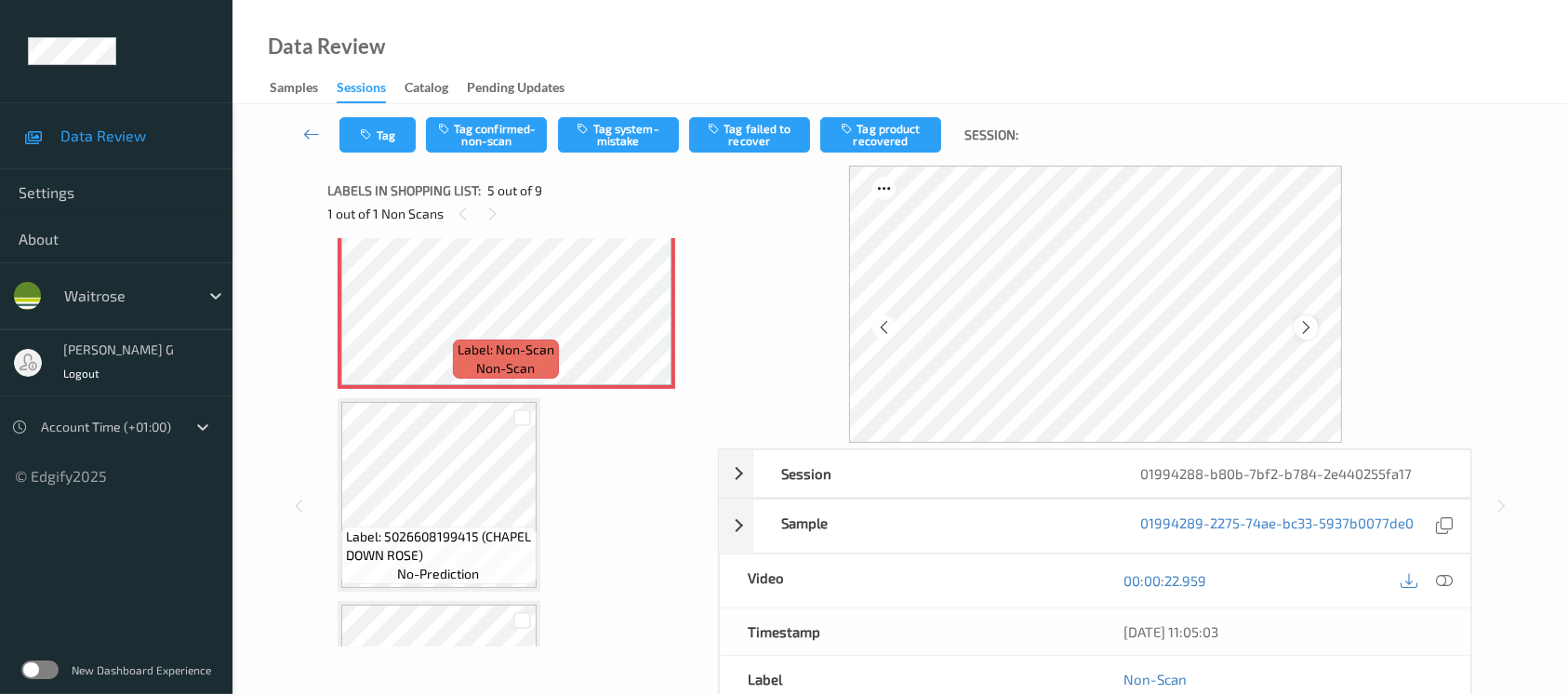
click at [1307, 338] on div at bounding box center [1307, 327] width 24 height 23
click at [495, 138] on button "Tag confirmed-non-scan" at bounding box center [486, 135] width 120 height 35
click at [879, 146] on button "Tag product recovered" at bounding box center [880, 135] width 120 height 35
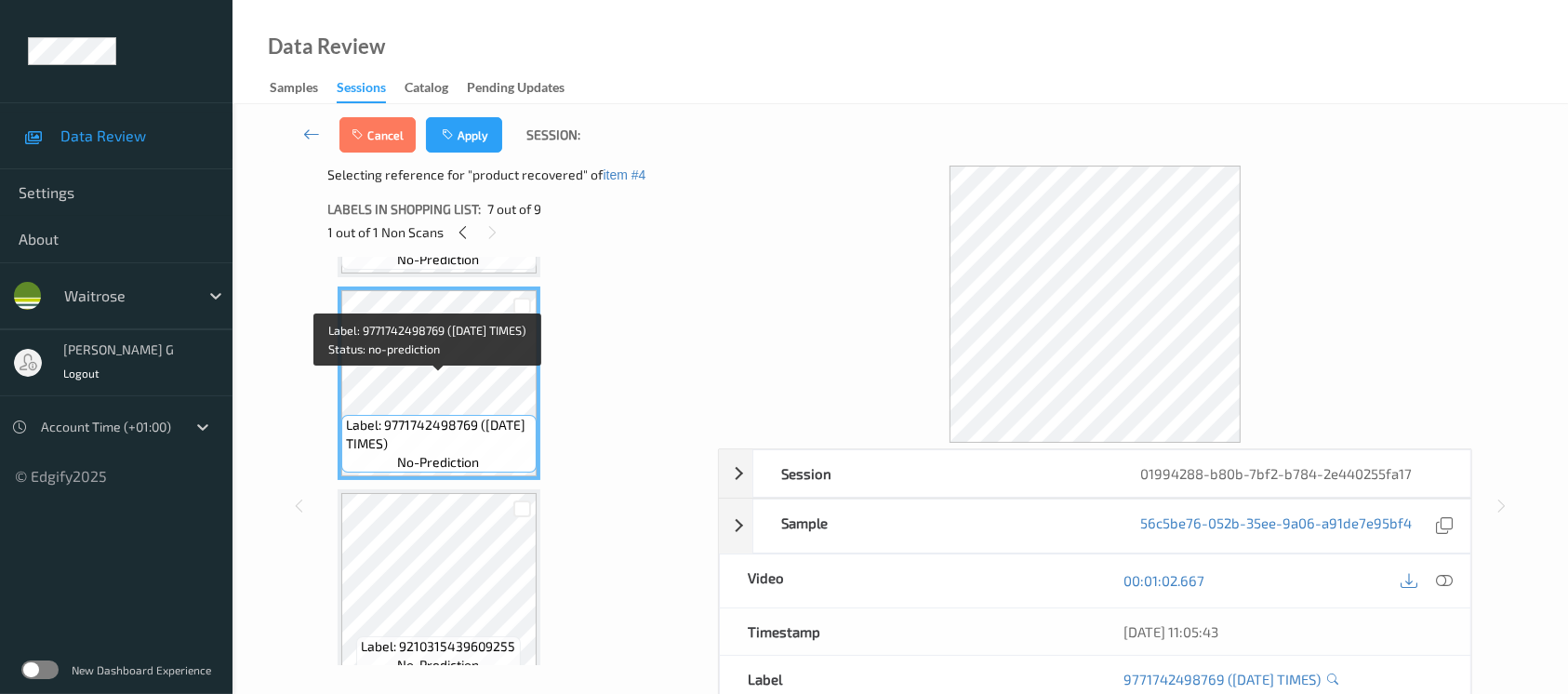
scroll to position [1234, 0]
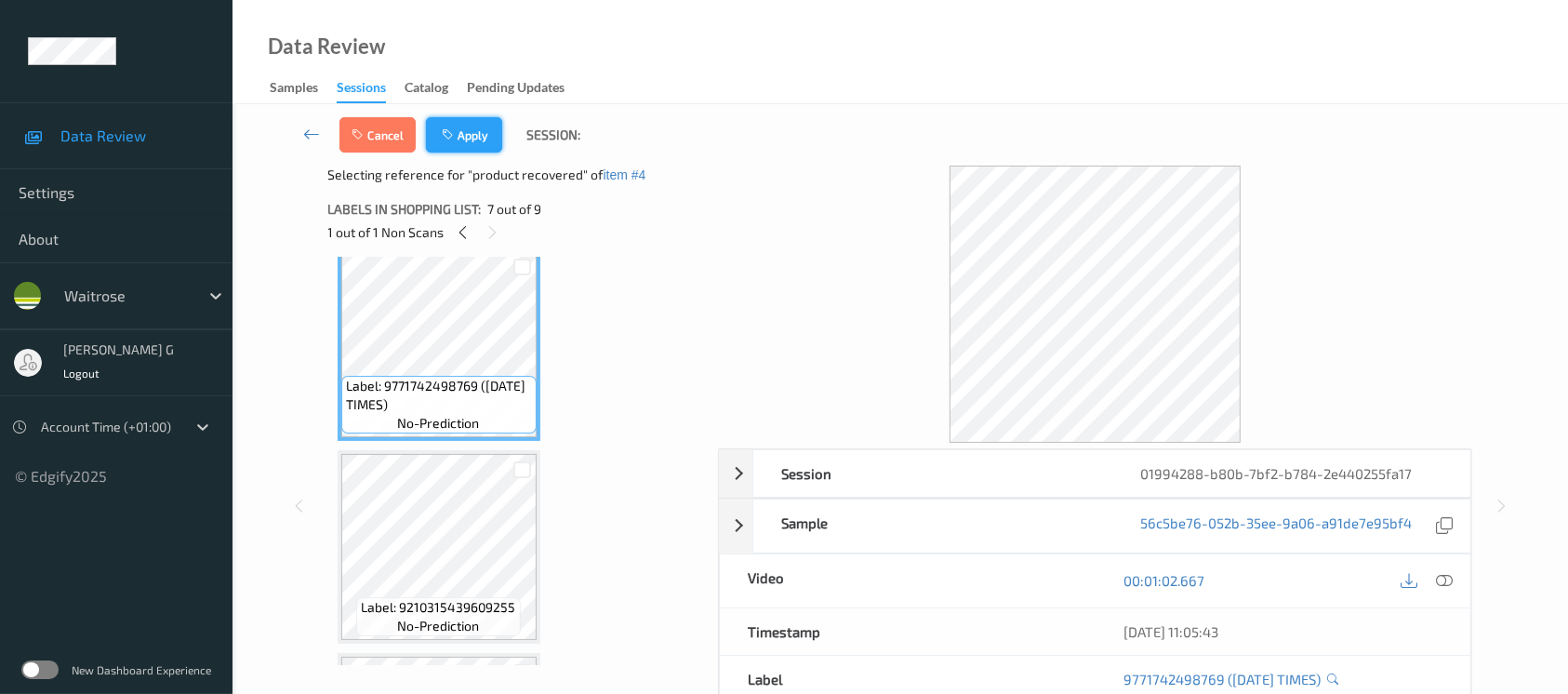
click at [459, 132] on button "Apply" at bounding box center [464, 135] width 76 height 35
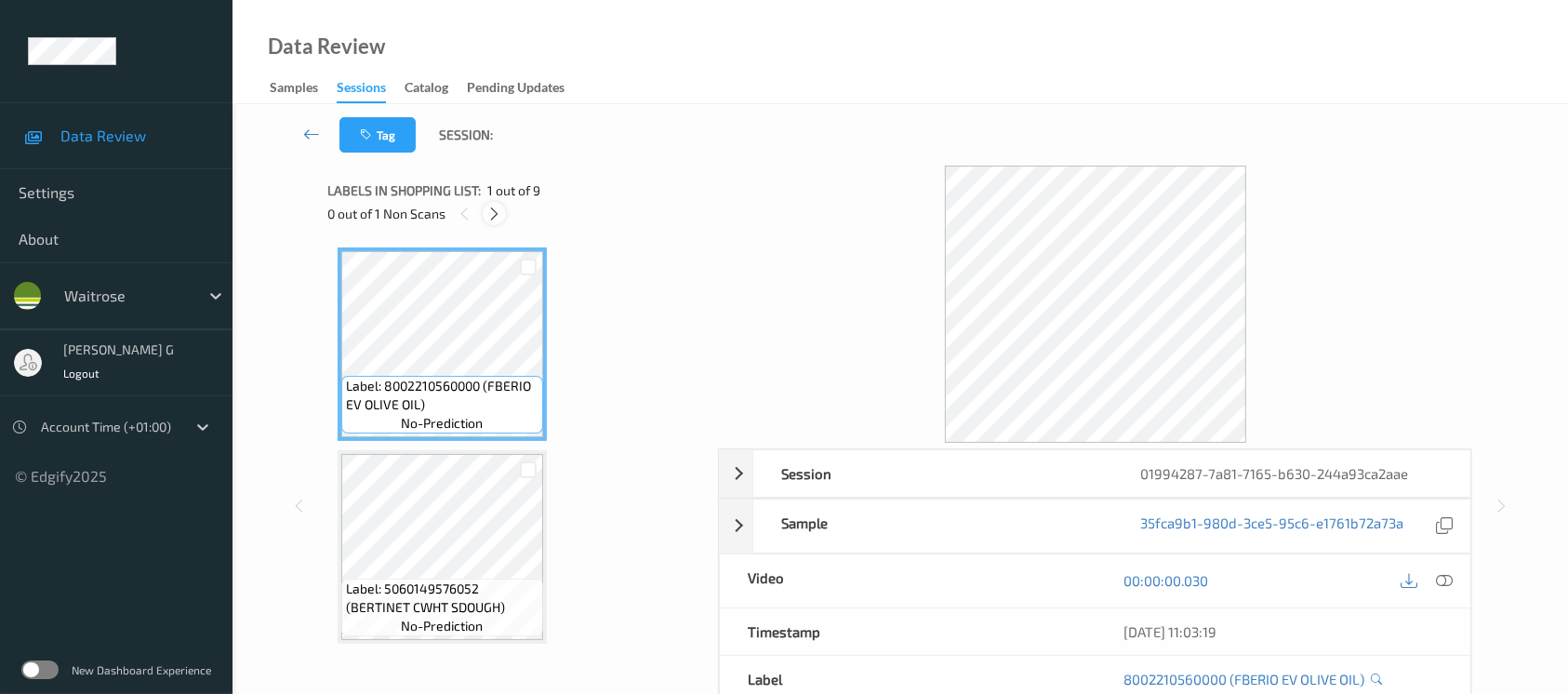
click at [491, 211] on icon at bounding box center [495, 213] width 16 height 17
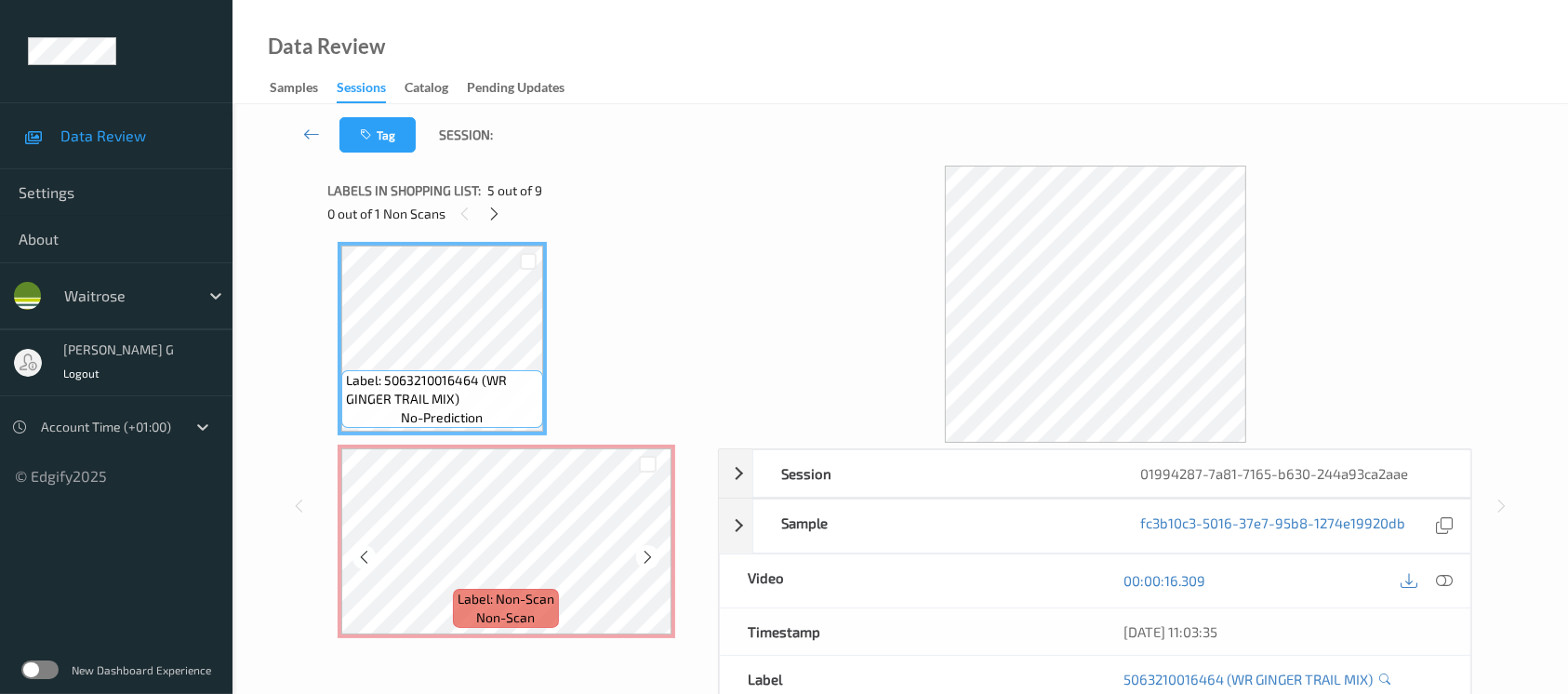
scroll to position [692, 0]
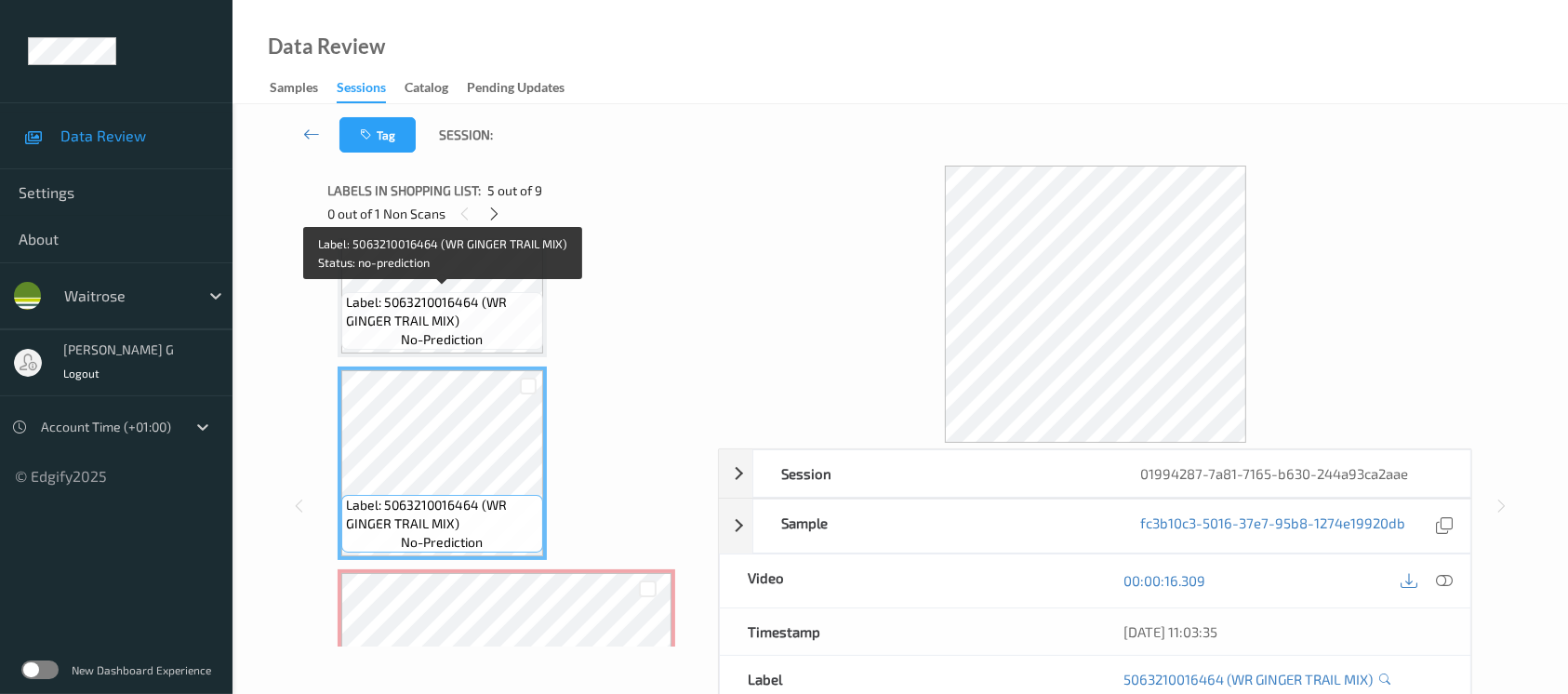
click at [441, 309] on span "Label: 5063210016464 (WR GINGER TRAIL MIX)" at bounding box center [442, 311] width 193 height 37
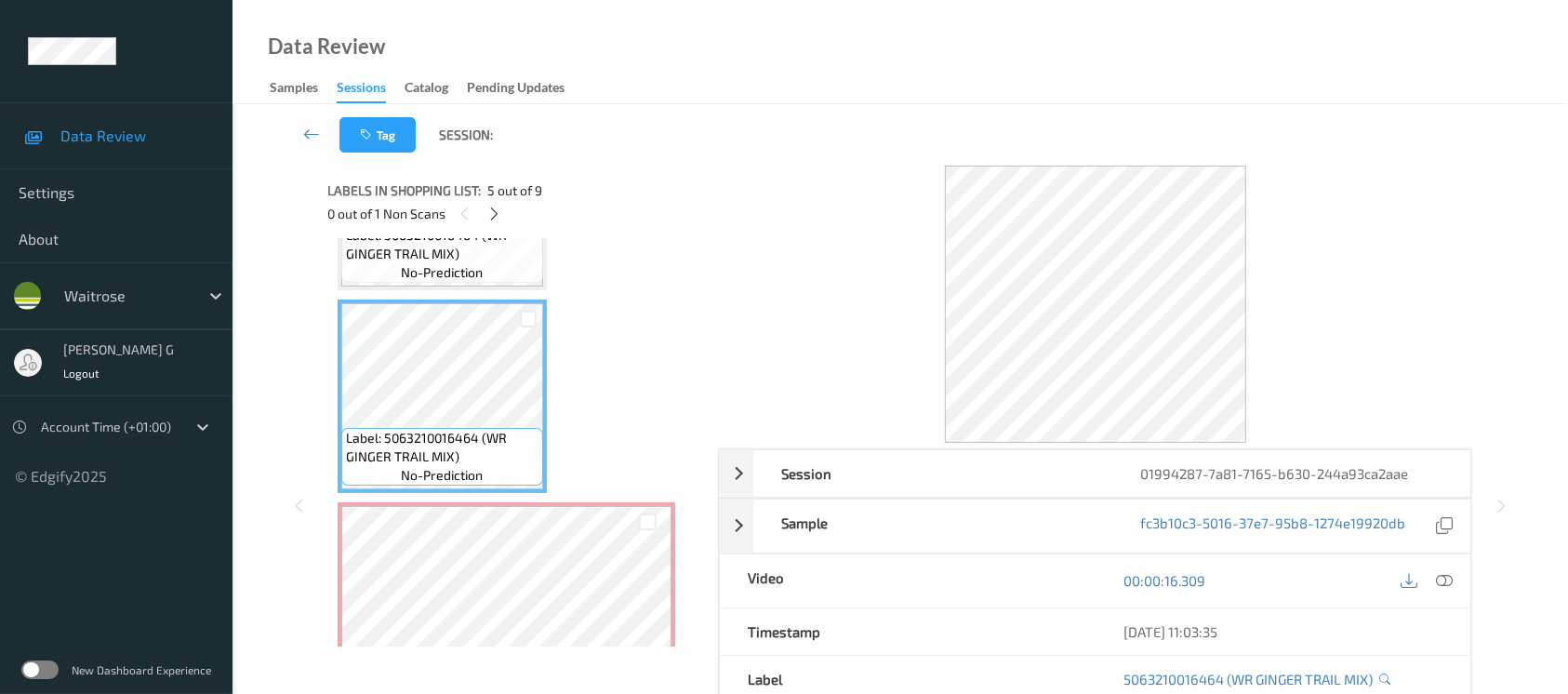
scroll to position [816, 0]
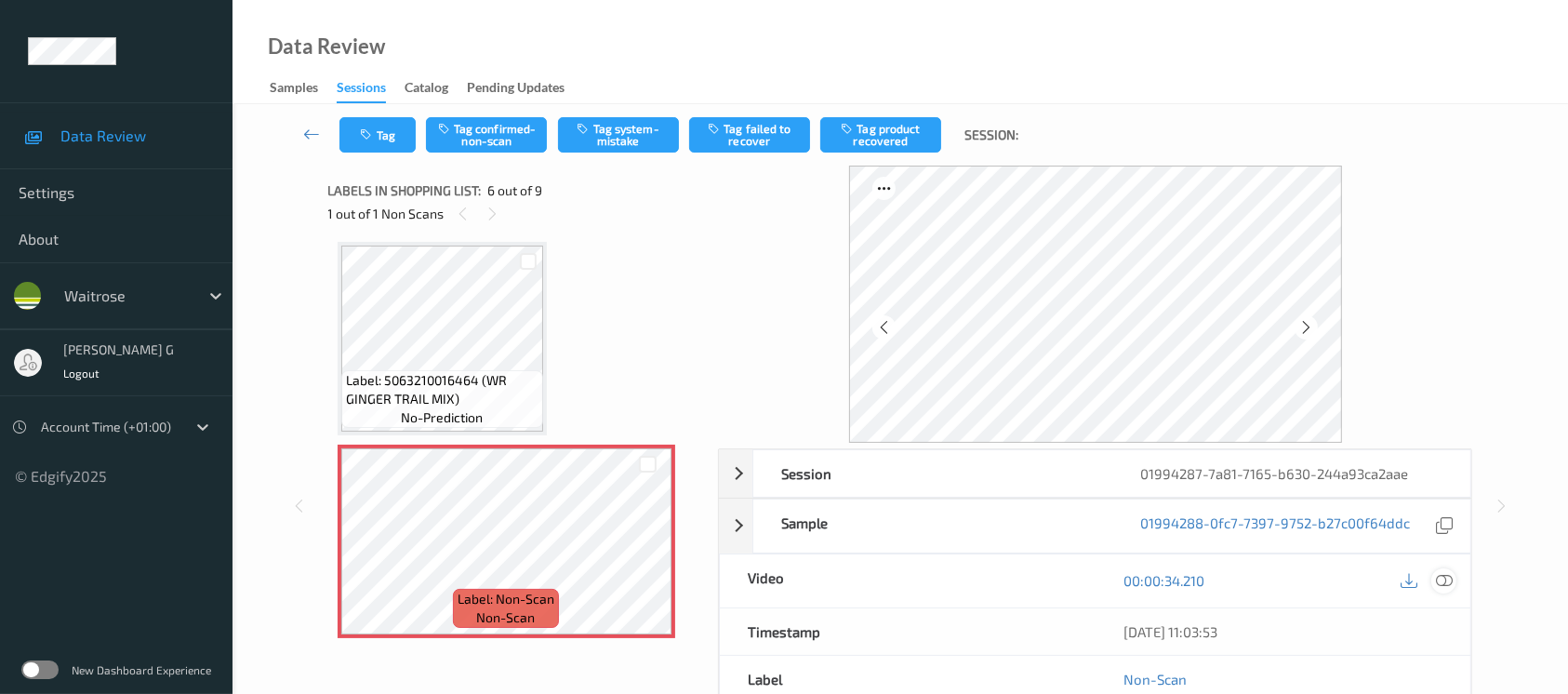
click at [1453, 582] on div at bounding box center [1445, 580] width 25 height 25
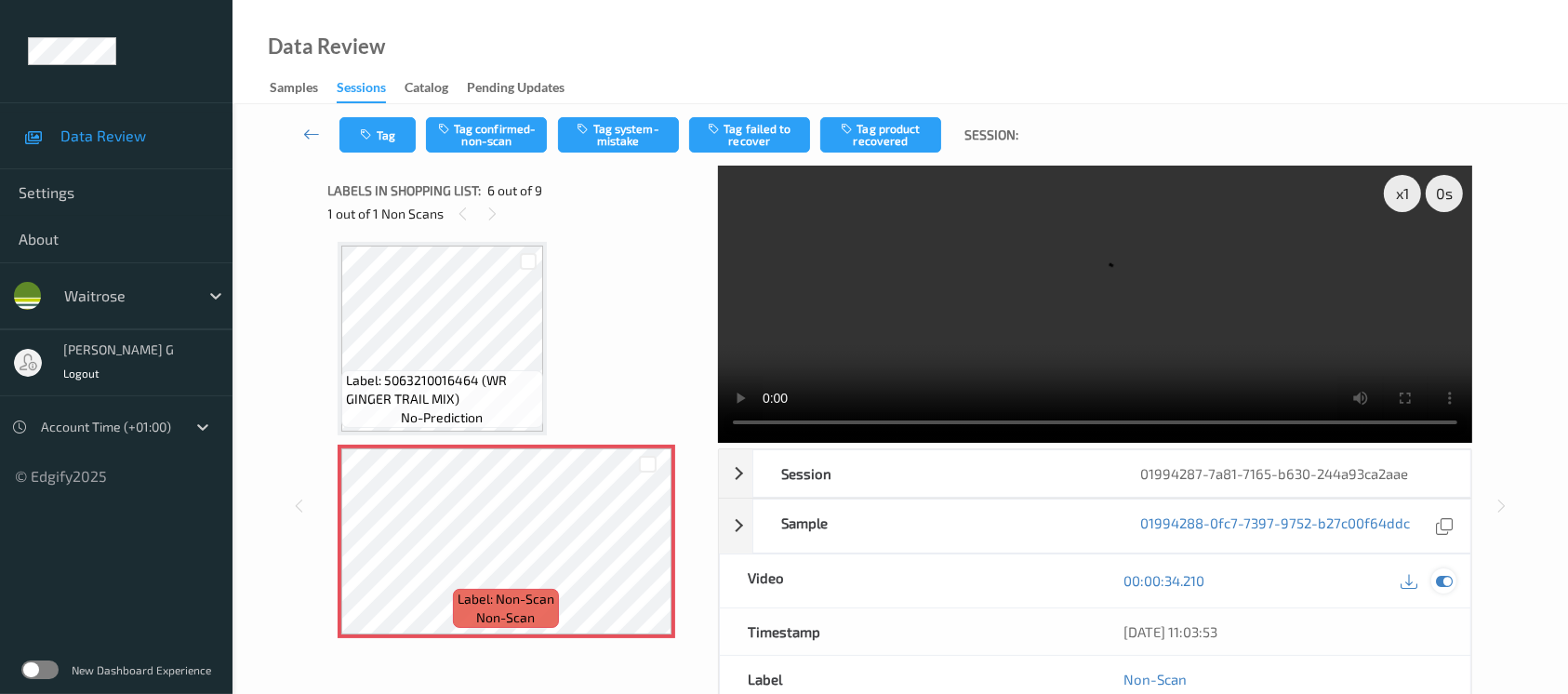
click at [1445, 586] on icon at bounding box center [1444, 579] width 17 height 17
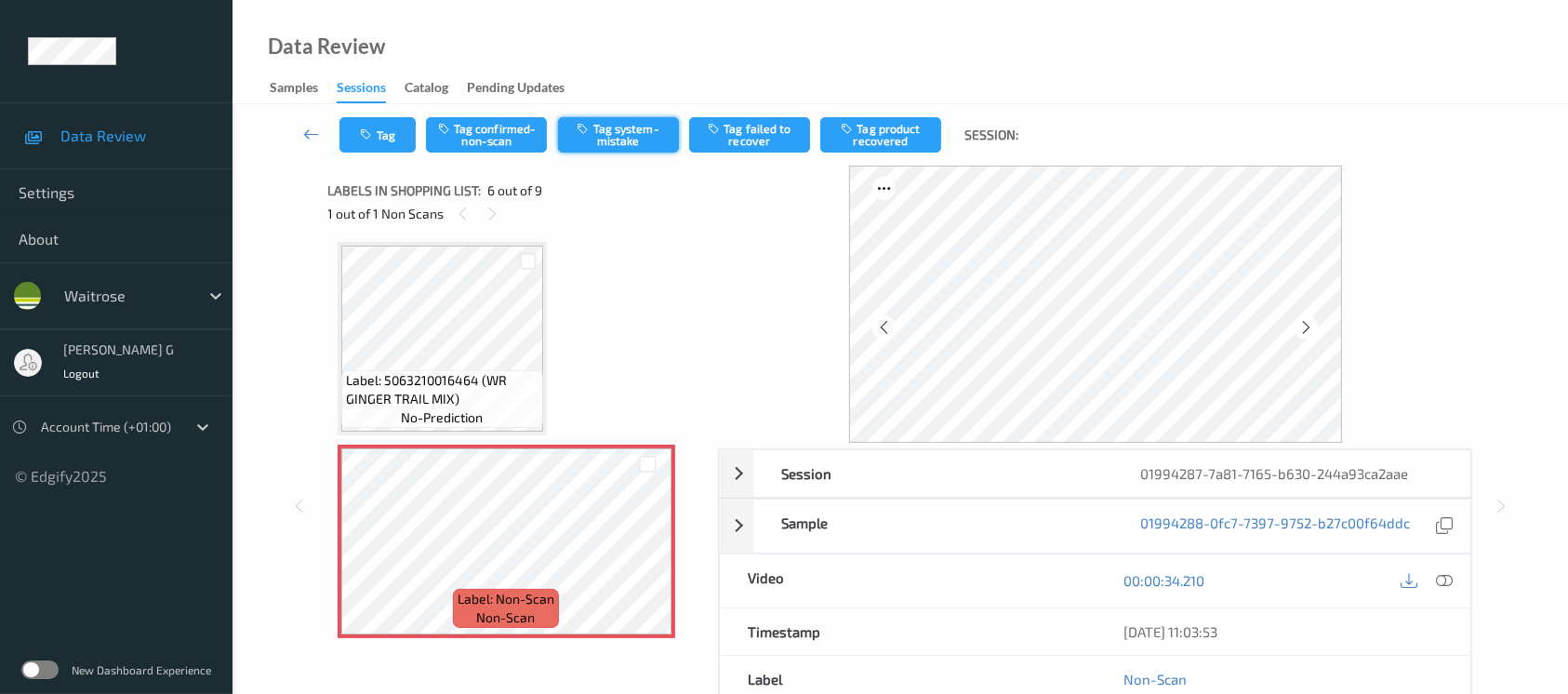
click at [622, 141] on button "Tag system-mistake" at bounding box center [618, 135] width 120 height 35
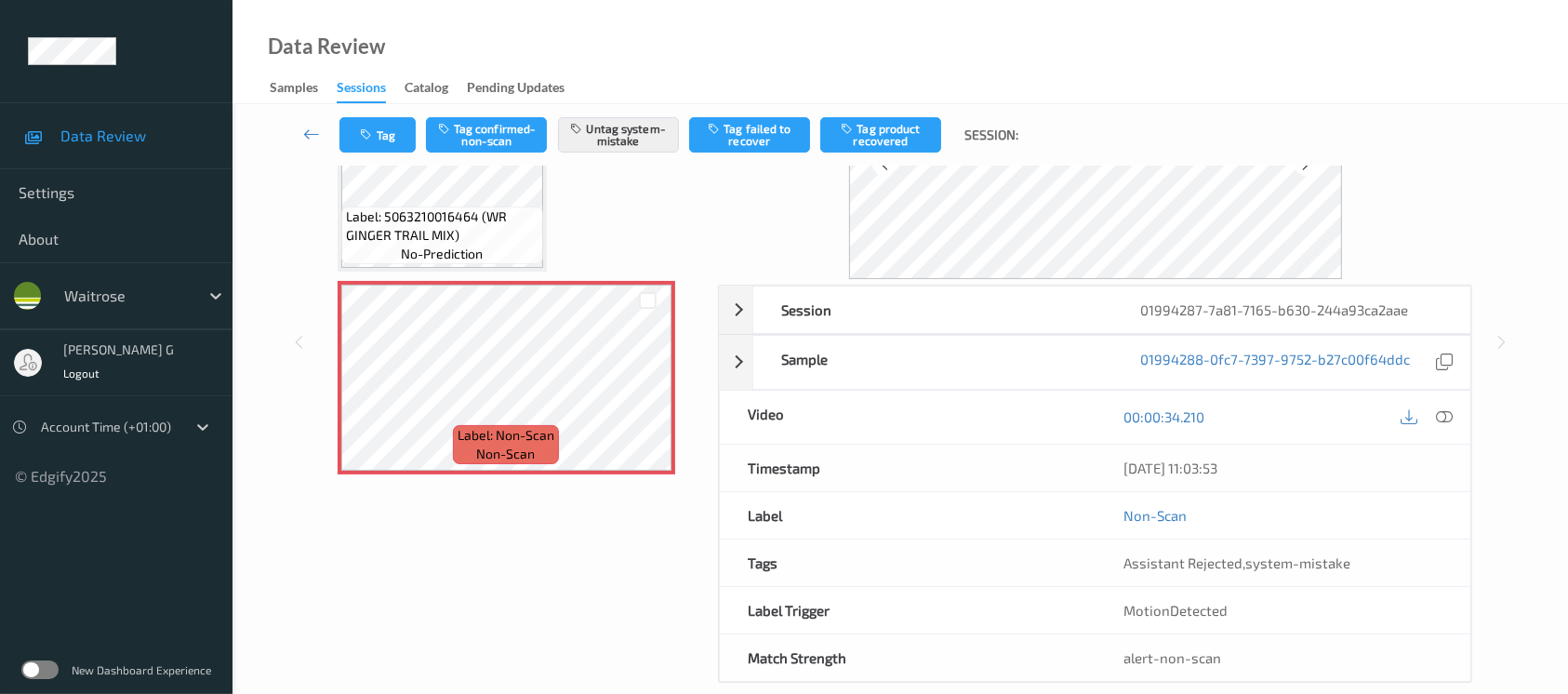
scroll to position [189, 0]
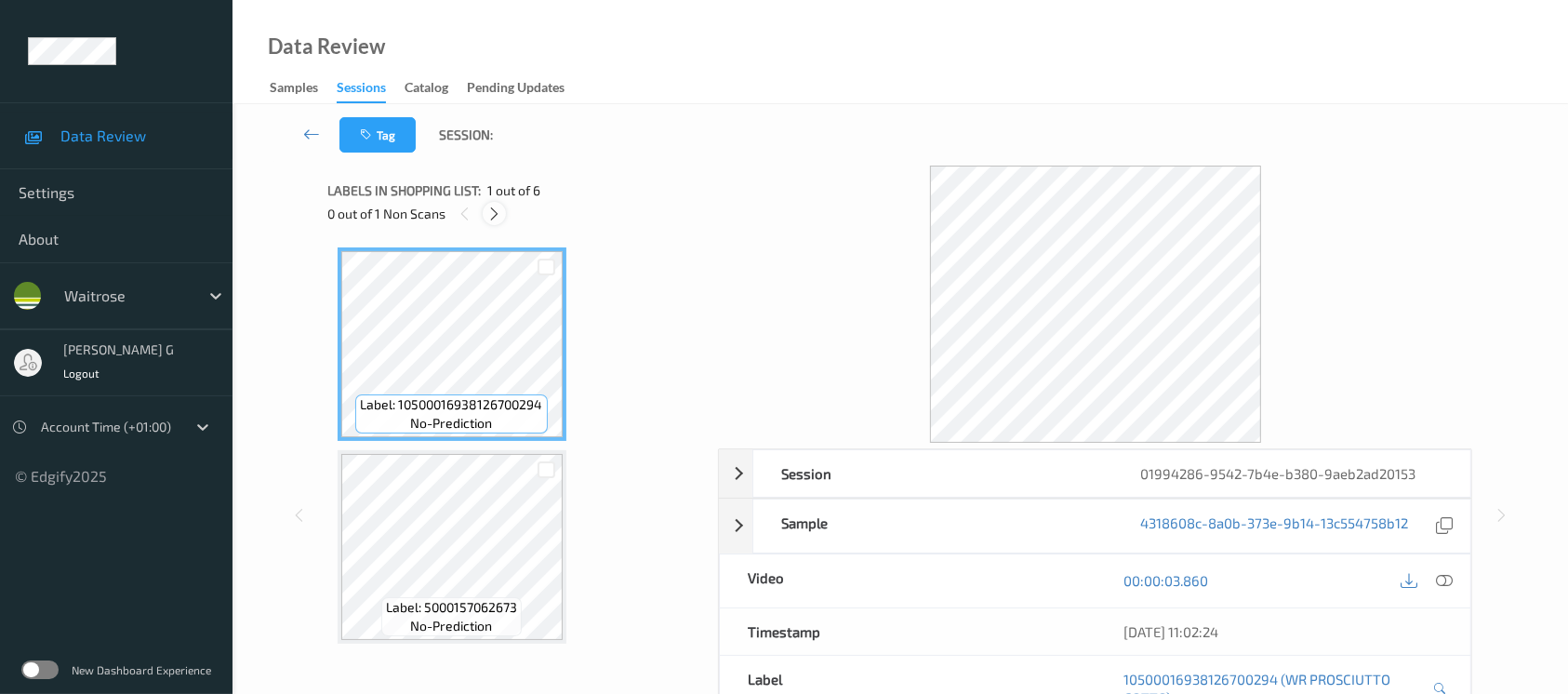
click at [484, 209] on div at bounding box center [495, 213] width 24 height 23
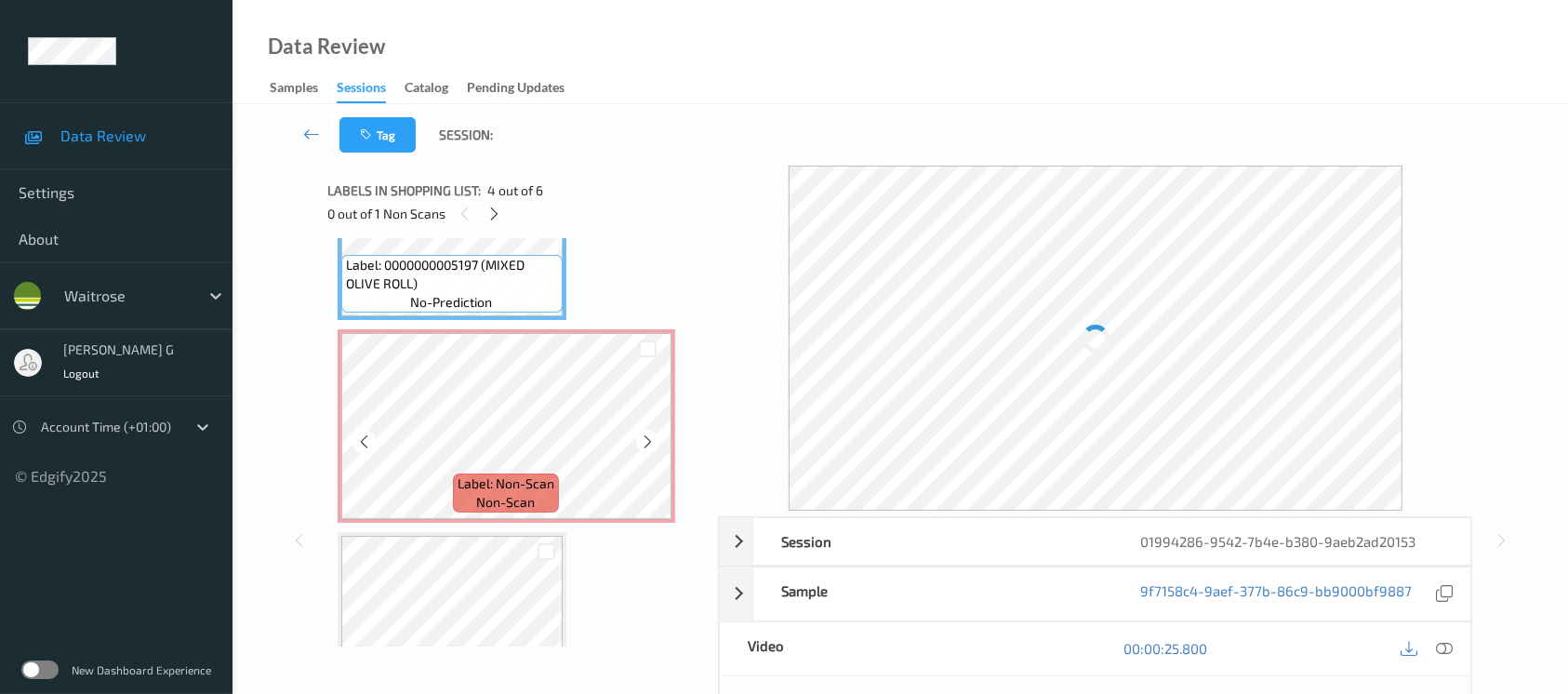
scroll to position [811, 0]
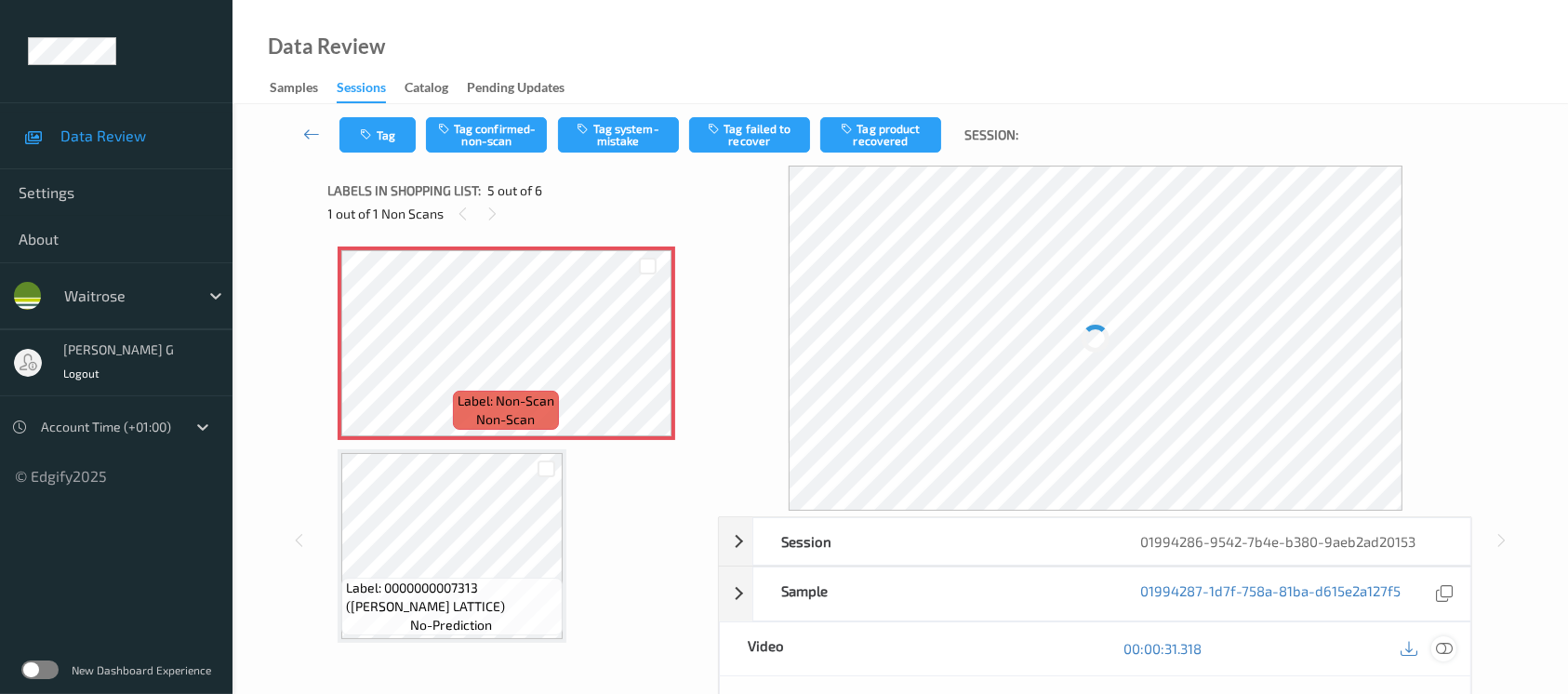
click at [1449, 649] on icon at bounding box center [1444, 647] width 17 height 17
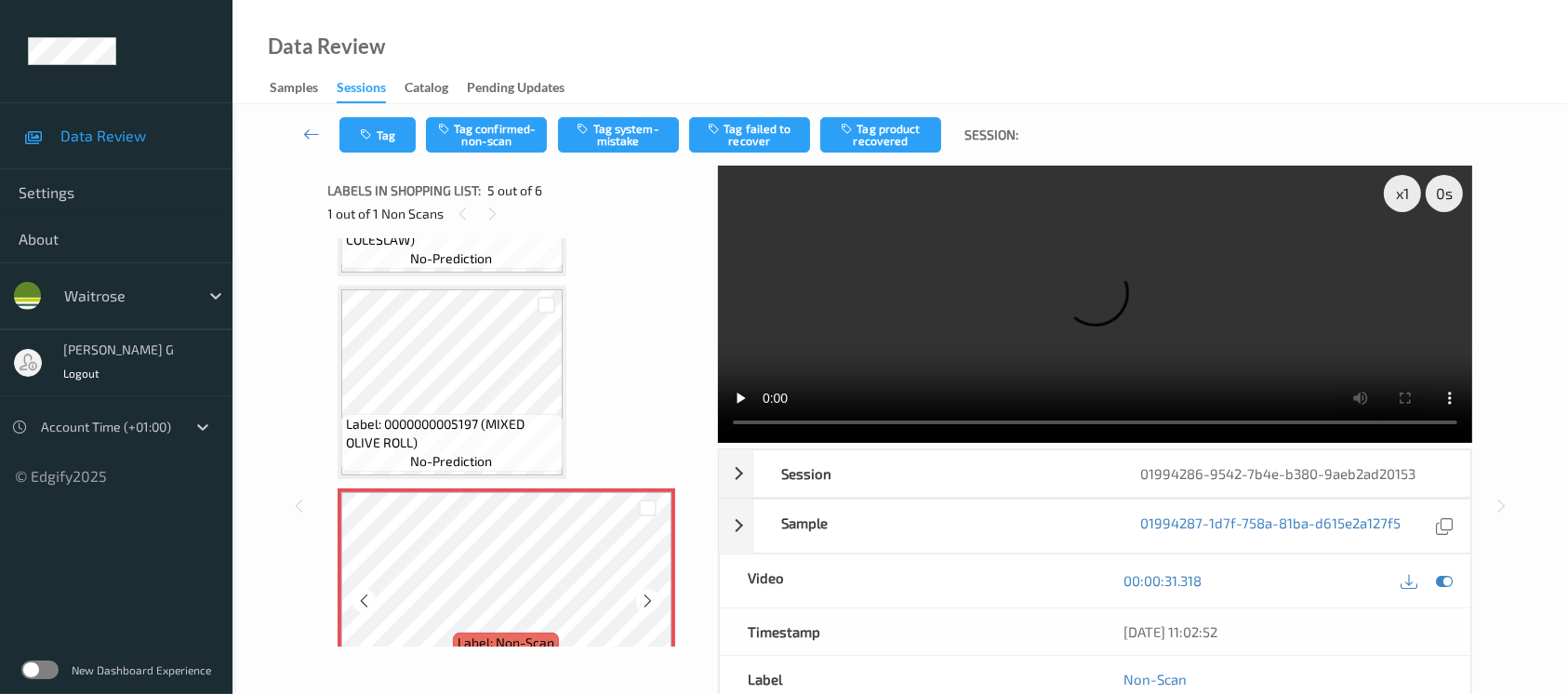
scroll to position [565, 0]
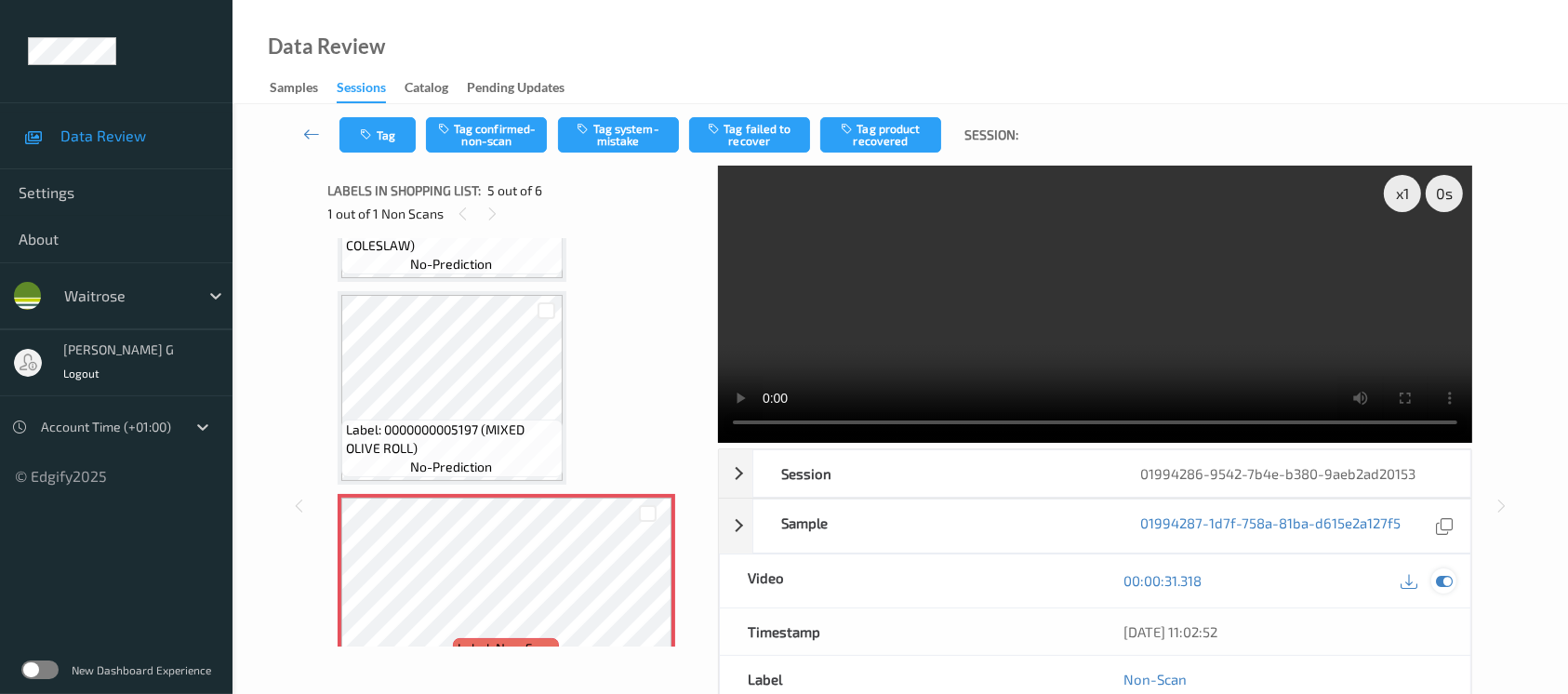
click at [1441, 582] on icon at bounding box center [1444, 579] width 17 height 17
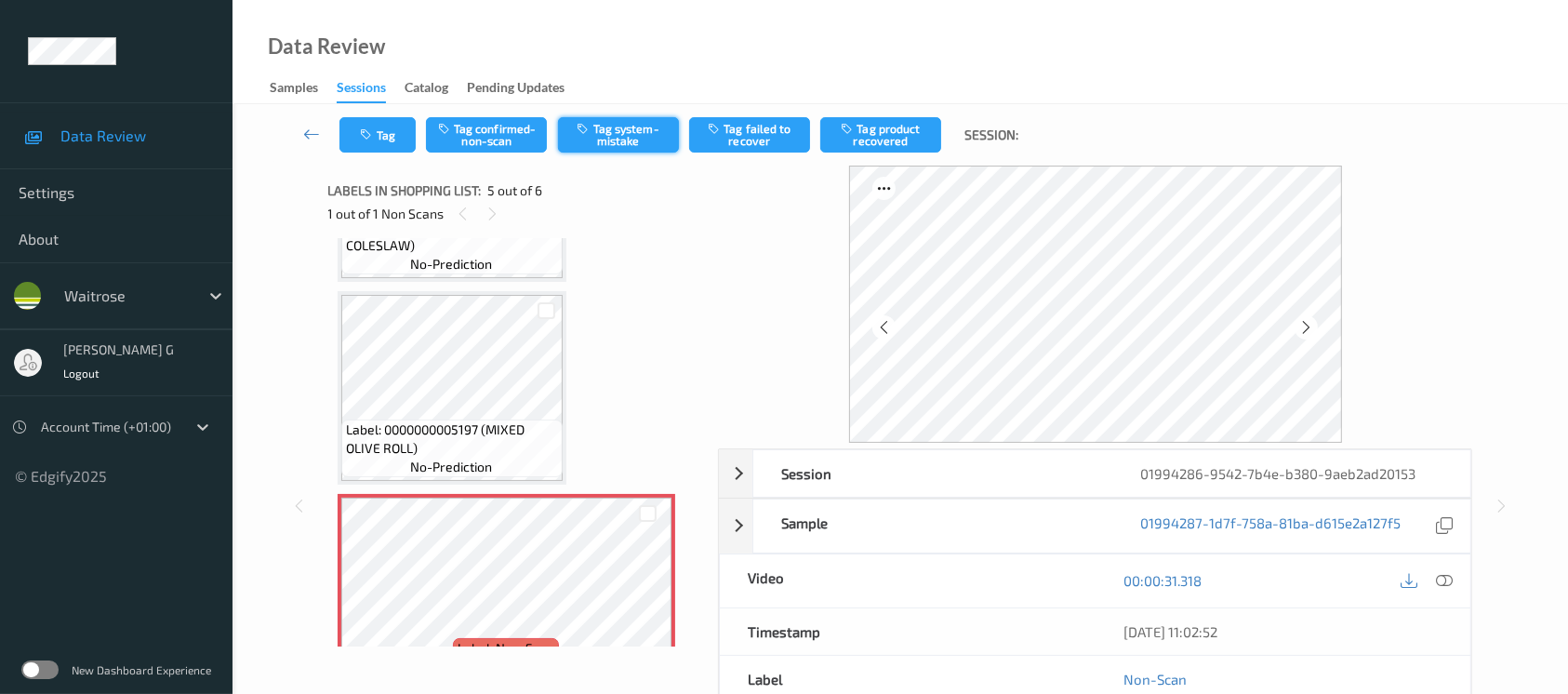
click at [619, 135] on button "Tag system-mistake" at bounding box center [618, 135] width 120 height 35
click at [372, 128] on icon "button" at bounding box center [369, 134] width 16 height 13
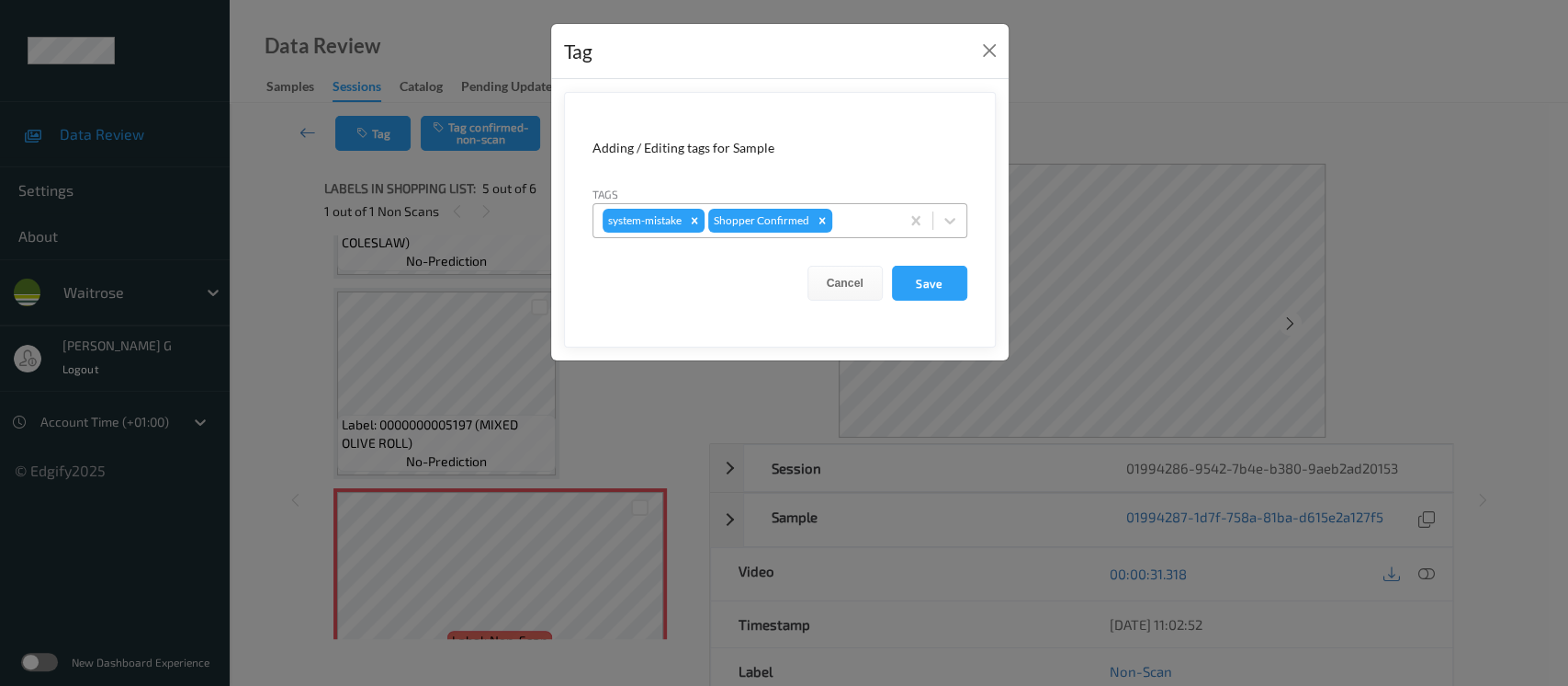
click at [865, 225] on div at bounding box center [863, 221] width 54 height 22
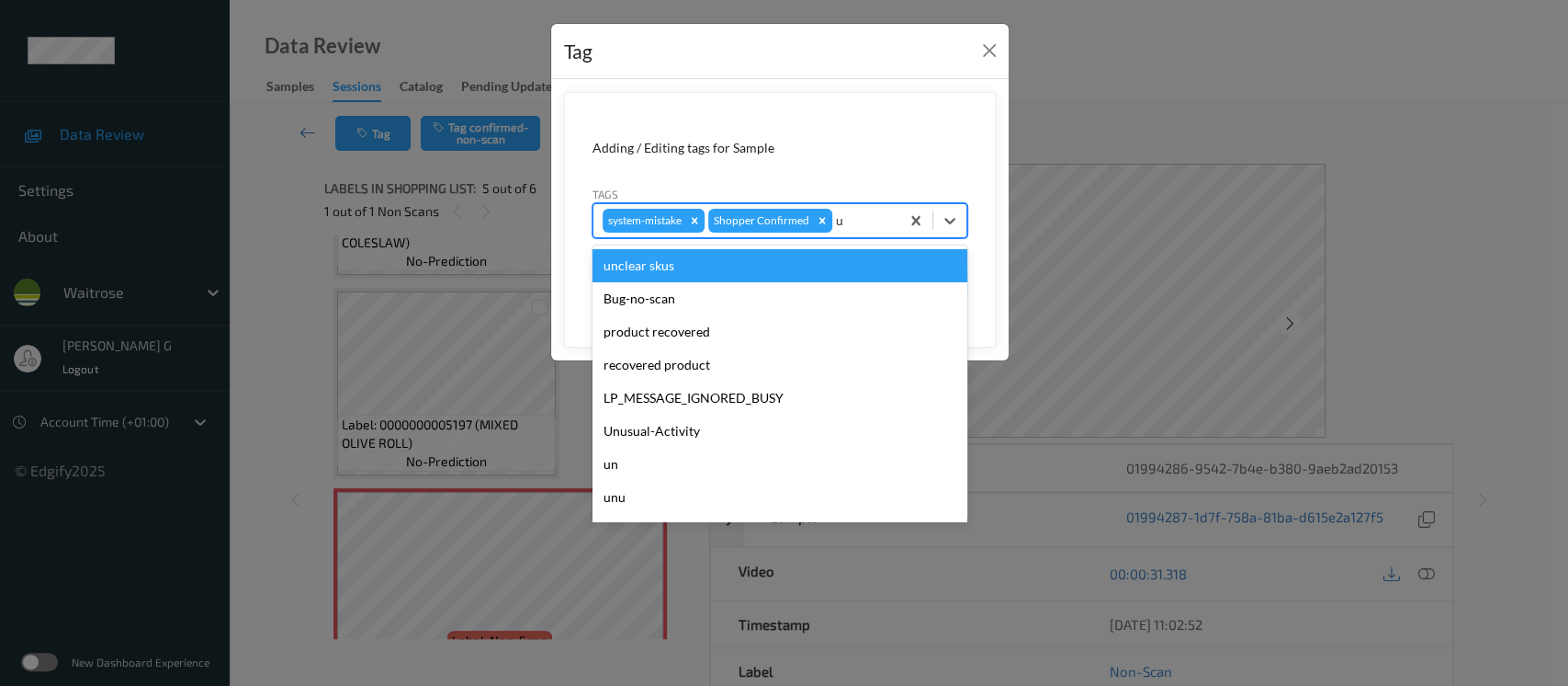
type input "un"
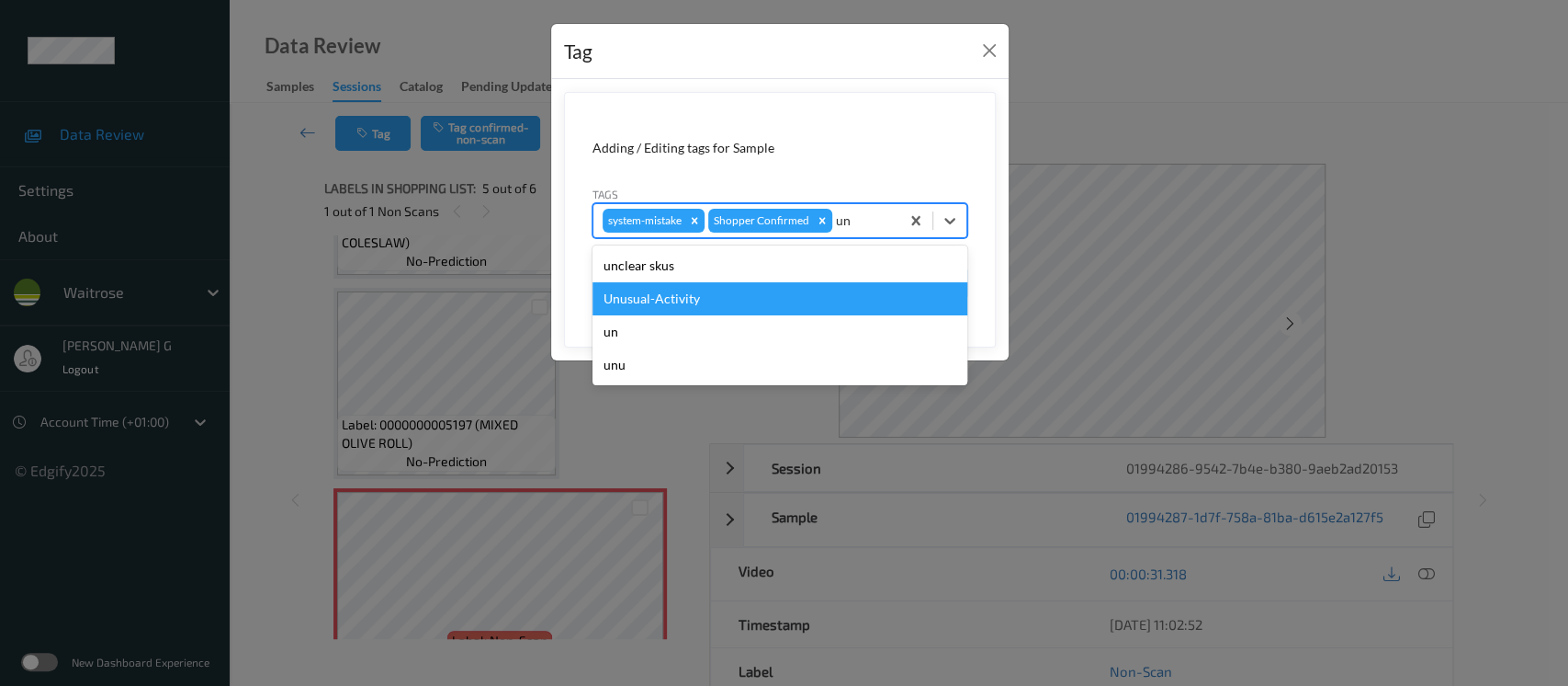
click at [636, 307] on div "Unusual-Activity" at bounding box center [781, 299] width 375 height 33
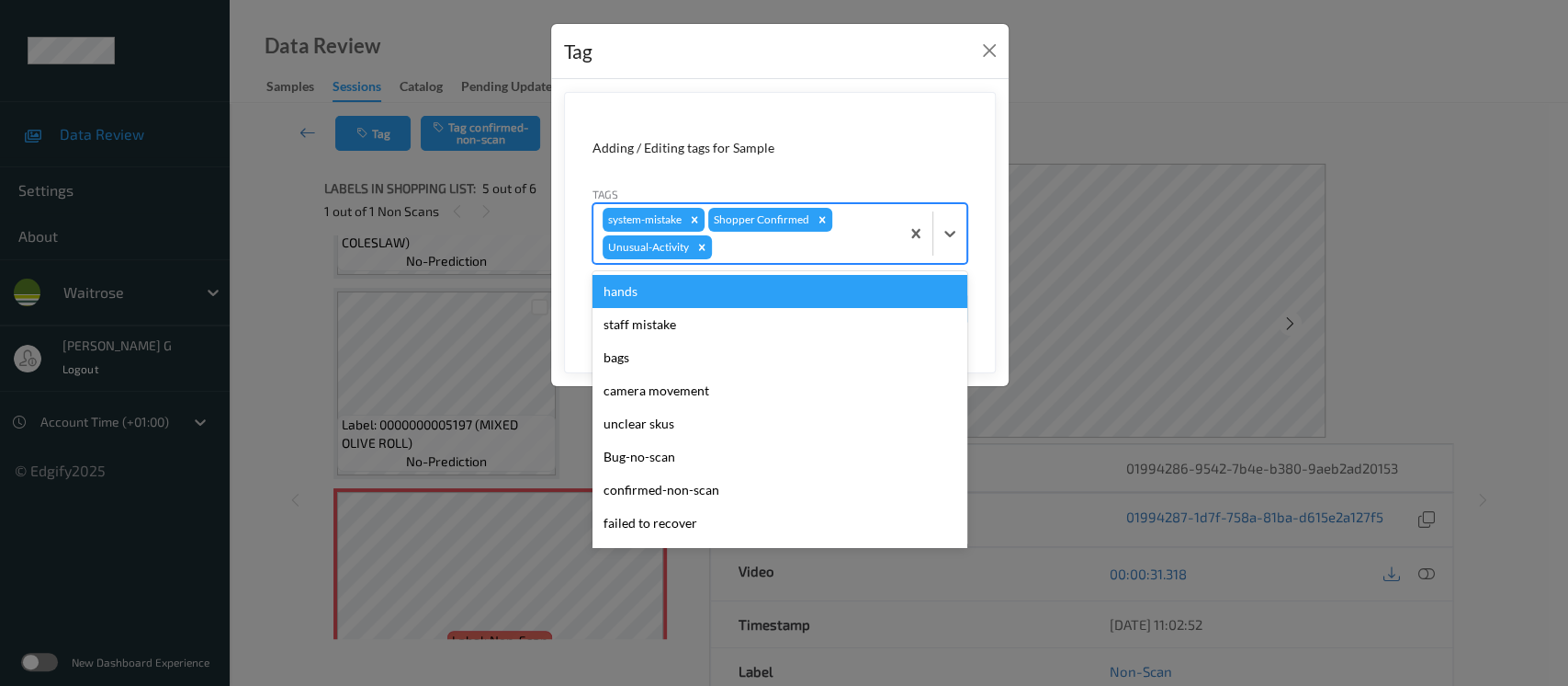
click at [810, 253] on div at bounding box center [803, 247] width 174 height 22
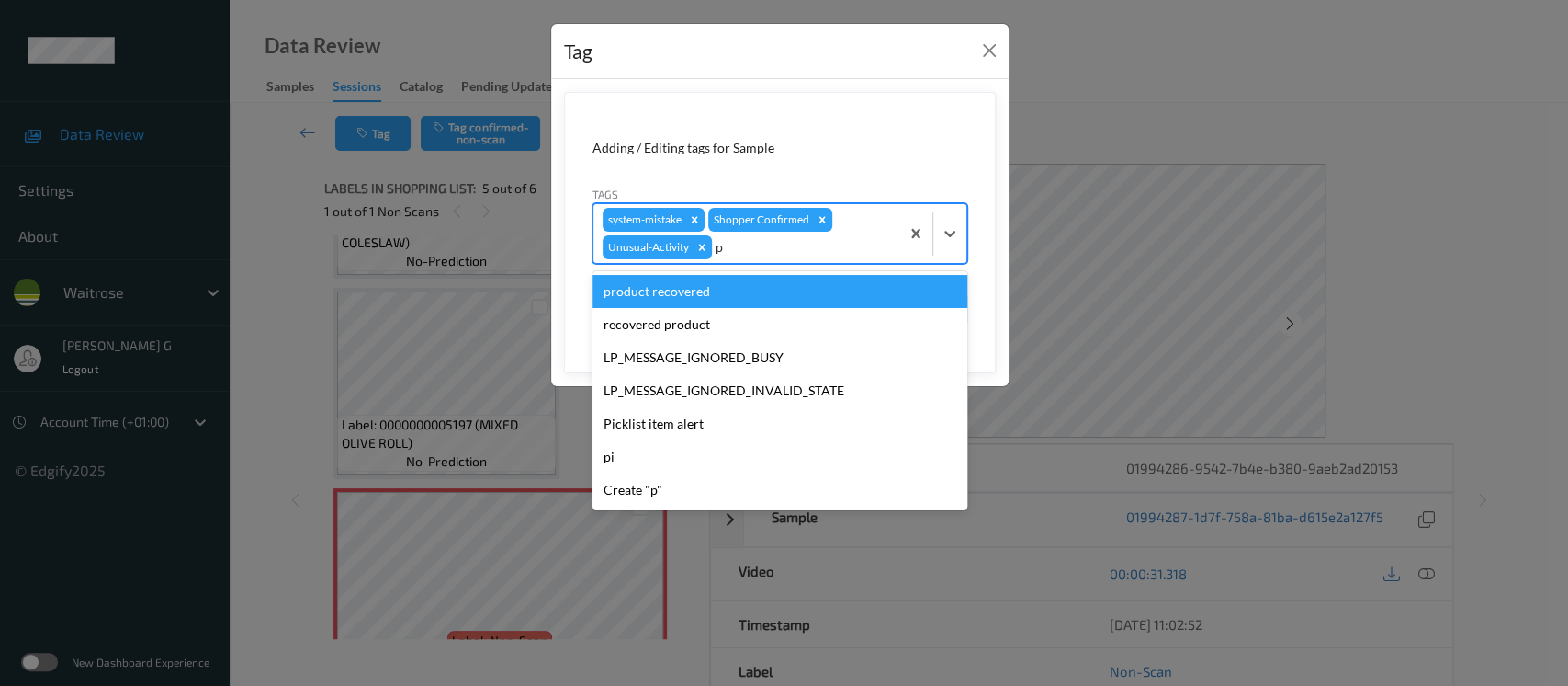
type input "pi"
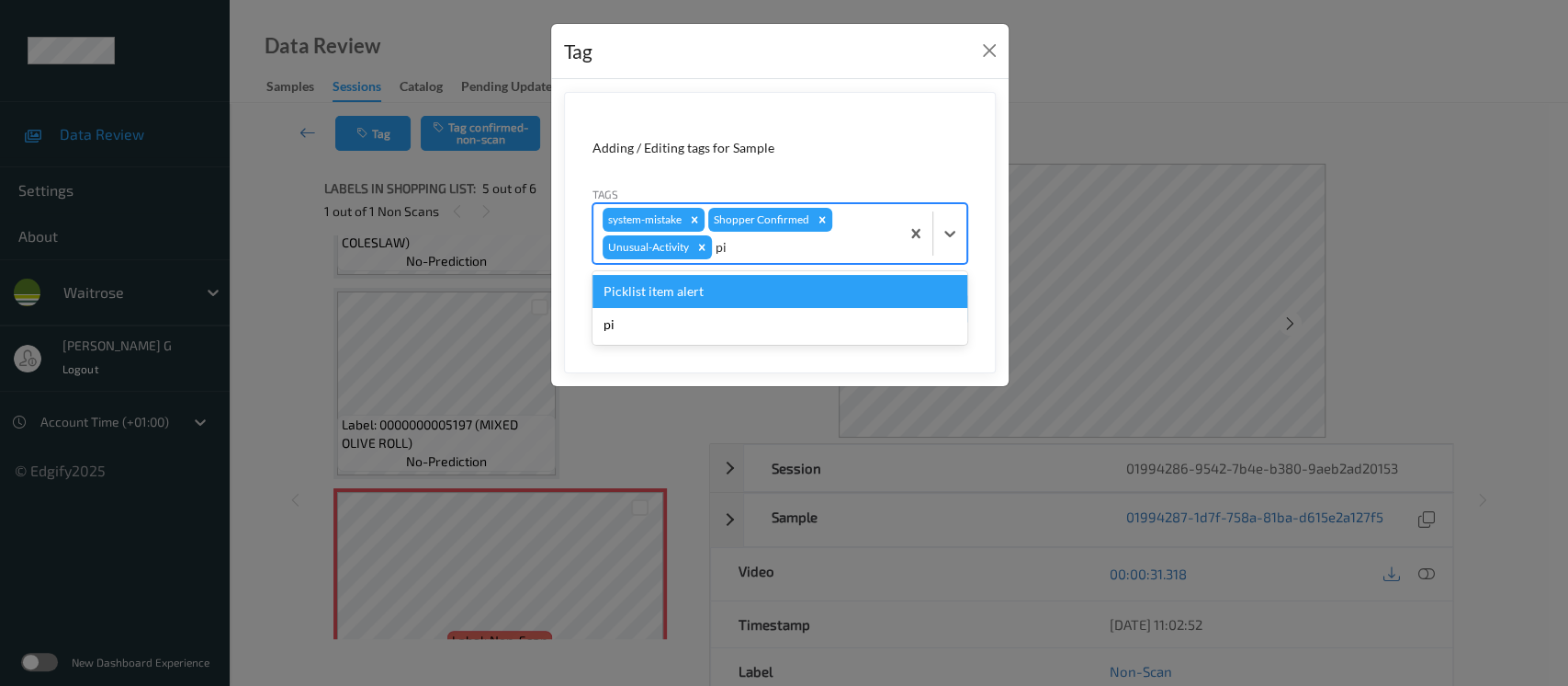
click at [623, 292] on div "Picklist item alert" at bounding box center [781, 291] width 375 height 33
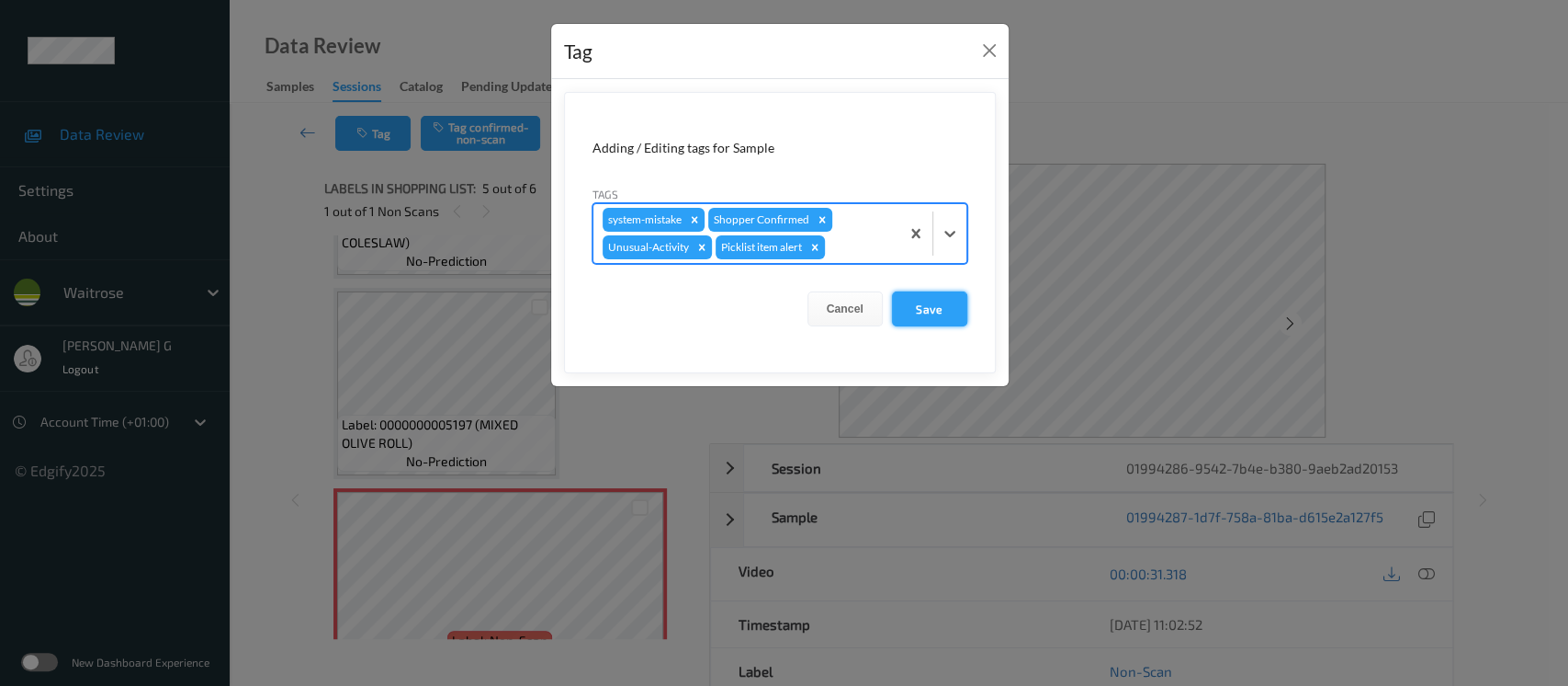
click at [949, 304] on button "Save" at bounding box center [930, 309] width 75 height 35
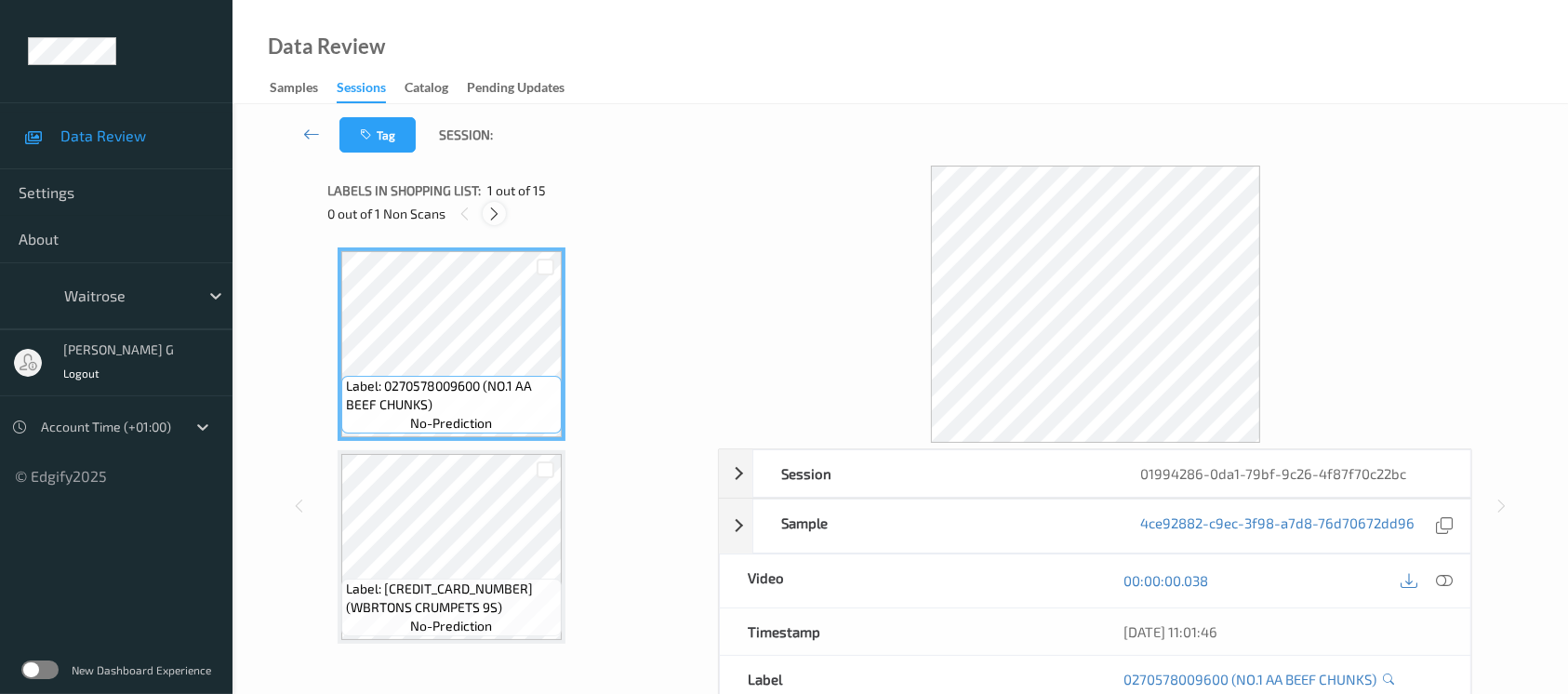
click at [491, 213] on icon at bounding box center [495, 213] width 16 height 17
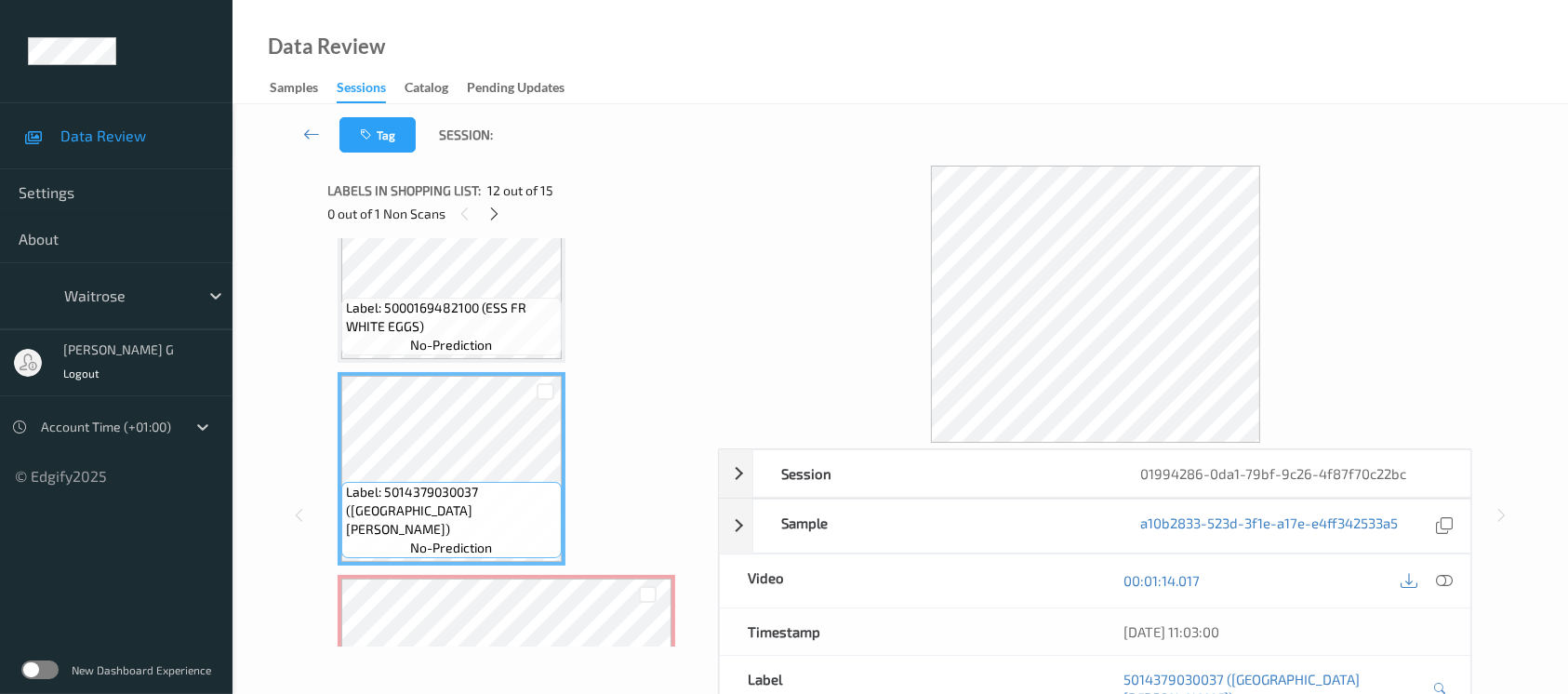
scroll to position [2230, 0]
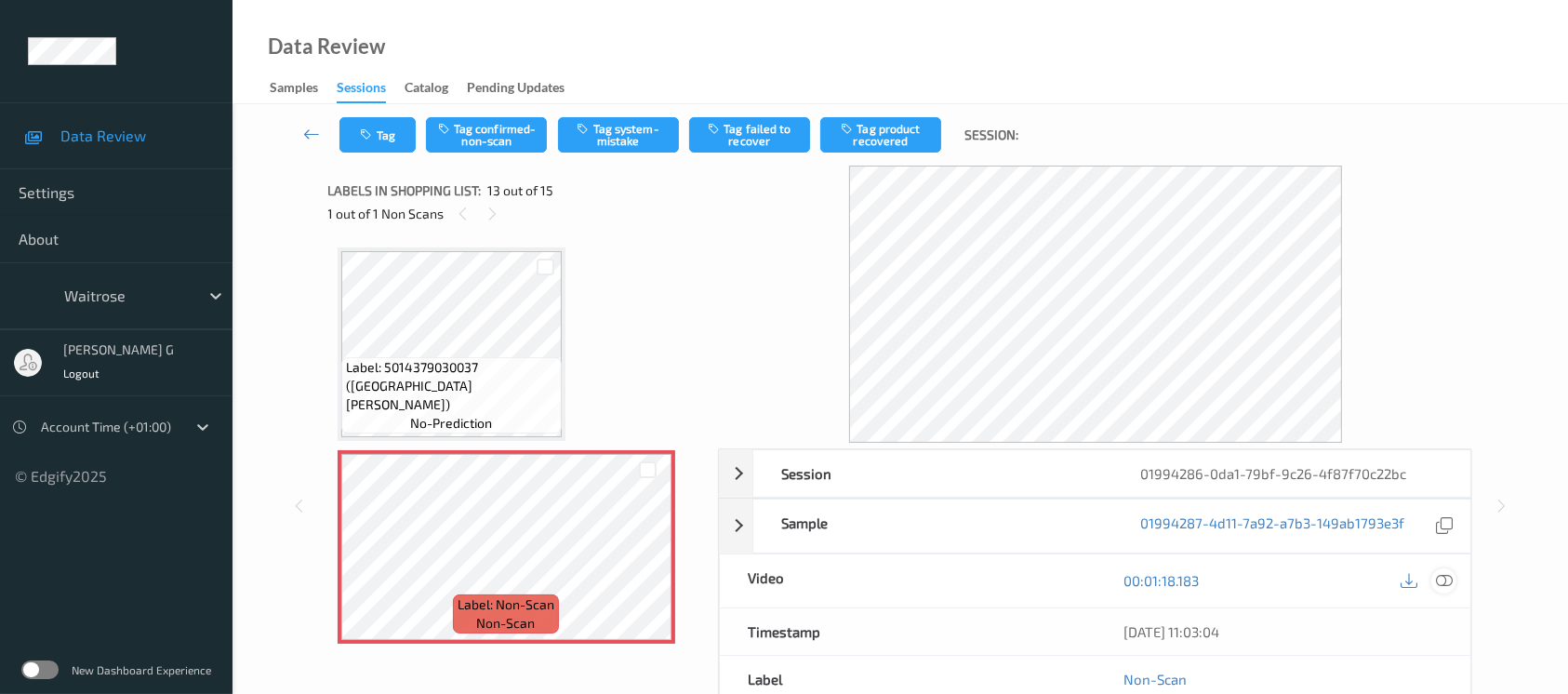
click at [1444, 578] on icon at bounding box center [1444, 579] width 17 height 17
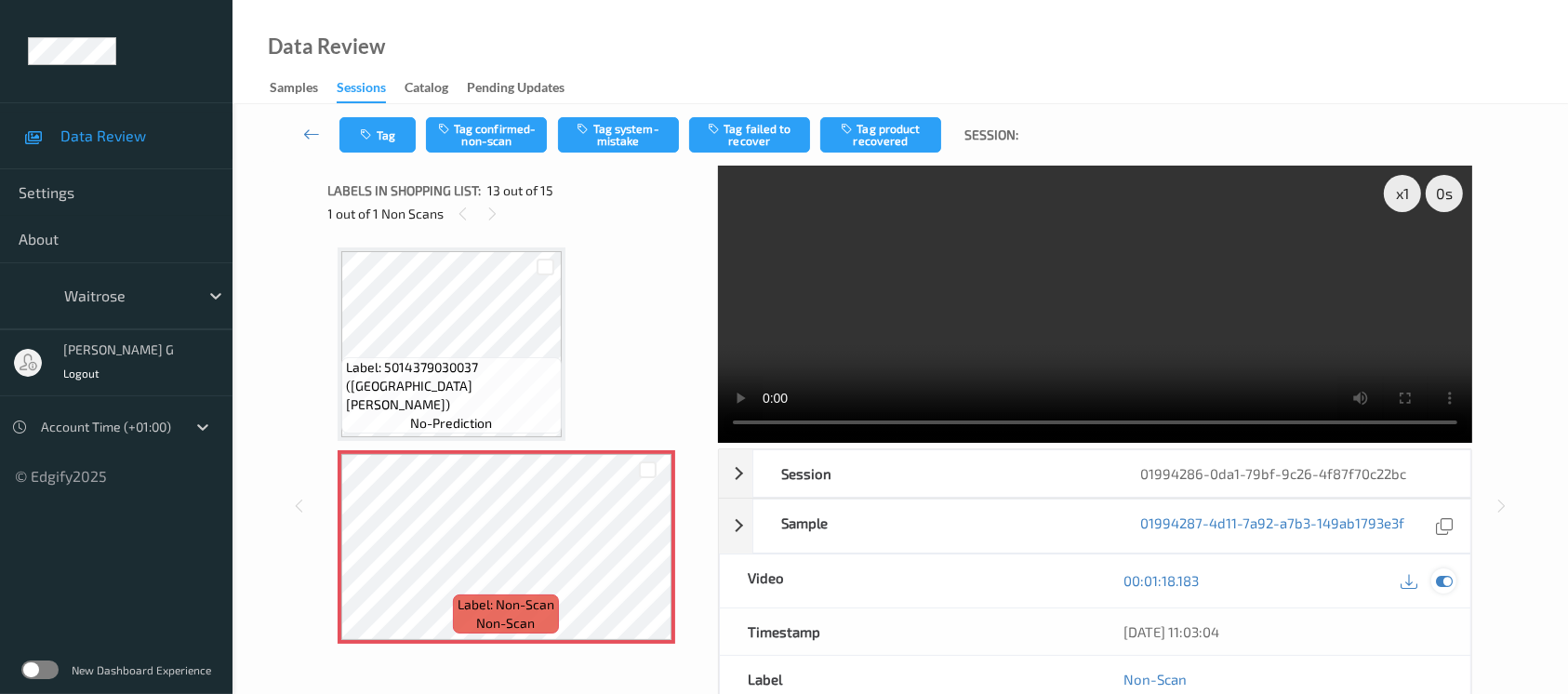
click at [1447, 583] on icon at bounding box center [1444, 579] width 17 height 17
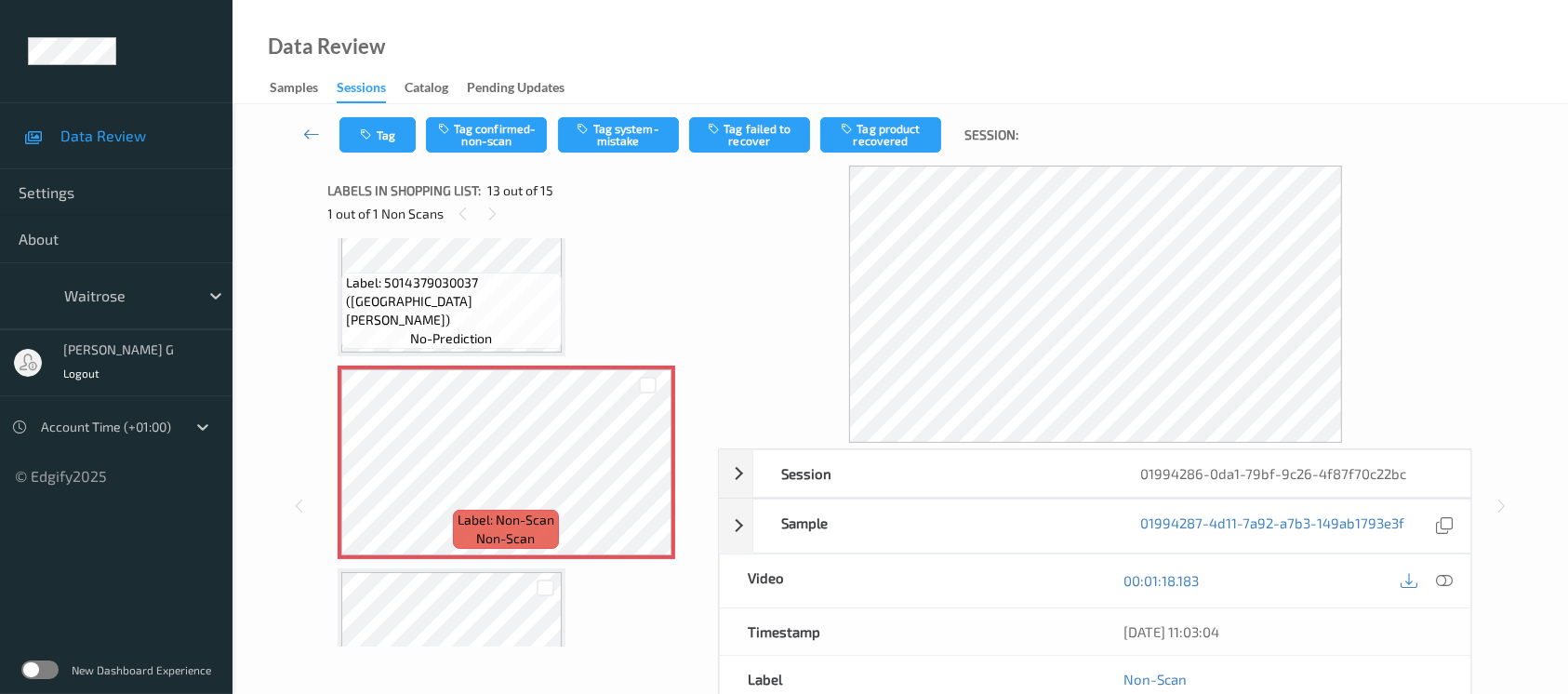
scroll to position [2353, 0]
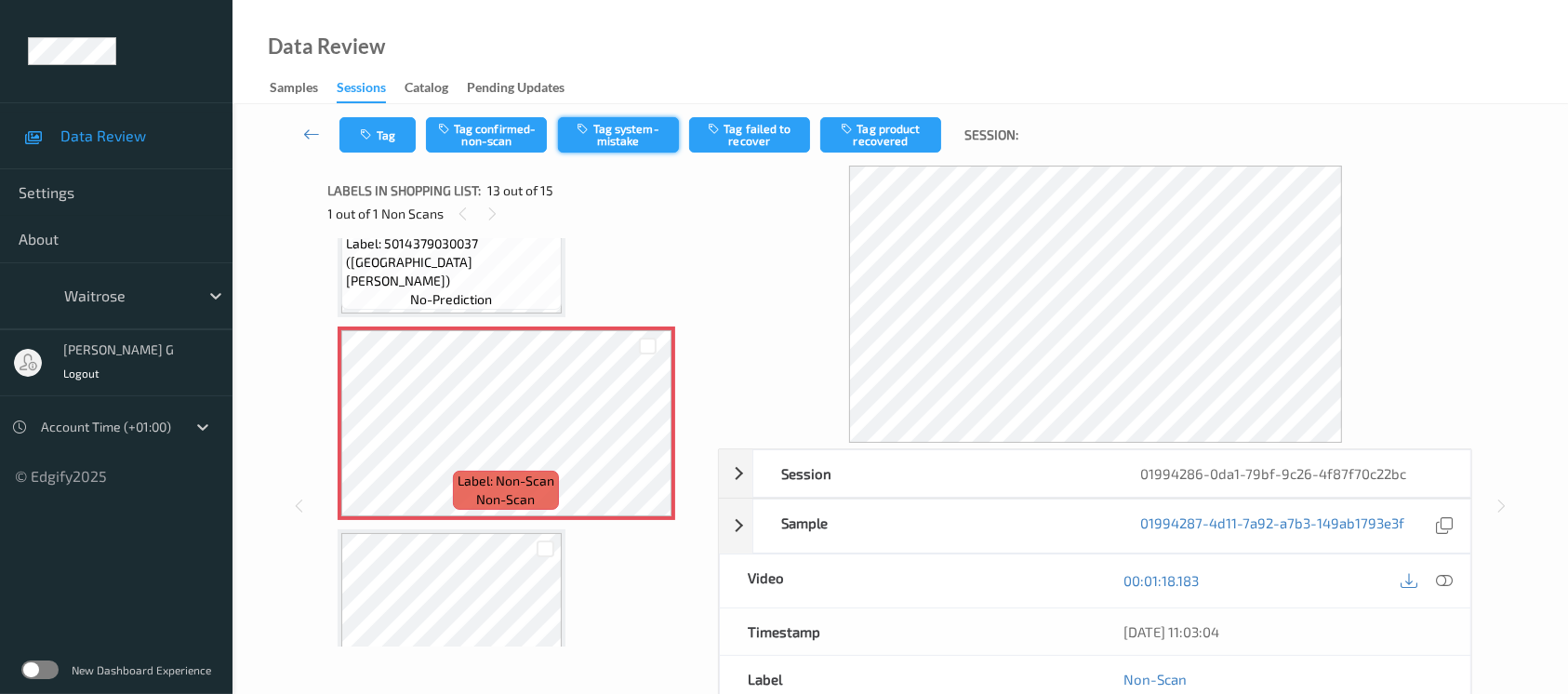
click at [618, 146] on button "Tag system-mistake" at bounding box center [618, 135] width 120 height 35
click at [350, 129] on button "Tag" at bounding box center [378, 135] width 76 height 35
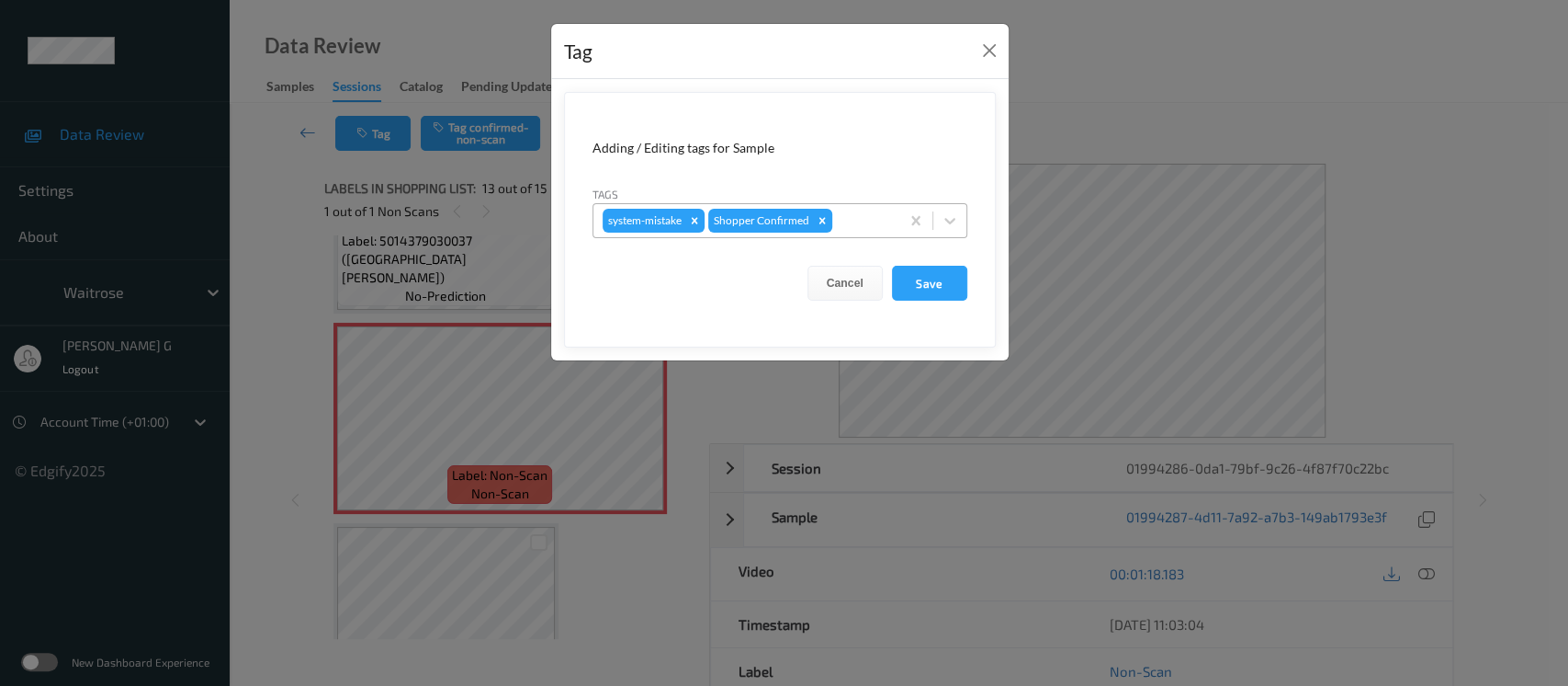
click at [875, 229] on div at bounding box center [863, 221] width 54 height 22
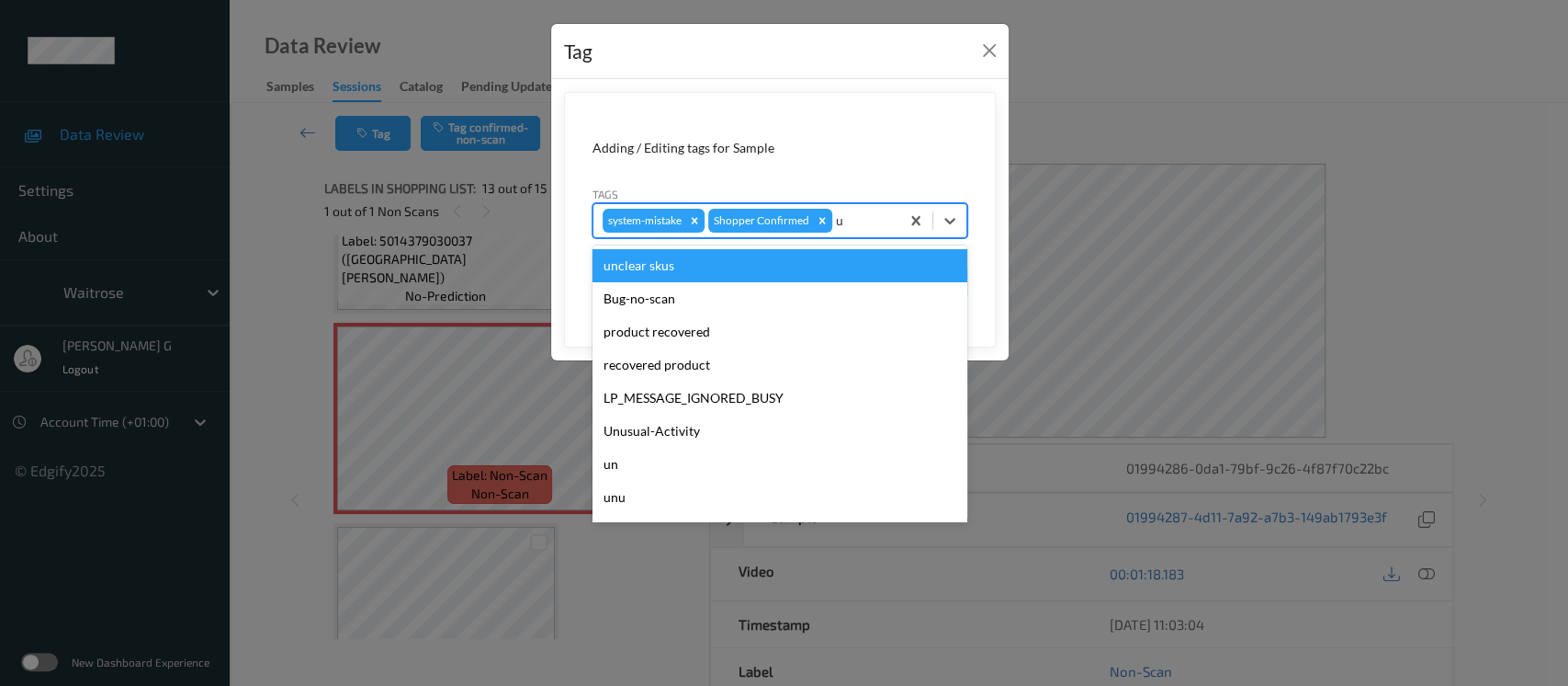
type input "un"
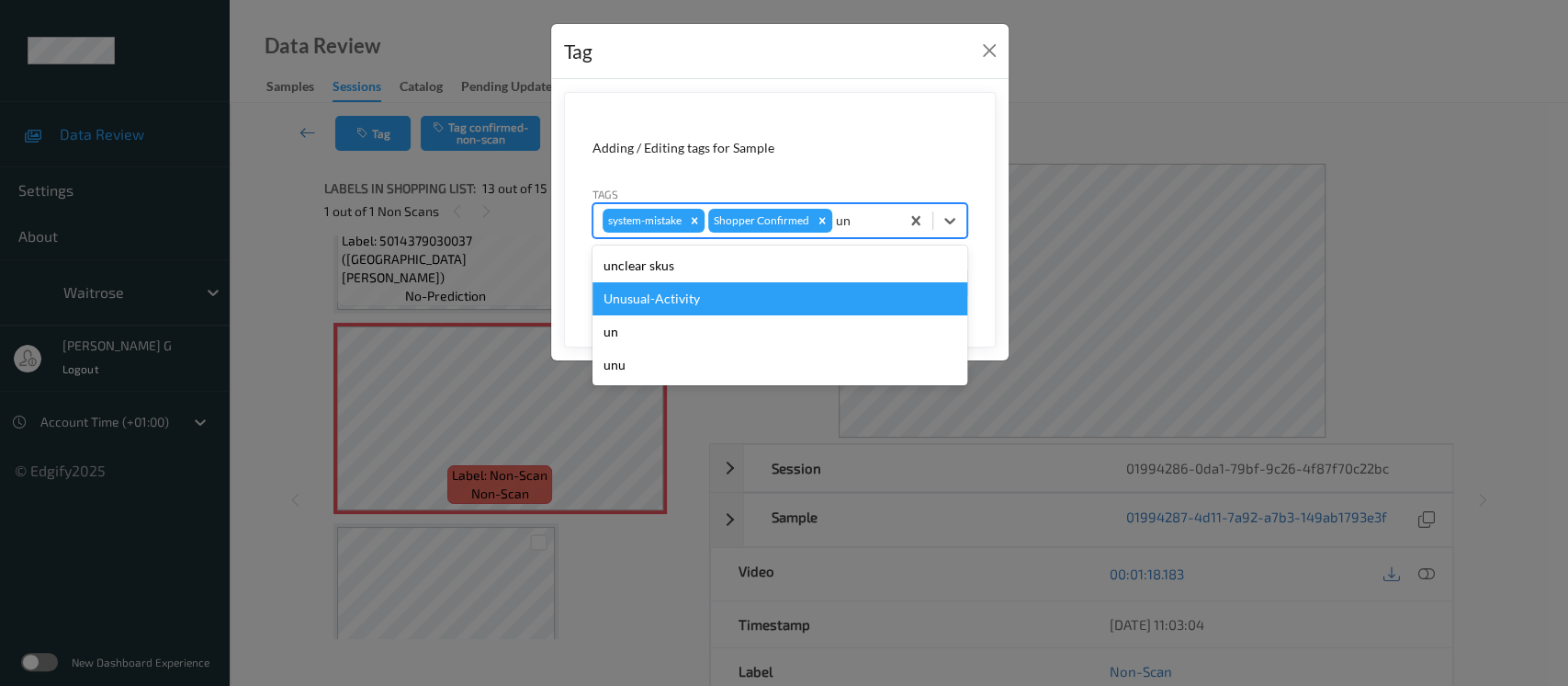
click at [687, 300] on div "Unusual-Activity" at bounding box center [781, 299] width 375 height 33
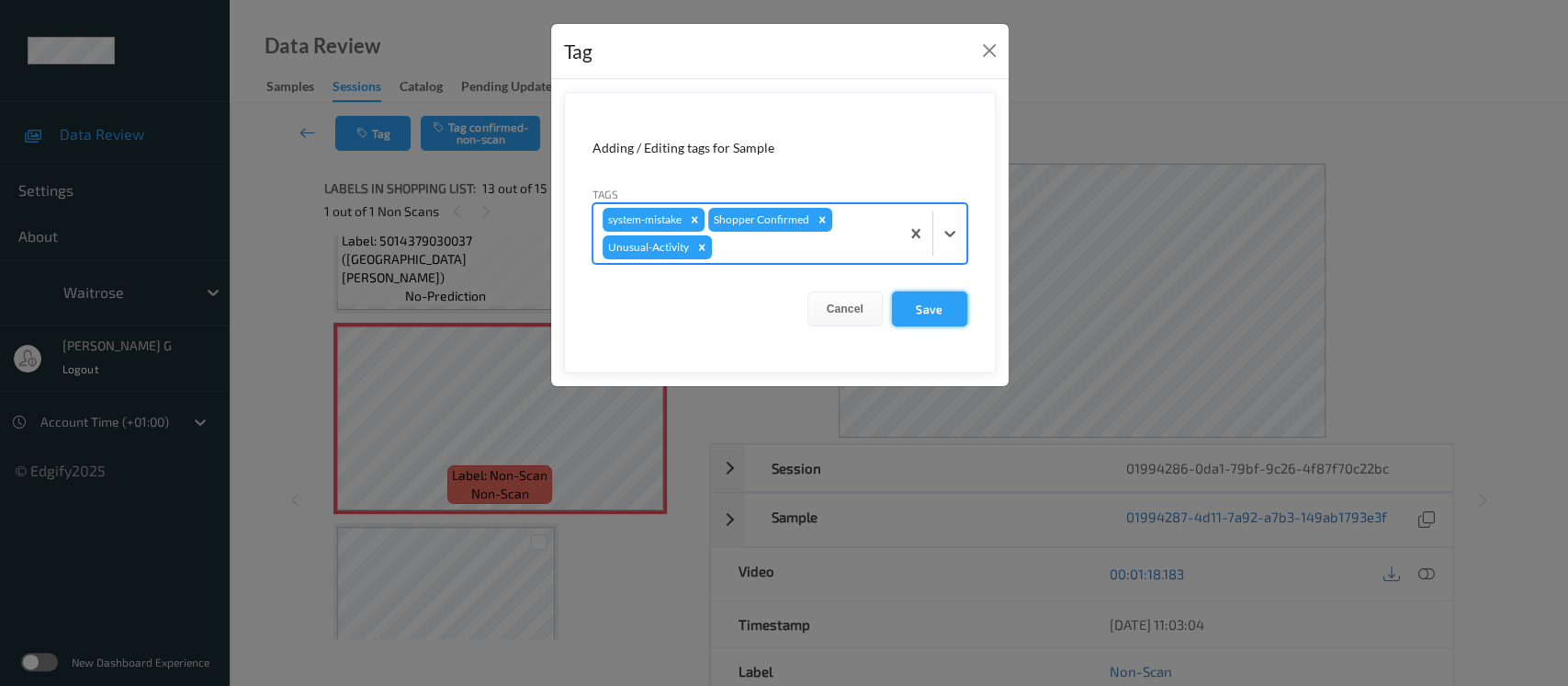
click at [935, 302] on button "Save" at bounding box center [930, 309] width 75 height 35
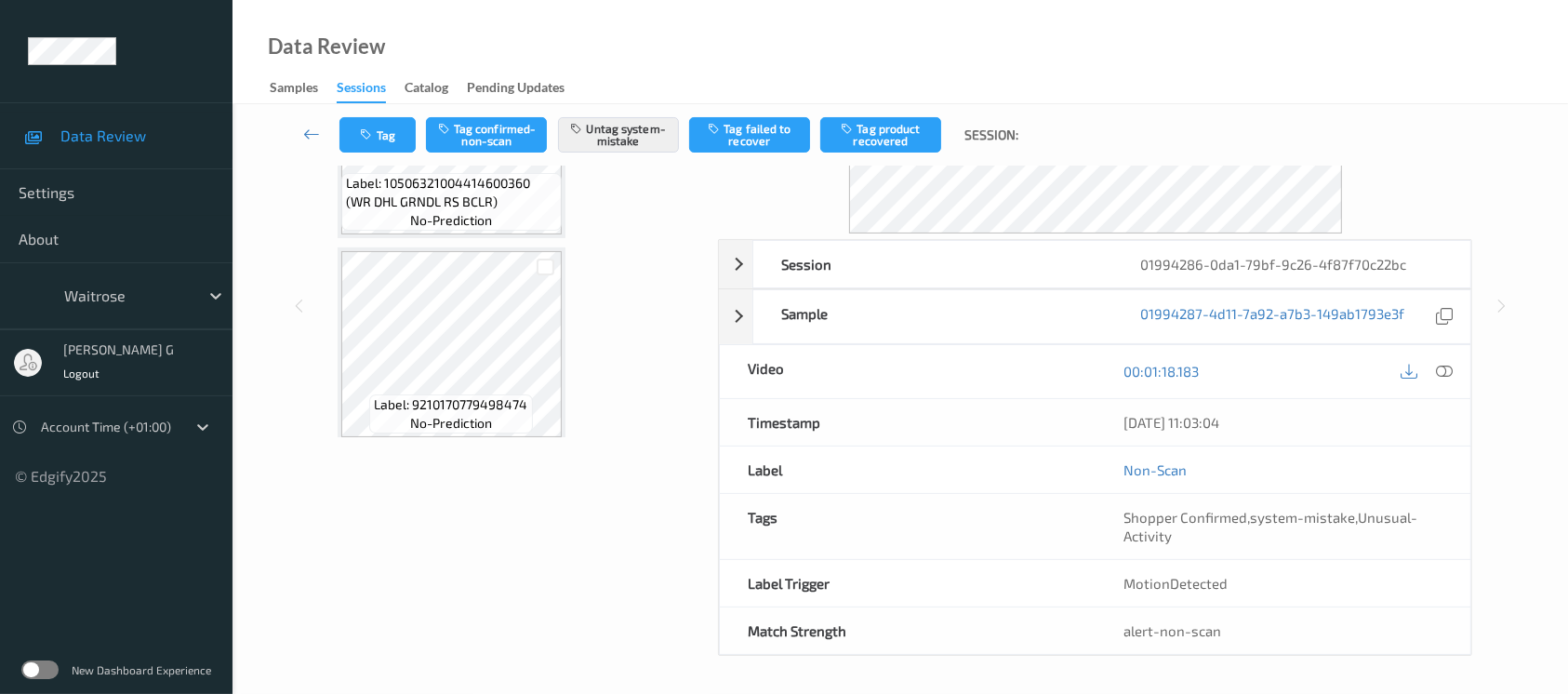
scroll to position [208, 0]
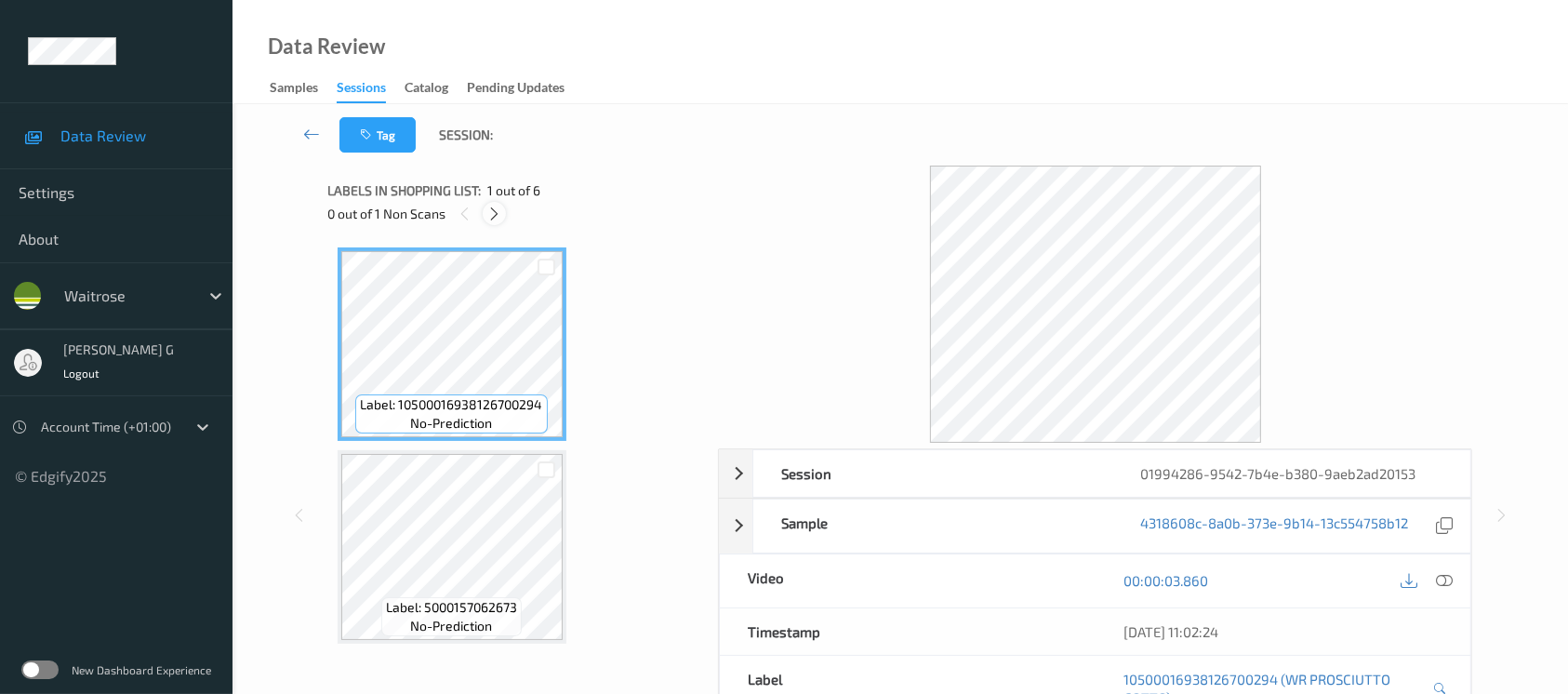
click at [497, 206] on icon at bounding box center [495, 213] width 16 height 17
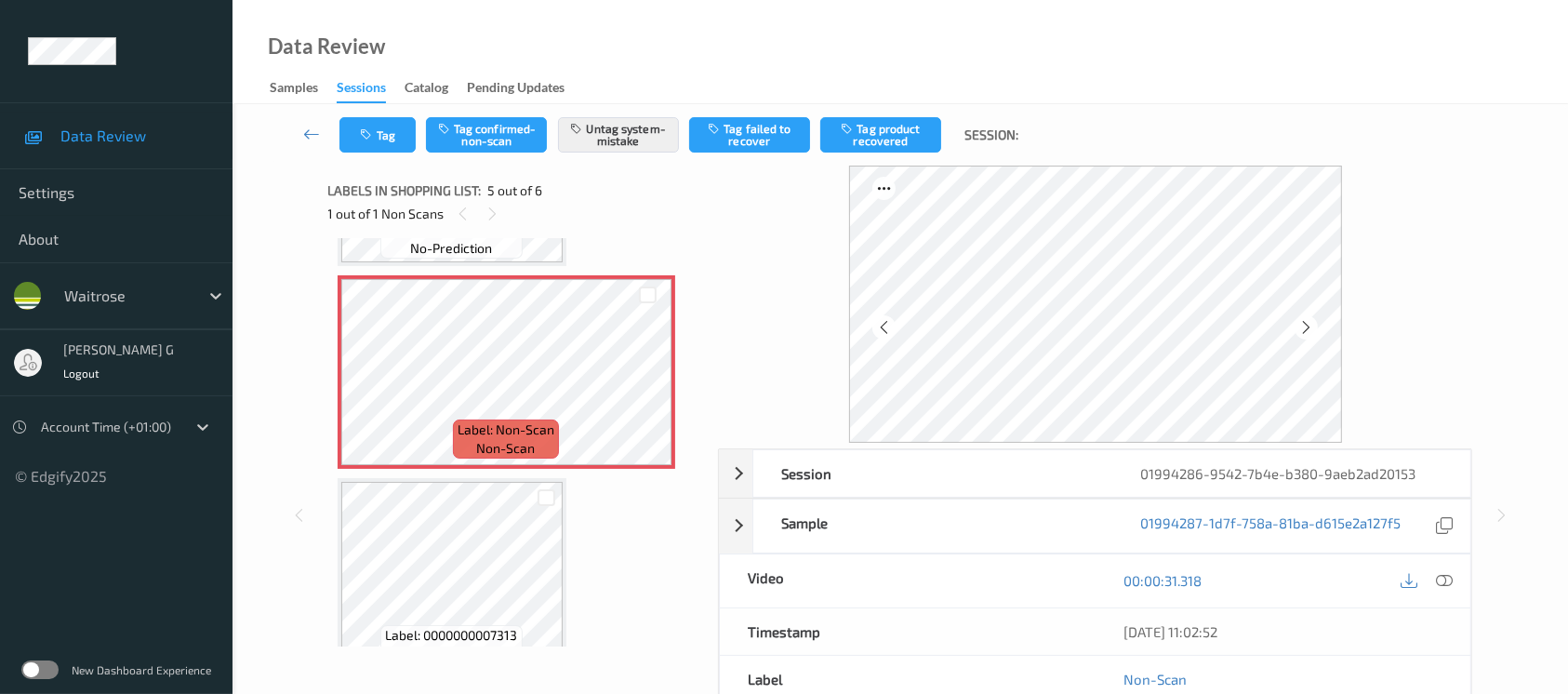
scroll to position [811, 0]
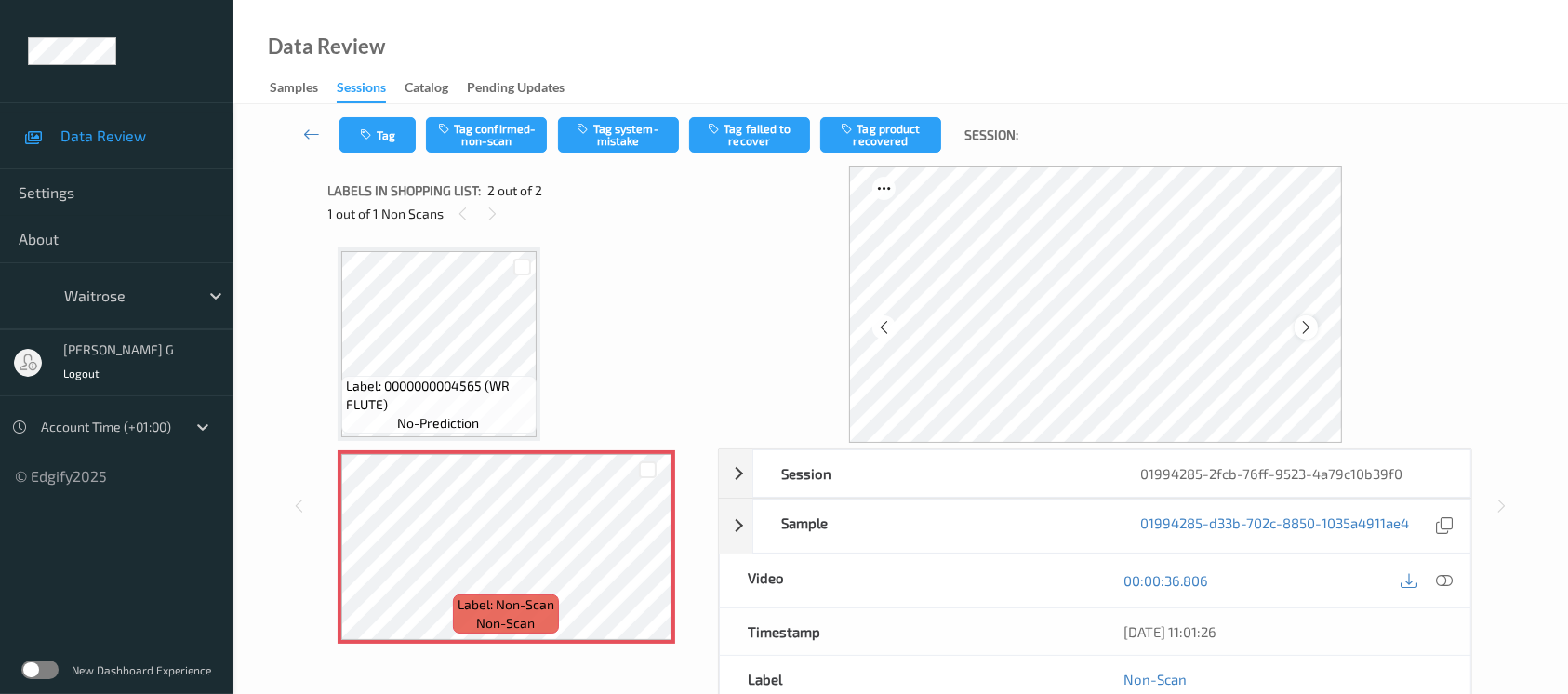
click at [1305, 327] on icon at bounding box center [1307, 327] width 16 height 17
click at [1299, 324] on icon at bounding box center [1307, 327] width 16 height 17
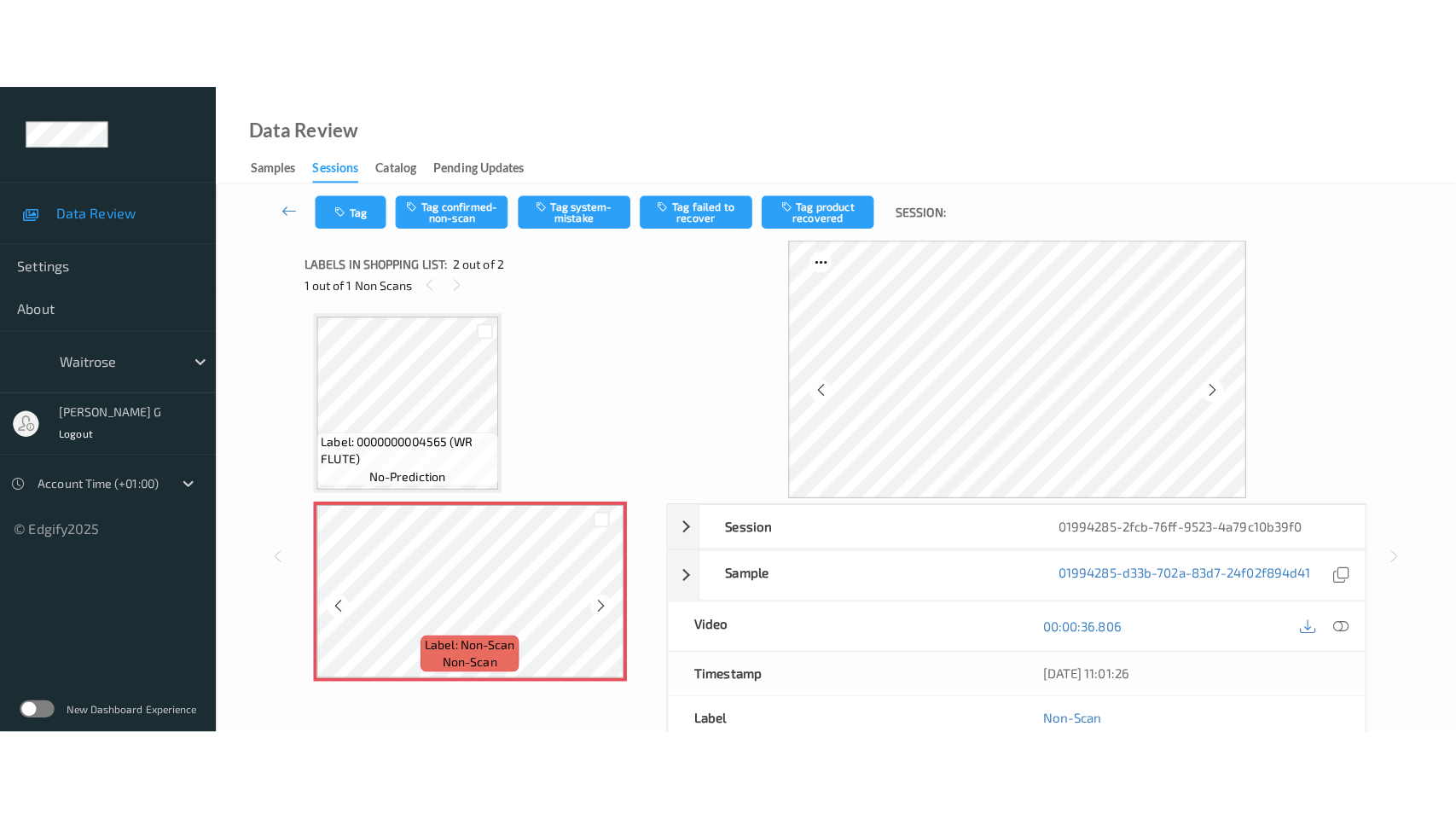
scroll to position [4, 0]
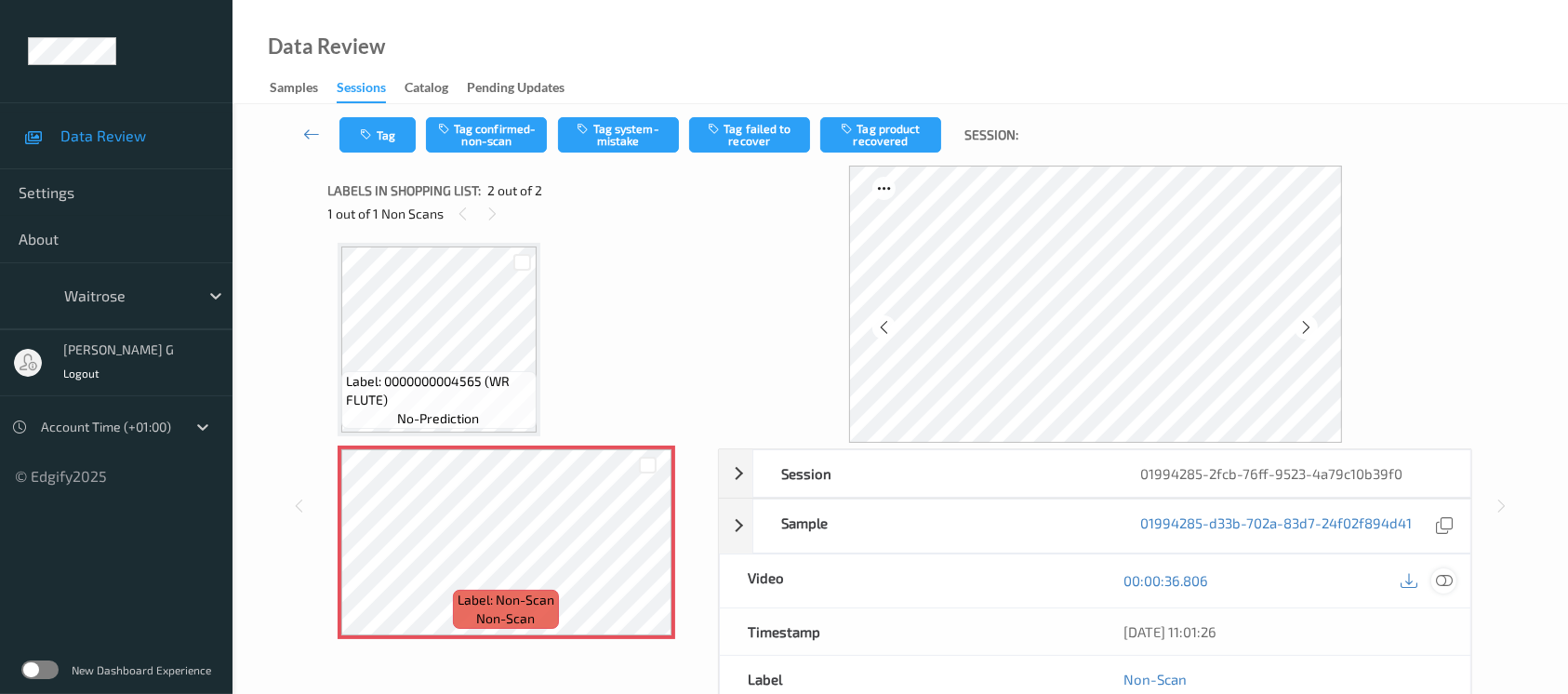
click at [1447, 581] on icon at bounding box center [1444, 579] width 17 height 17
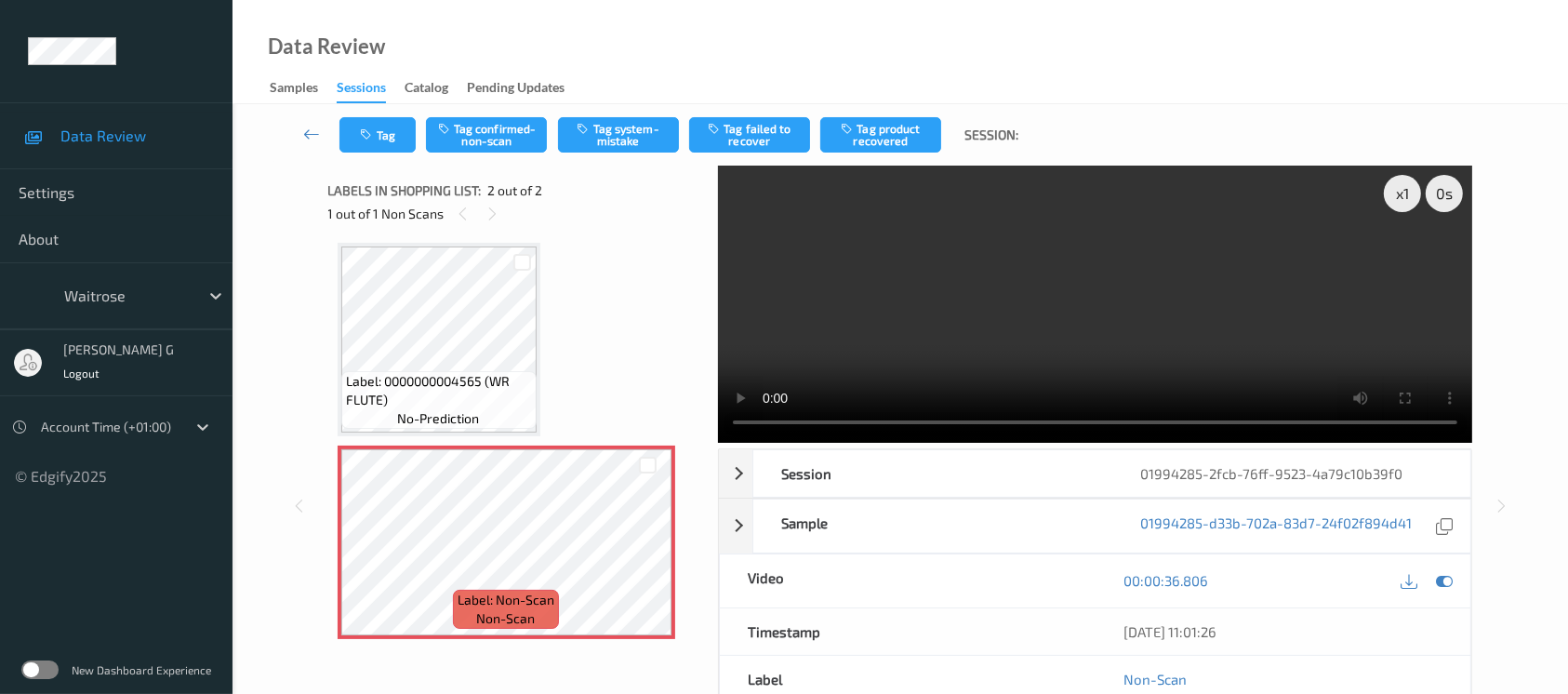
scroll to position [0, 0]
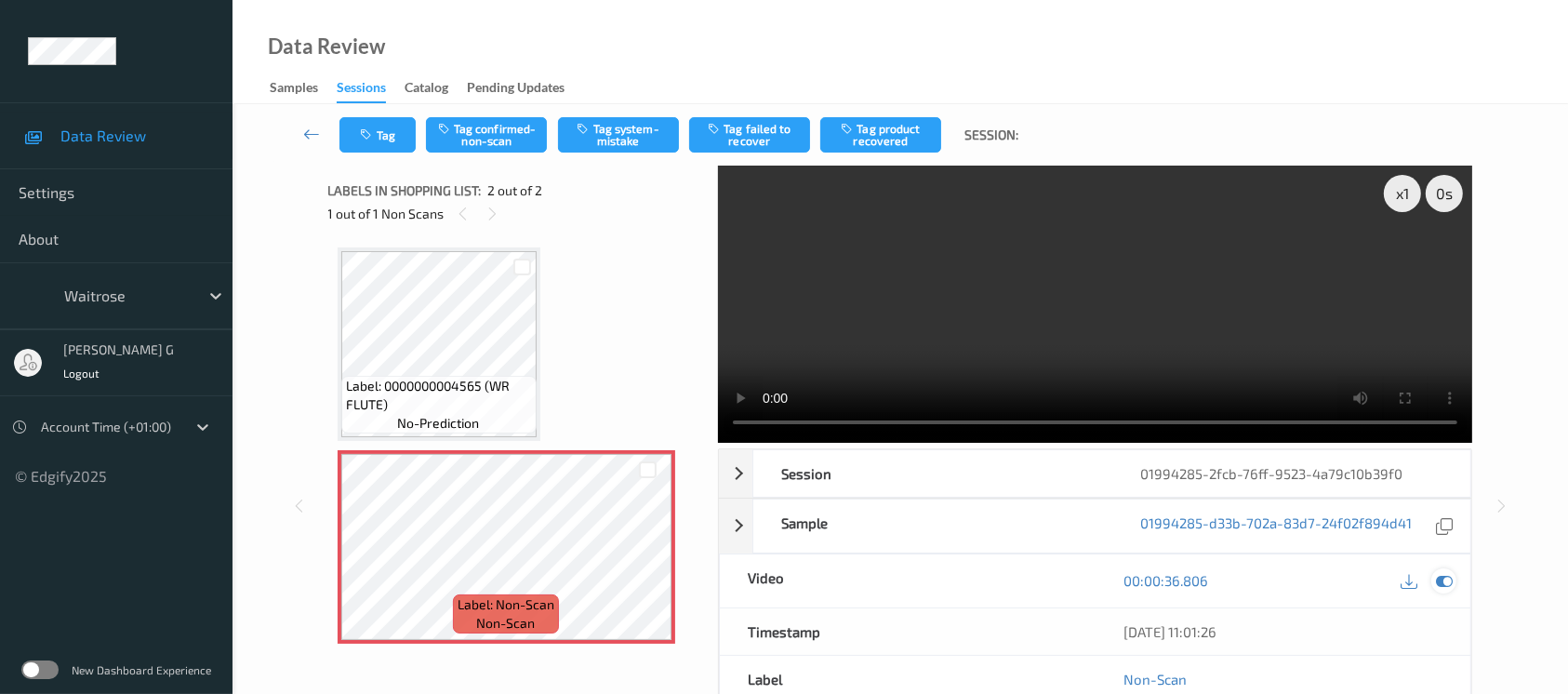
click at [1447, 586] on icon at bounding box center [1444, 579] width 17 height 17
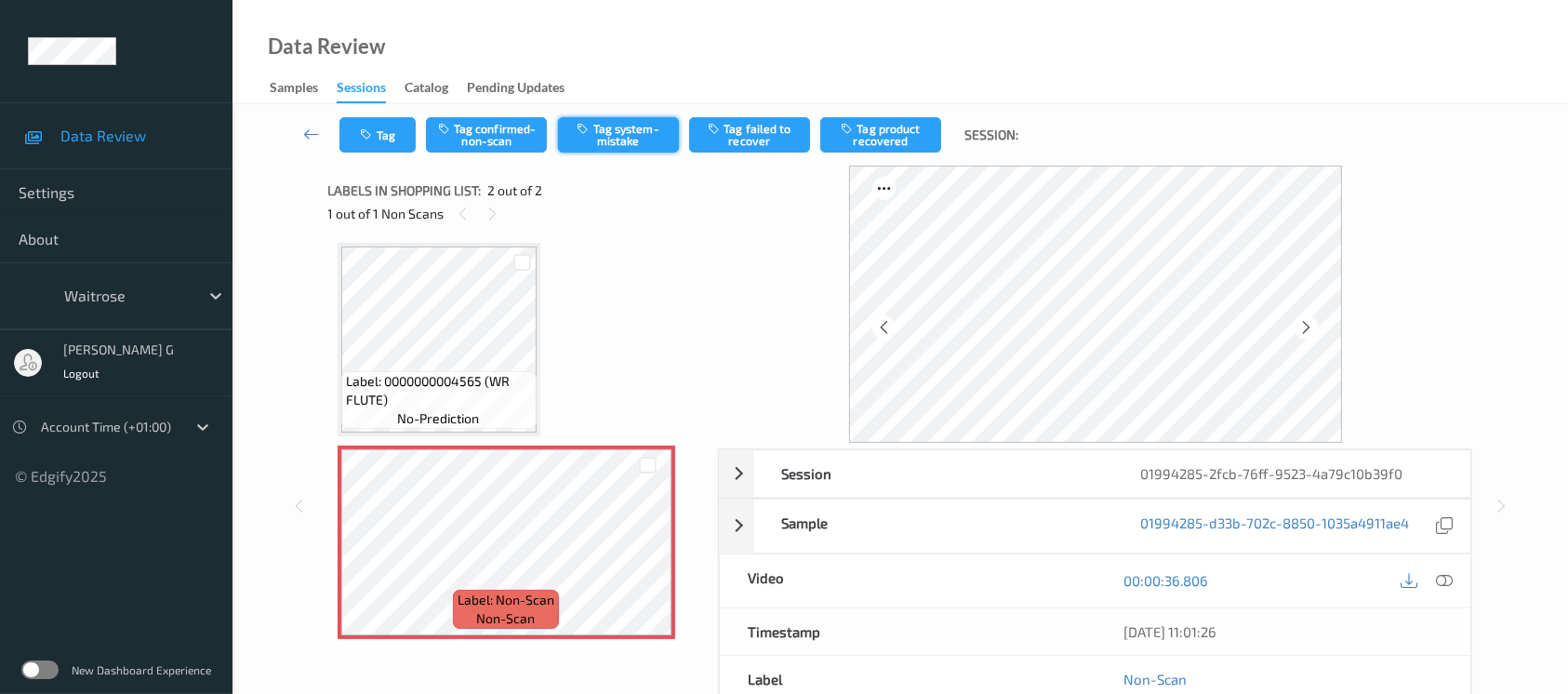
click at [618, 136] on button "Tag system-mistake" at bounding box center [618, 135] width 120 height 35
click at [367, 154] on div "Tag Tag confirmed-non-scan Untag system-mistake Tag failed to recover Tag produ…" at bounding box center [900, 134] width 1259 height 62
click at [389, 129] on button "Tag" at bounding box center [378, 135] width 76 height 35
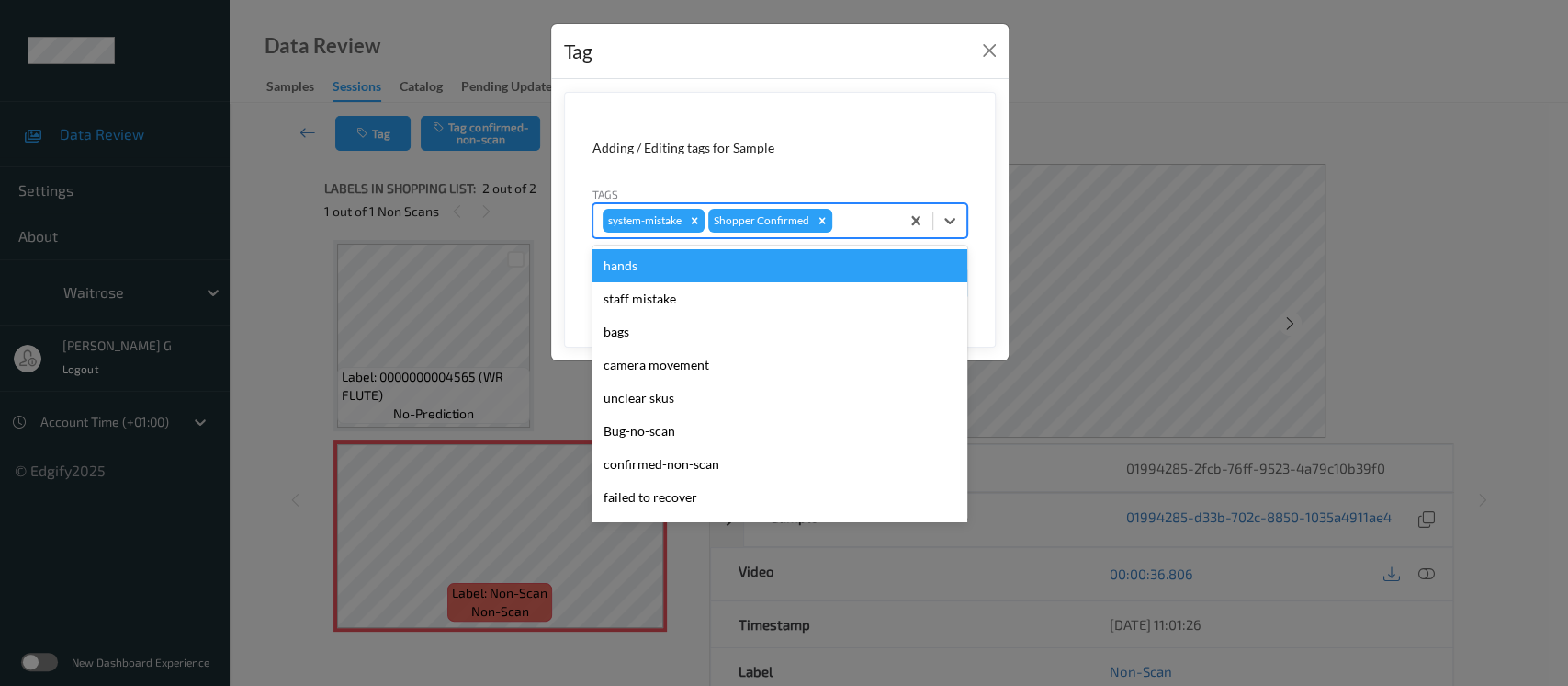
click at [855, 218] on div at bounding box center [863, 221] width 54 height 22
type input "un"
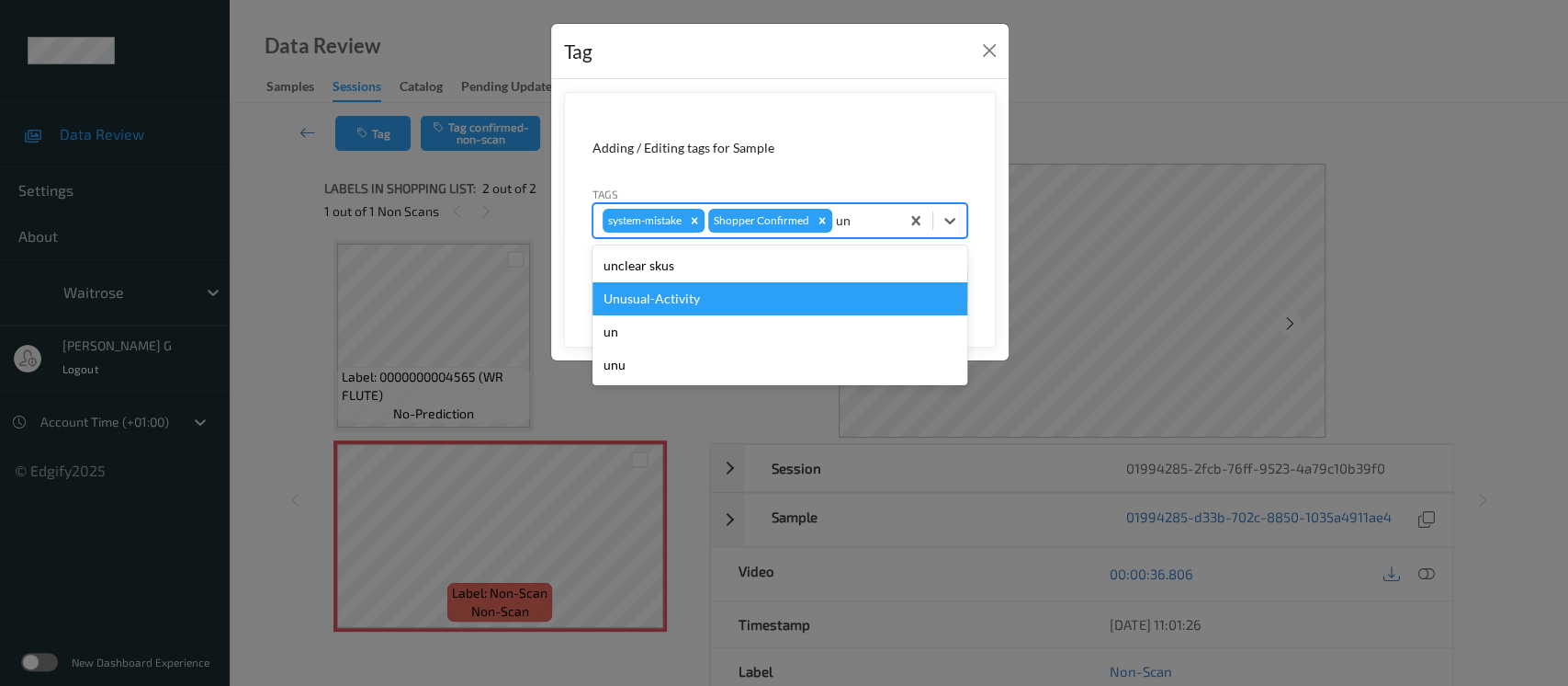
click at [669, 307] on div "Unusual-Activity" at bounding box center [781, 299] width 375 height 33
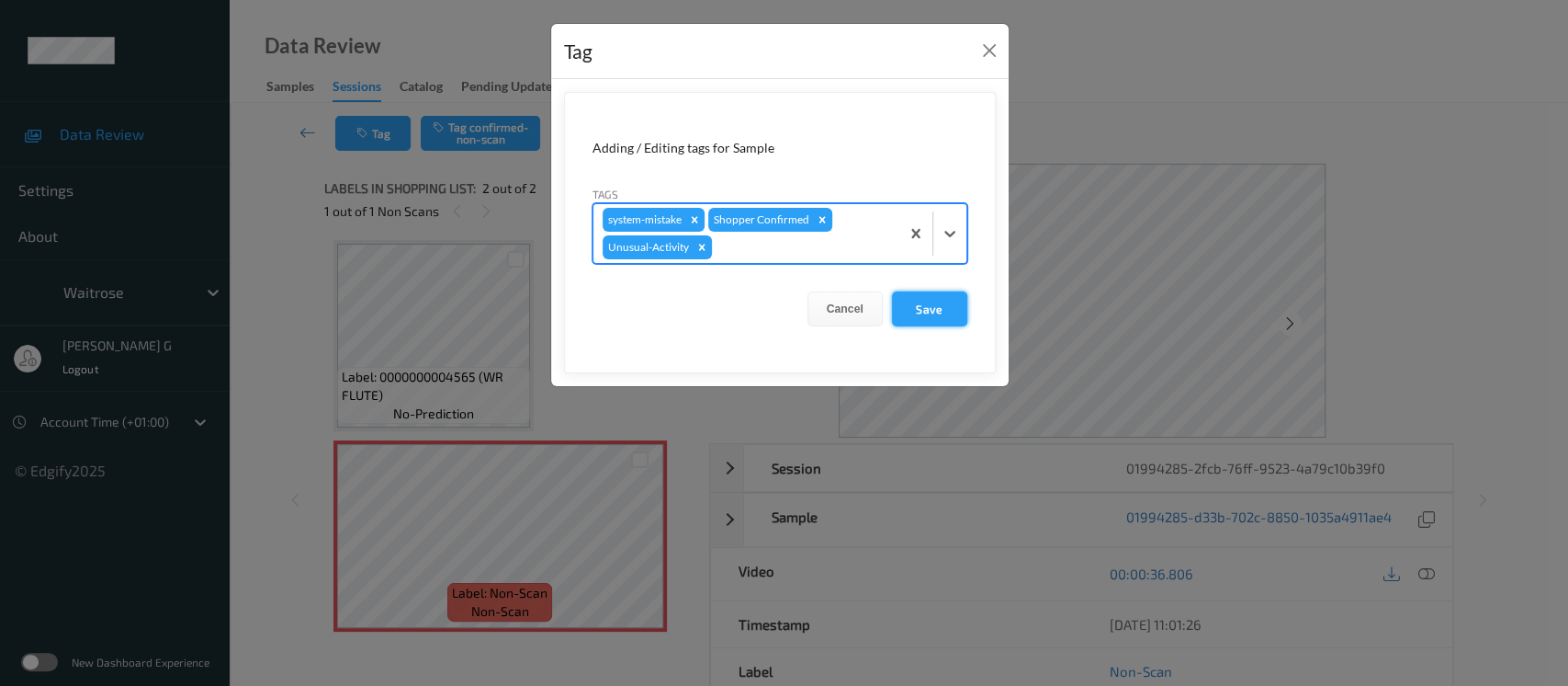
click at [938, 314] on button "Save" at bounding box center [930, 309] width 75 height 35
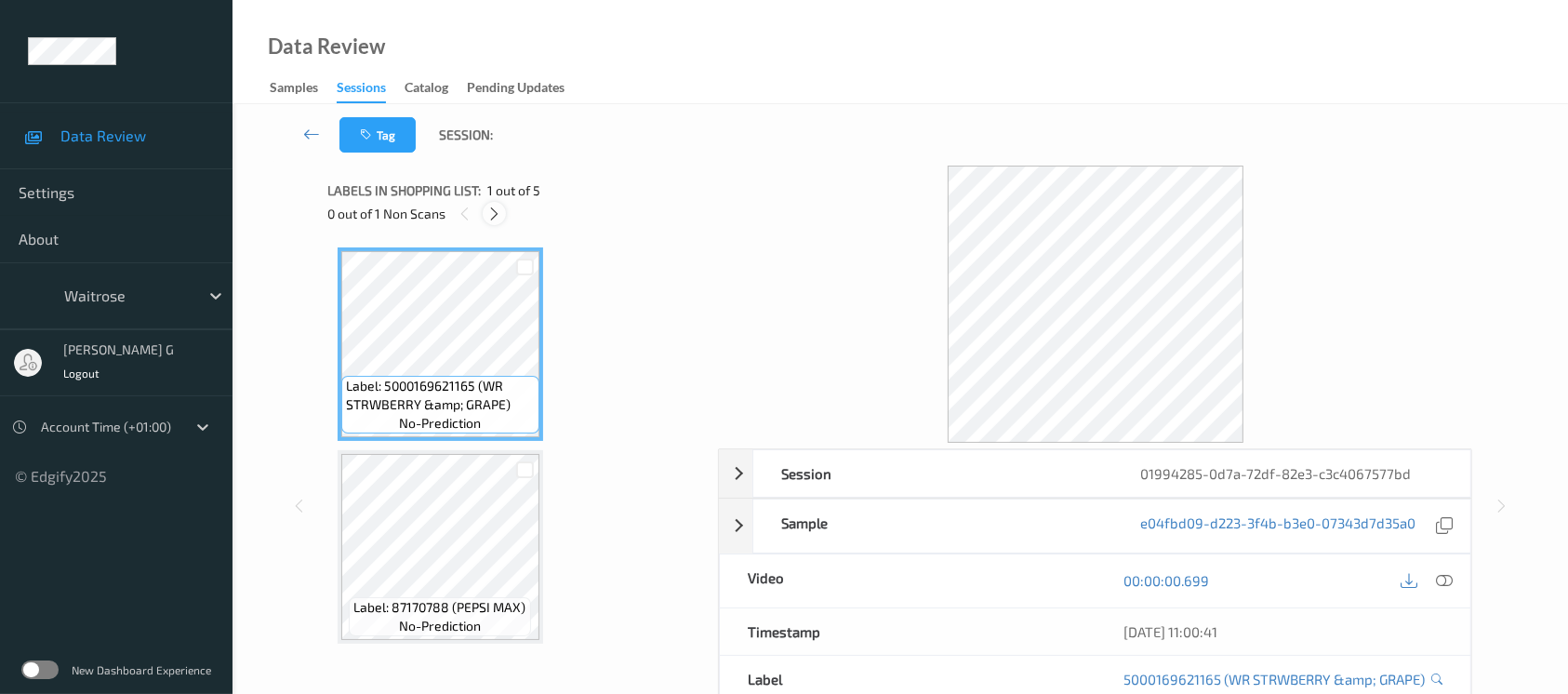
click at [499, 207] on icon at bounding box center [495, 213] width 16 height 17
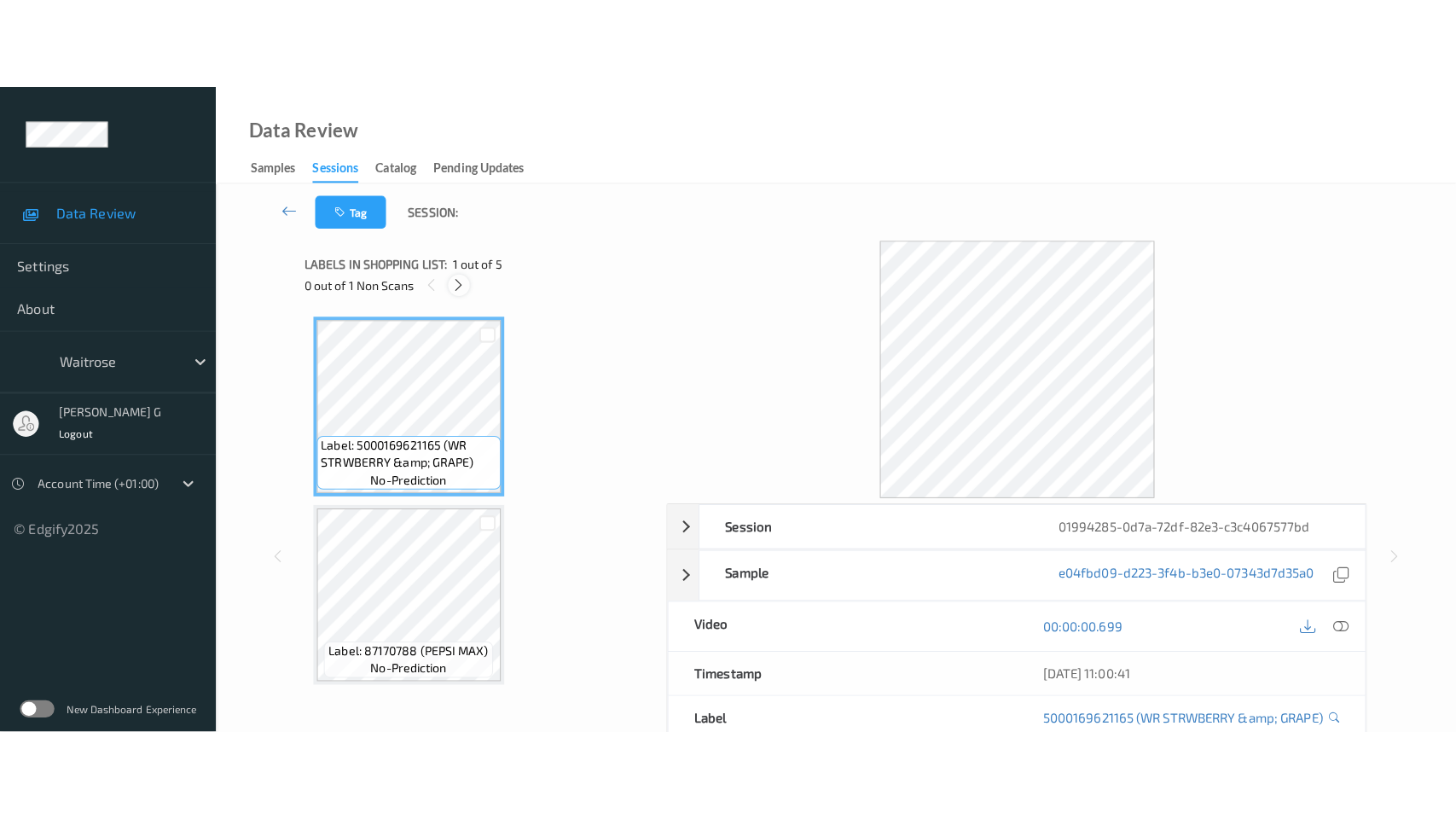
scroll to position [559, 0]
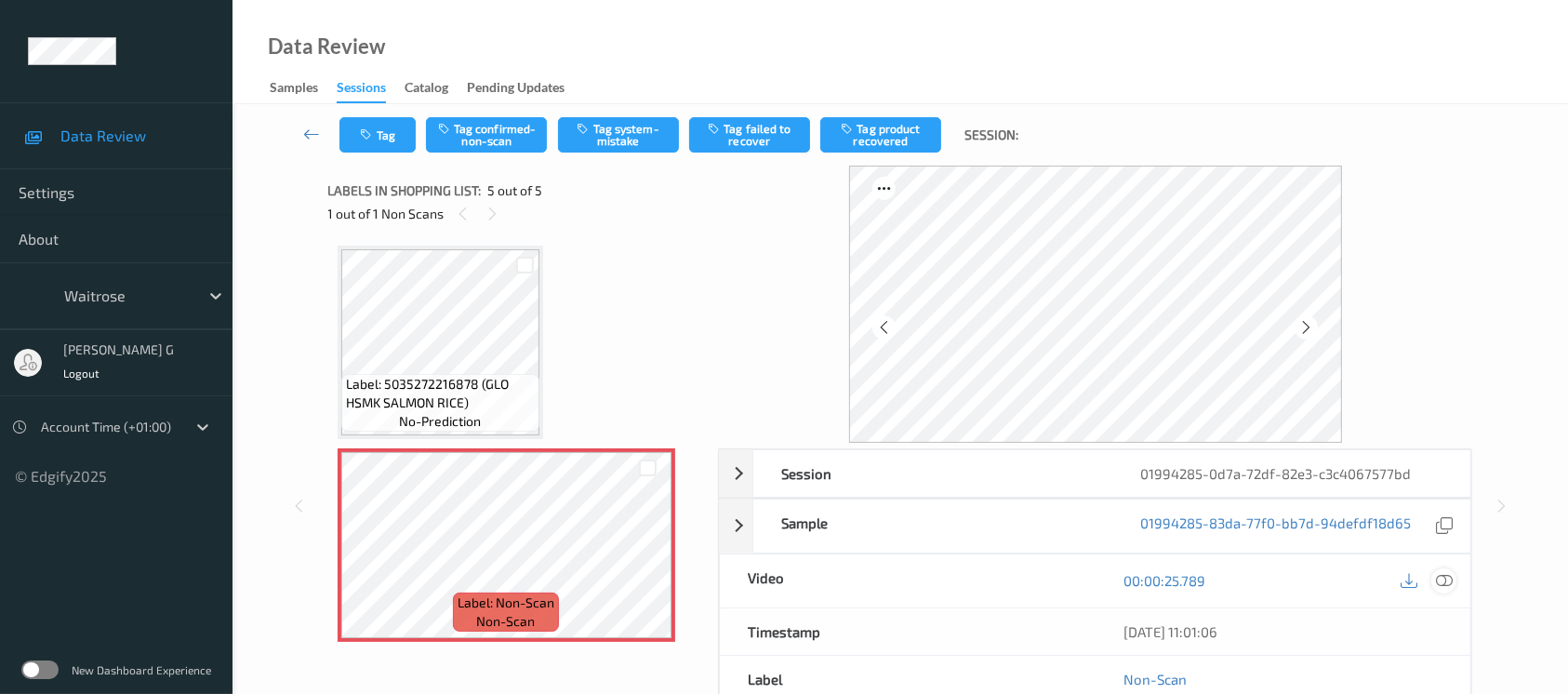
click at [1449, 585] on icon at bounding box center [1444, 579] width 17 height 17
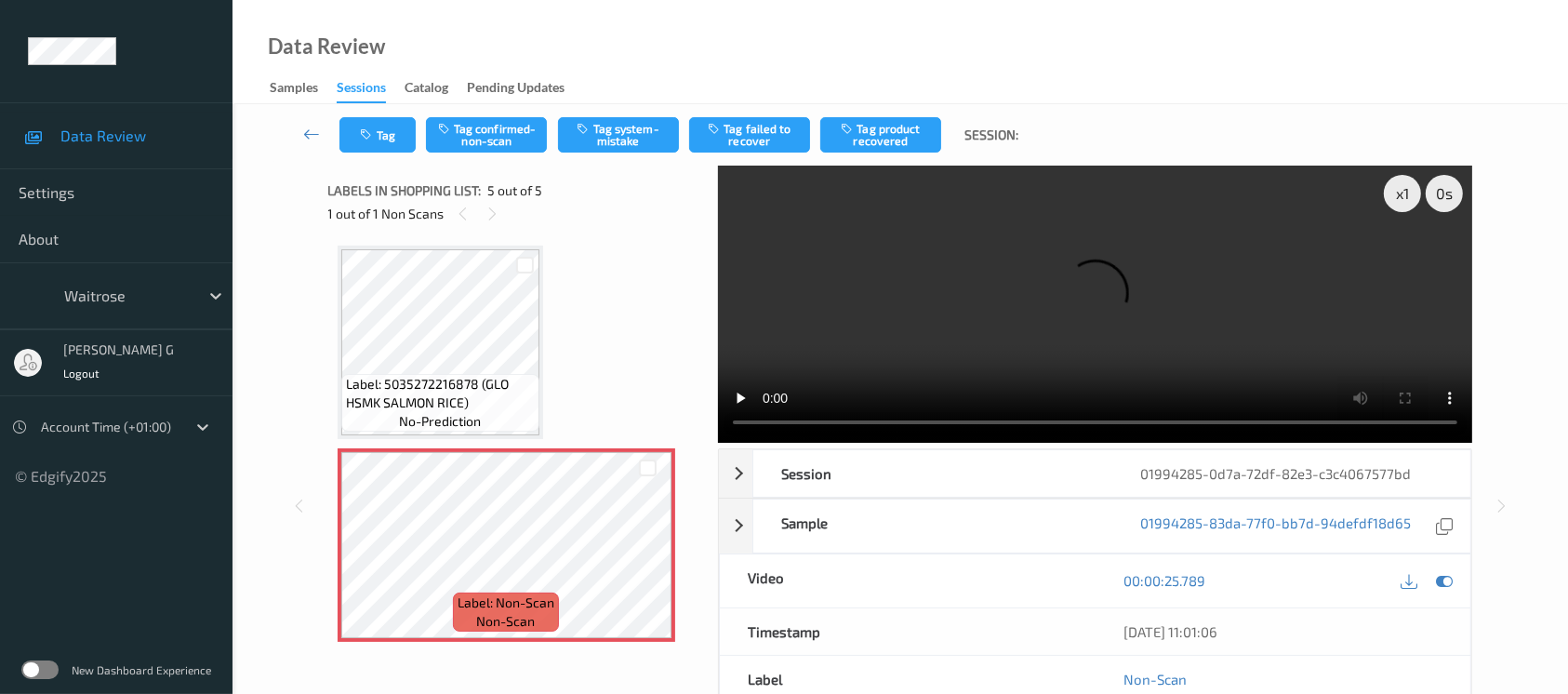
click at [1406, 259] on video at bounding box center [1095, 303] width 754 height 277
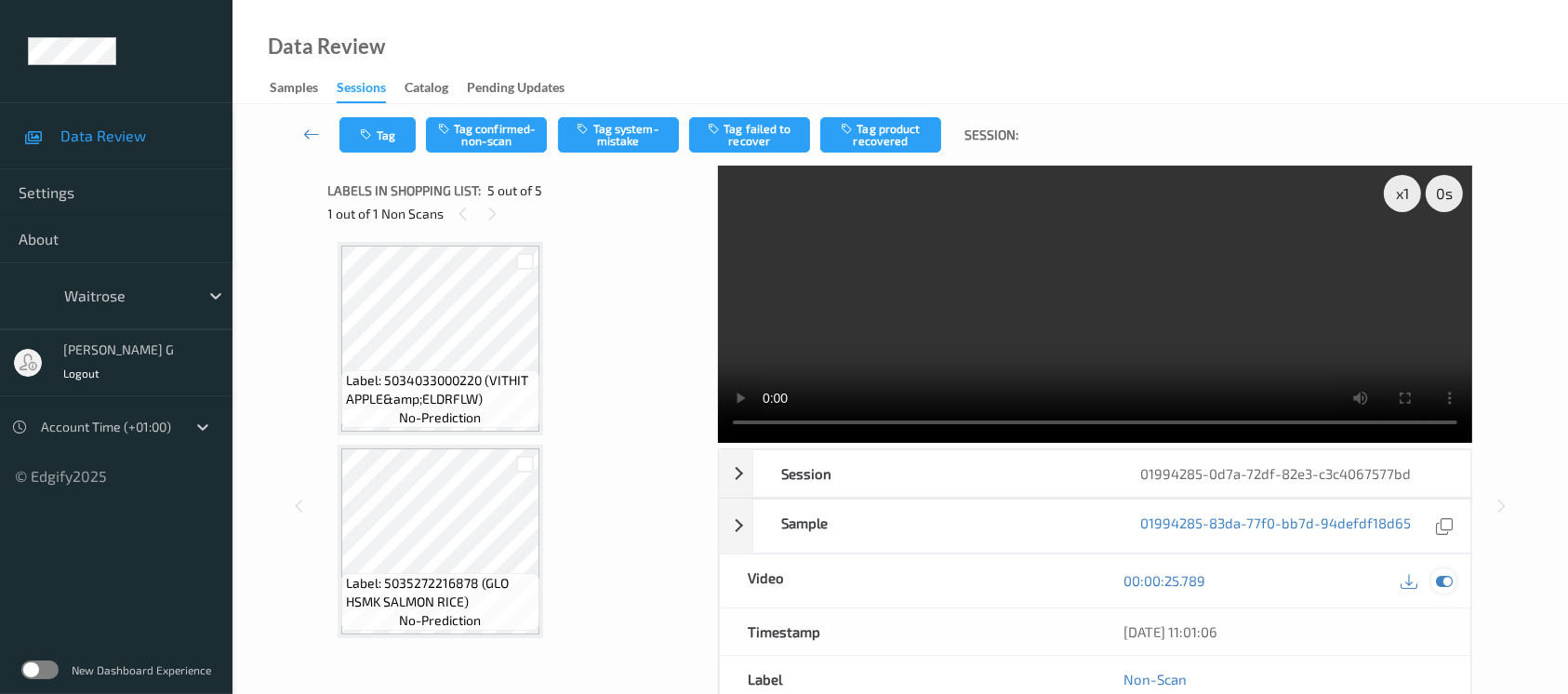
click at [1436, 578] on icon at bounding box center [1444, 579] width 17 height 17
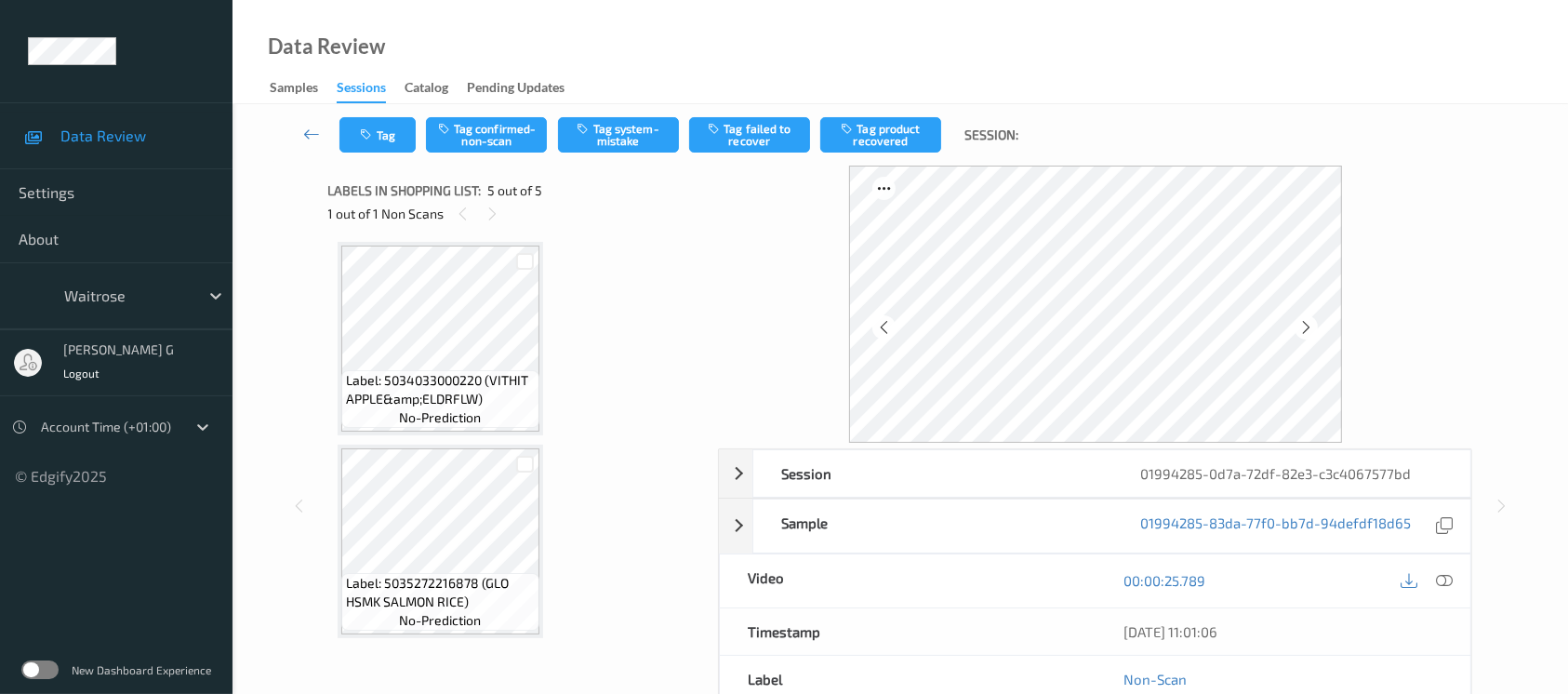
scroll to position [610, 0]
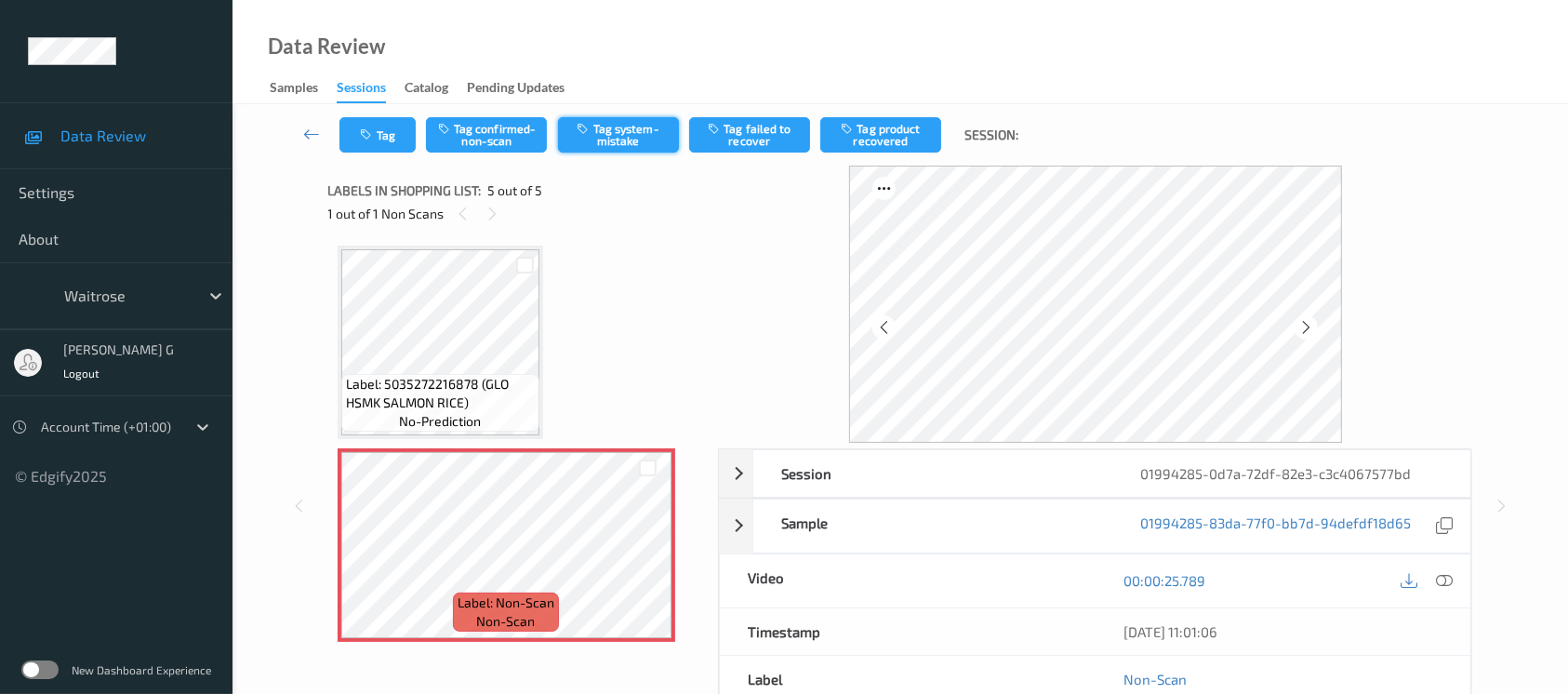
click at [602, 118] on button "Tag system-mistake" at bounding box center [618, 135] width 120 height 35
click at [367, 132] on icon "button" at bounding box center [369, 134] width 16 height 13
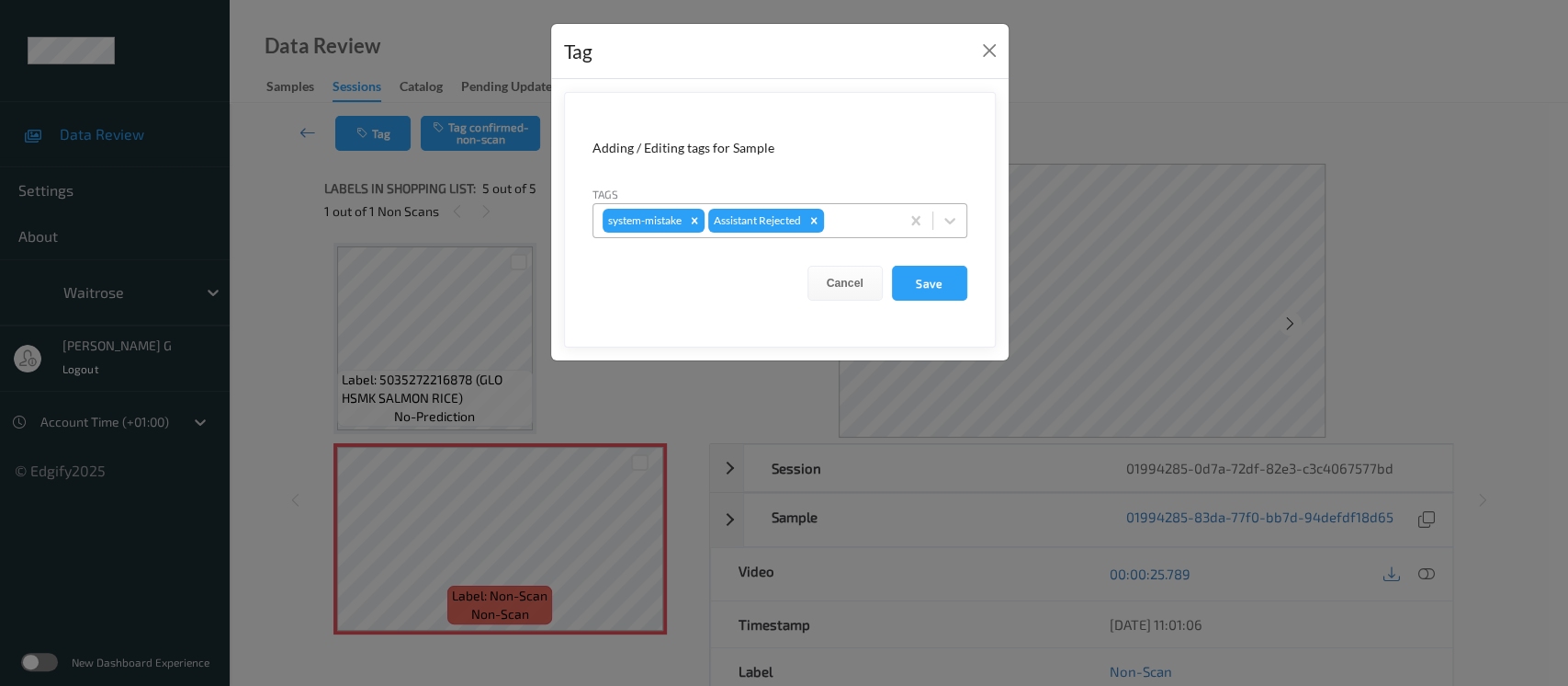
click at [835, 222] on div at bounding box center [859, 221] width 63 height 22
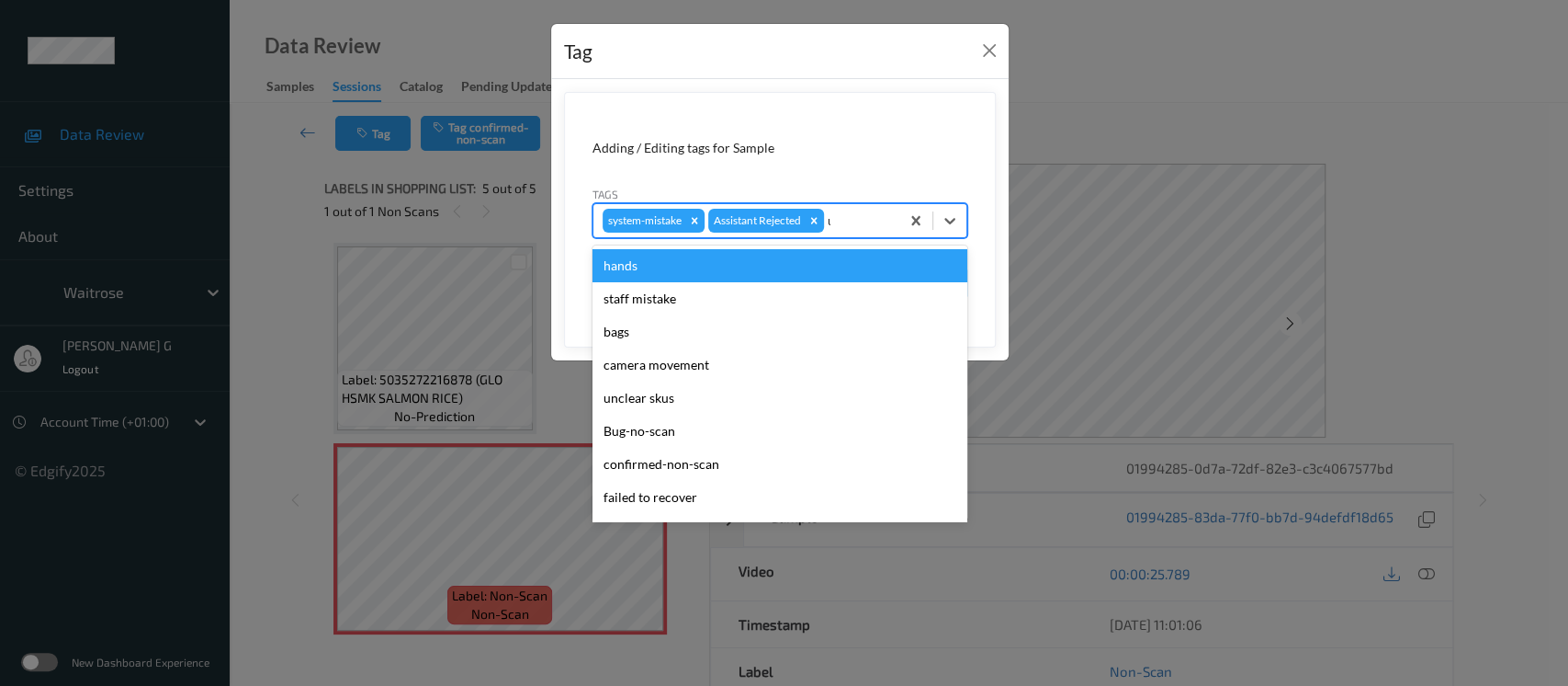
type input "un"
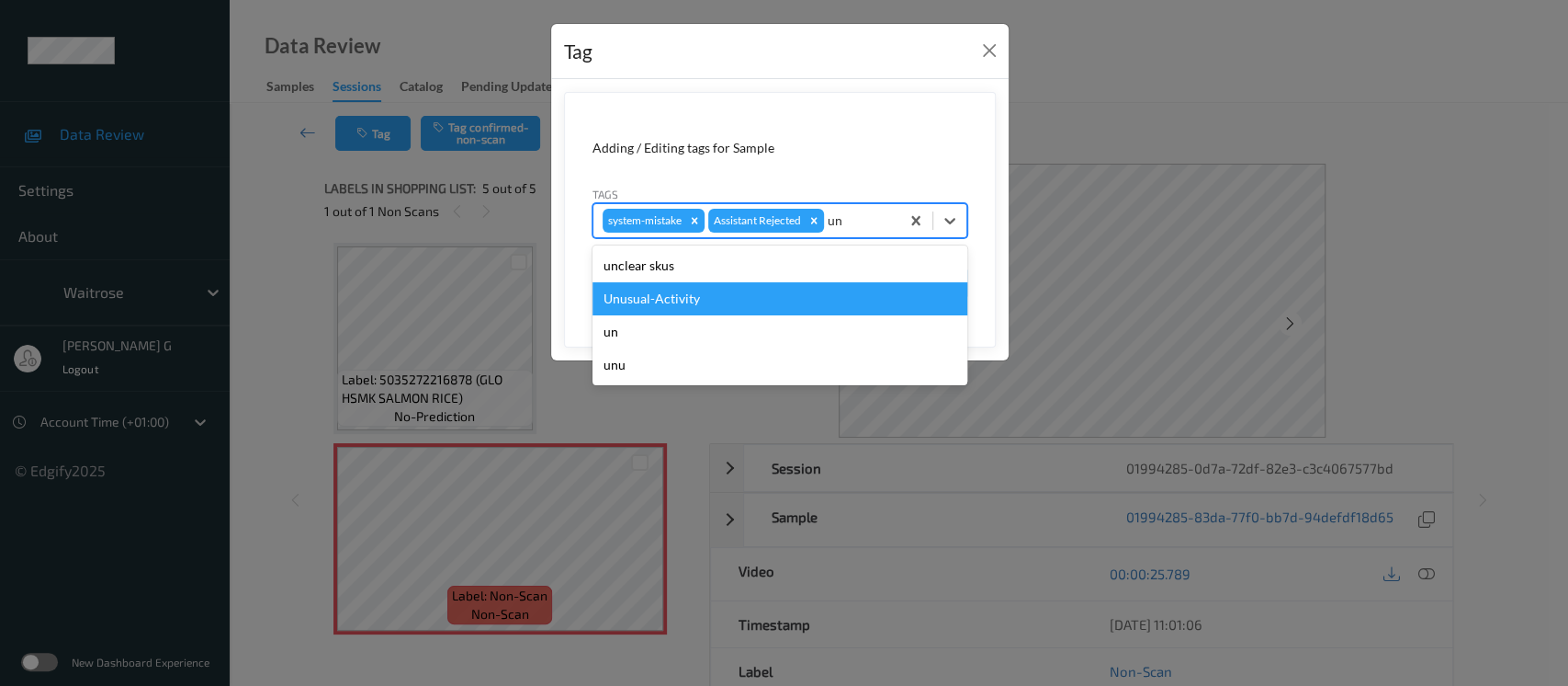
click at [665, 300] on div "Unusual-Activity" at bounding box center [781, 299] width 375 height 33
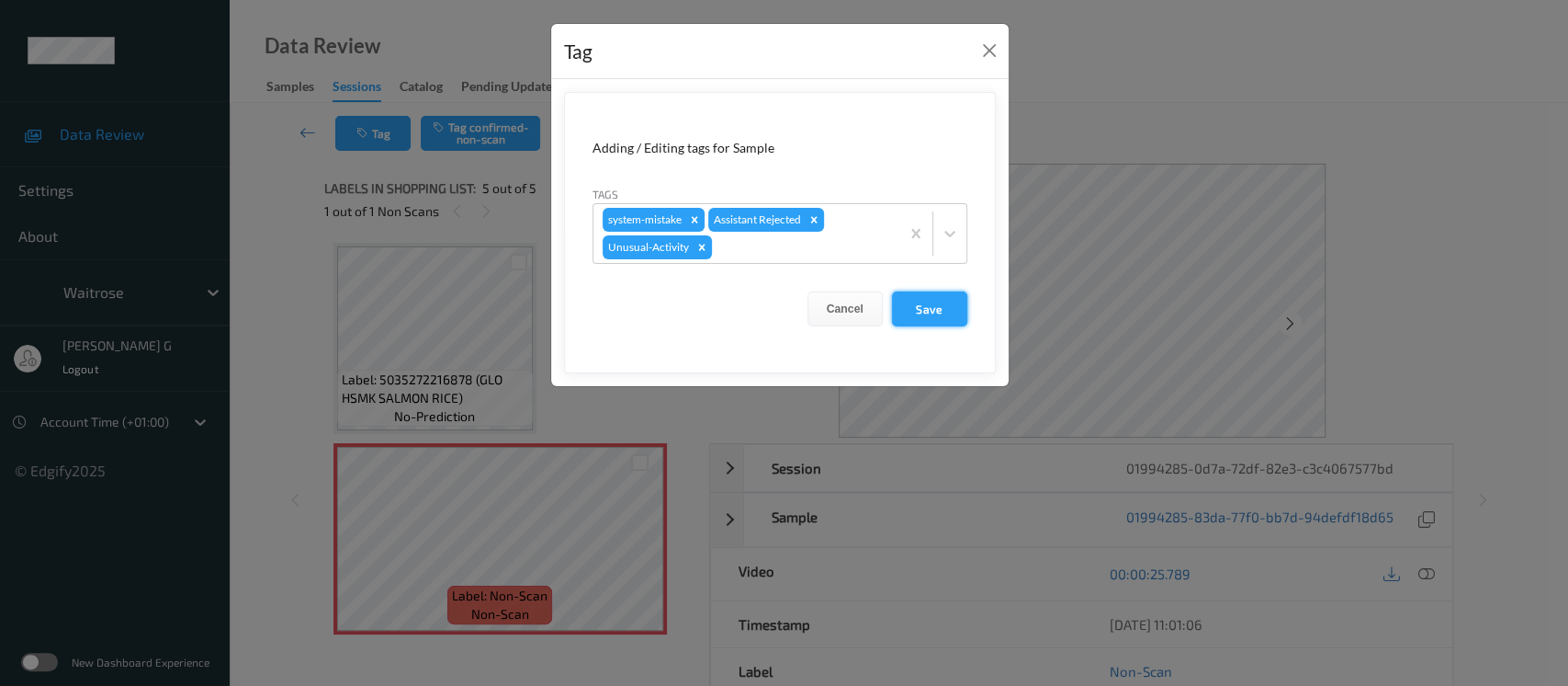
click at [939, 309] on button "Save" at bounding box center [930, 309] width 75 height 35
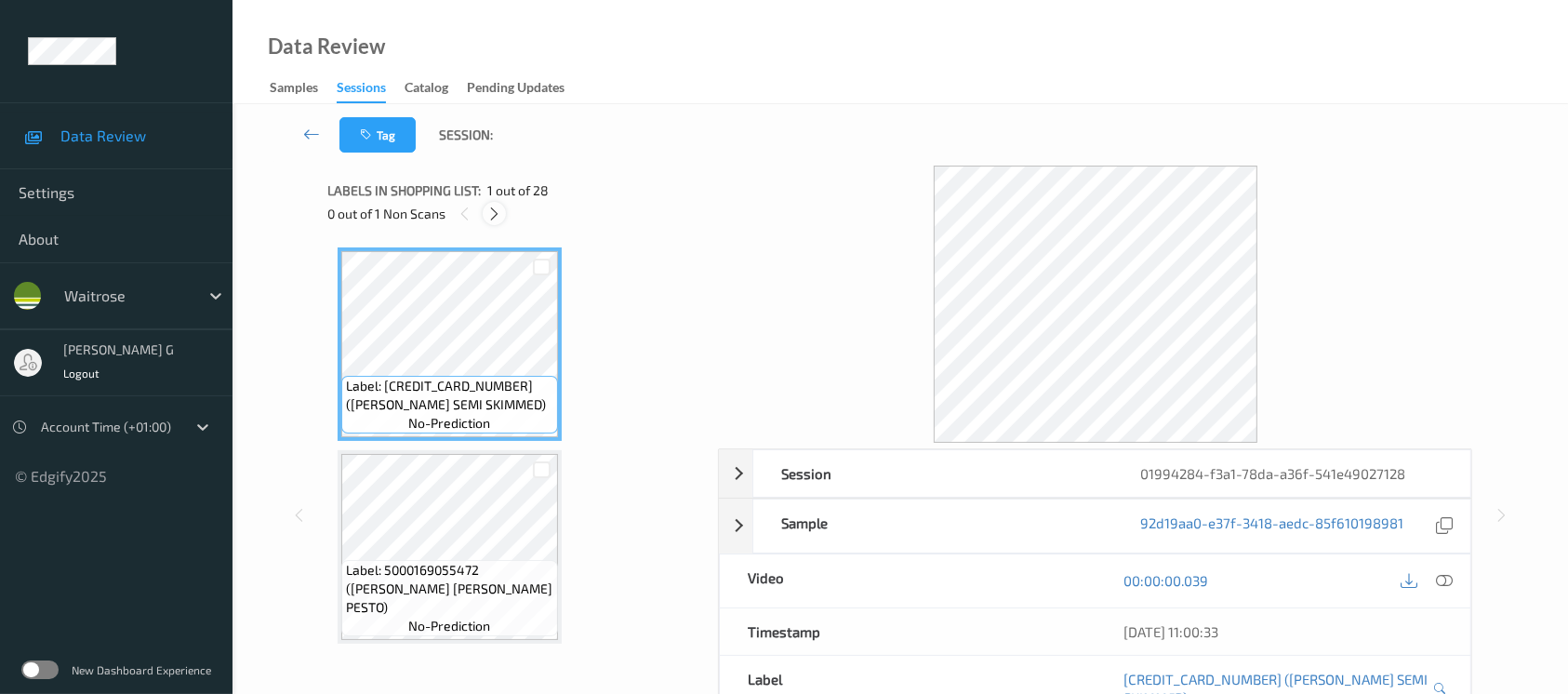
click at [497, 216] on icon at bounding box center [495, 213] width 16 height 17
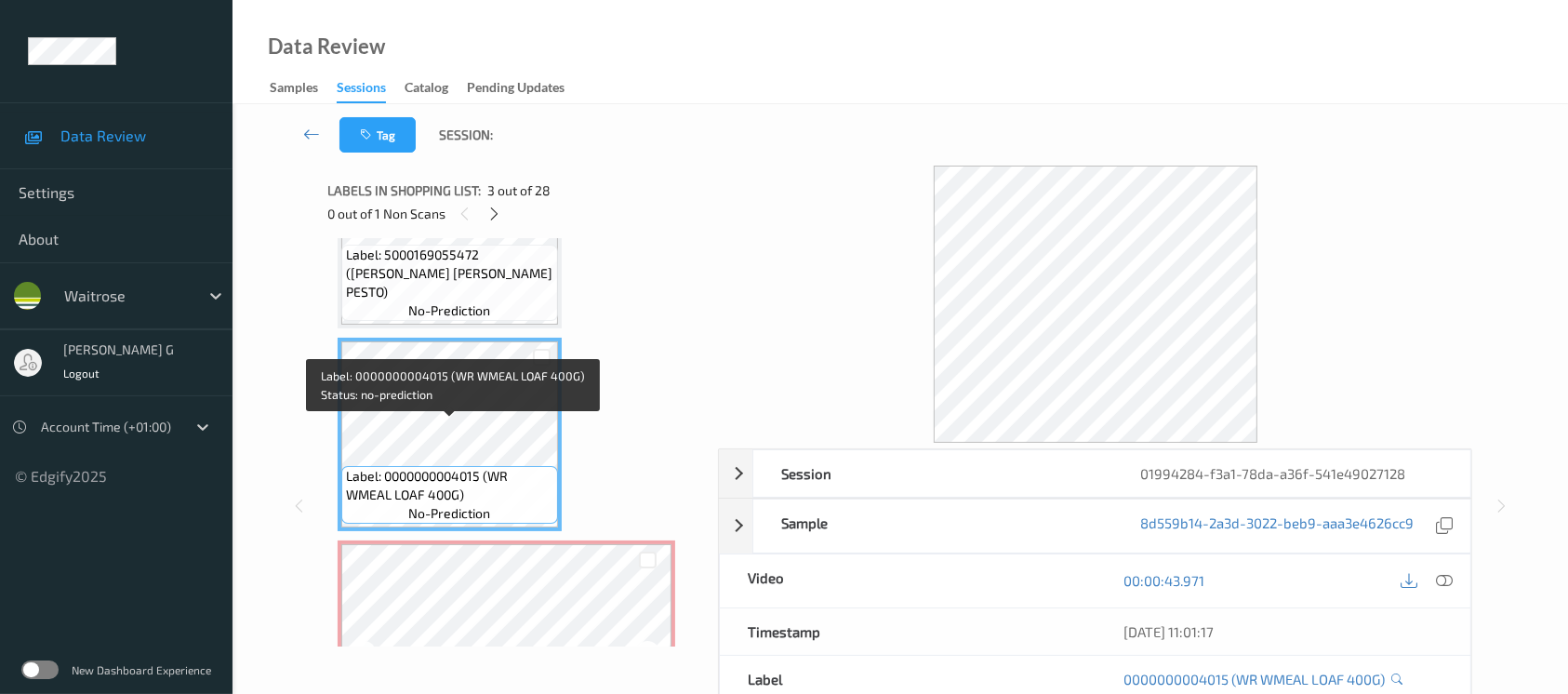
scroll to position [495, 0]
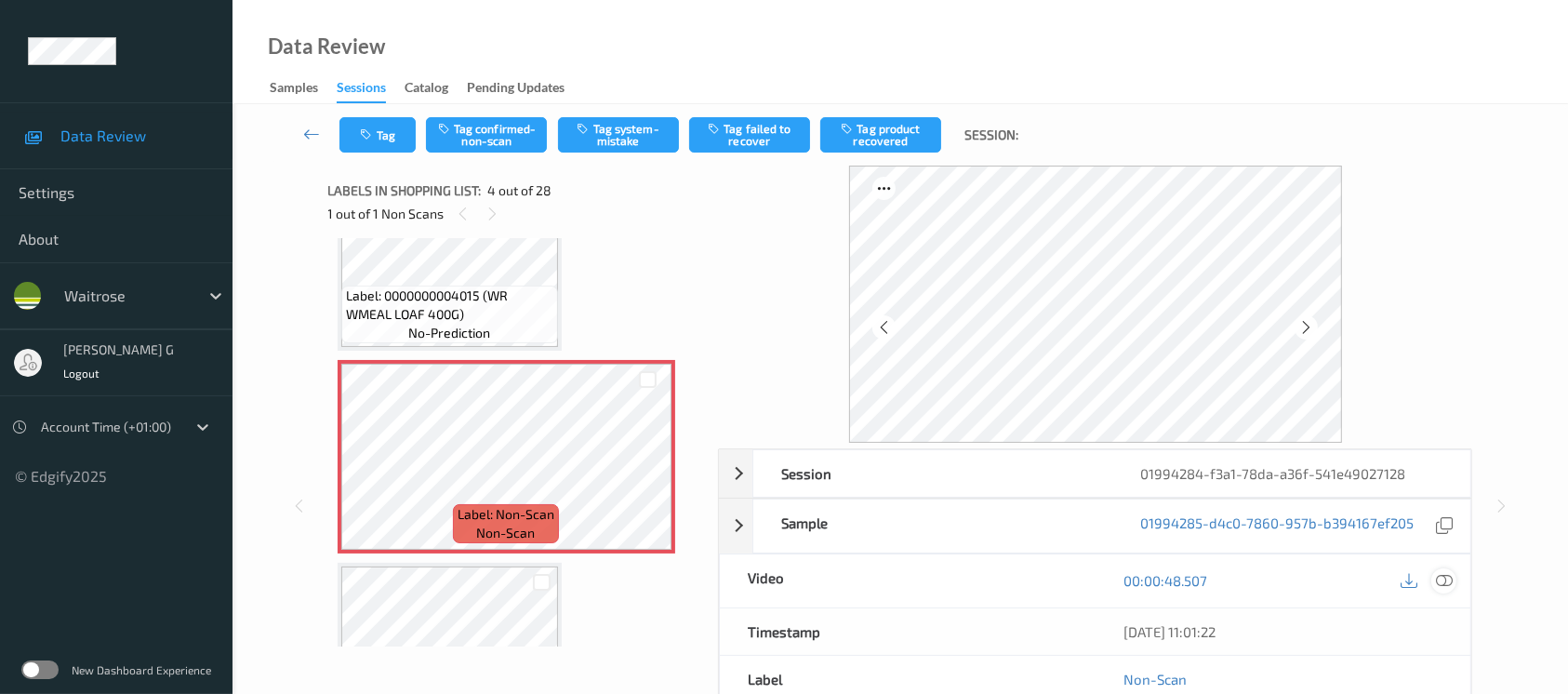
click at [1445, 583] on icon at bounding box center [1444, 579] width 17 height 17
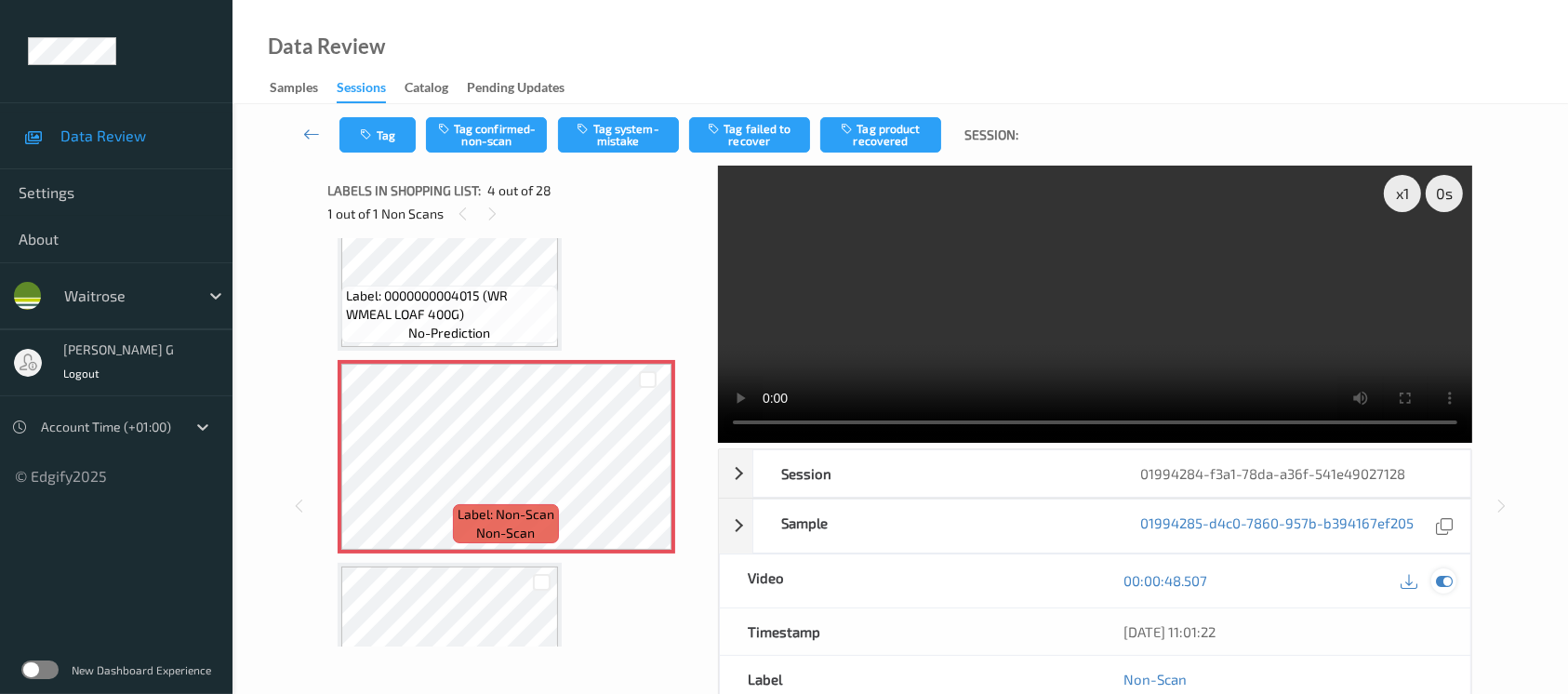
click at [1438, 585] on icon at bounding box center [1444, 579] width 17 height 17
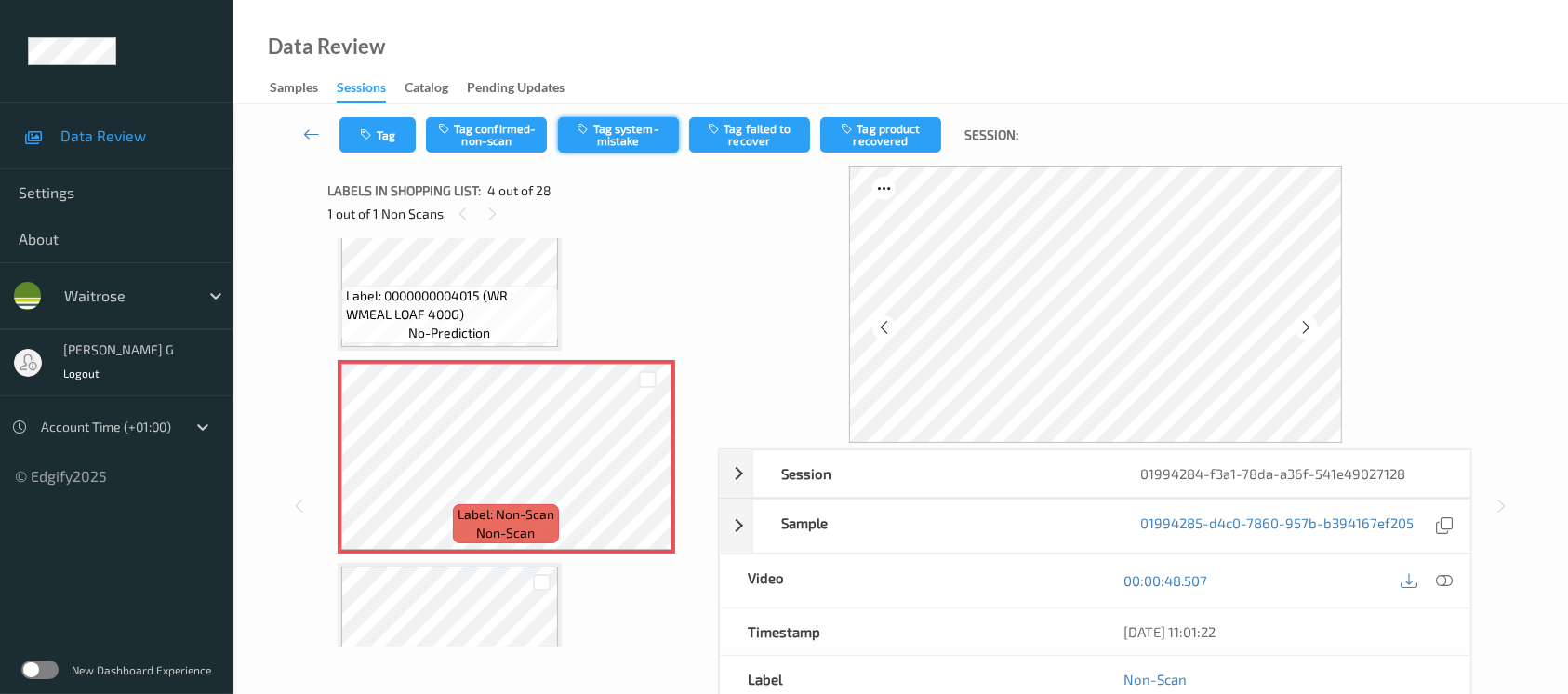
click at [607, 132] on button "Tag system-mistake" at bounding box center [618, 135] width 120 height 35
click at [1307, 328] on icon at bounding box center [1307, 327] width 16 height 17
click at [361, 134] on icon "button" at bounding box center [369, 134] width 16 height 13
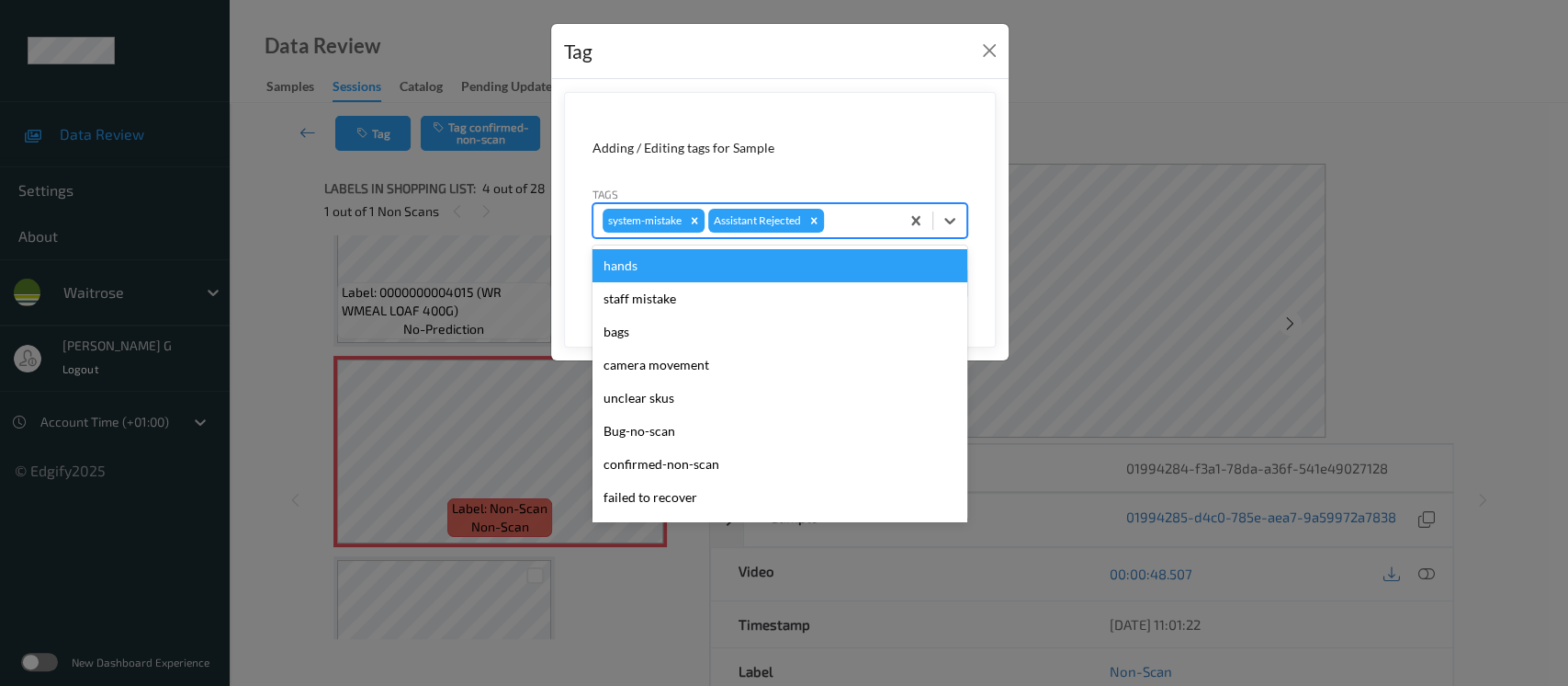
click at [838, 216] on div at bounding box center [859, 221] width 63 height 22
type input "un"
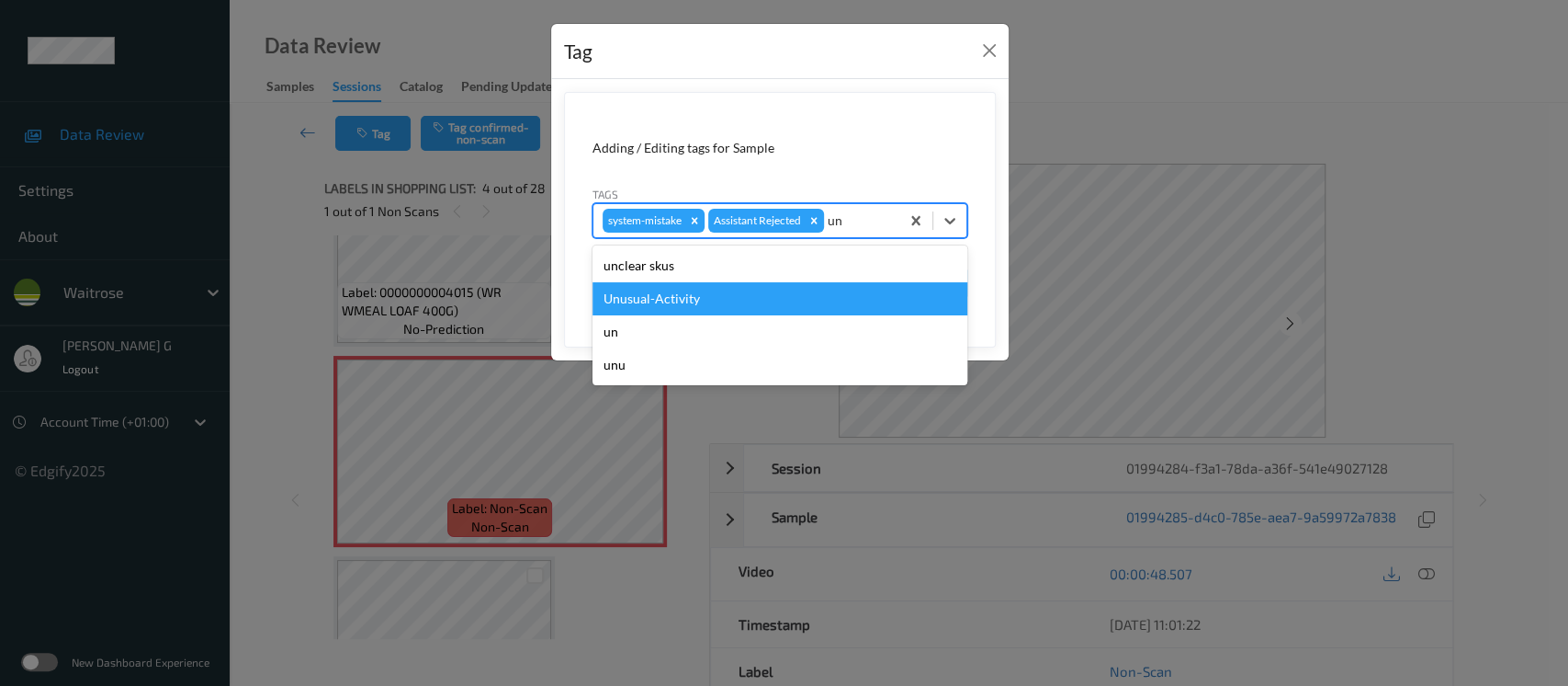
click at [680, 289] on div "Unusual-Activity" at bounding box center [781, 299] width 375 height 33
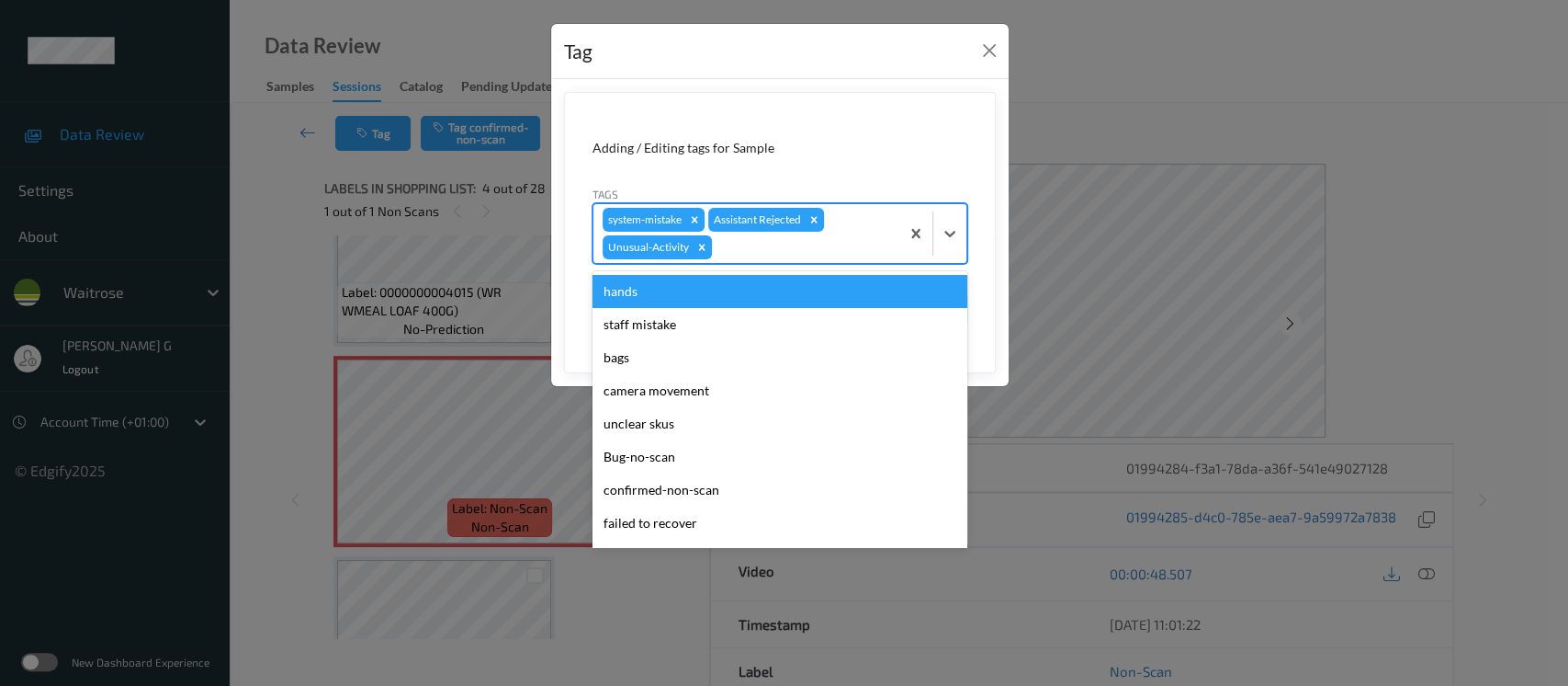
click at [826, 254] on div at bounding box center [803, 247] width 174 height 22
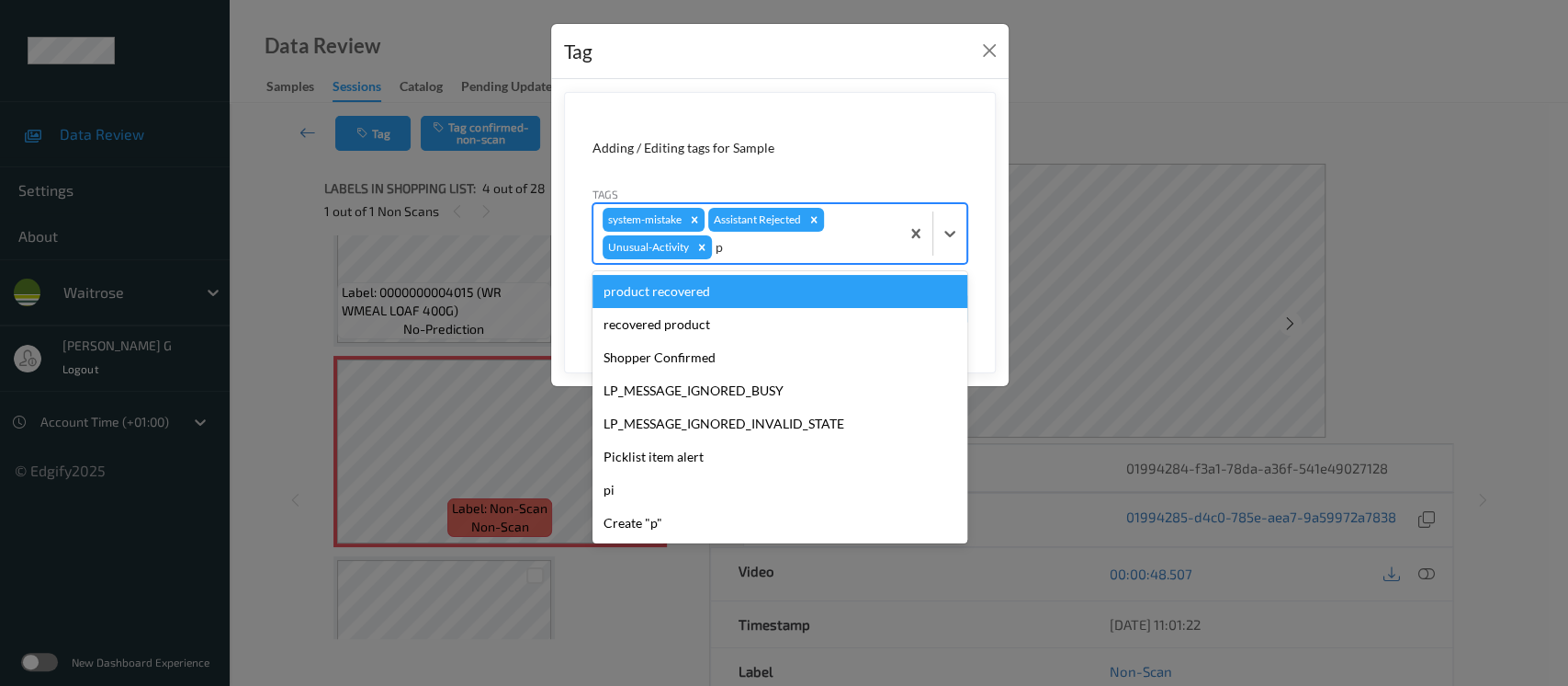
type input "pi"
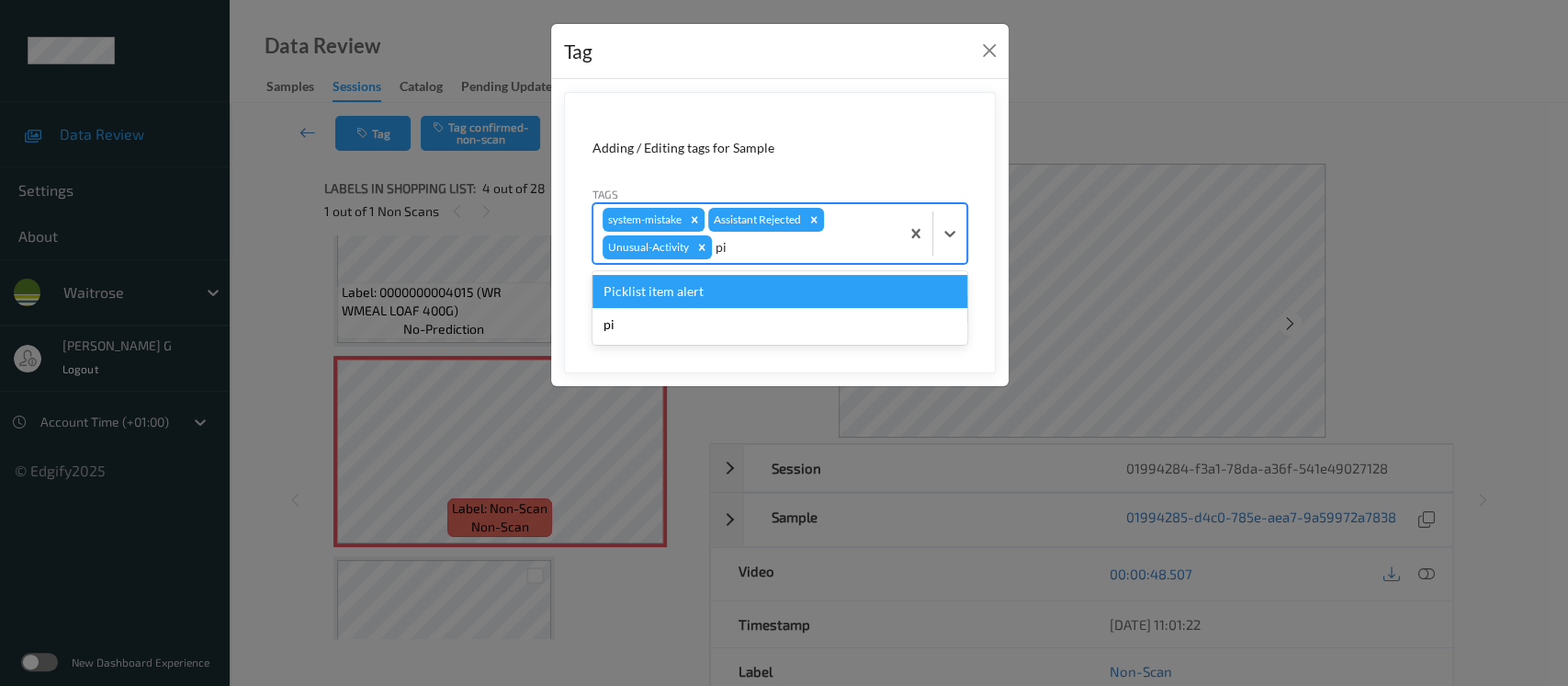
click at [632, 293] on div "Picklist item alert" at bounding box center [781, 291] width 375 height 33
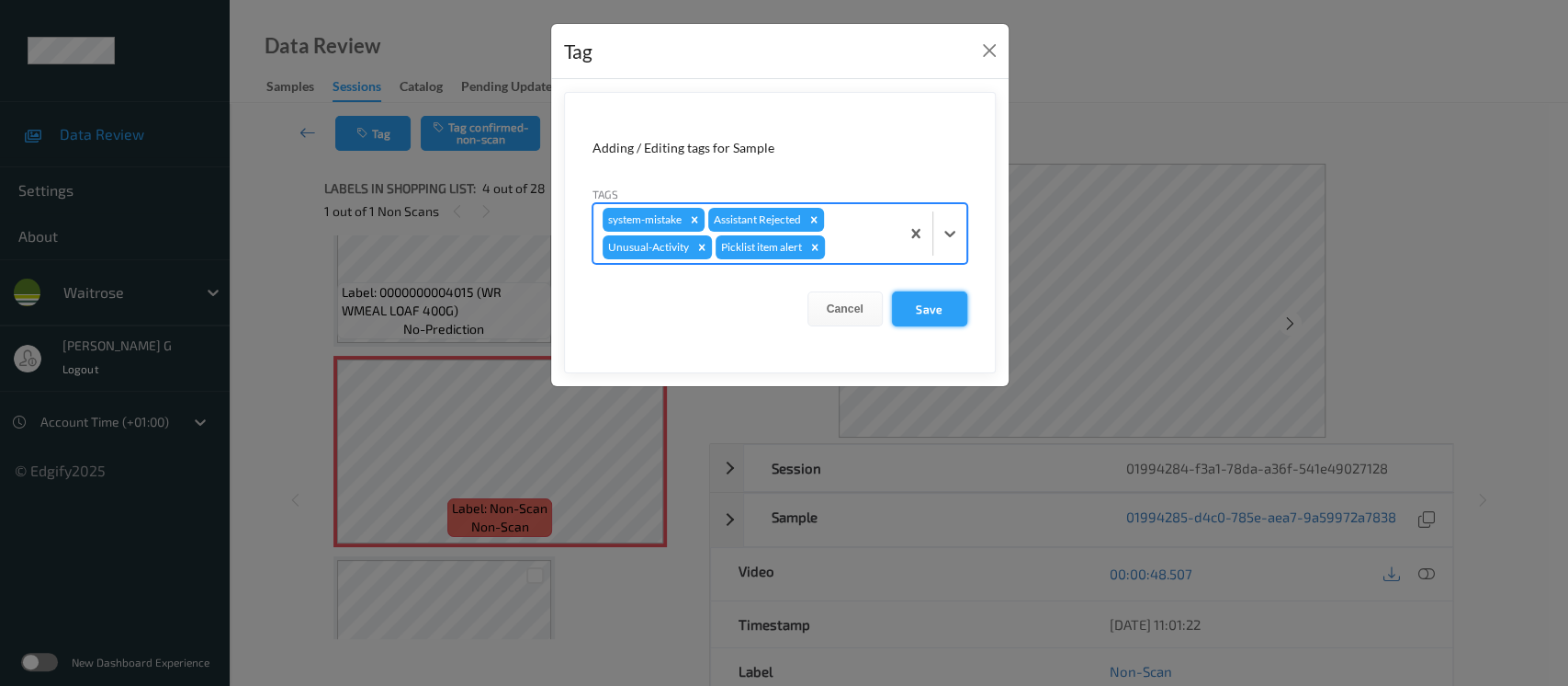
click at [950, 313] on button "Save" at bounding box center [930, 309] width 75 height 35
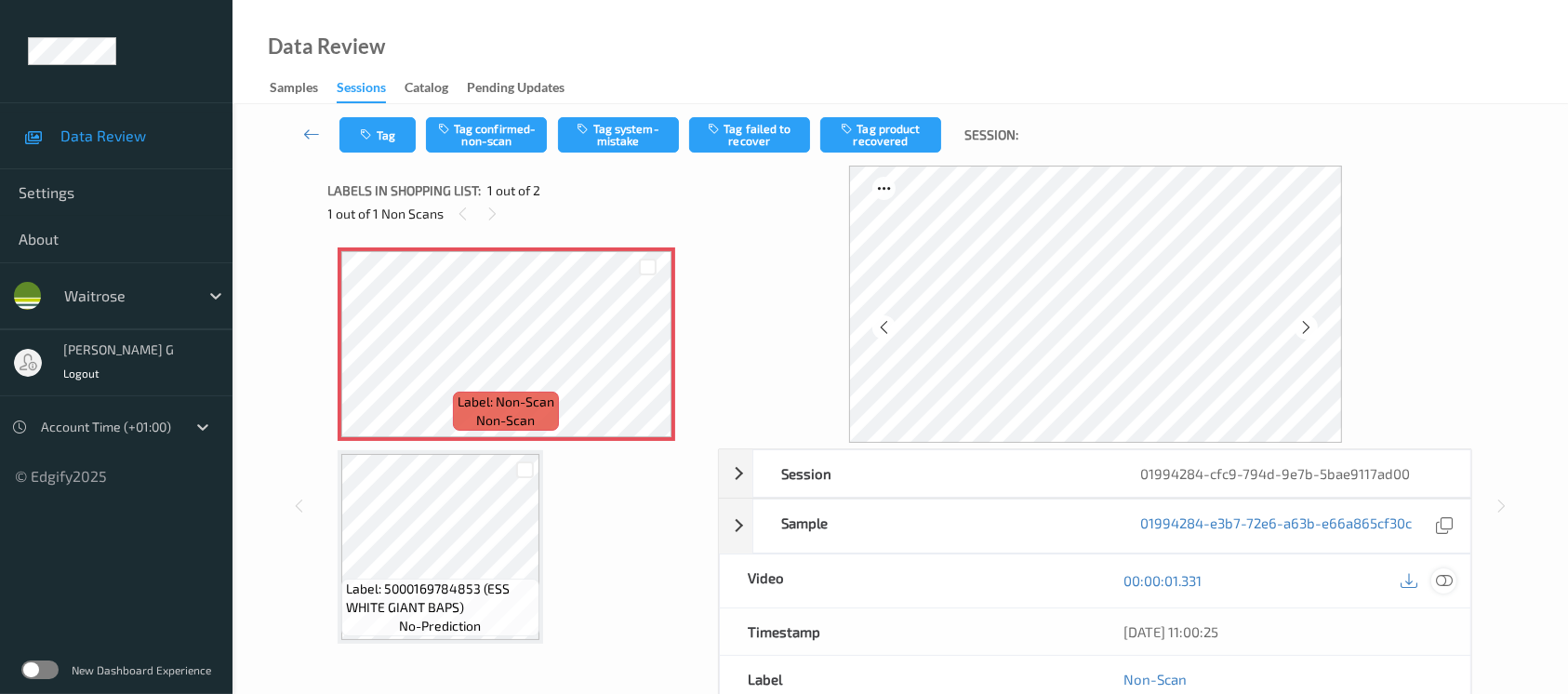
click at [1432, 576] on div at bounding box center [1445, 580] width 25 height 25
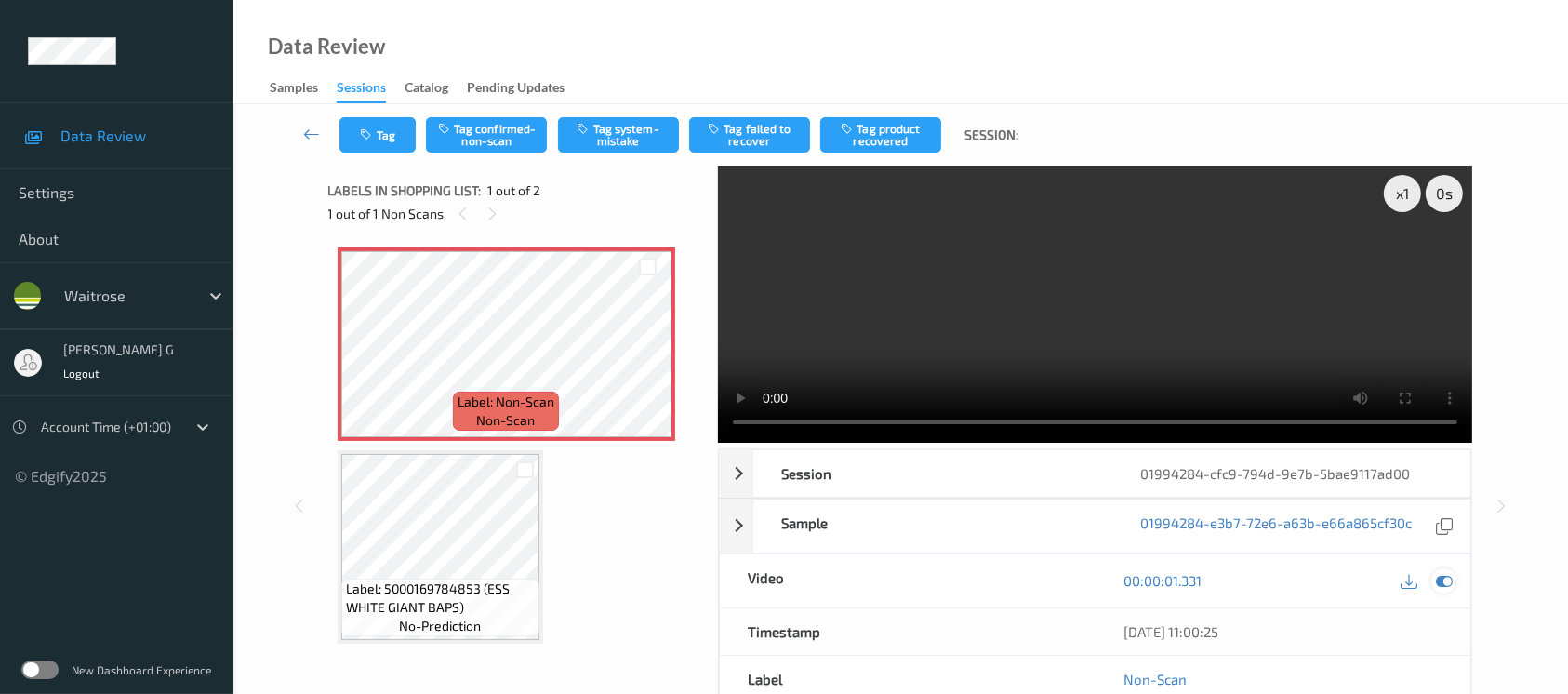
click at [1456, 579] on div at bounding box center [1445, 580] width 25 height 25
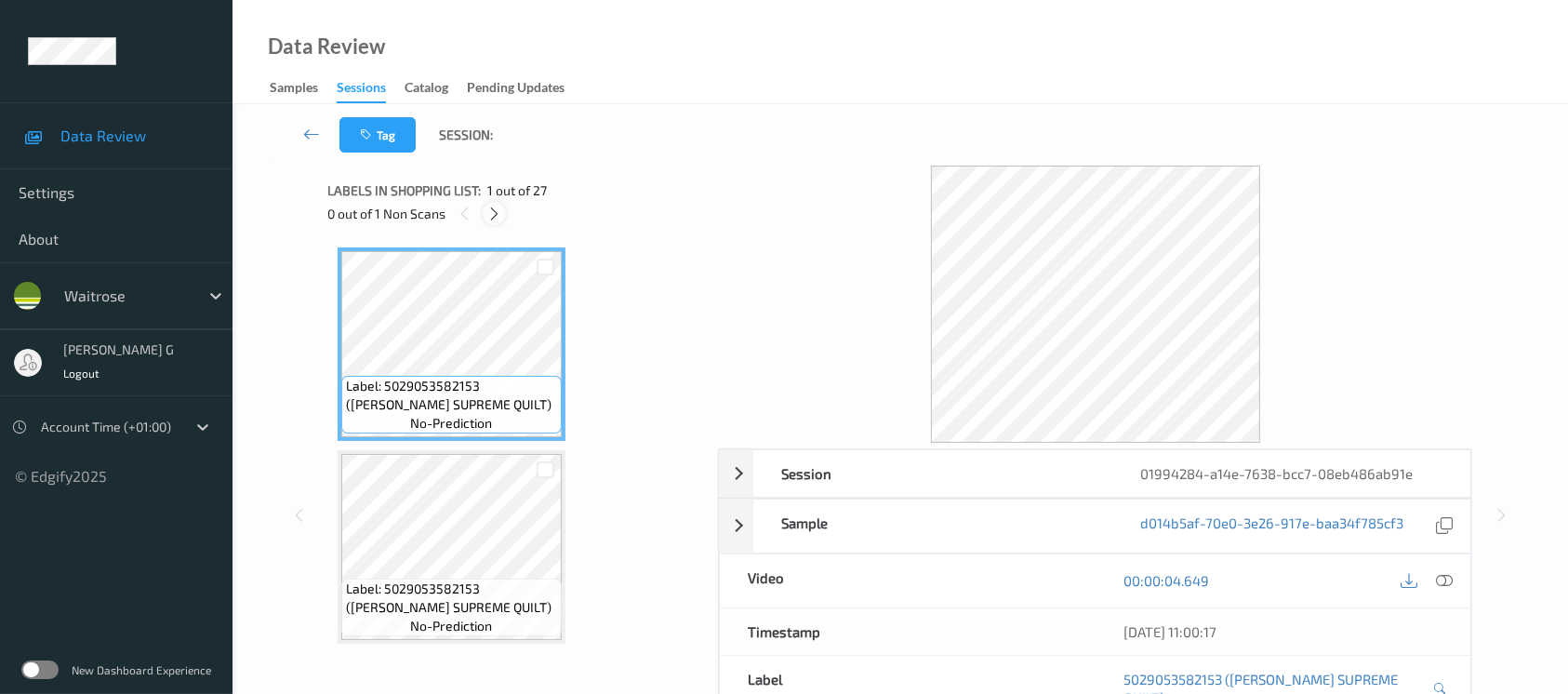
click at [488, 212] on icon at bounding box center [495, 213] width 16 height 17
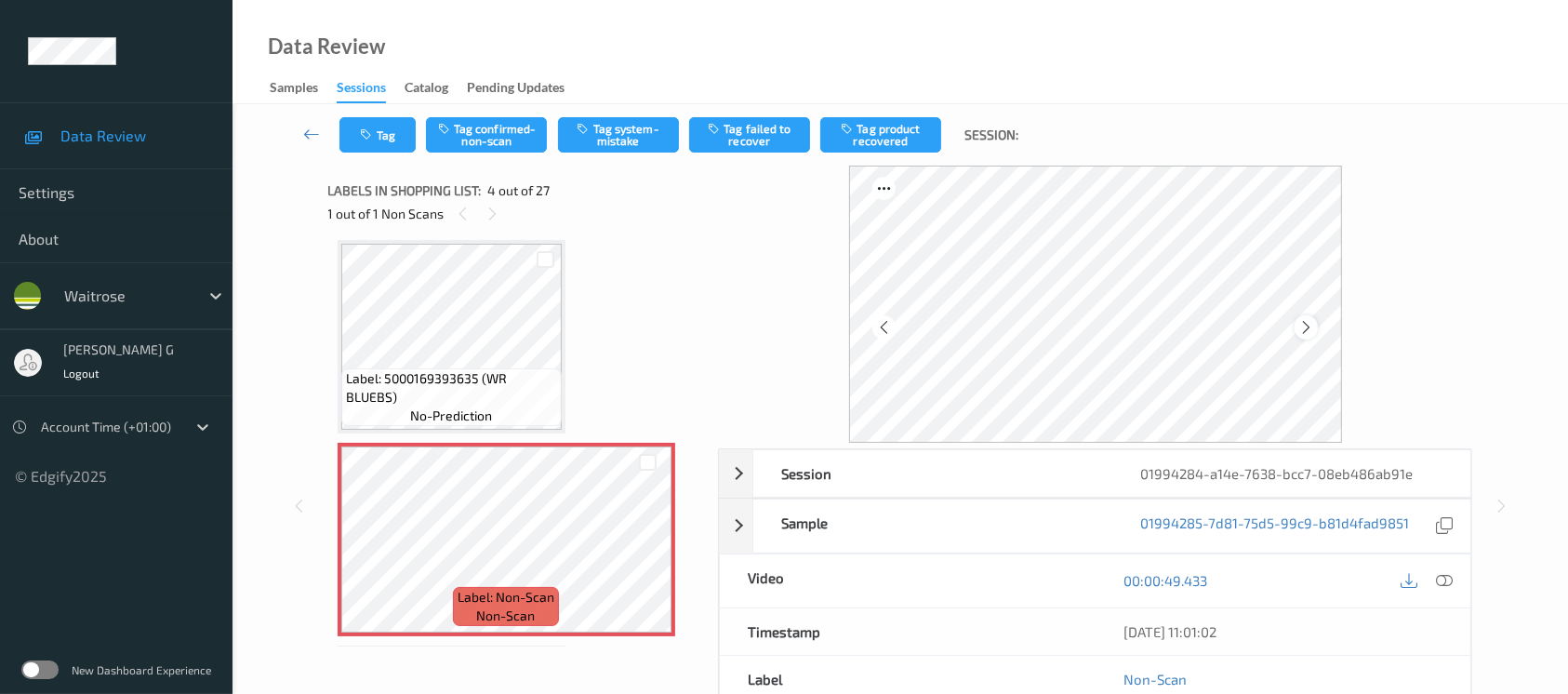
click at [1310, 331] on icon at bounding box center [1307, 327] width 16 height 17
click at [1449, 583] on icon at bounding box center [1444, 579] width 17 height 17
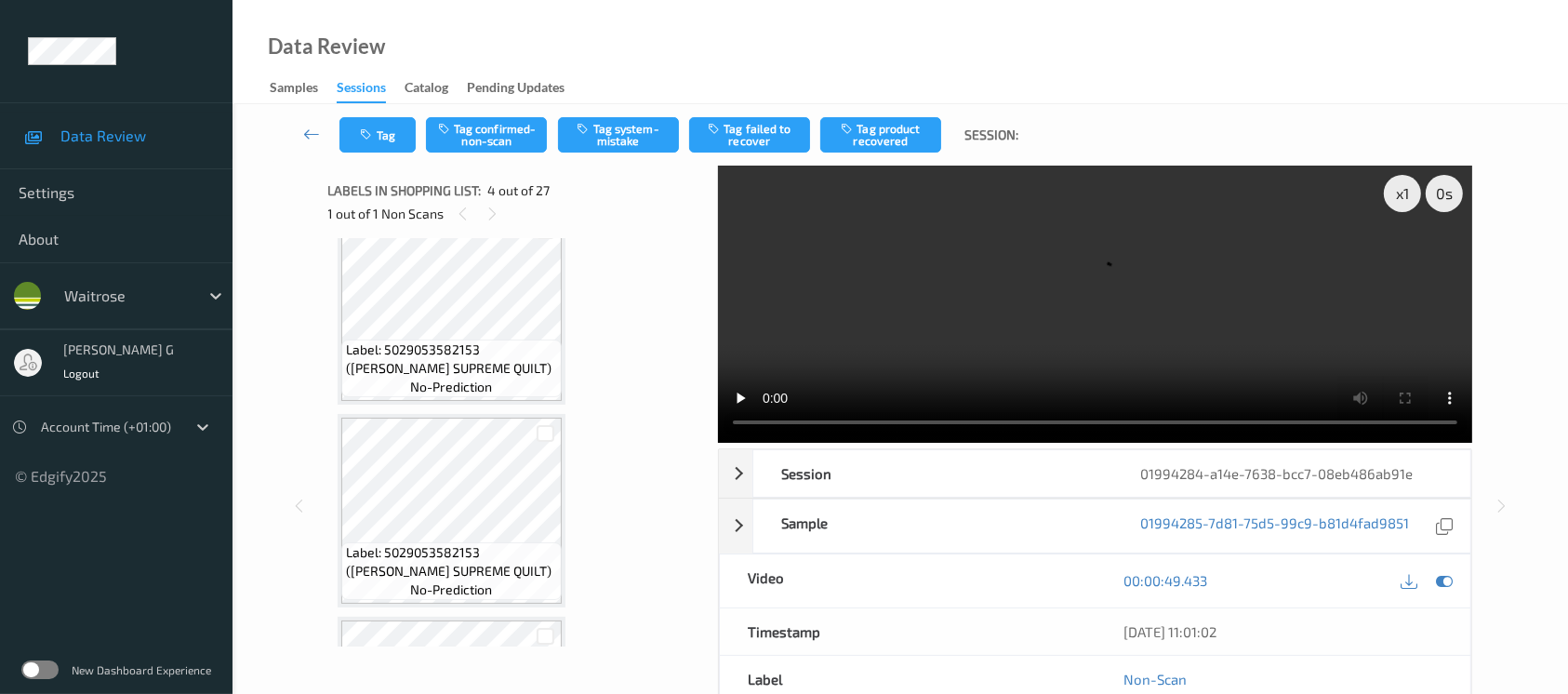
scroll to position [0, 0]
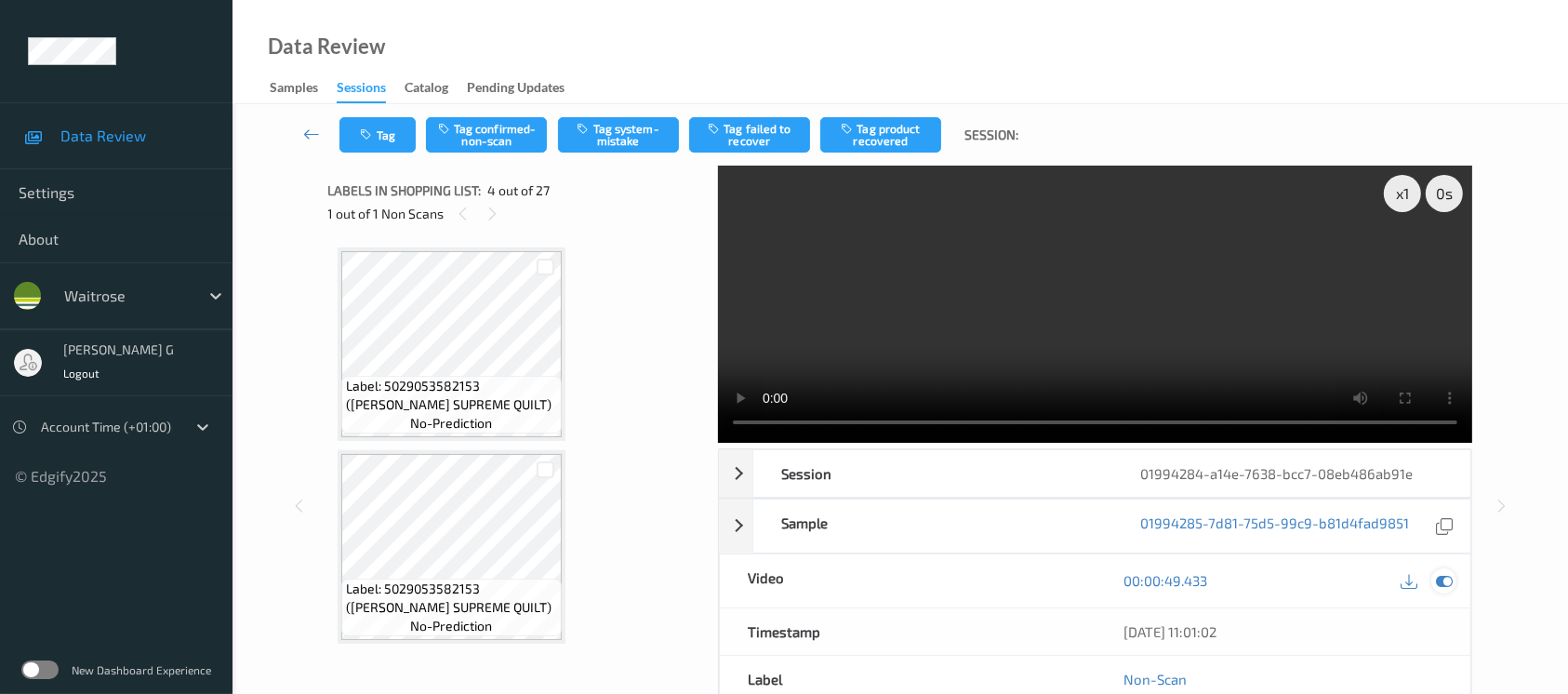
click at [1453, 583] on div at bounding box center [1445, 580] width 25 height 25
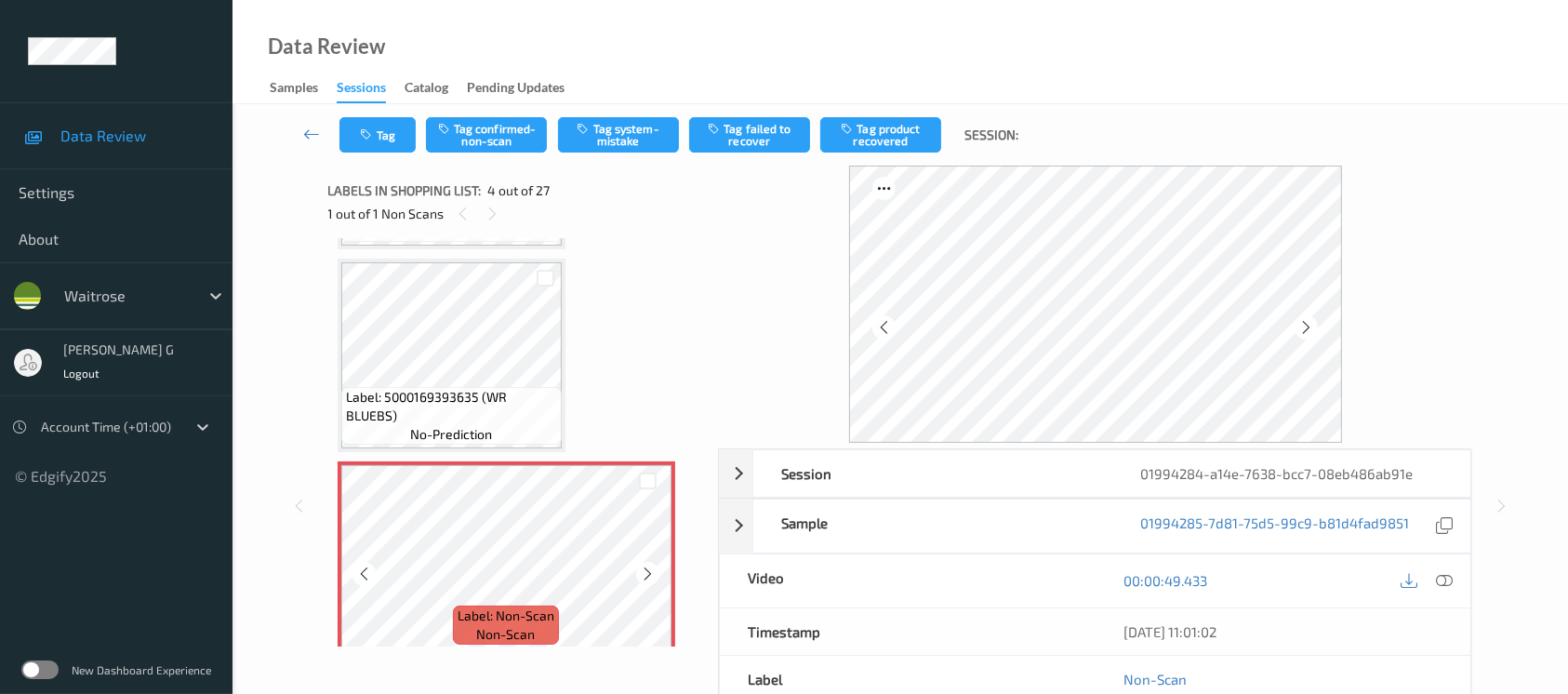
scroll to position [372, 0]
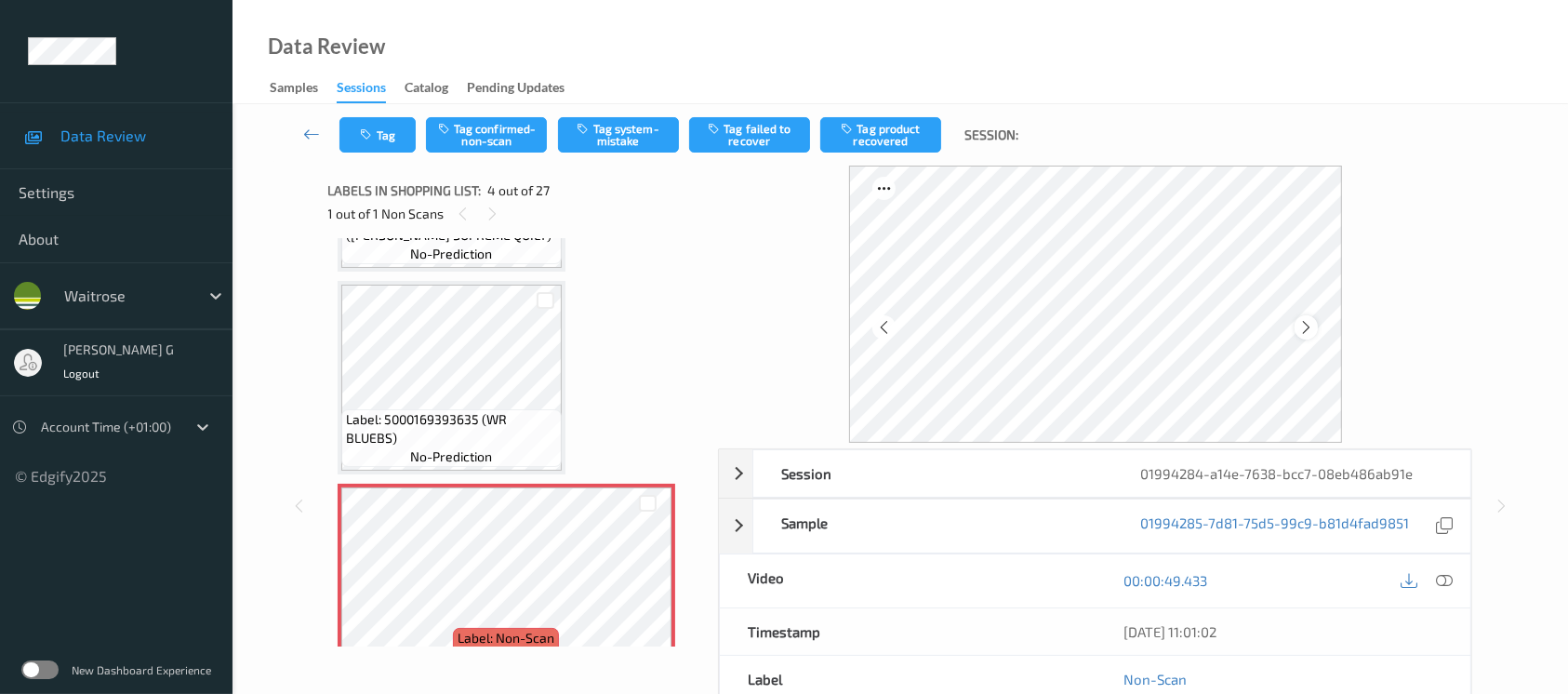
click at [1306, 331] on icon at bounding box center [1307, 327] width 16 height 17
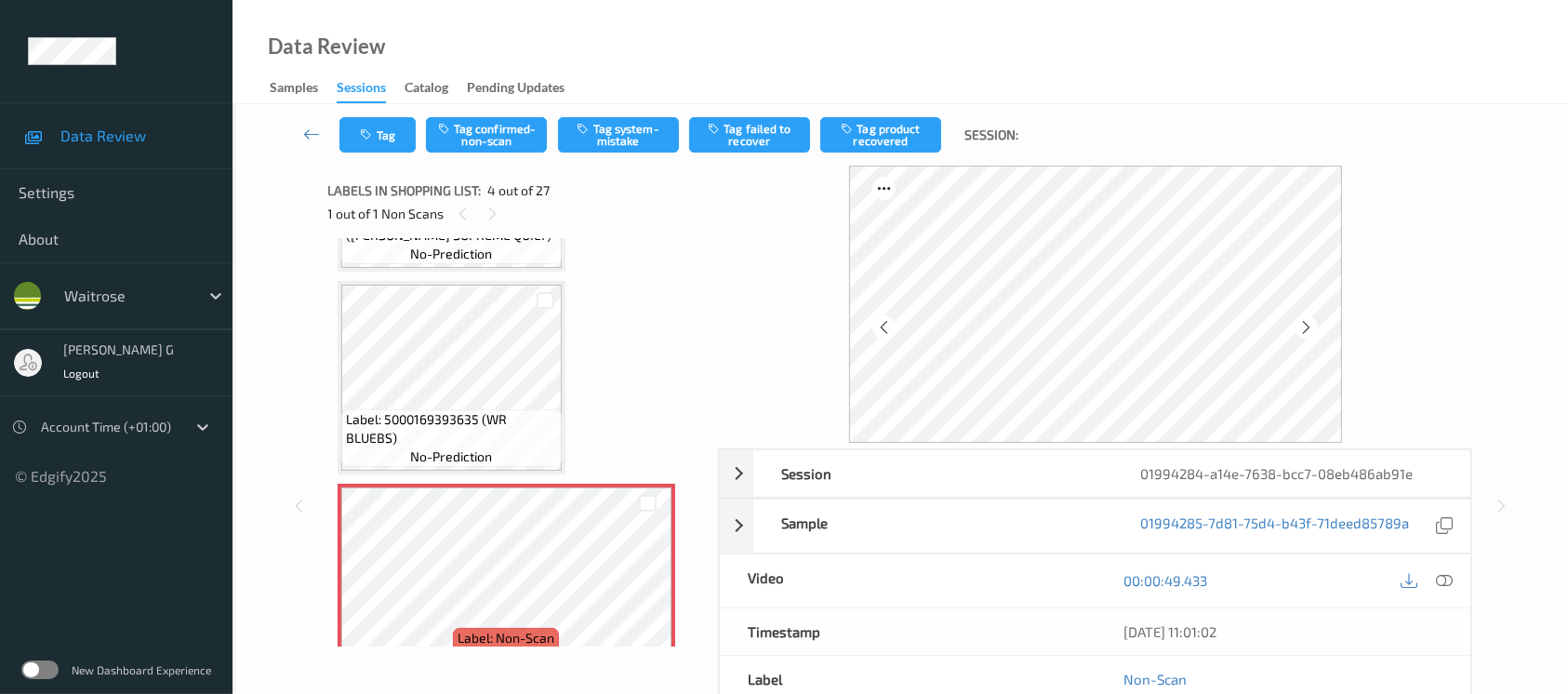
click at [1306, 331] on icon at bounding box center [1307, 327] width 16 height 17
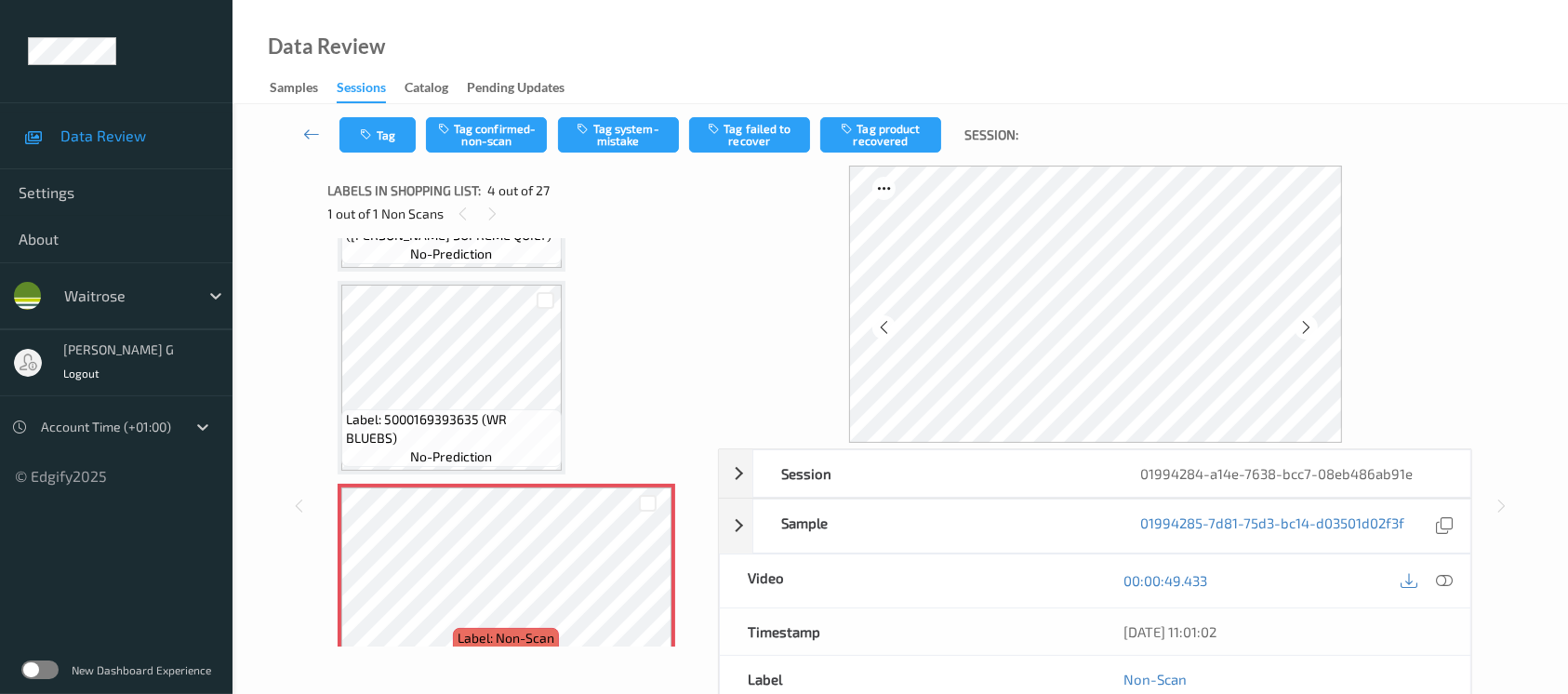
click at [1306, 331] on icon at bounding box center [1307, 327] width 16 height 17
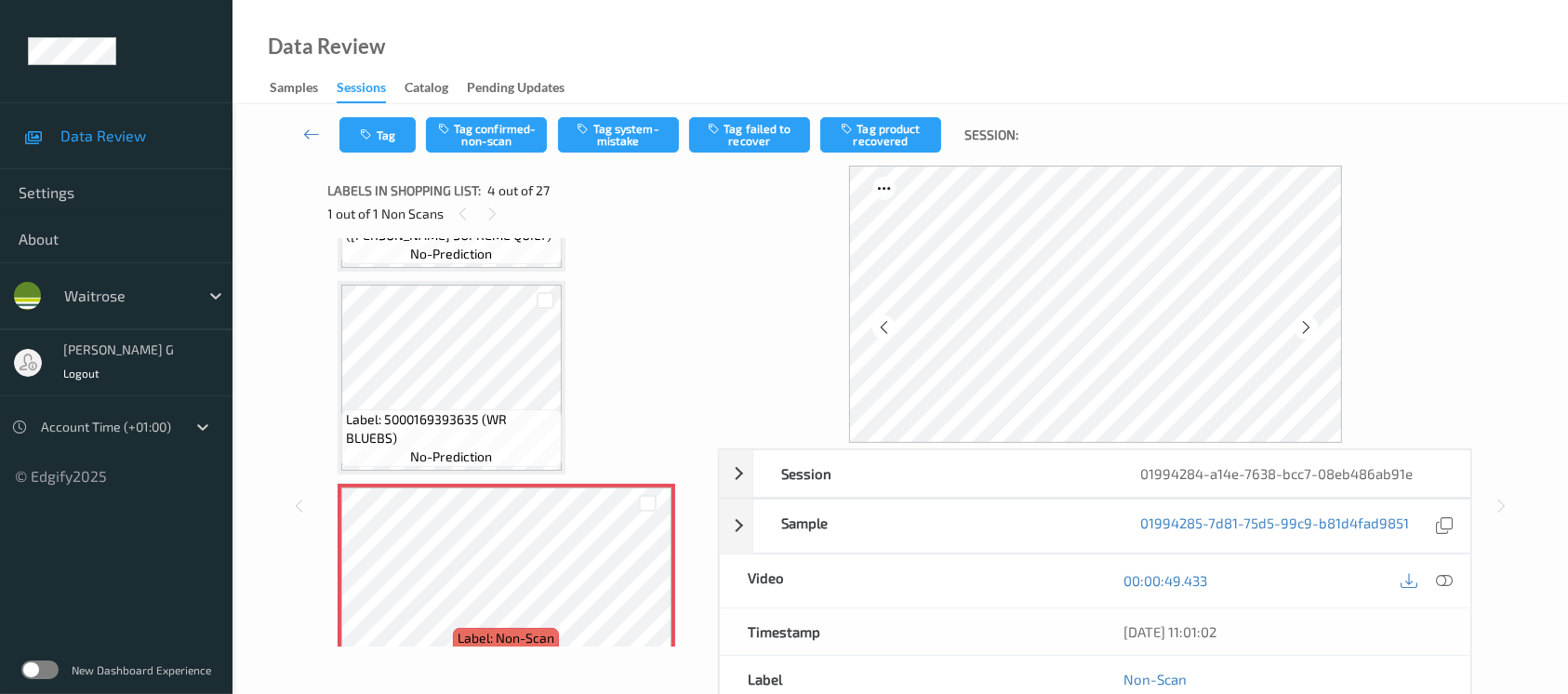
click at [1306, 331] on icon at bounding box center [1307, 327] width 16 height 17
click at [597, 124] on button "Tag system-mistake" at bounding box center [618, 135] width 120 height 35
click at [382, 137] on button "Tag" at bounding box center [378, 135] width 76 height 35
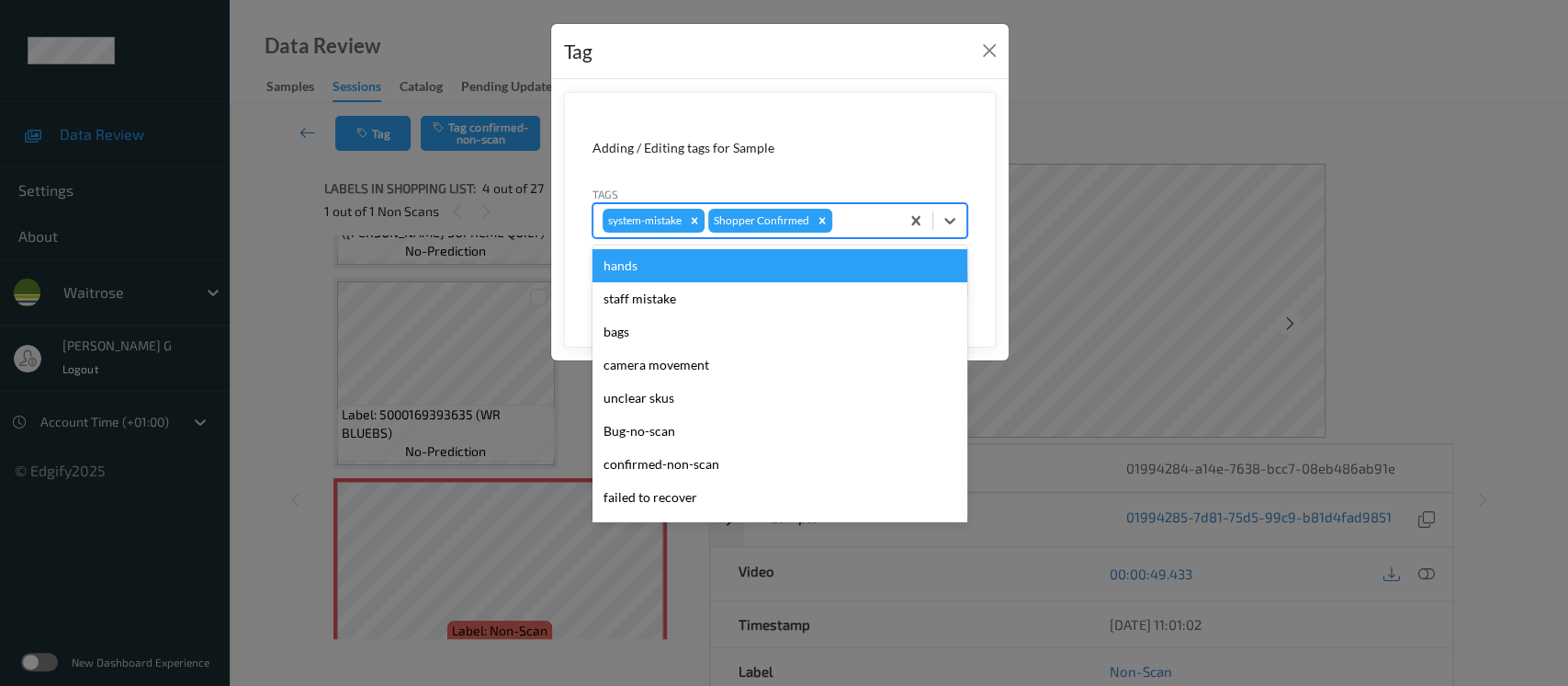
click at [851, 229] on div at bounding box center [863, 221] width 54 height 22
type input "un"
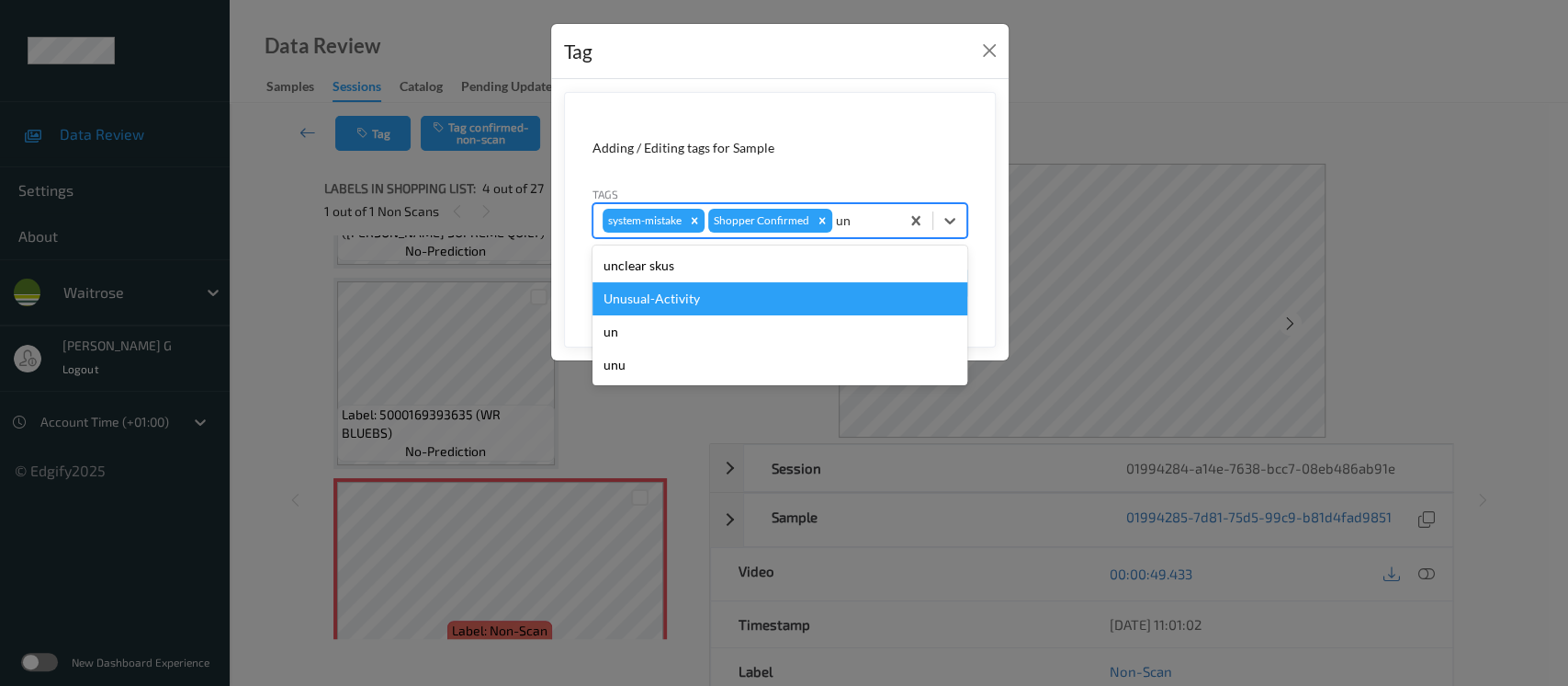
click at [675, 290] on div "Unusual-Activity" at bounding box center [781, 299] width 375 height 33
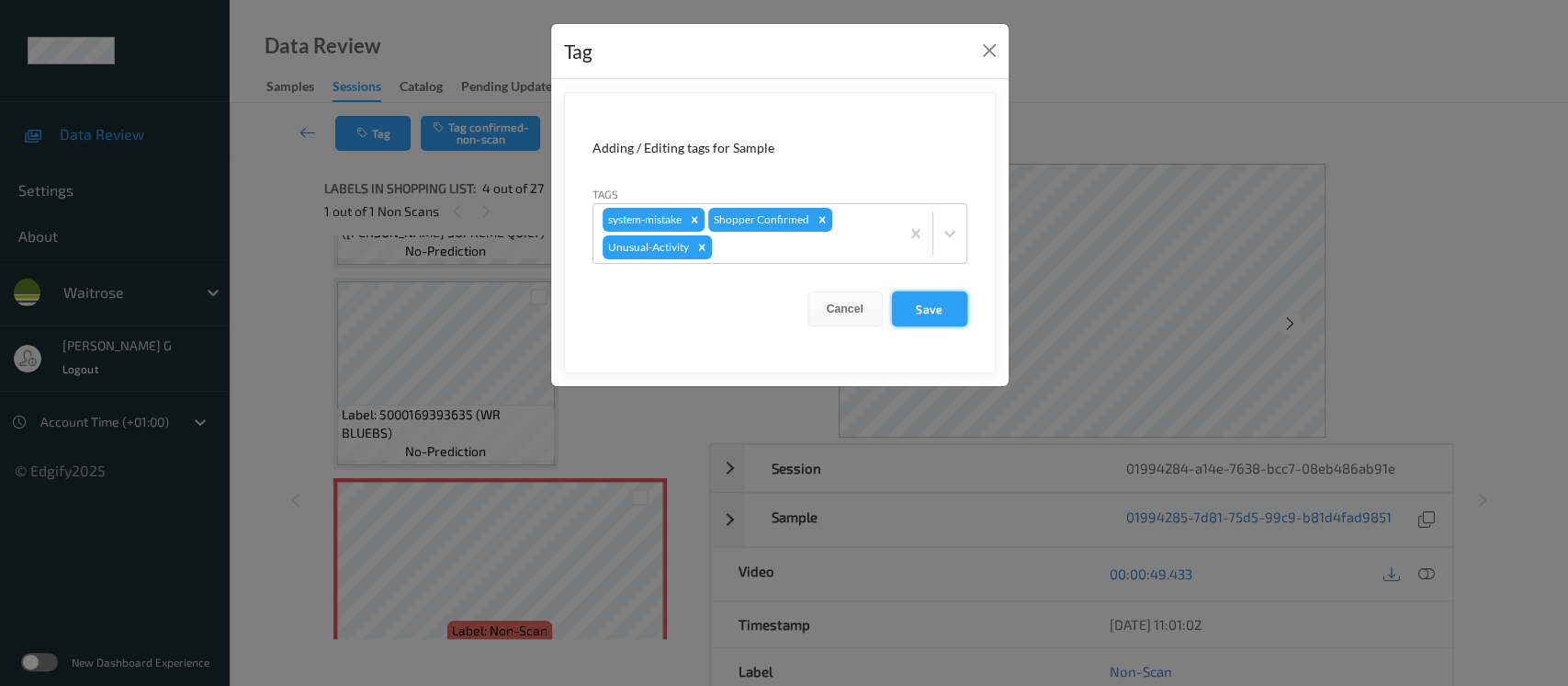
click at [937, 308] on button "Save" at bounding box center [930, 309] width 75 height 35
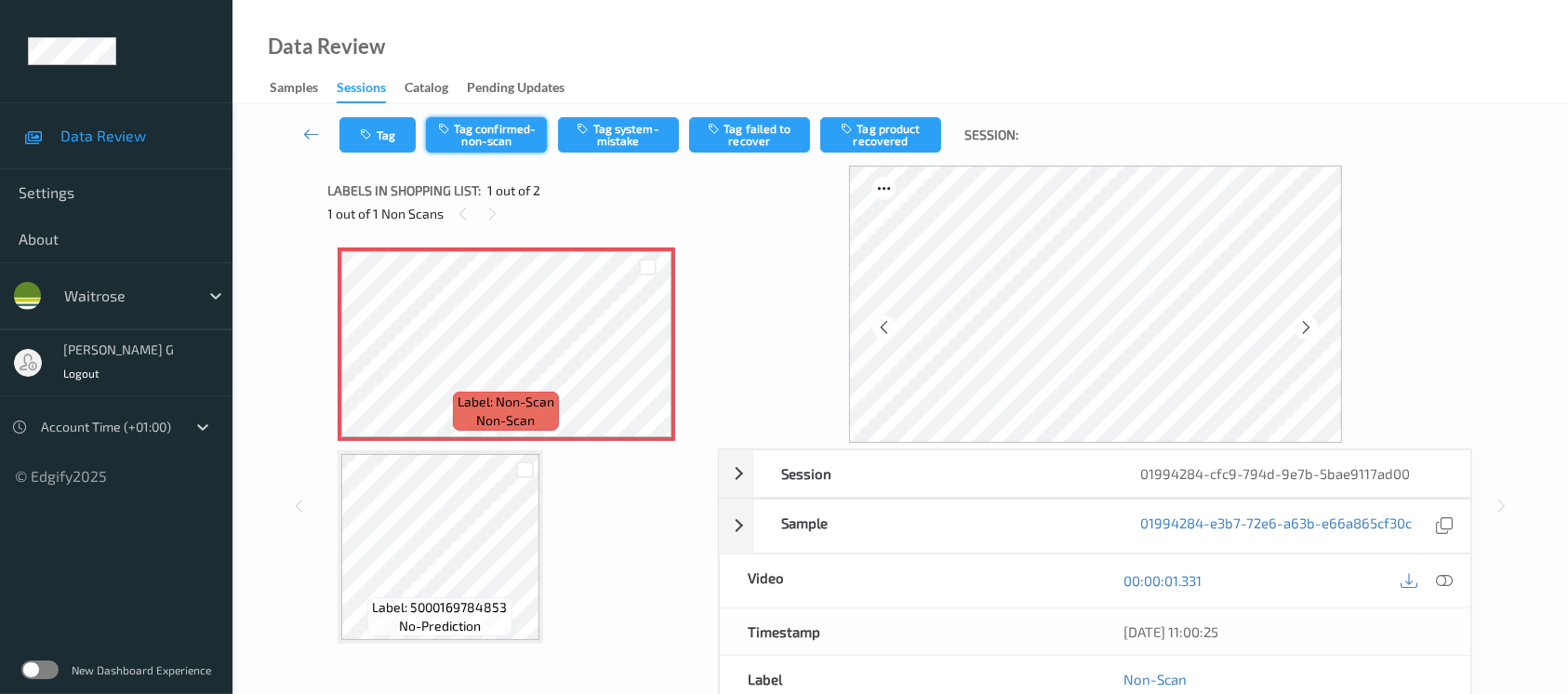
click at [499, 138] on button "Tag confirmed-non-scan" at bounding box center [486, 135] width 120 height 35
click at [908, 138] on button "Tag product recovered" at bounding box center [880, 135] width 120 height 35
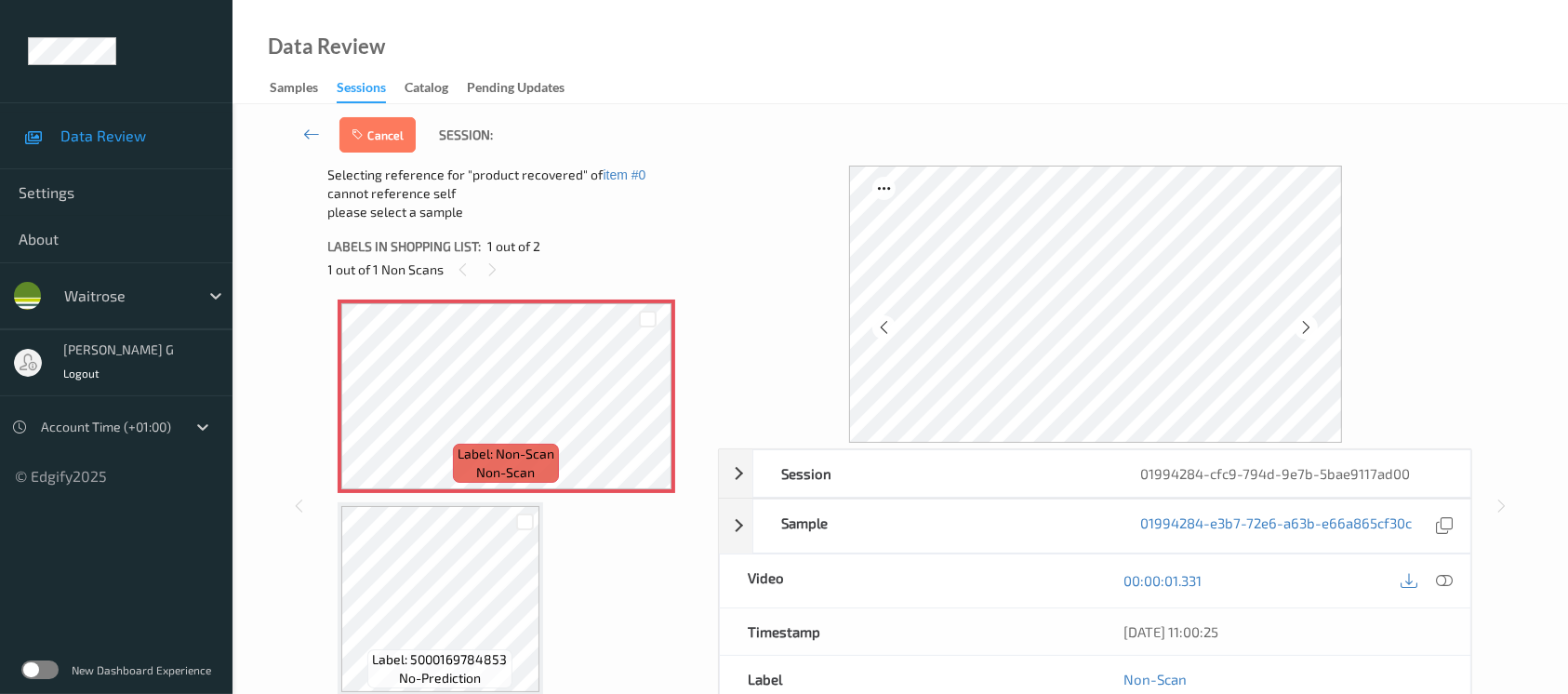
scroll to position [5, 0]
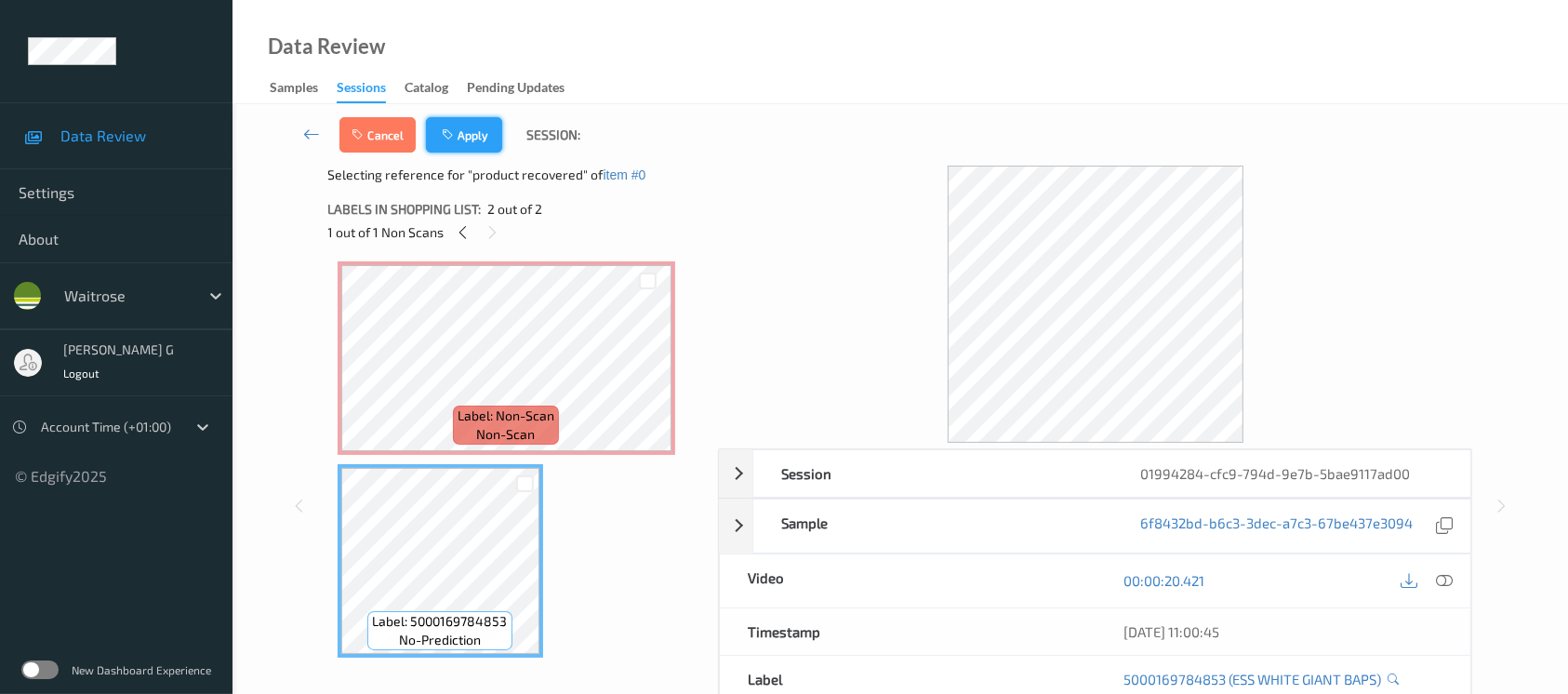
click at [456, 140] on icon "button" at bounding box center [450, 134] width 16 height 13
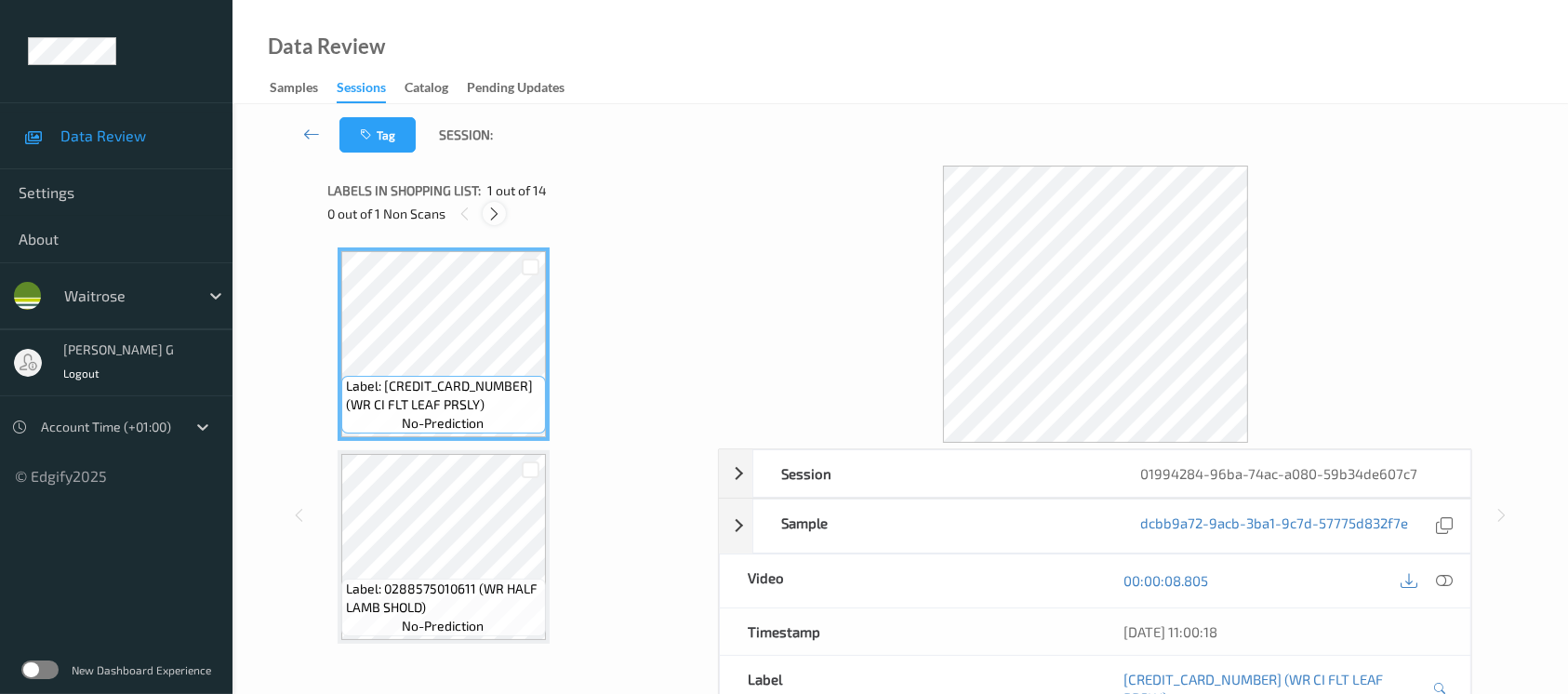
click at [499, 213] on icon at bounding box center [495, 213] width 16 height 17
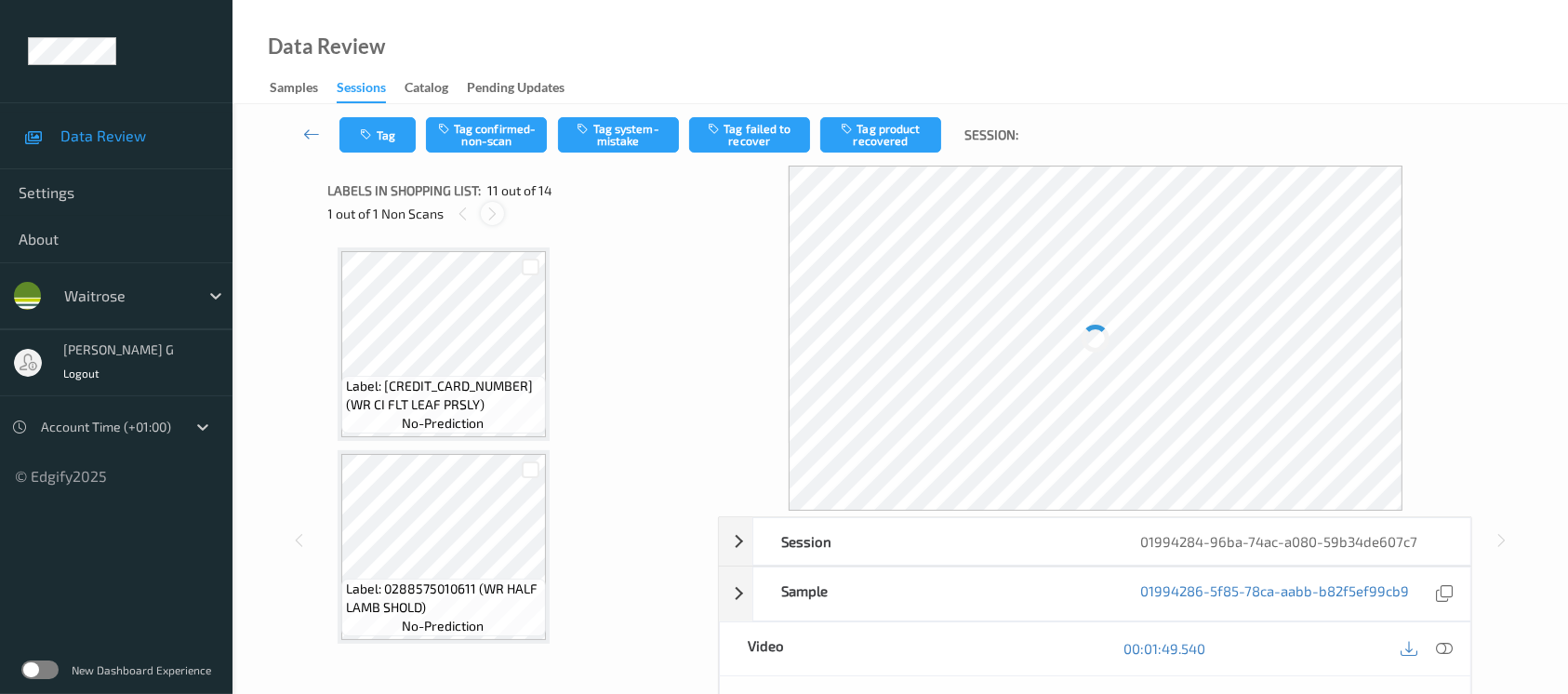
scroll to position [1826, 0]
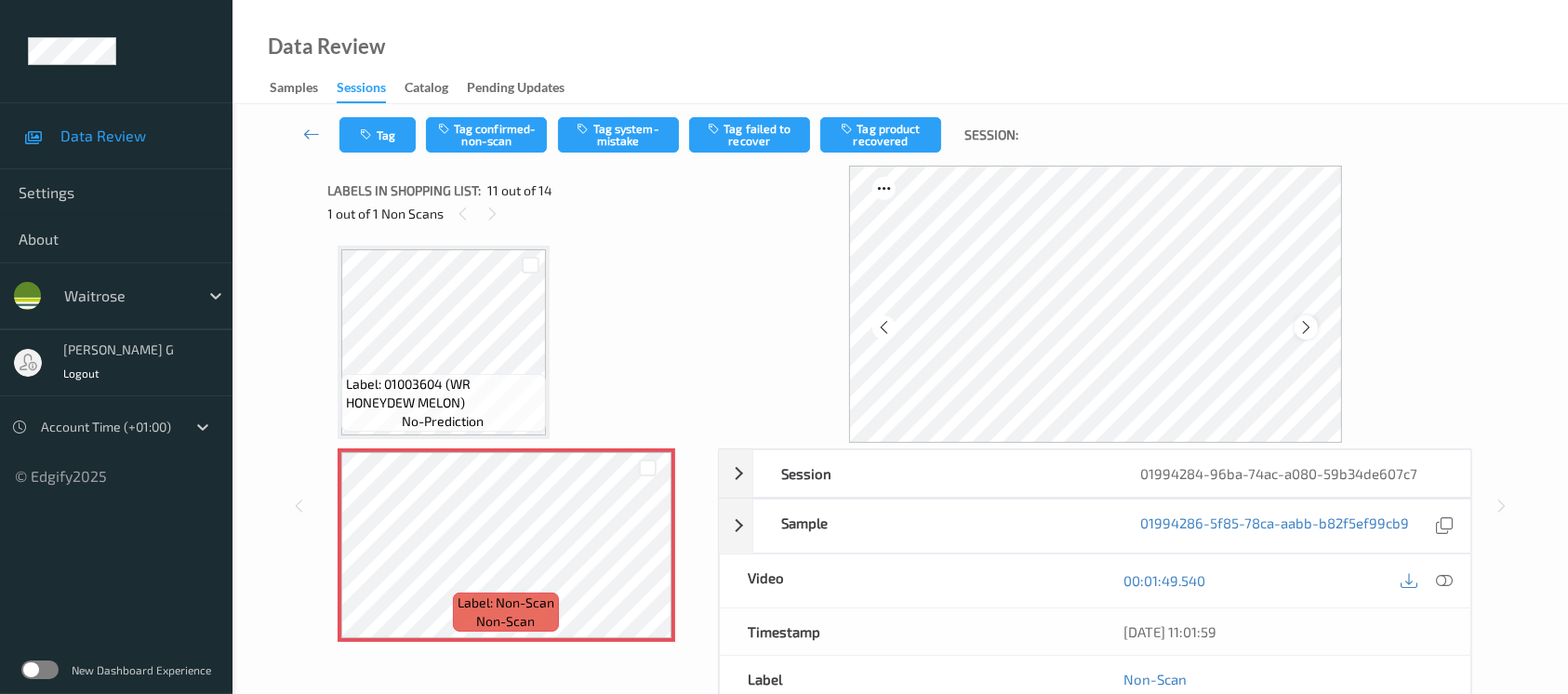
click at [1307, 332] on icon at bounding box center [1307, 327] width 16 height 17
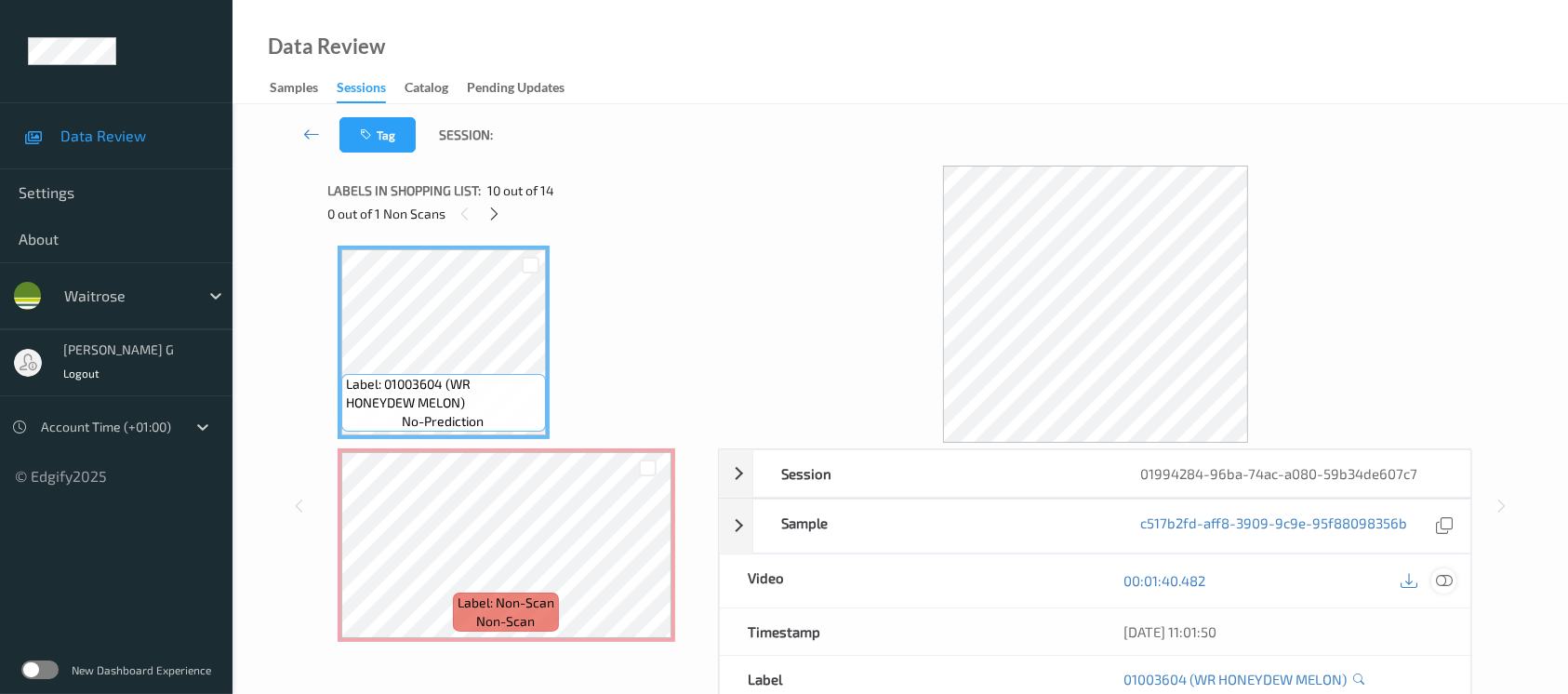
click at [1446, 575] on icon at bounding box center [1444, 579] width 17 height 17
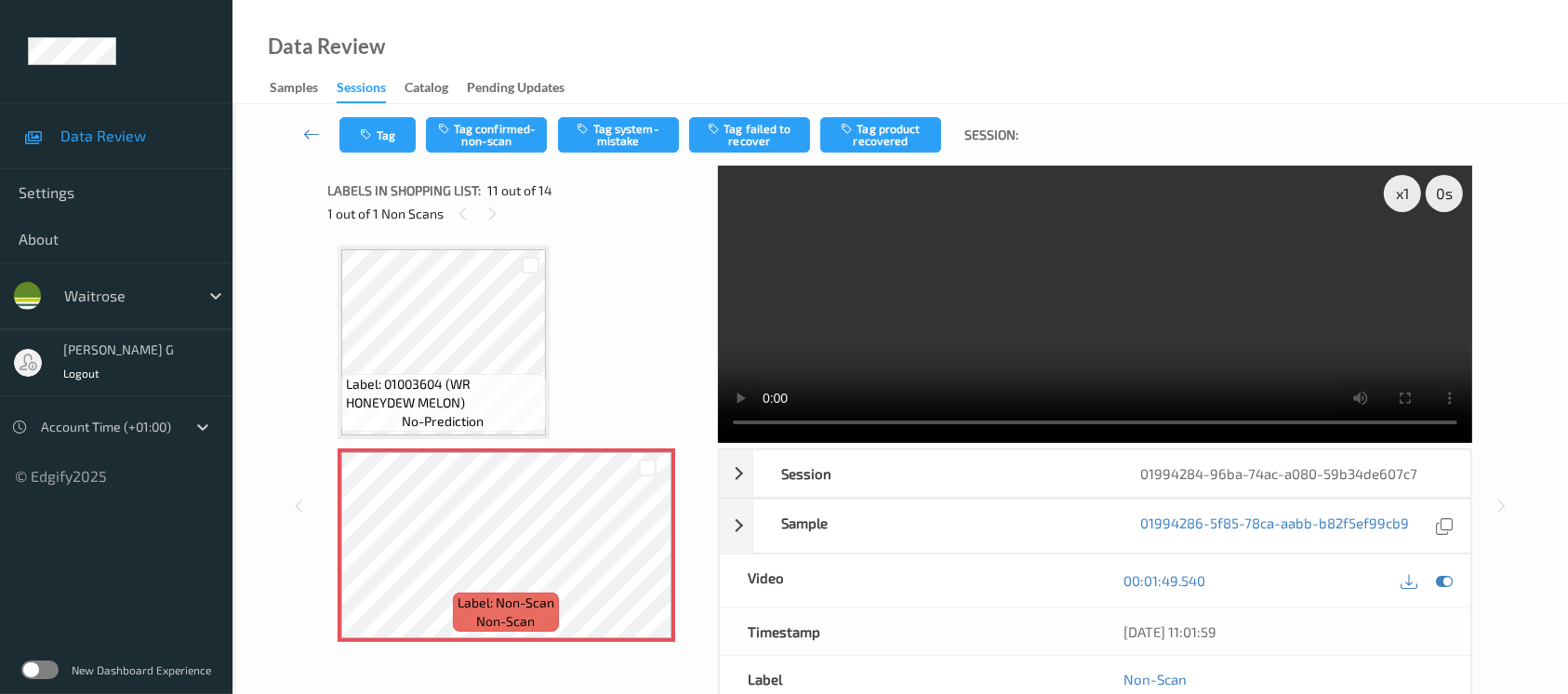
click at [1406, 251] on video at bounding box center [1095, 303] width 754 height 277
click at [1440, 579] on icon at bounding box center [1444, 579] width 17 height 17
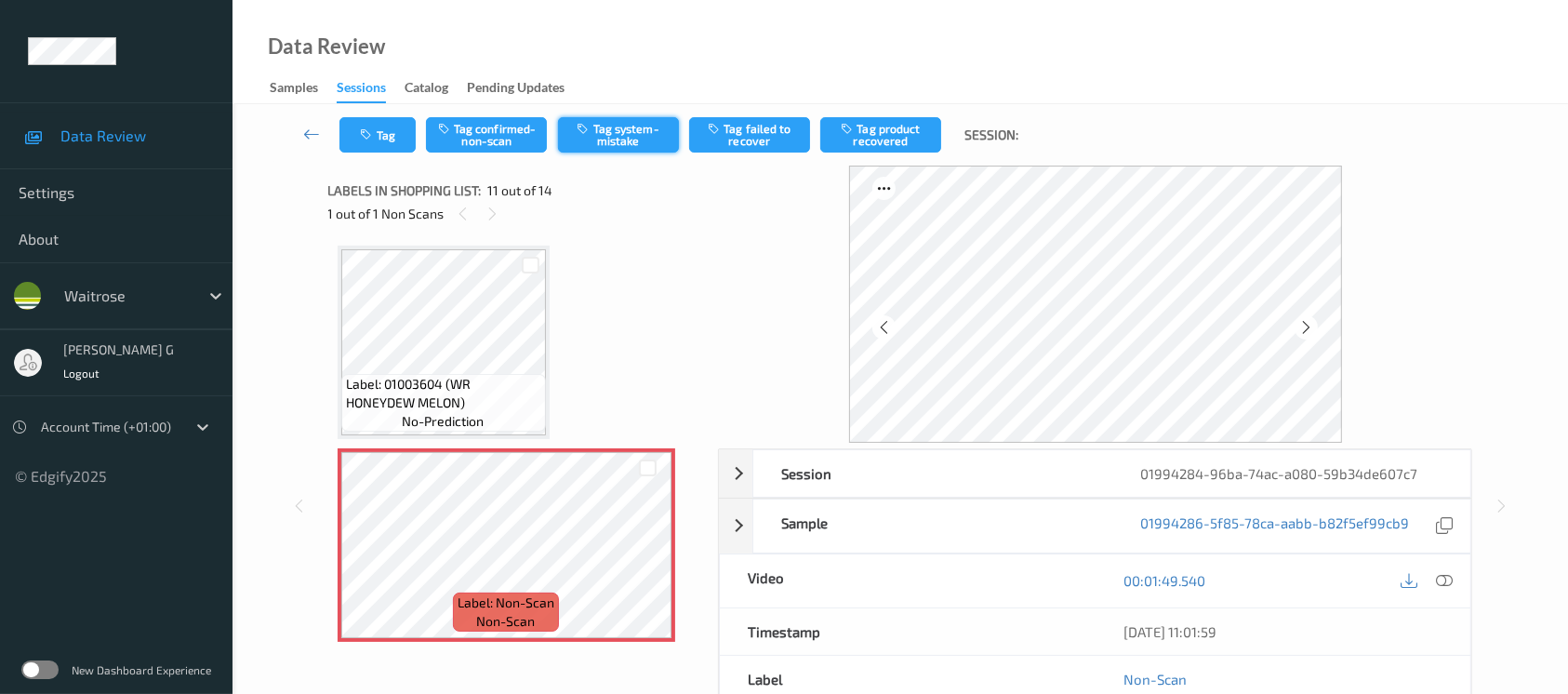
click at [651, 132] on button "Tag system-mistake" at bounding box center [618, 135] width 120 height 35
click at [379, 129] on button "Tag" at bounding box center [378, 135] width 76 height 35
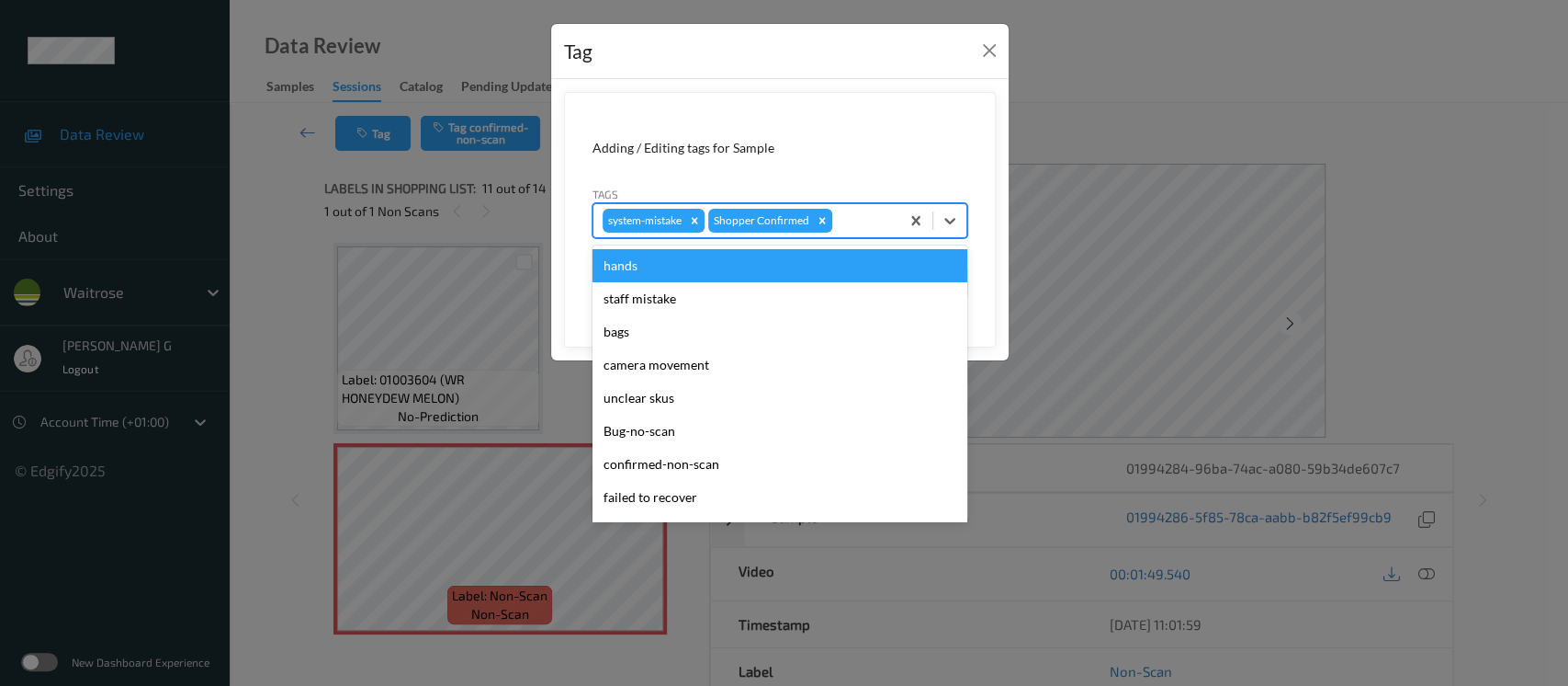
click at [866, 224] on div at bounding box center [863, 221] width 54 height 22
type input "un"
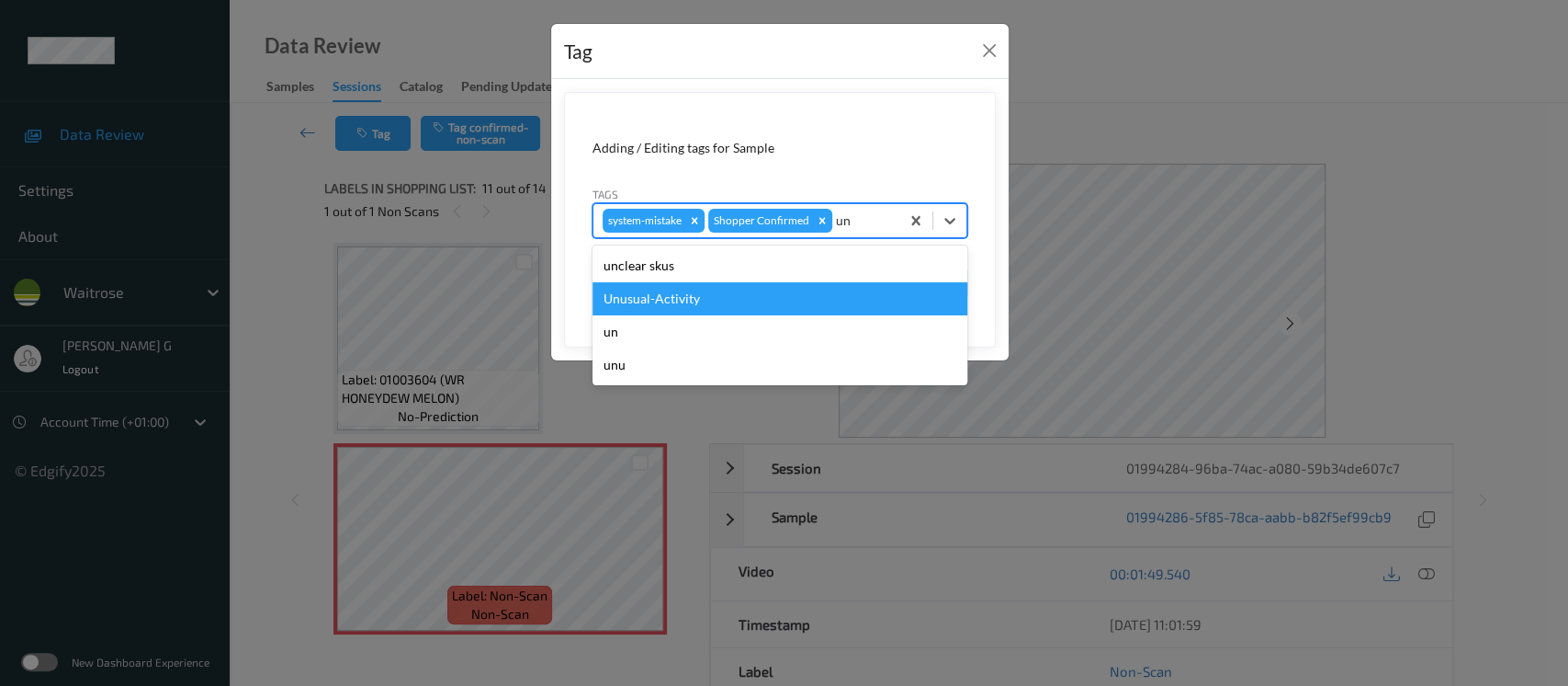
click at [697, 290] on div "Unusual-Activity" at bounding box center [781, 299] width 375 height 33
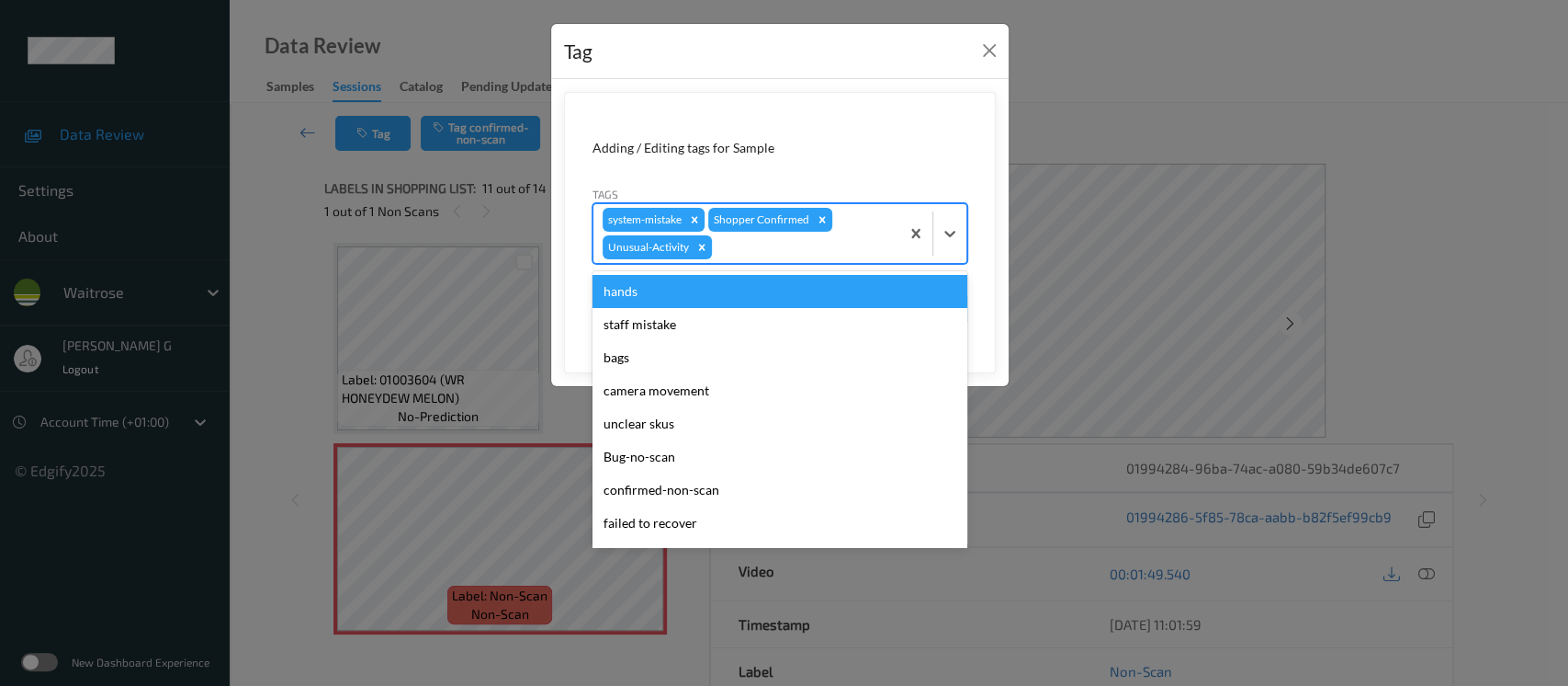
click at [815, 236] on div at bounding box center [803, 247] width 174 height 22
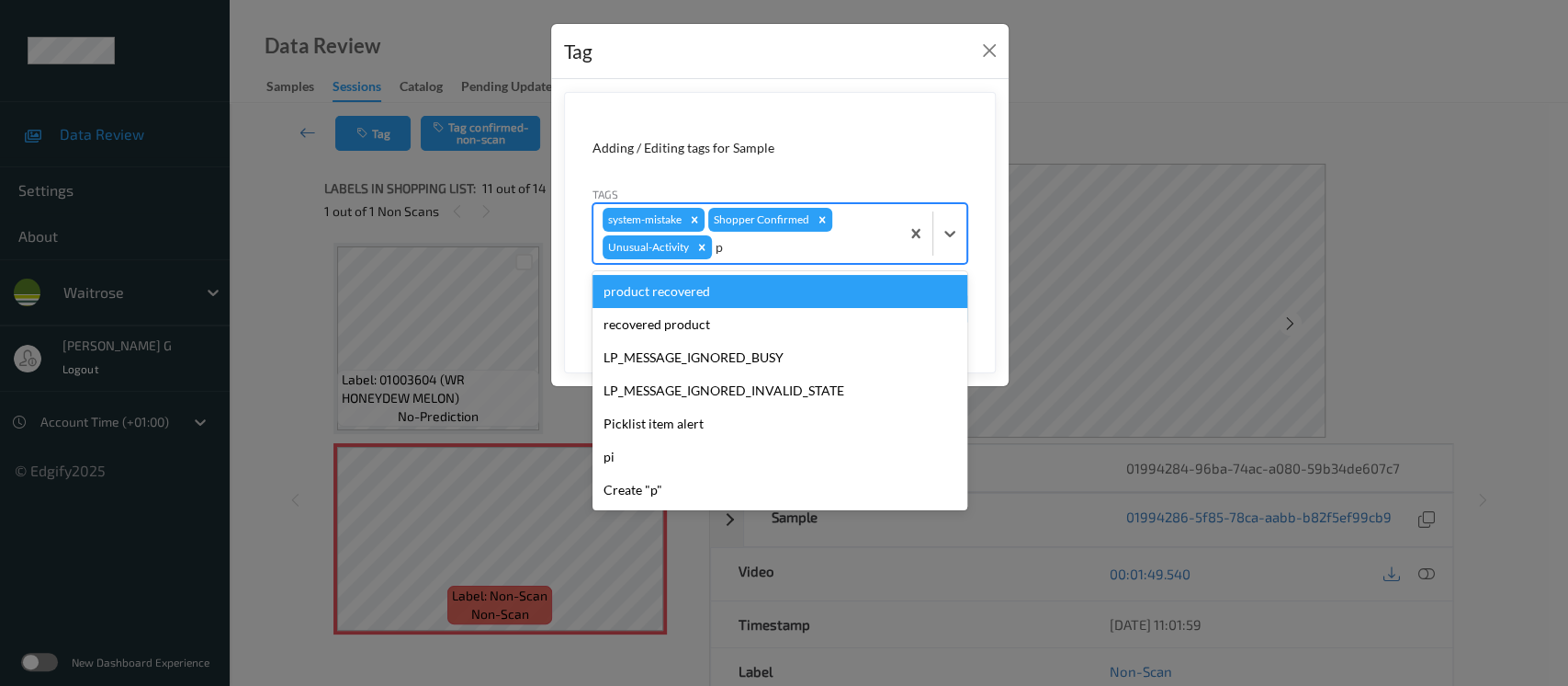
type input "pi"
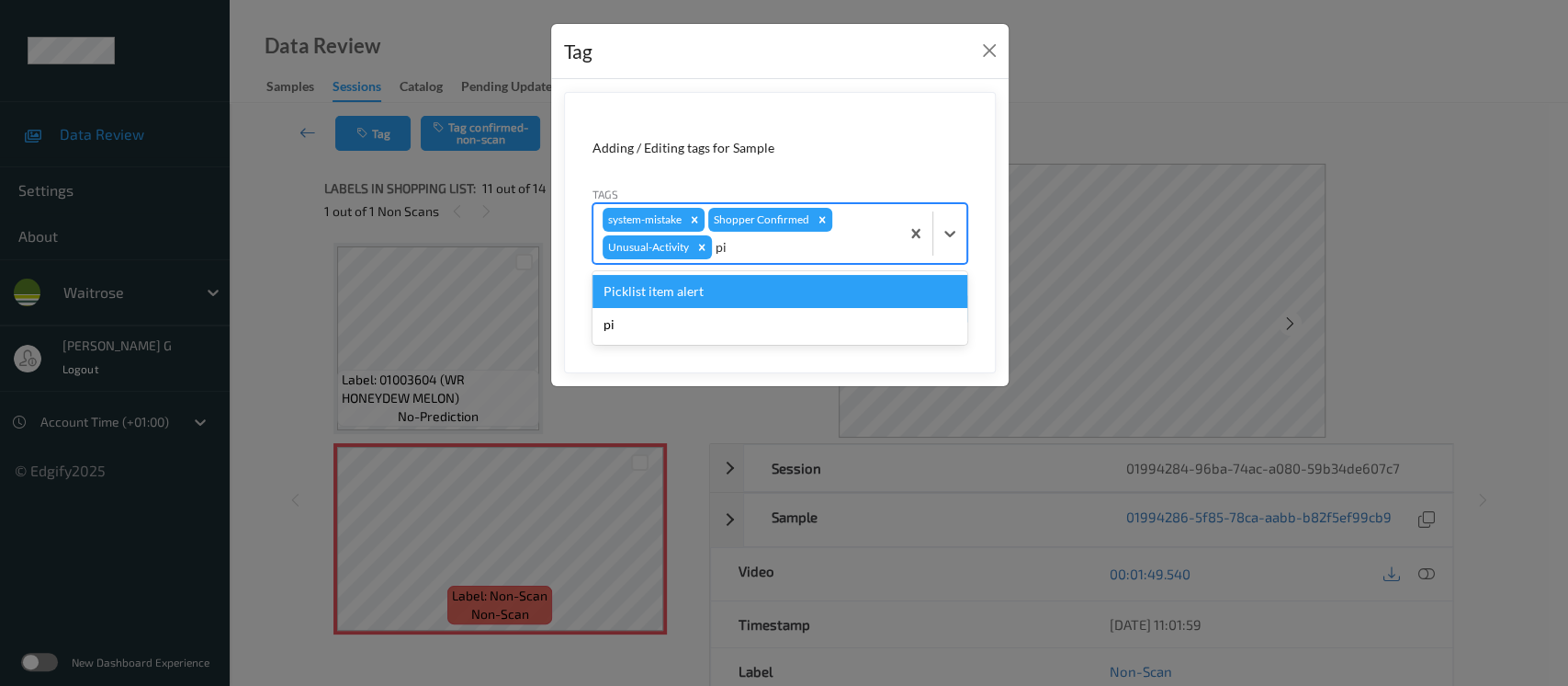
click at [639, 304] on div "Picklist item alert" at bounding box center [781, 291] width 375 height 33
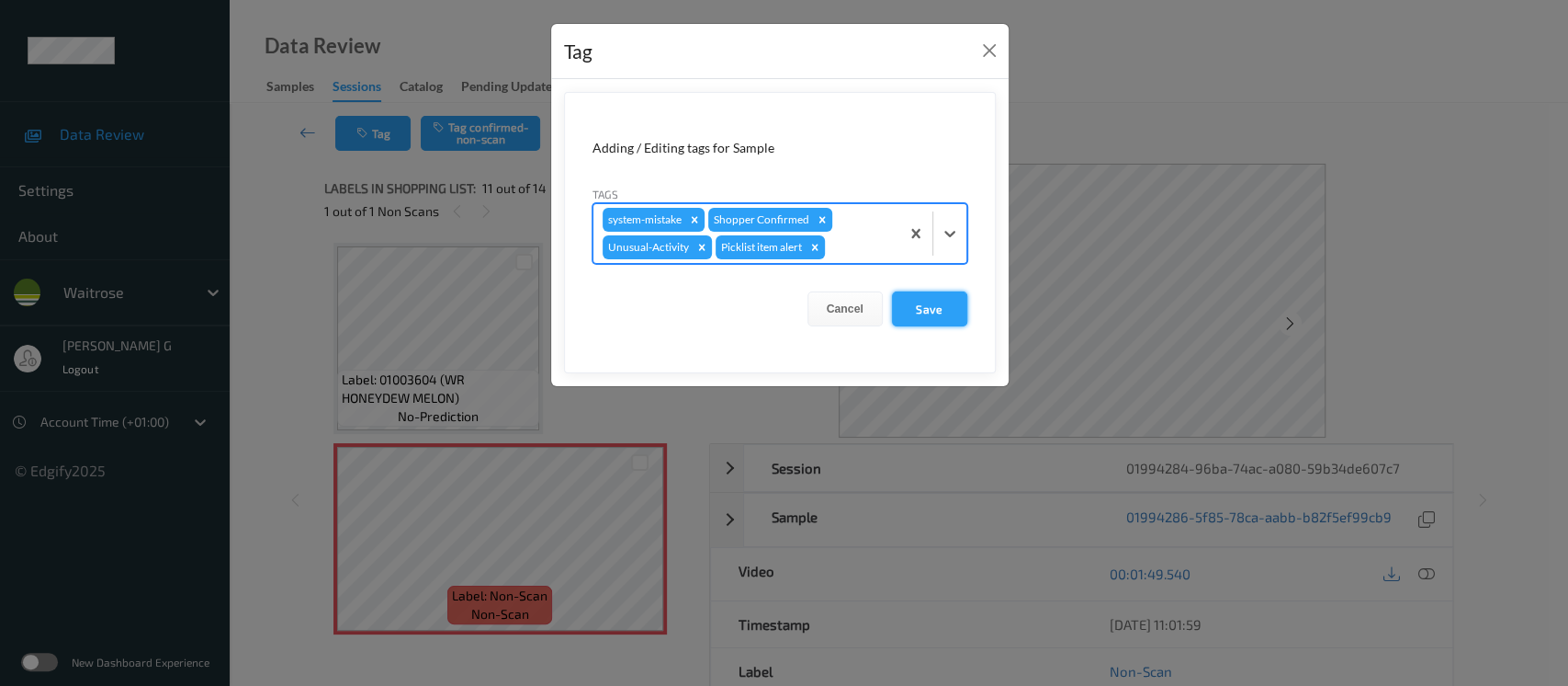
click at [935, 304] on button "Save" at bounding box center [930, 309] width 75 height 35
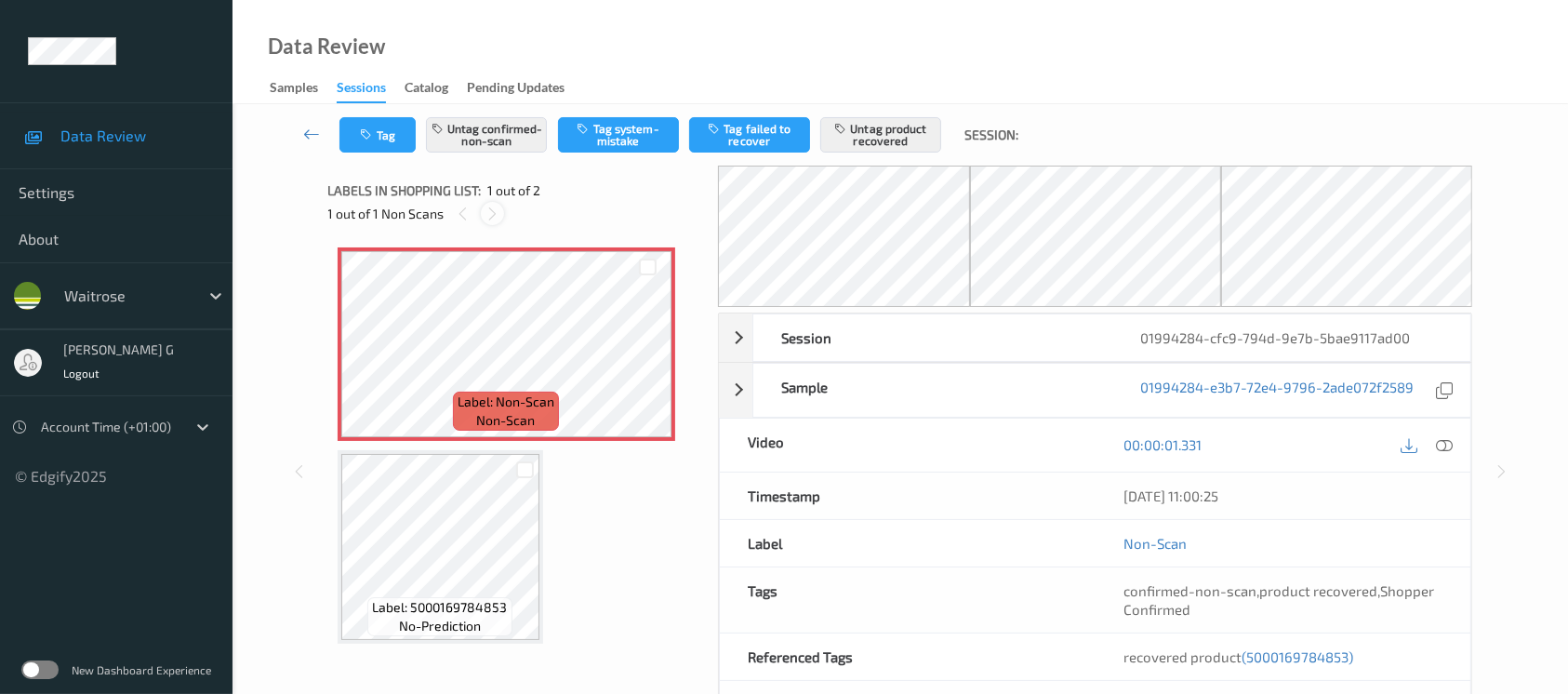
click at [488, 212] on icon at bounding box center [493, 213] width 16 height 17
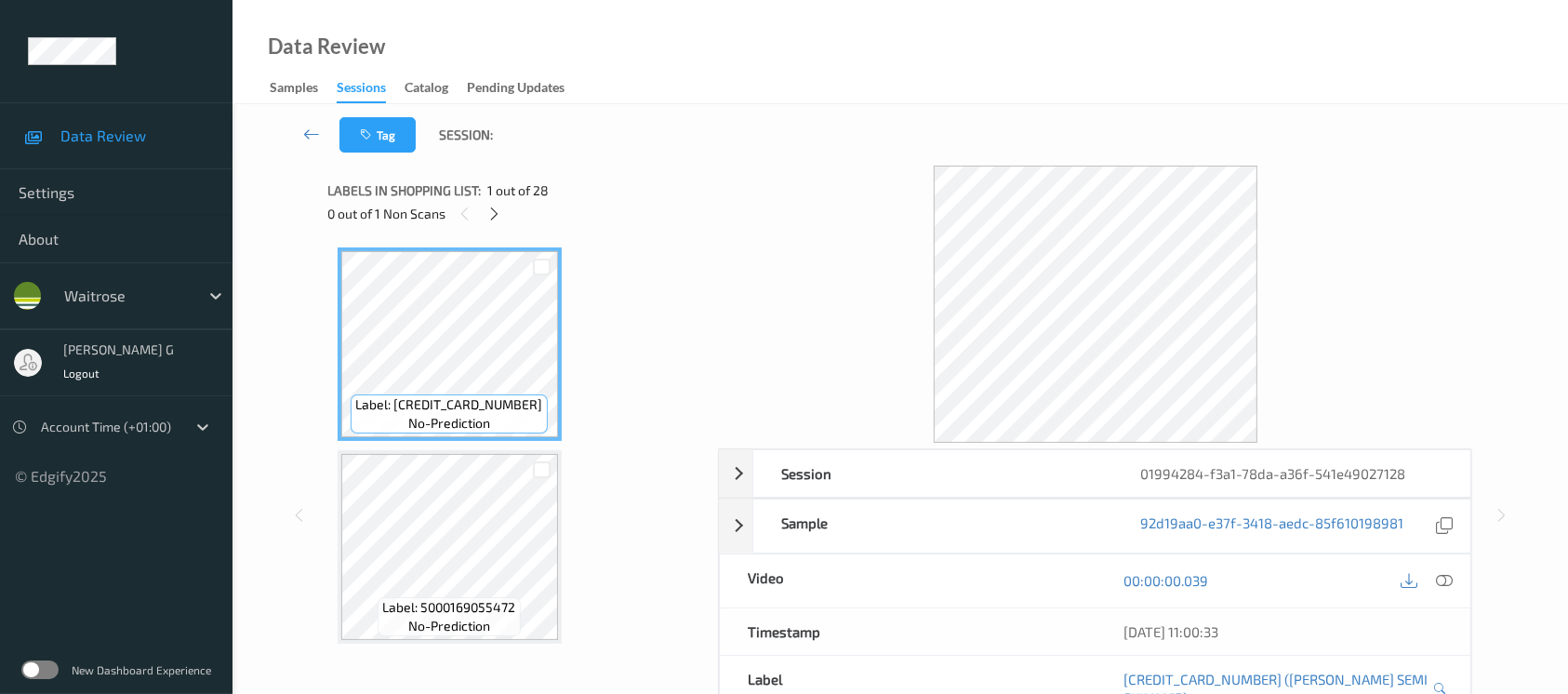
click at [487, 224] on div "0 out of 1 Non Scans" at bounding box center [517, 213] width 378 height 23
click at [494, 211] on icon at bounding box center [495, 213] width 16 height 17
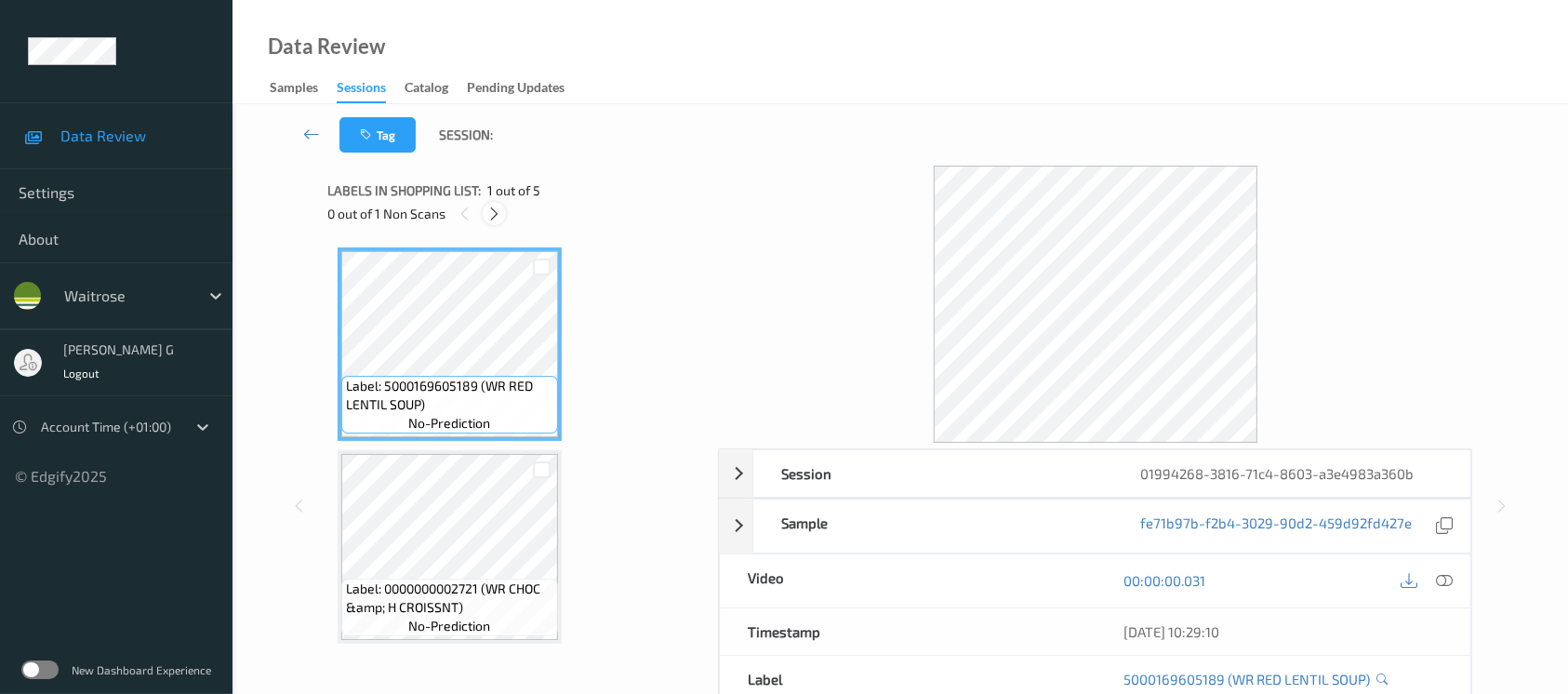
click at [500, 208] on icon at bounding box center [495, 213] width 16 height 17
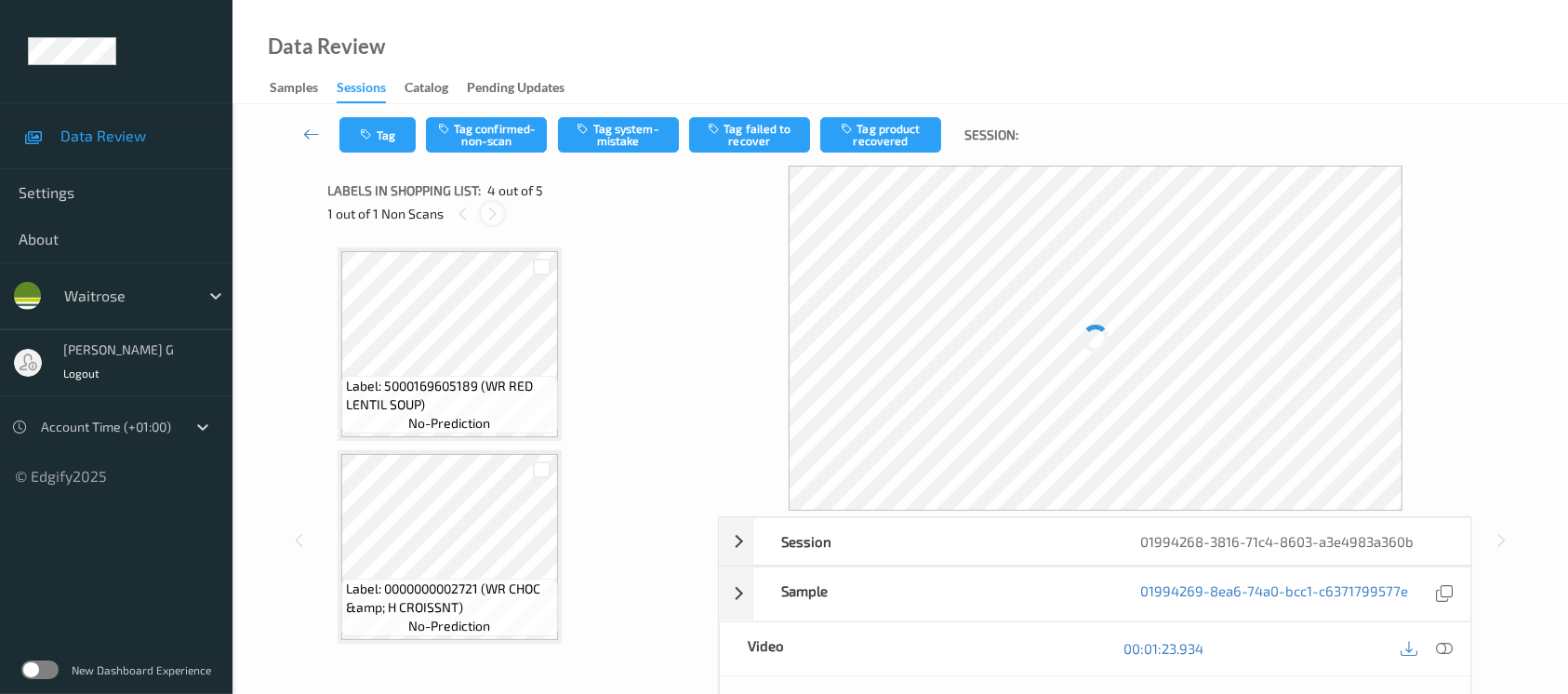
scroll to position [413, 0]
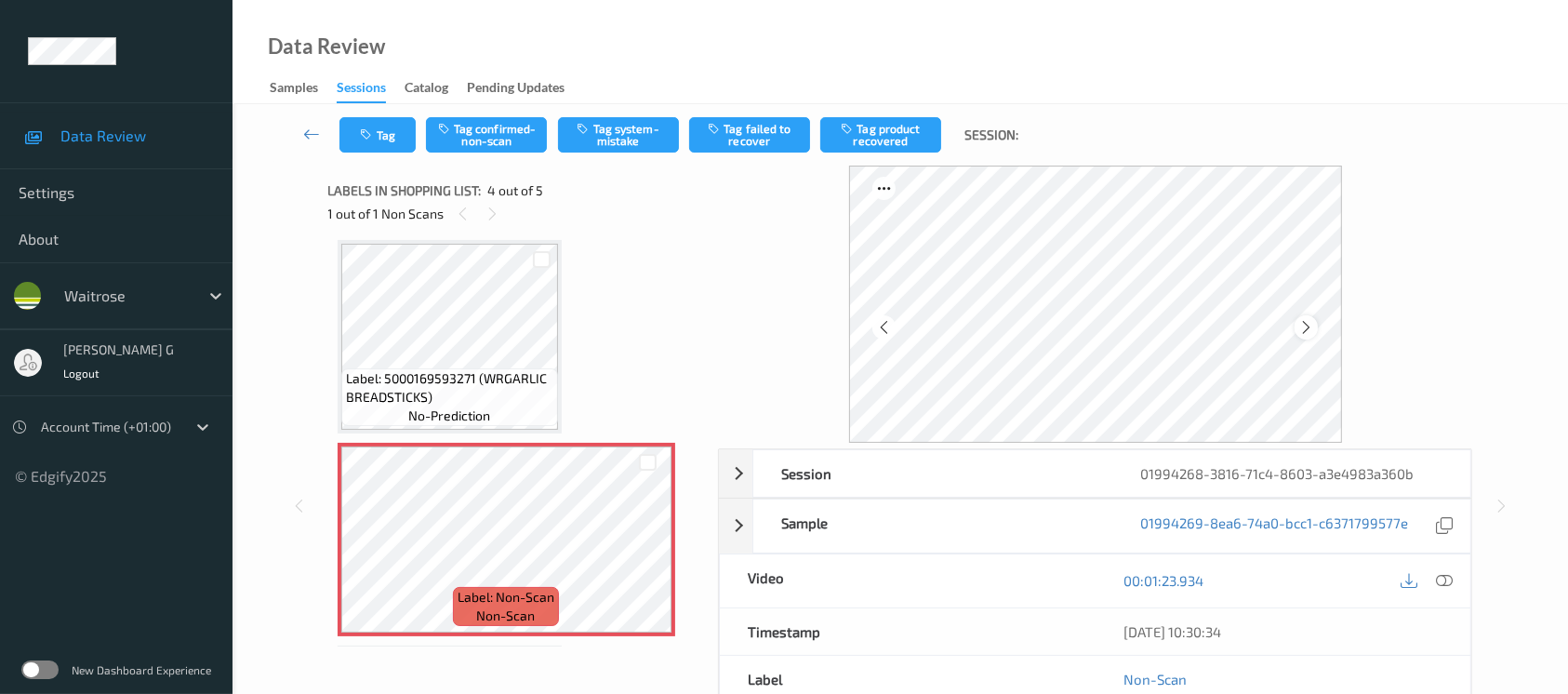
click at [1309, 322] on icon at bounding box center [1307, 327] width 16 height 17
click at [1449, 577] on icon at bounding box center [1444, 579] width 17 height 17
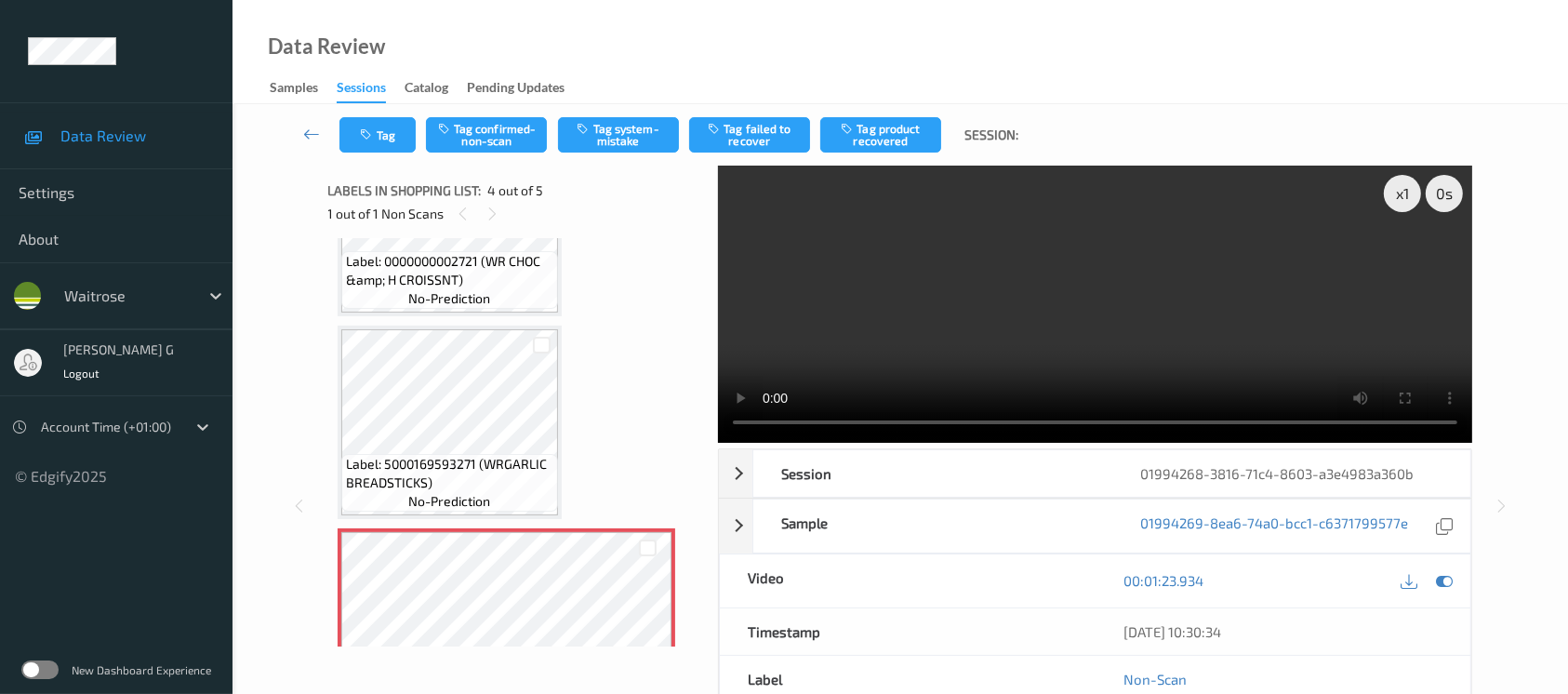
scroll to position [372, 0]
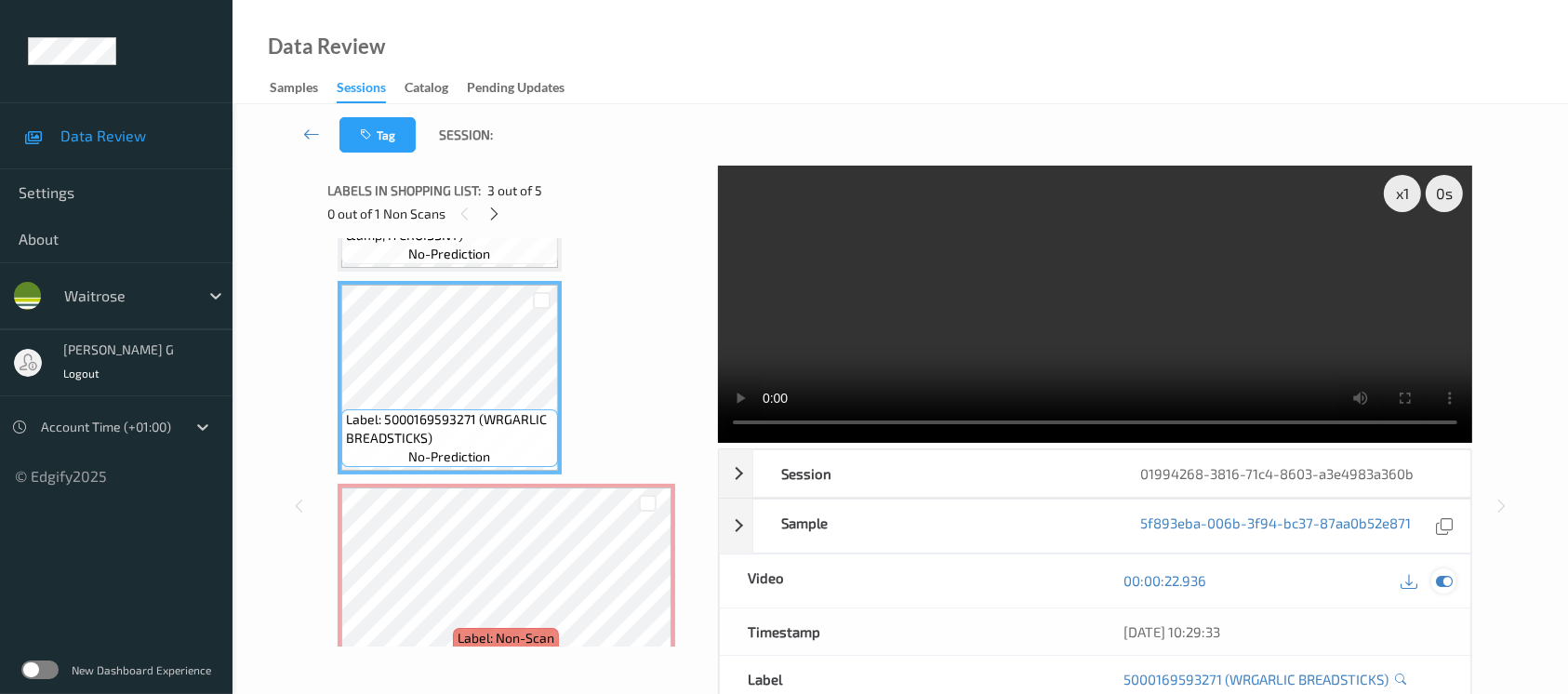
click at [1445, 577] on icon at bounding box center [1444, 579] width 17 height 17
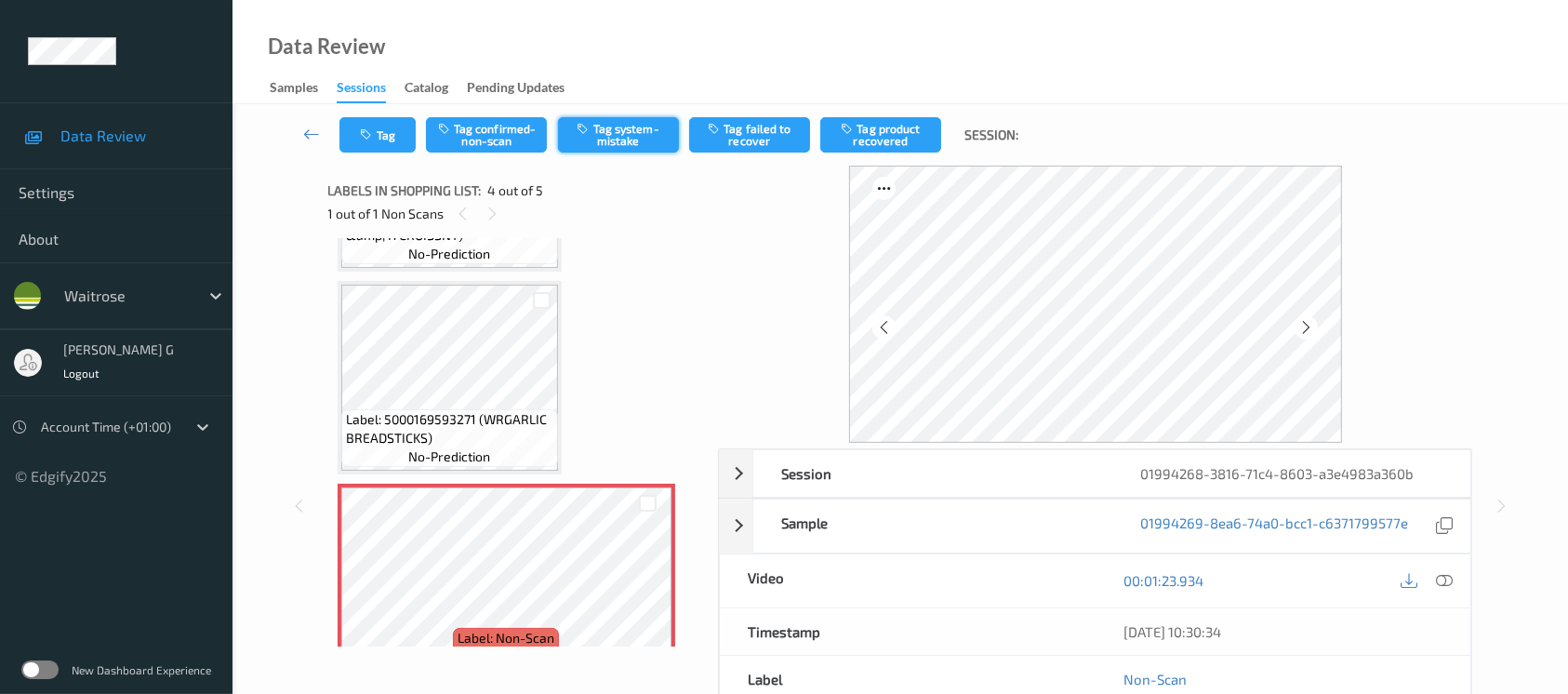
click at [612, 130] on button "Tag system-mistake" at bounding box center [618, 135] width 120 height 35
click at [372, 141] on button "Tag" at bounding box center [378, 135] width 76 height 35
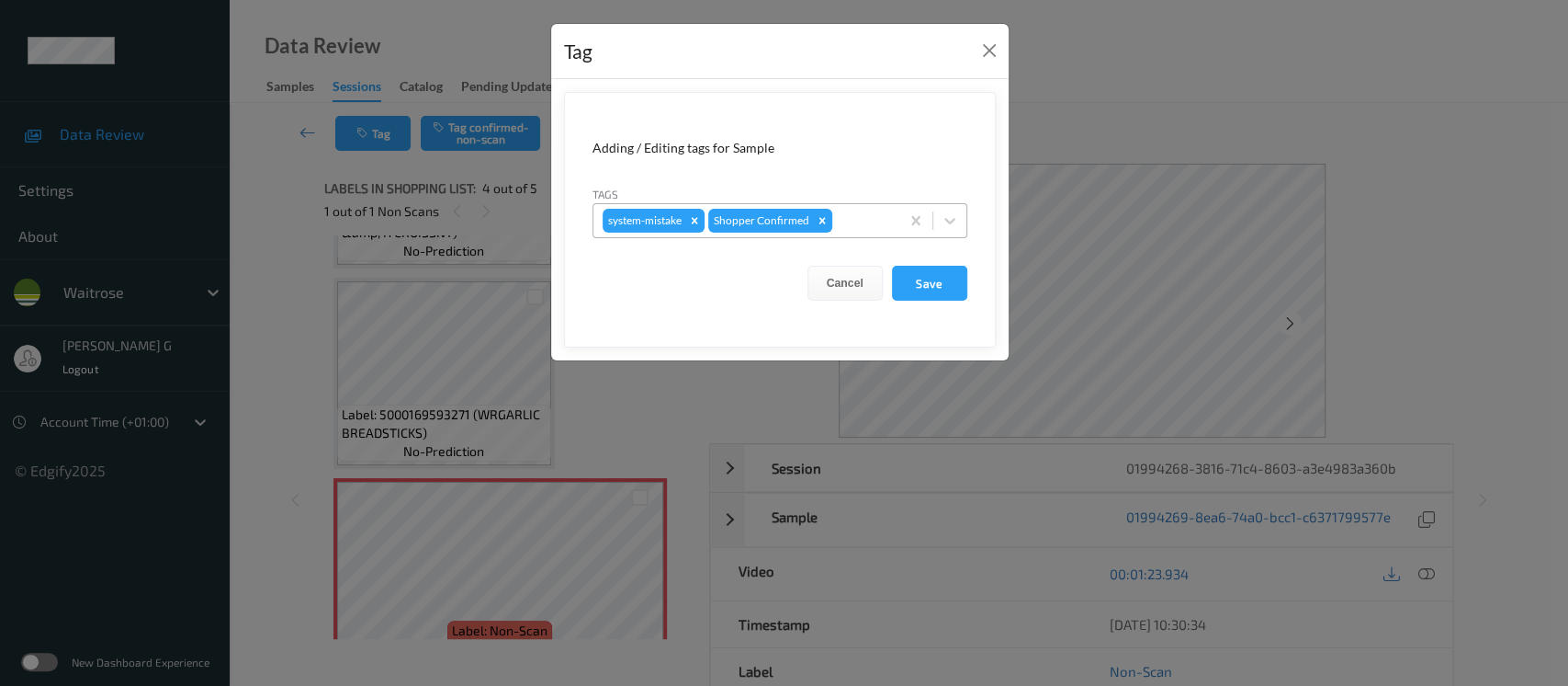
click at [850, 224] on div at bounding box center [863, 221] width 54 height 22
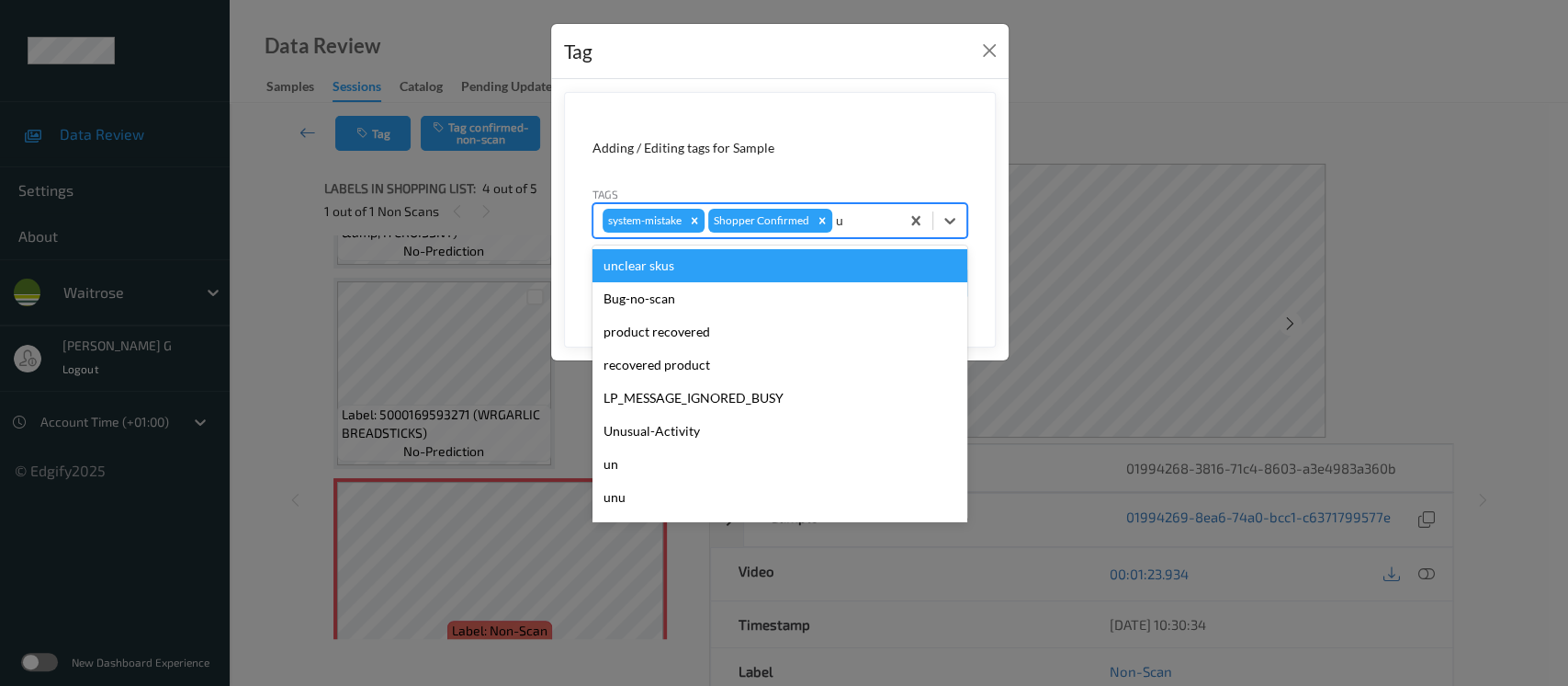
type input "un"
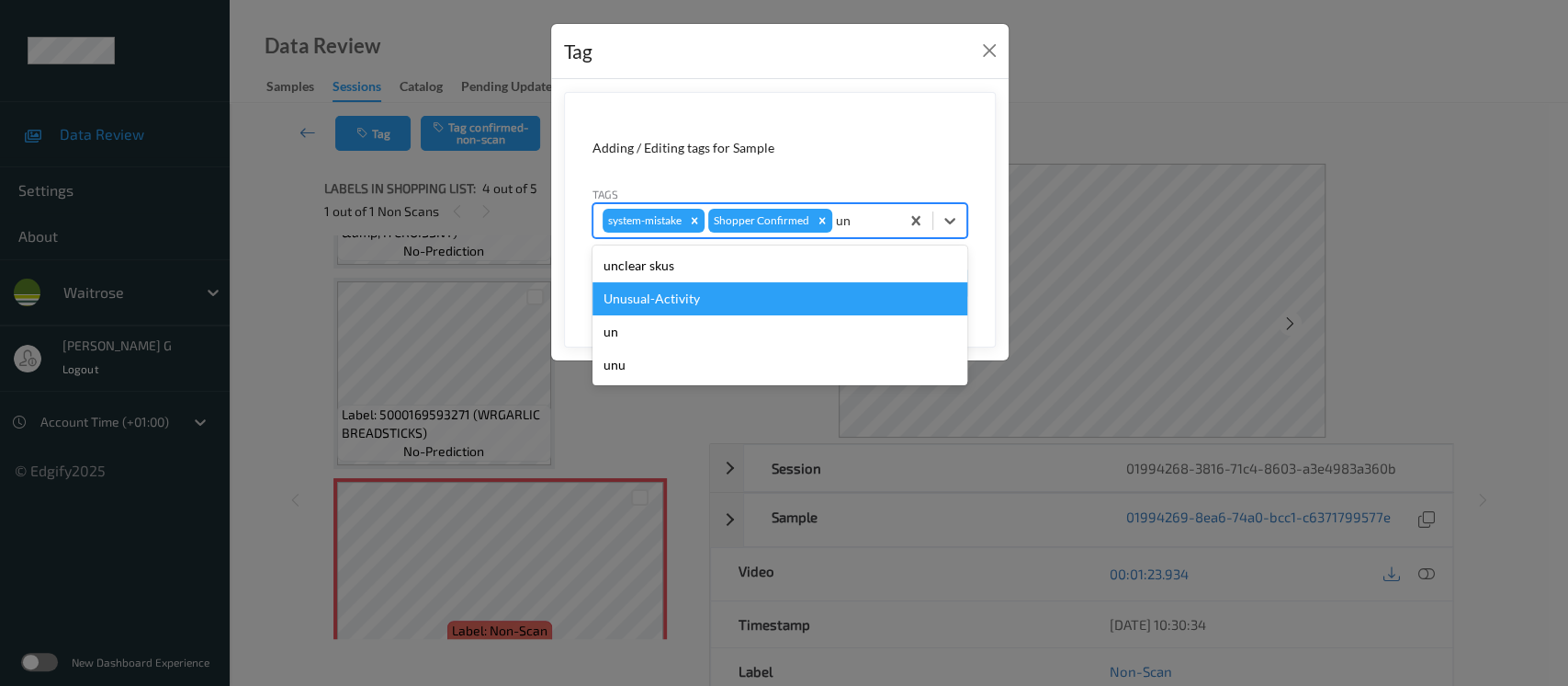
click at [625, 295] on div "Unusual-Activity" at bounding box center [781, 299] width 375 height 33
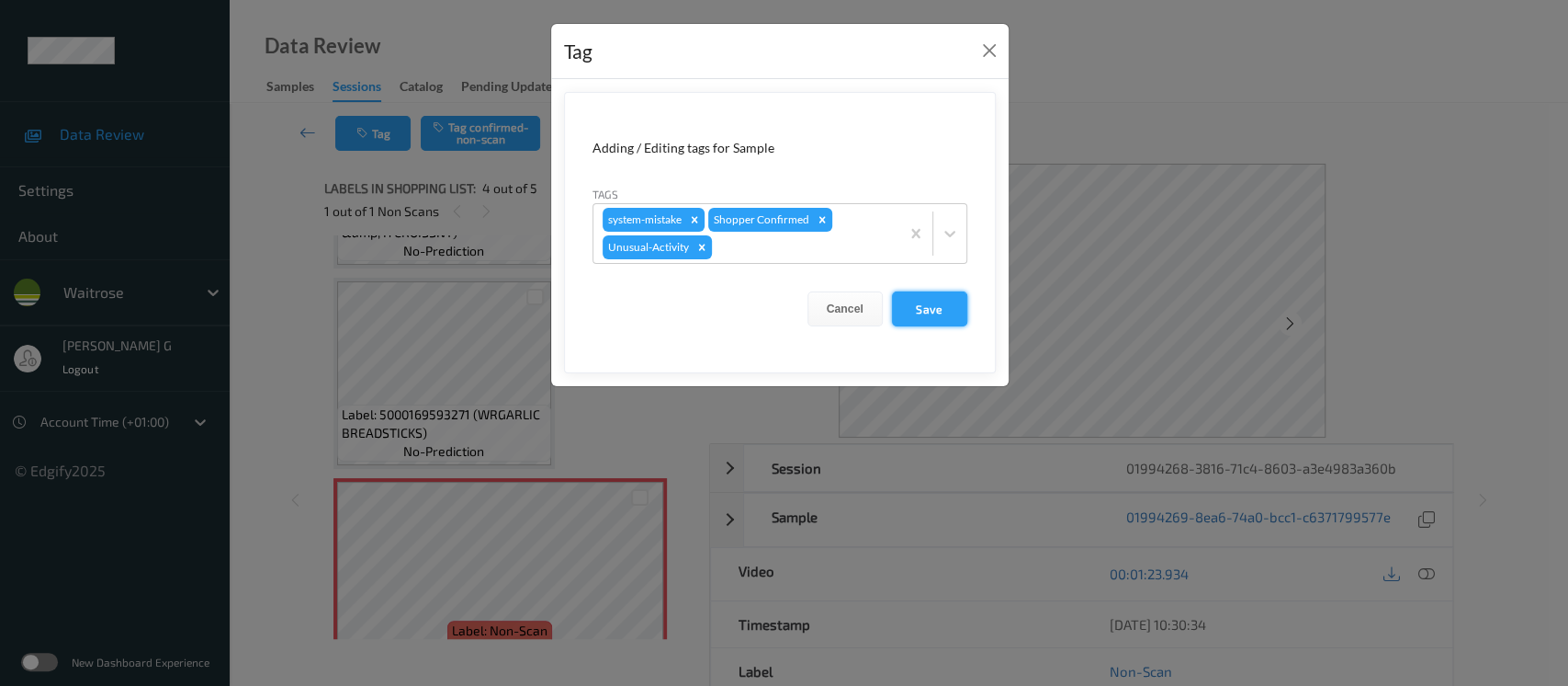
click at [947, 308] on button "Save" at bounding box center [930, 309] width 75 height 35
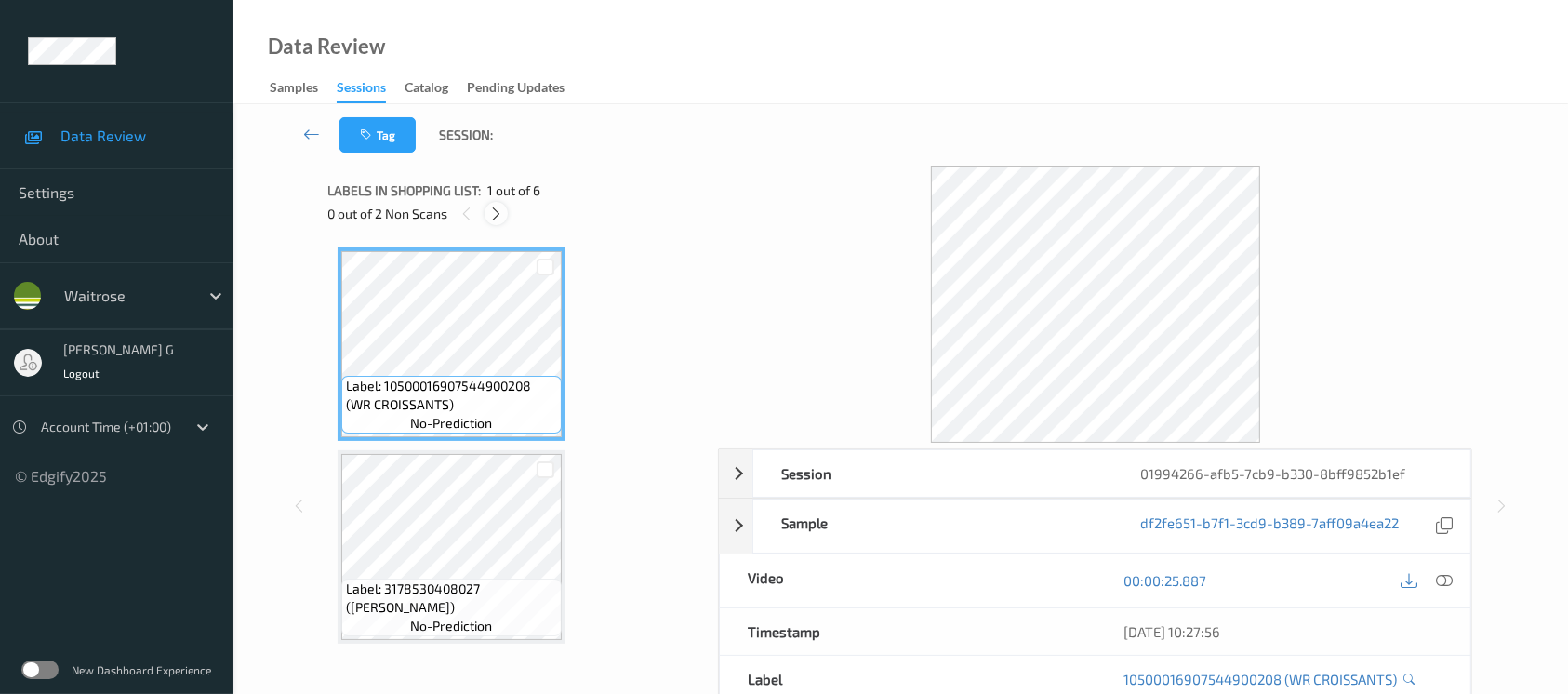
click at [492, 215] on icon at bounding box center [497, 213] width 16 height 17
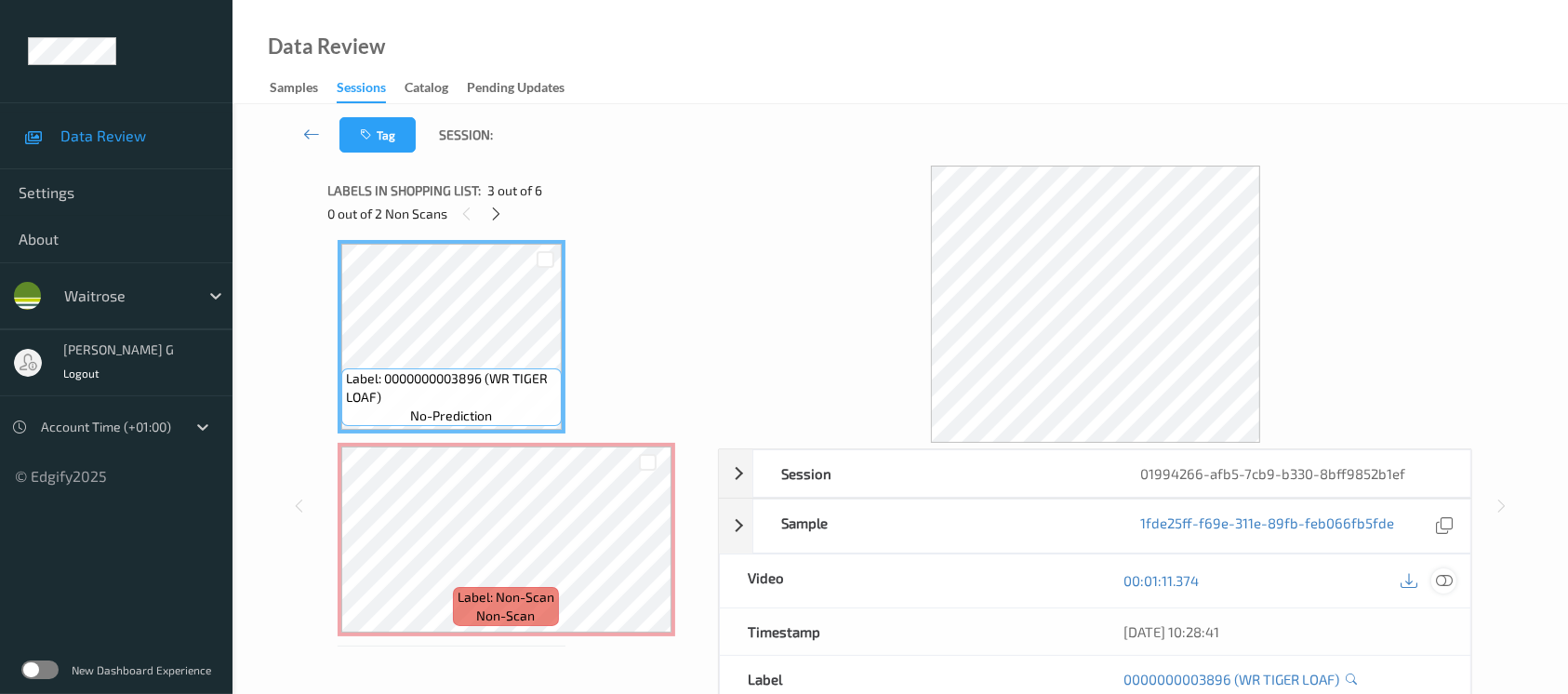
click at [1448, 575] on icon at bounding box center [1444, 579] width 17 height 17
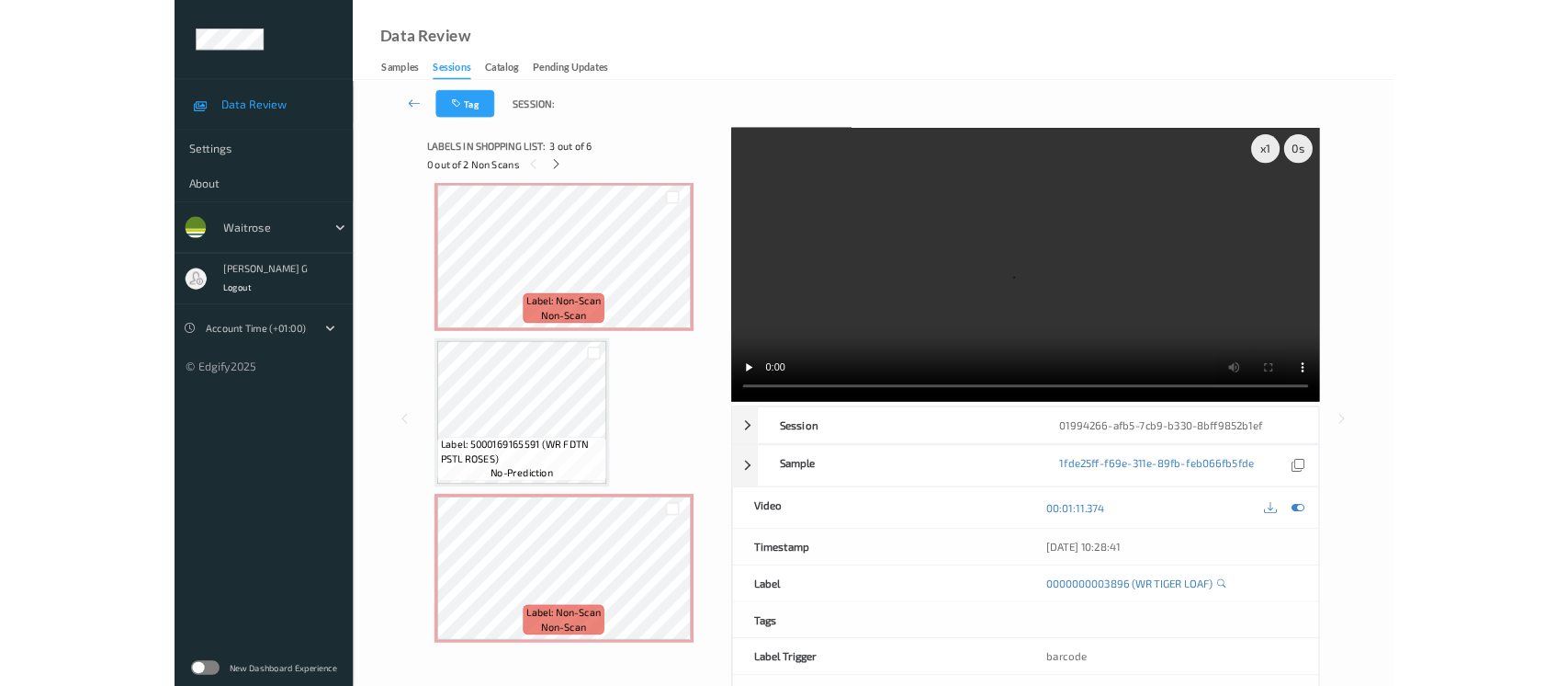
scroll to position [606, 0]
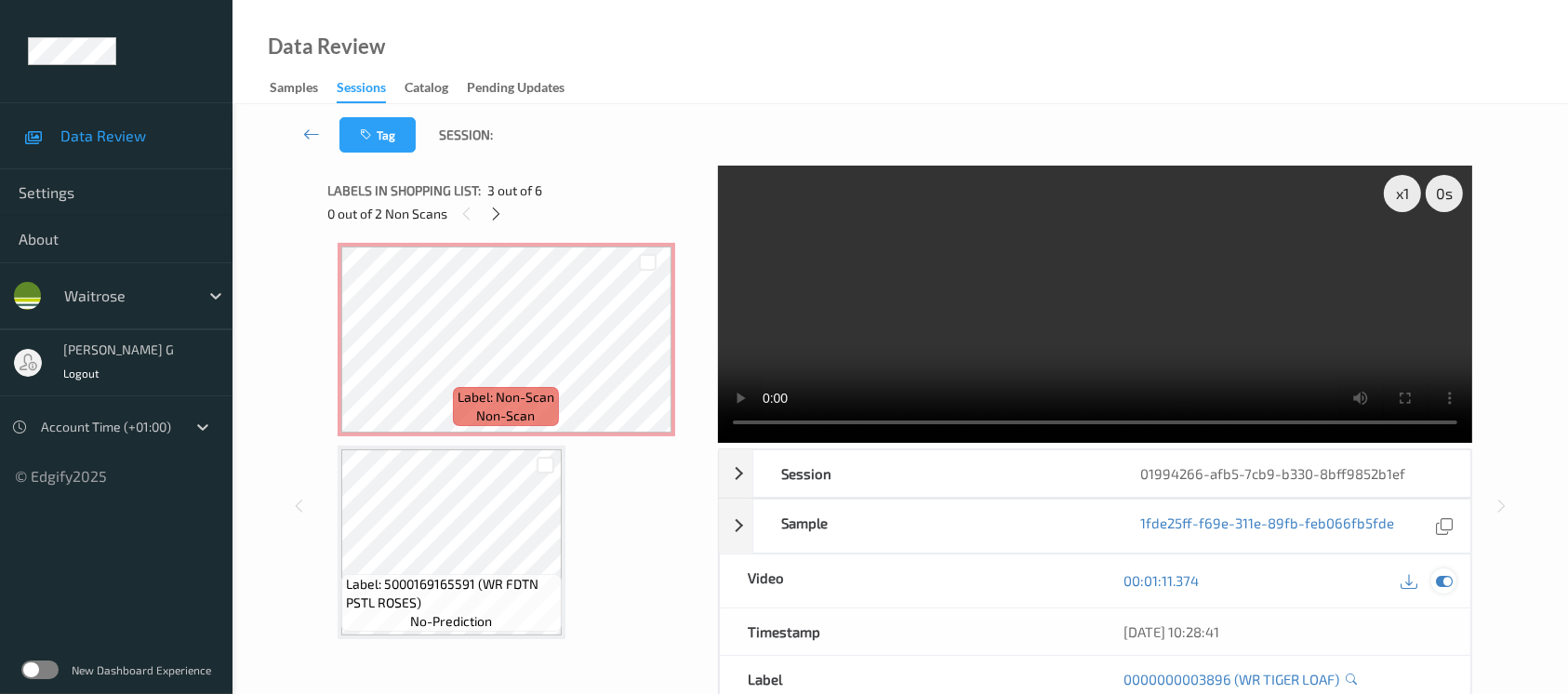
click at [1448, 585] on icon at bounding box center [1444, 579] width 17 height 17
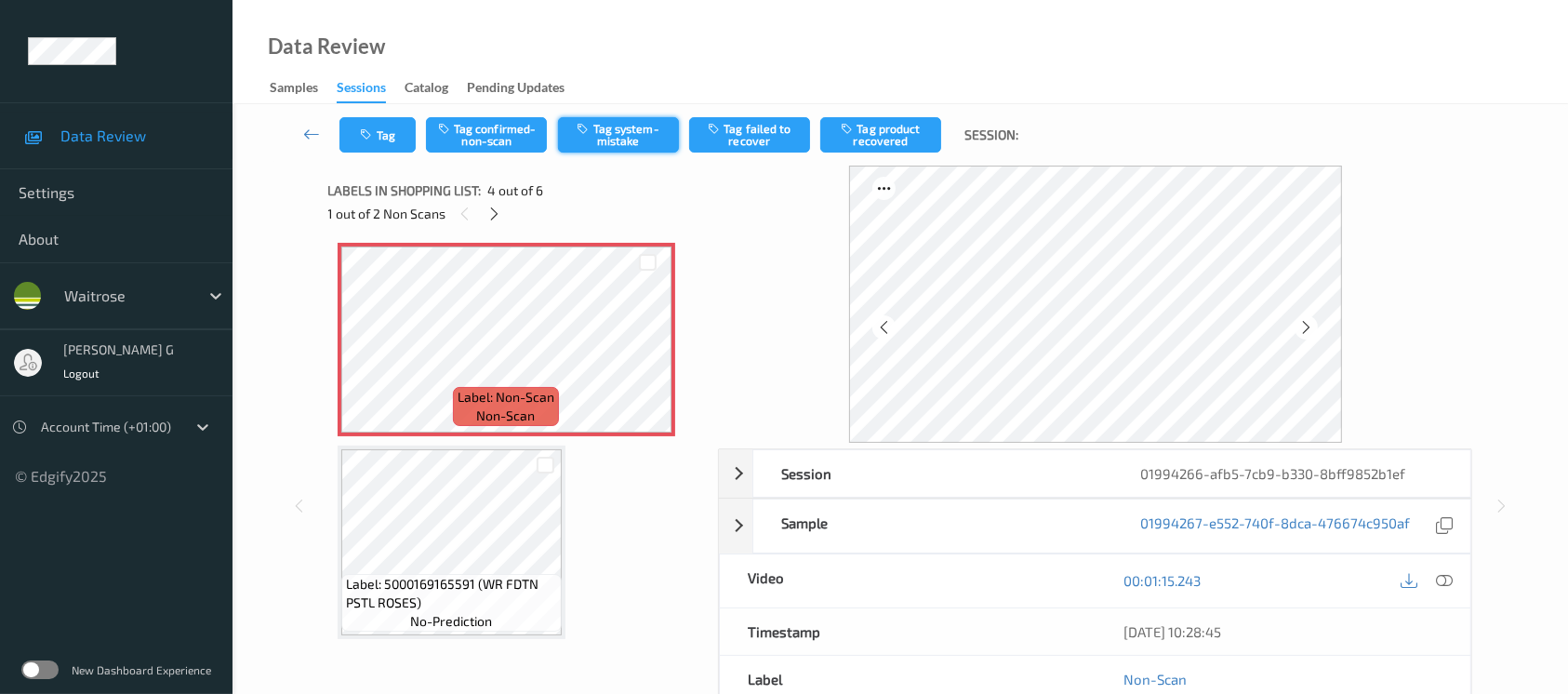
click at [609, 138] on button "Tag system-mistake" at bounding box center [618, 135] width 120 height 35
click at [376, 142] on button "Tag" at bounding box center [378, 135] width 76 height 35
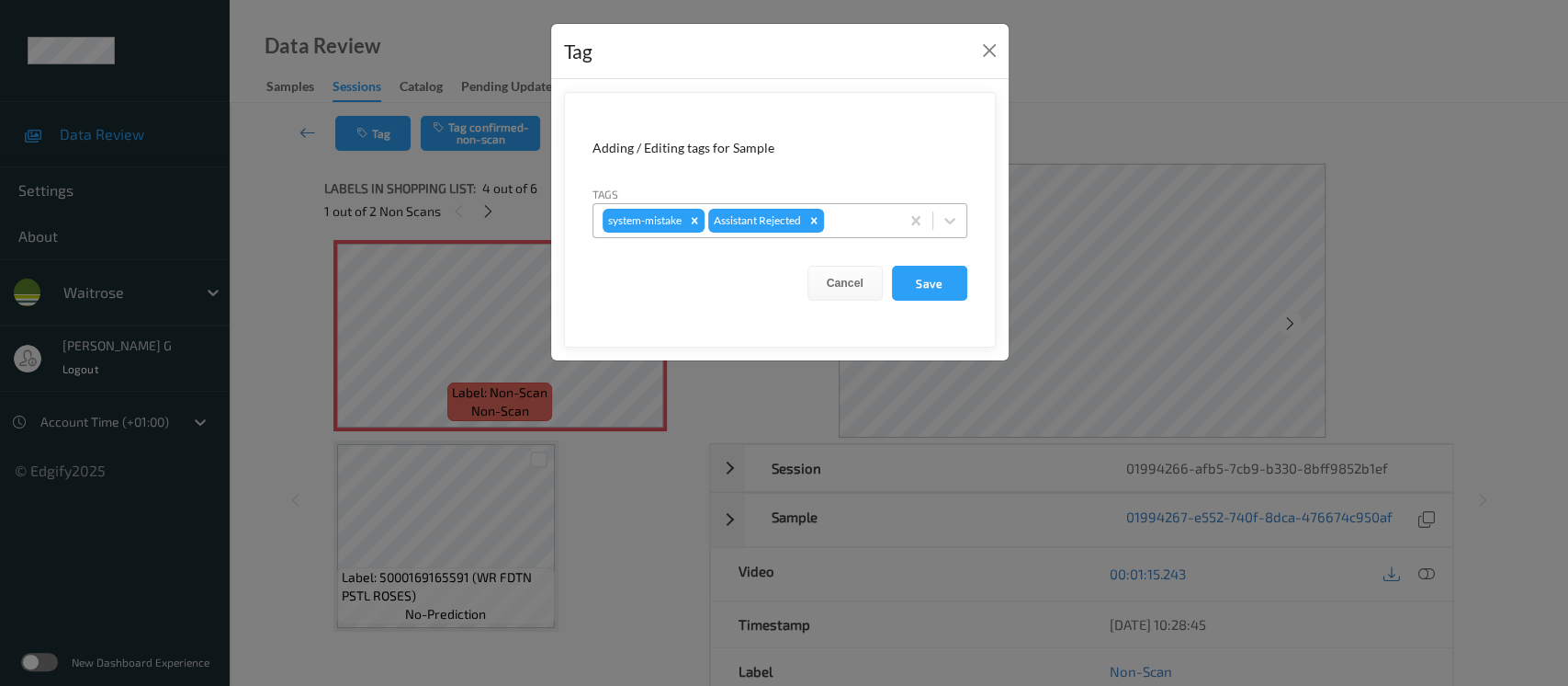
click at [856, 218] on div at bounding box center [859, 221] width 63 height 22
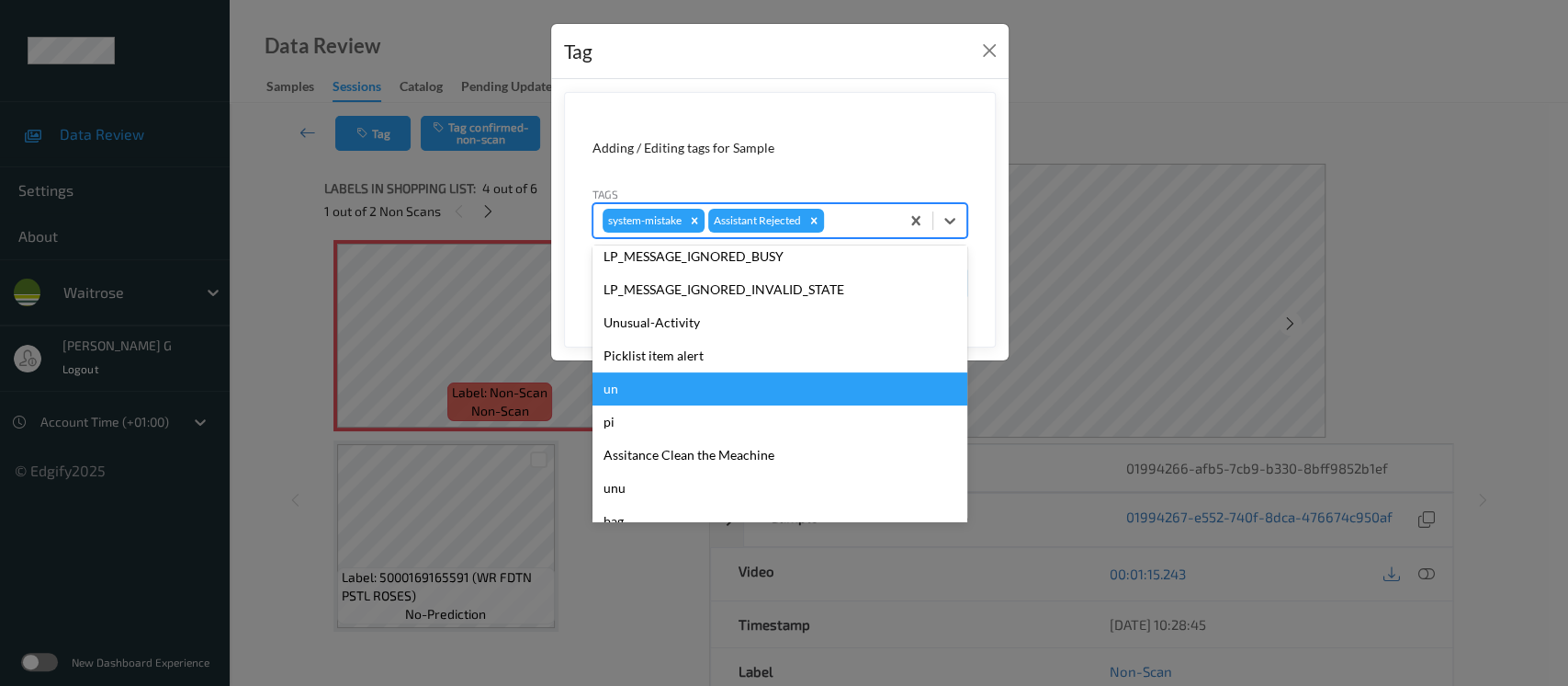
scroll to position [459, 0]
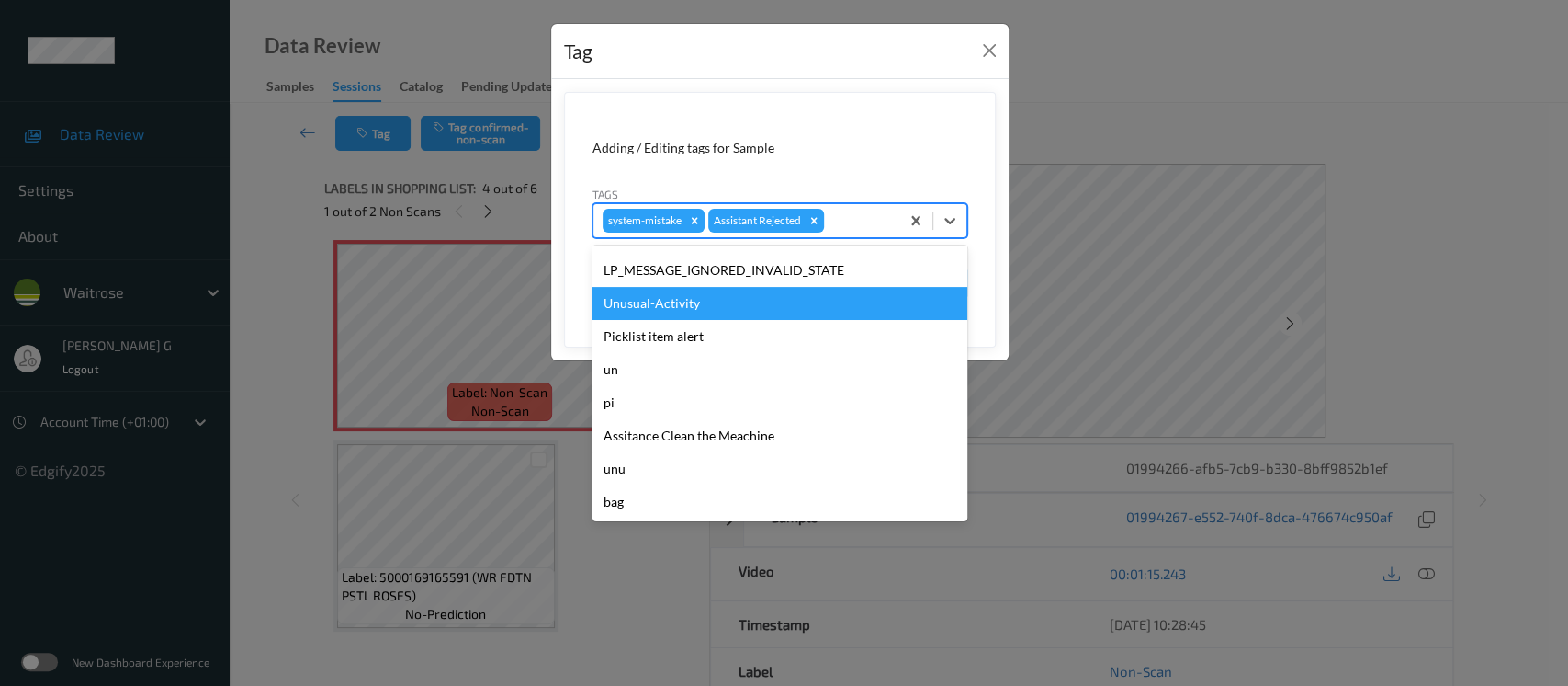
click at [619, 308] on div "Unusual-Activity" at bounding box center [781, 303] width 375 height 33
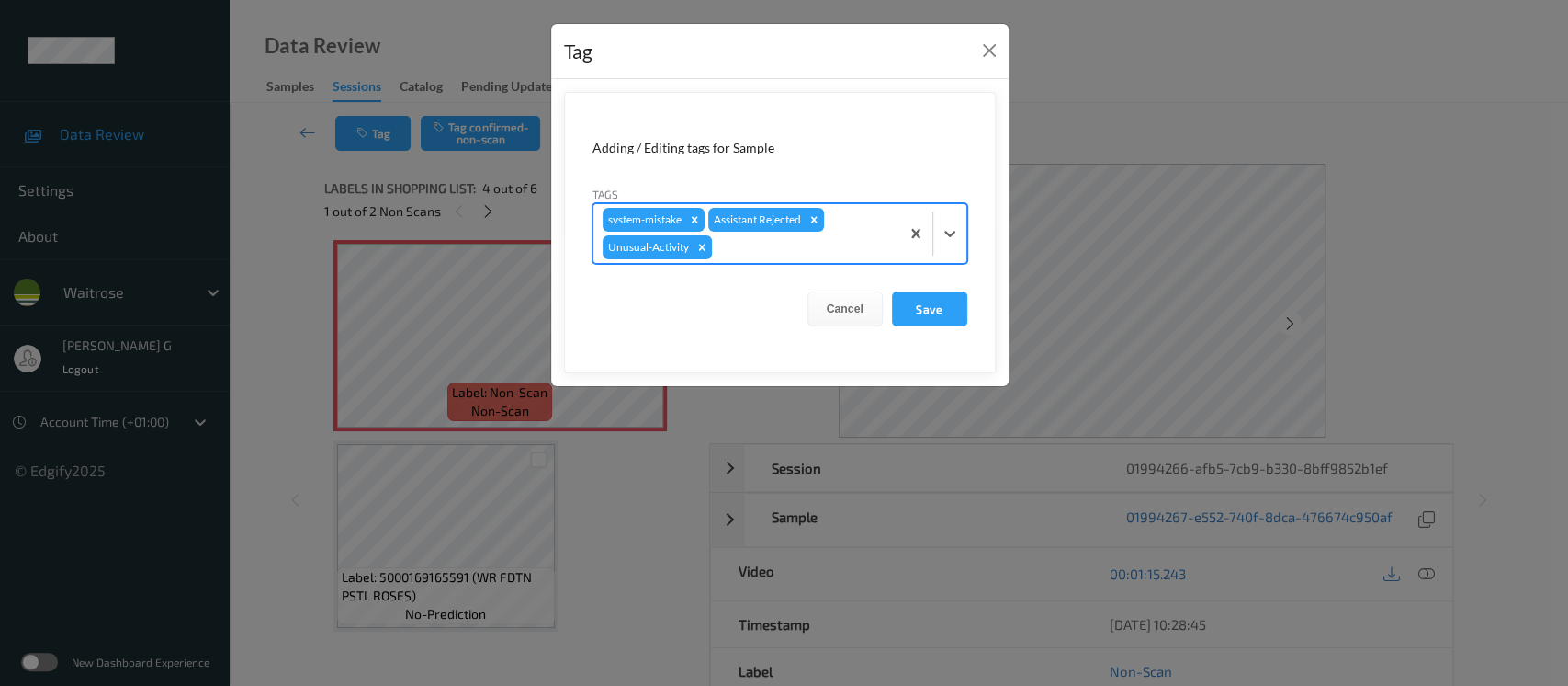
click at [792, 254] on div at bounding box center [803, 247] width 174 height 22
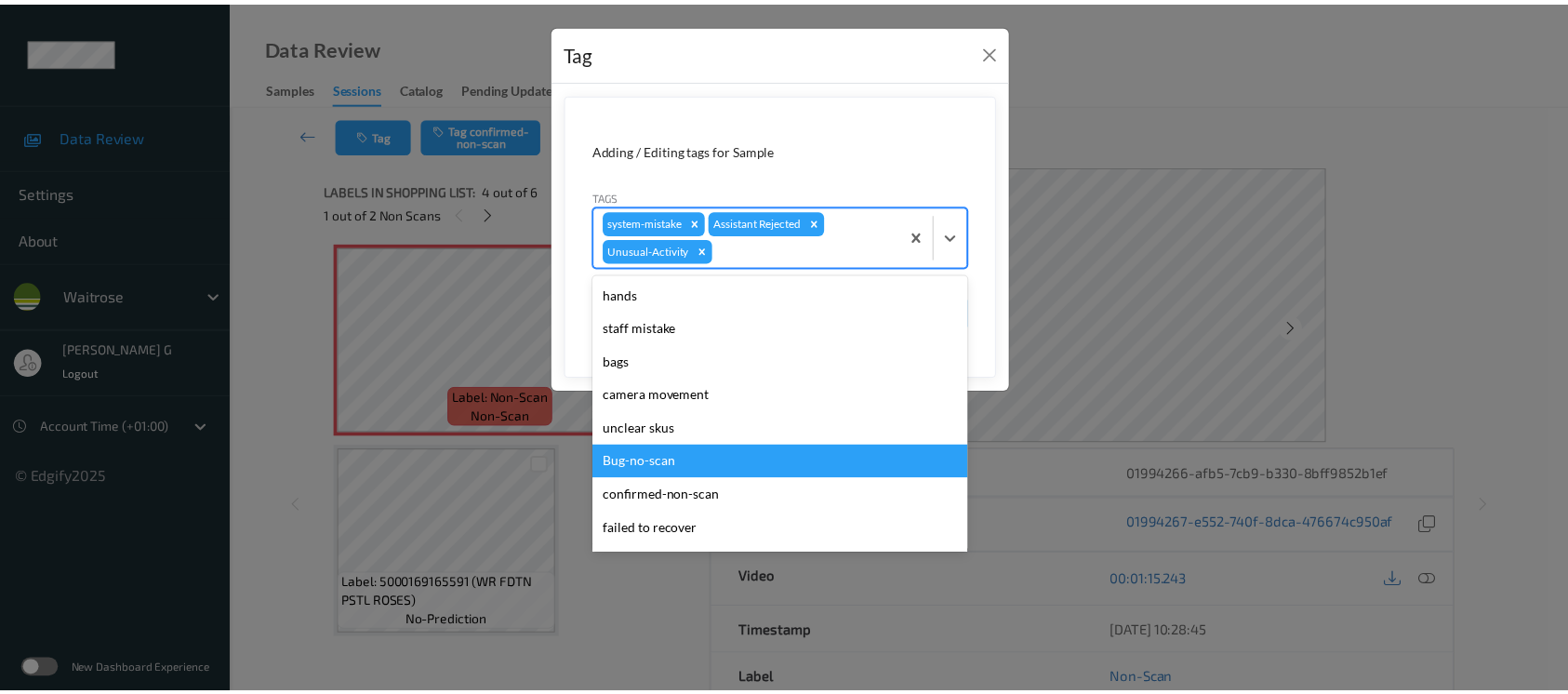
scroll to position [432, 0]
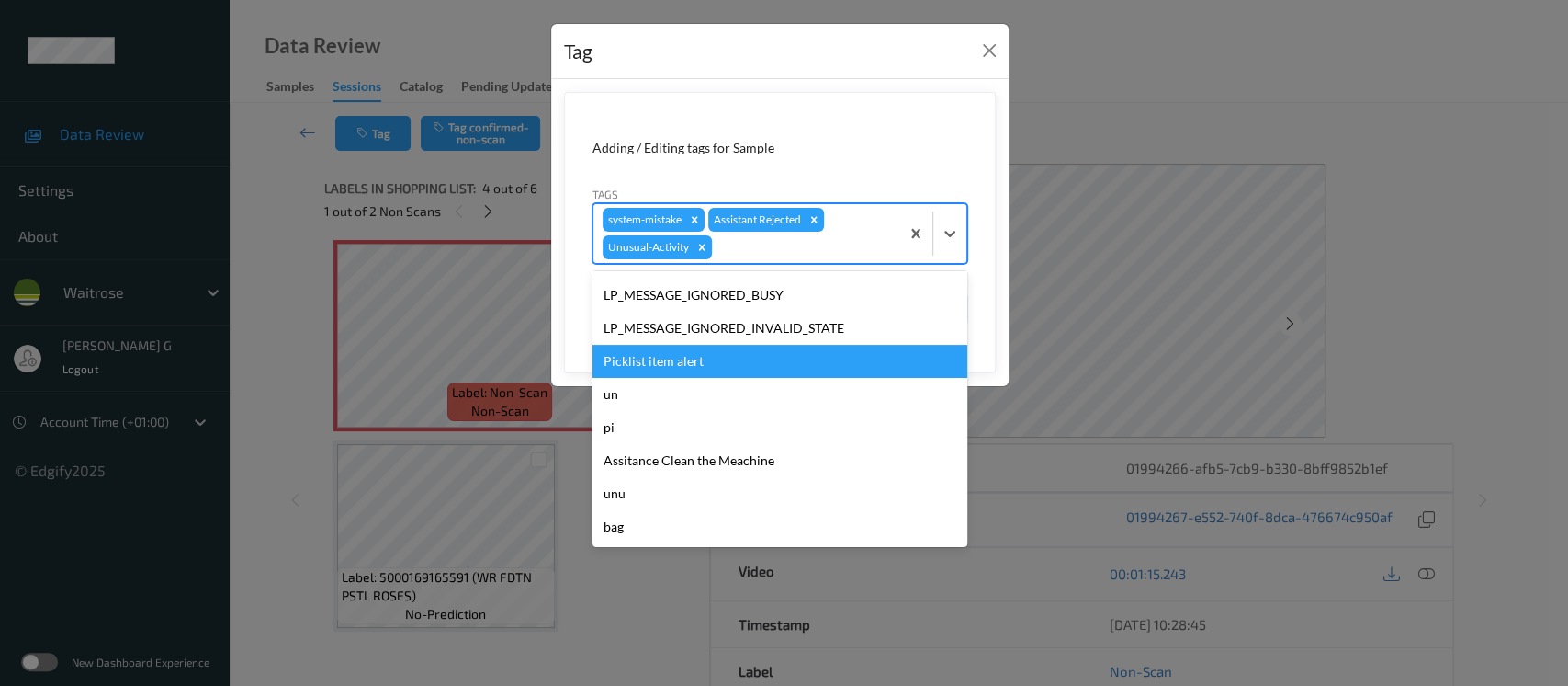
click at [688, 364] on div "Picklist item alert" at bounding box center [781, 361] width 375 height 33
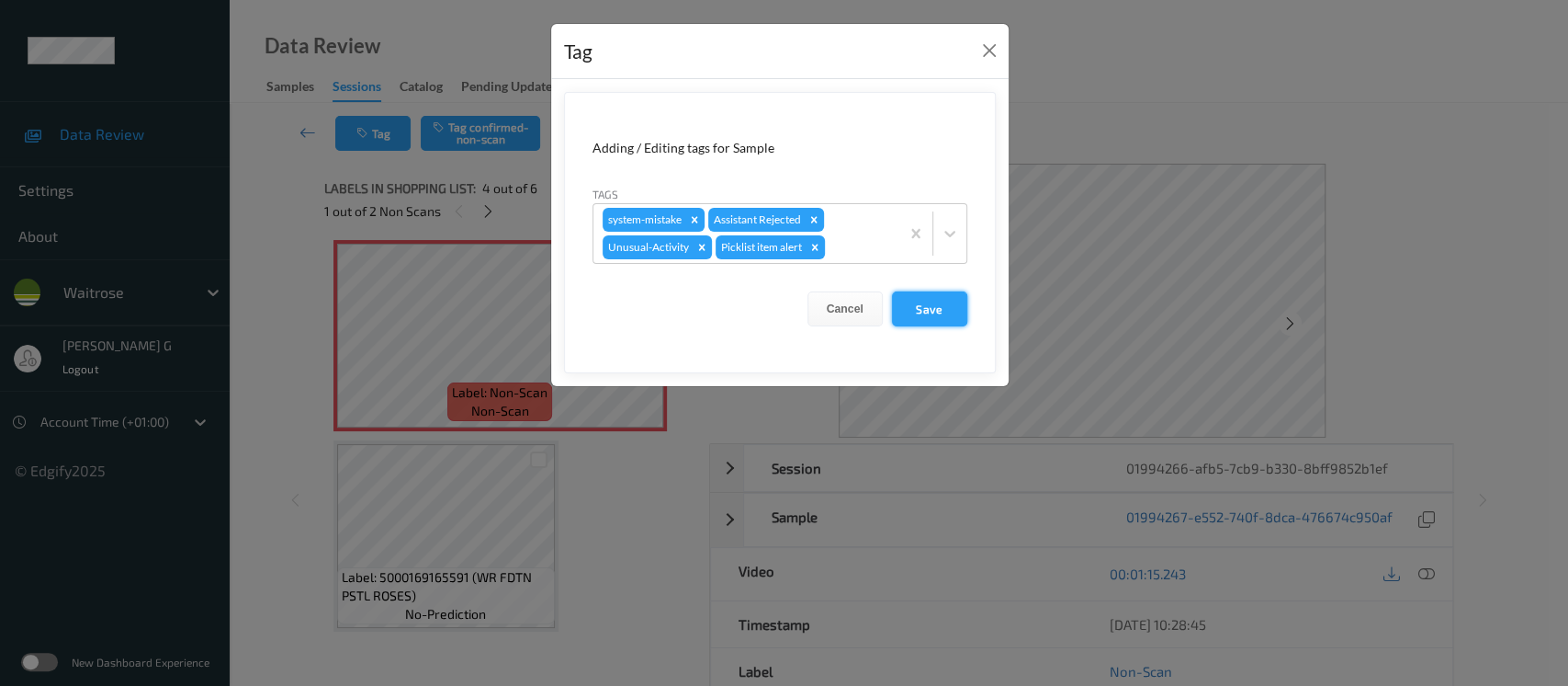
click at [943, 302] on button "Save" at bounding box center [930, 309] width 75 height 35
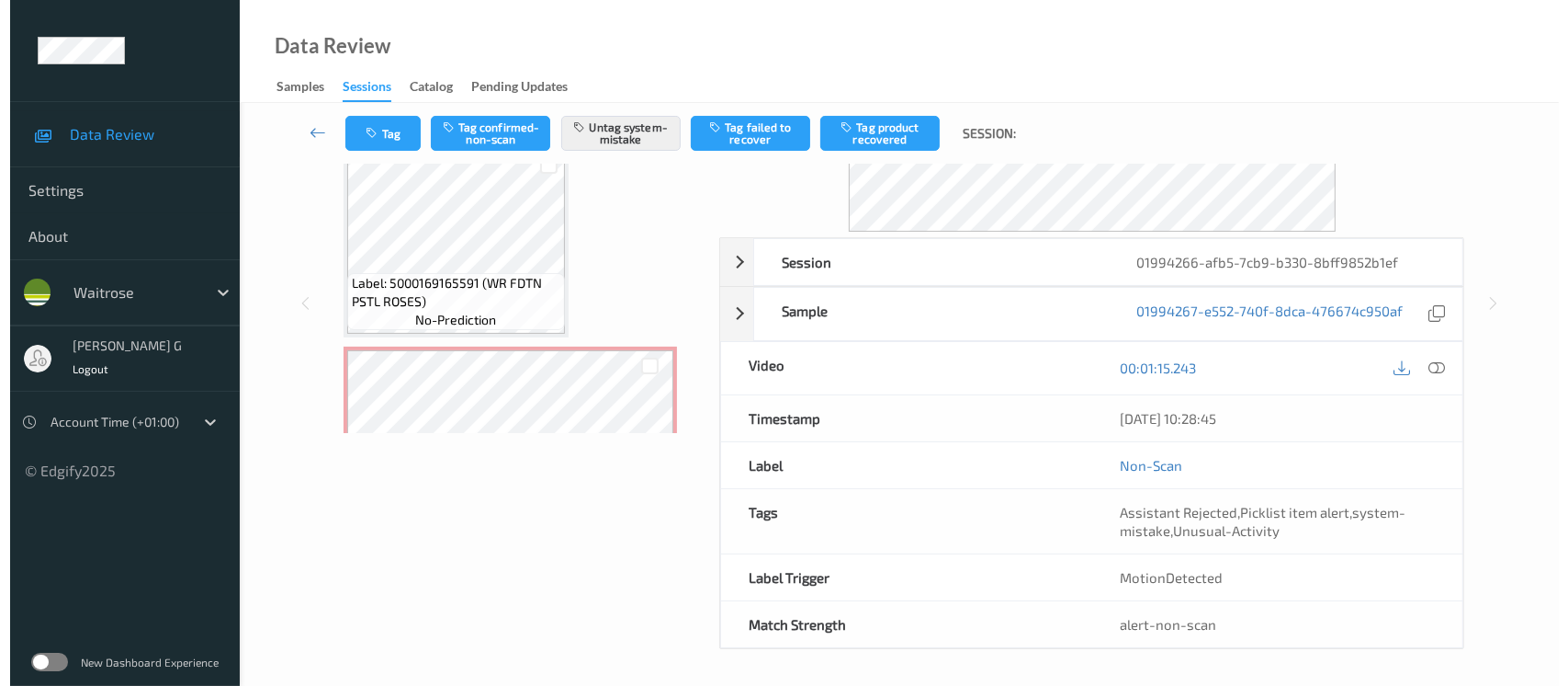
scroll to position [802, 0]
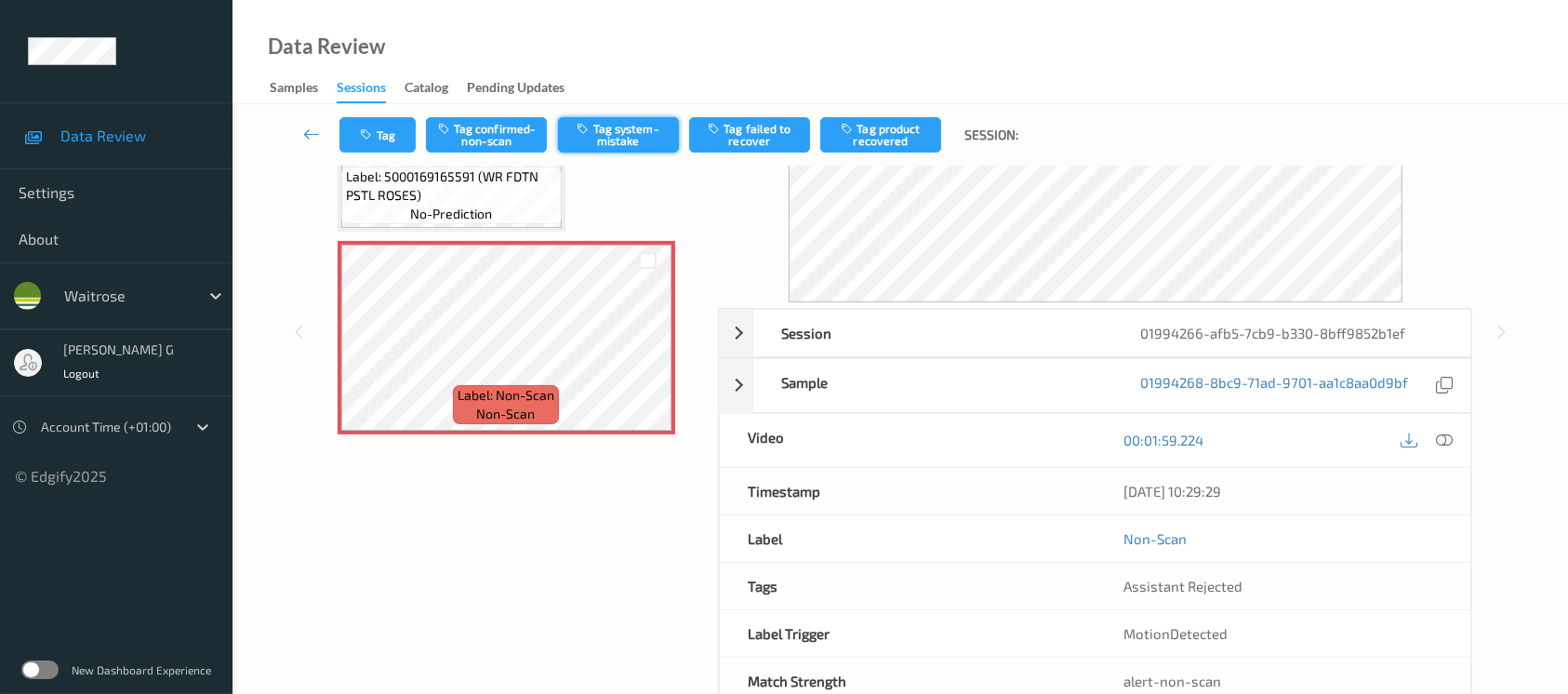
click at [603, 124] on button "Tag system-mistake" at bounding box center [618, 135] width 120 height 35
click at [368, 130] on icon "button" at bounding box center [369, 134] width 16 height 13
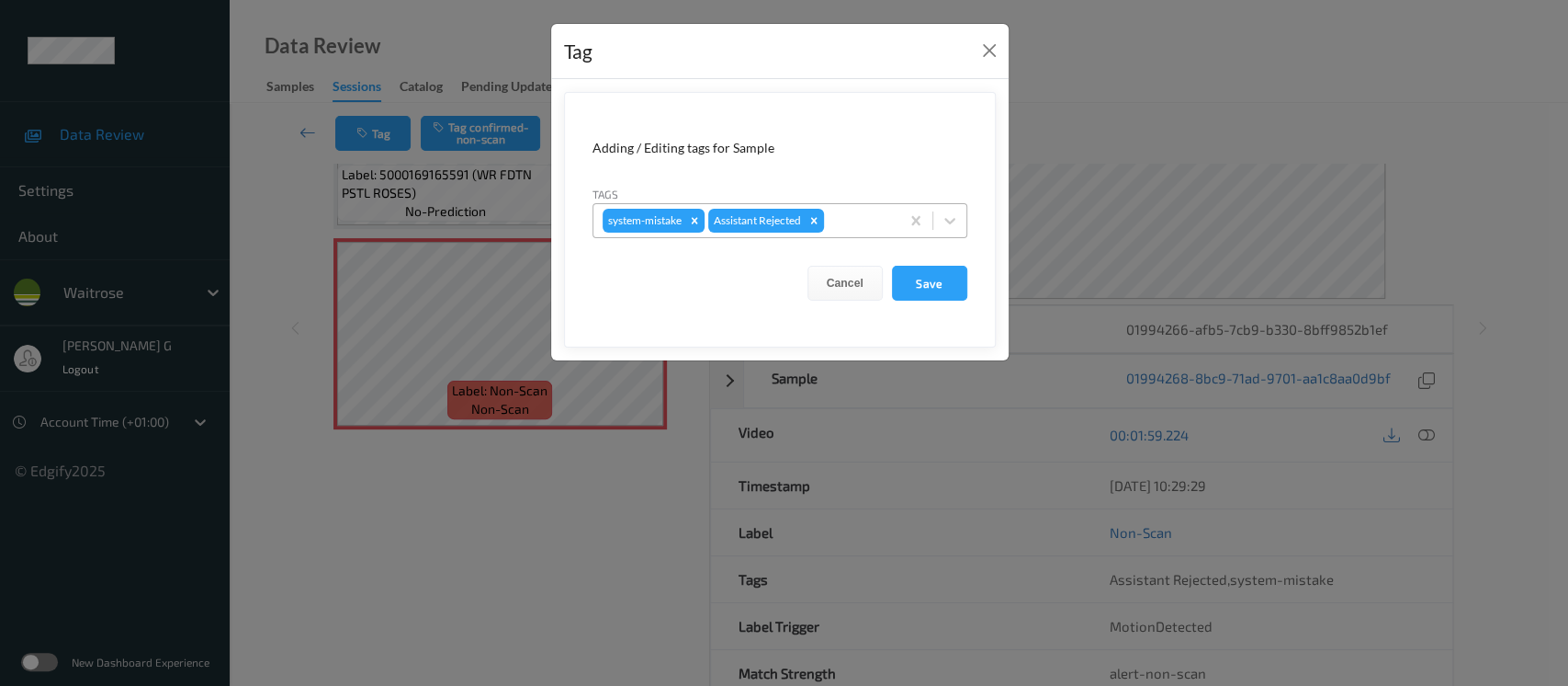
click at [883, 210] on div at bounding box center [859, 221] width 63 height 22
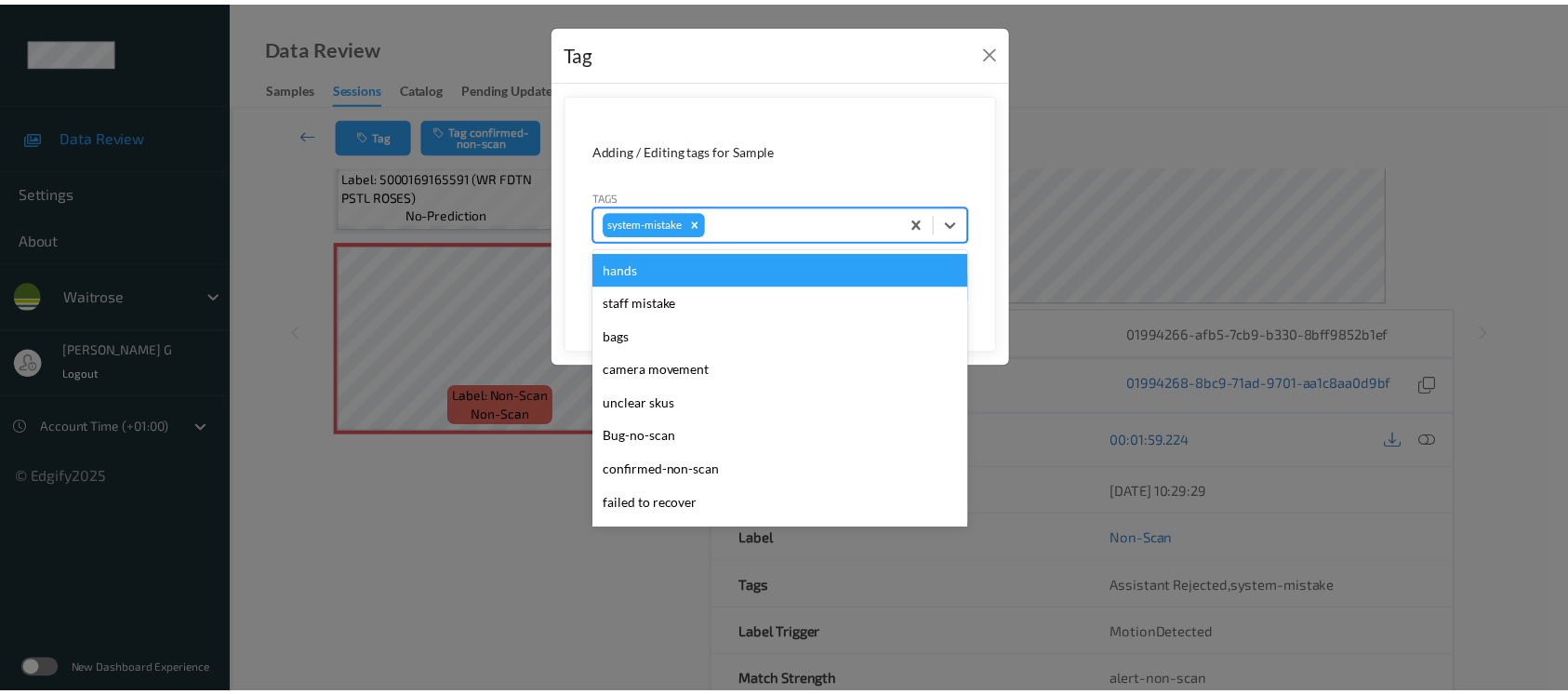
scroll to position [189, 0]
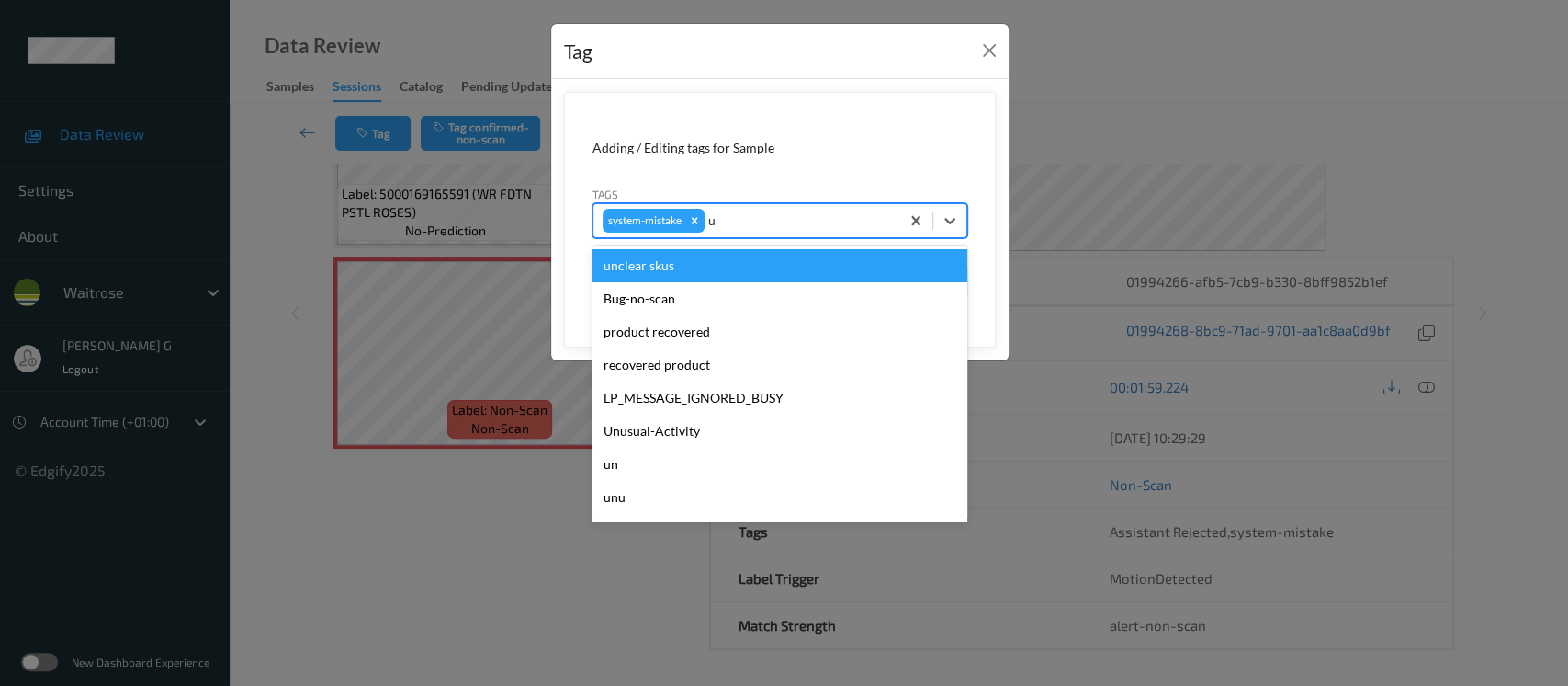
type input "un"
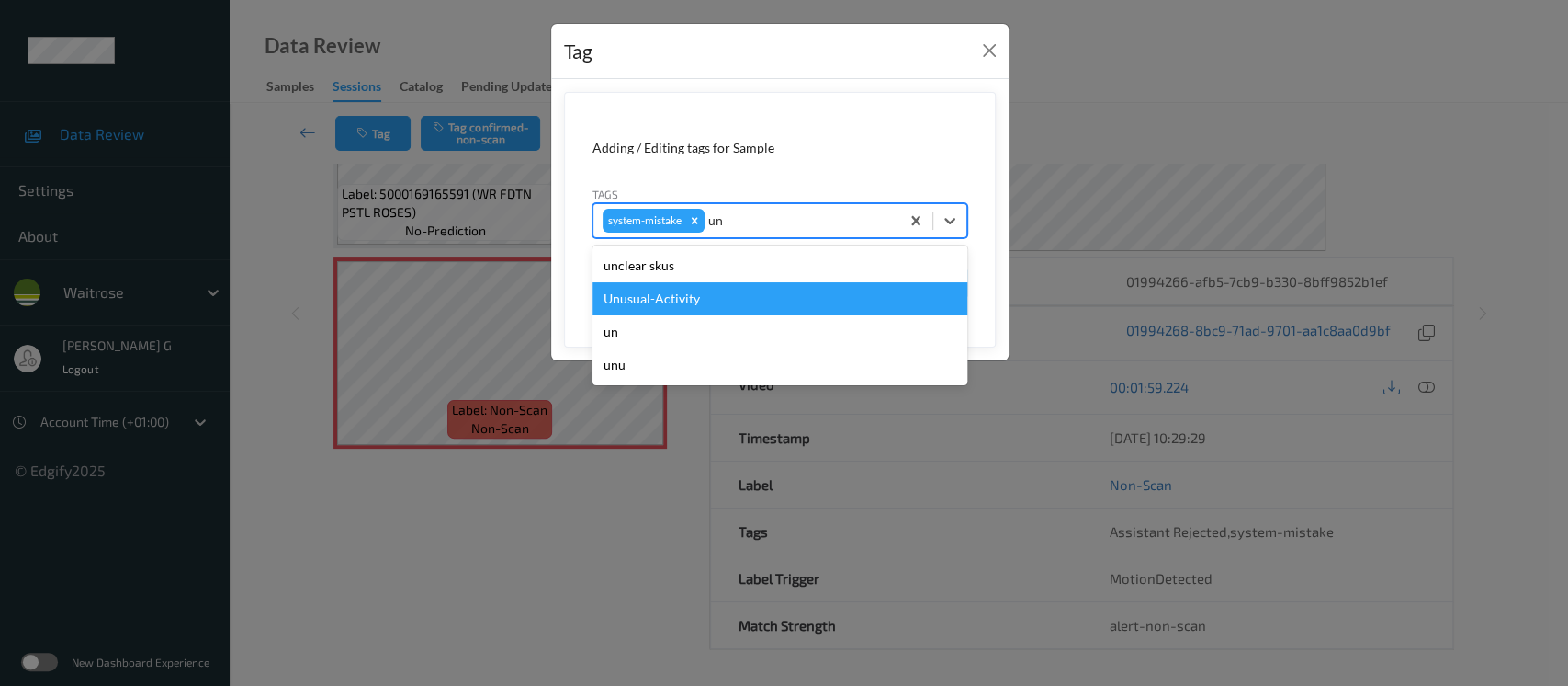
click at [639, 295] on div "Unusual-Activity" at bounding box center [781, 299] width 375 height 33
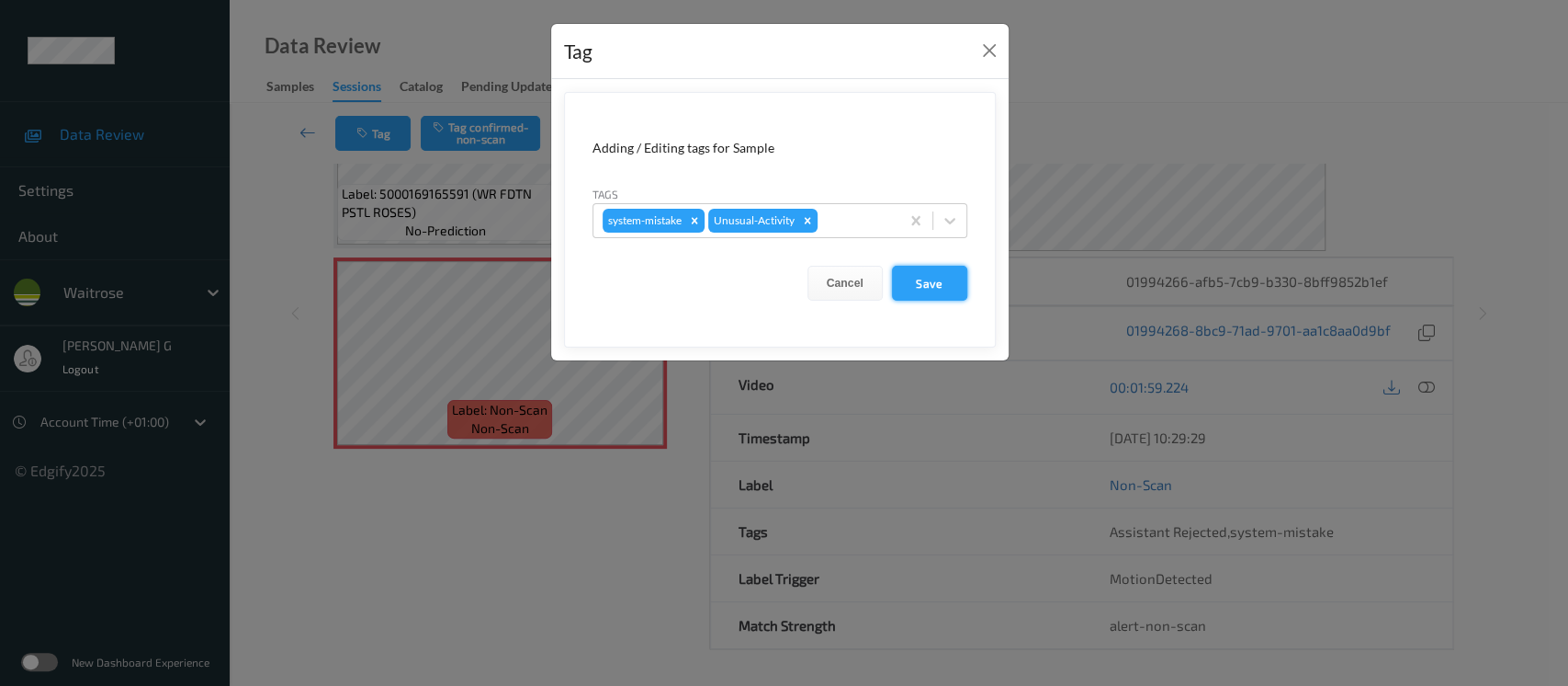
click at [940, 285] on button "Save" at bounding box center [930, 283] width 75 height 35
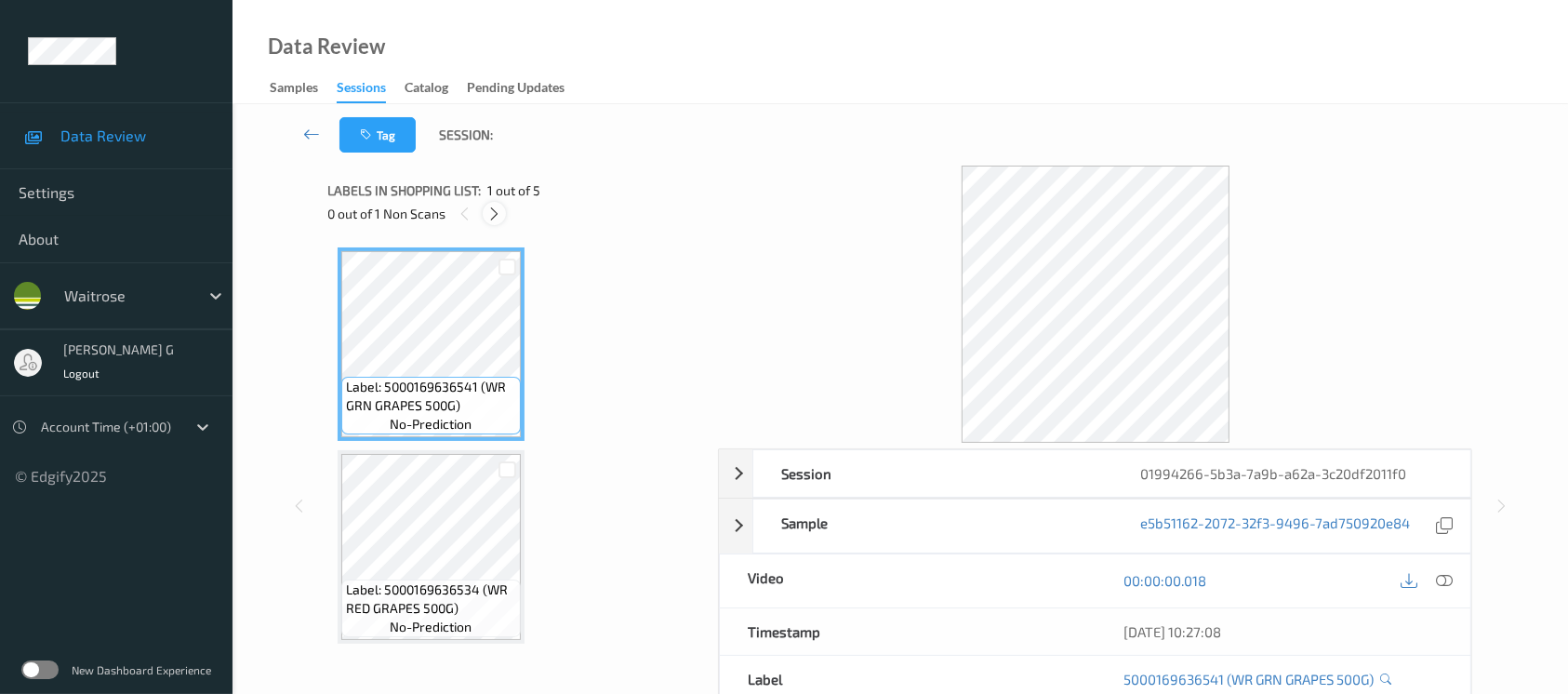
click at [497, 210] on icon at bounding box center [495, 213] width 16 height 17
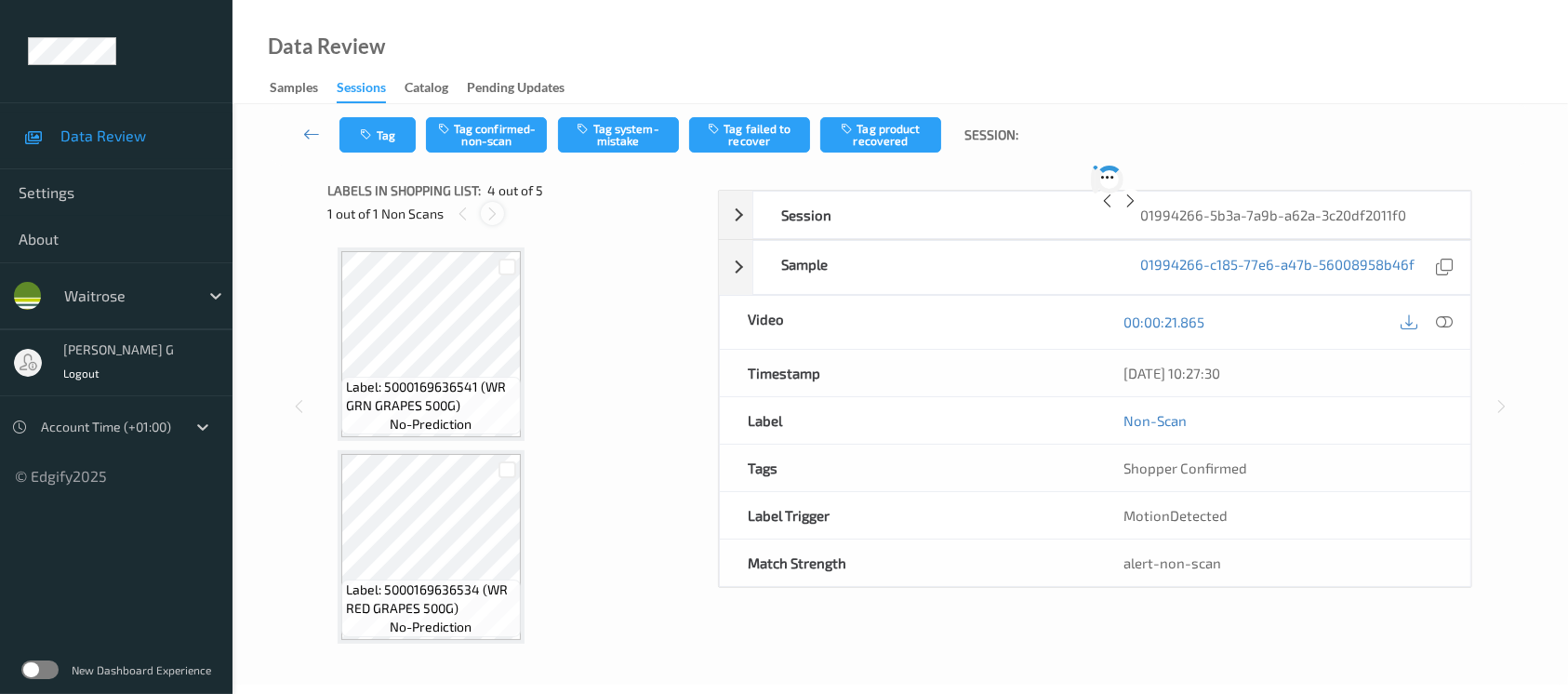
scroll to position [413, 0]
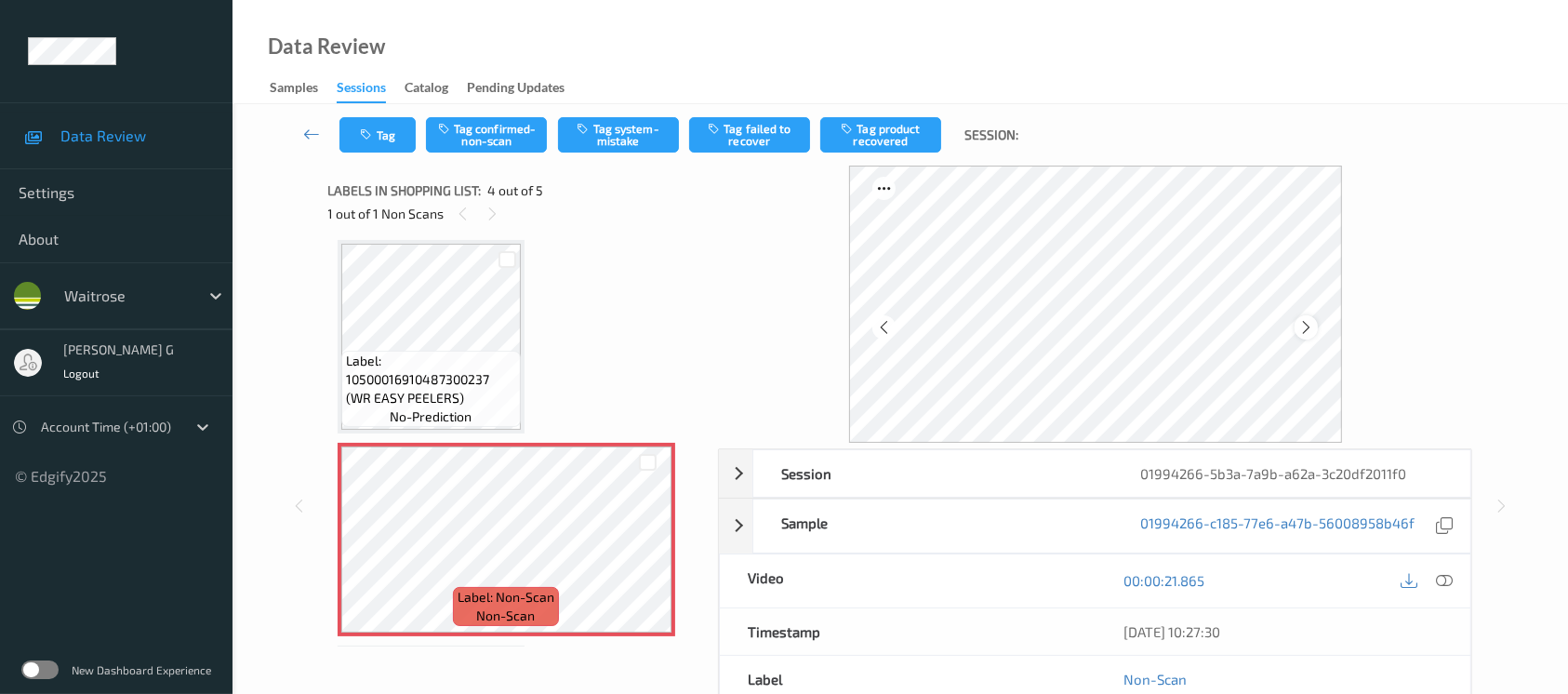
click at [1310, 335] on icon at bounding box center [1307, 327] width 16 height 17
click at [488, 217] on icon at bounding box center [493, 213] width 16 height 17
click at [491, 219] on icon at bounding box center [493, 213] width 16 height 17
click at [1440, 583] on icon at bounding box center [1444, 579] width 17 height 17
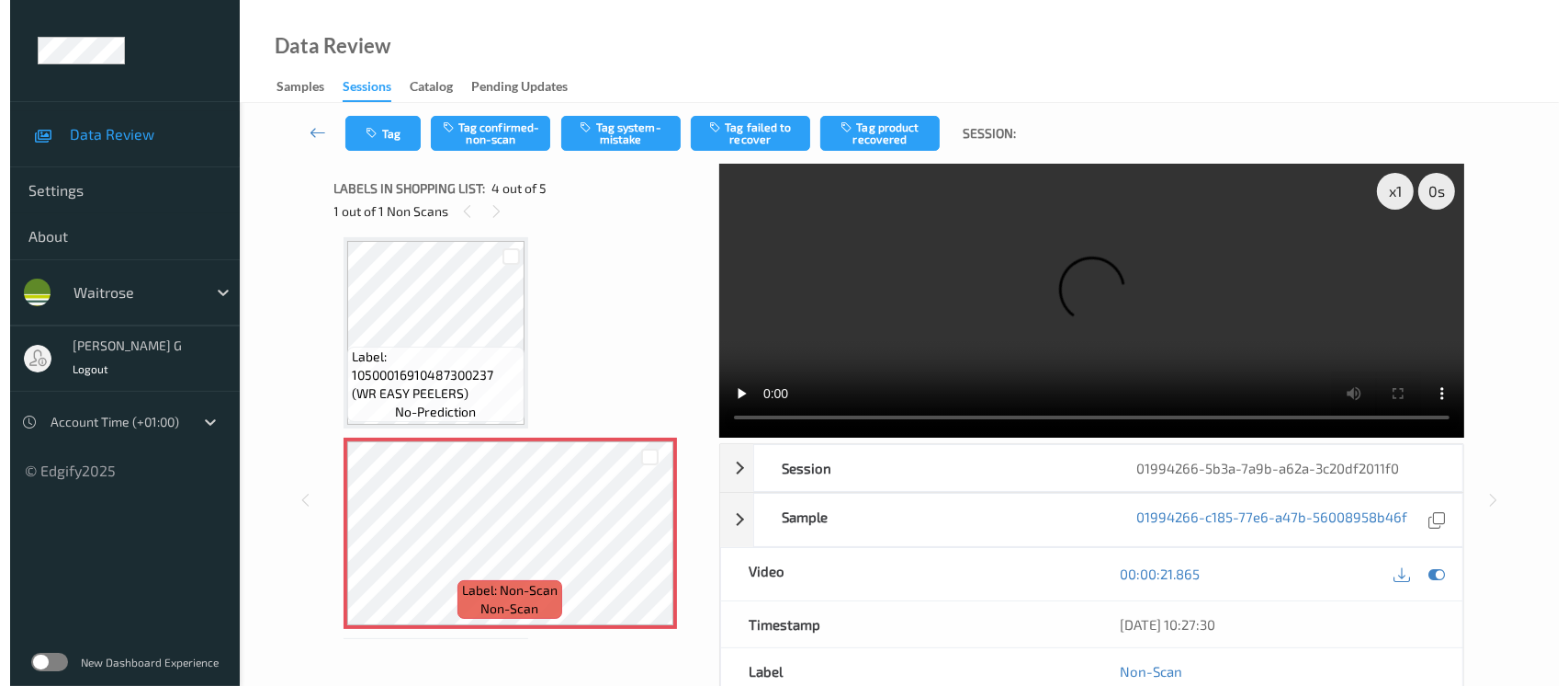
scroll to position [406, 0]
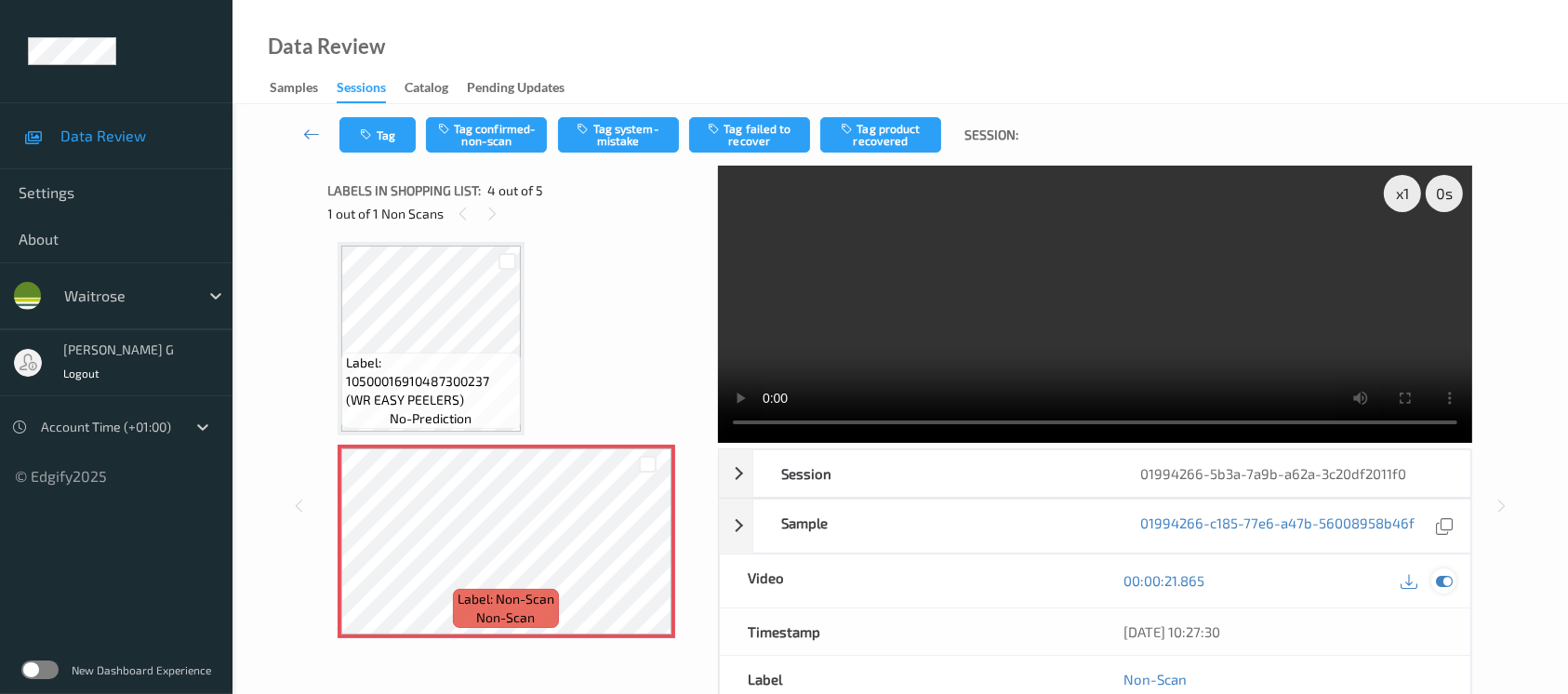
click at [1444, 577] on icon at bounding box center [1444, 579] width 17 height 17
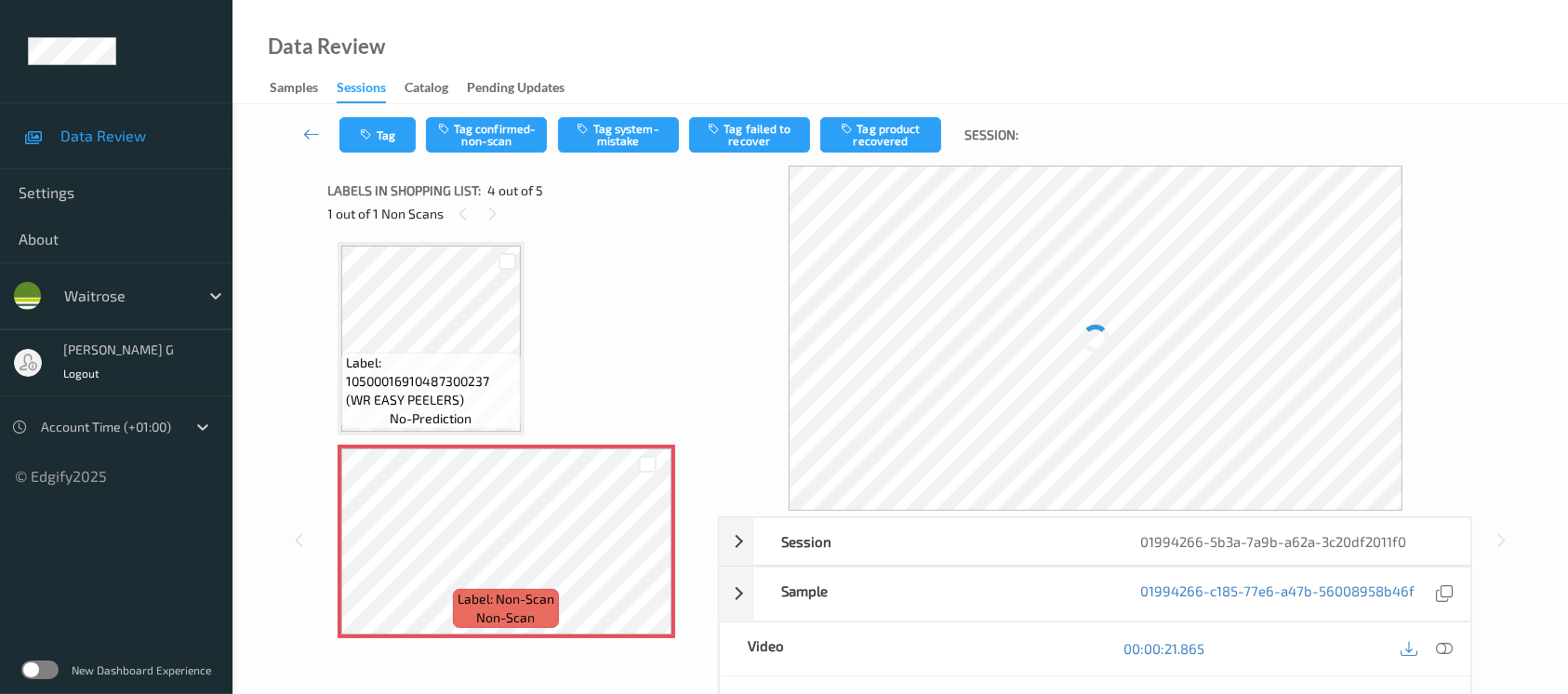
click at [372, 372] on span "Label: 10500016910487300237 (WR EASY PEELERS)" at bounding box center [431, 381] width 170 height 56
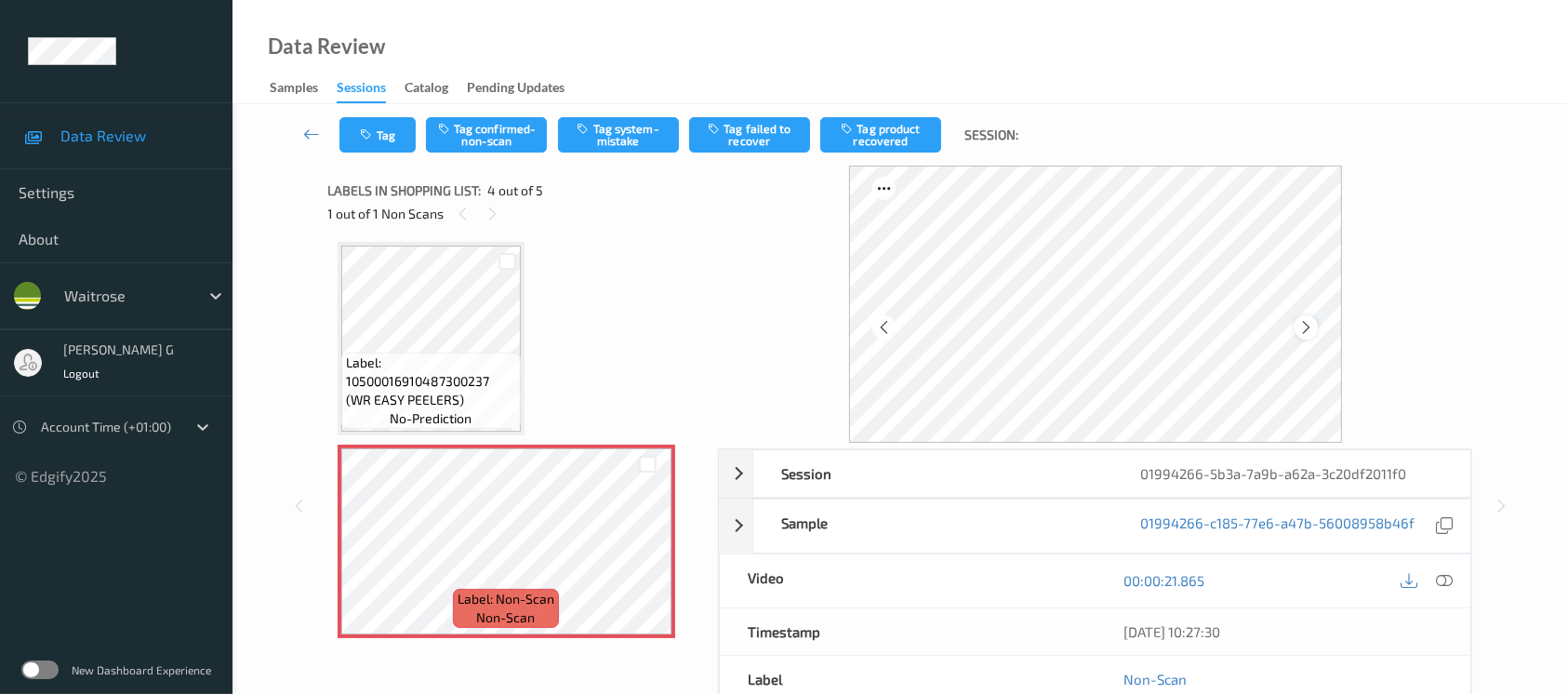
click at [1309, 326] on icon at bounding box center [1307, 327] width 16 height 17
click at [594, 131] on button "Tag system-mistake" at bounding box center [618, 135] width 120 height 35
click at [364, 140] on icon "button" at bounding box center [369, 134] width 16 height 13
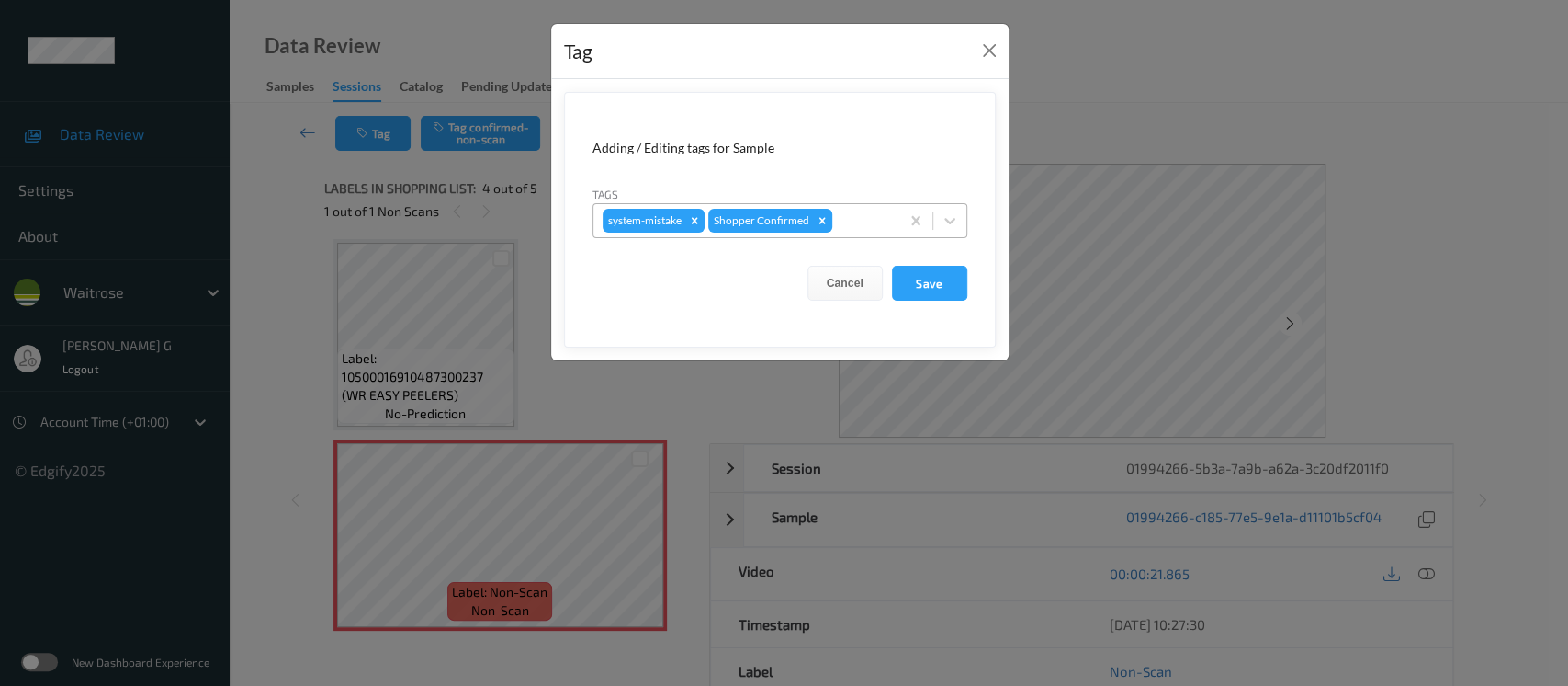
click at [876, 219] on div at bounding box center [863, 221] width 54 height 22
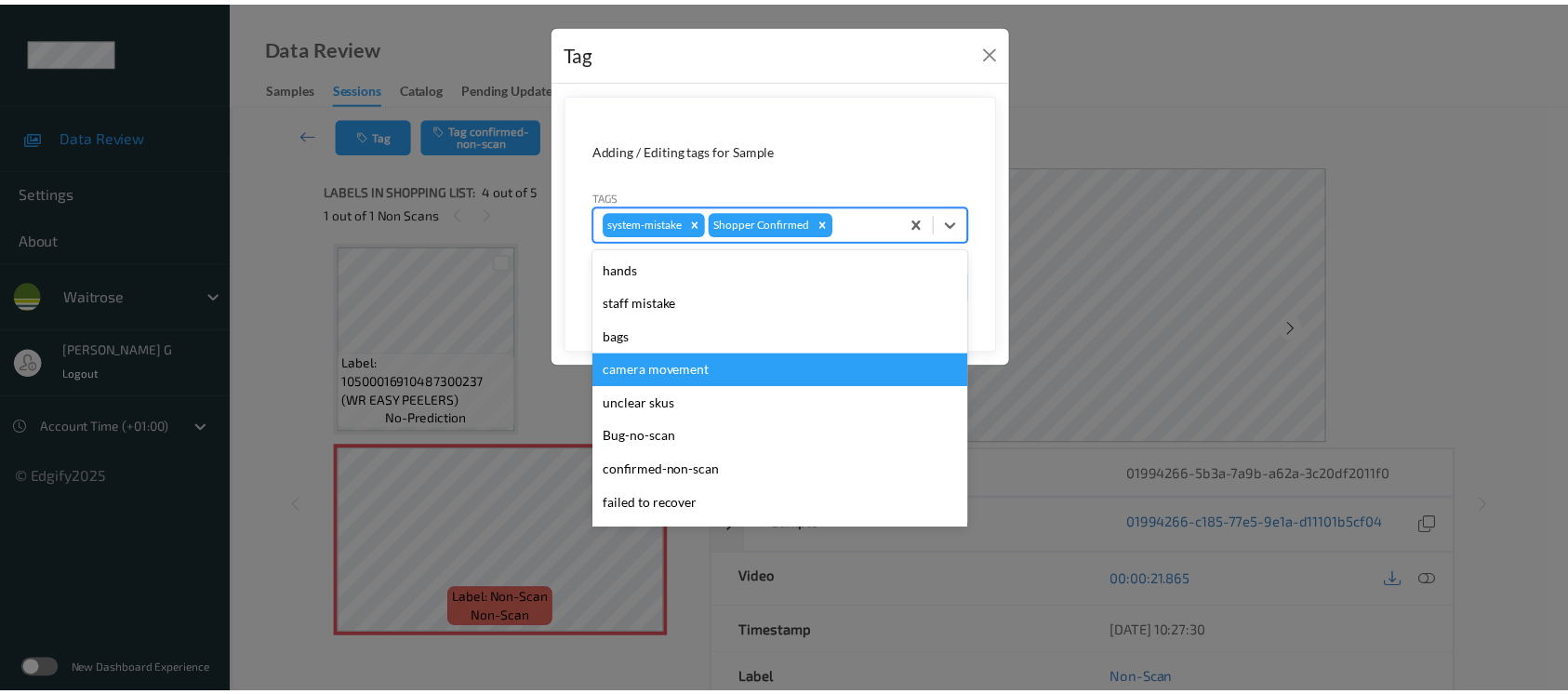
scroll to position [464, 0]
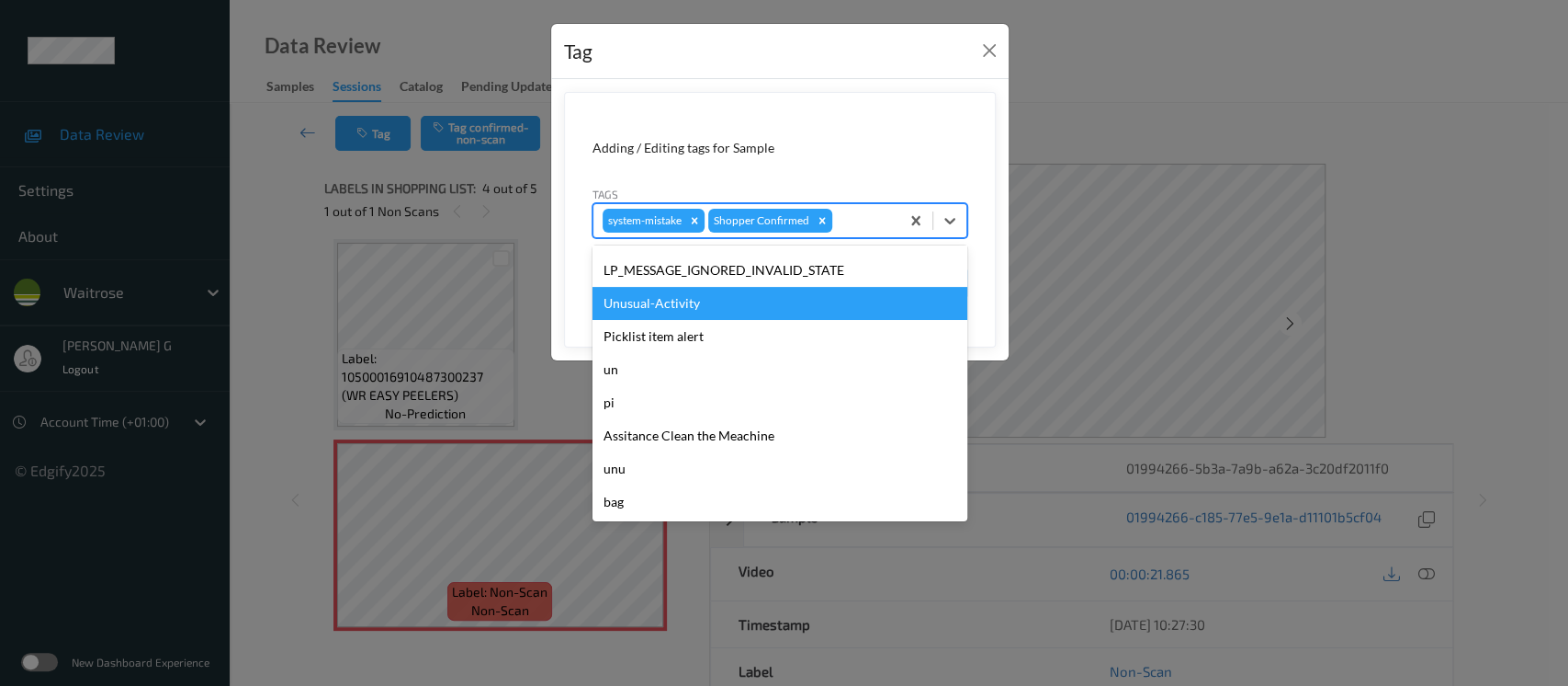
click at [664, 313] on div "Unusual-Activity" at bounding box center [781, 303] width 375 height 33
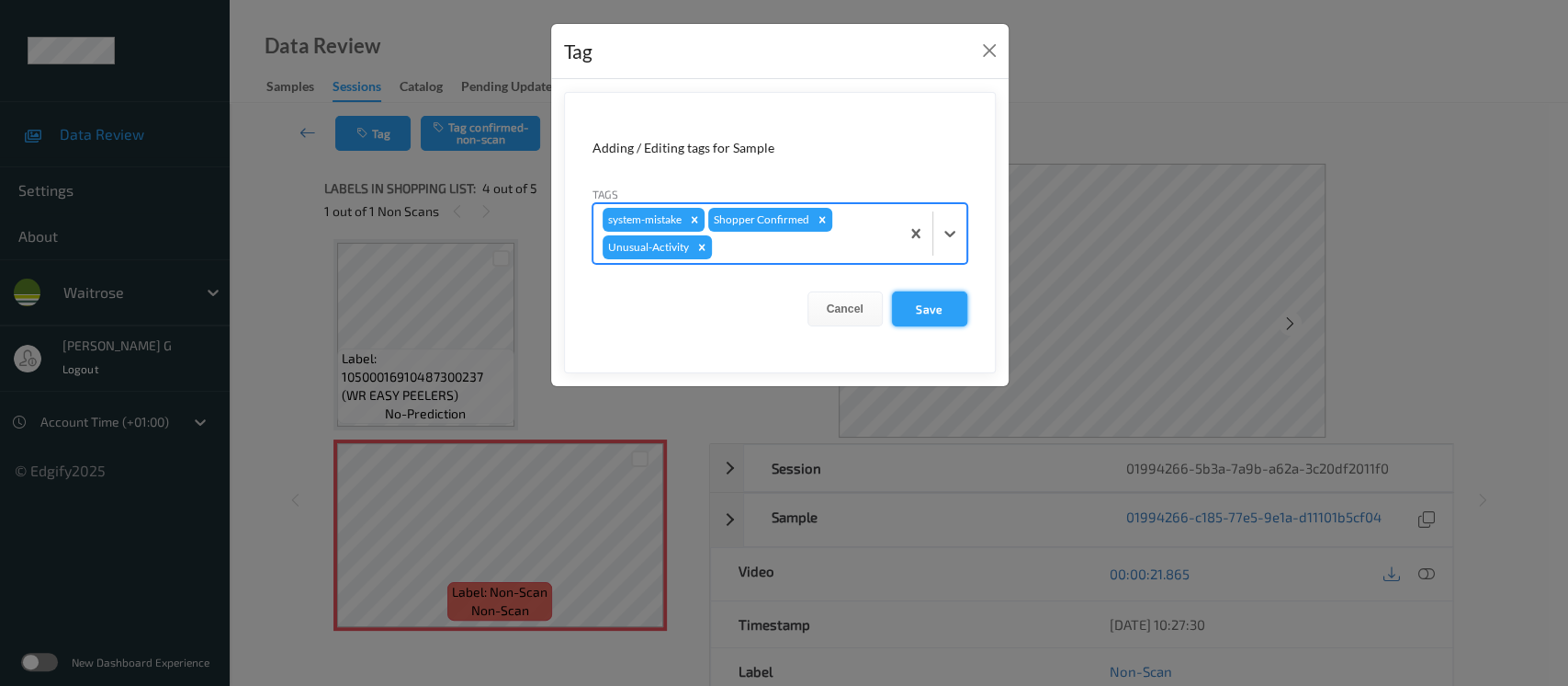
click at [920, 308] on button "Save" at bounding box center [930, 309] width 75 height 35
